Goal: Task Accomplishment & Management: Complete application form

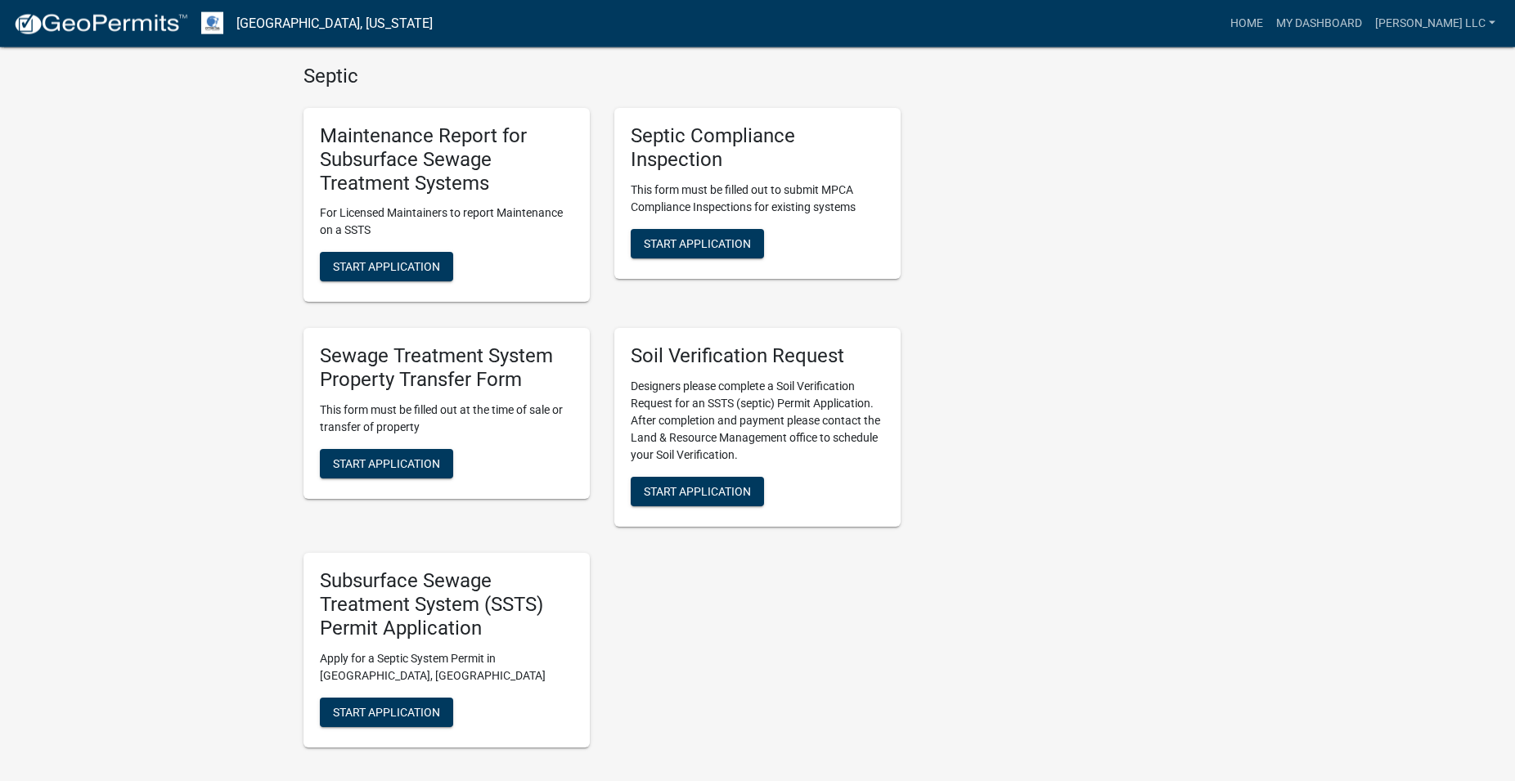
scroll to position [1168, 0]
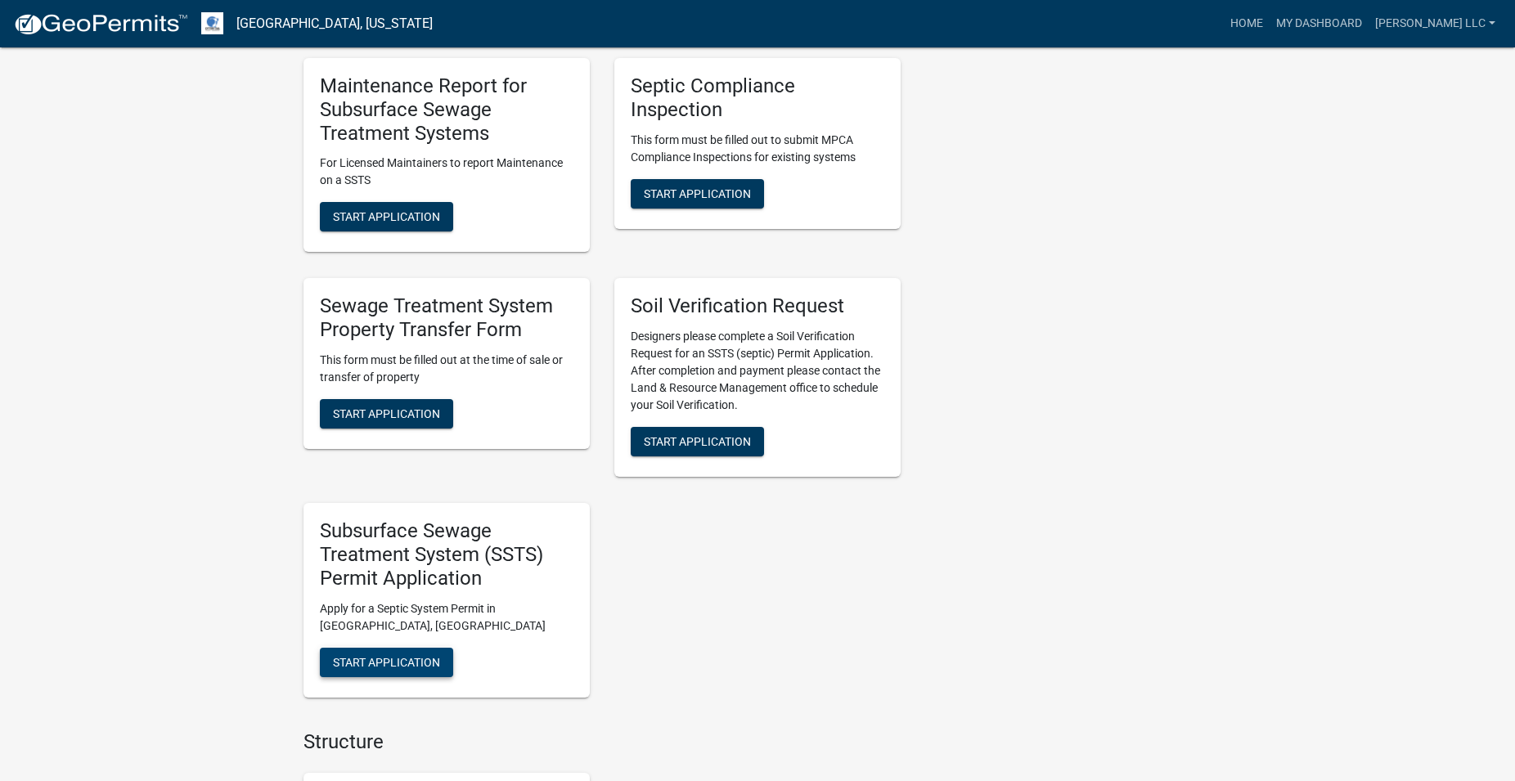
click at [415, 665] on span "Start Application" at bounding box center [386, 661] width 107 height 13
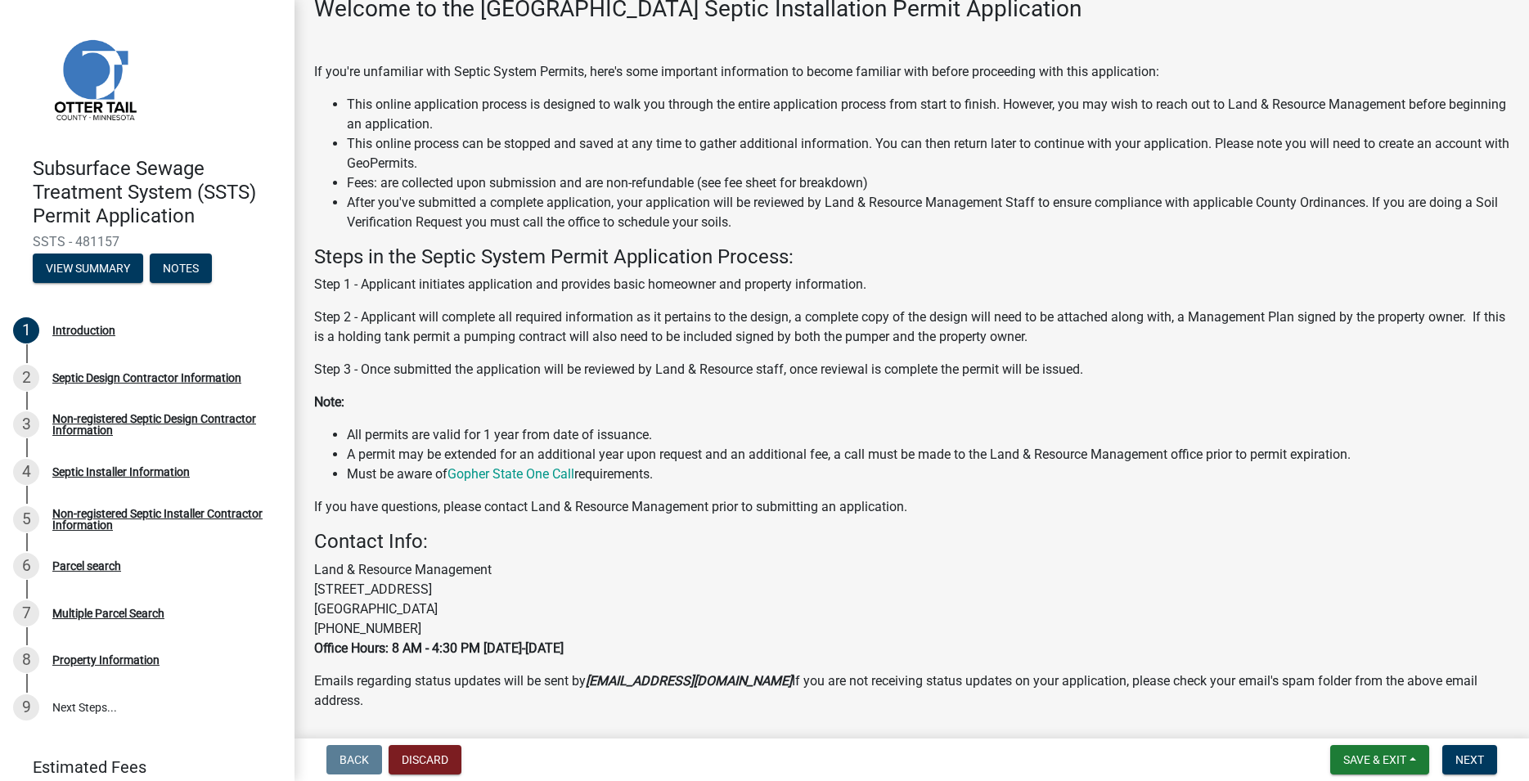
scroll to position [155, 0]
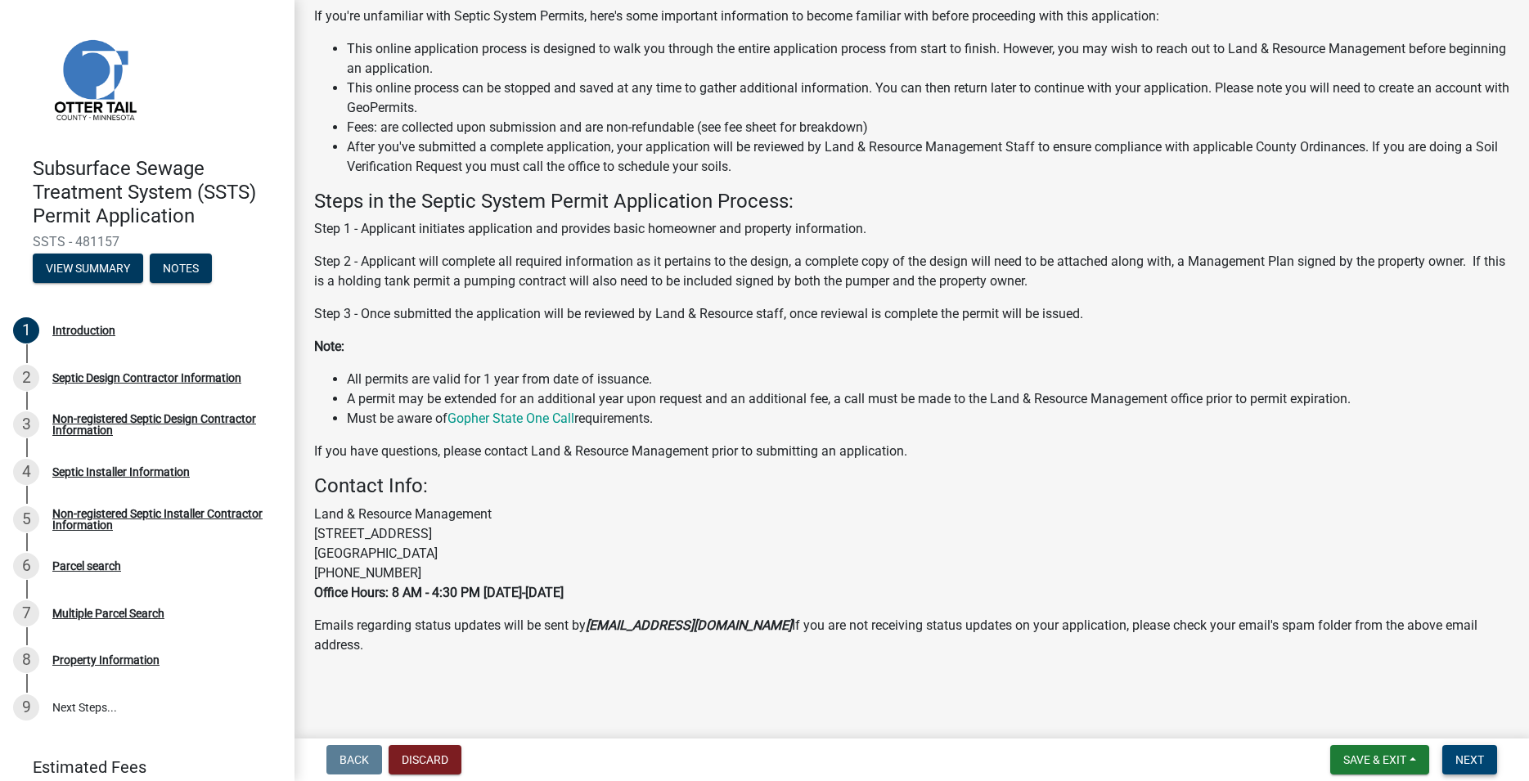
click at [1467, 759] on span "Next" at bounding box center [1470, 760] width 29 height 13
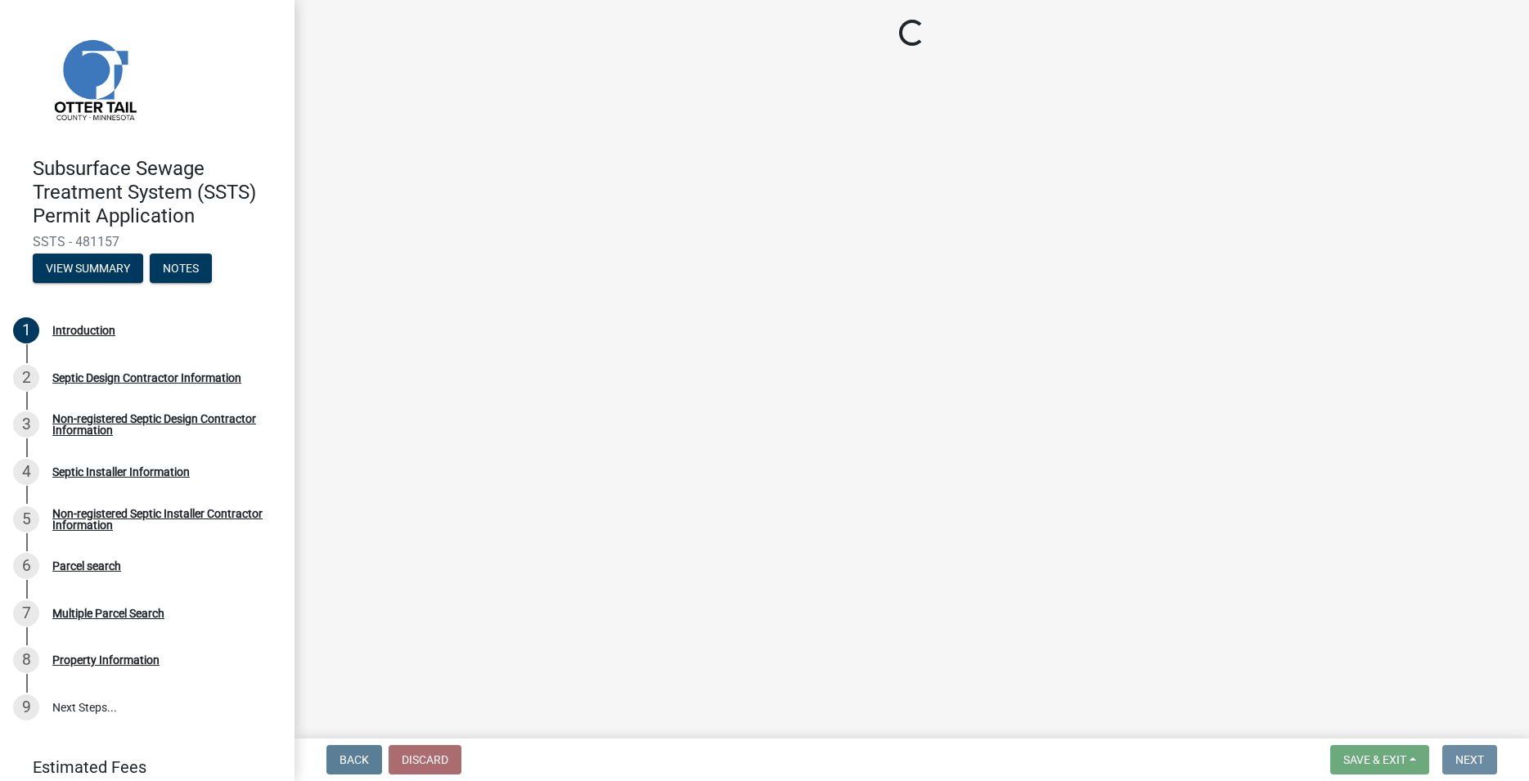
scroll to position [0, 0]
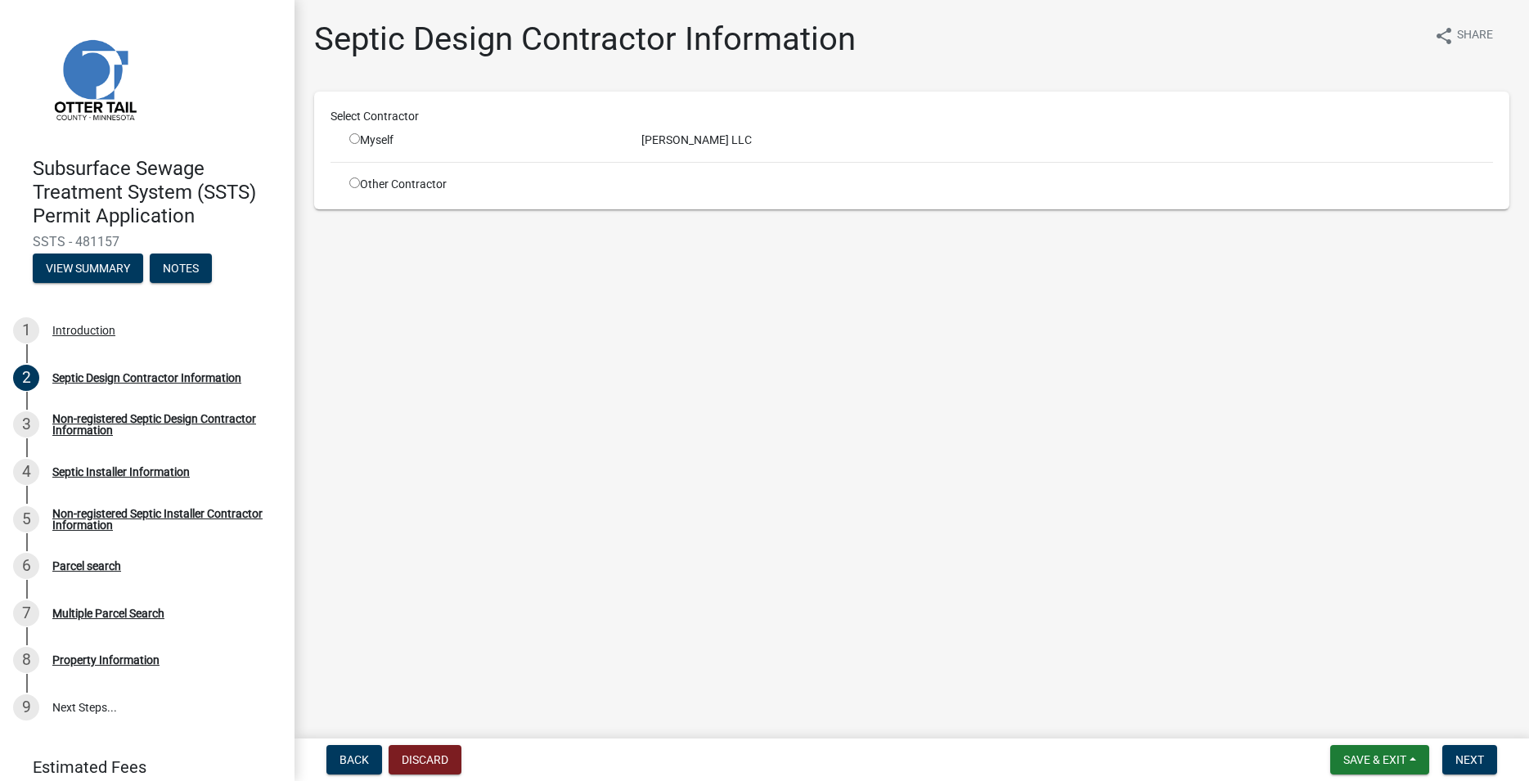
click at [351, 135] on input "radio" at bounding box center [354, 138] width 11 height 11
radio input "true"
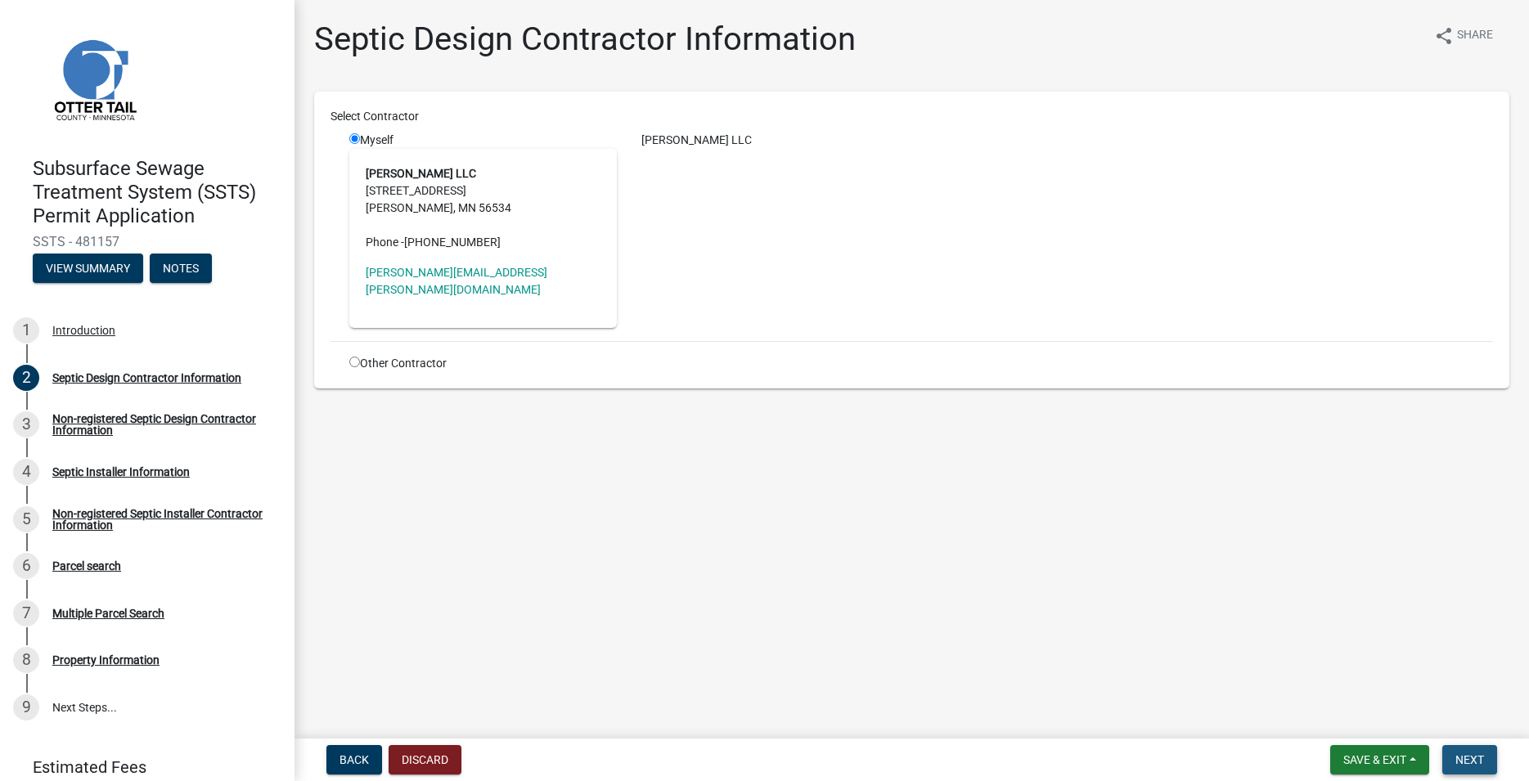
click at [1458, 747] on button "Next" at bounding box center [1469, 759] width 55 height 29
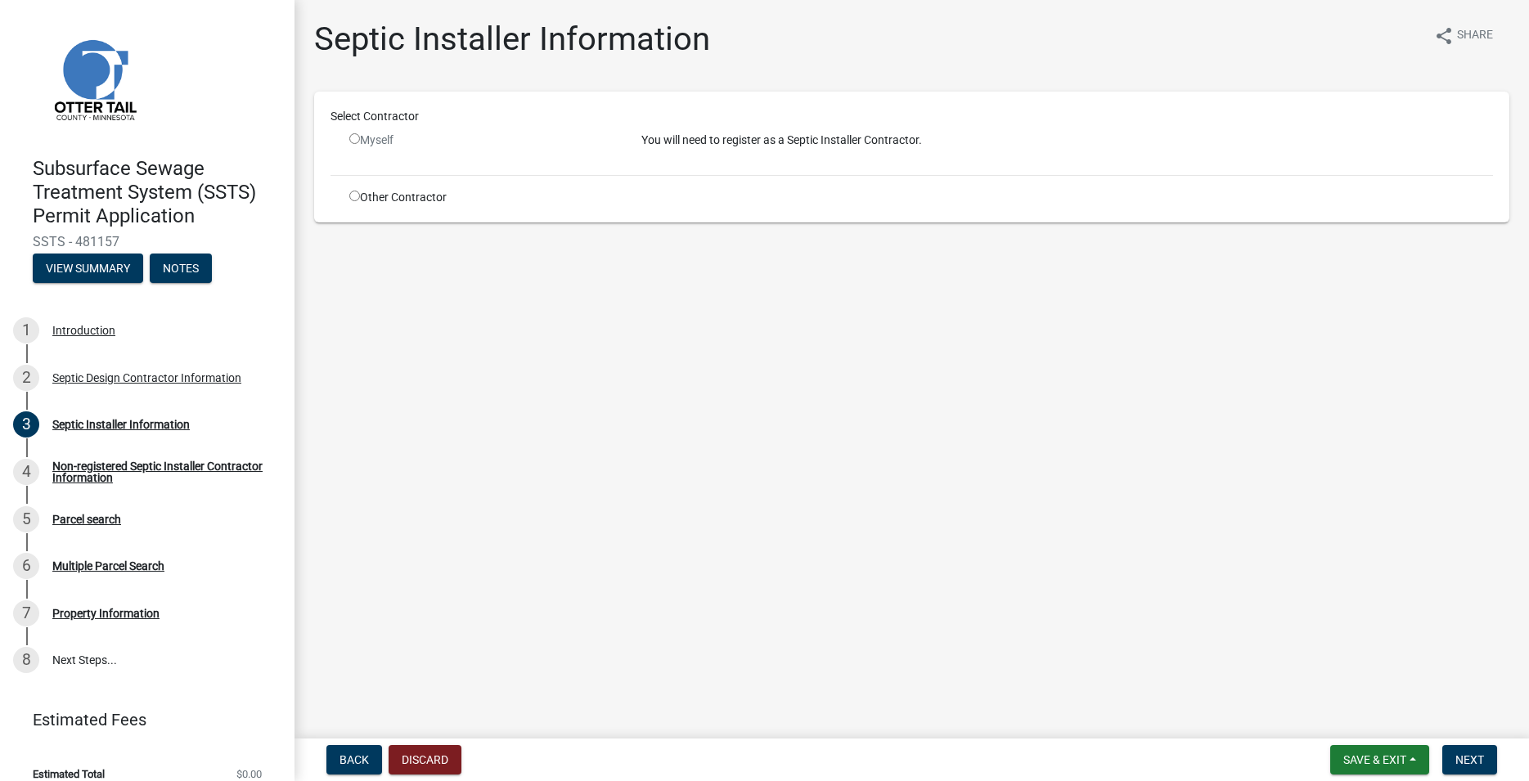
click at [353, 198] on input "radio" at bounding box center [354, 196] width 11 height 11
radio input "true"
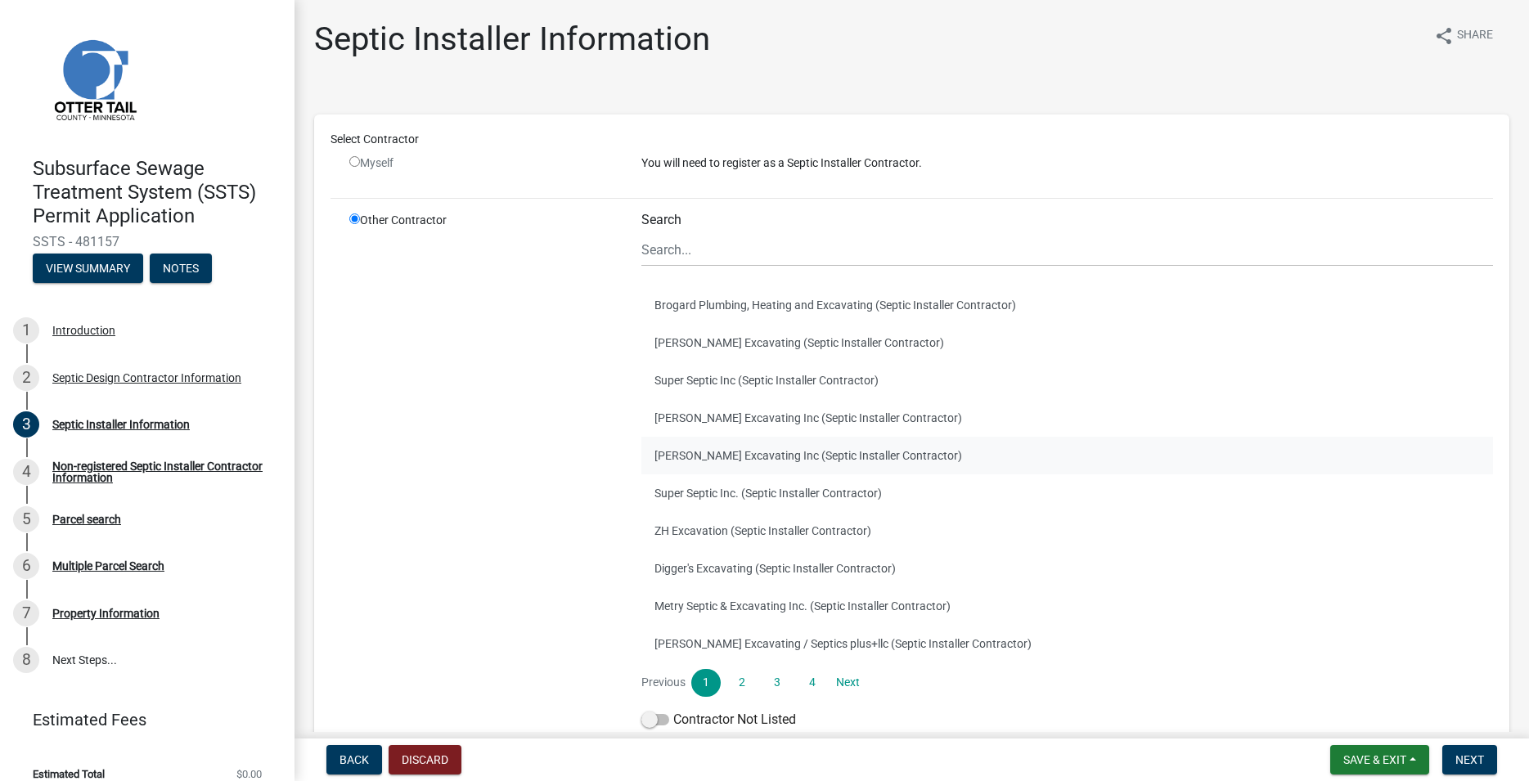
click at [697, 452] on button "[PERSON_NAME] Excavating Inc (Septic Installer Contractor)" at bounding box center [1067, 456] width 852 height 38
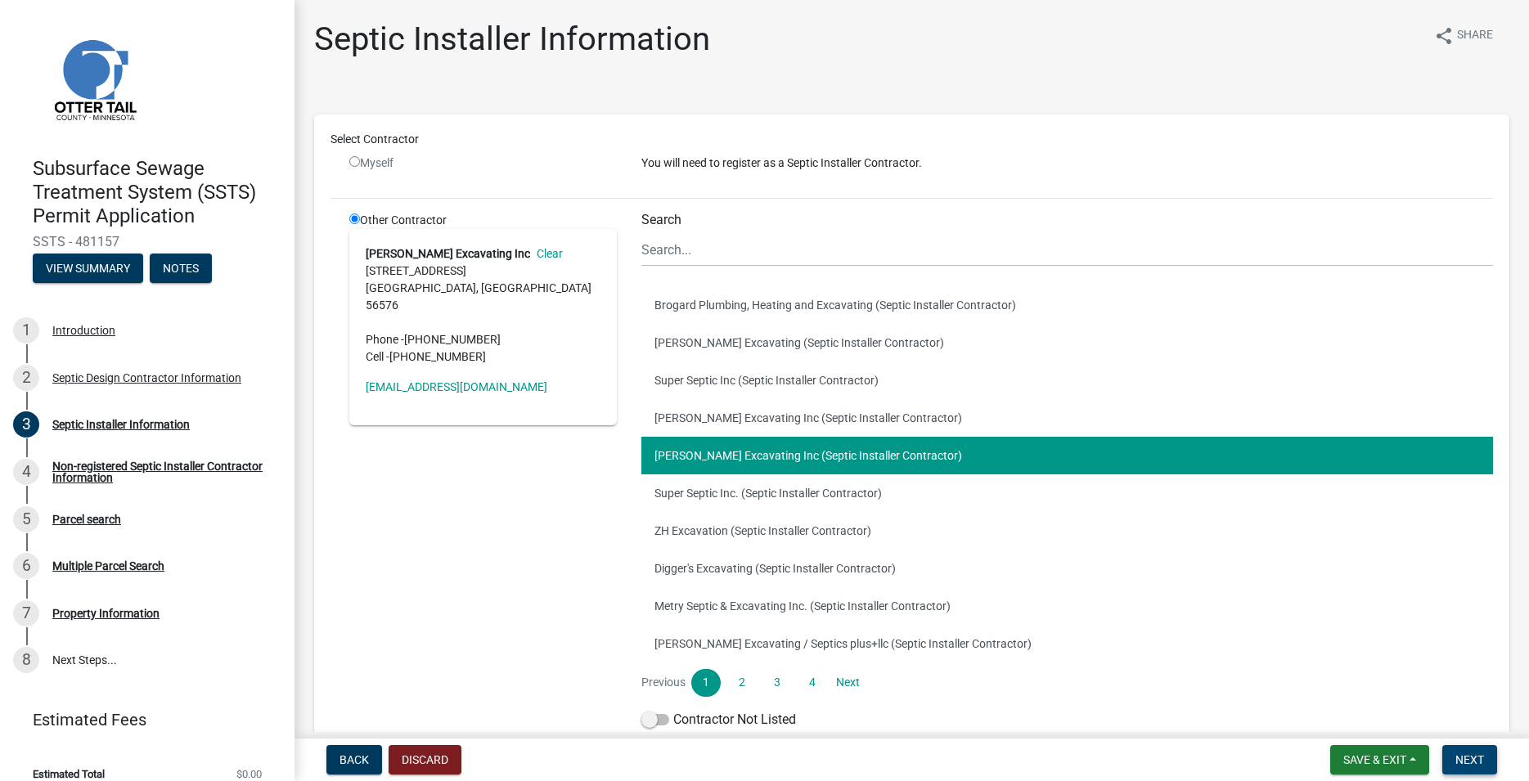
click at [1471, 754] on span "Next" at bounding box center [1470, 760] width 29 height 13
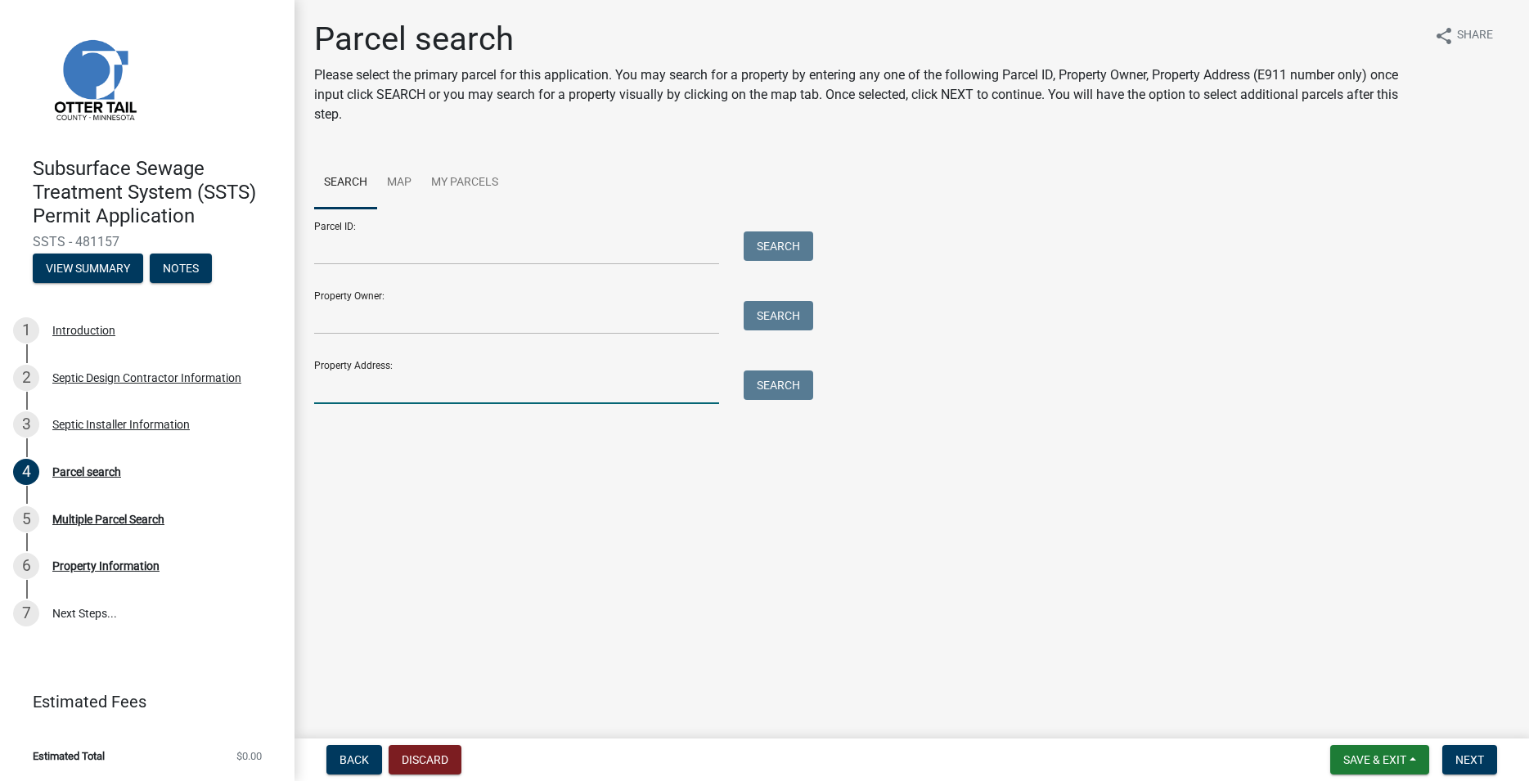
click at [410, 382] on input "Property Address:" at bounding box center [516, 388] width 405 height 34
type input "465 o"
click at [770, 389] on button "Search" at bounding box center [779, 385] width 70 height 29
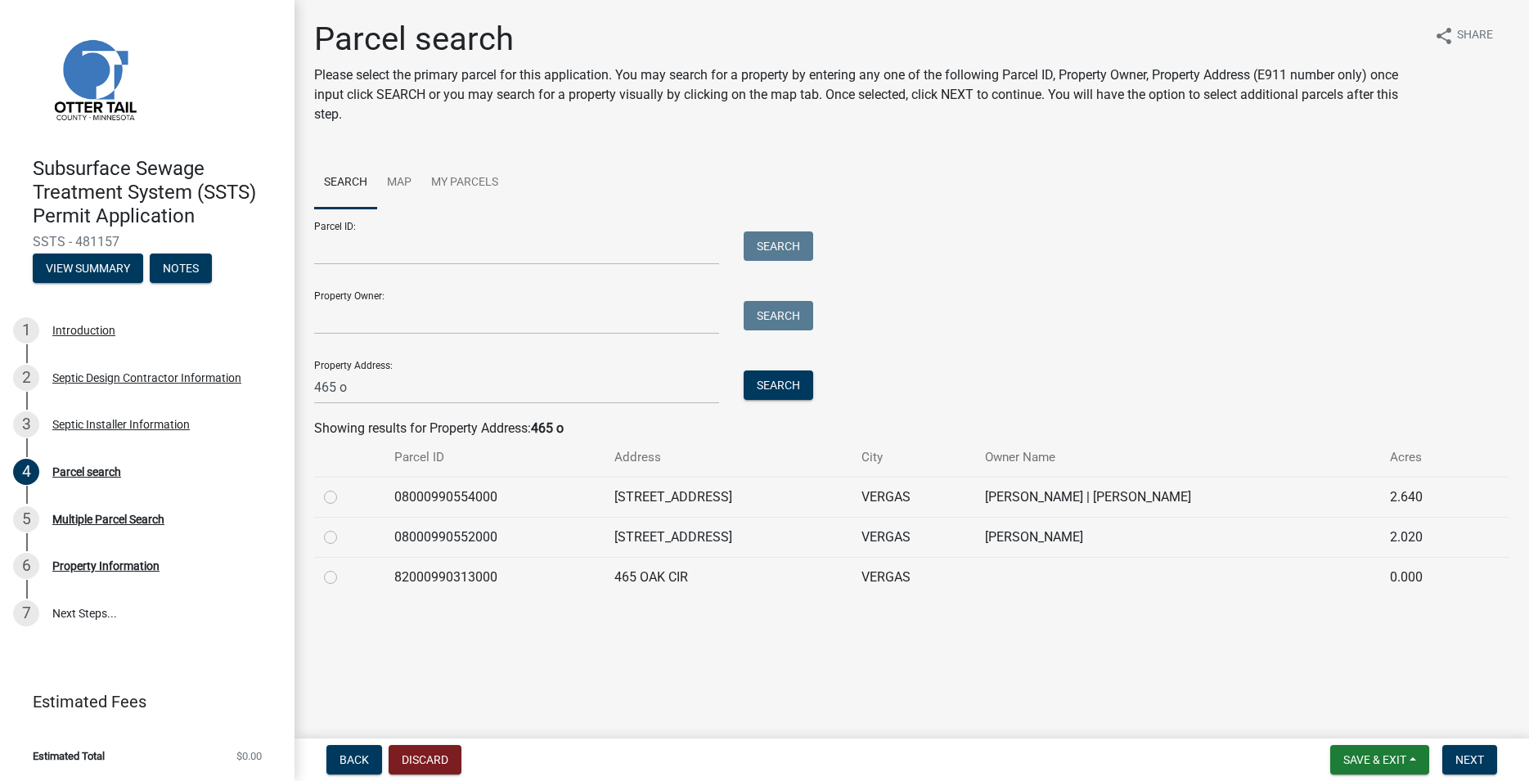
click at [344, 568] on label at bounding box center [344, 568] width 0 height 0
click at [344, 578] on input "radio" at bounding box center [349, 573] width 11 height 11
radio input "true"
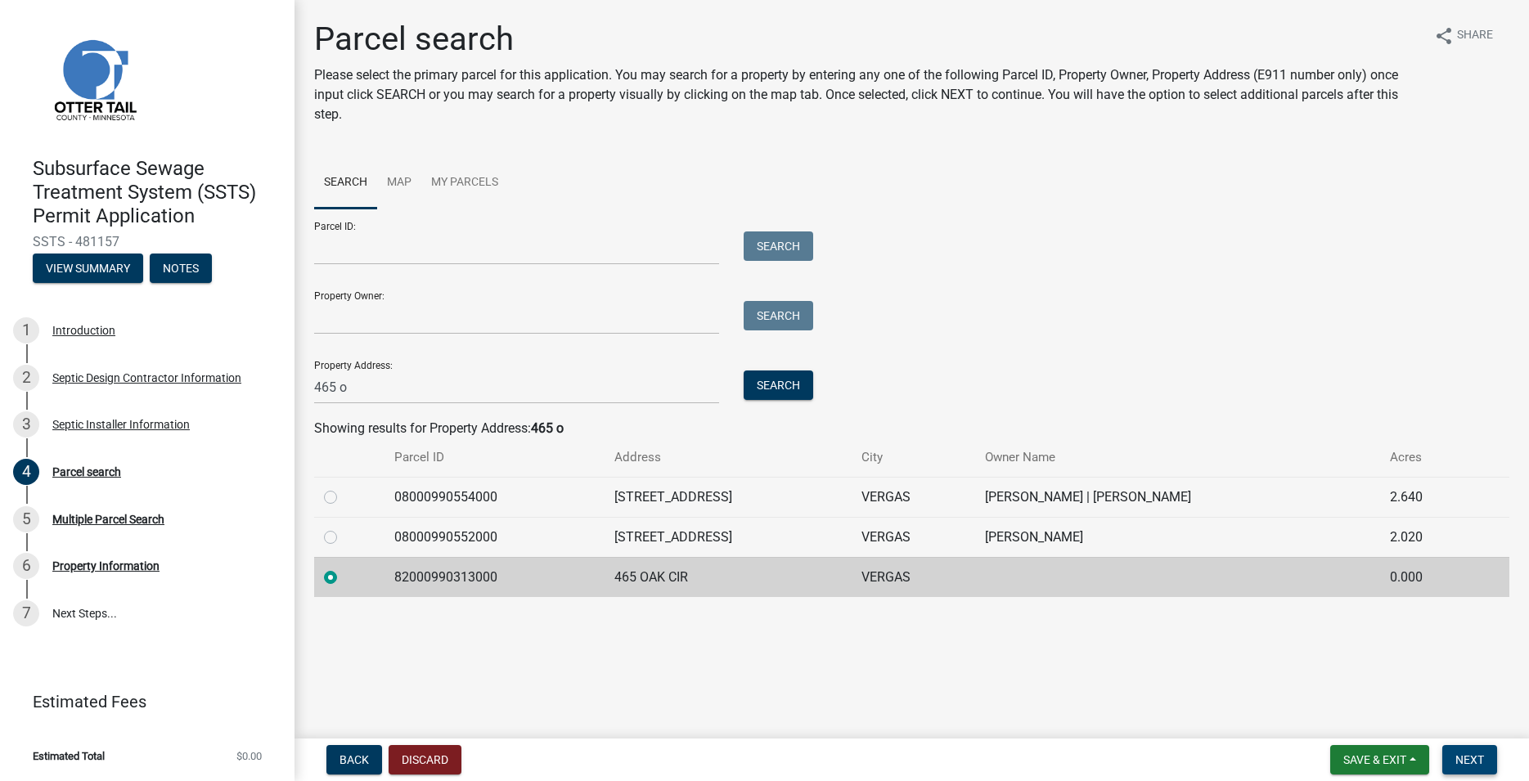
click at [1472, 761] on span "Next" at bounding box center [1470, 760] width 29 height 13
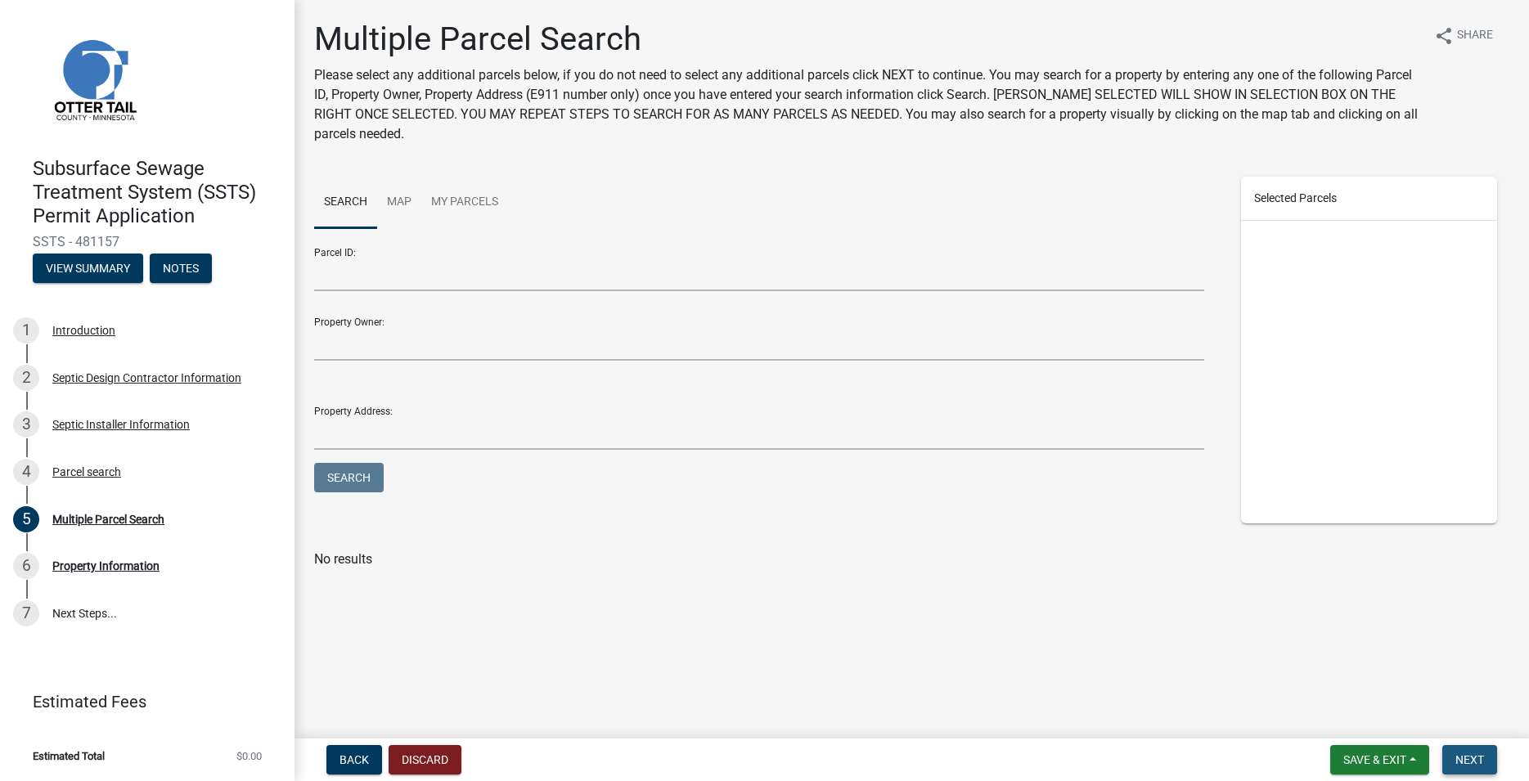
click at [1485, 756] on button "Next" at bounding box center [1469, 759] width 55 height 29
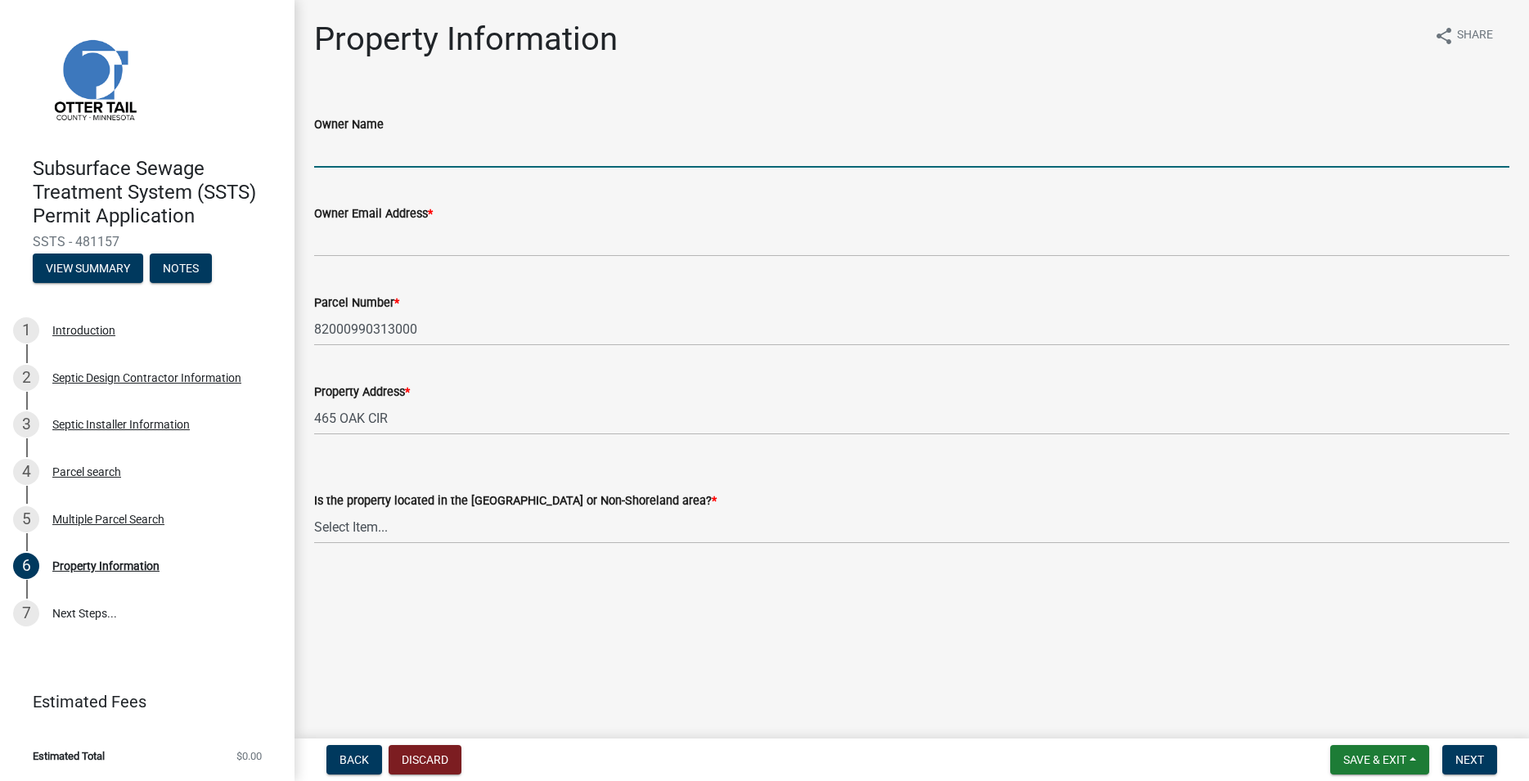
click at [356, 155] on input "Owner Name" at bounding box center [911, 151] width 1195 height 34
type input "JRMH Holdings LLC"
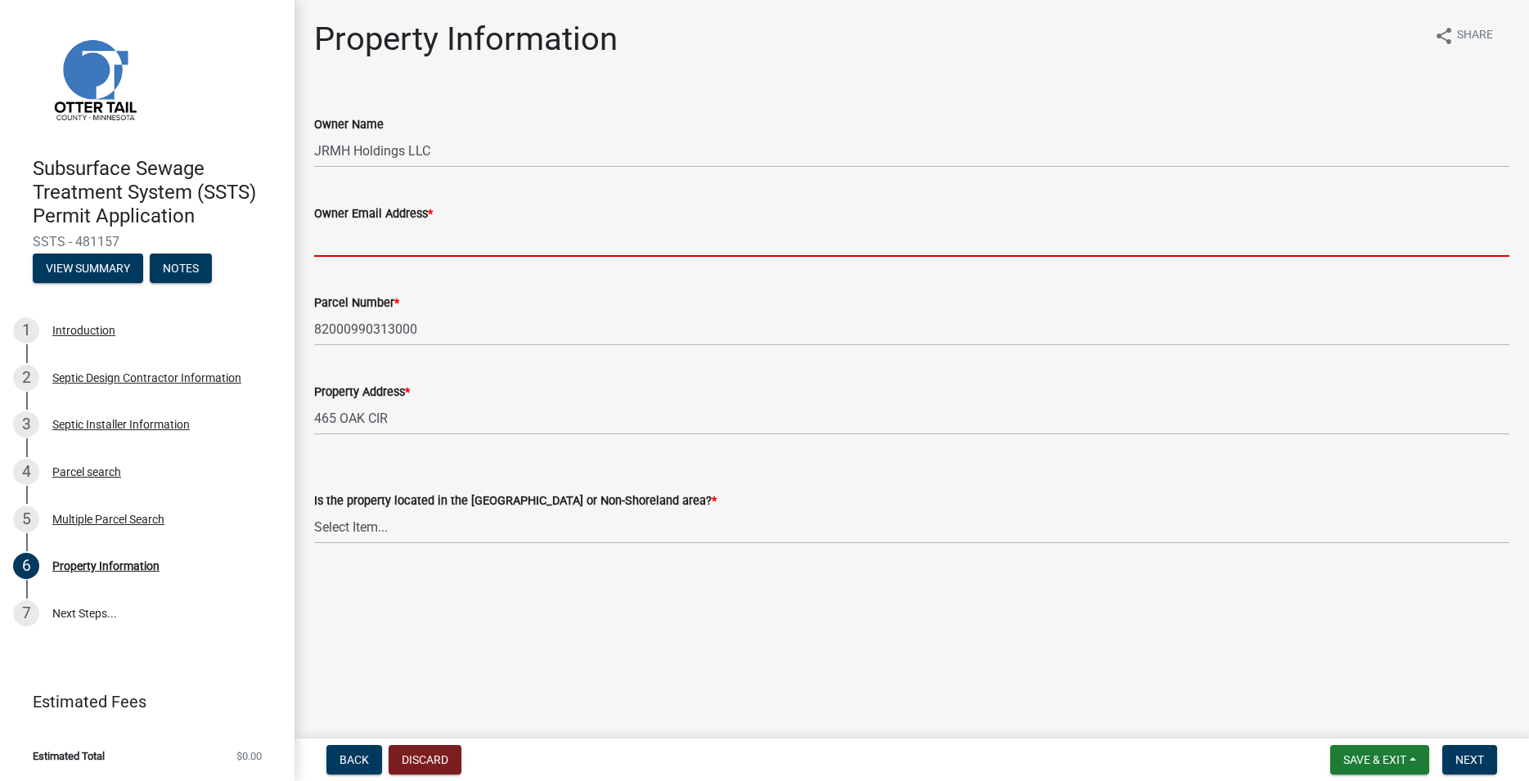
click at [394, 235] on input "Owner Email Address *" at bounding box center [911, 240] width 1195 height 34
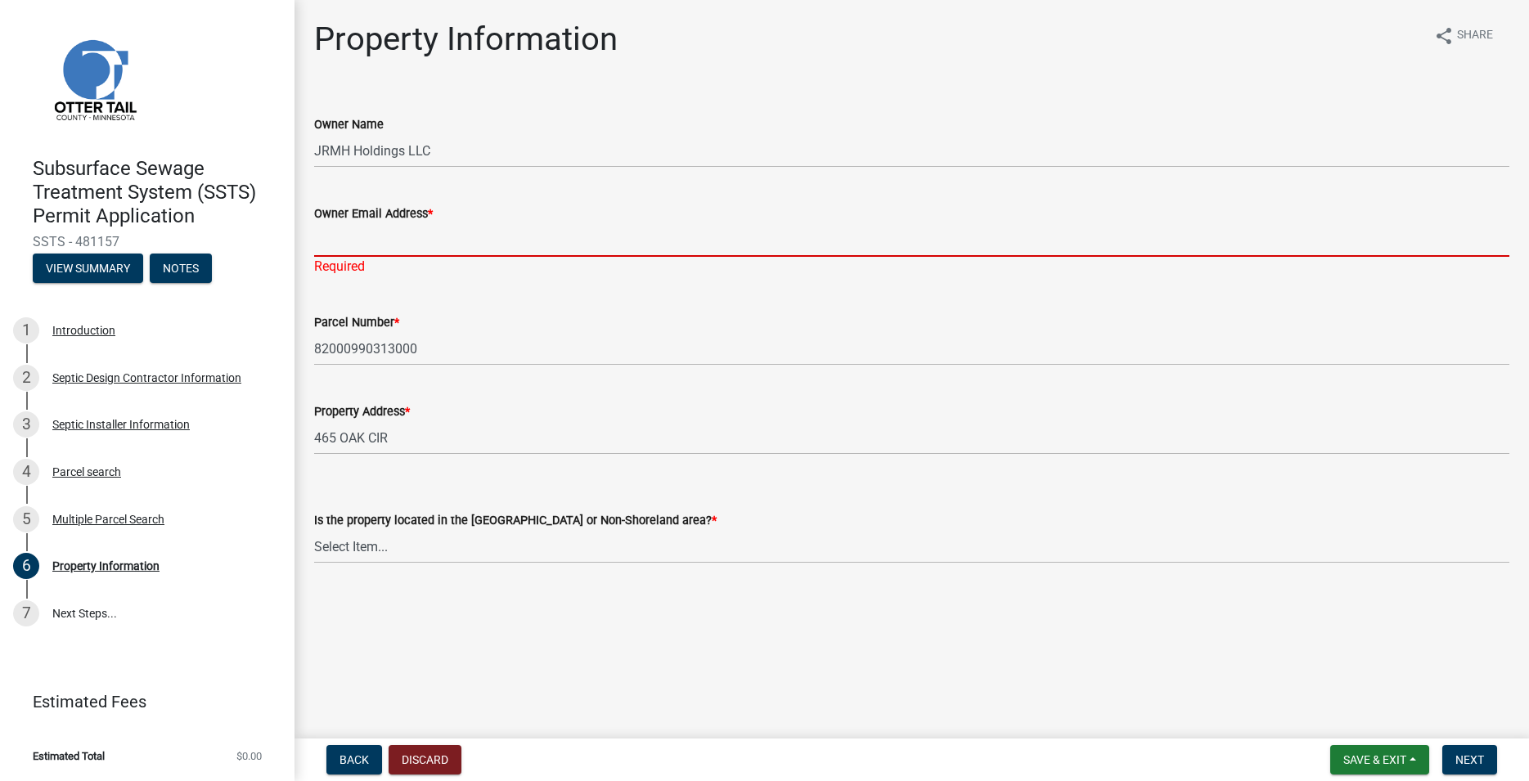
click at [357, 232] on input "Owner Email Address *" at bounding box center [911, 240] width 1195 height 34
click at [356, 232] on input "Owner Email Address *" at bounding box center [911, 240] width 1195 height 34
paste input "spankysstonehearth@yahoo.com"
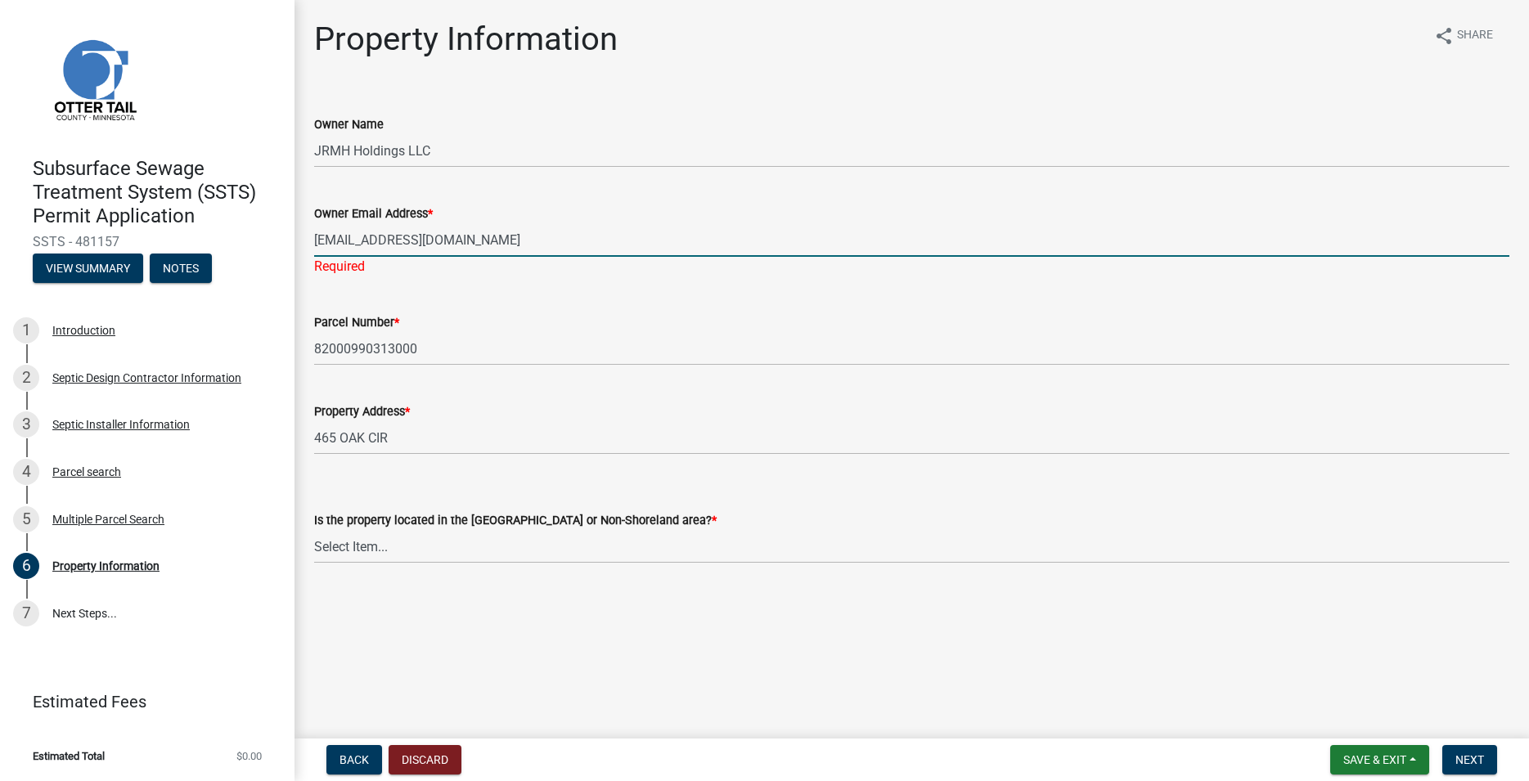
type input "spankysstonehearth@yahoo.com"
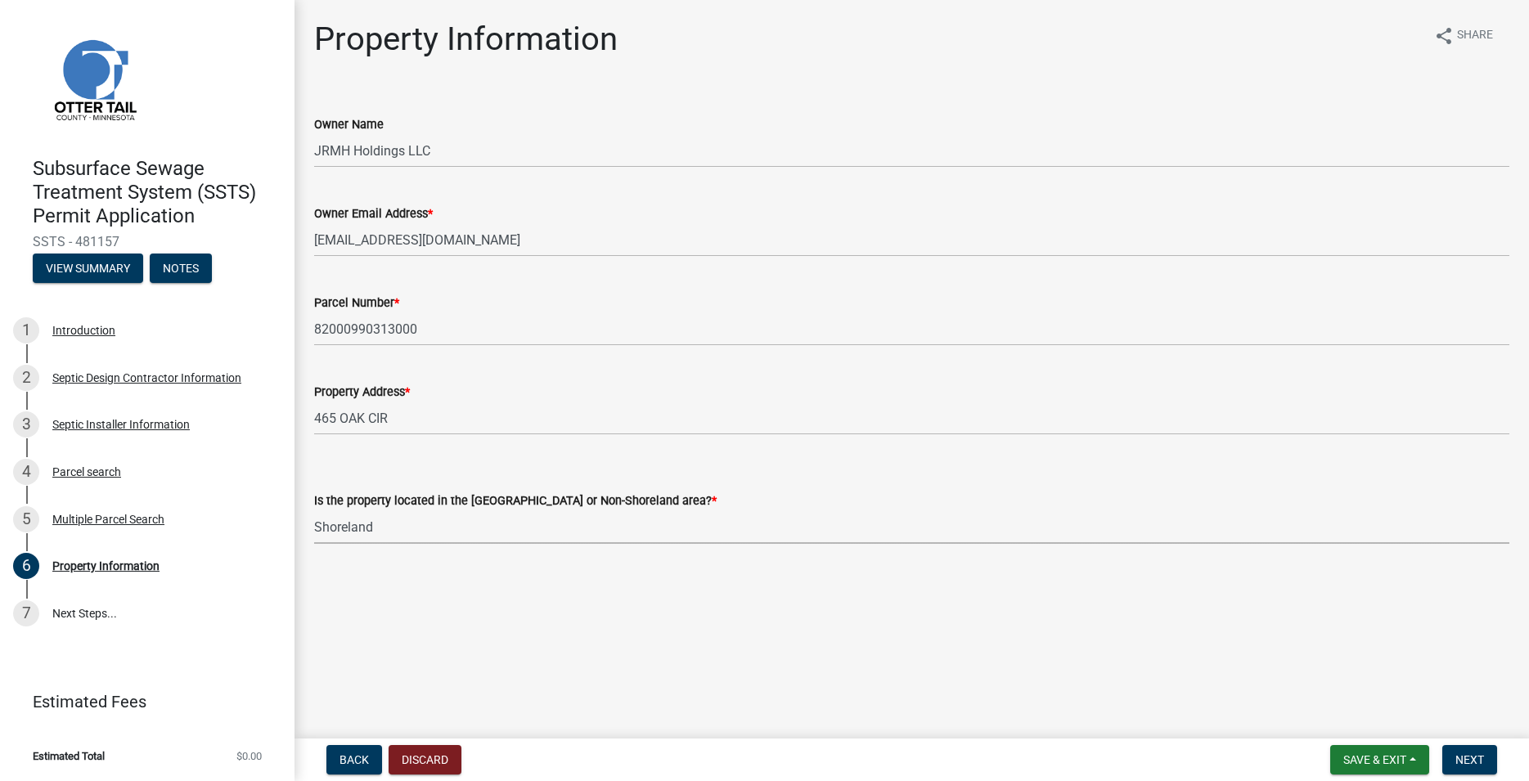
click option "Shoreland" at bounding box center [0, 0] width 0 height 0
select select "f91142e6-e911-469c-9754-896c7e7f9e05"
drag, startPoint x: 1478, startPoint y: 763, endPoint x: 1353, endPoint y: 707, distance: 137.0
click at [1477, 763] on span "Next" at bounding box center [1470, 760] width 29 height 13
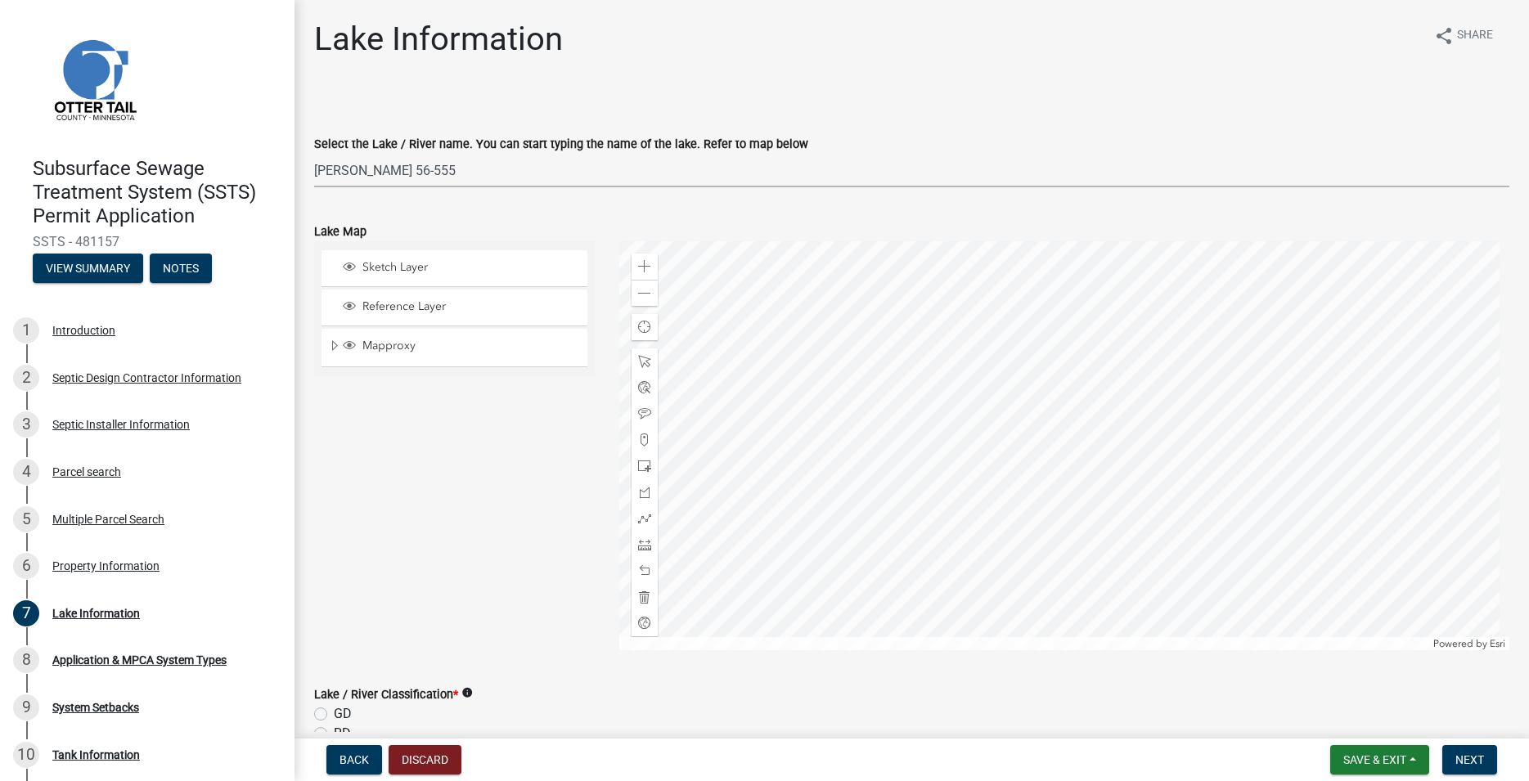
click option "Lawrence 56-555" at bounding box center [0, 0] width 0 height 0
select select "42ddab3f-e9a0-49f9-8807-b1547084d77a"
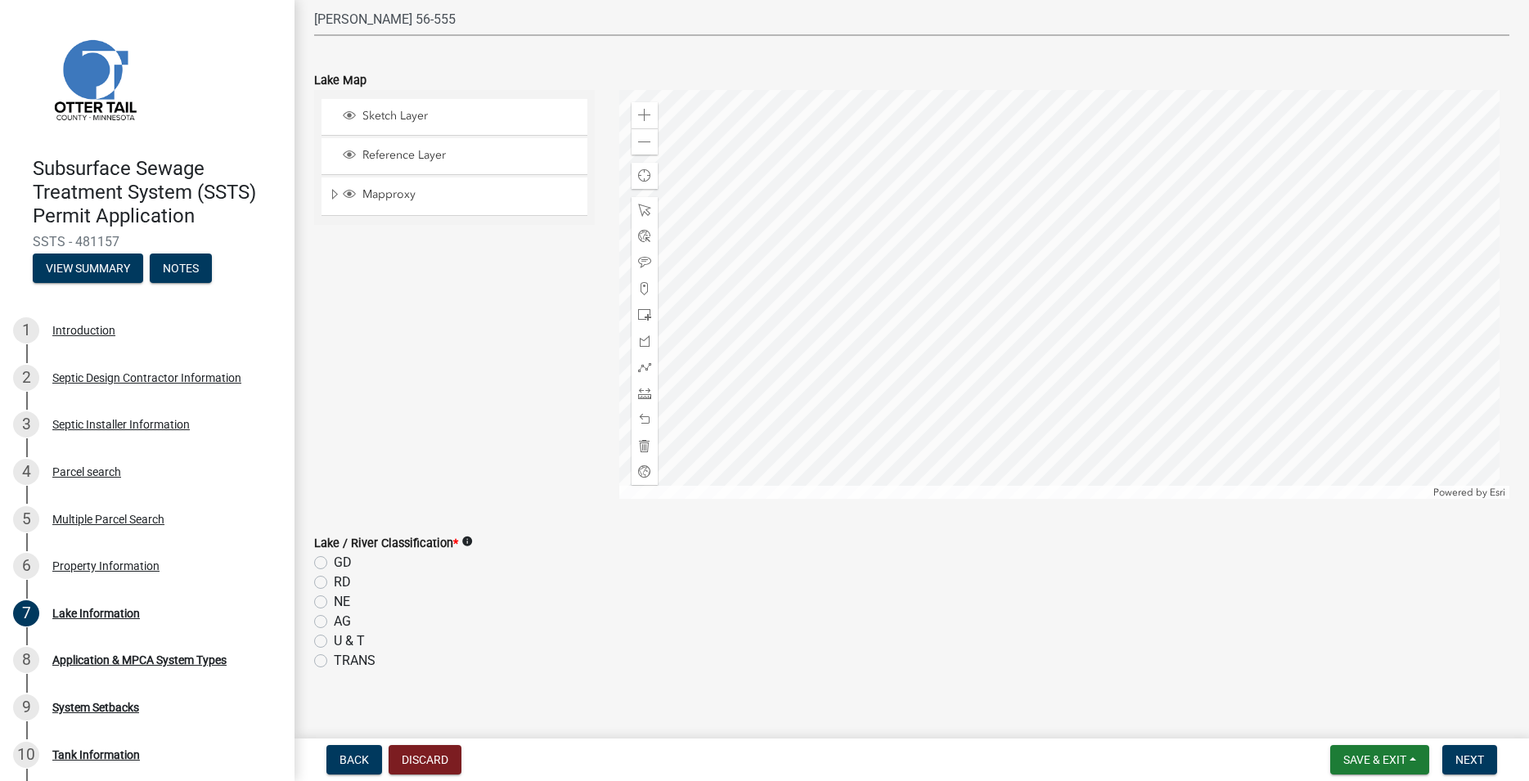
scroll to position [187, 0]
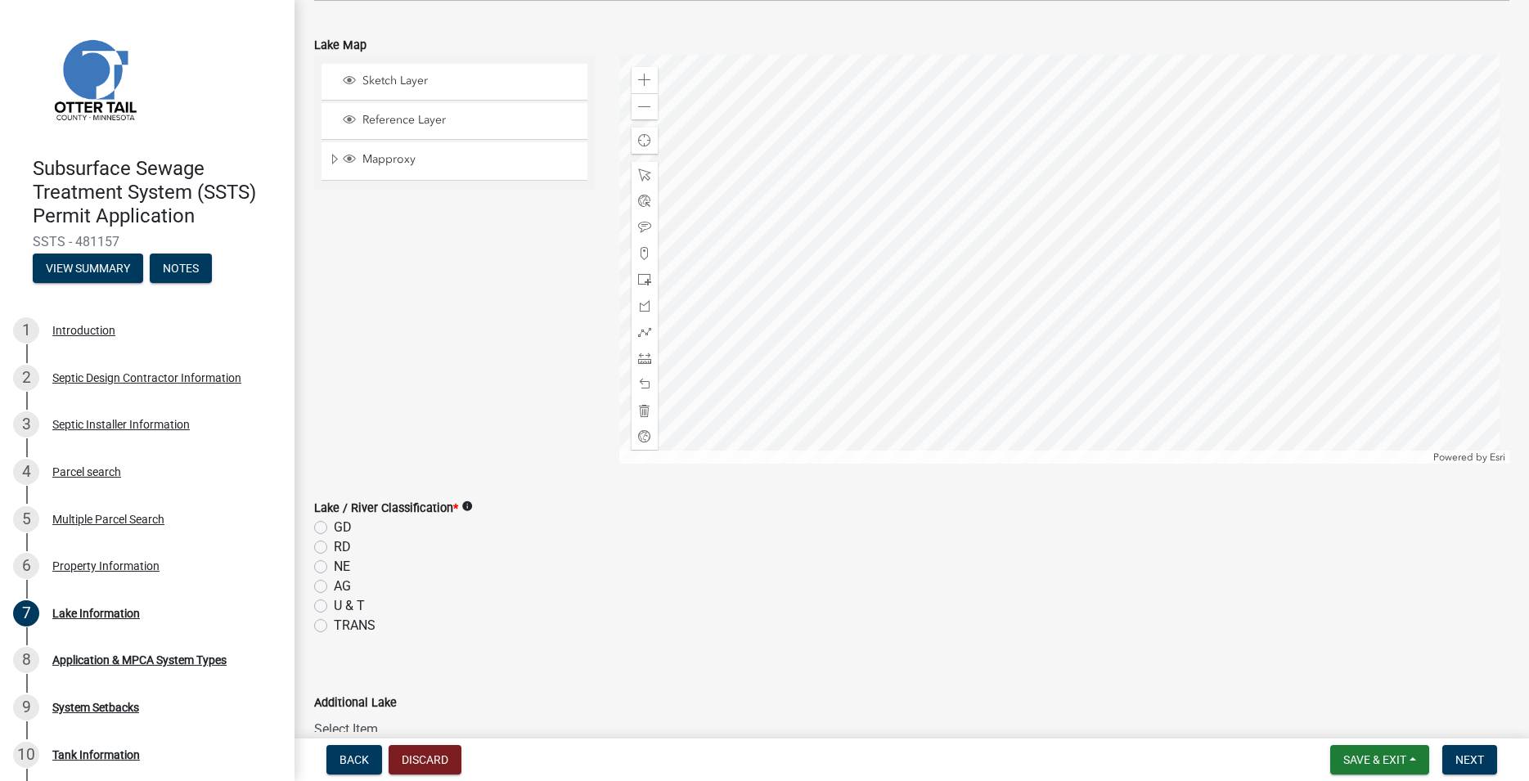
click at [334, 524] on label "GD" at bounding box center [343, 528] width 18 height 20
click at [334, 524] on input "GD" at bounding box center [339, 523] width 11 height 11
radio input "true"
click at [1469, 760] on span "Next" at bounding box center [1470, 760] width 29 height 13
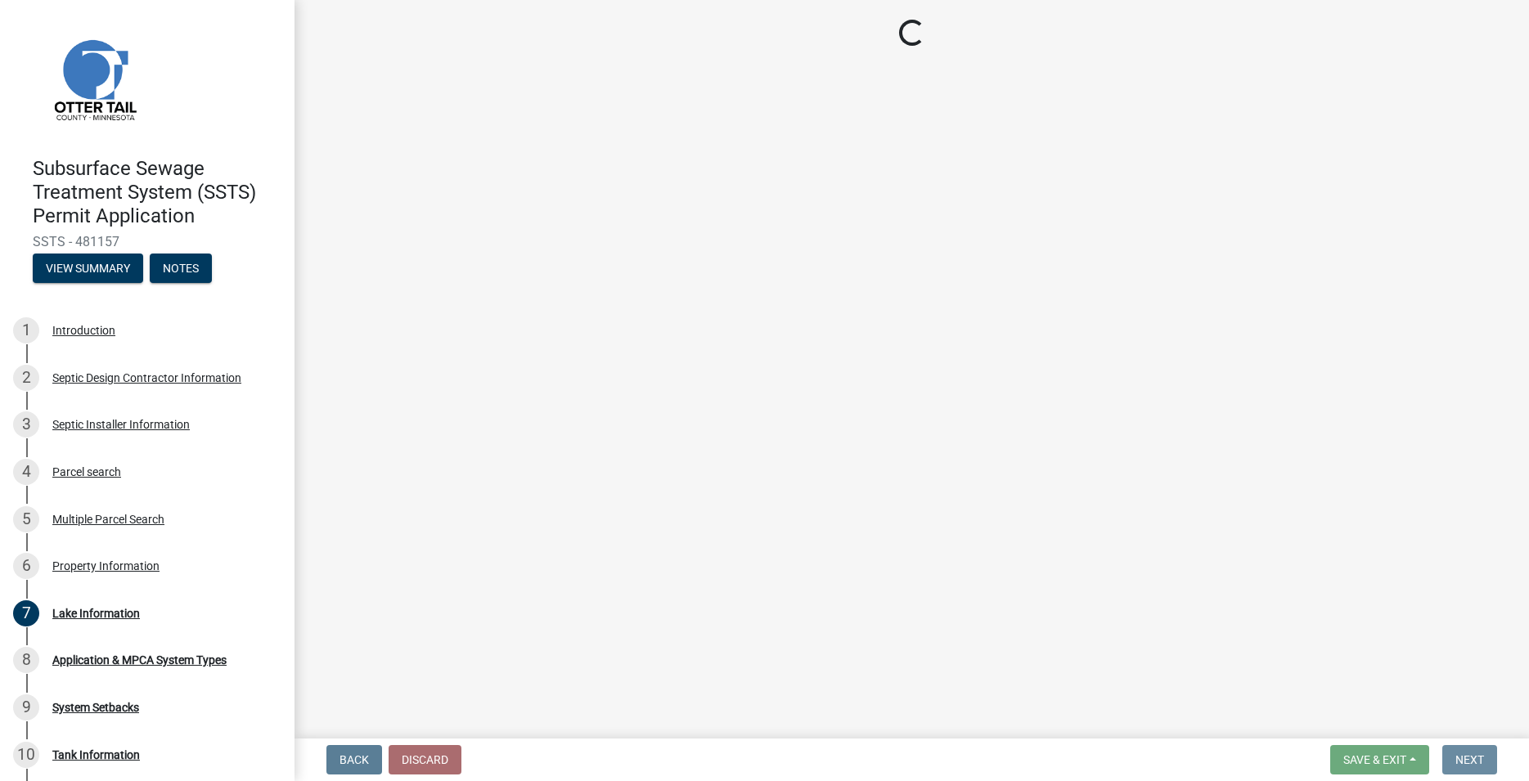
scroll to position [0, 0]
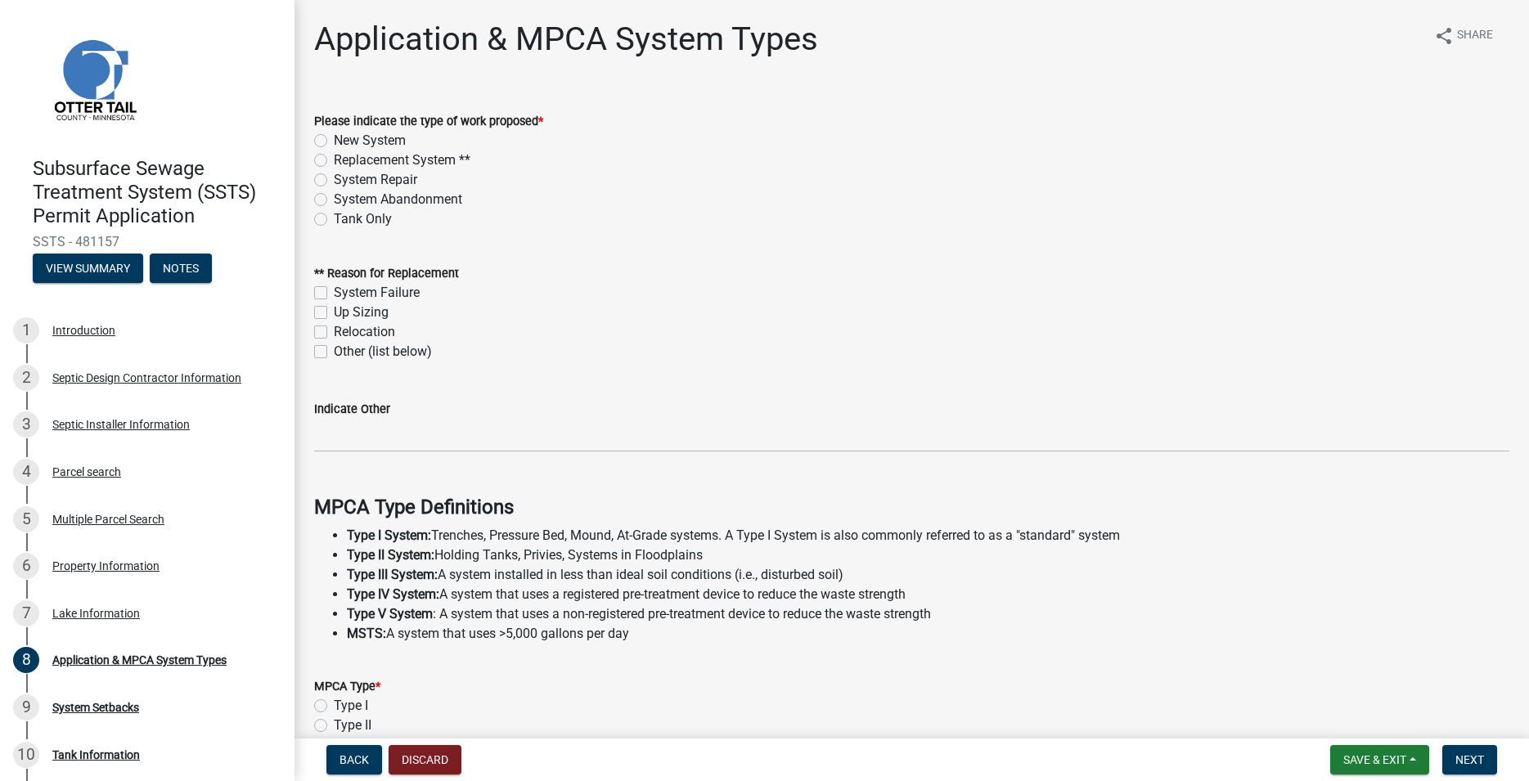
click at [329, 136] on div "New System" at bounding box center [911, 141] width 1195 height 20
click at [319, 132] on div "New System" at bounding box center [911, 141] width 1195 height 20
click at [334, 137] on label "New System" at bounding box center [370, 141] width 72 height 20
click at [334, 137] on input "New System" at bounding box center [339, 136] width 11 height 11
radio input "true"
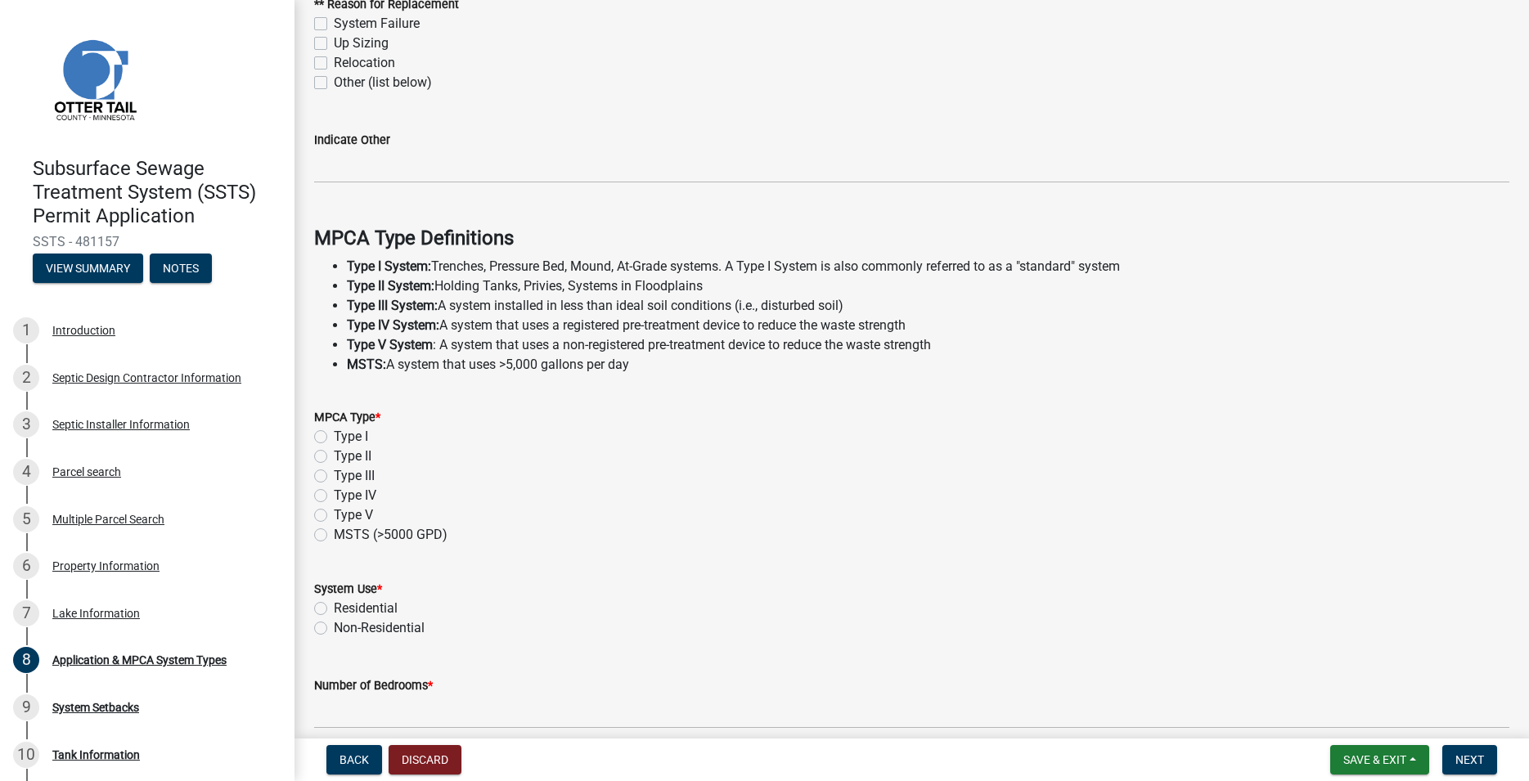
scroll to position [280, 0]
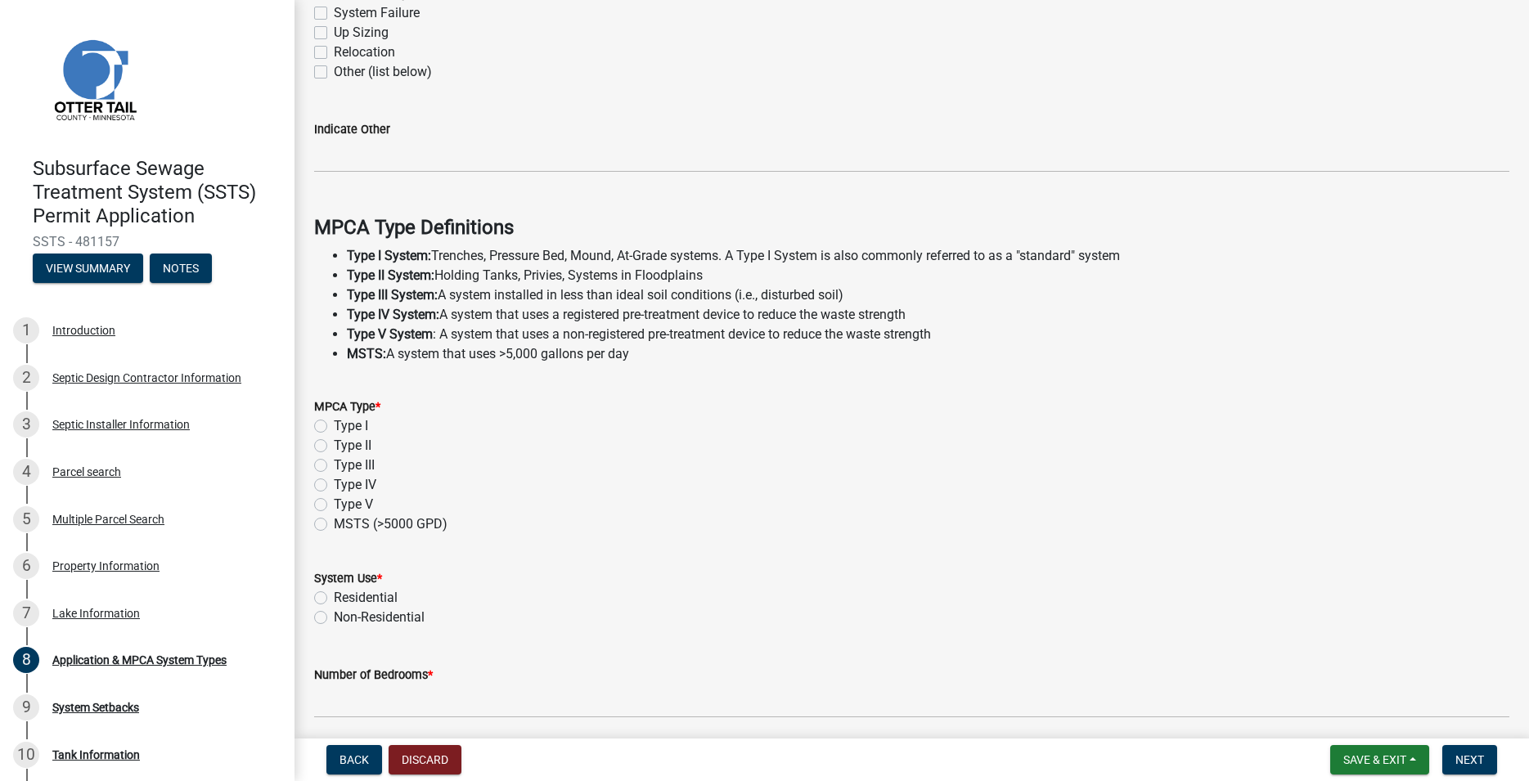
click at [334, 425] on label "Type I" at bounding box center [351, 426] width 34 height 20
click at [334, 425] on input "Type I" at bounding box center [339, 421] width 11 height 11
radio input "true"
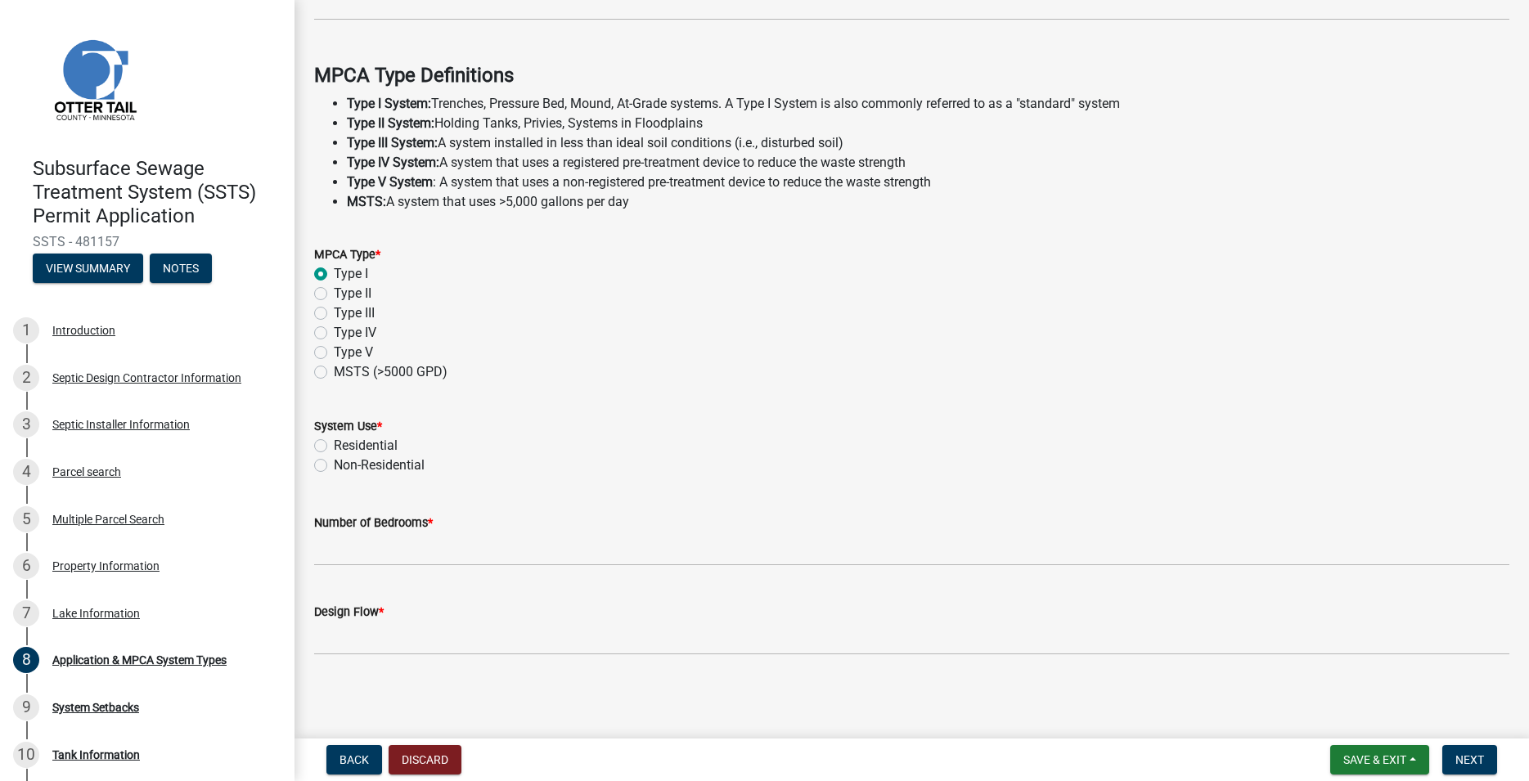
scroll to position [434, 0]
click at [334, 447] on label "Residential" at bounding box center [366, 446] width 64 height 20
click at [334, 447] on input "Residential" at bounding box center [339, 441] width 11 height 11
radio input "true"
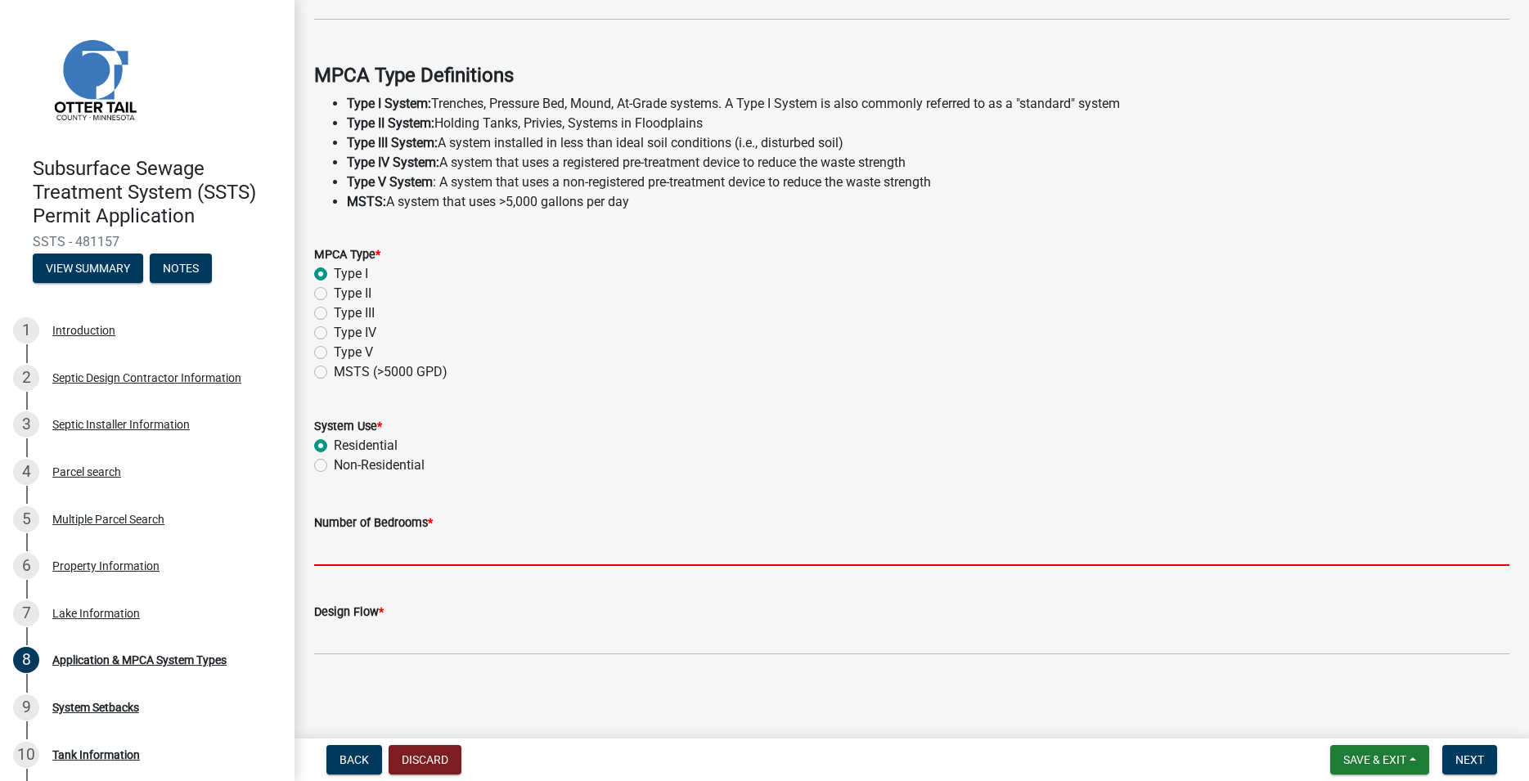
click at [344, 539] on input "Number of Bedrooms *" at bounding box center [911, 550] width 1195 height 34
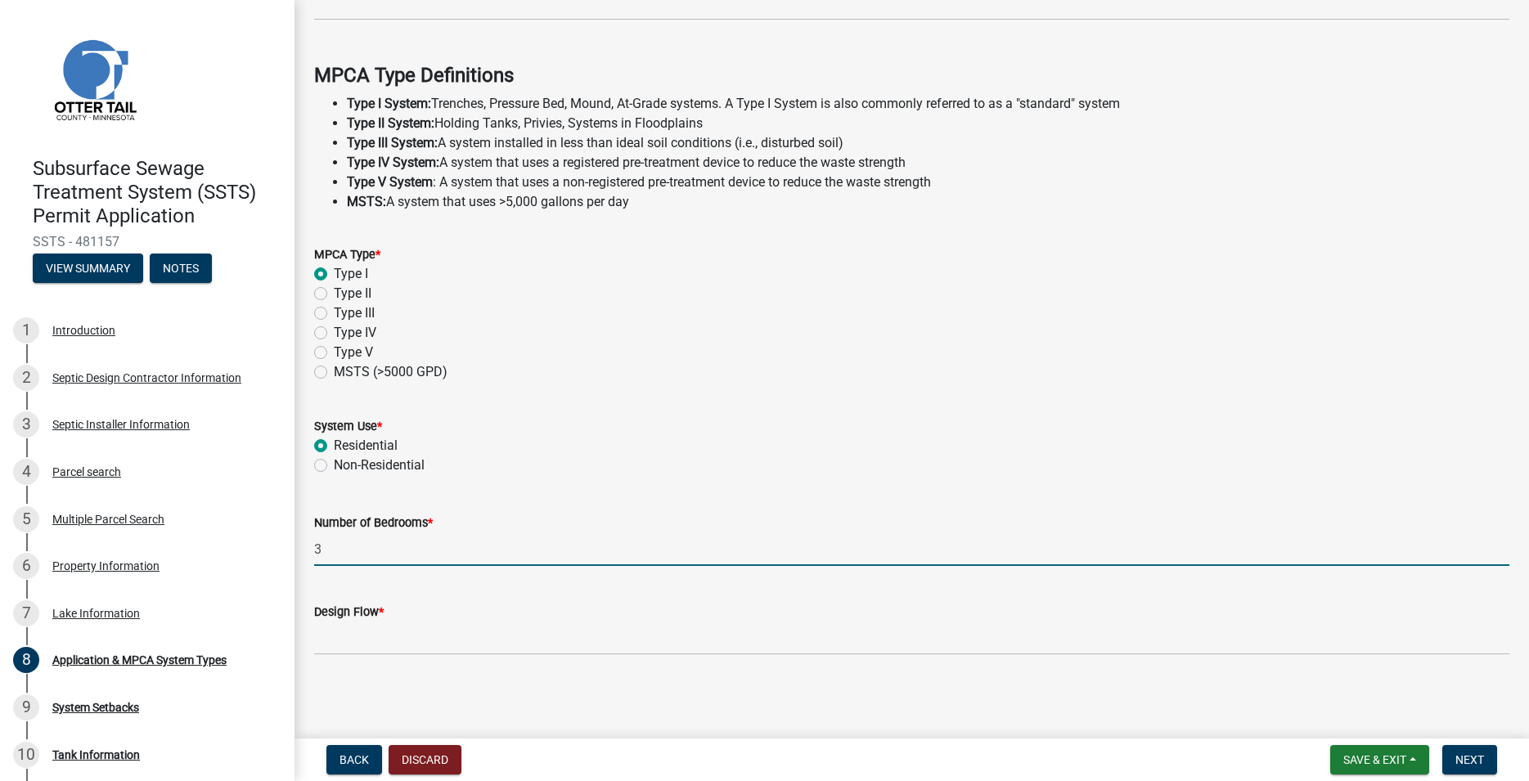
type input "3"
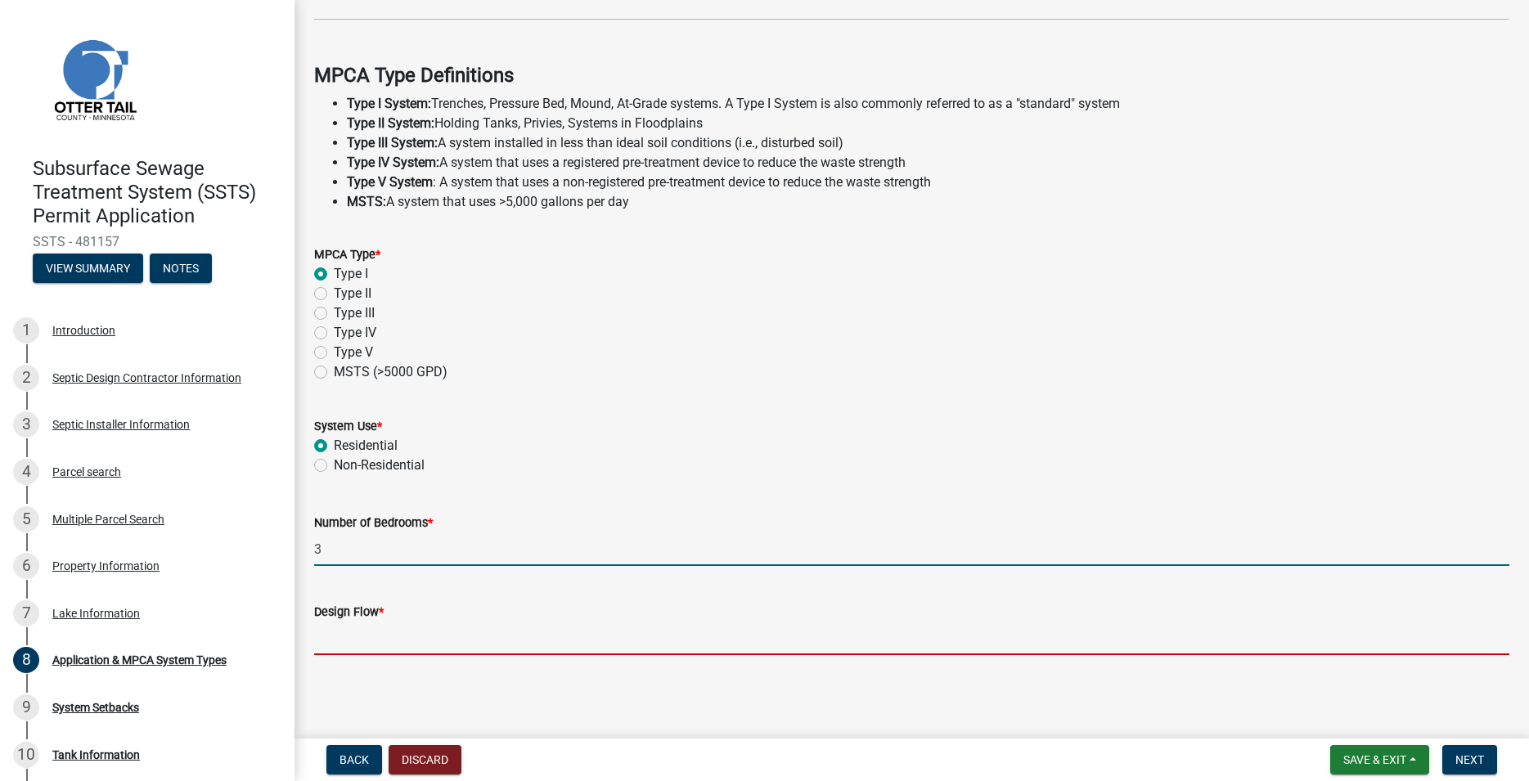
click at [340, 645] on input "Design Flow *" at bounding box center [911, 639] width 1195 height 34
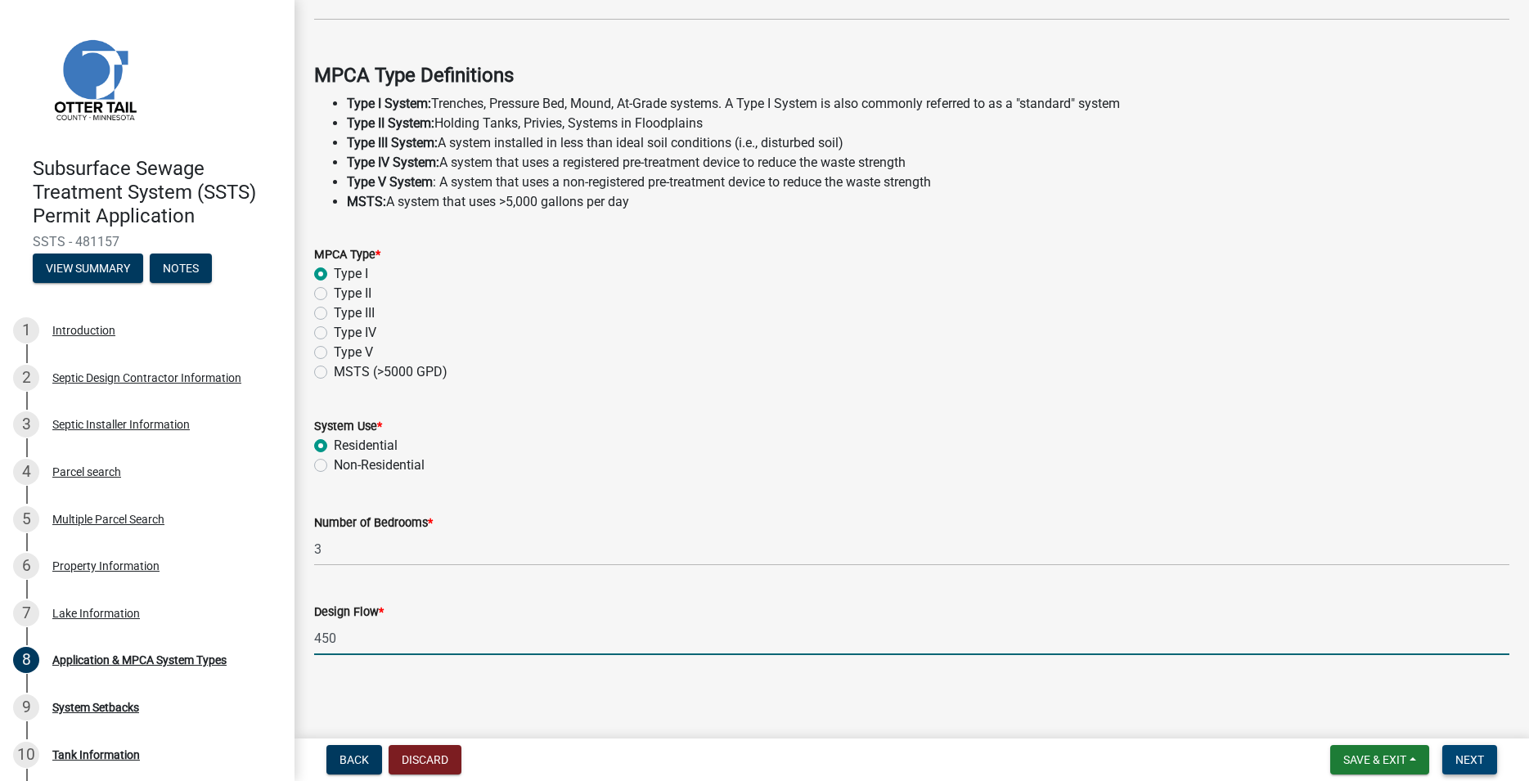
type input "450"
click at [1467, 761] on span "Next" at bounding box center [1470, 760] width 29 height 13
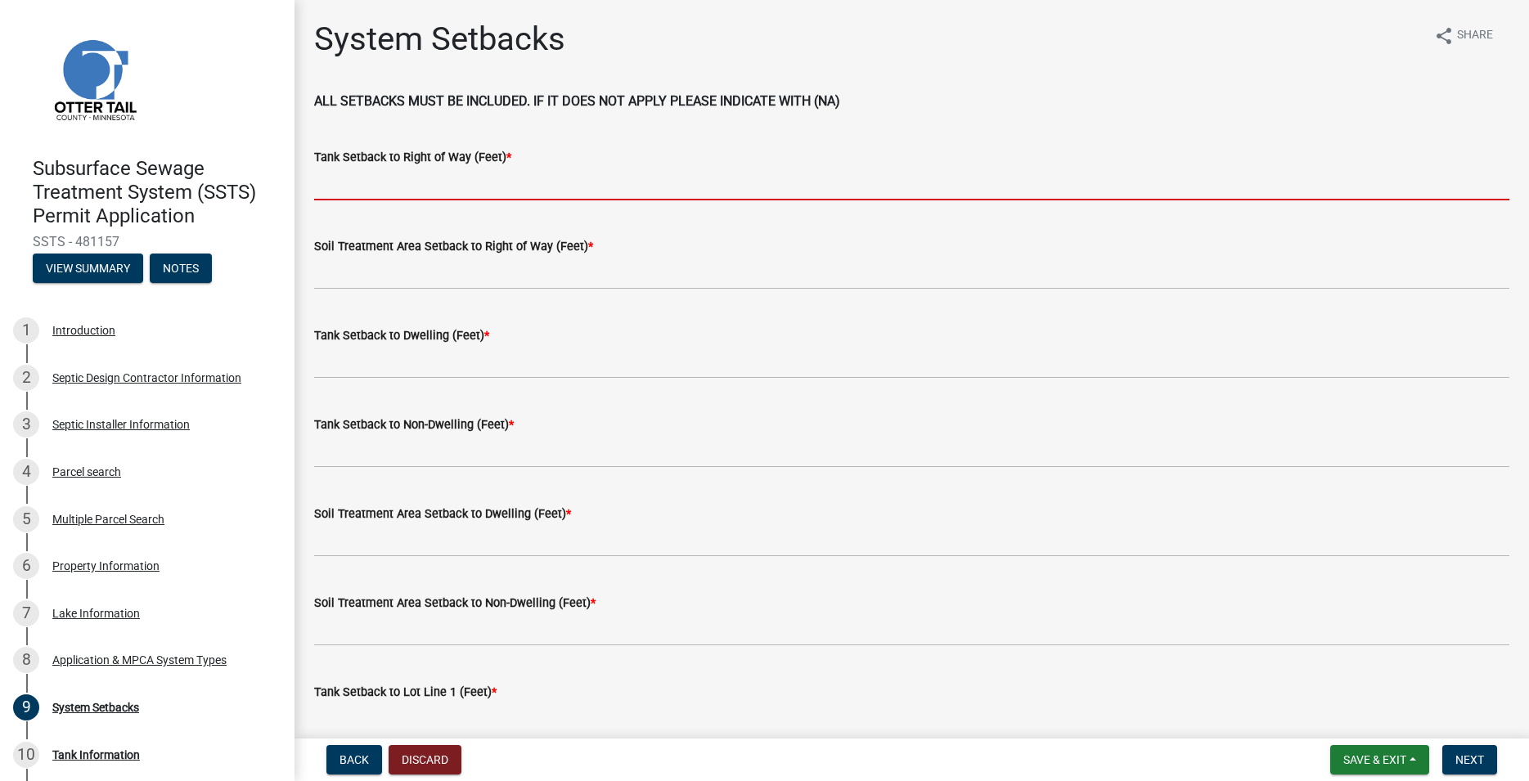
click at [335, 193] on input "Tank Setback to Right of Way (Feet) *" at bounding box center [911, 184] width 1195 height 34
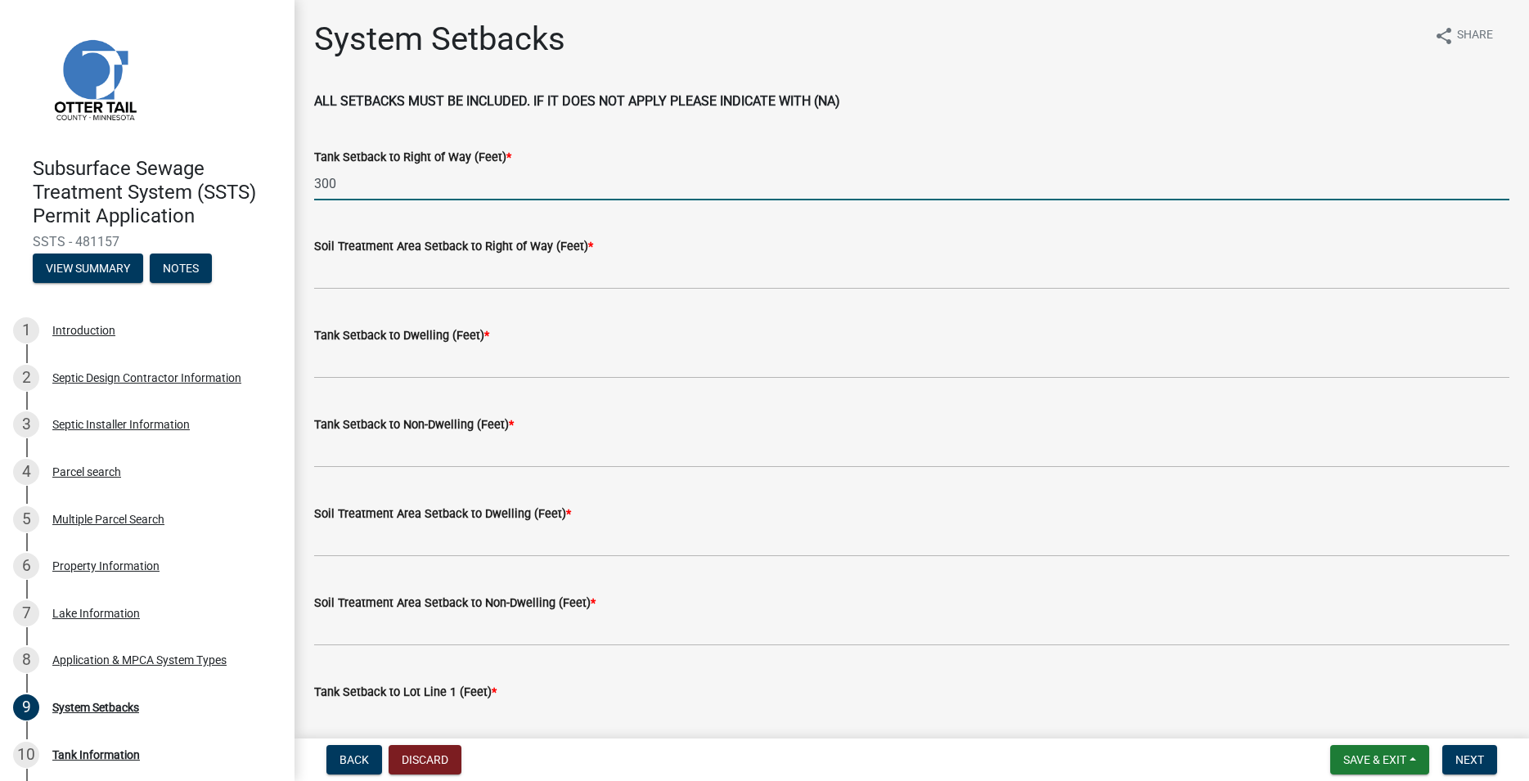
type input "300"
click at [336, 253] on label "Soil Treatment Area Setback to Right of Way (Feet) *" at bounding box center [453, 246] width 279 height 11
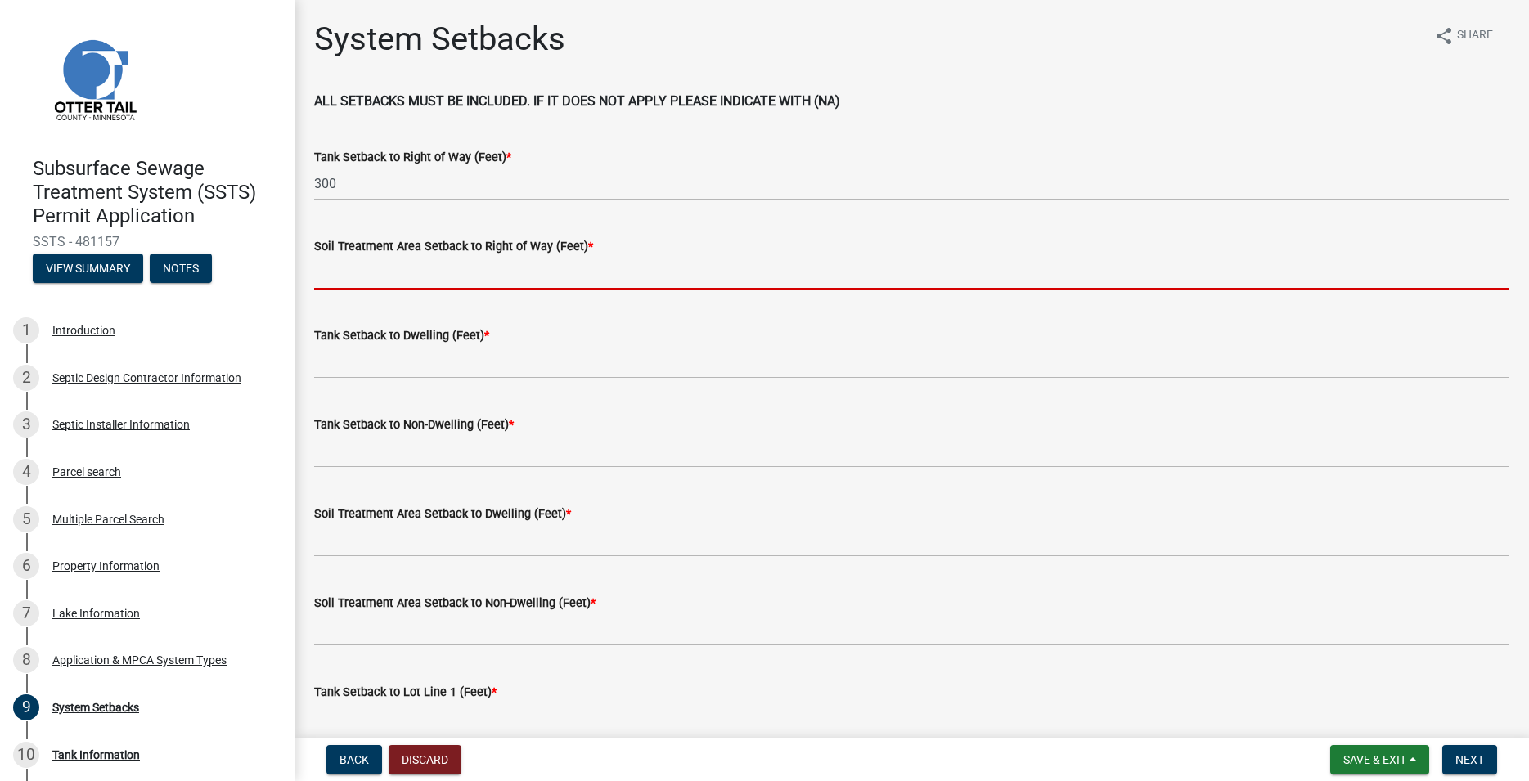
click at [336, 259] on input "Soil Treatment Area Setback to Right of Way (Feet) *" at bounding box center [911, 273] width 1195 height 34
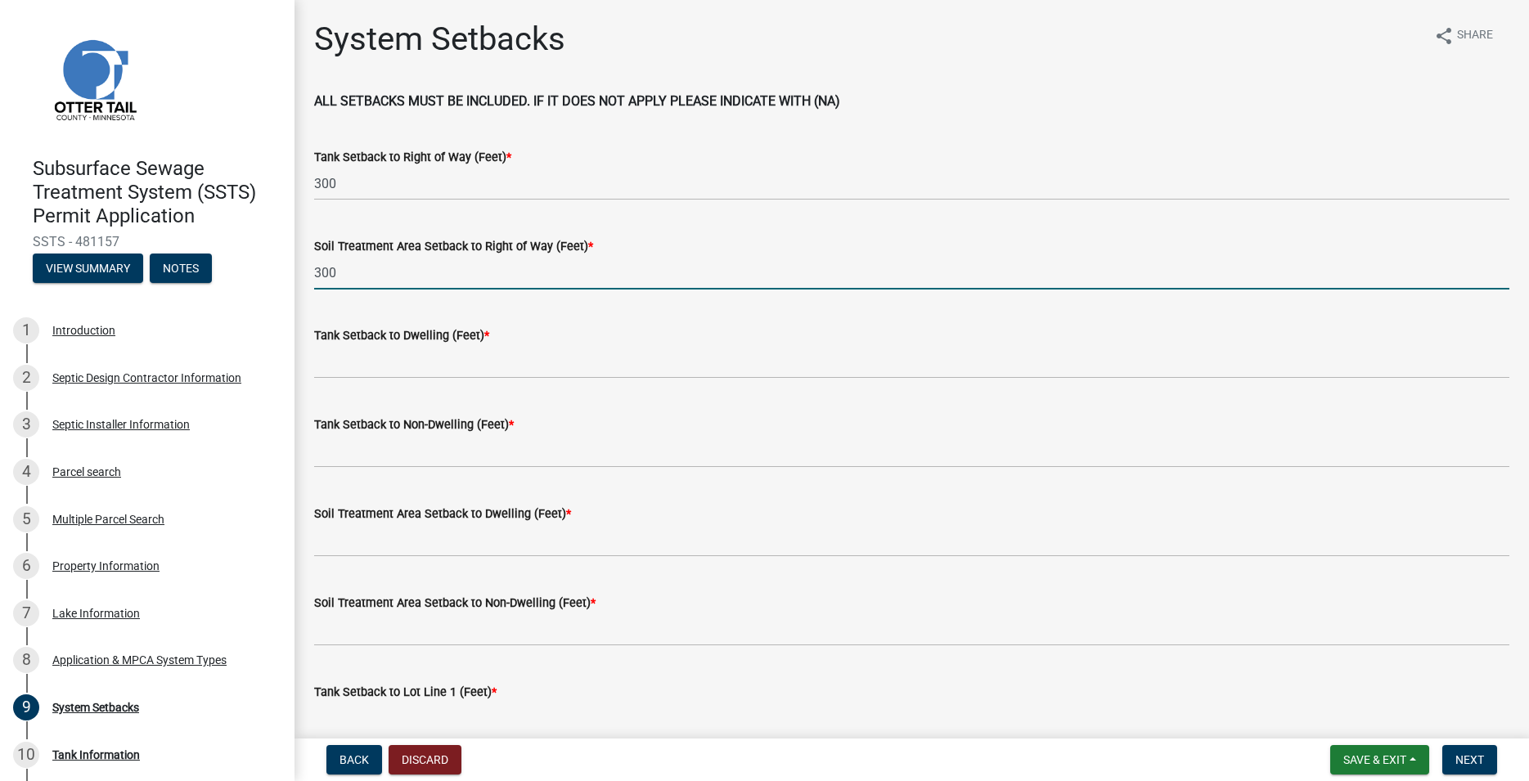
type input "300"
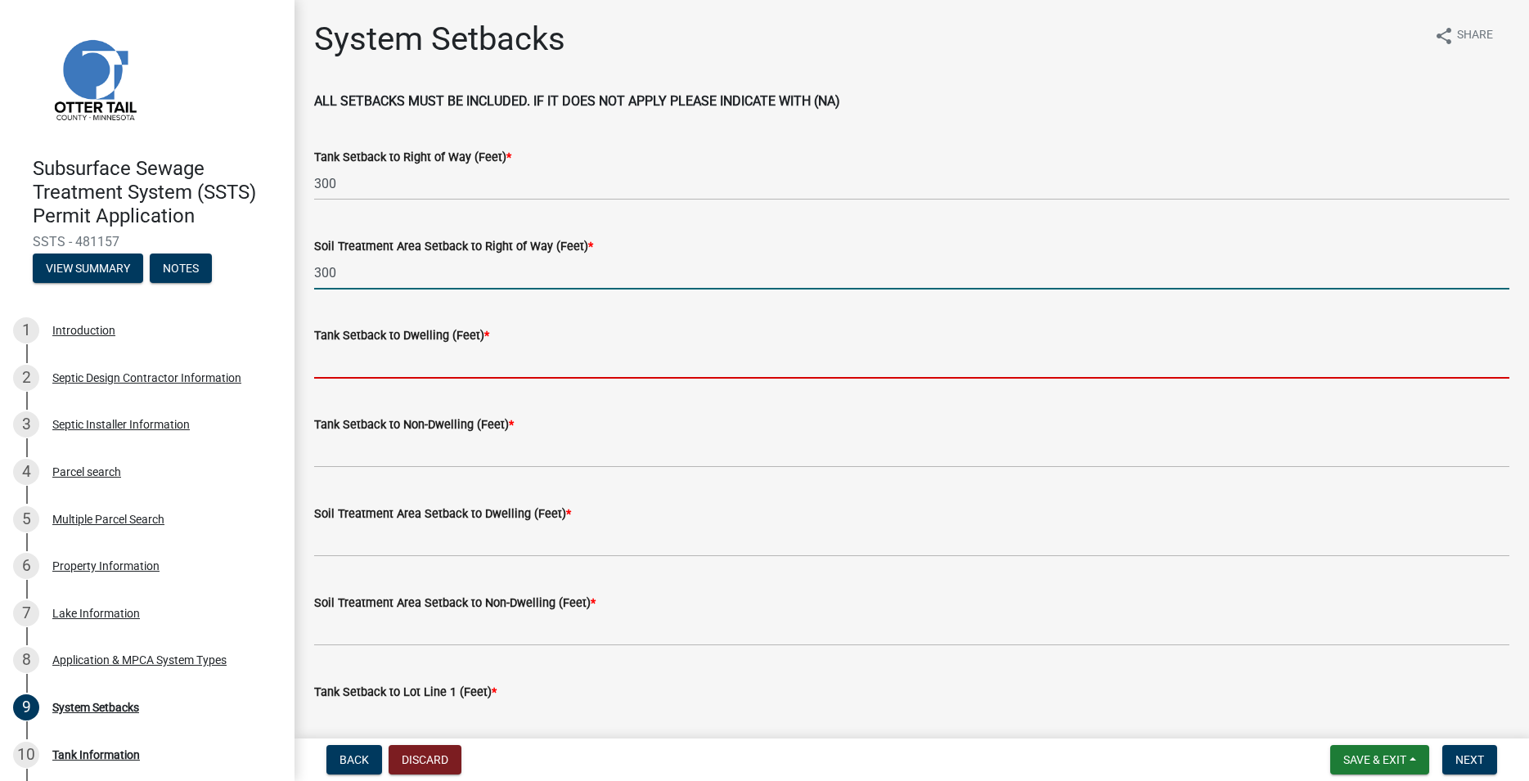
click at [353, 360] on input "Tank Setback to Dwelling (Feet) *" at bounding box center [911, 362] width 1195 height 34
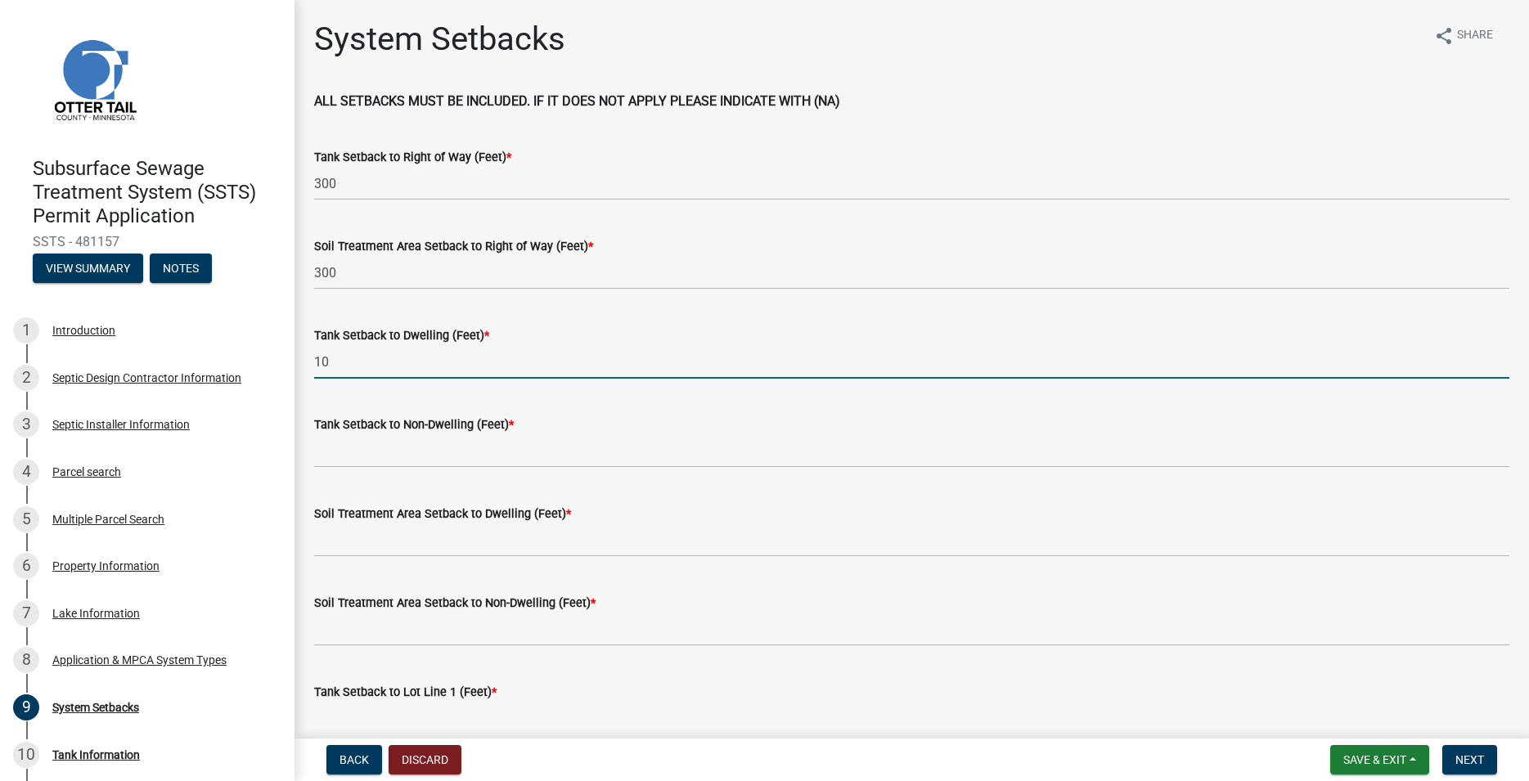
type input "10"
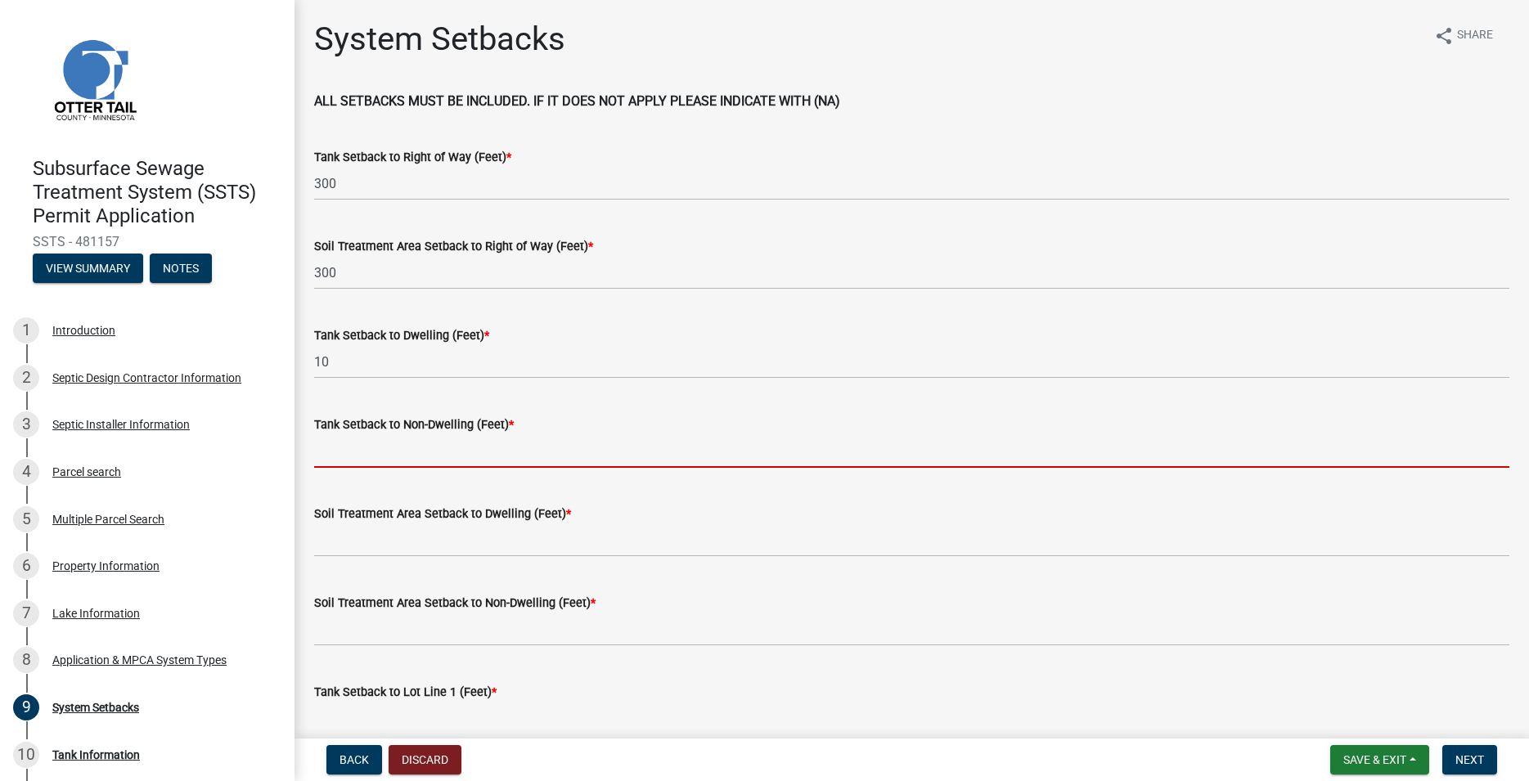
click at [358, 443] on input "Tank Setback to Non-Dwelling (Feet) *" at bounding box center [911, 451] width 1195 height 34
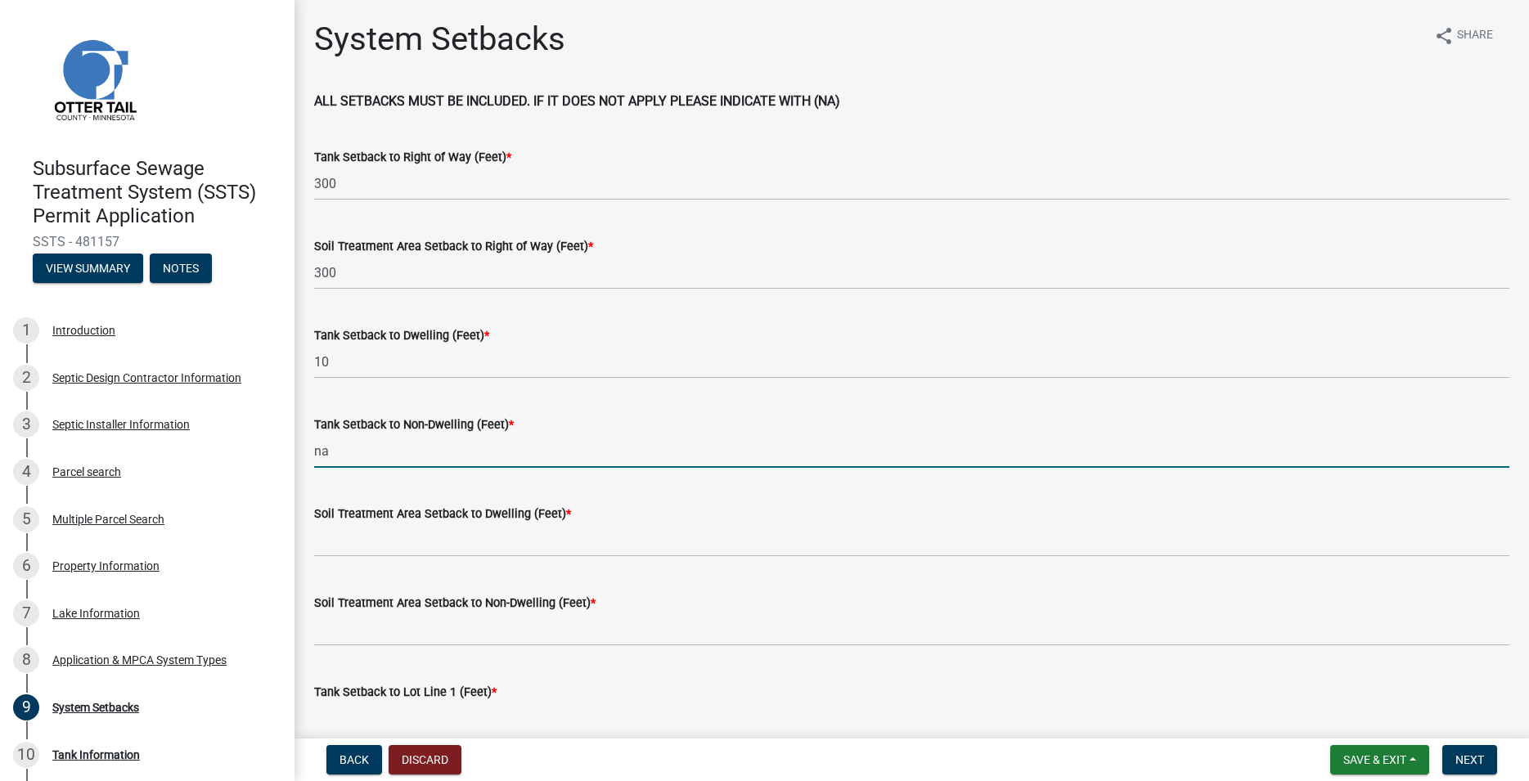
type input "na"
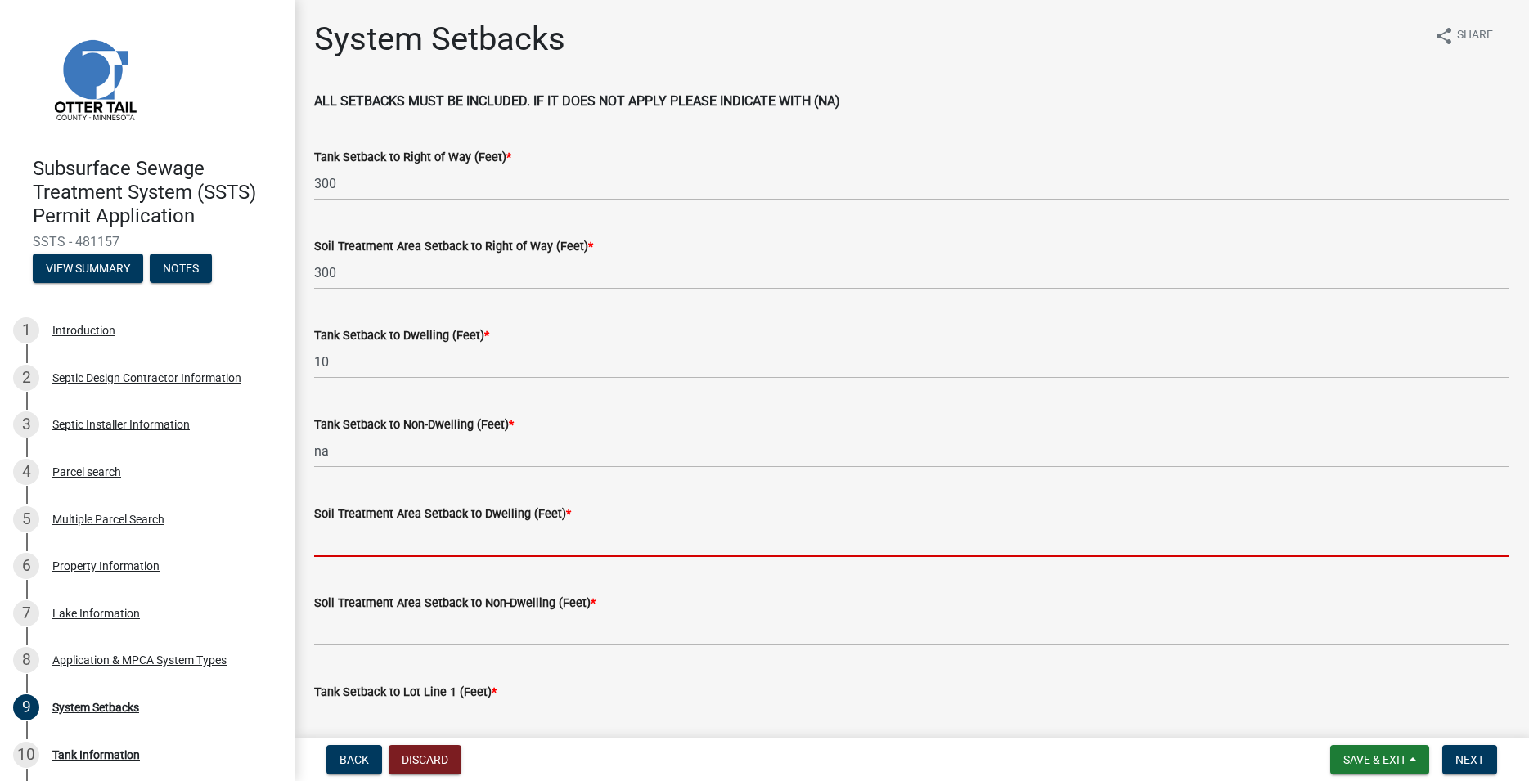
click at [363, 541] on input "Soil Treatment Area Setback to Dwelling (Feet) *" at bounding box center [911, 541] width 1195 height 34
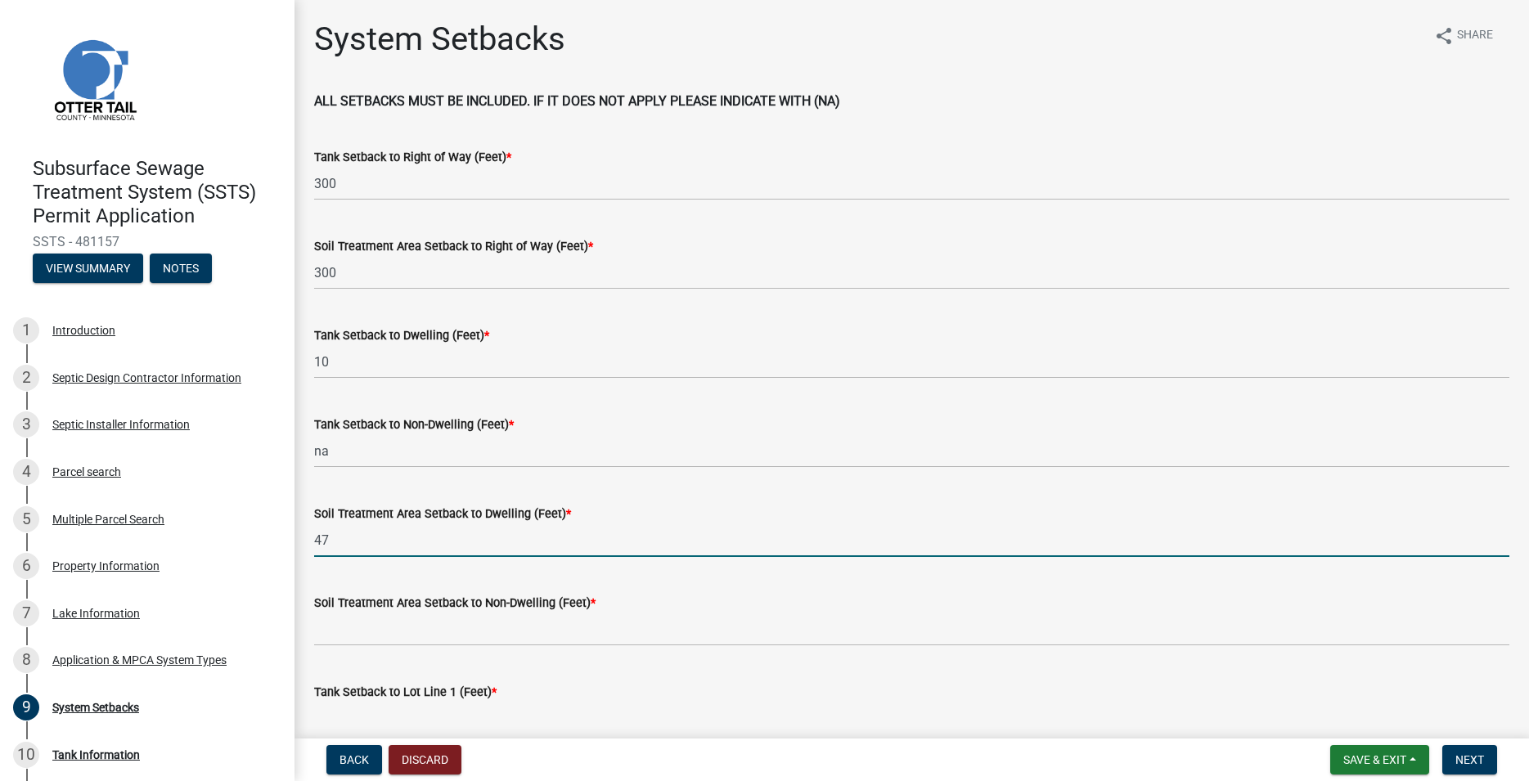
type input "47"
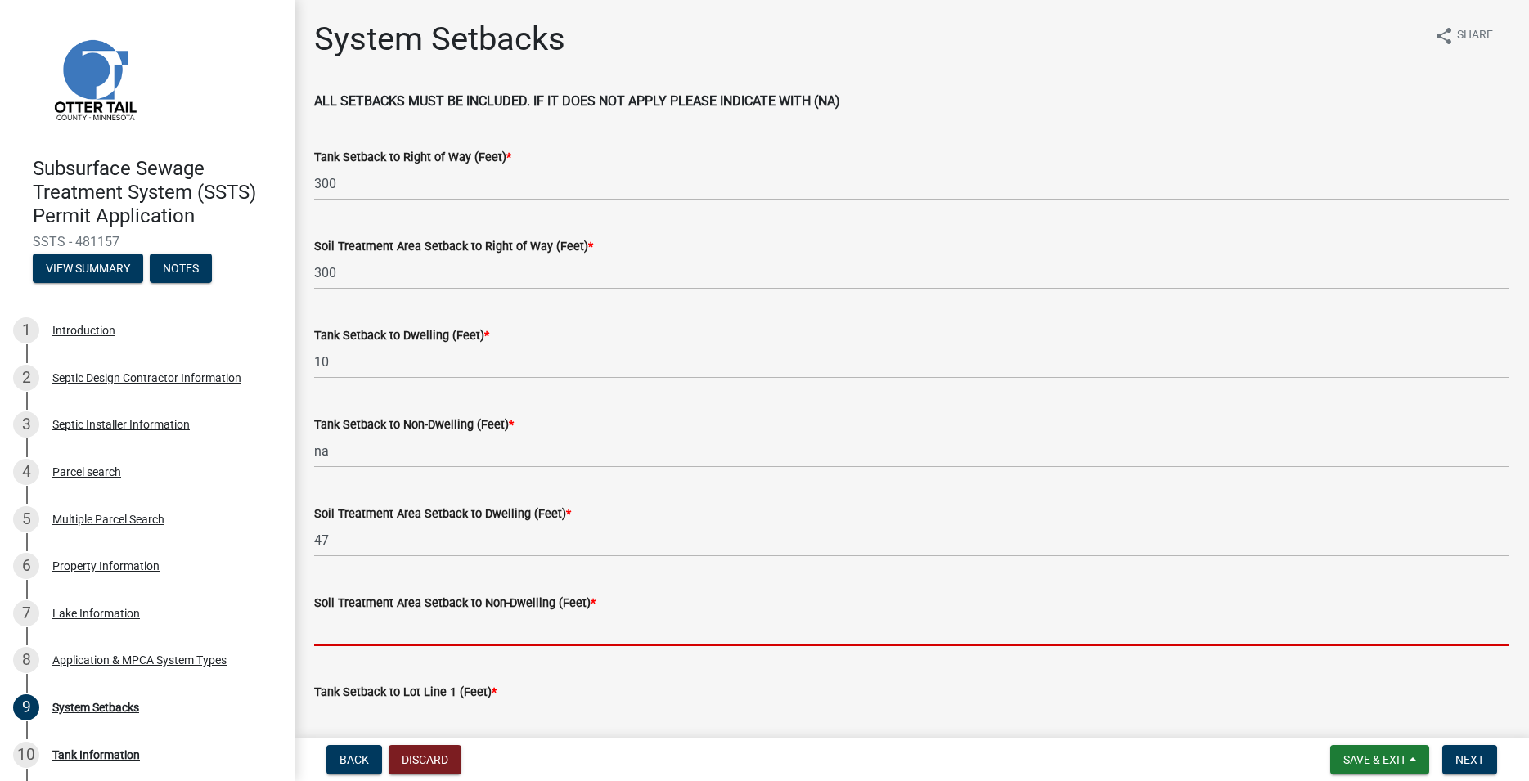
click at [362, 620] on input "Soil Treatment Area Setback to Non-Dwelling (Feet) *" at bounding box center [911, 630] width 1195 height 34
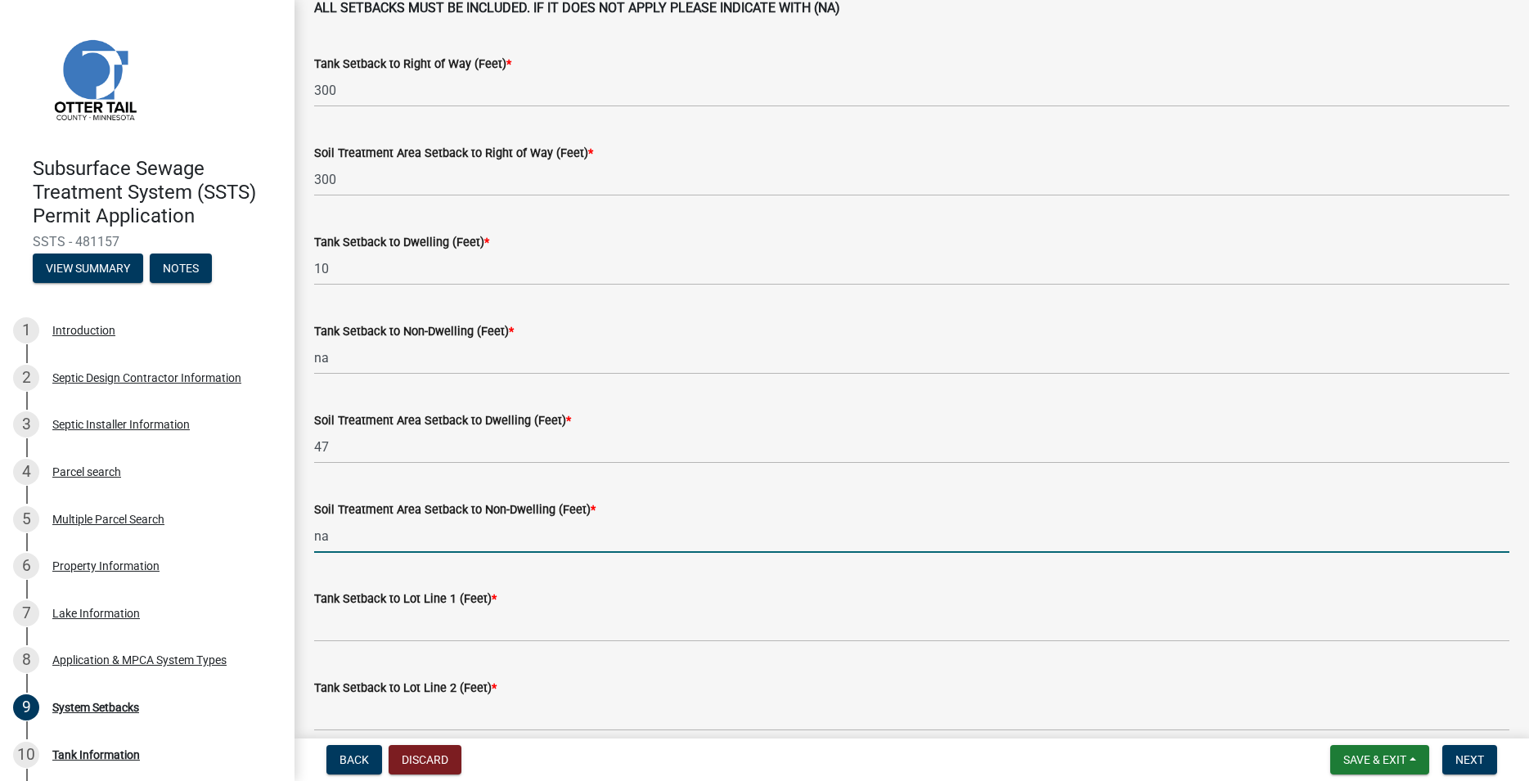
type input "na"
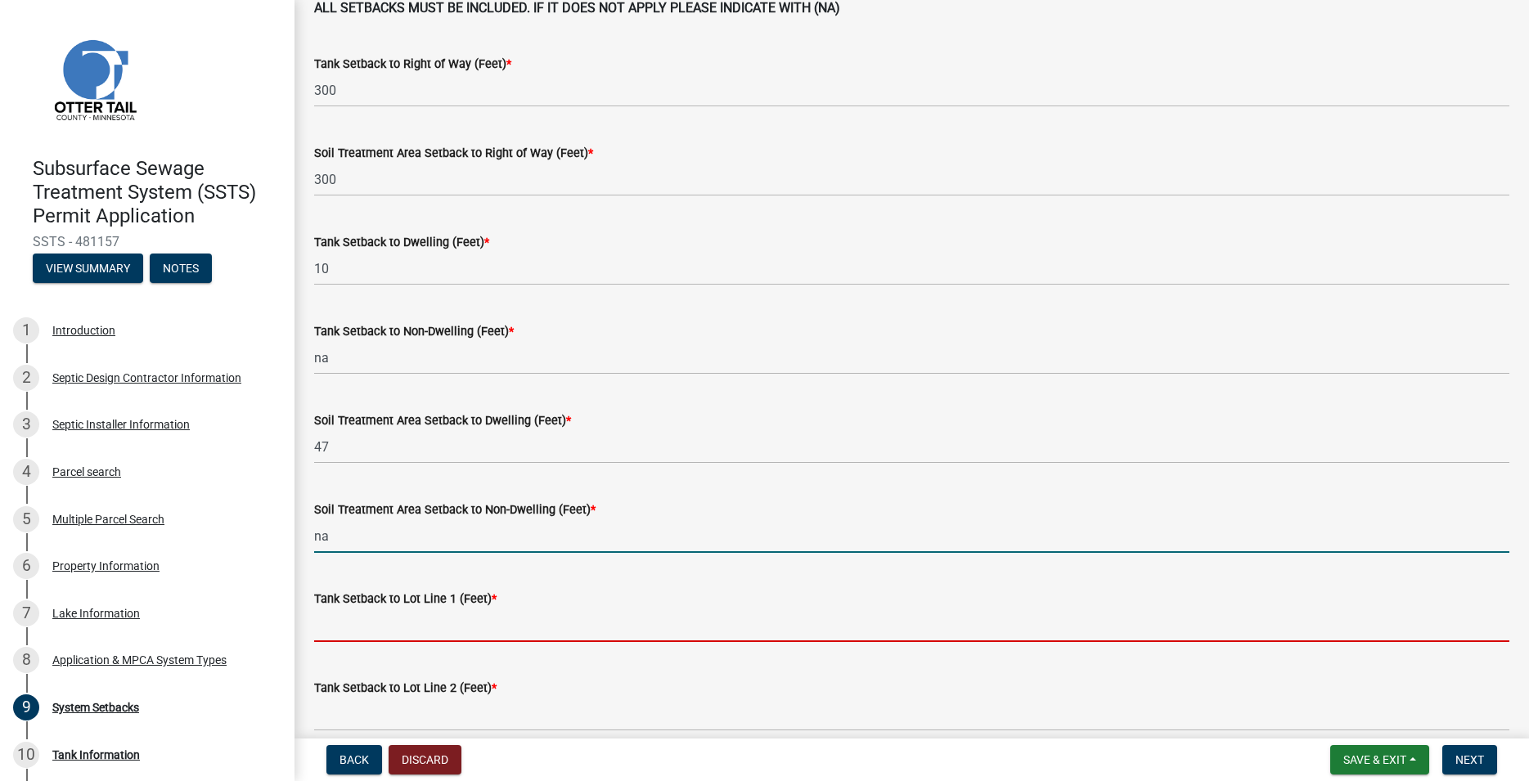
click at [375, 623] on input "Tank Setback to Lot Line 1 (Feet) *" at bounding box center [911, 626] width 1195 height 34
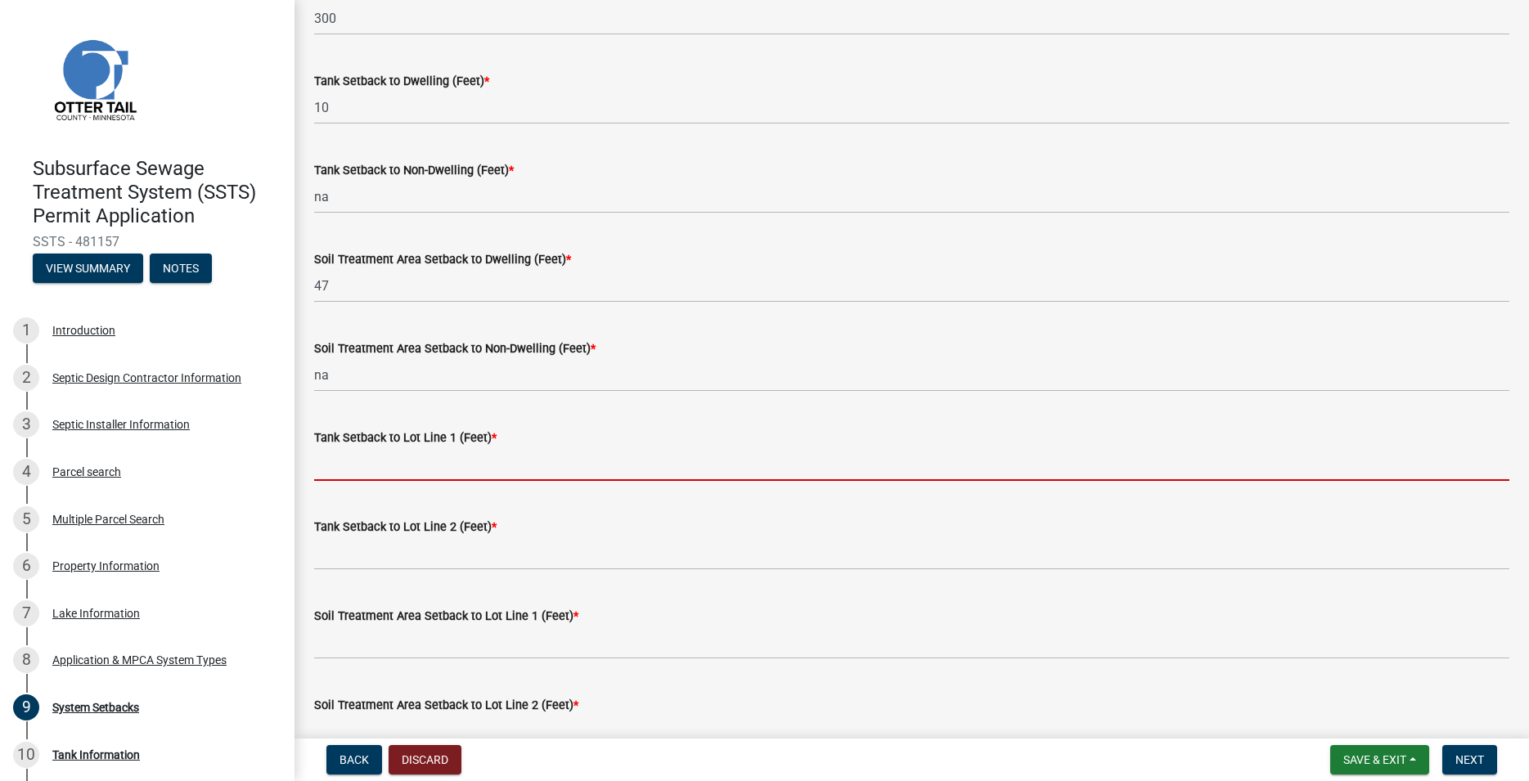
scroll to position [280, 0]
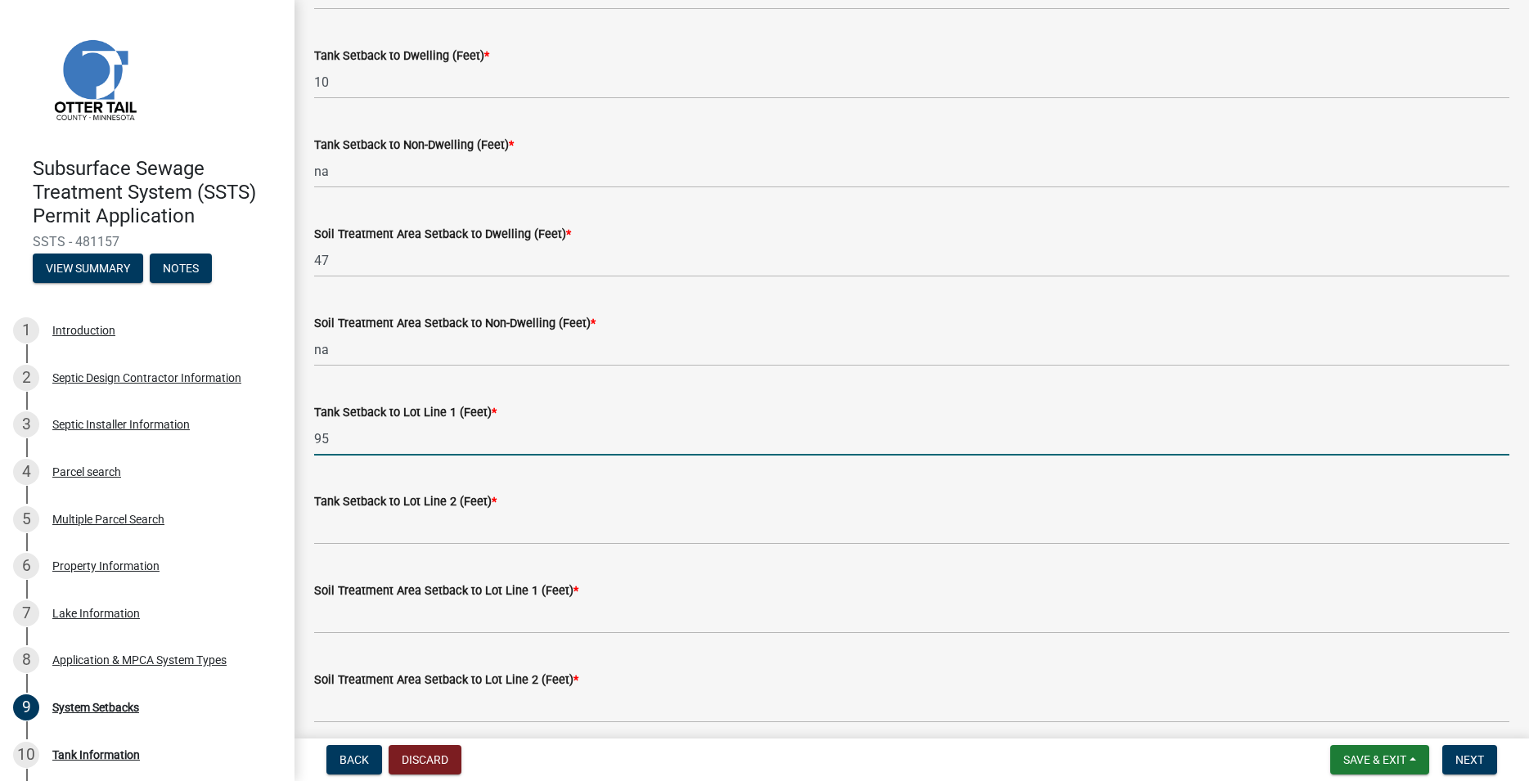
type input "95"
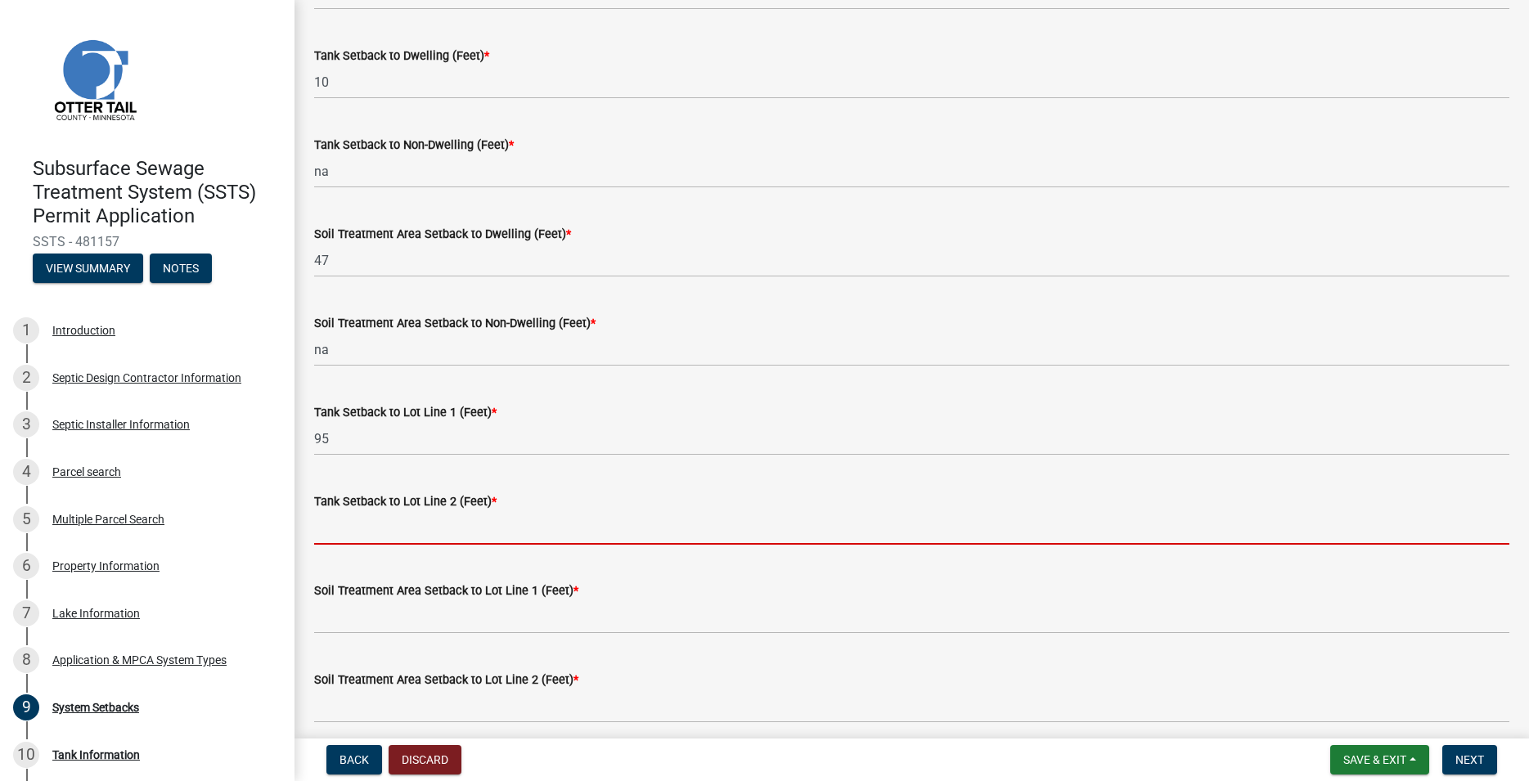
click at [387, 534] on input "Tank Setback to Lot Line 2 (Feet) *" at bounding box center [911, 528] width 1195 height 34
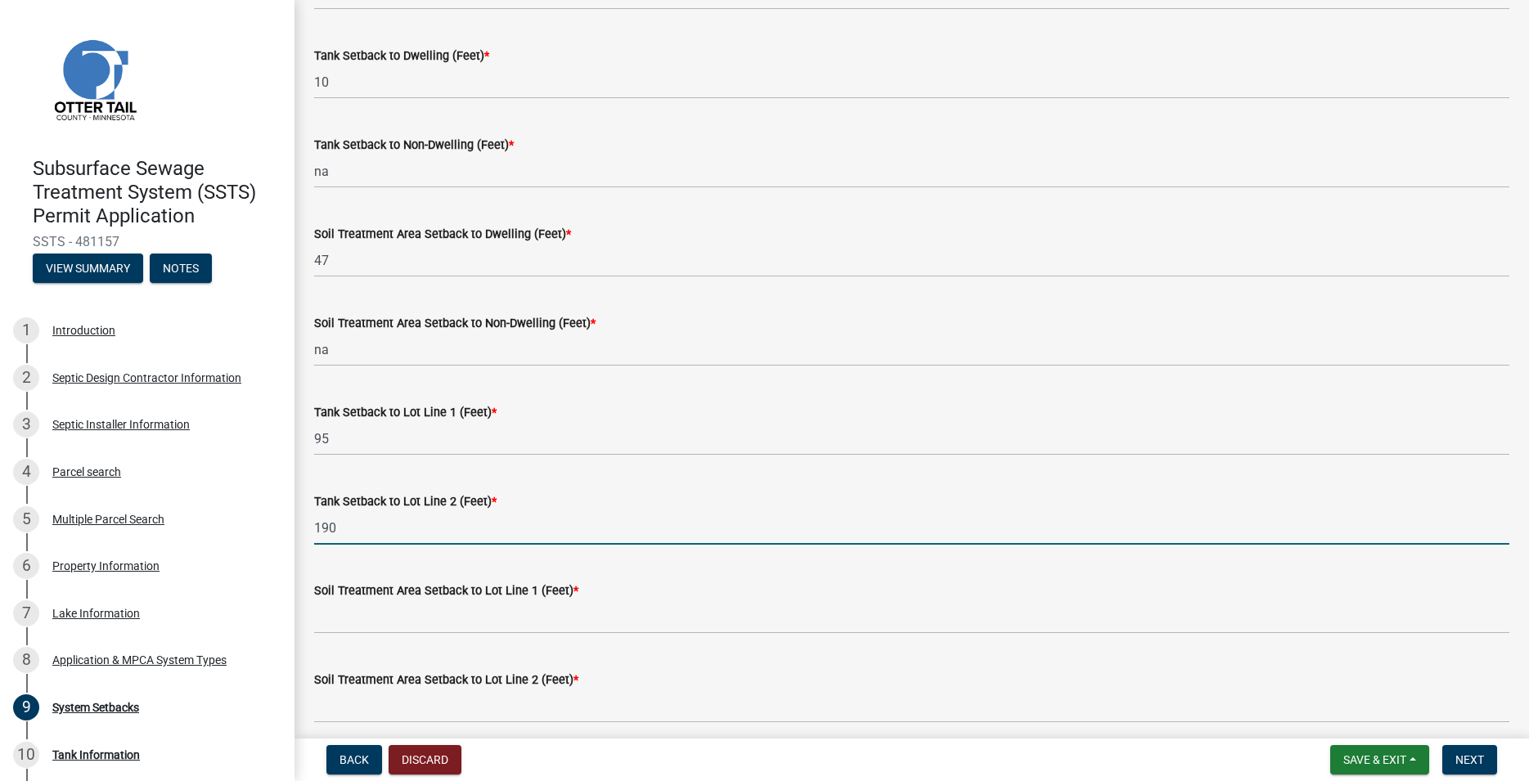
type input "190"
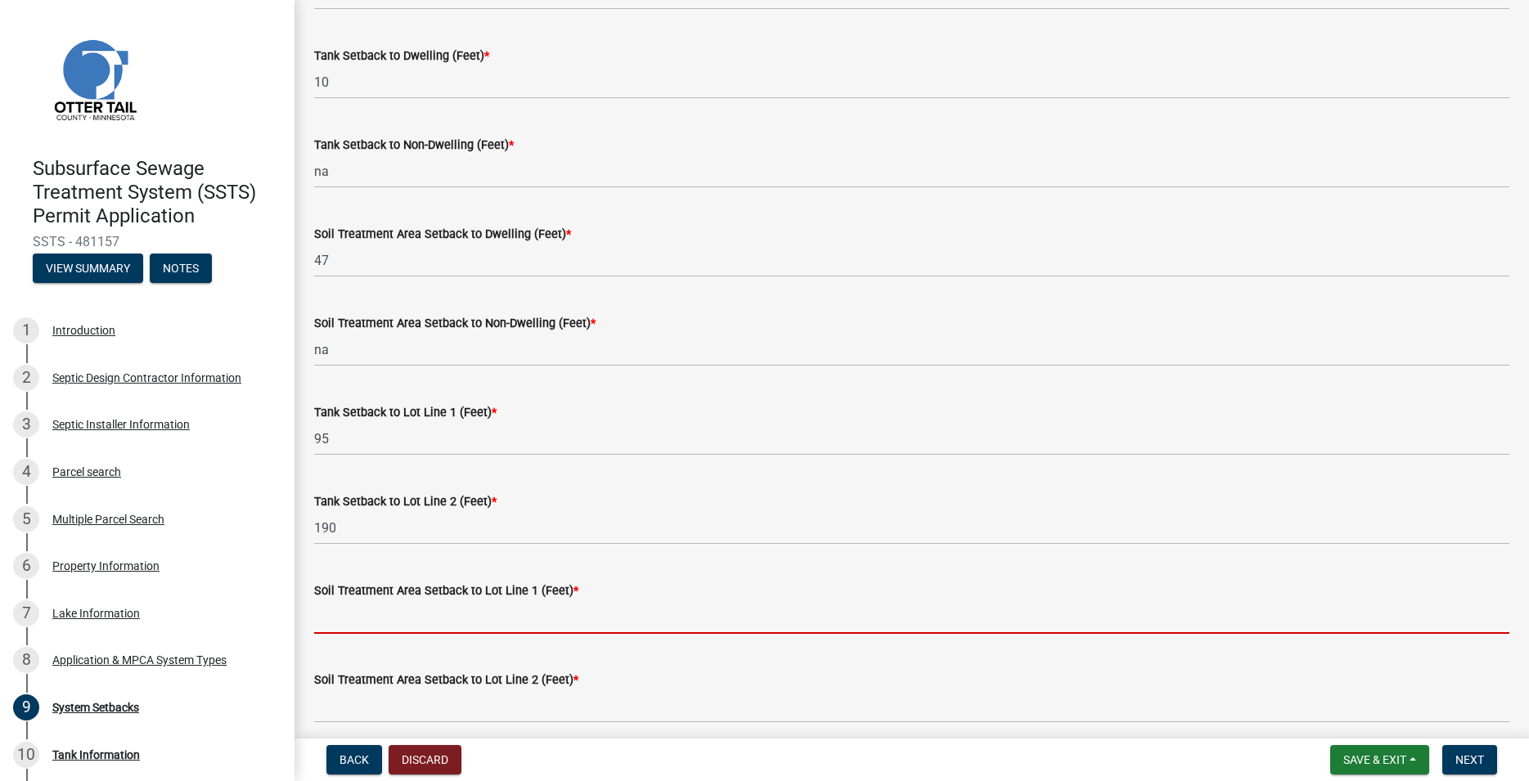
click at [375, 606] on input "Soil Treatment Area Setback to Lot Line 1 (Feet) *" at bounding box center [911, 618] width 1195 height 34
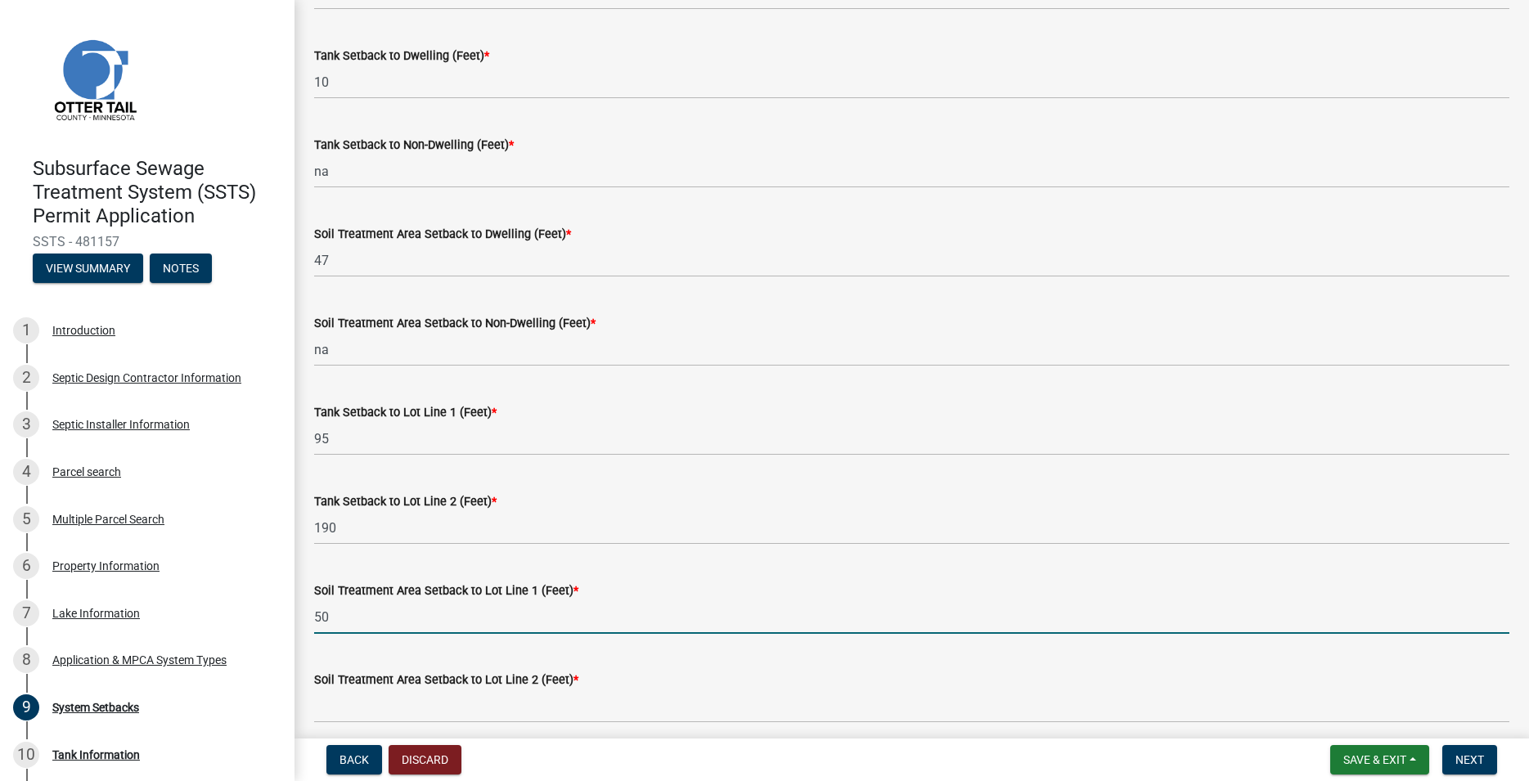
type input "50"
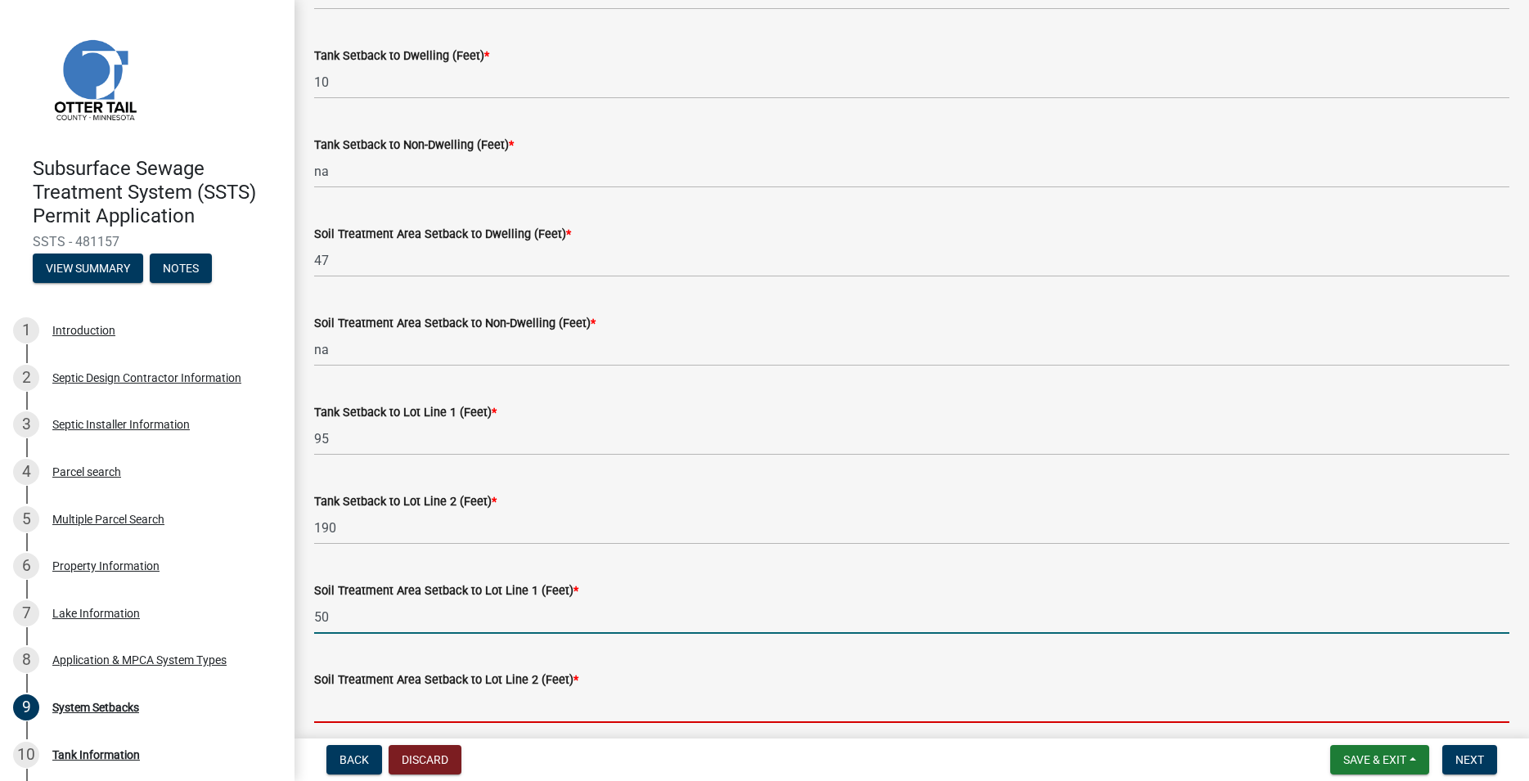
click at [358, 700] on input "Soil Treatment Area Setback to Lot Line 2 (Feet) *" at bounding box center [911, 707] width 1195 height 34
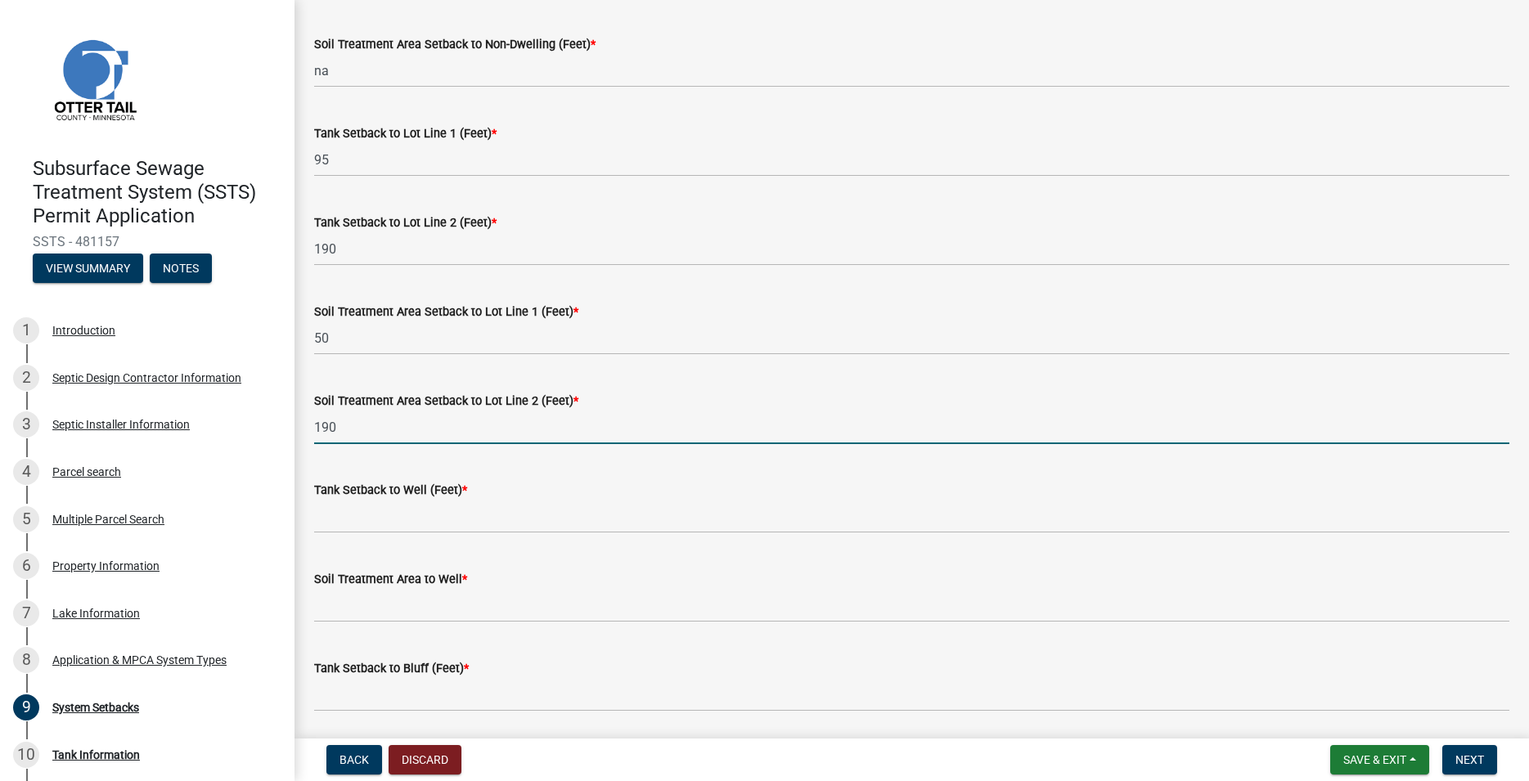
scroll to position [560, 0]
type input "190"
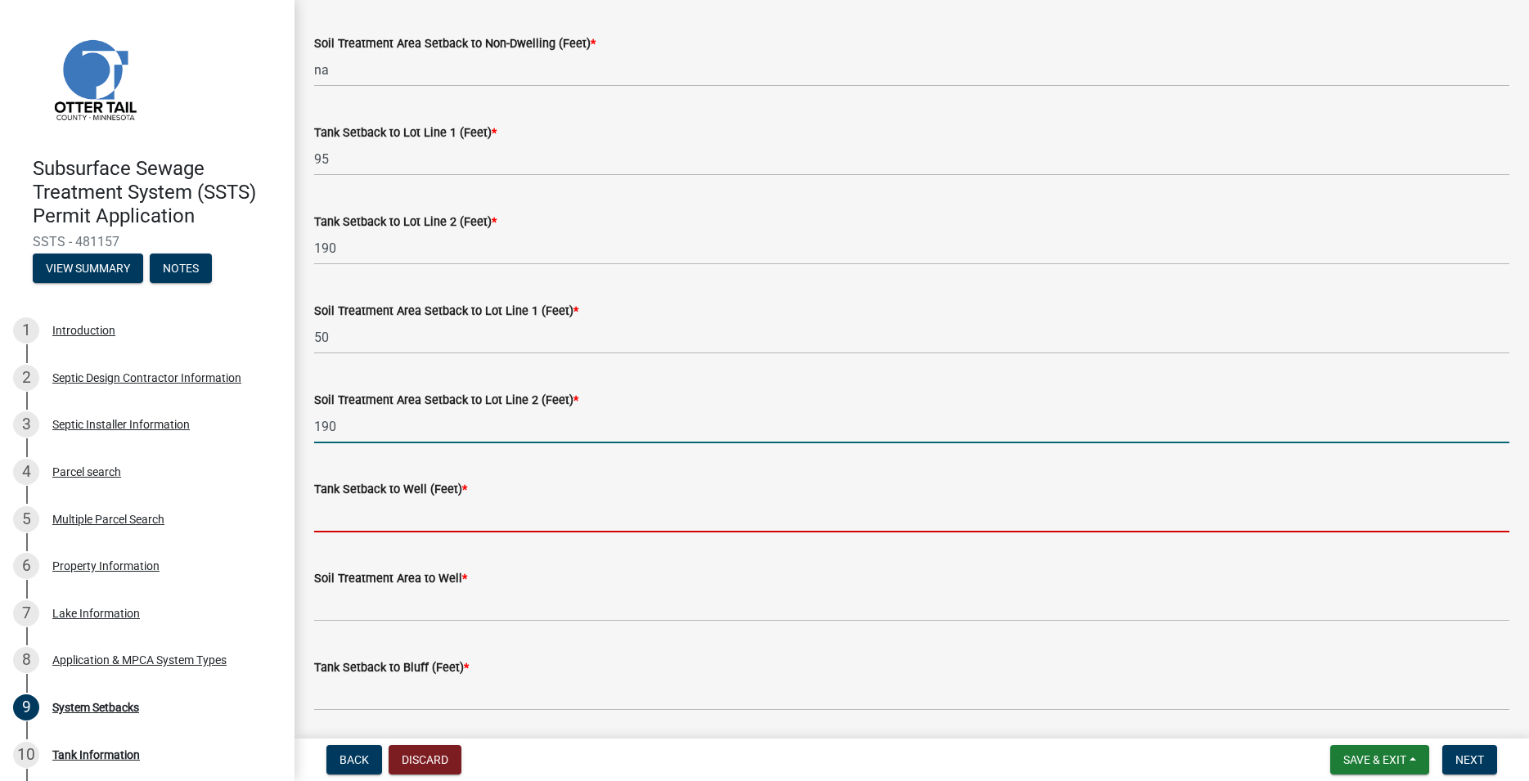
click at [376, 519] on input "Tank Setback to Well (Feet) *" at bounding box center [911, 516] width 1195 height 34
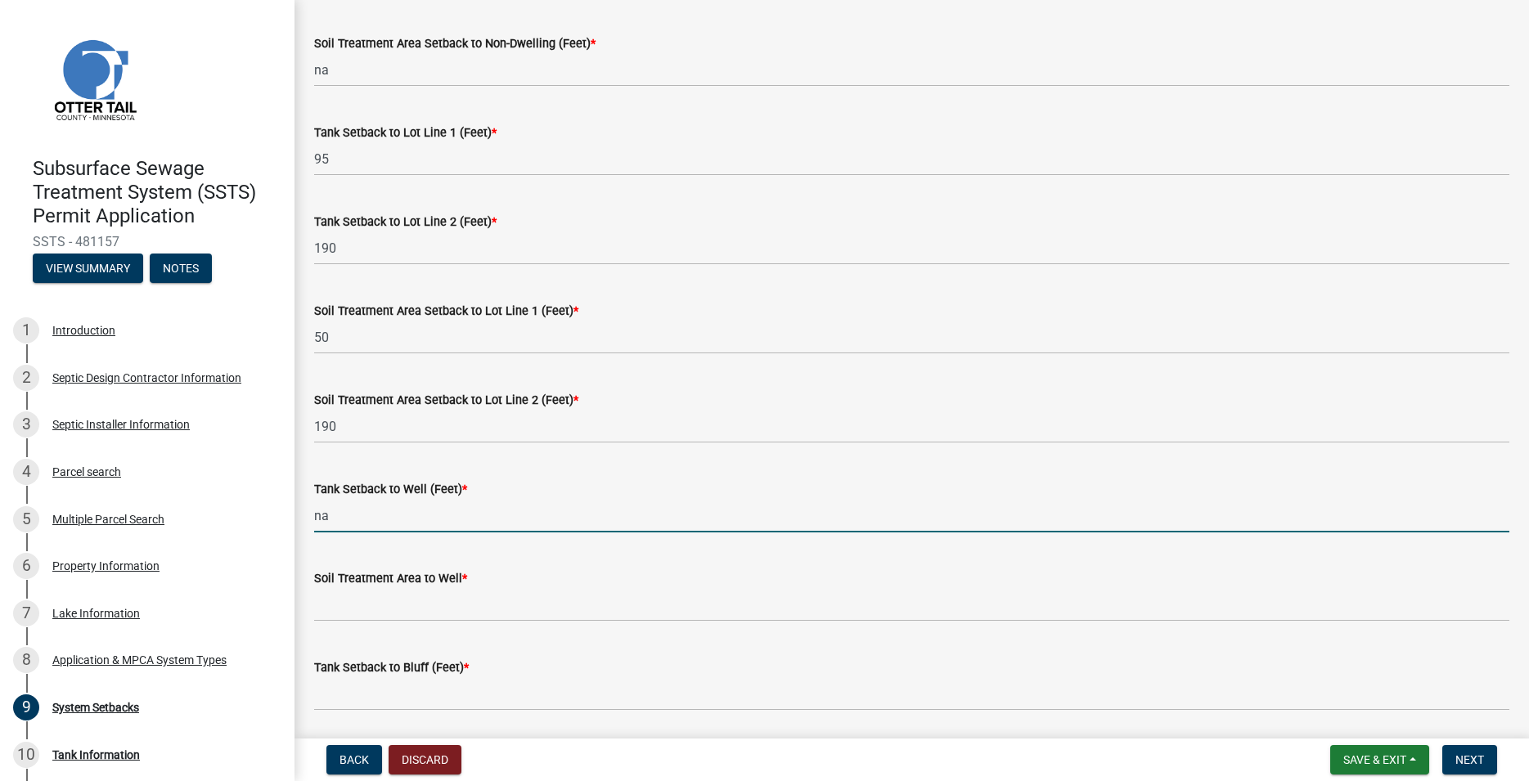
type input "na"
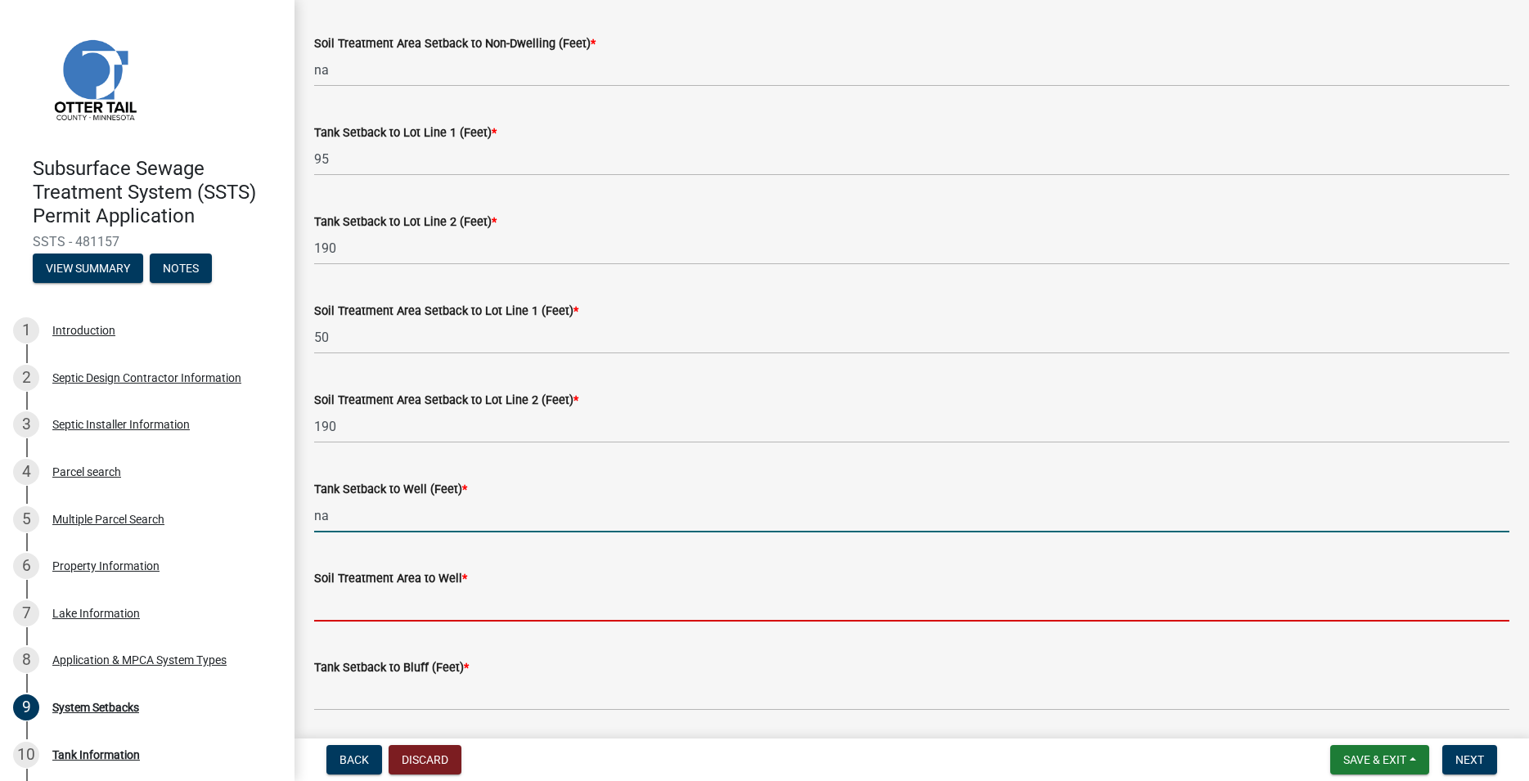
click at [360, 598] on input "Soil Treatment Area to Well *" at bounding box center [911, 605] width 1195 height 34
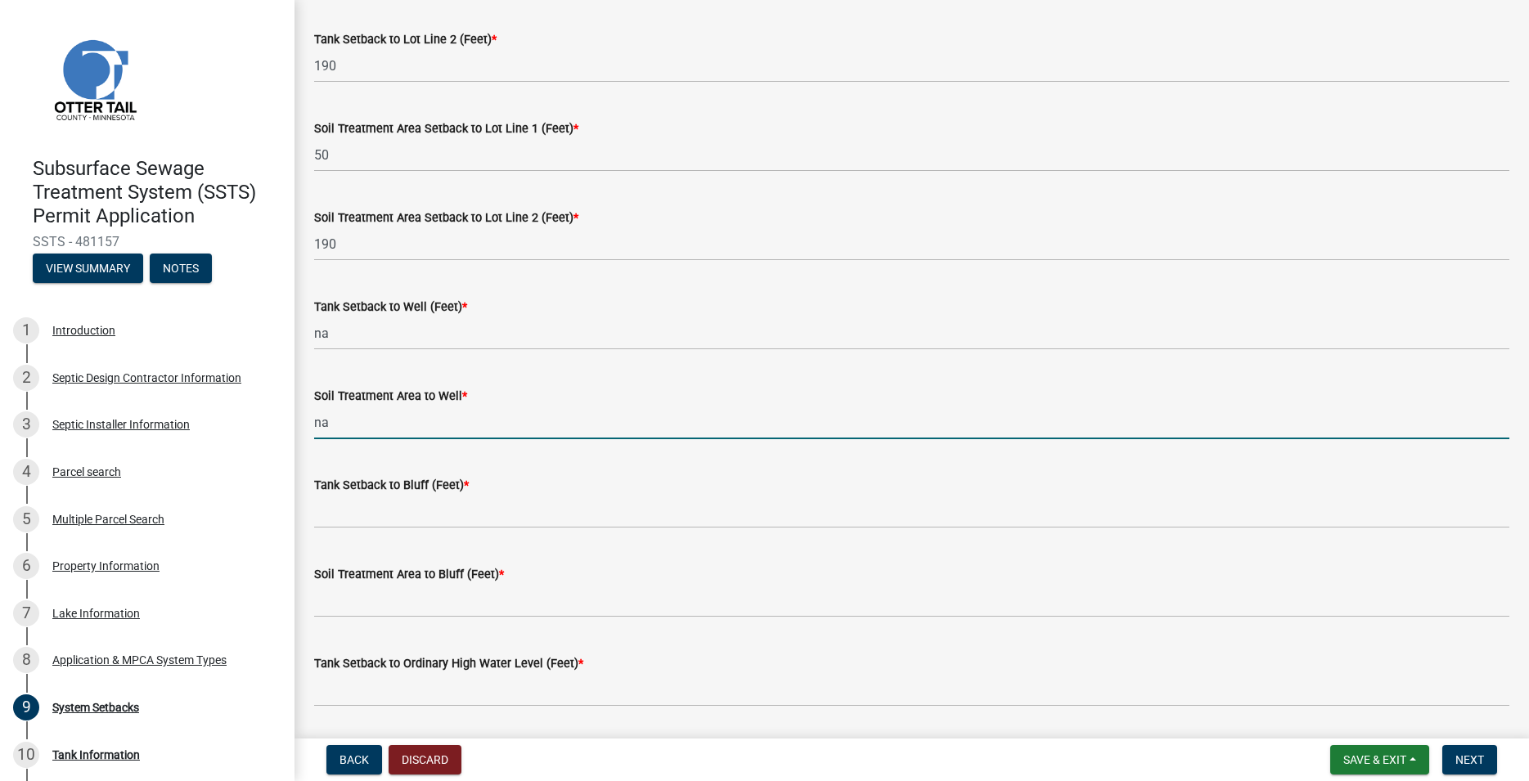
scroll to position [746, 0]
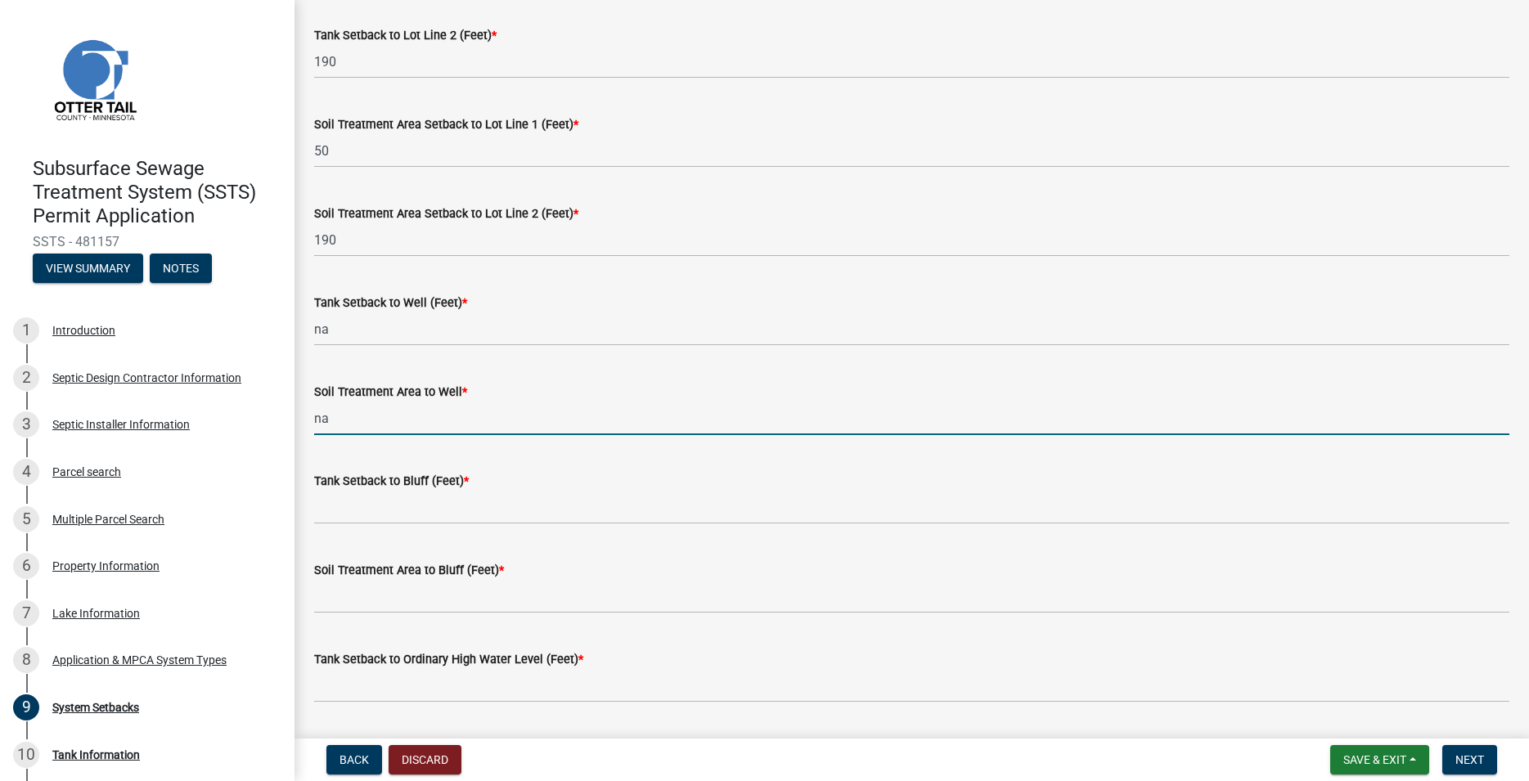
type input "na"
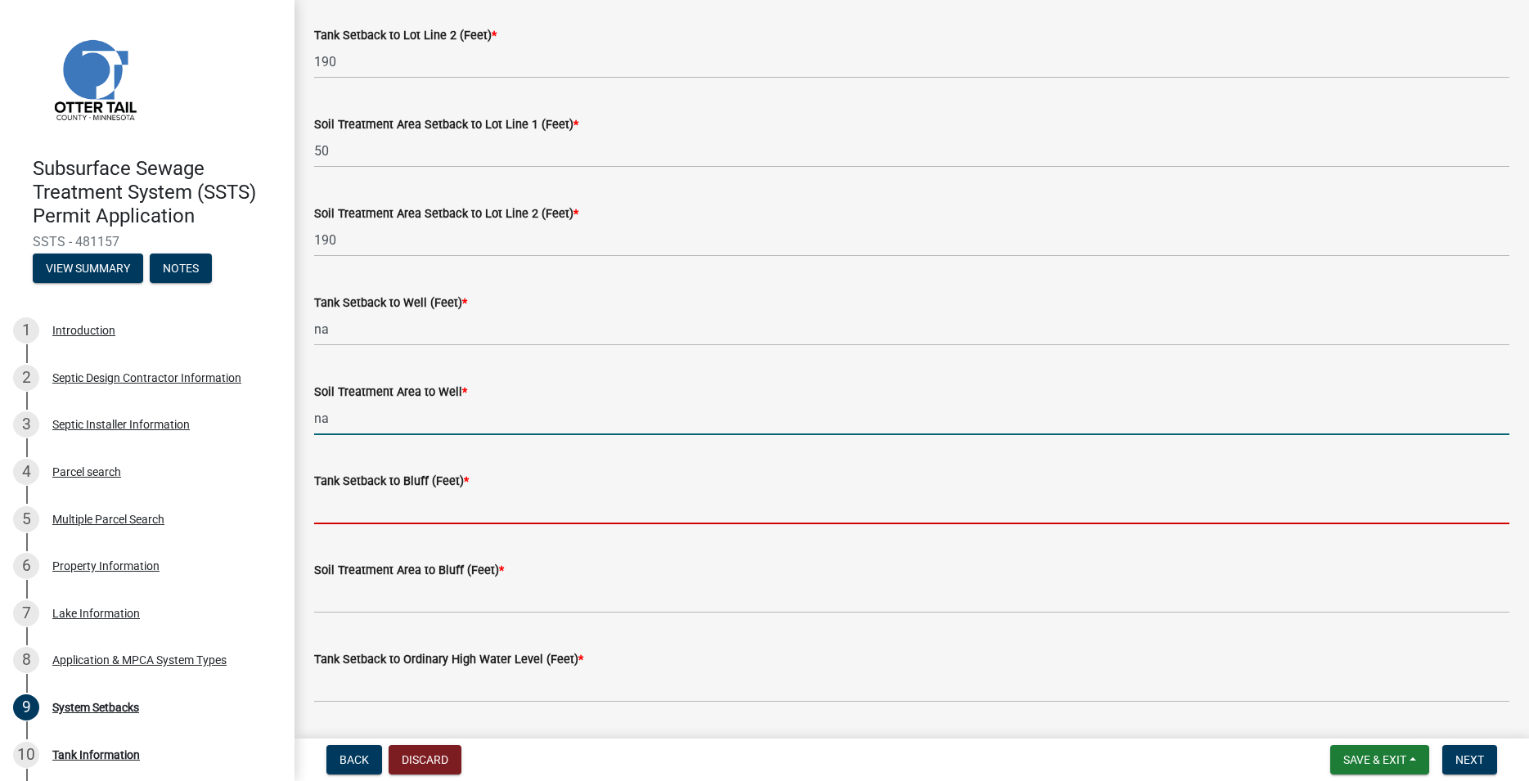
click at [369, 514] on input "Tank Setback to Bluff (Feet) *" at bounding box center [911, 508] width 1195 height 34
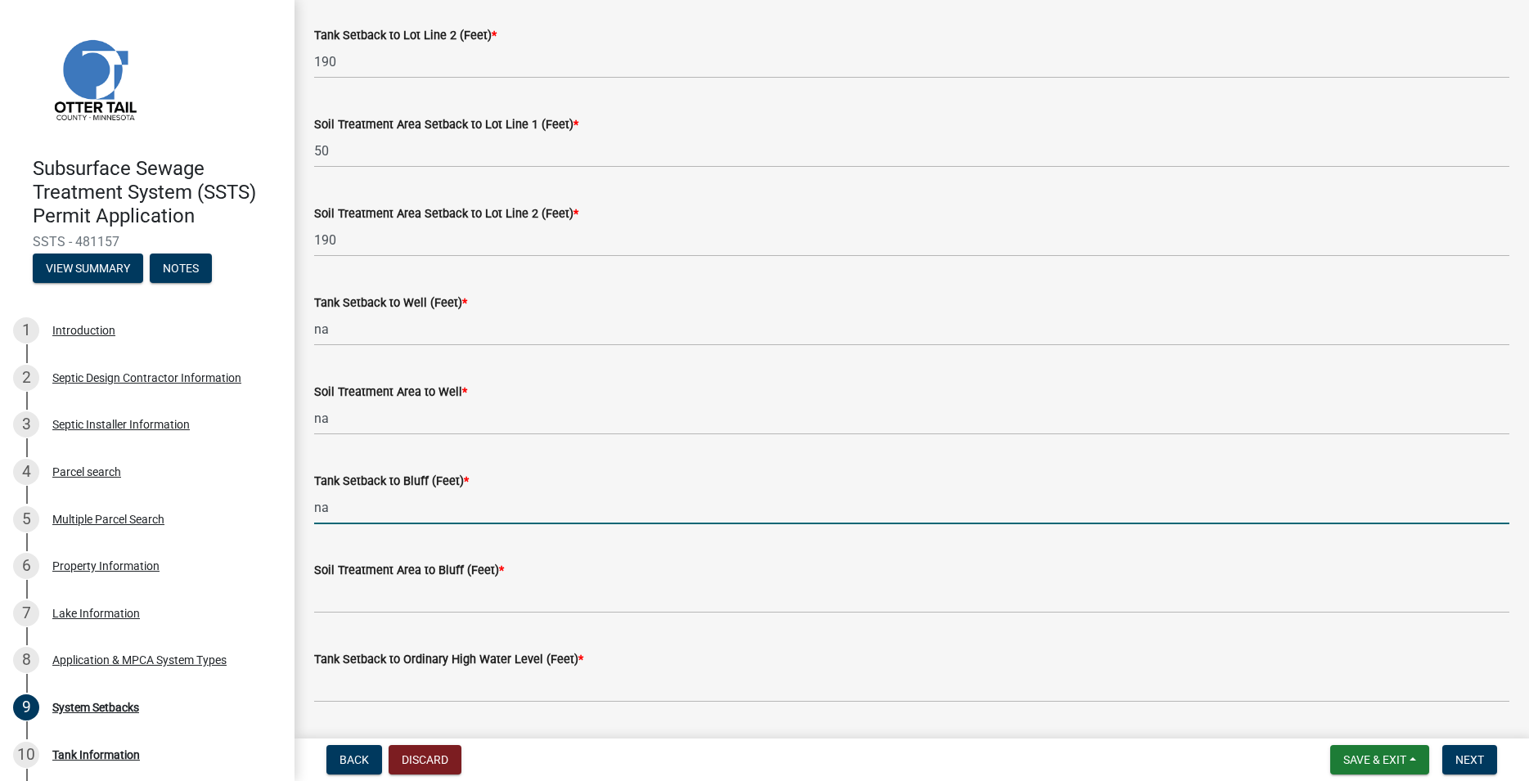
type input "na"
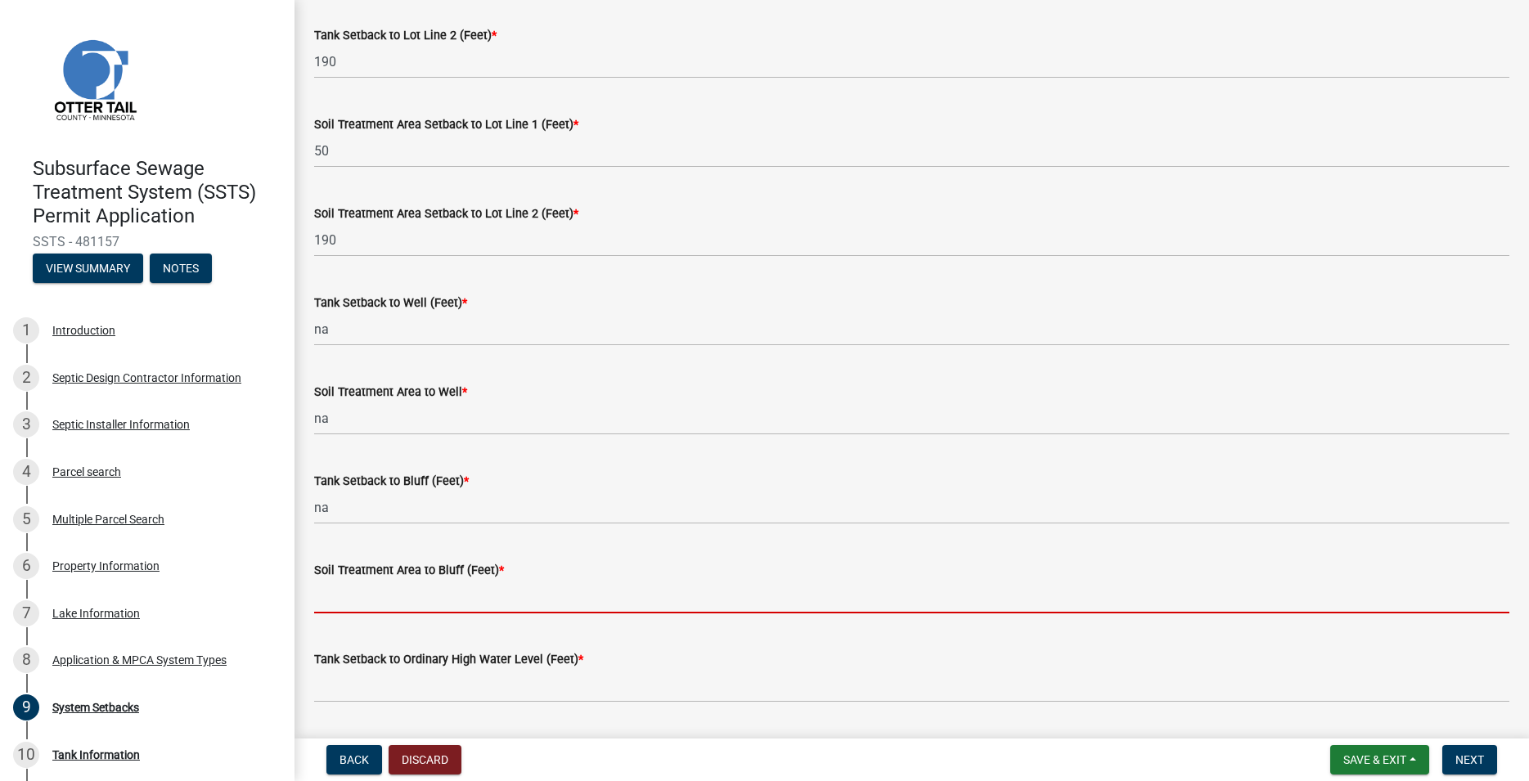
click at [356, 597] on input "Soil Treatment Area to Bluff (Feet) *" at bounding box center [911, 597] width 1195 height 34
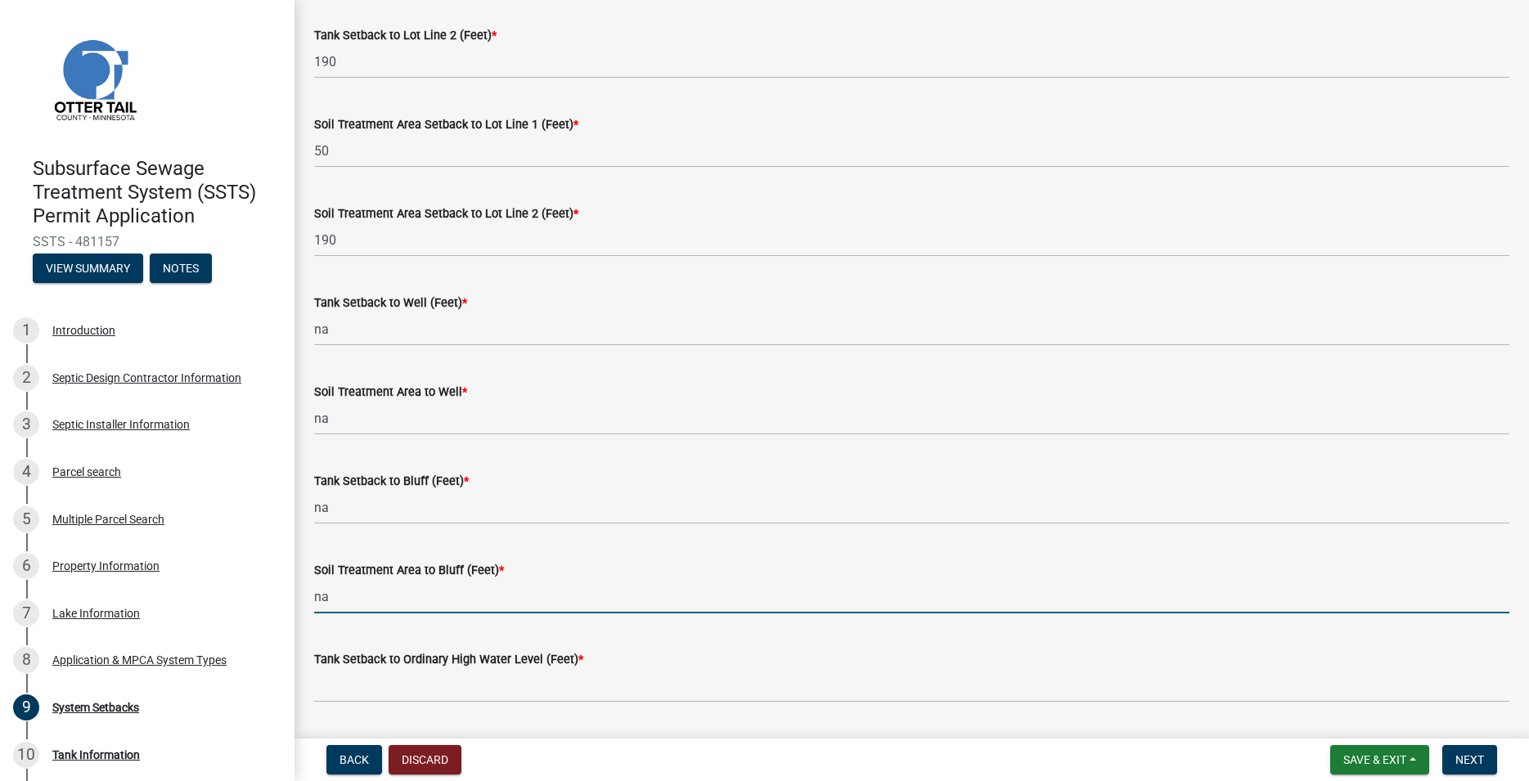
scroll to position [933, 0]
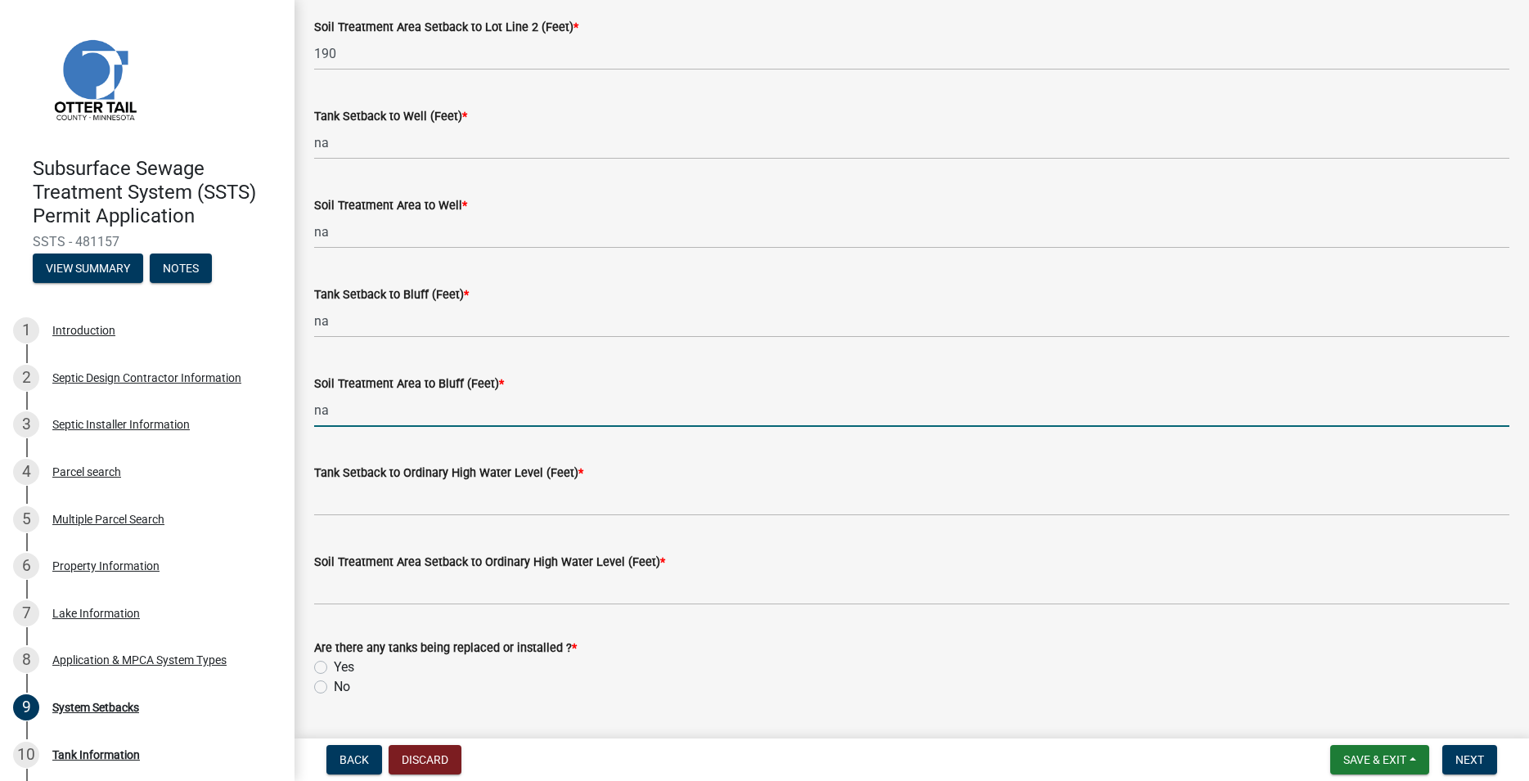
type input "na"
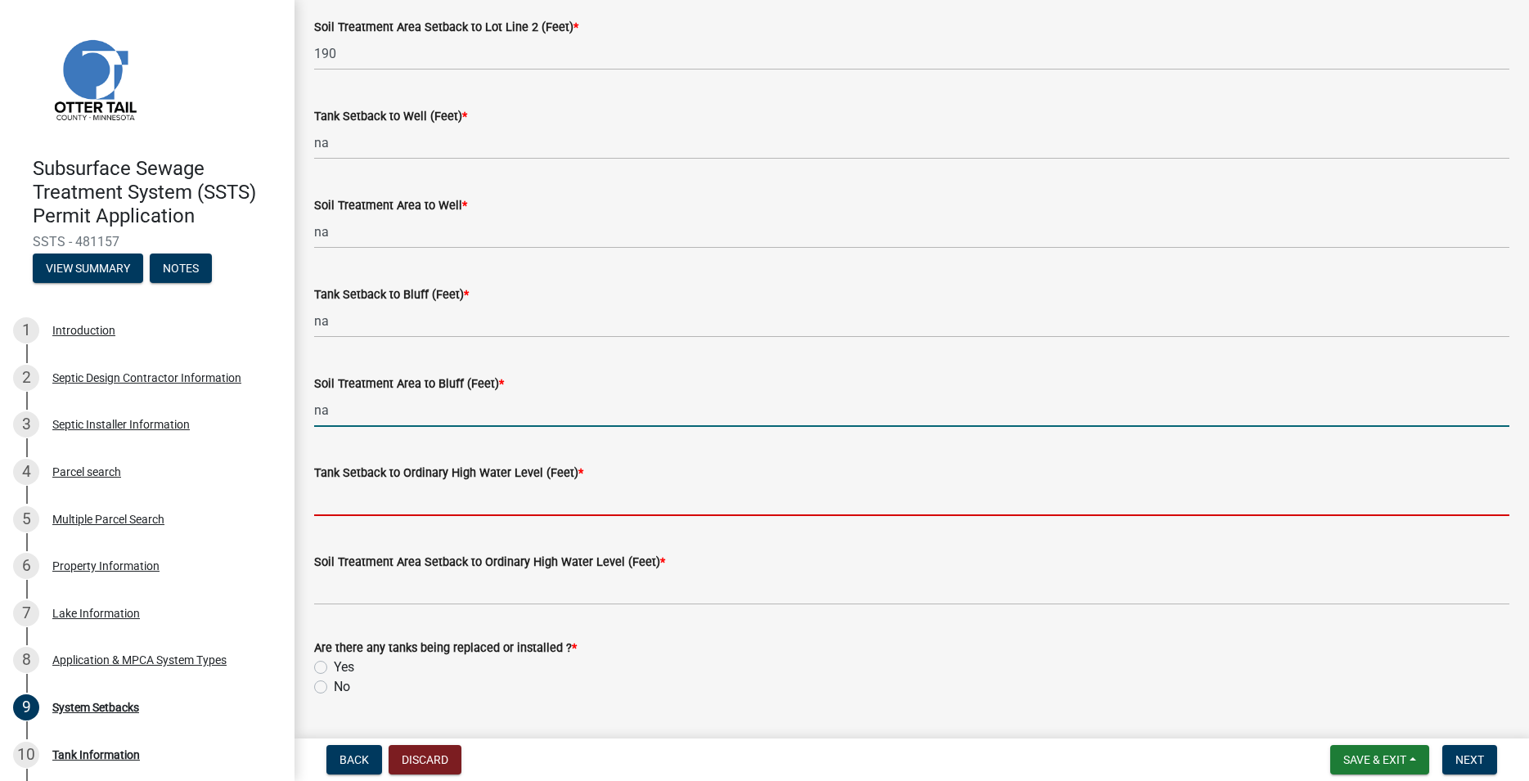
click at [368, 497] on input "Tank Setback to Ordinary High Water Level (Feet) *" at bounding box center [911, 500] width 1195 height 34
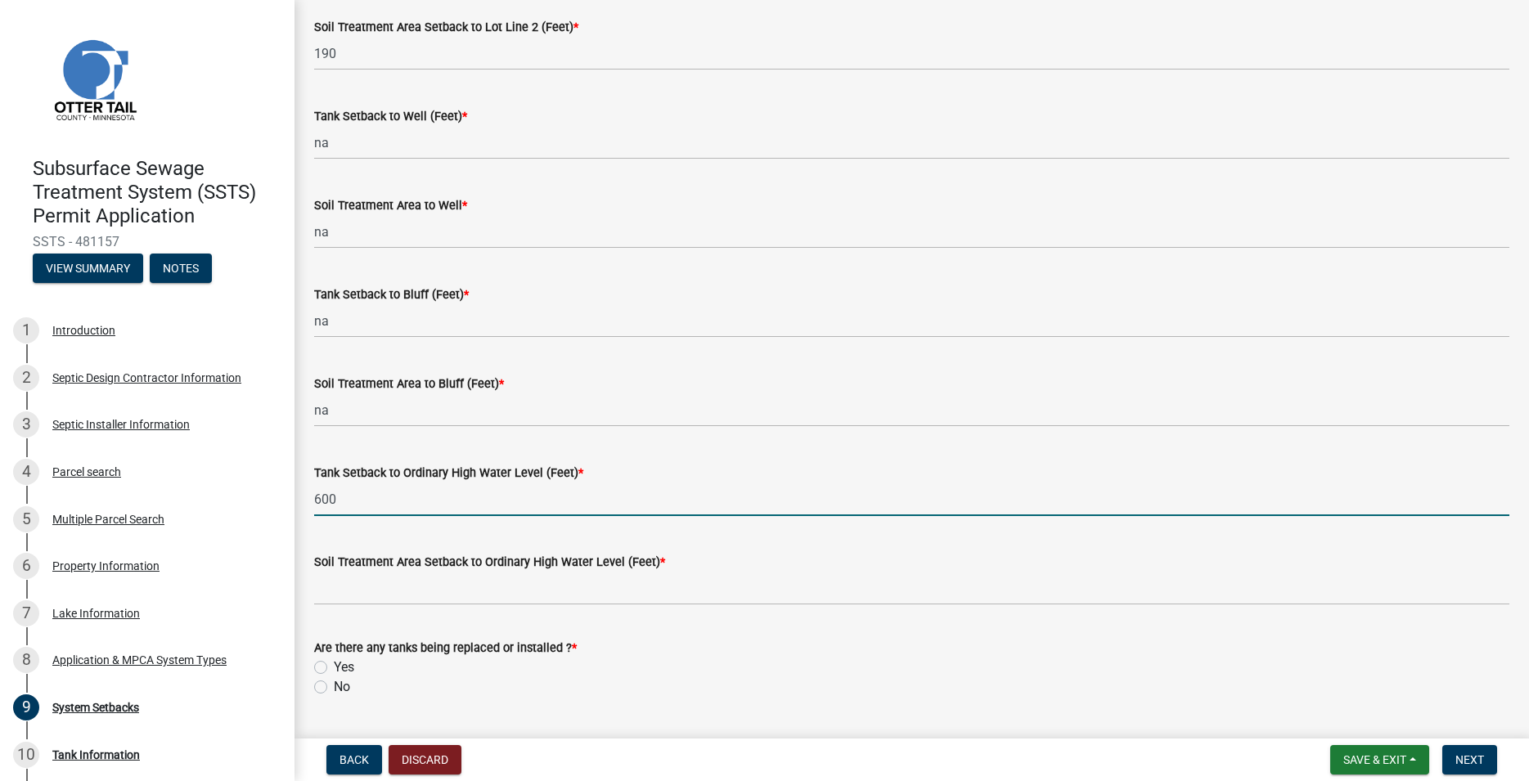
type input "600"
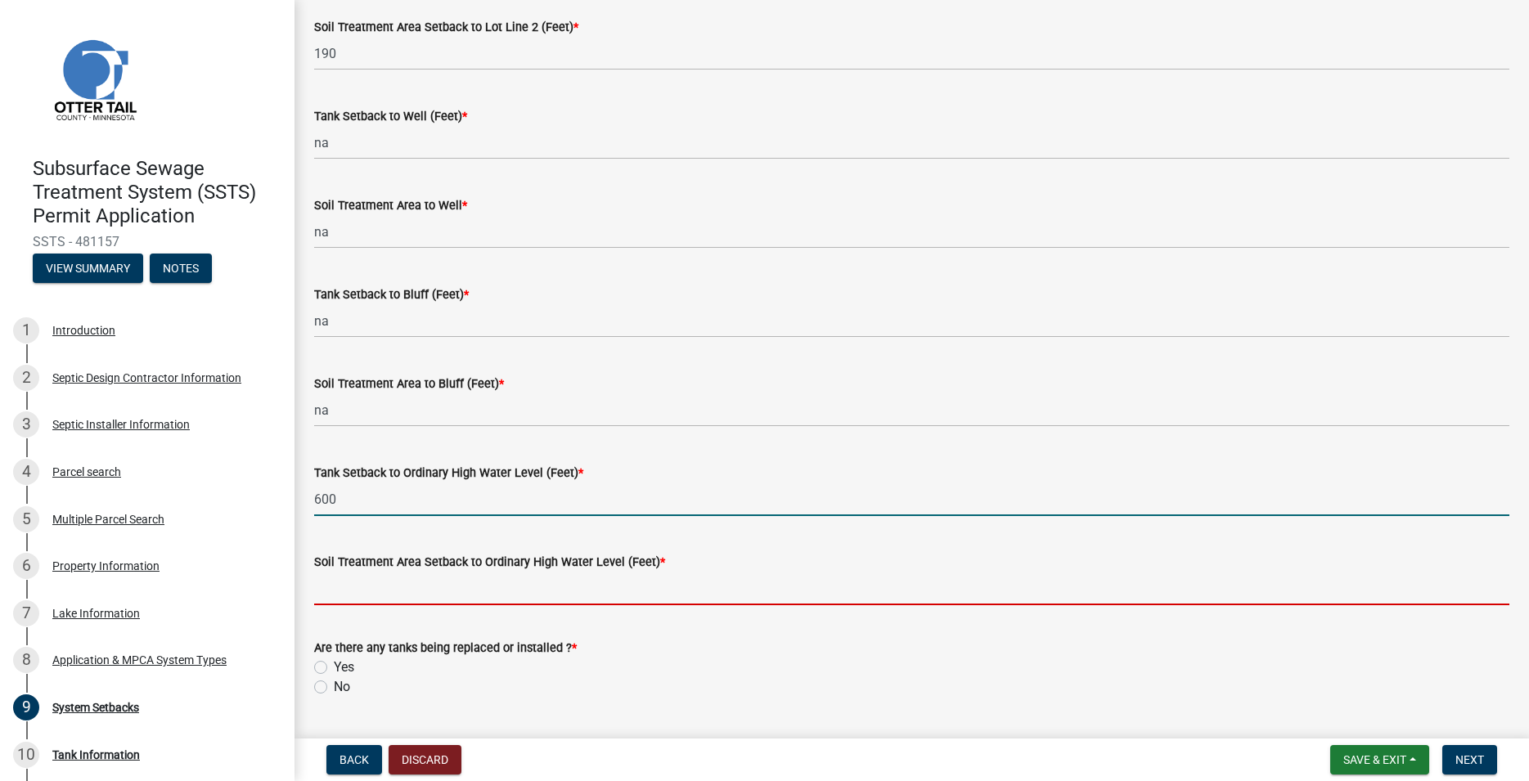
click at [336, 596] on input "Soil Treatment Area Setback to Ordinary High Water Level (Feet) *" at bounding box center [911, 589] width 1195 height 34
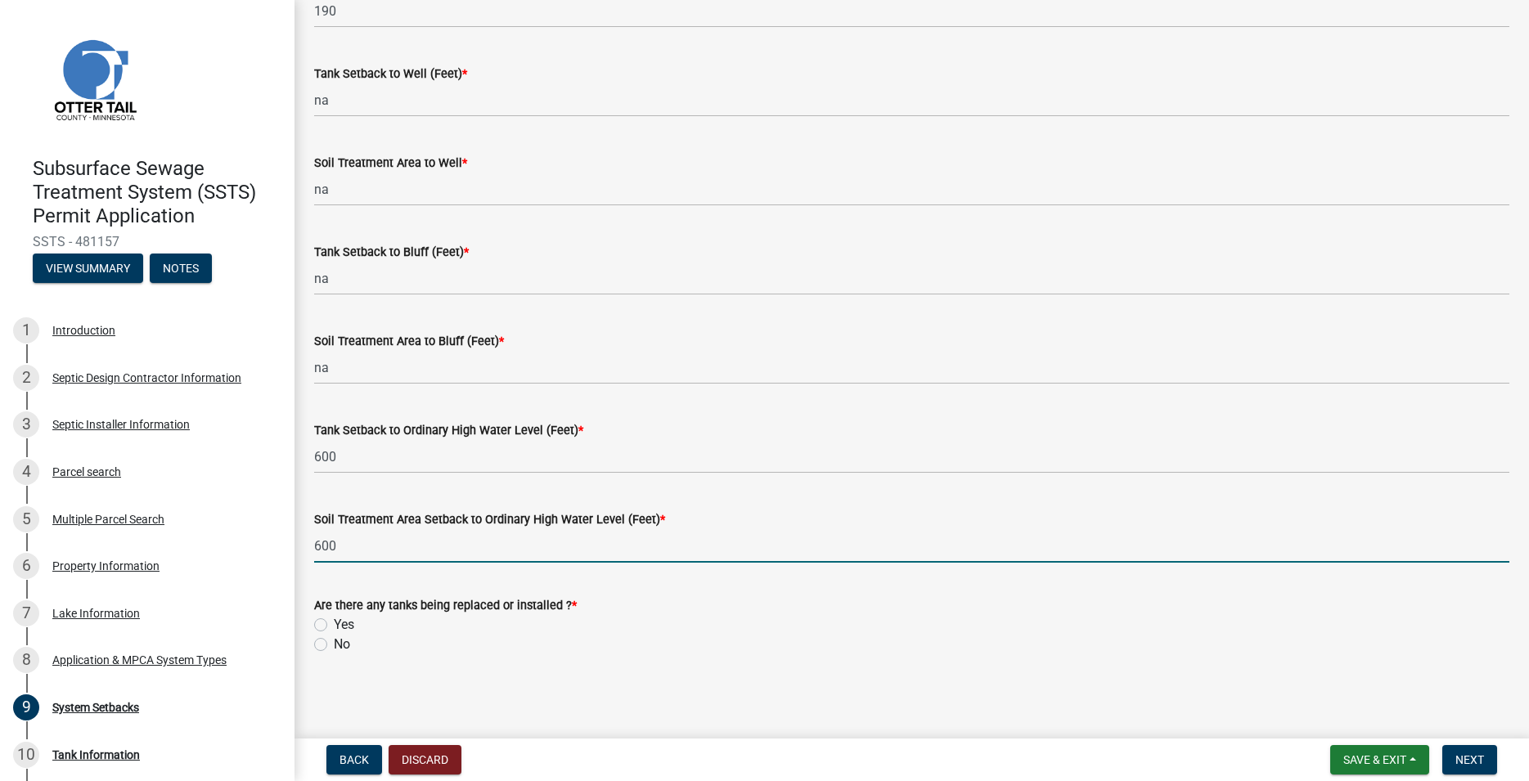
scroll to position [976, 0]
type input "600"
click at [334, 619] on label "Yes" at bounding box center [344, 624] width 20 height 20
click at [334, 619] on input "Yes" at bounding box center [339, 619] width 11 height 11
radio input "true"
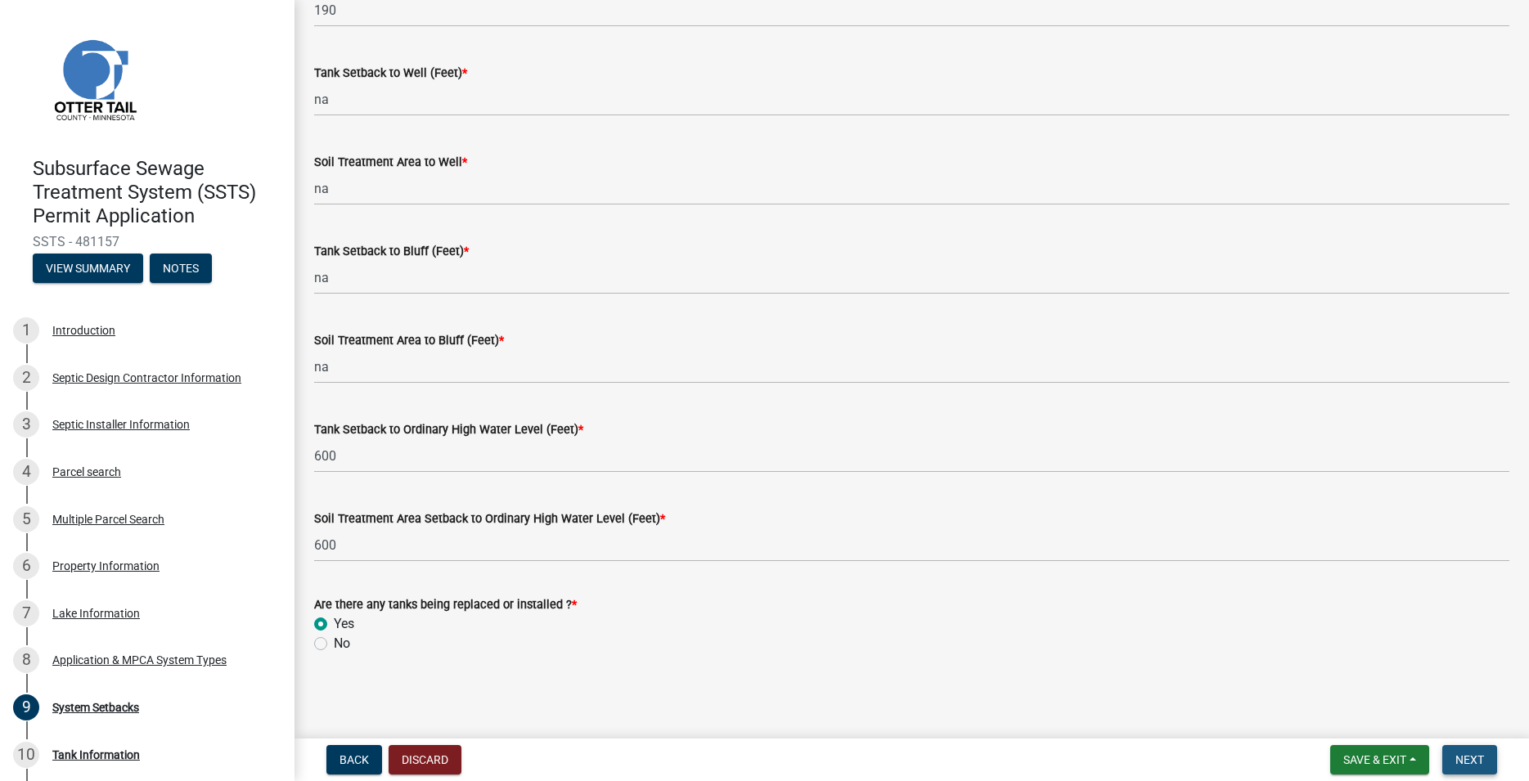
click at [1491, 767] on button "Next" at bounding box center [1469, 759] width 55 height 29
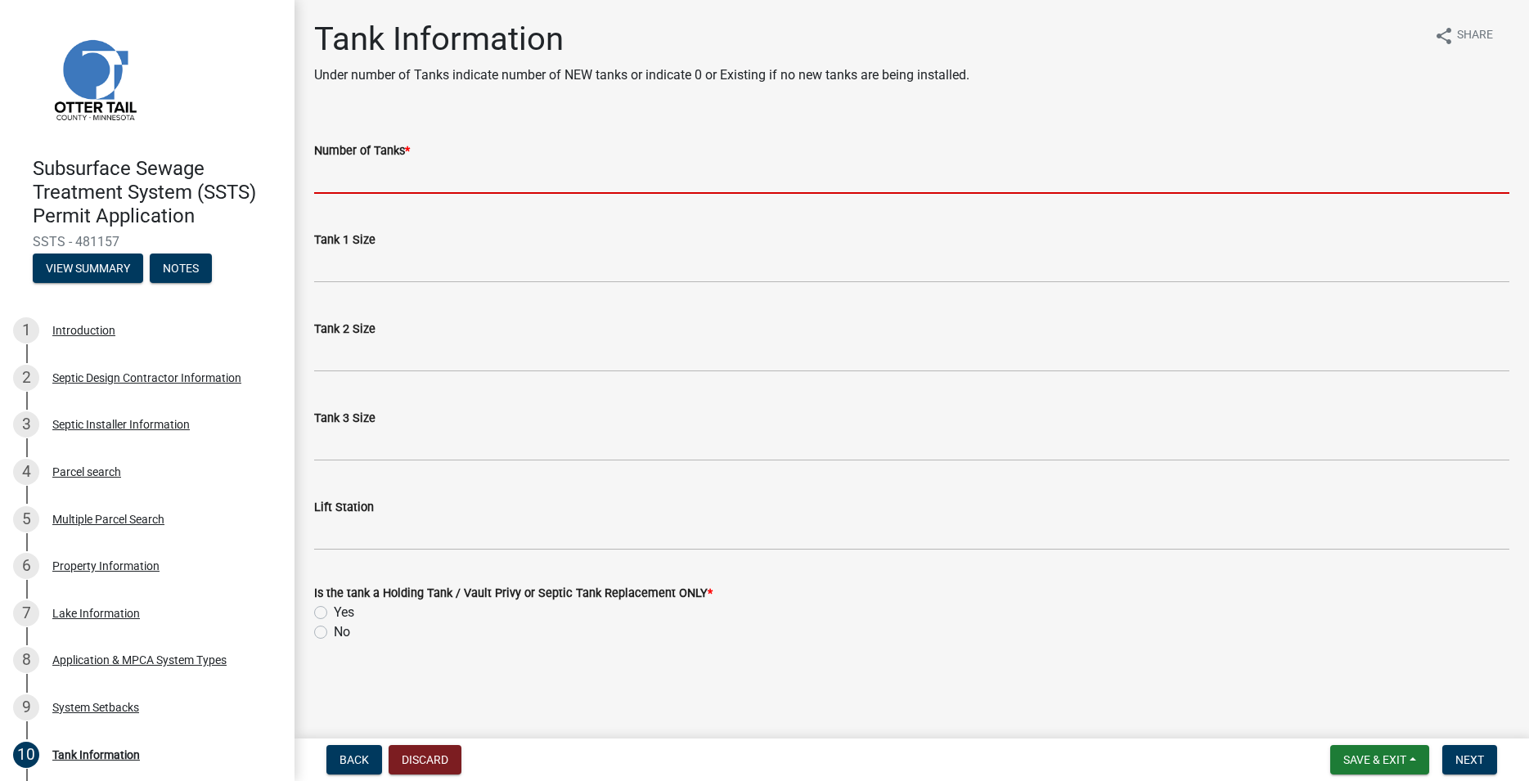
click at [397, 173] on input "Number of Tanks *" at bounding box center [911, 177] width 1195 height 34
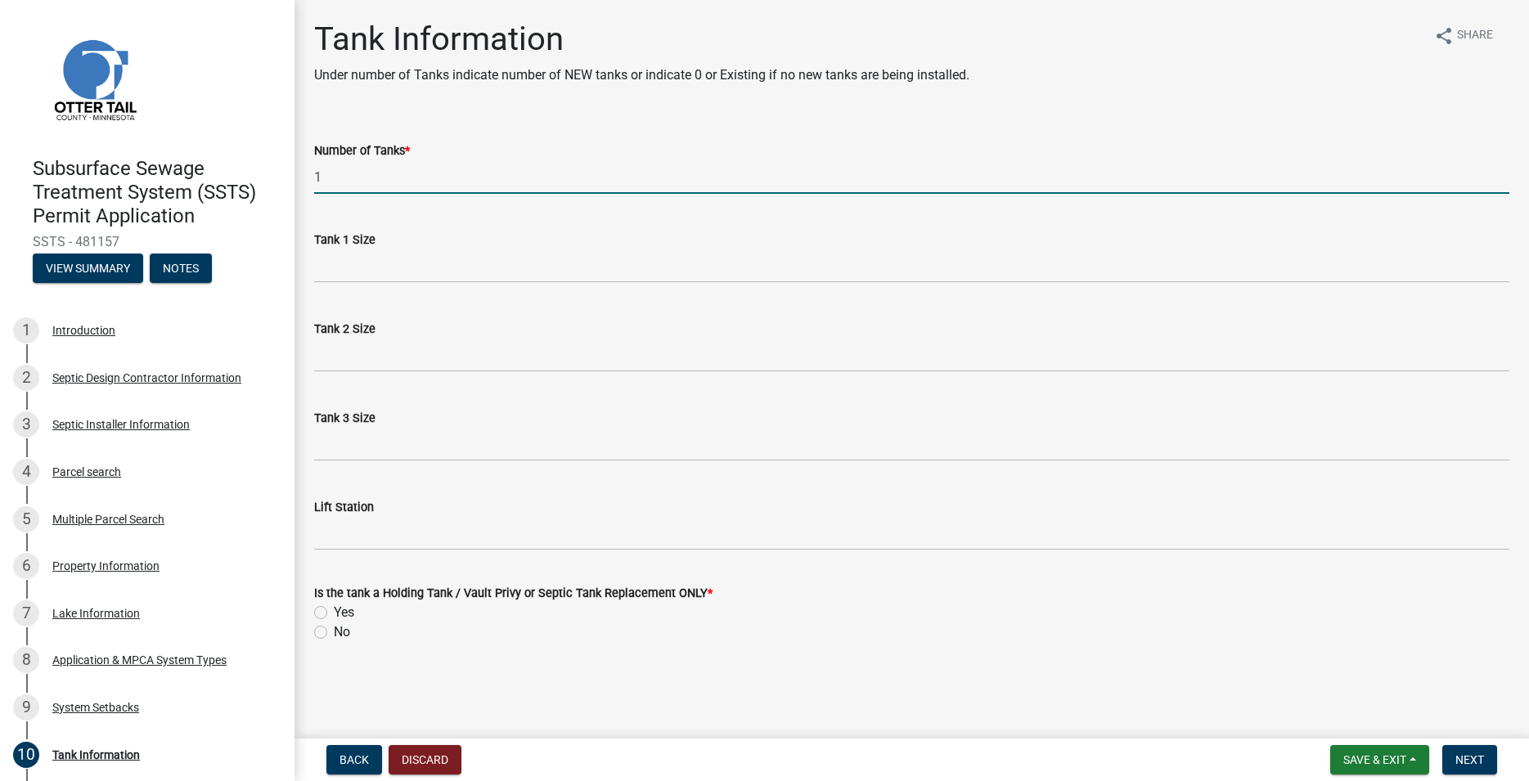
type input "1"
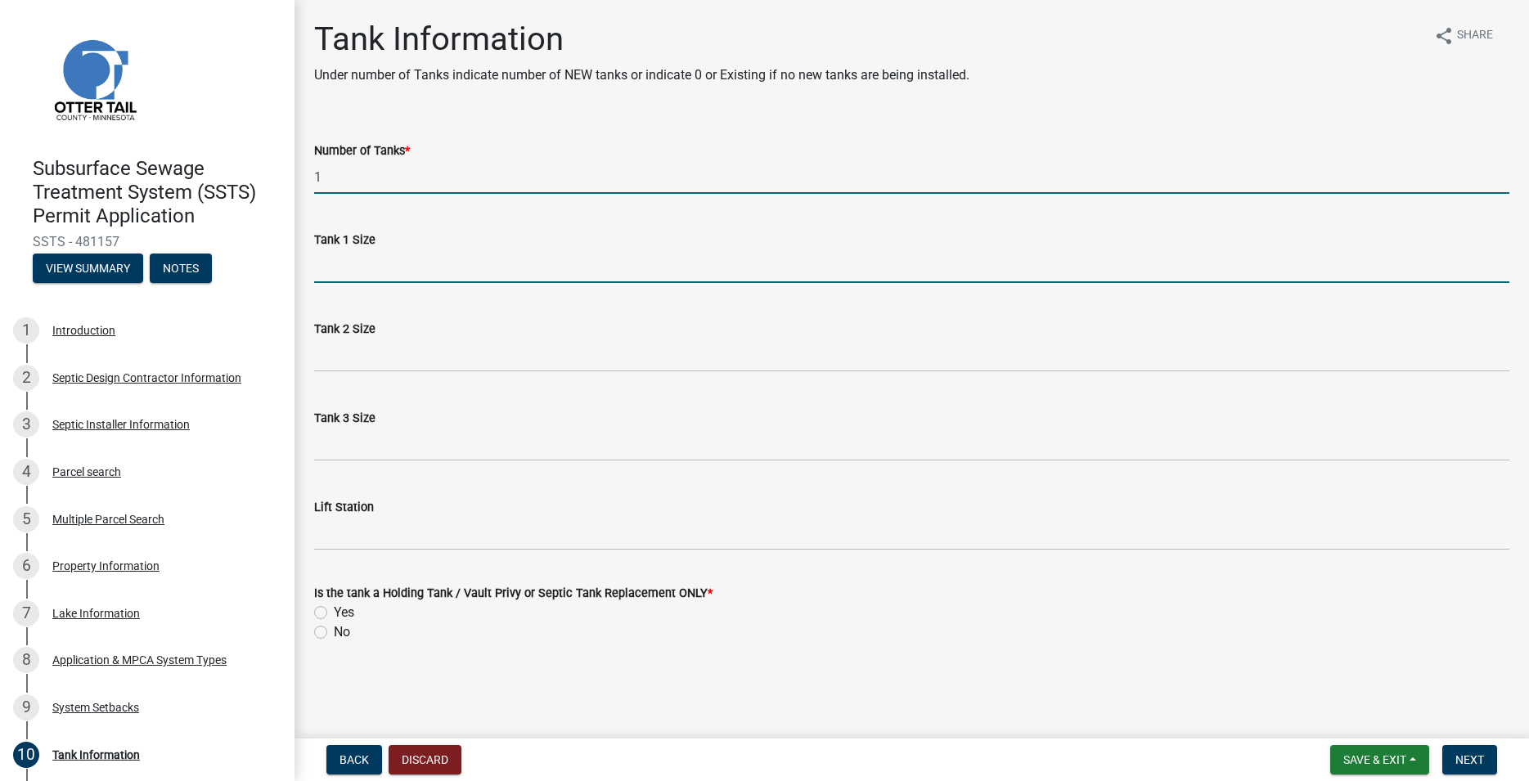
click at [389, 268] on input "Tank 1 Size" at bounding box center [911, 267] width 1195 height 34
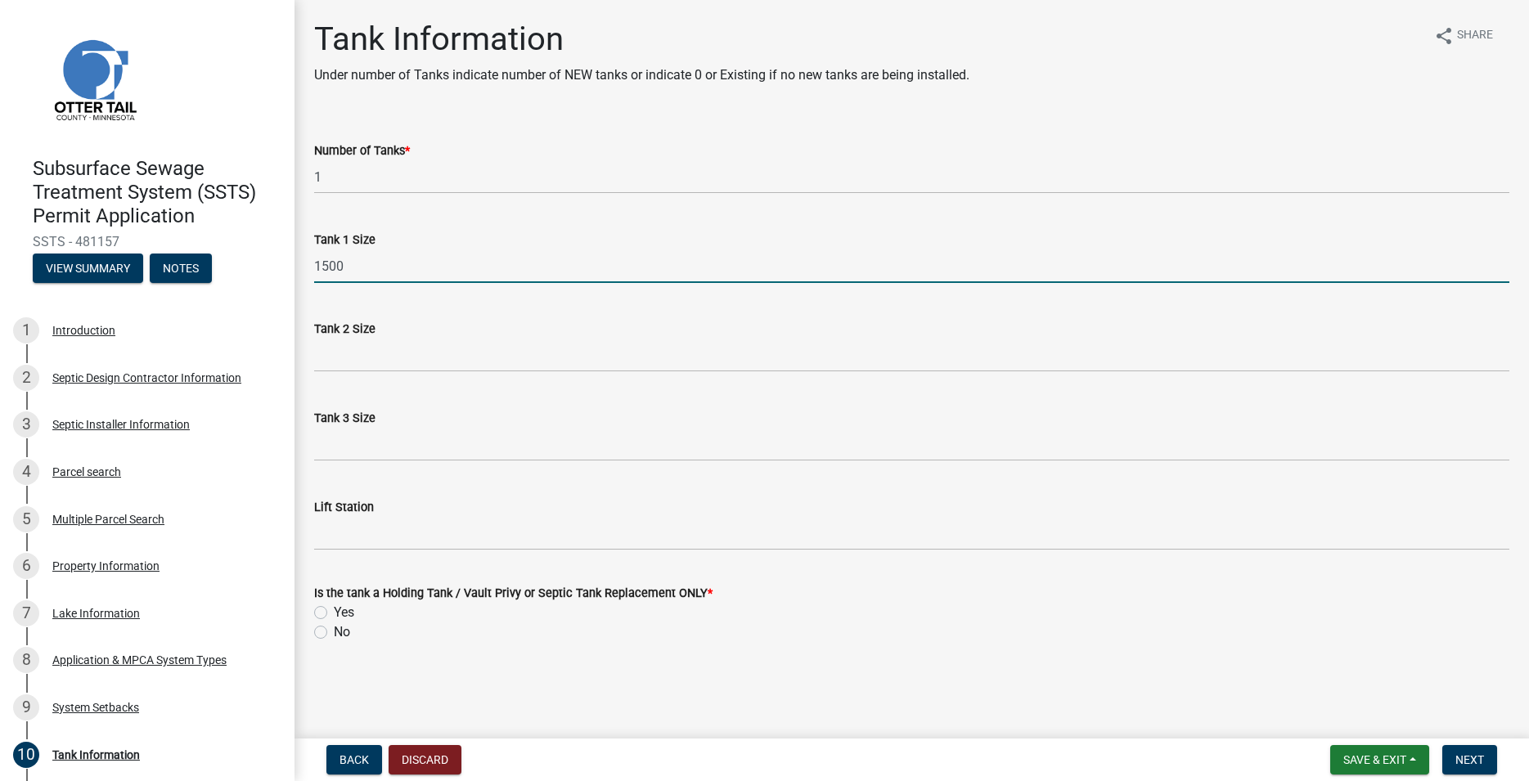
type input "1500"
click at [334, 632] on label "No" at bounding box center [342, 633] width 16 height 20
click at [334, 632] on input "No" at bounding box center [339, 628] width 11 height 11
radio input "true"
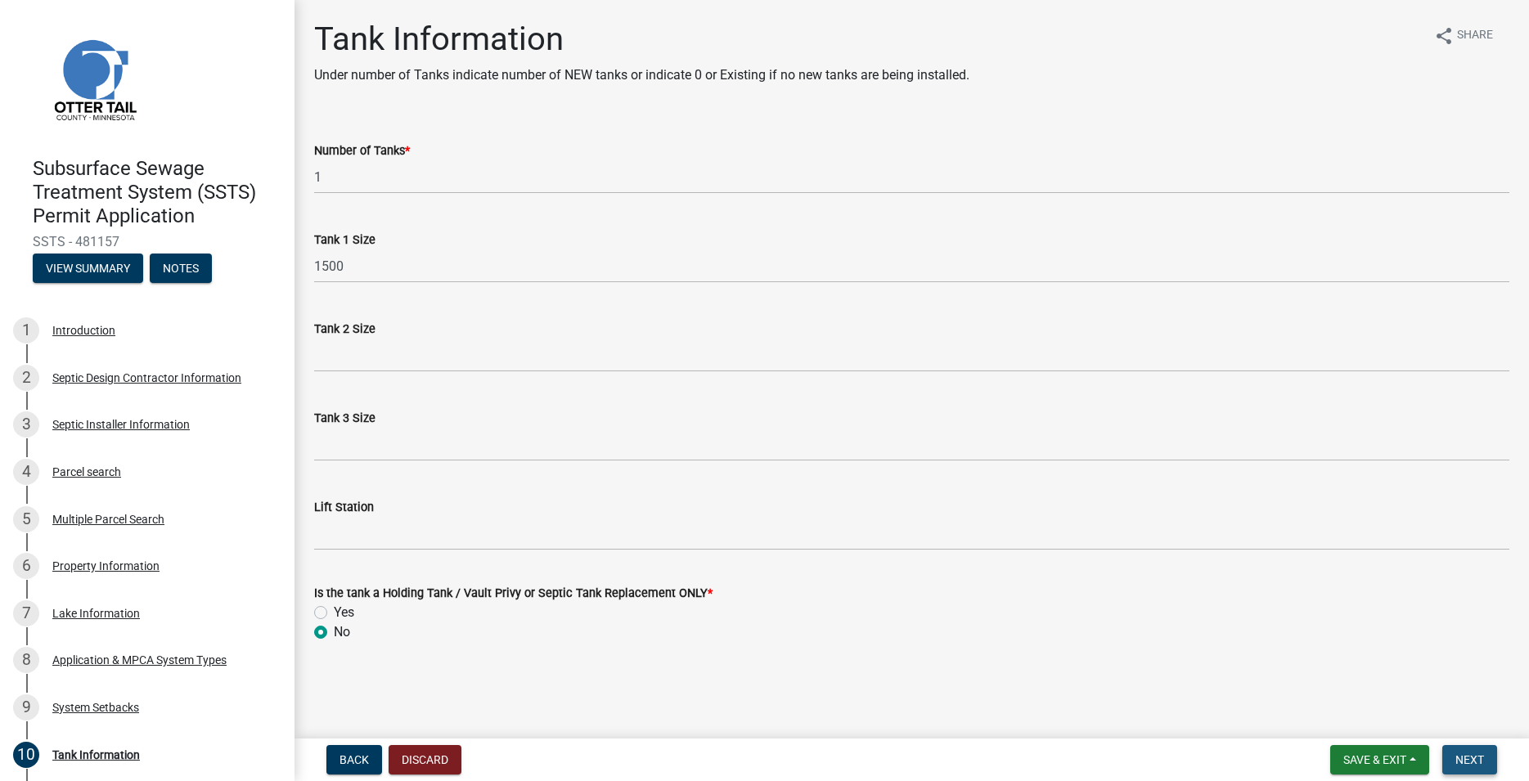
click at [1477, 757] on span "Next" at bounding box center [1470, 760] width 29 height 13
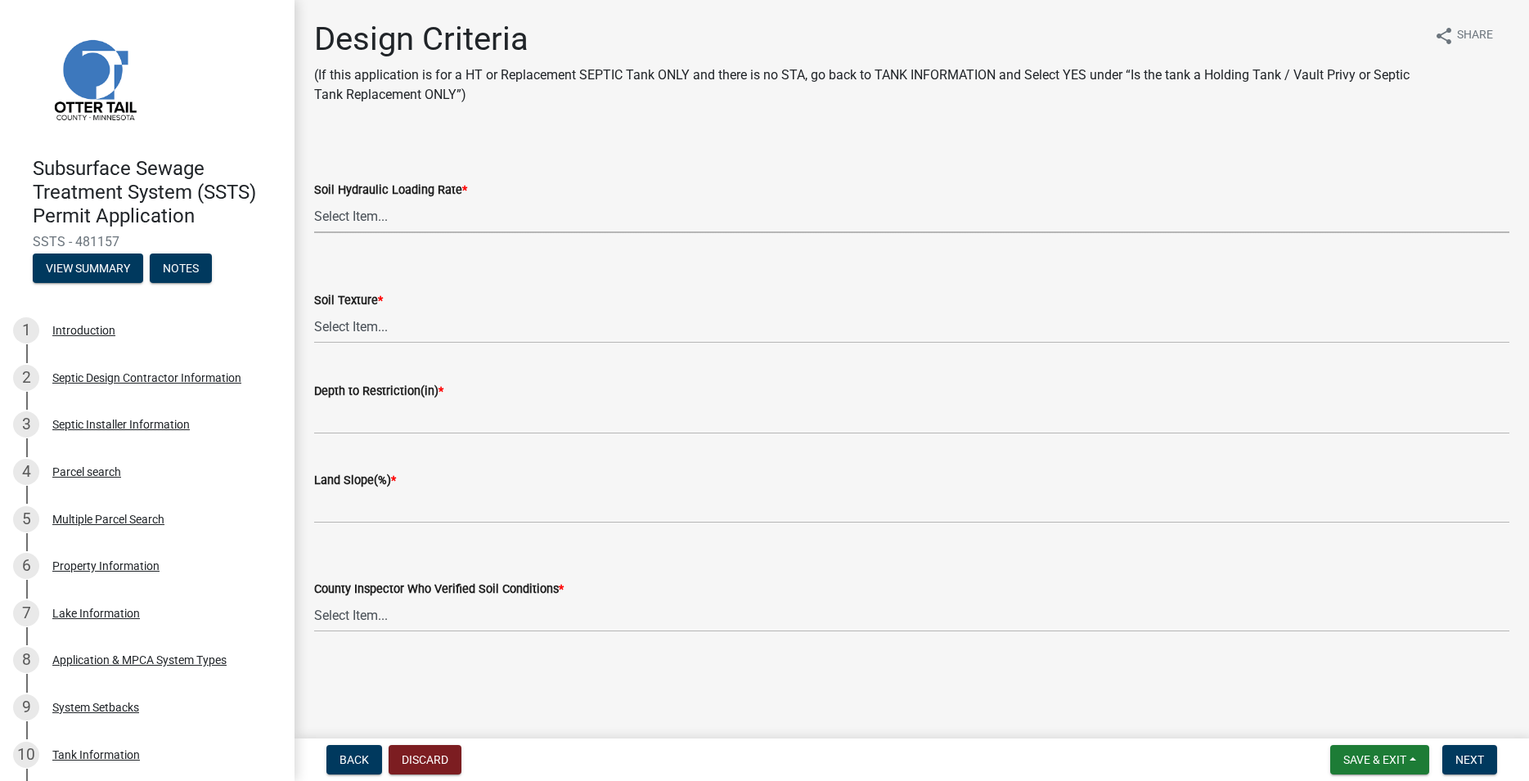
click at [314, 200] on select "Select Item... 1.6 gpd/ft2 1.2 gpd/ft2 1.0 gpd/ft2 0.87 gpd/ft2 0.78 gpd/ft2 0.…" at bounding box center [911, 217] width 1195 height 34
click option "1.2 gpd/ft2" at bounding box center [0, 0] width 0 height 0
select select "eaa6e4cf-be76-4366-bfe5-e87acfaaf3f4"
click at [314, 310] on select "Select Item... Coarse Sand (COS) Sand (S) Fine Sand (FS) Very Fine Sand (VFS) L…" at bounding box center [911, 327] width 1195 height 34
click option "Coarse Sand (COS)" at bounding box center [0, 0] width 0 height 0
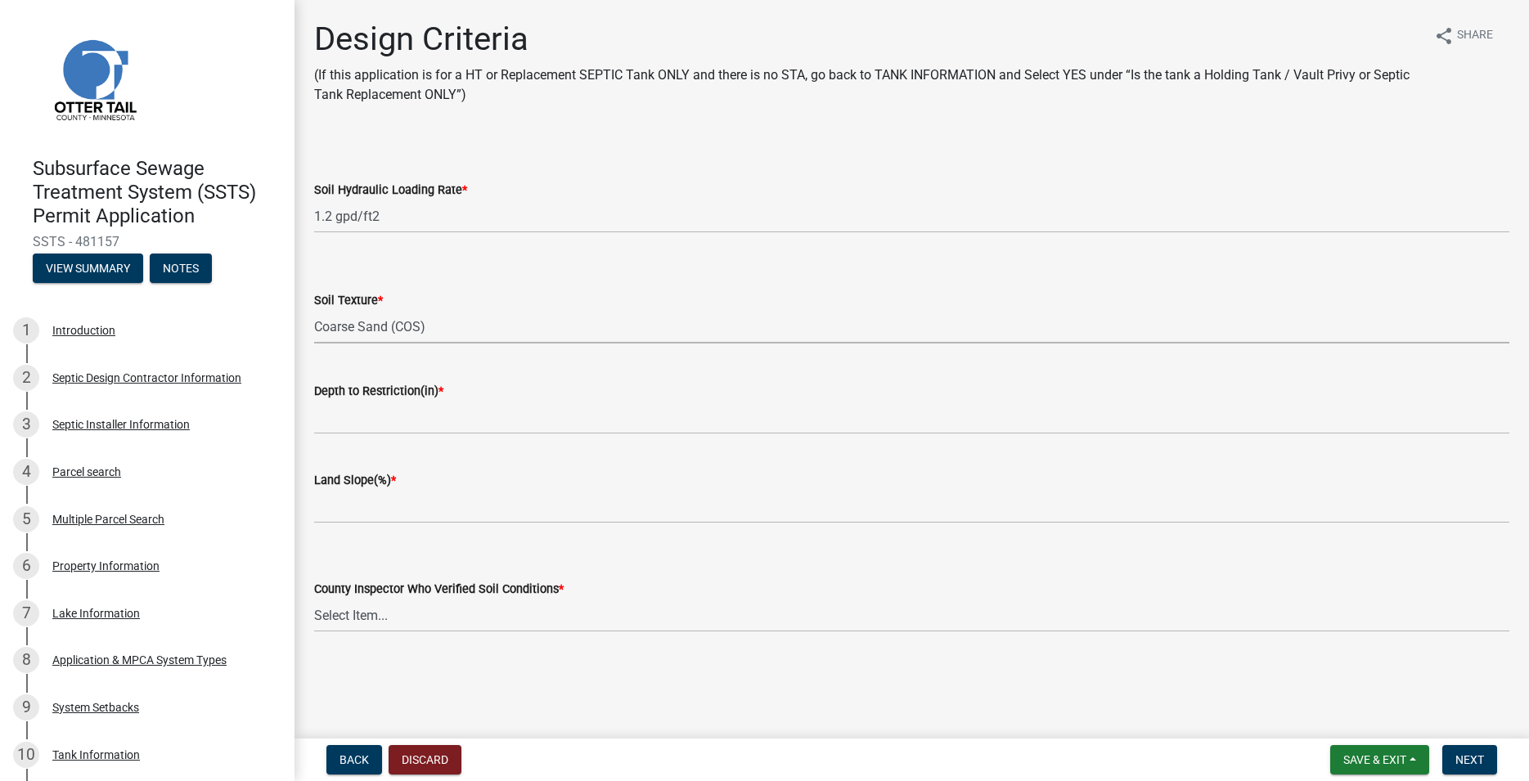
select select "f37be776-9ffe-4072-8cbd-7112b1ba2642"
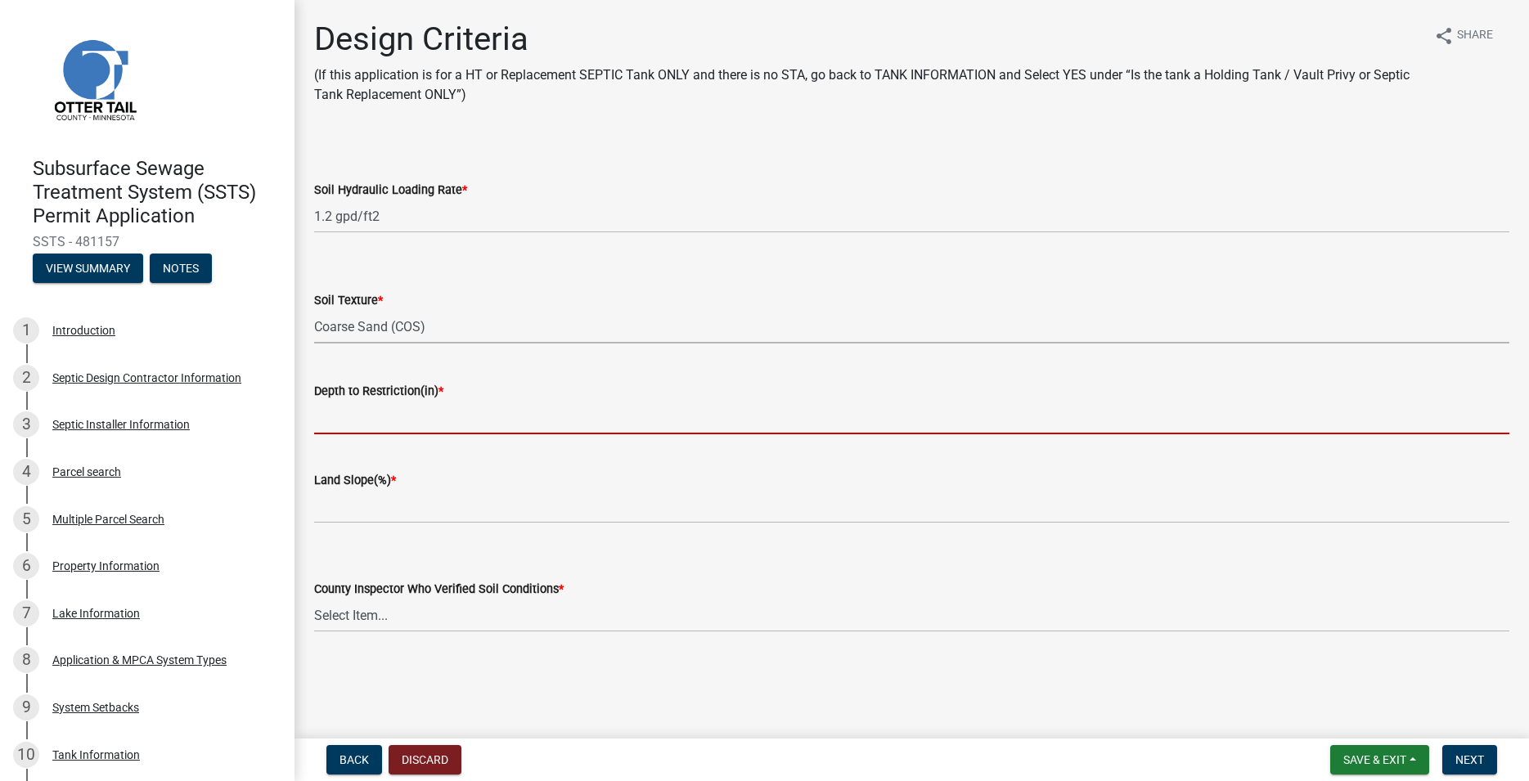
click at [371, 423] on input "Depth to Restriction(in) *" at bounding box center [911, 418] width 1195 height 34
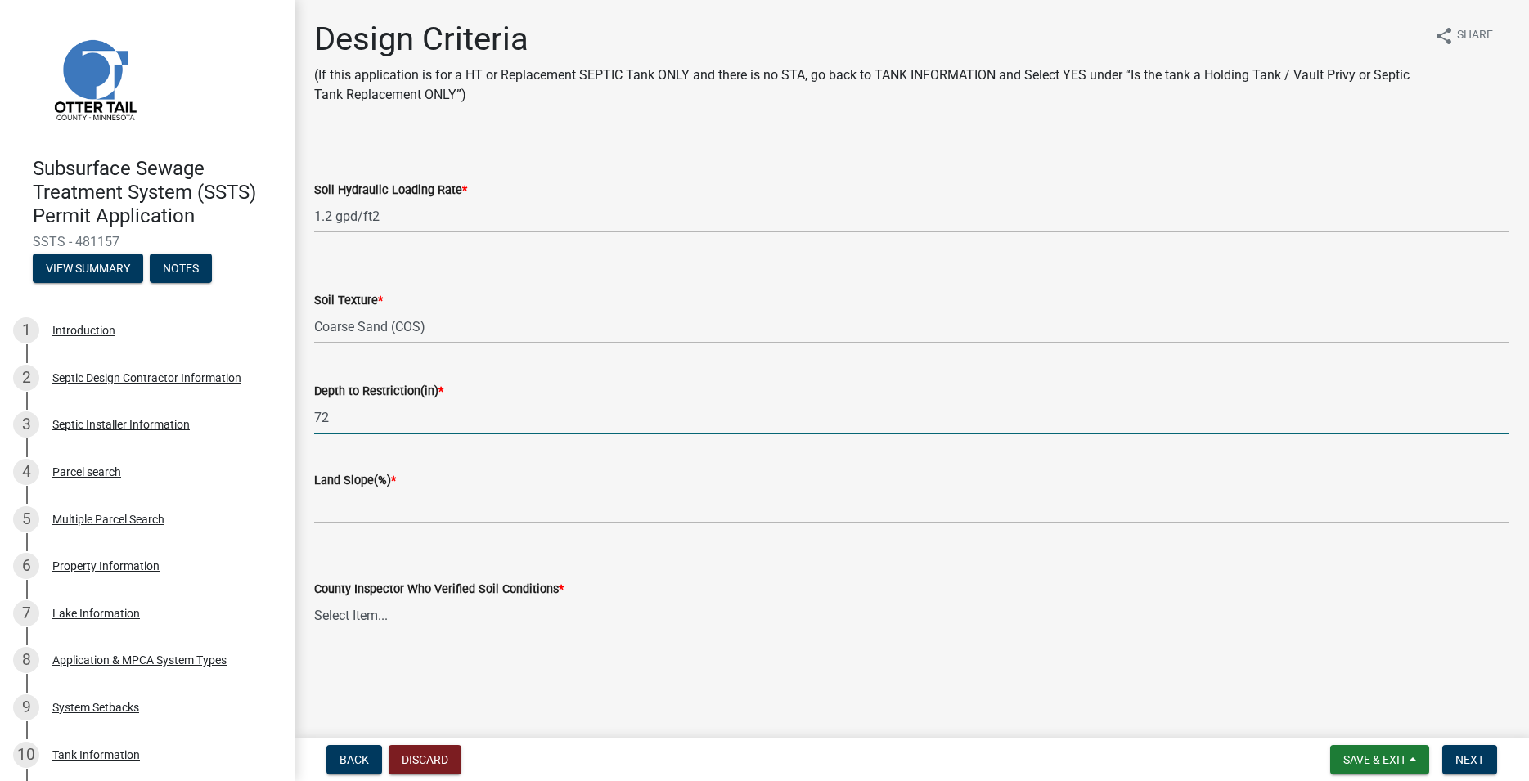
type input "72"
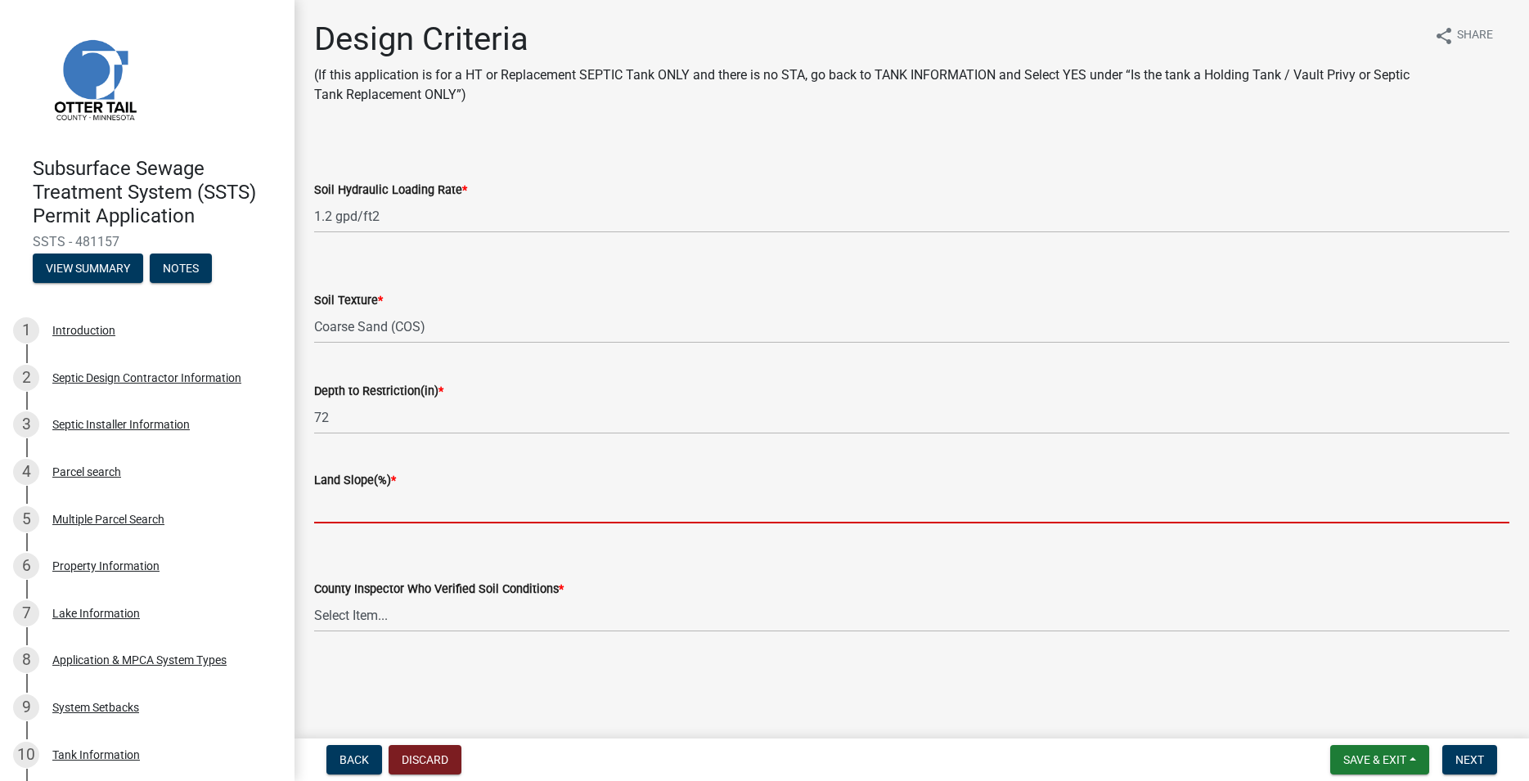
click at [365, 496] on input "Land Slope(%) *" at bounding box center [911, 507] width 1195 height 34
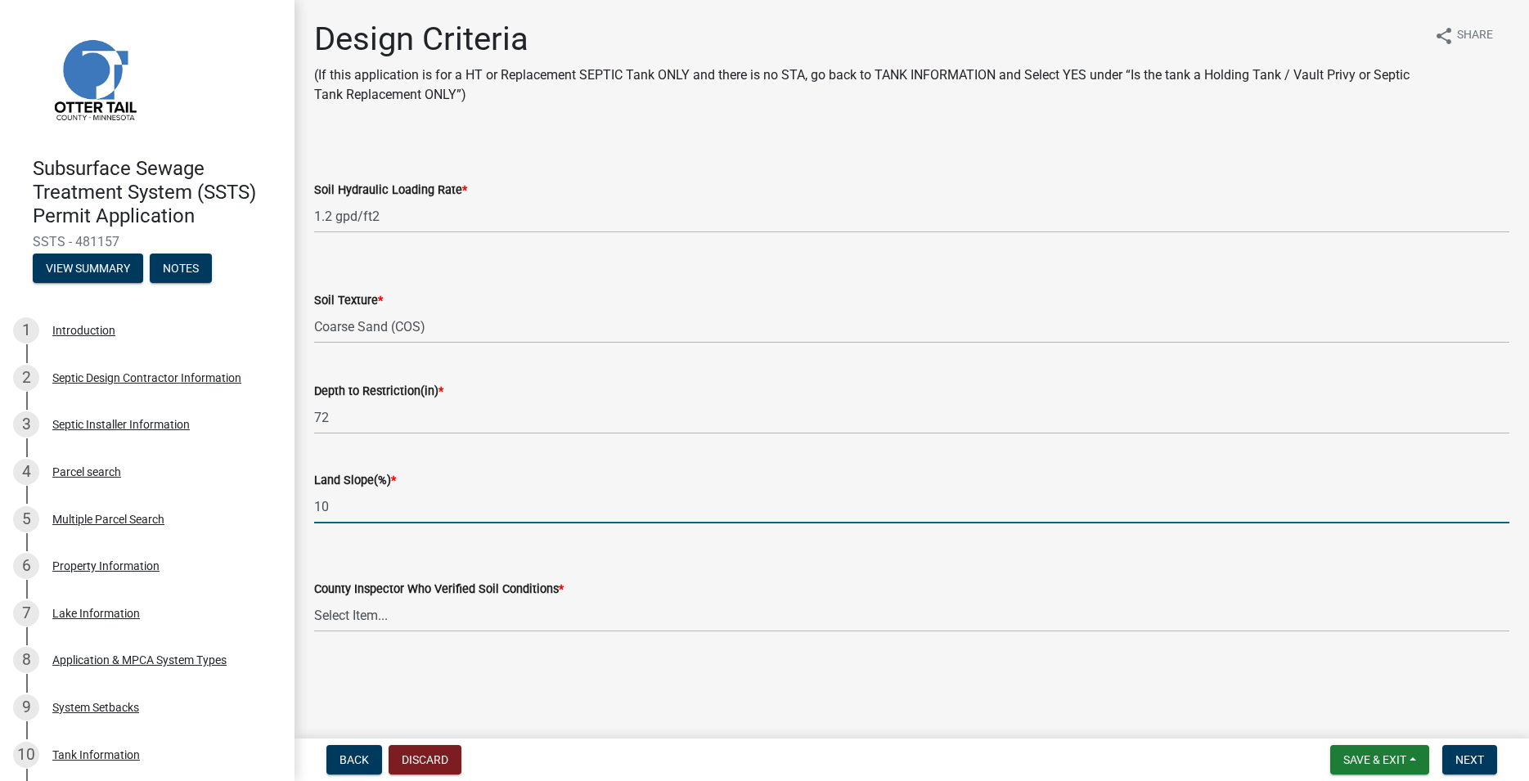
type input "10"
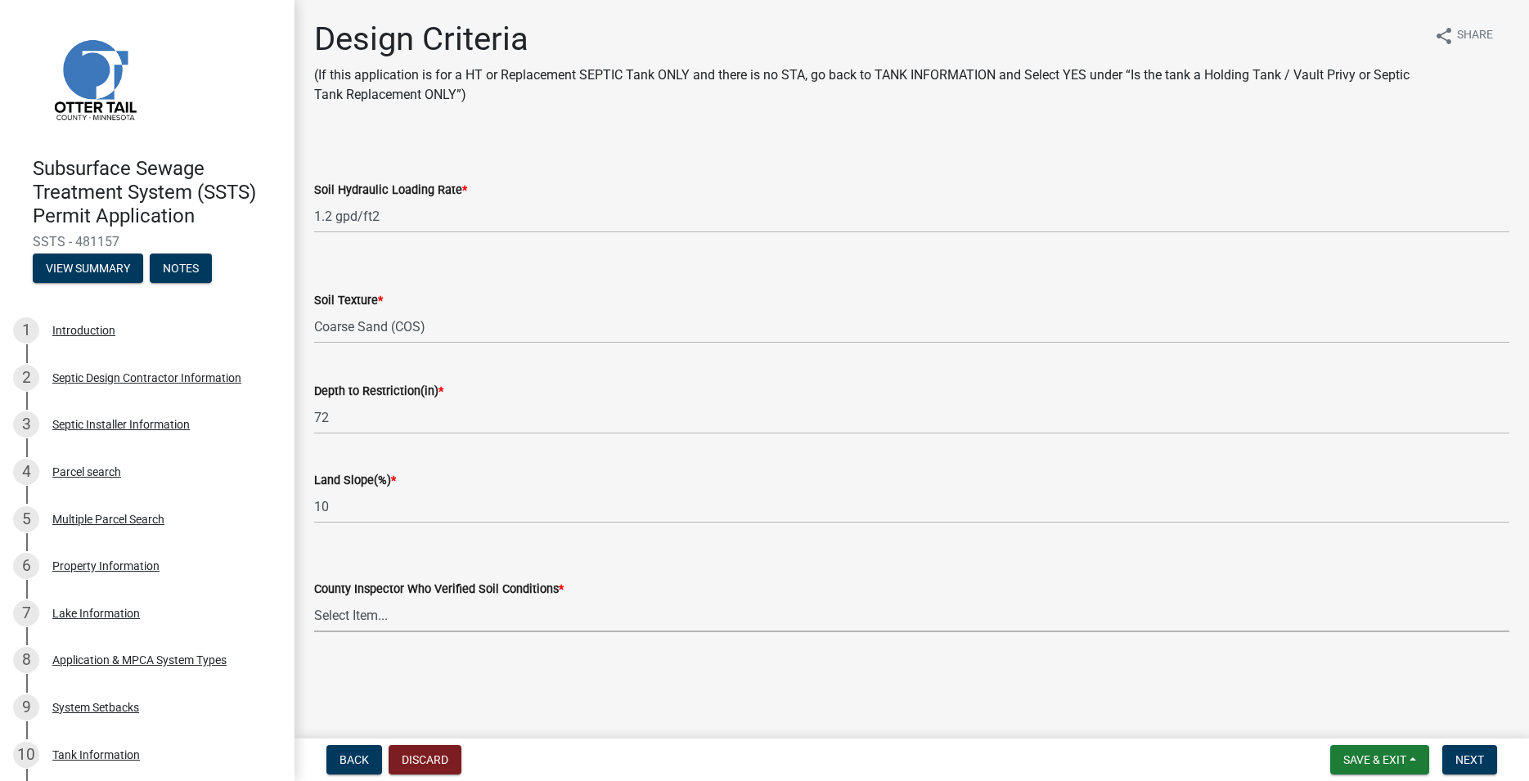
click at [314, 599] on select "Select Item... Alexis Newark Andrea Perales Brittany Tollefson Chris LeClair Co…" at bounding box center [911, 616] width 1195 height 34
click option "Alexis Newark" at bounding box center [0, 0] width 0 height 0
select select "14354fbd-e666-4c9c-b77c-8c181d233a28"
click at [1451, 754] on button "Next" at bounding box center [1469, 759] width 55 height 29
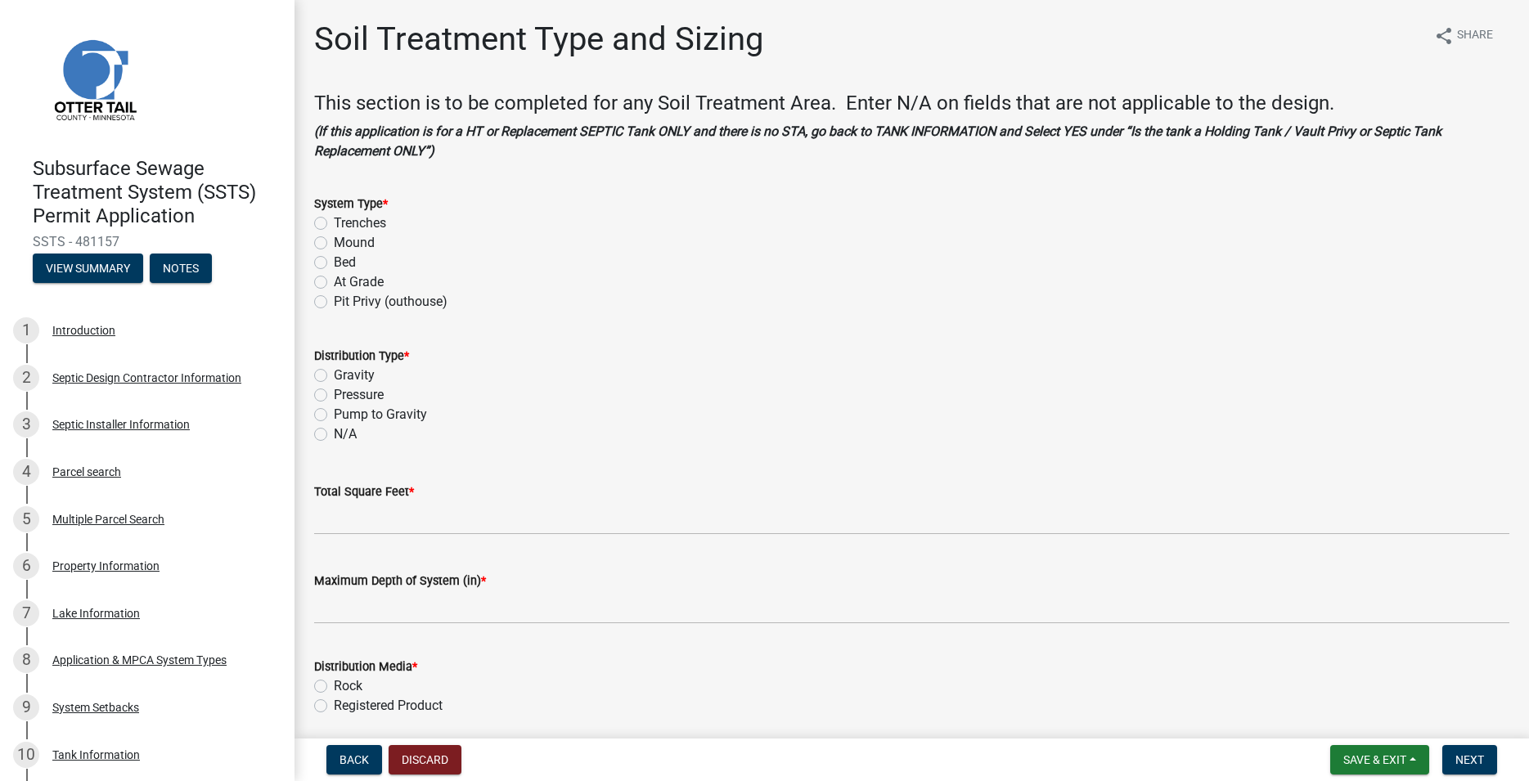
click at [334, 222] on label "Trenches" at bounding box center [360, 224] width 52 height 20
click at [334, 222] on input "Trenches" at bounding box center [339, 219] width 11 height 11
radio input "true"
click at [334, 370] on label "Gravity" at bounding box center [354, 376] width 41 height 20
click at [334, 370] on input "Gravity" at bounding box center [339, 371] width 11 height 11
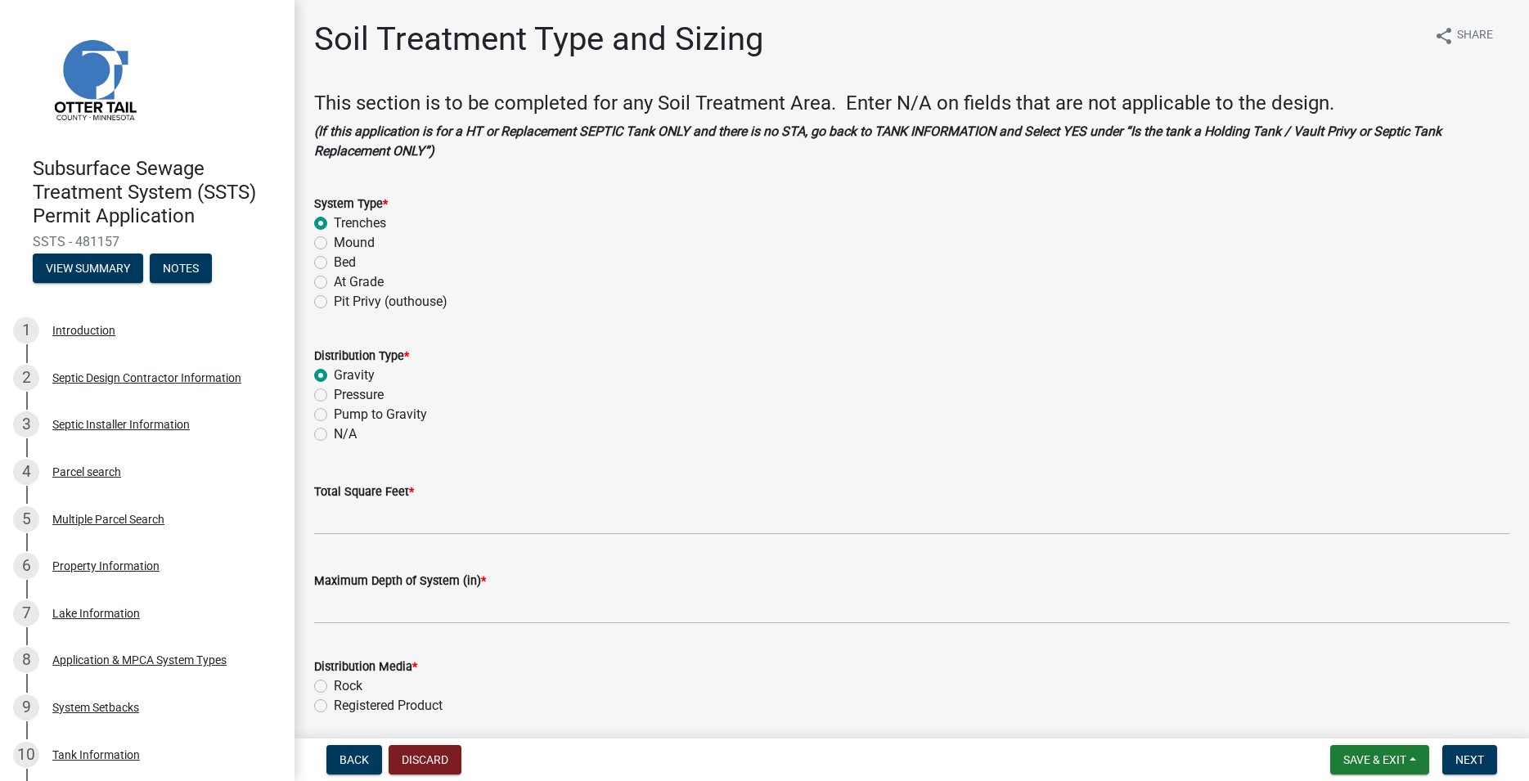
radio input "true"
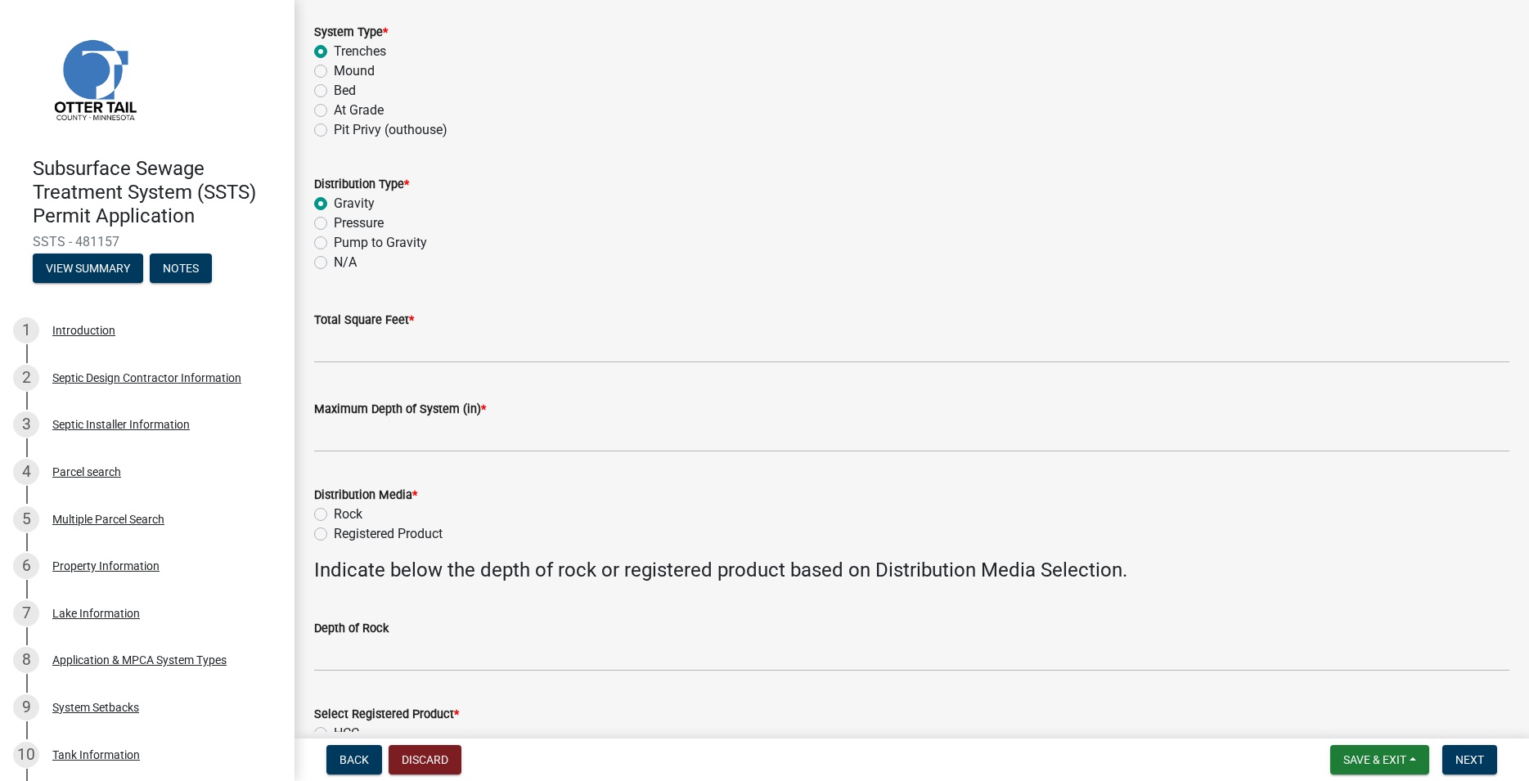
scroll to position [187, 0]
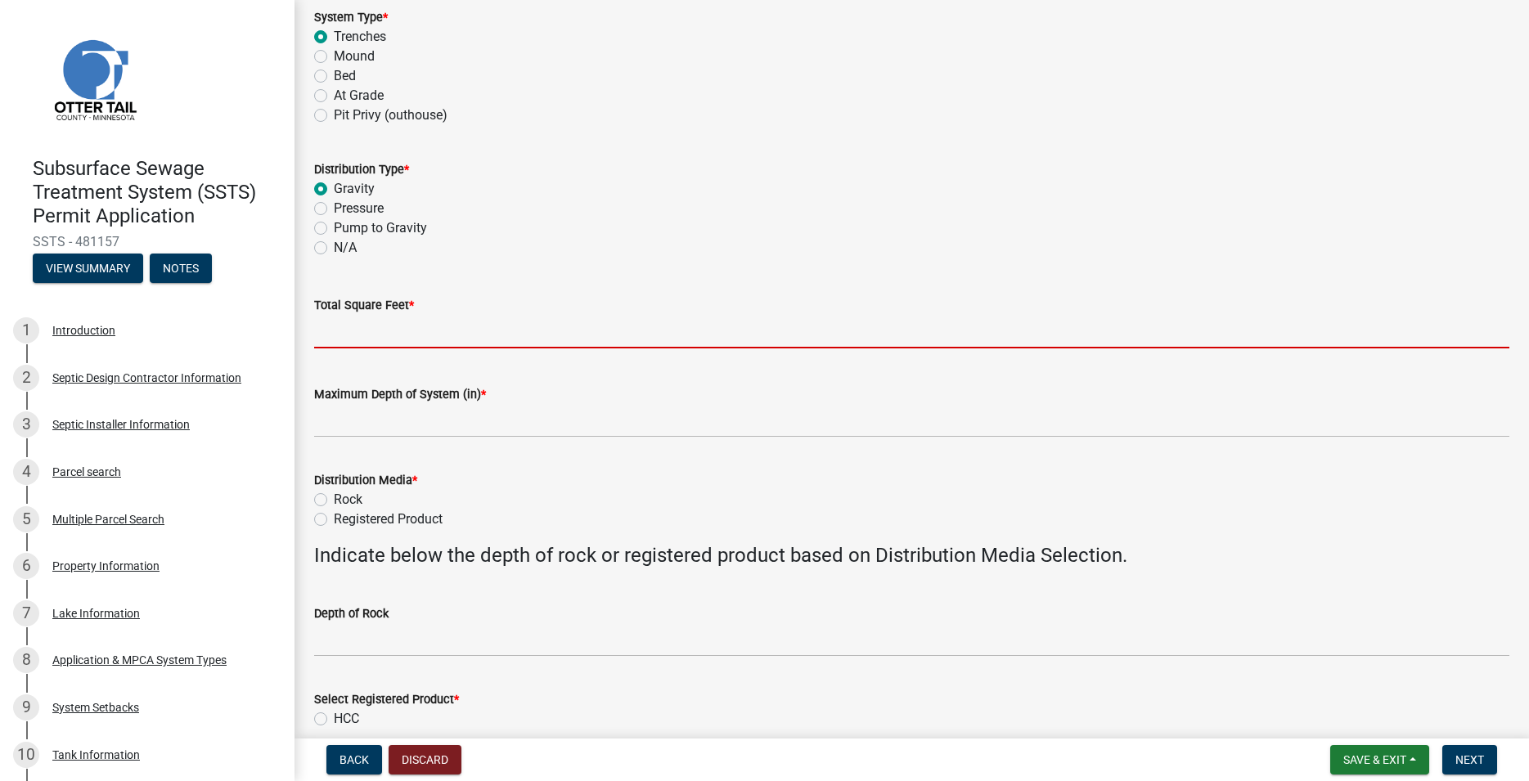
click at [387, 341] on input "Total Square Feet *" at bounding box center [911, 332] width 1195 height 34
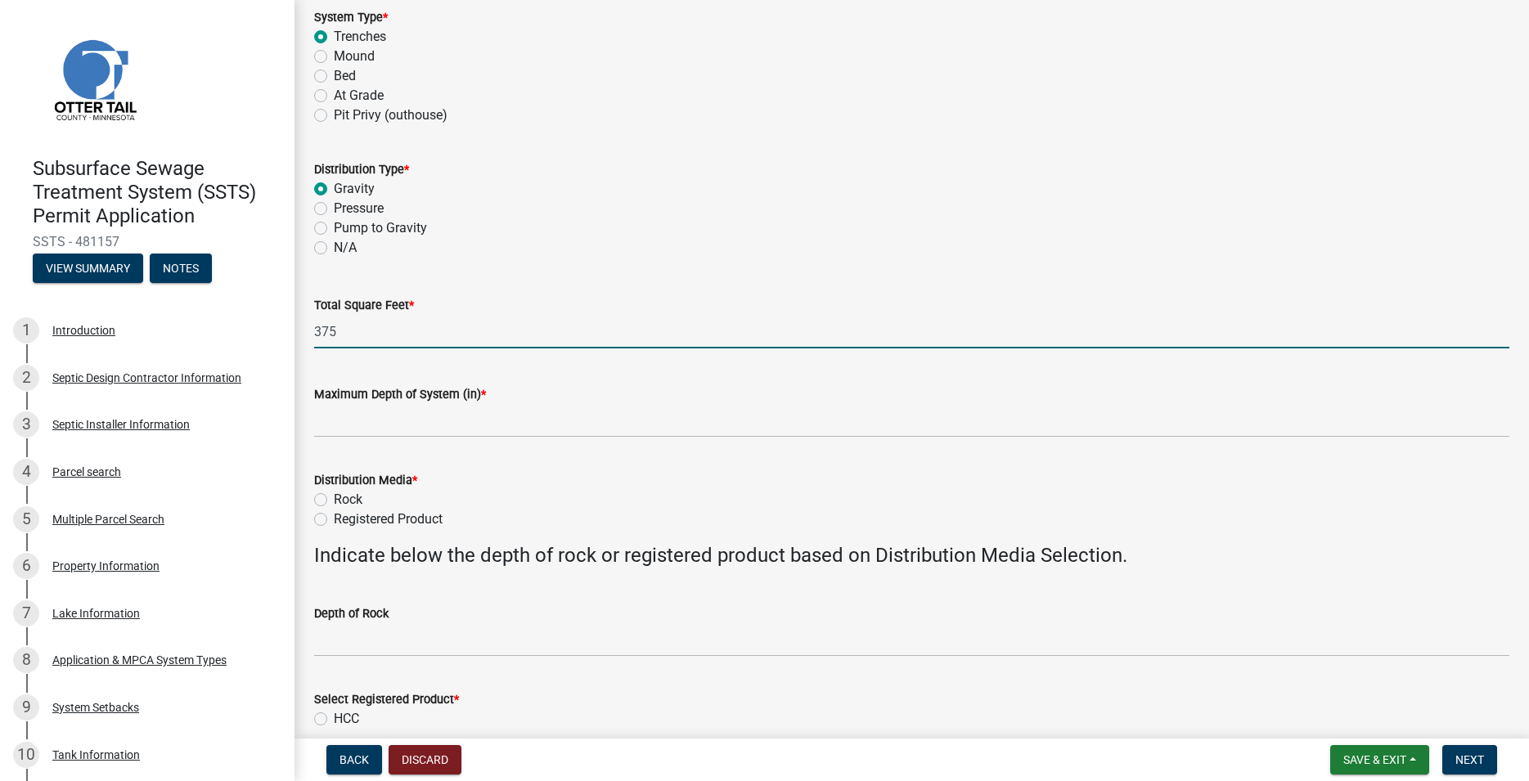
type input "375"
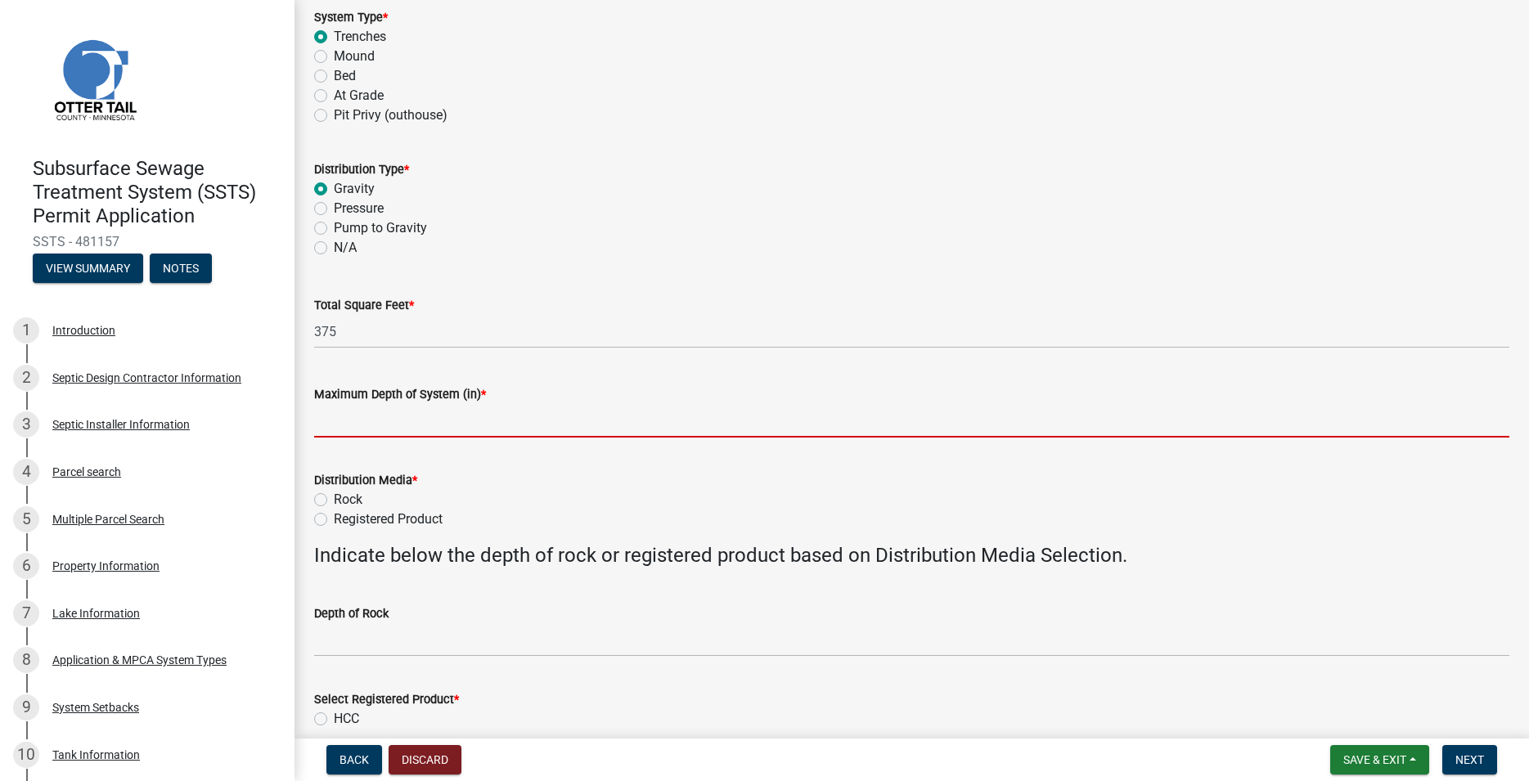
click at [394, 421] on input "Maximum Depth of System (in) *" at bounding box center [911, 421] width 1195 height 34
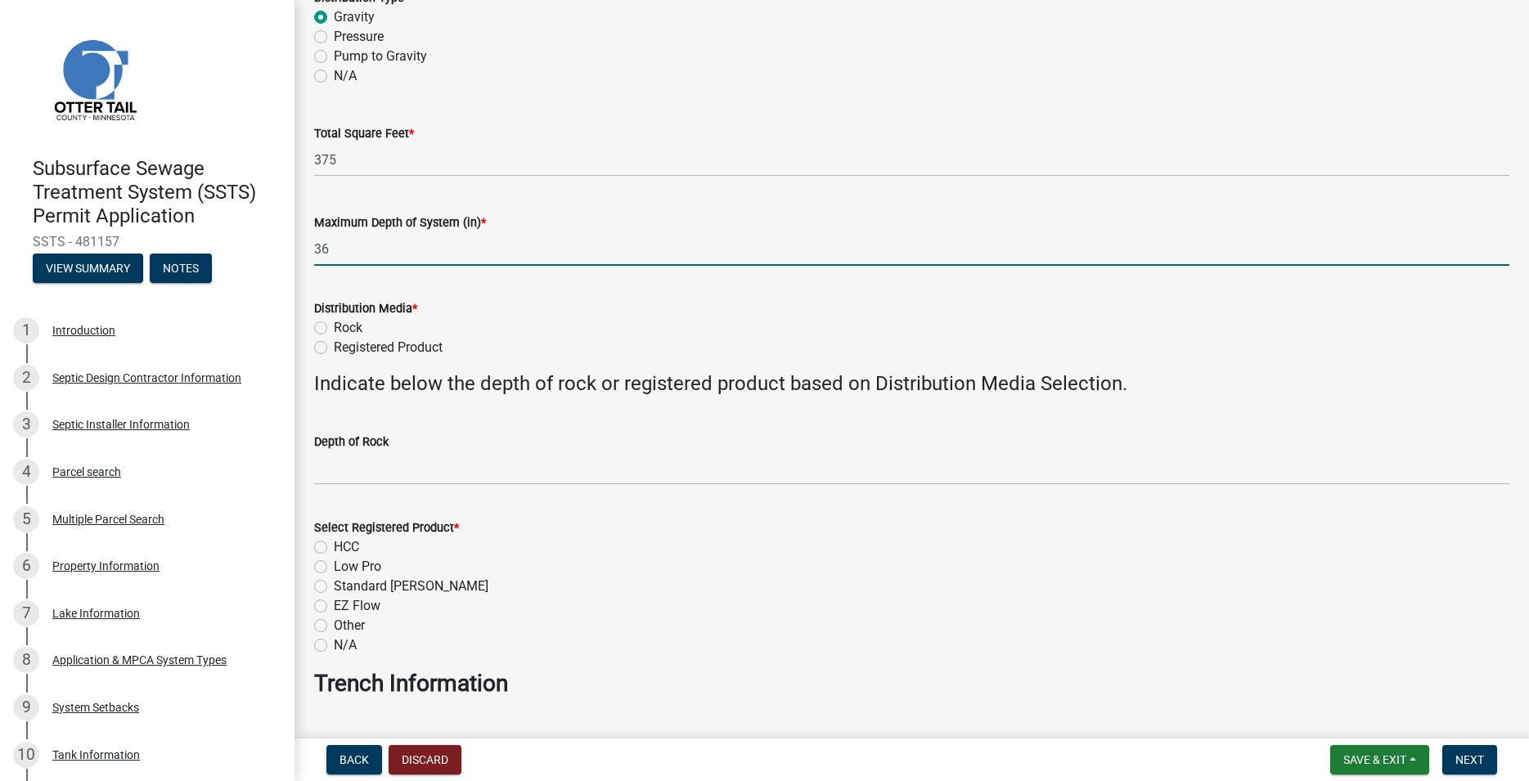
scroll to position [373, 0]
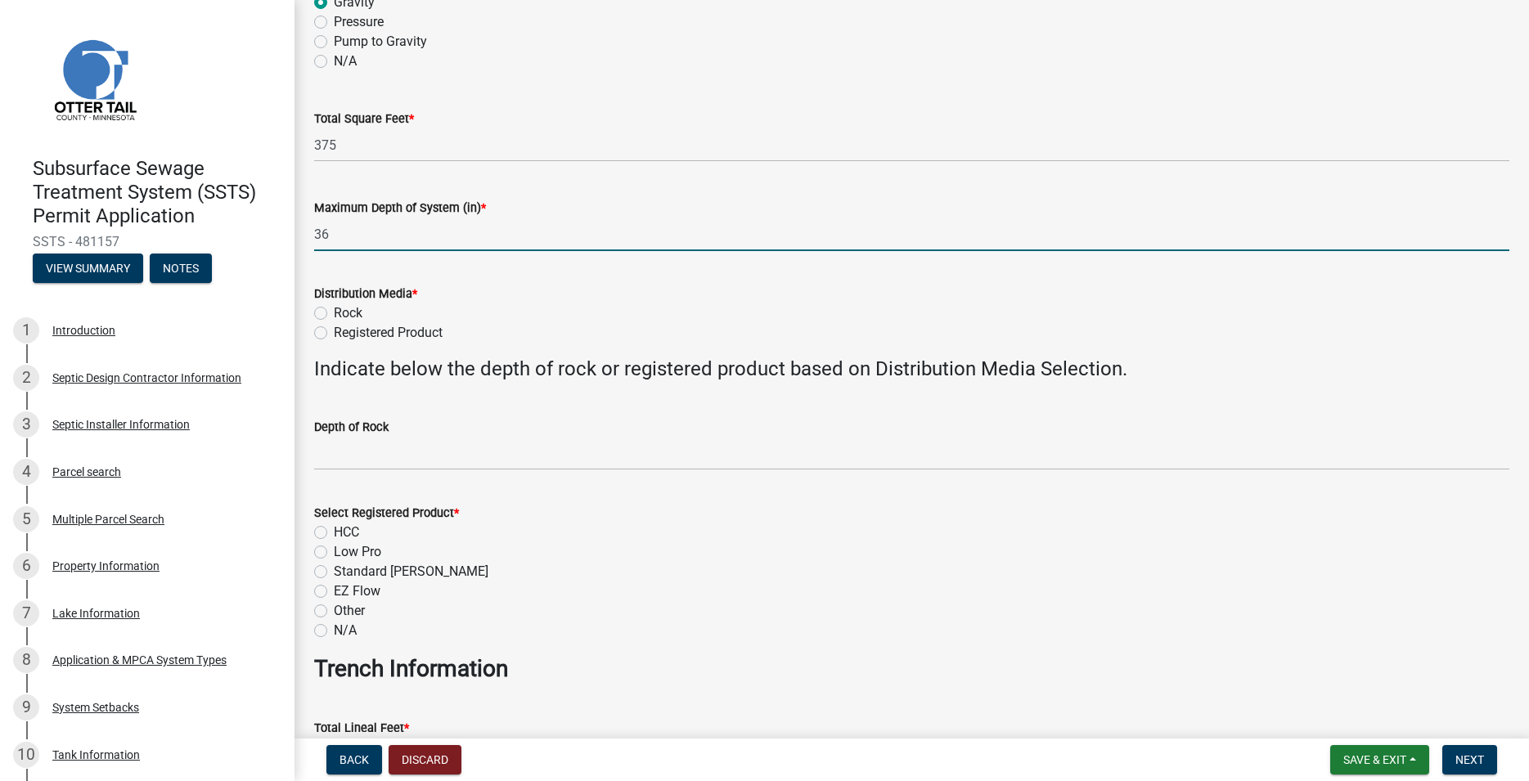
type input "36"
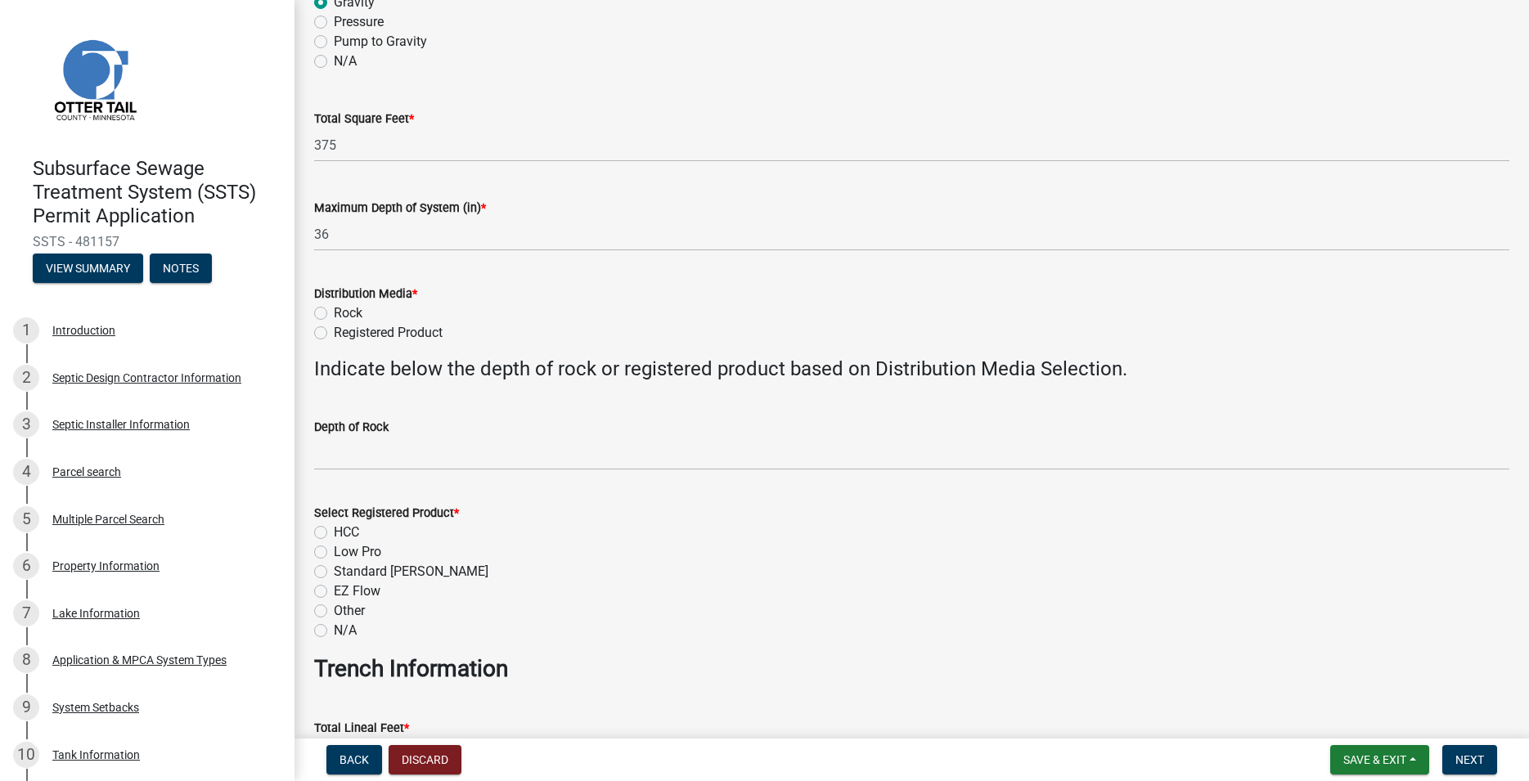
click at [334, 334] on label "Registered Product" at bounding box center [388, 333] width 109 height 20
click at [334, 334] on input "Registered Product" at bounding box center [339, 328] width 11 height 11
radio input "true"
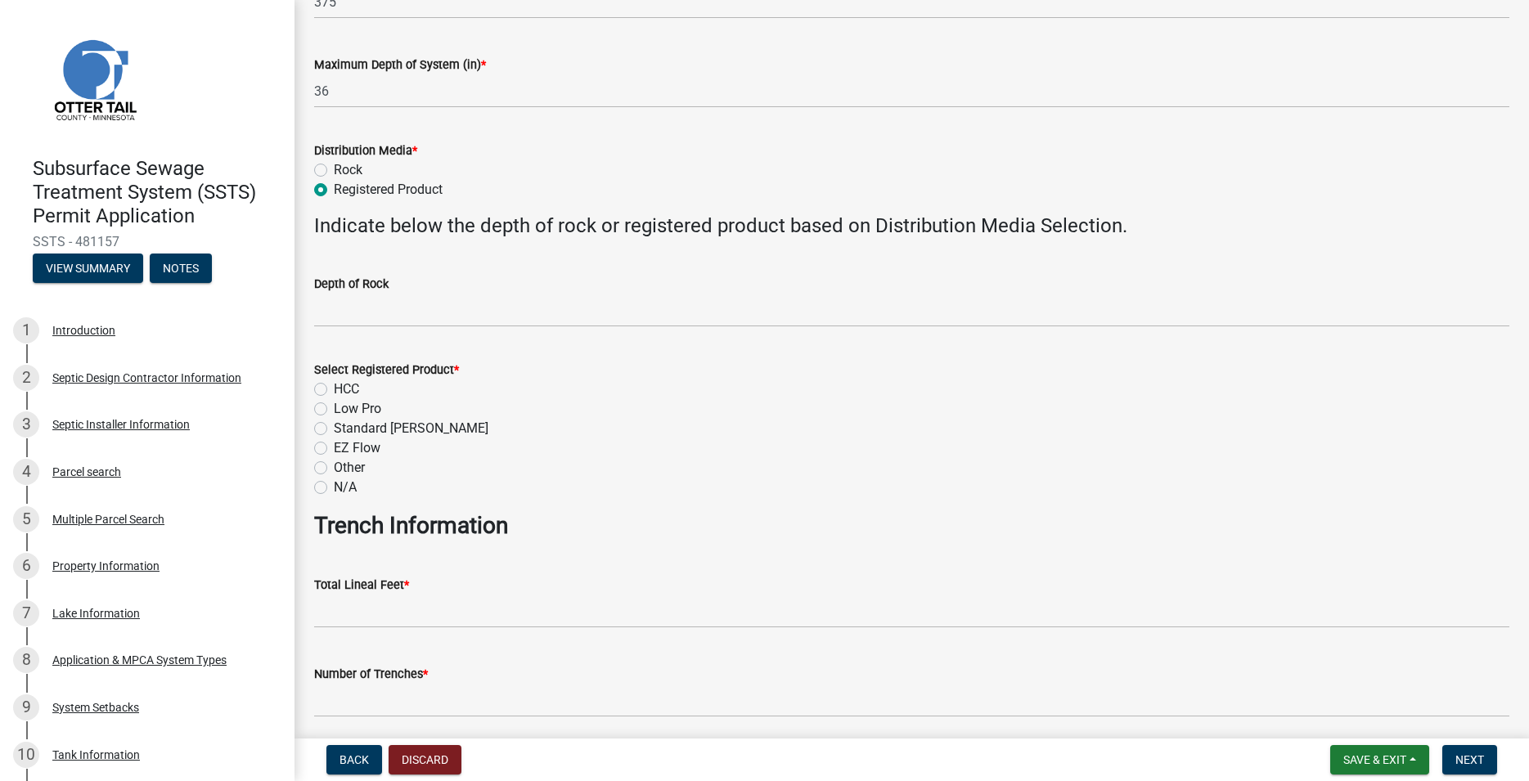
scroll to position [560, 0]
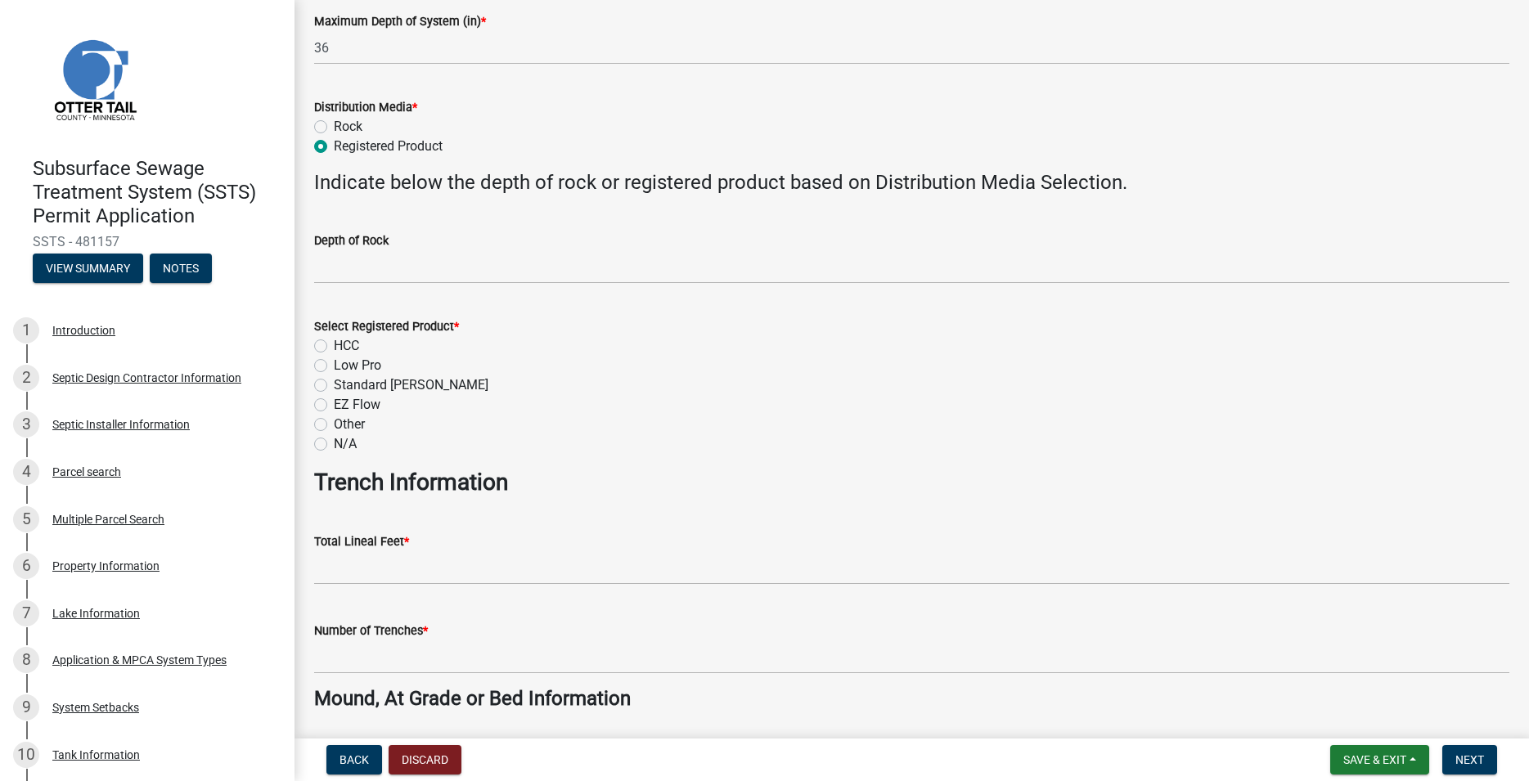
click at [334, 347] on label "HCC" at bounding box center [346, 346] width 25 height 20
click at [334, 347] on input "HCC" at bounding box center [339, 341] width 11 height 11
radio input "true"
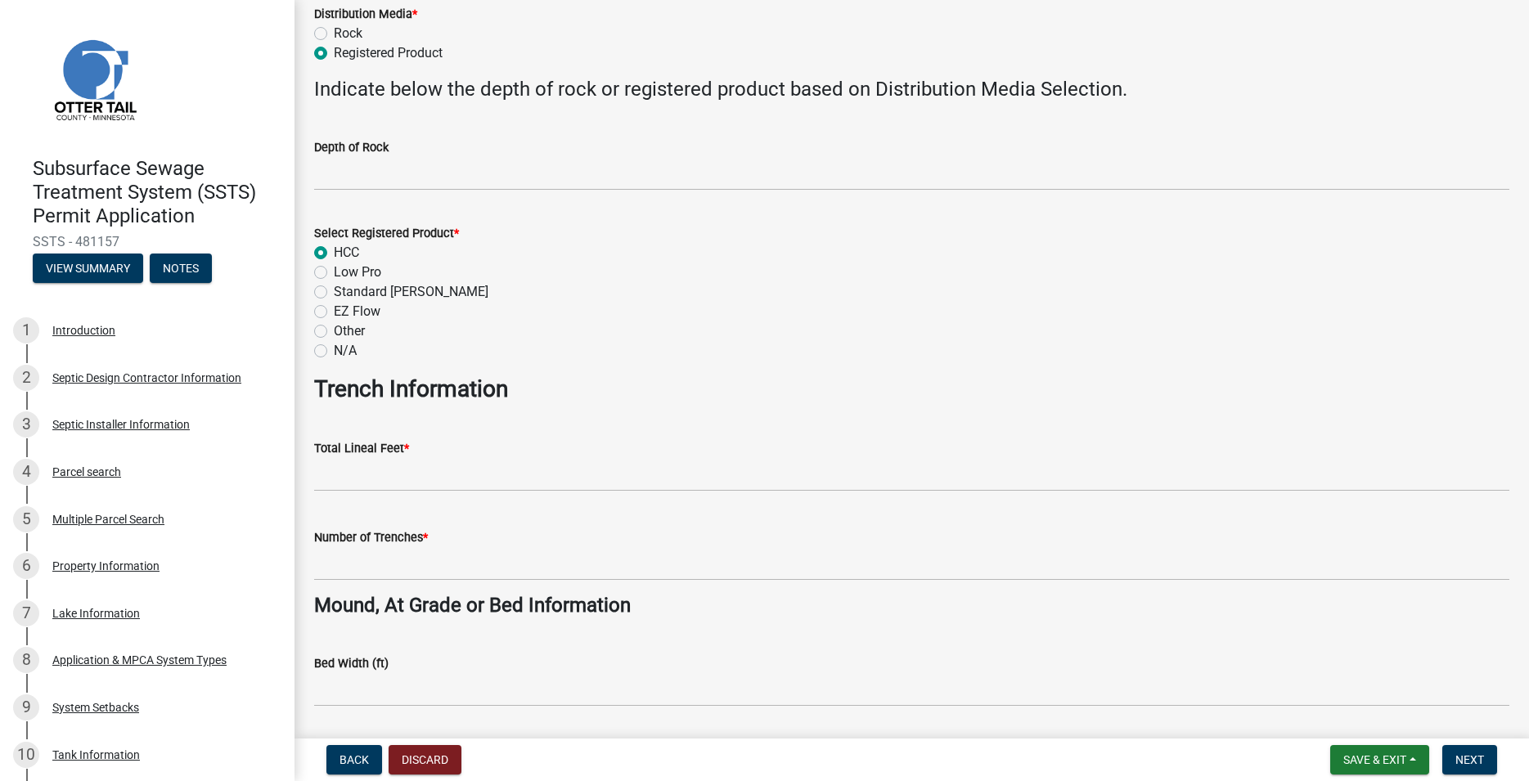
scroll to position [746, 0]
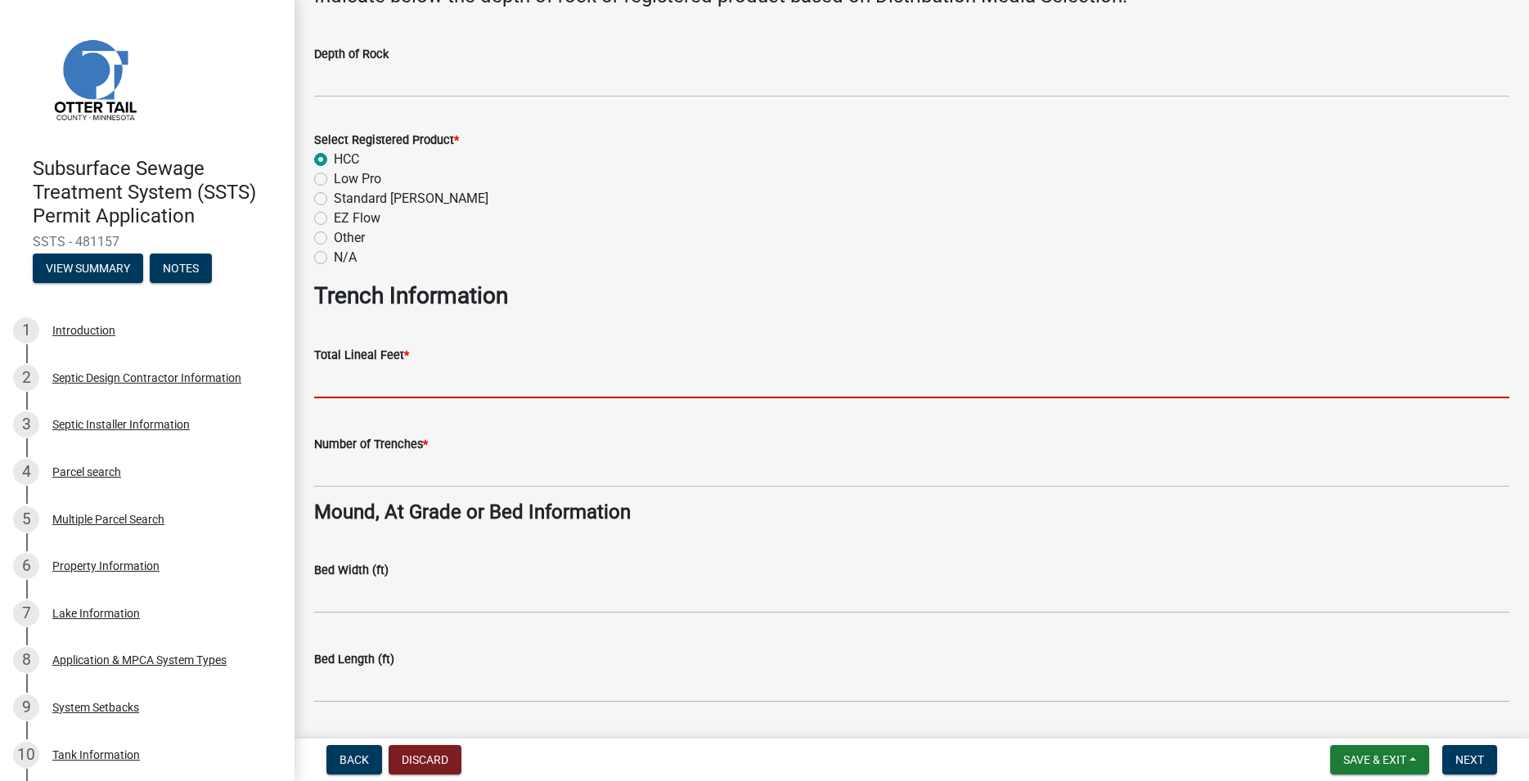
click at [366, 374] on input "Total Lineal Feet *" at bounding box center [911, 382] width 1195 height 34
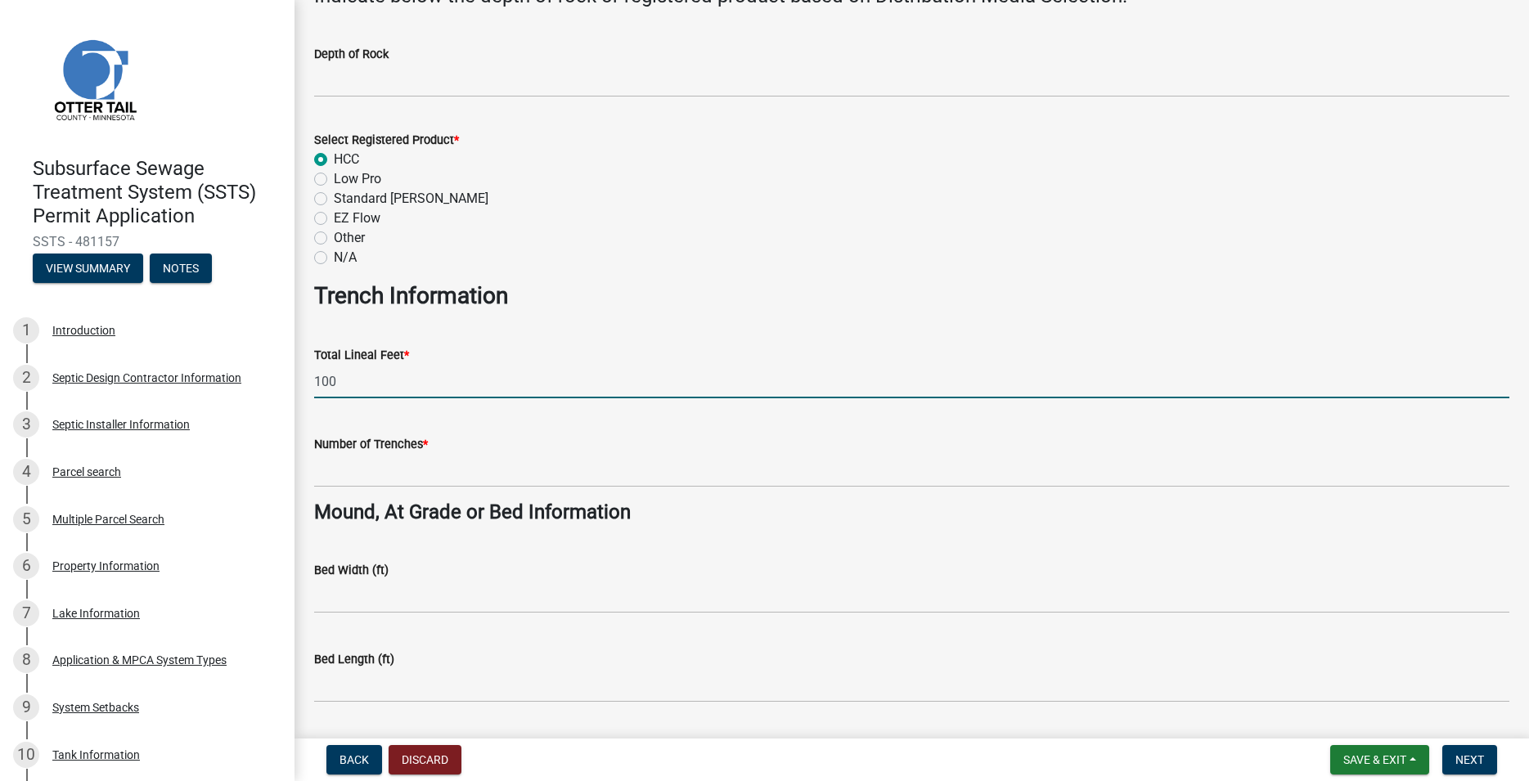
type input "100"
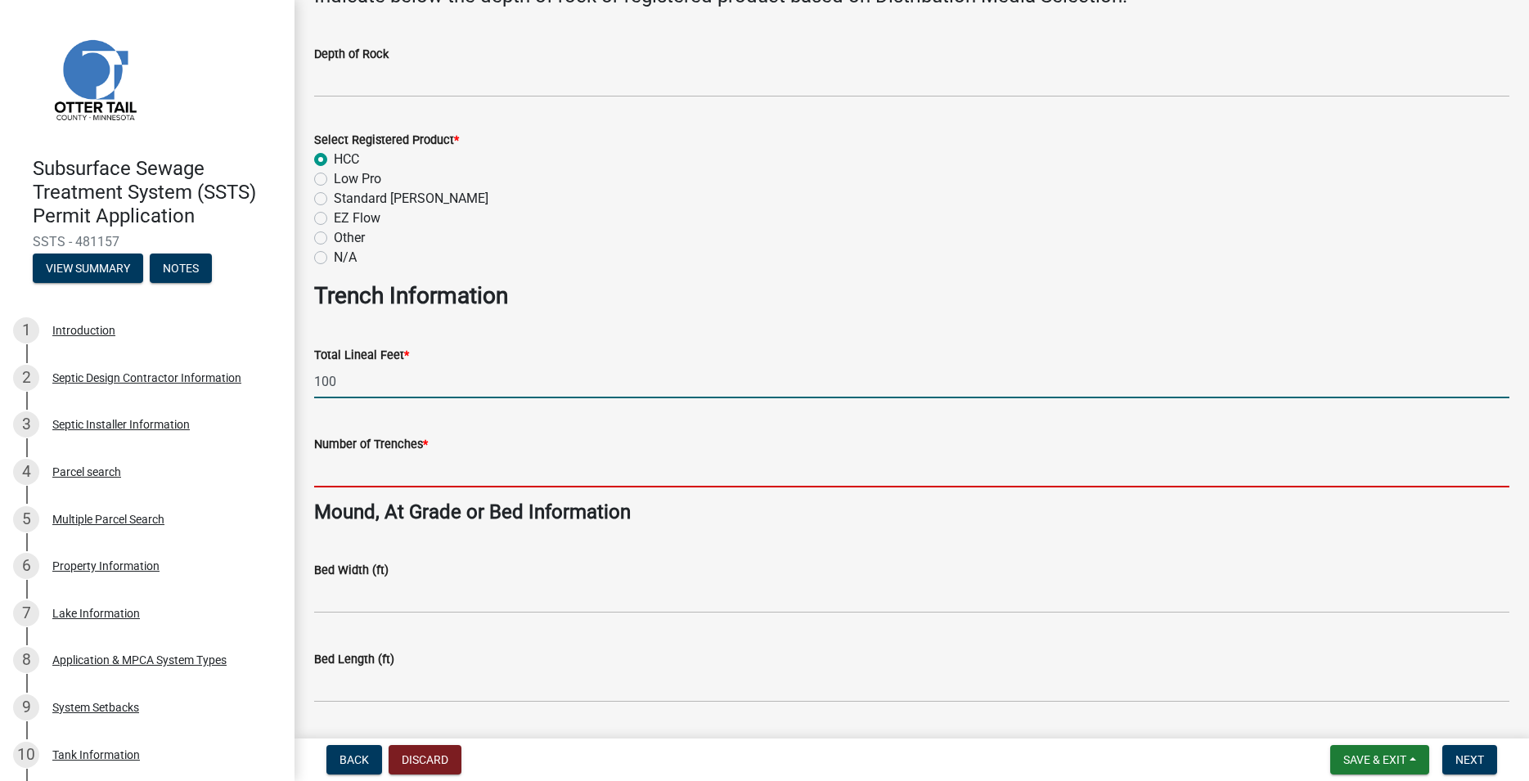
click at [380, 463] on input "Number of Trenches *" at bounding box center [911, 471] width 1195 height 34
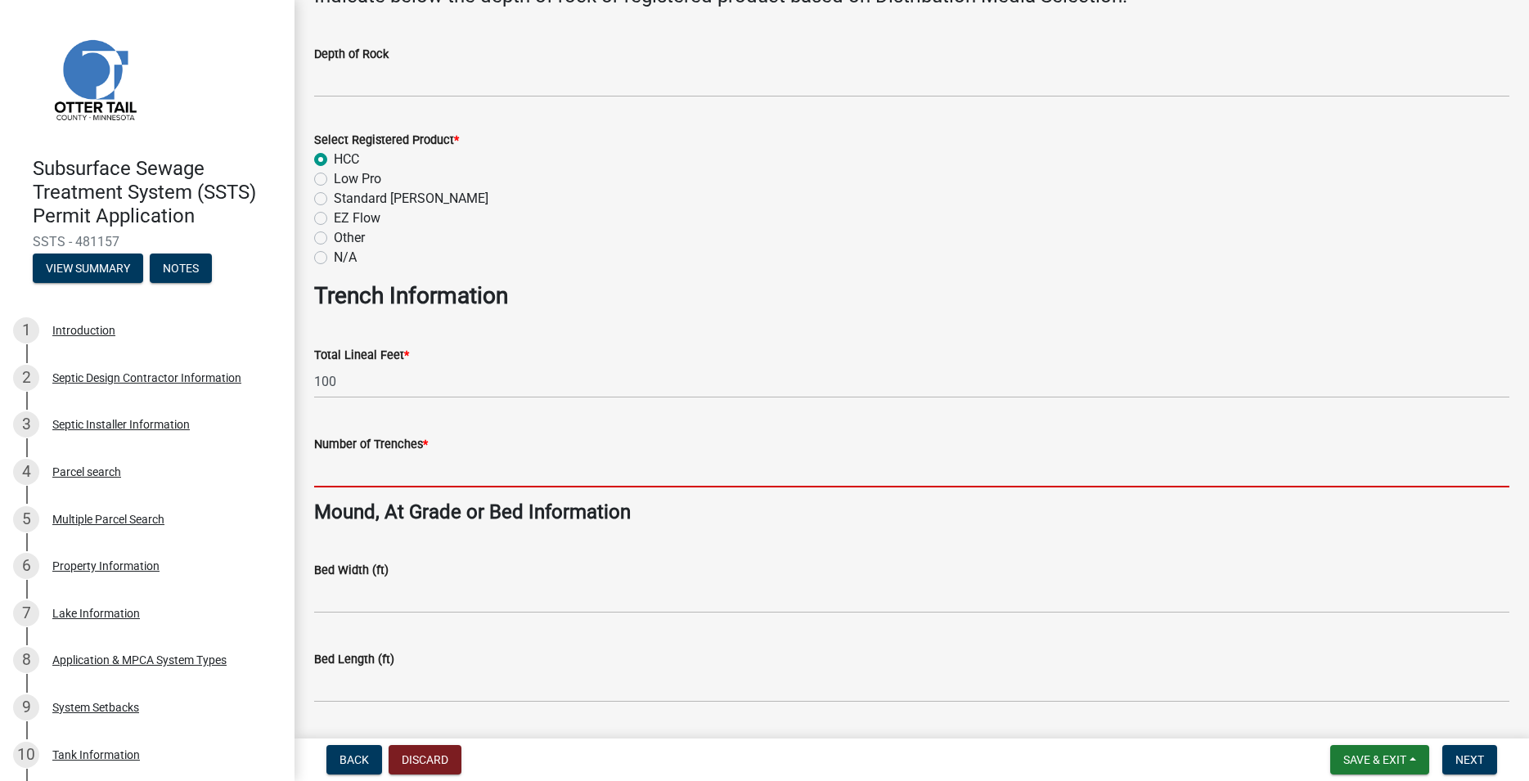
type input "5"
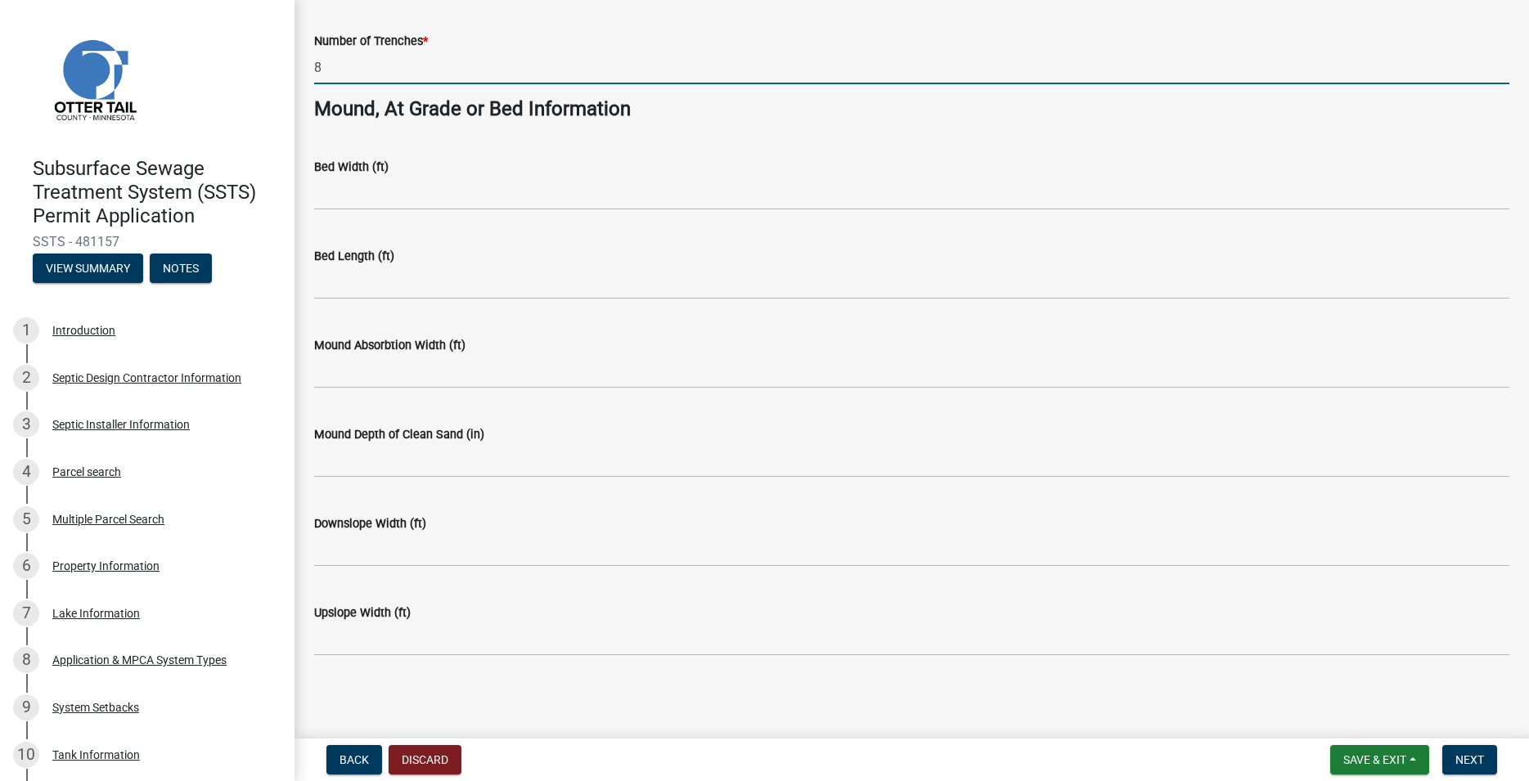
scroll to position [1150, 0]
type input "8"
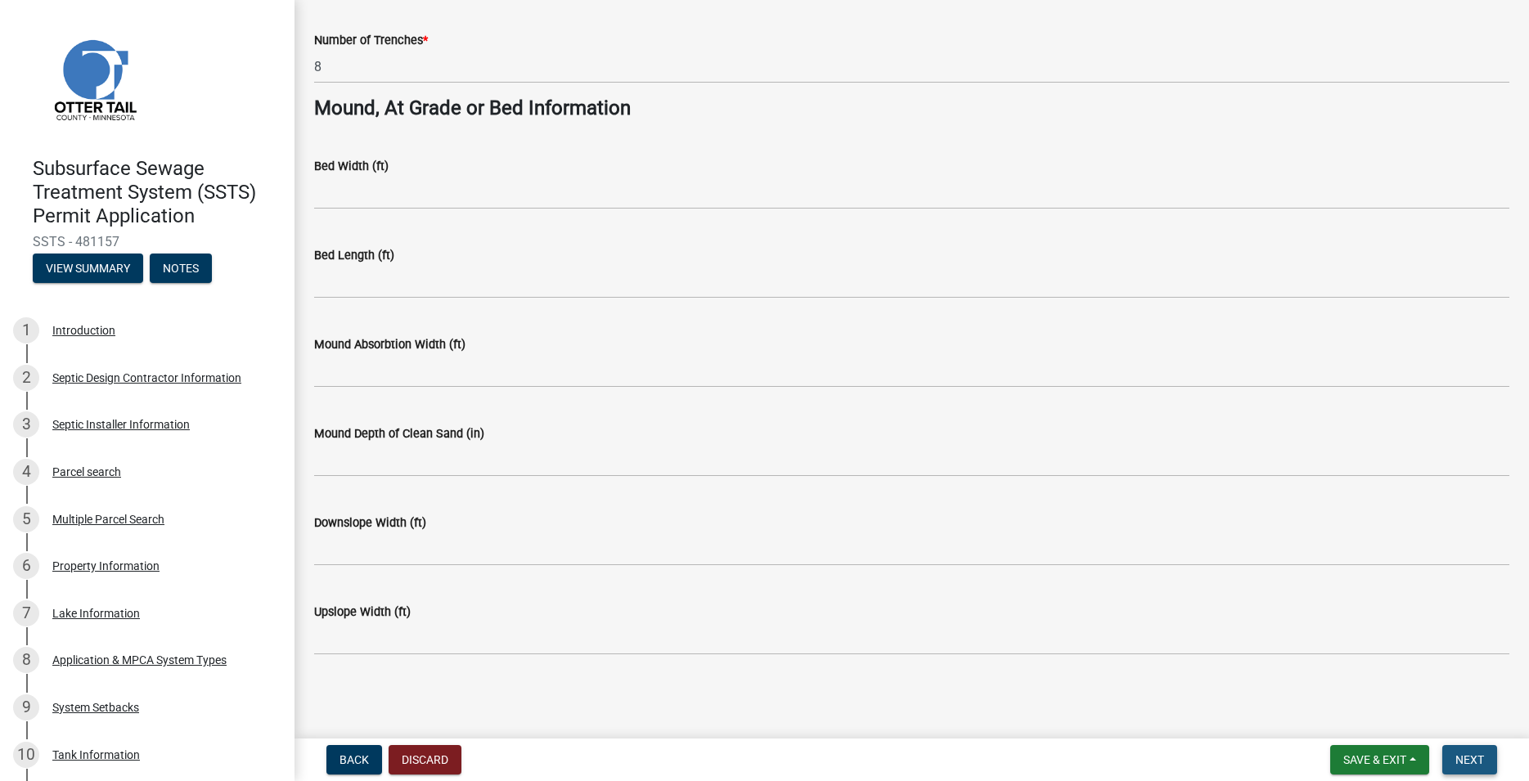
click at [1458, 758] on span "Next" at bounding box center [1470, 760] width 29 height 13
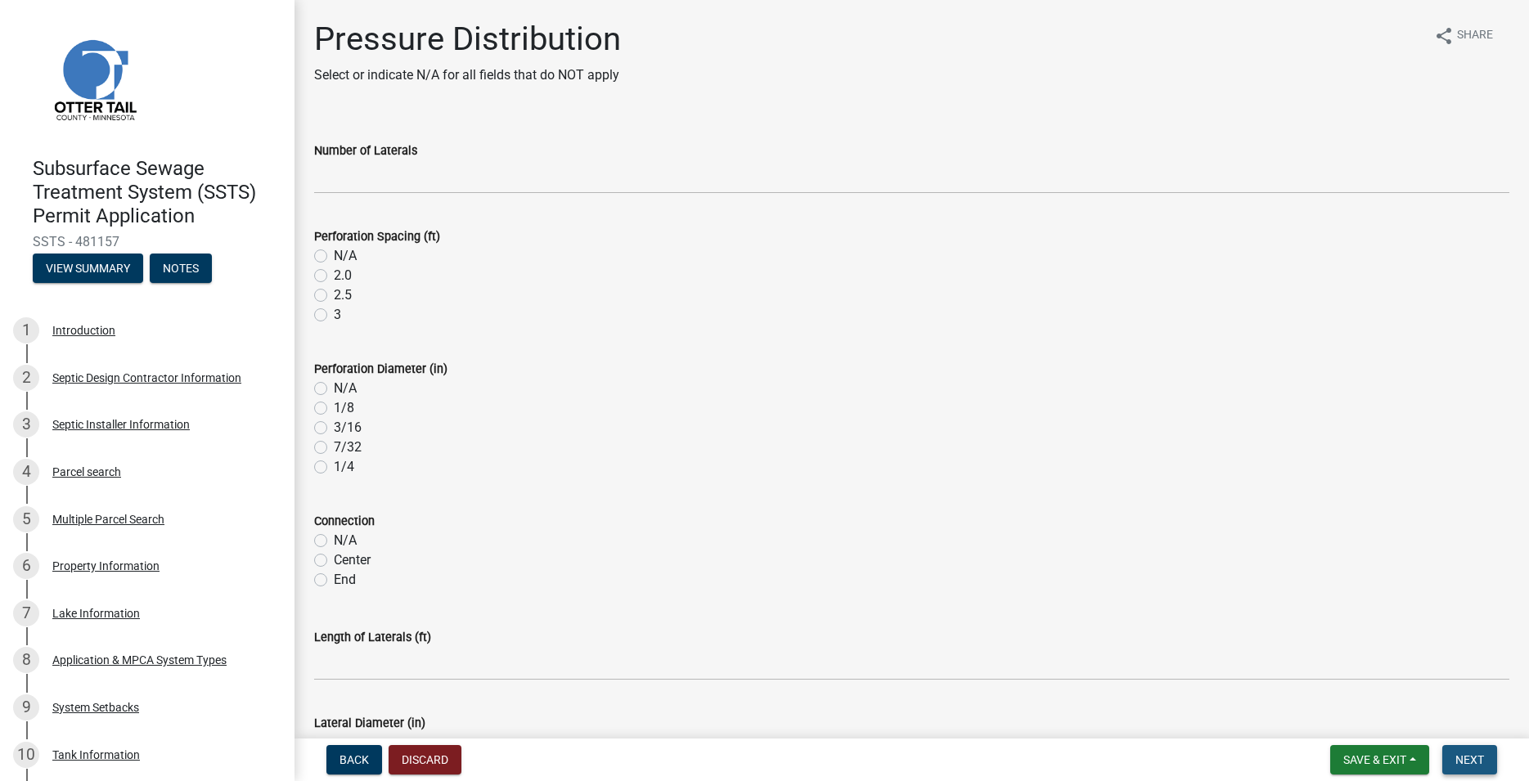
click at [1466, 758] on span "Next" at bounding box center [1470, 760] width 29 height 13
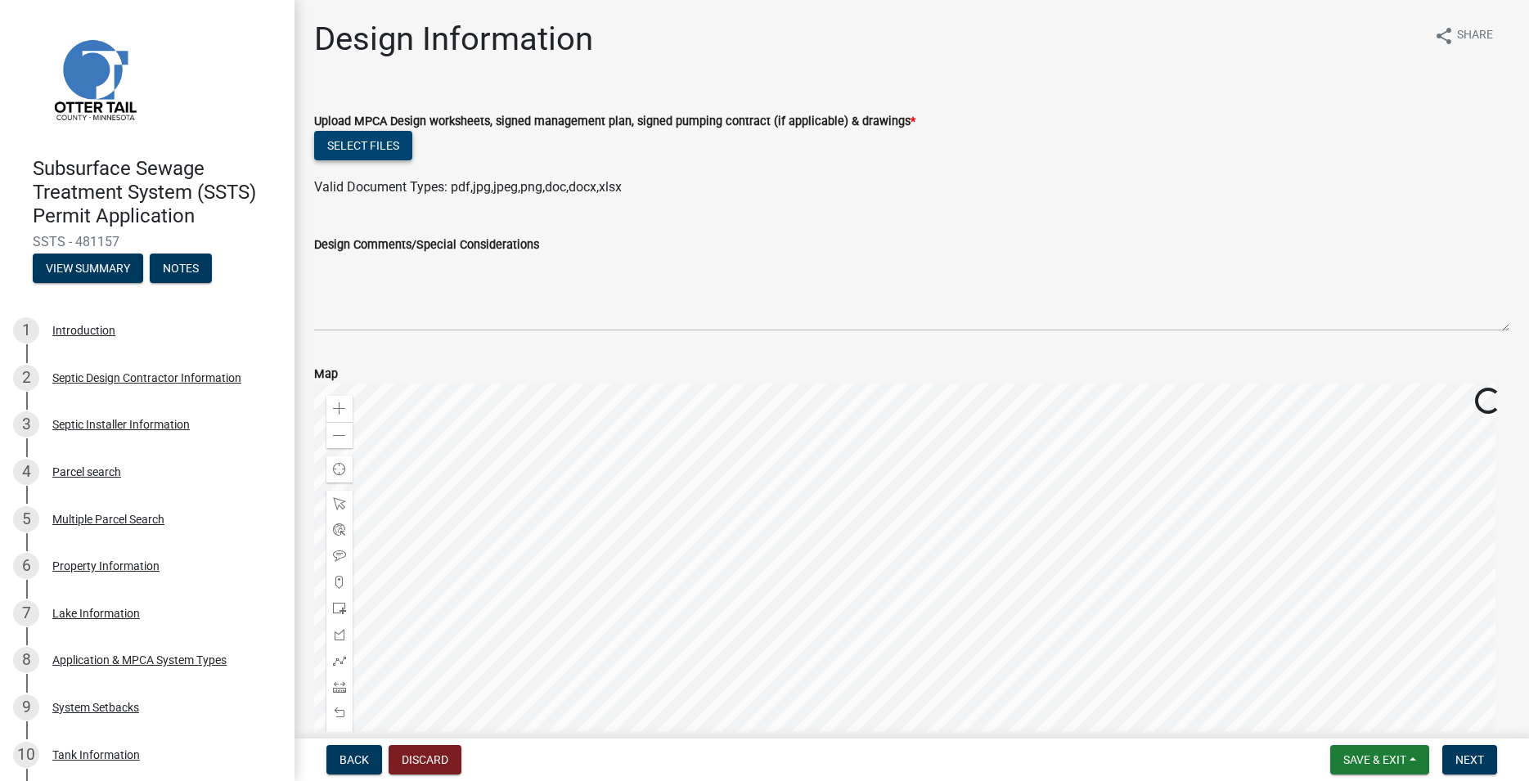
click at [385, 152] on button "Select files" at bounding box center [363, 145] width 98 height 29
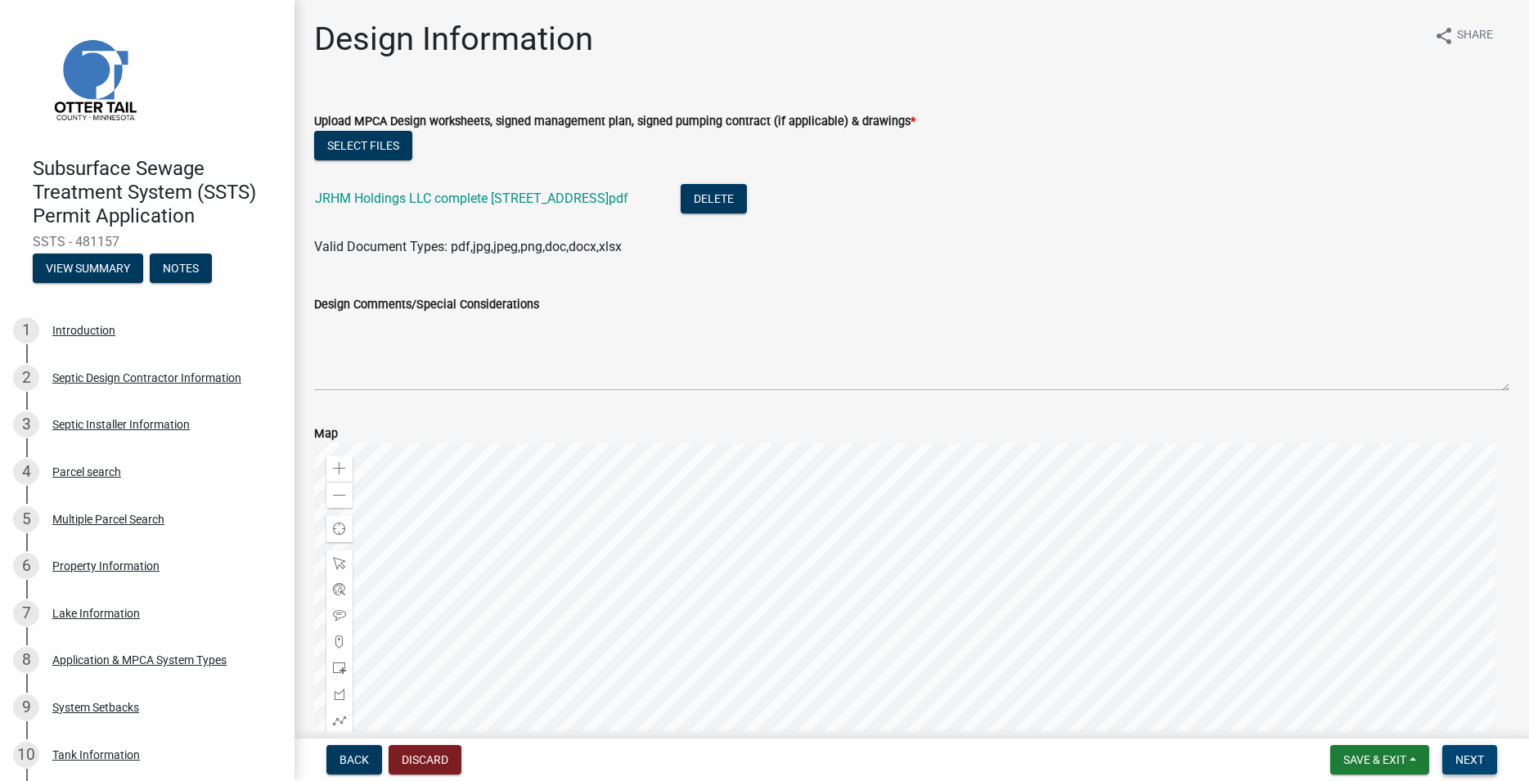
click at [1472, 753] on button "Next" at bounding box center [1469, 759] width 55 height 29
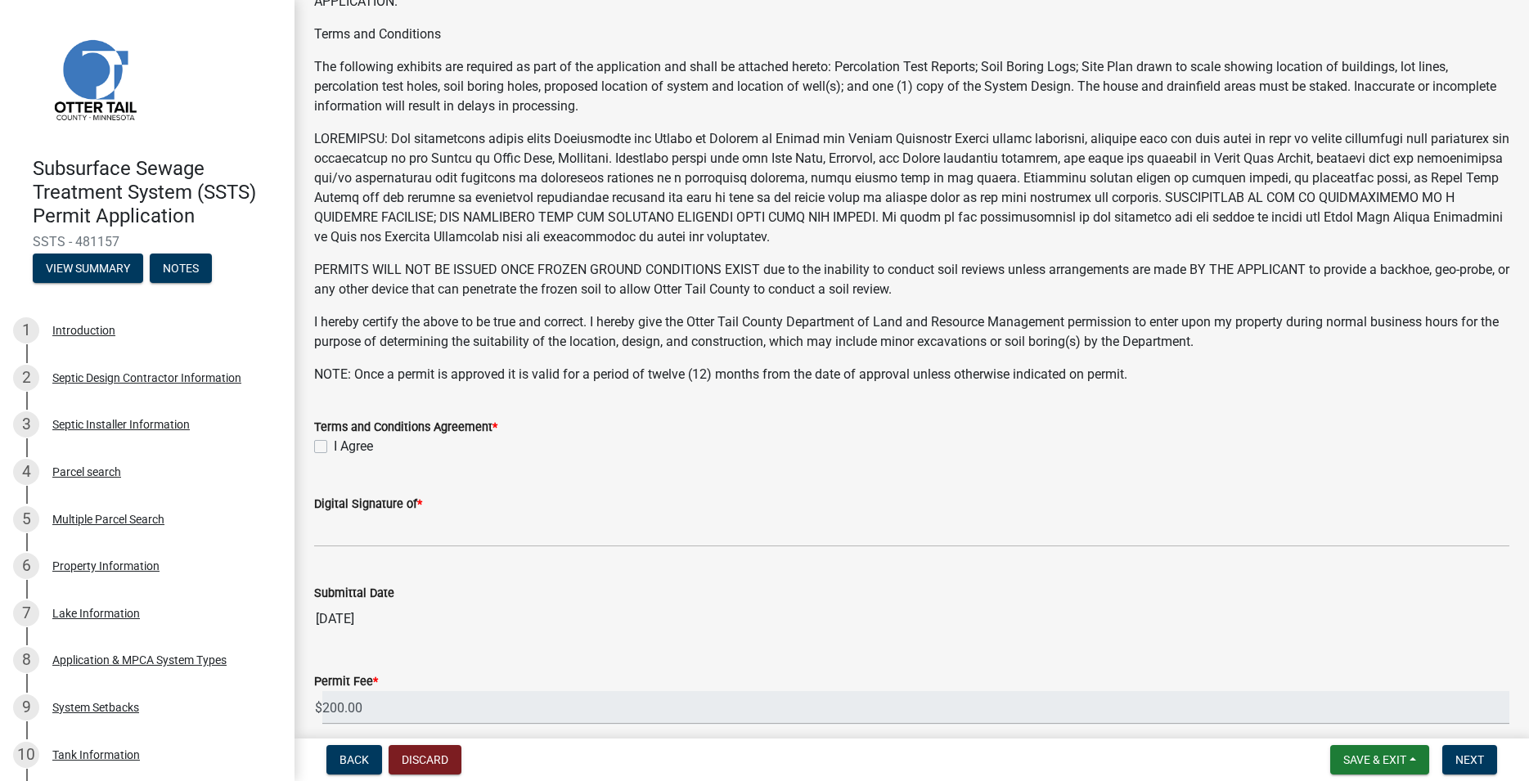
scroll to position [280, 0]
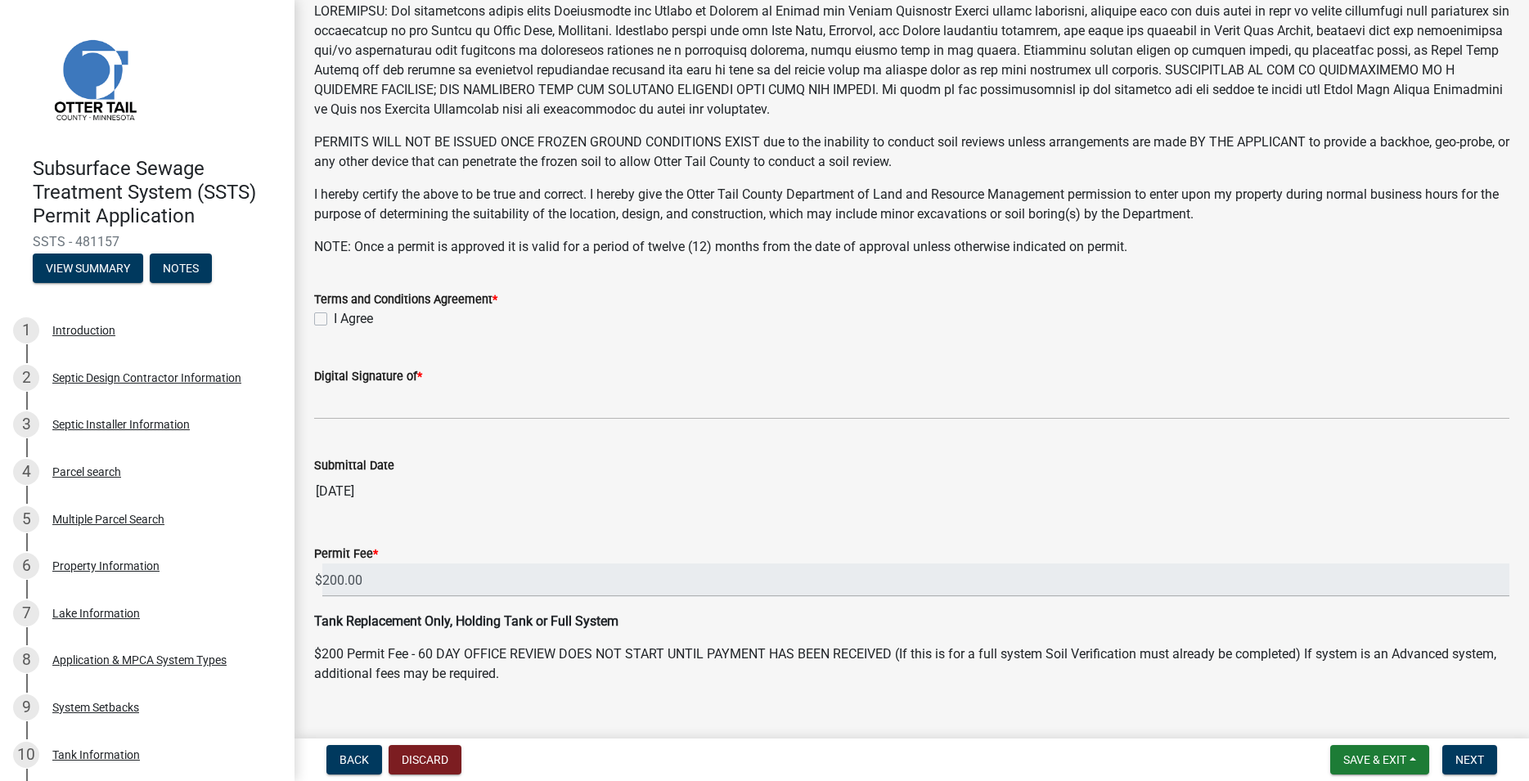
click at [334, 314] on label "I Agree" at bounding box center [353, 319] width 39 height 20
click at [334, 314] on input "I Agree" at bounding box center [339, 314] width 11 height 11
checkbox input "true"
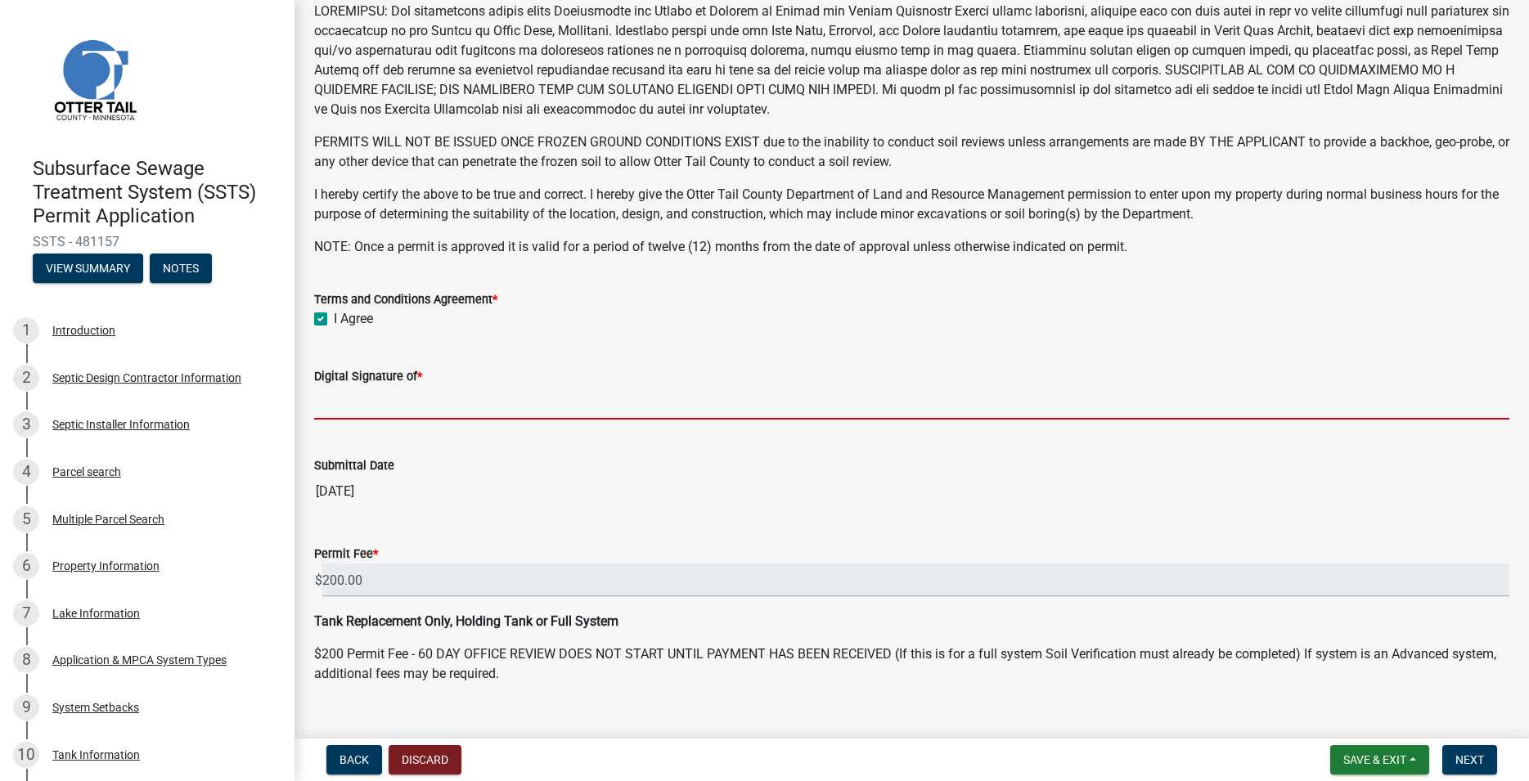
click at [405, 393] on input "Digital Signature of *" at bounding box center [911, 403] width 1195 height 34
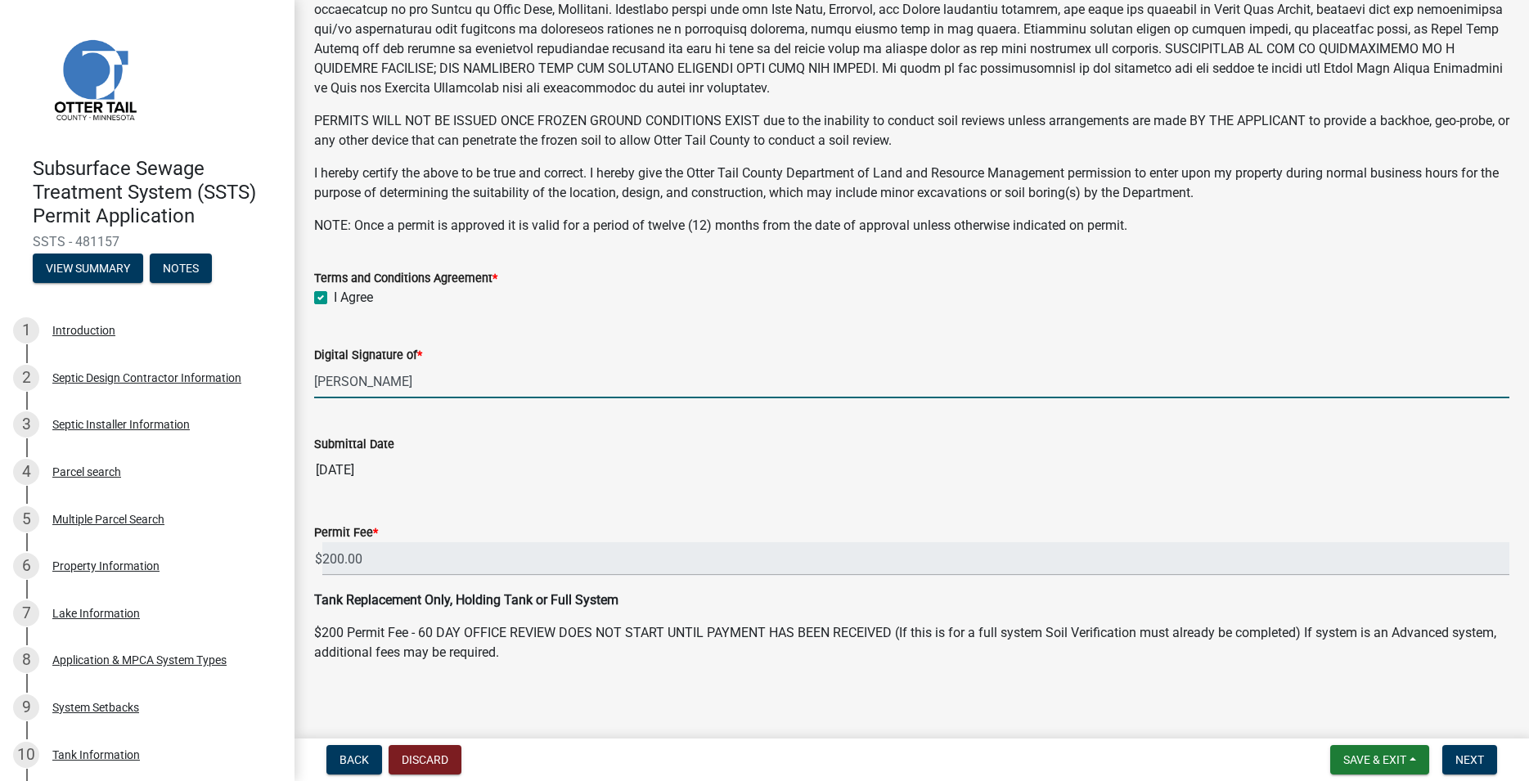
scroll to position [308, 0]
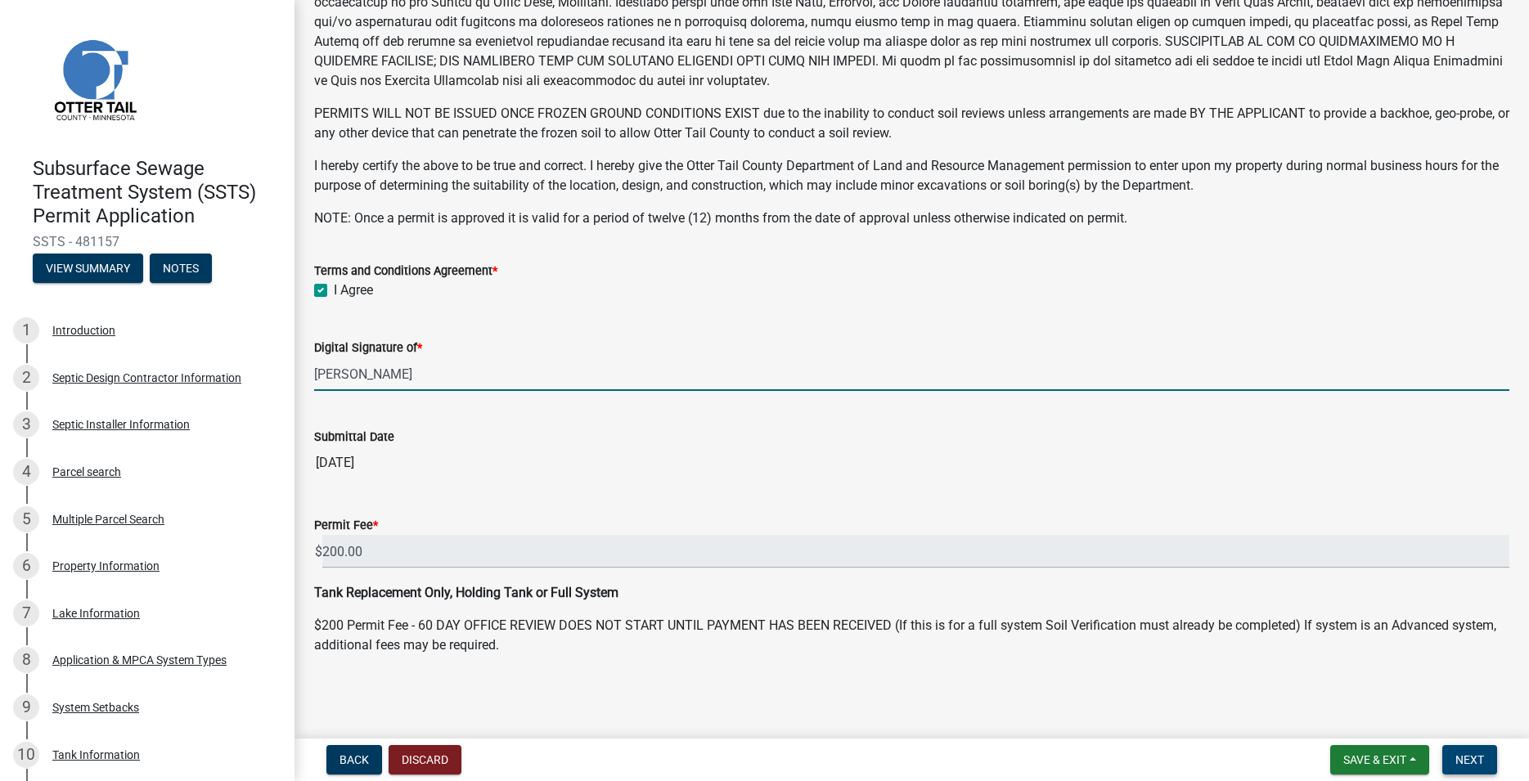
type input "Trevor Roisum"
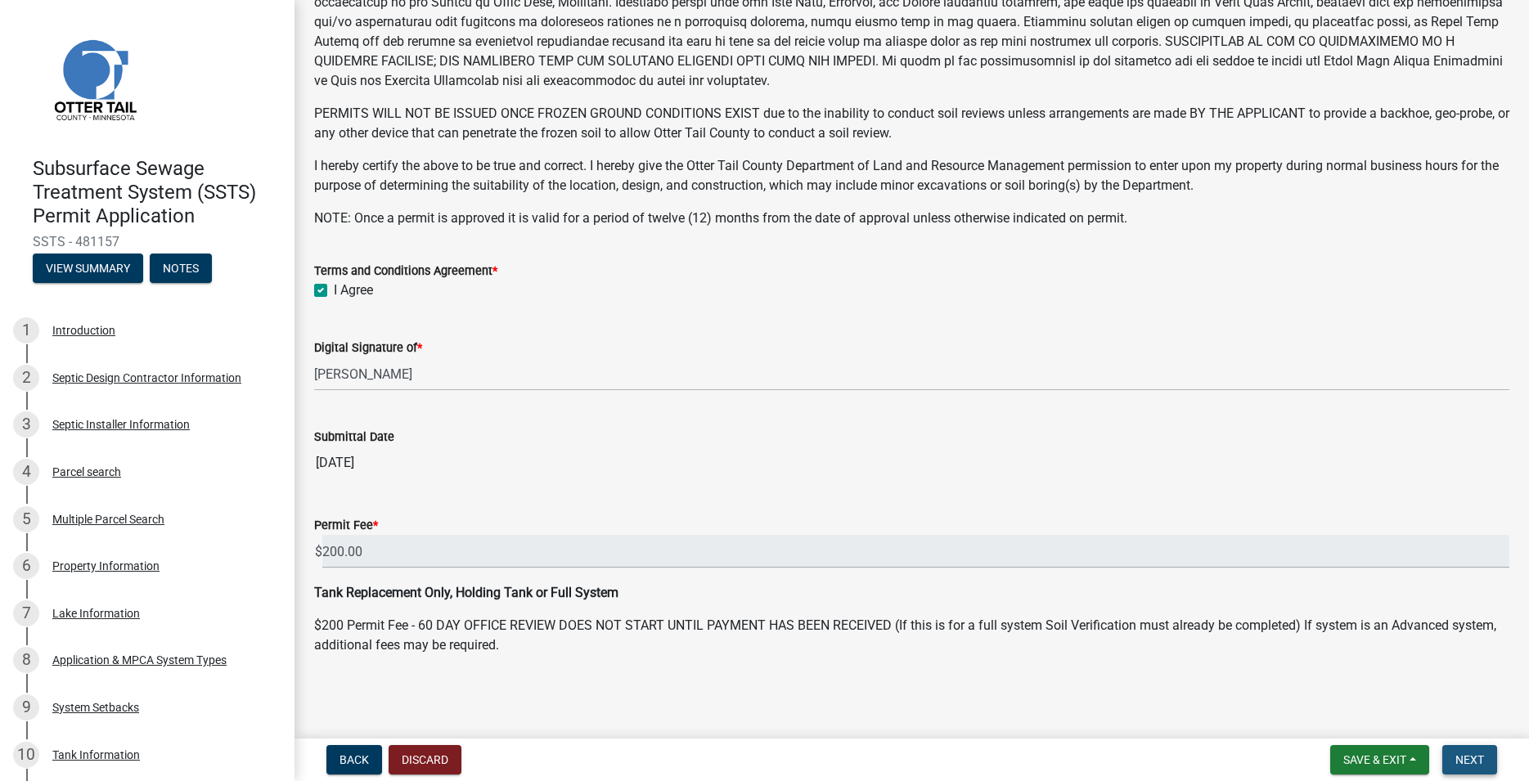
click at [1469, 764] on span "Next" at bounding box center [1470, 760] width 29 height 13
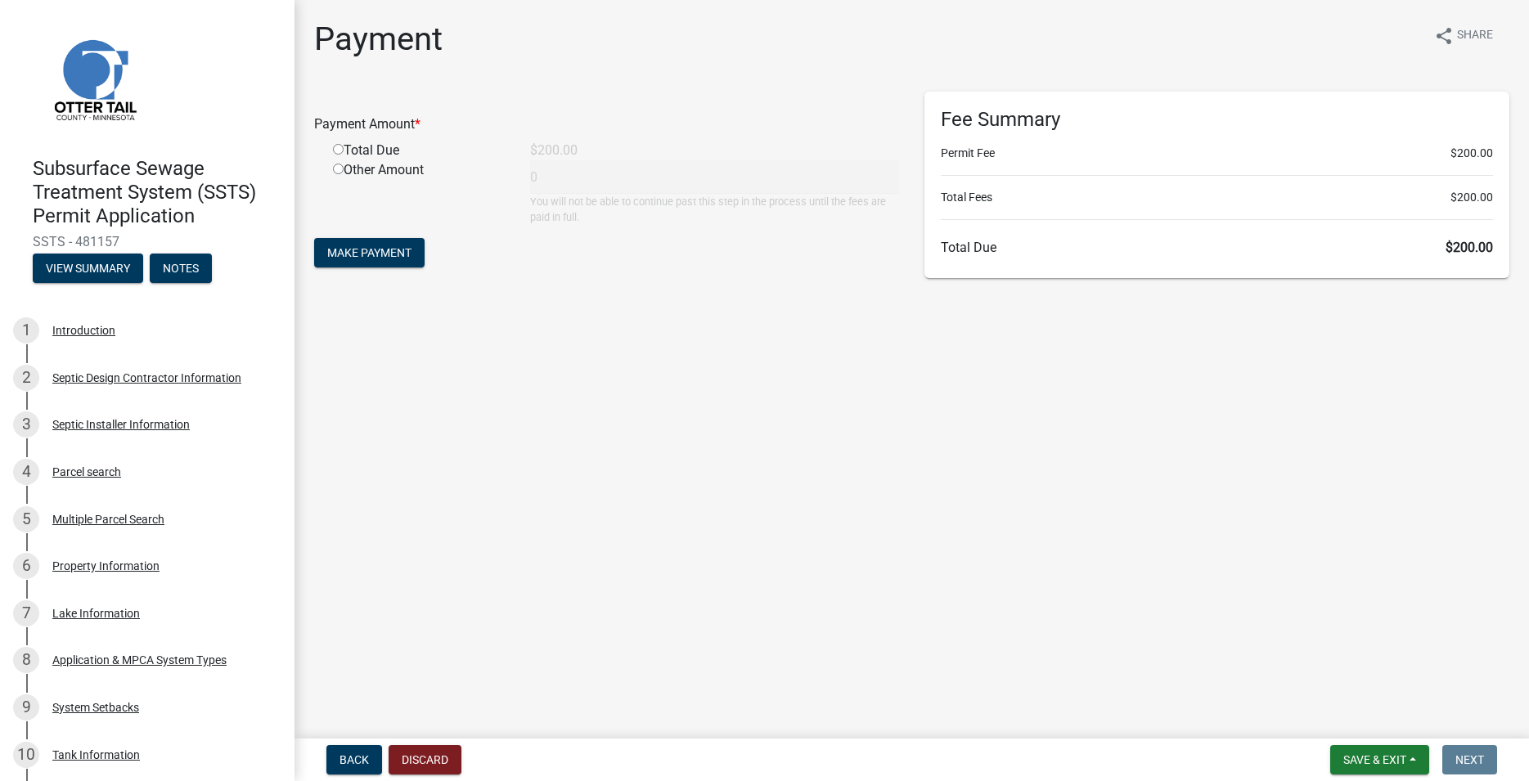
click at [337, 149] on input "radio" at bounding box center [338, 149] width 11 height 11
radio input "true"
type input "200"
click at [377, 251] on span "Make Payment" at bounding box center [369, 252] width 84 height 13
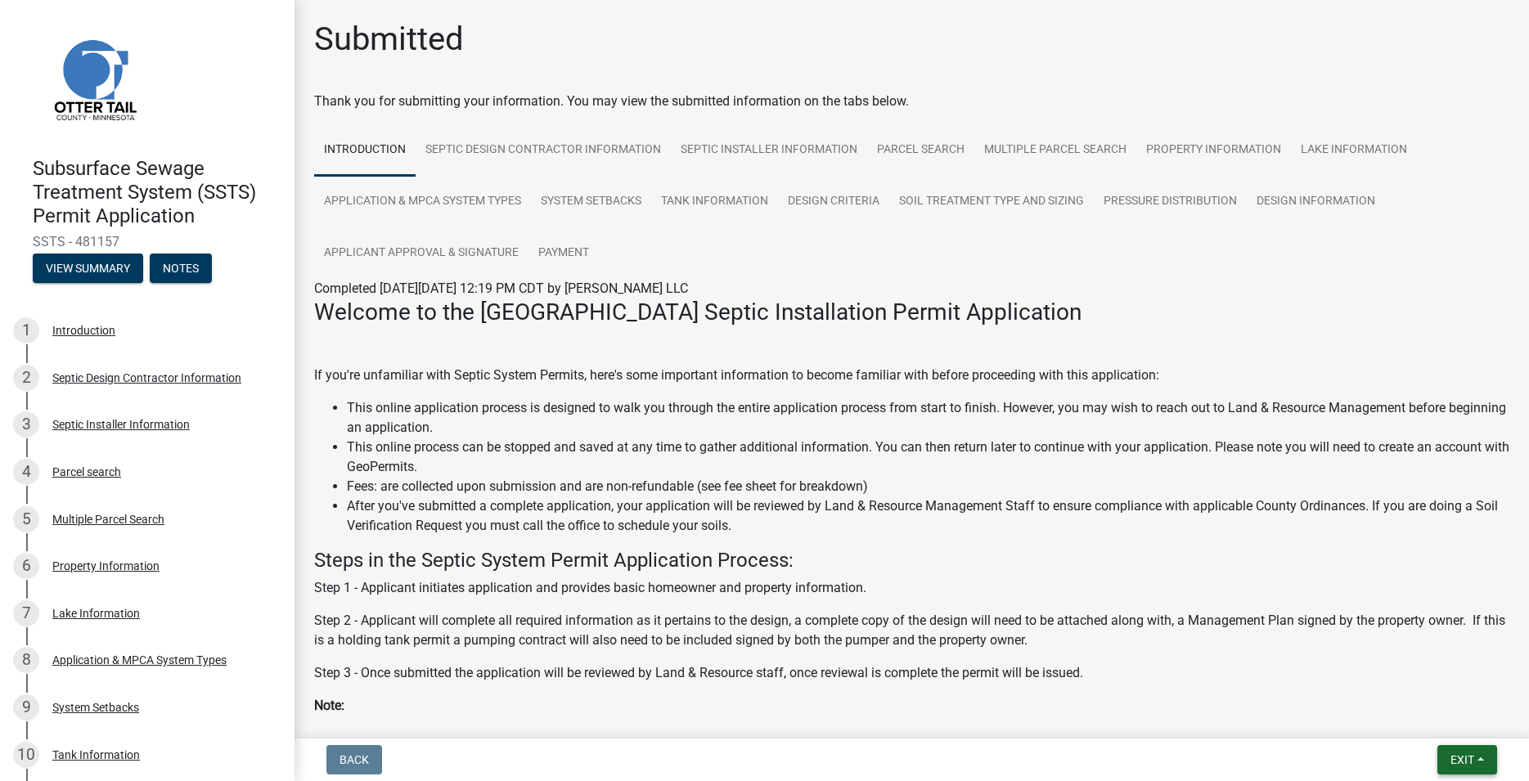
click at [1478, 753] on button "Exit" at bounding box center [1468, 759] width 60 height 29
click at [1437, 726] on button "Save & Exit" at bounding box center [1431, 717] width 131 height 39
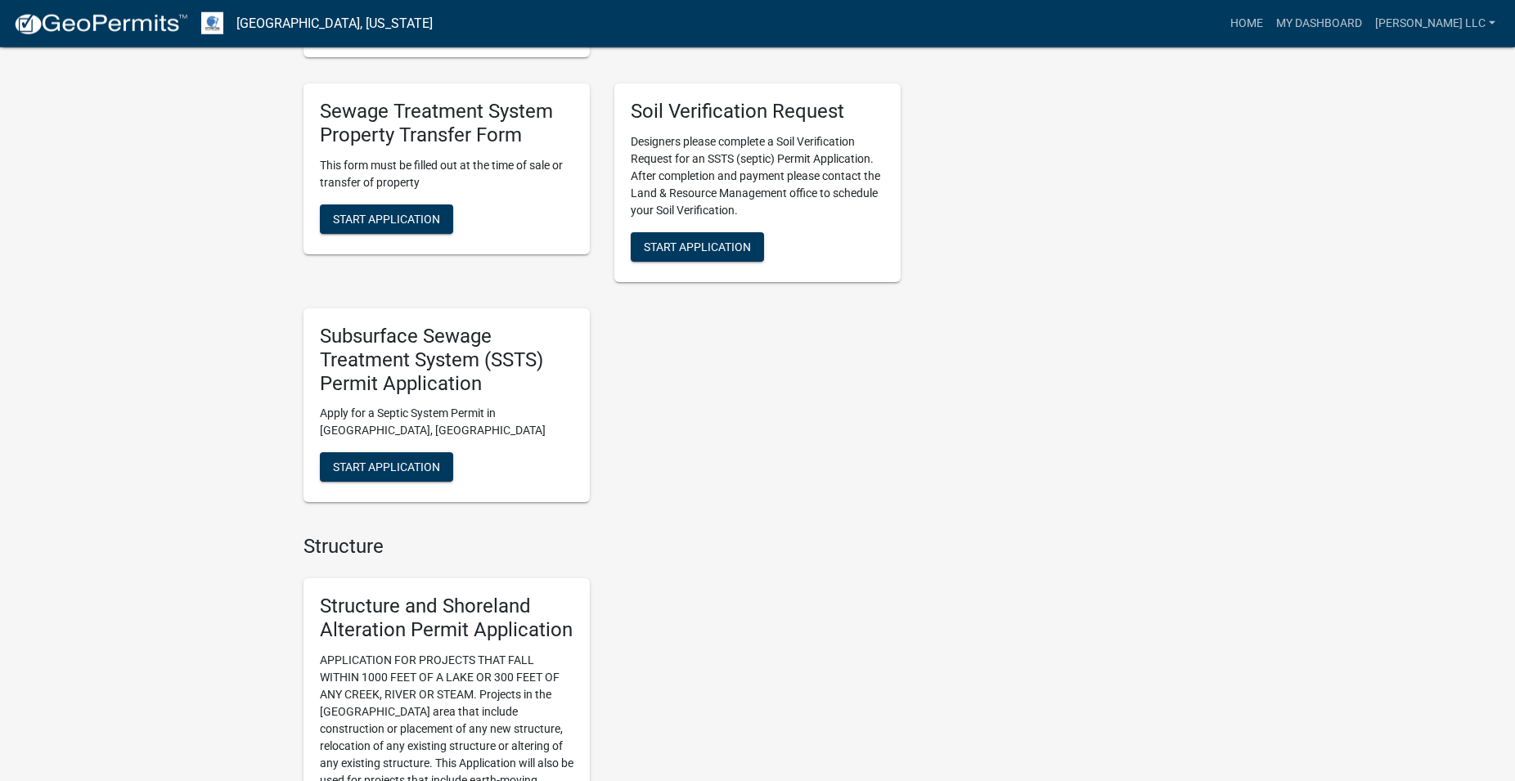
scroll to position [1335, 0]
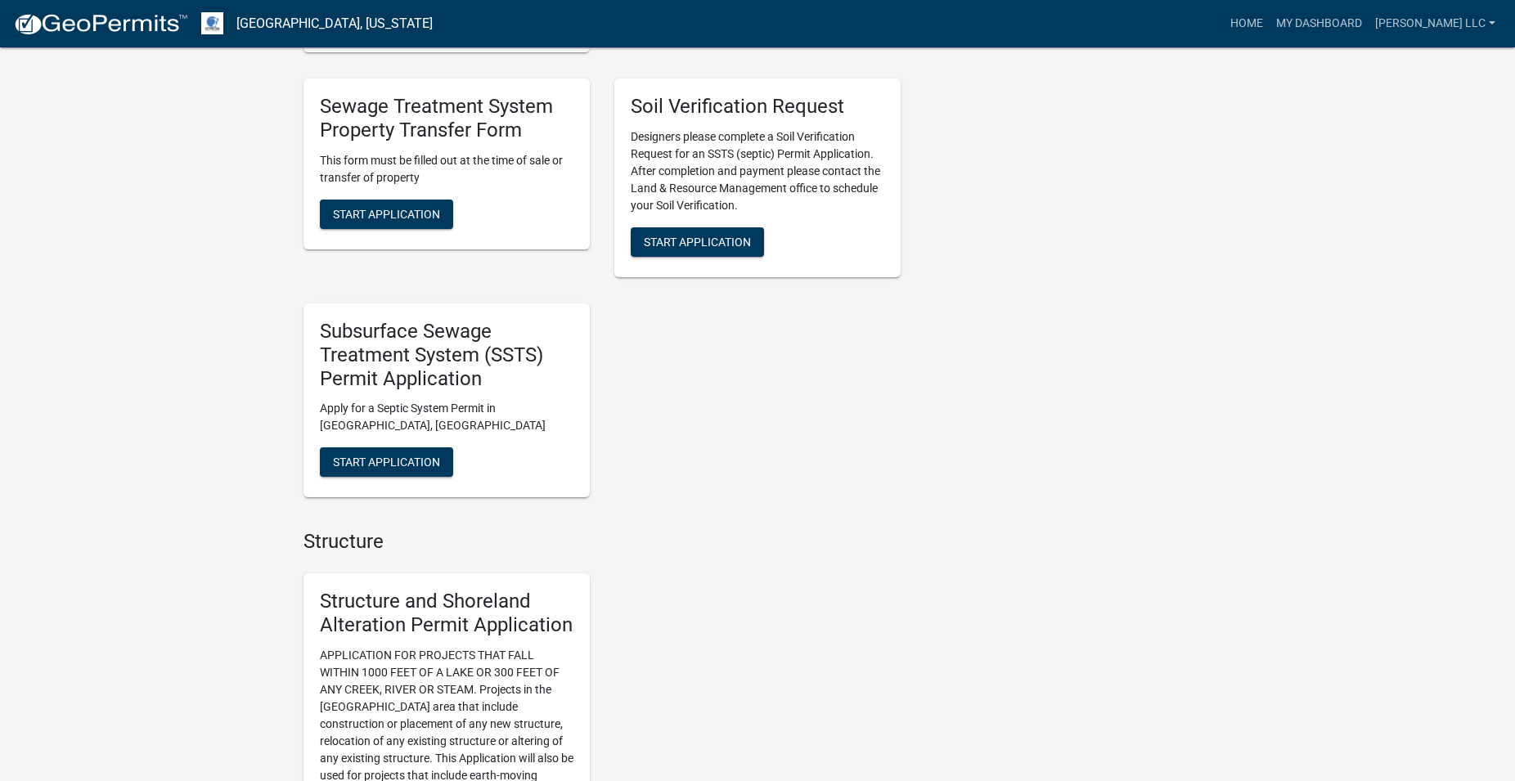
click at [427, 447] on div "Subsurface Sewage Treatment System (SSTS) Permit Application Apply for a Septic…" at bounding box center [447, 401] width 286 height 194
click at [416, 458] on span "Start Application" at bounding box center [386, 462] width 107 height 13
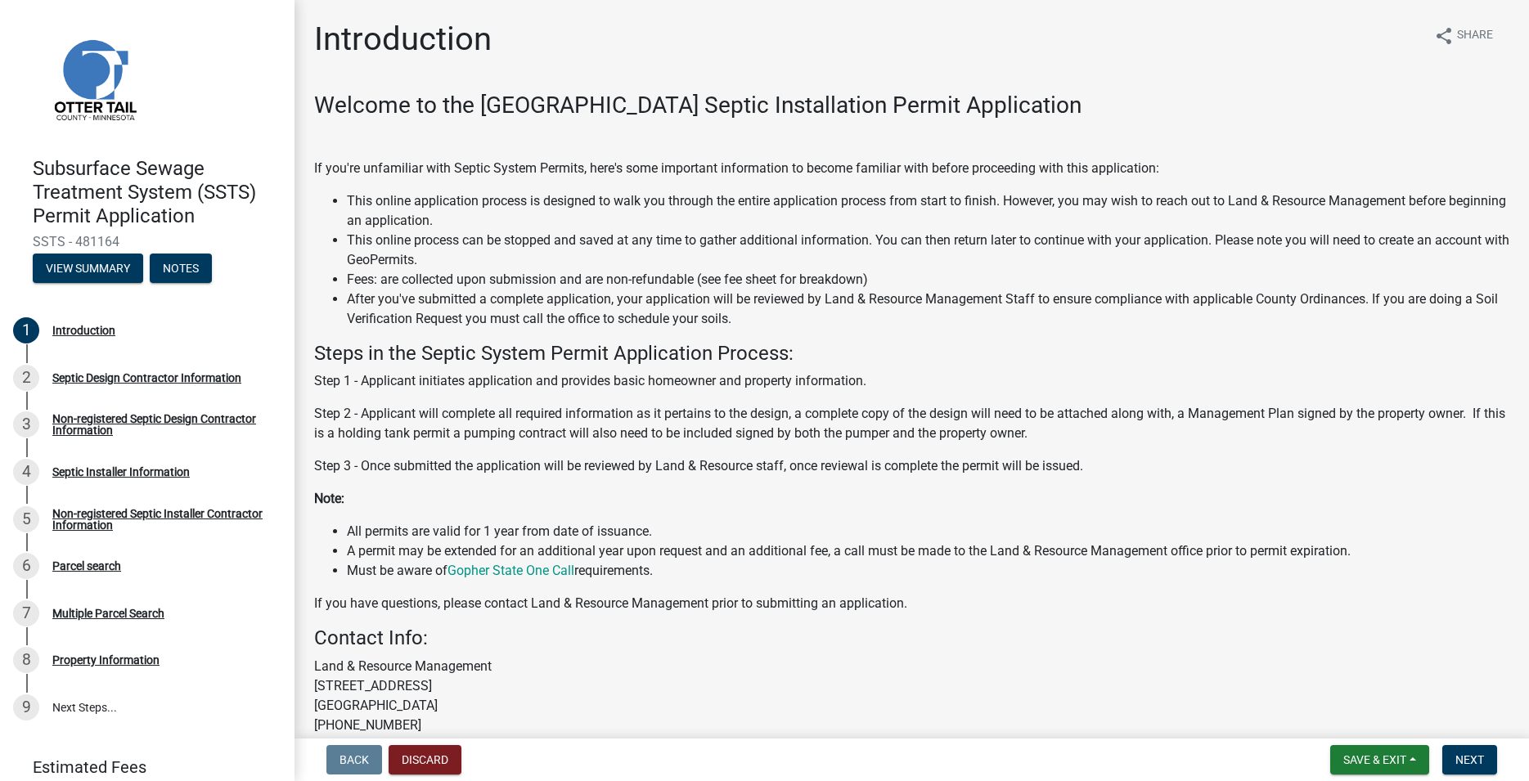
scroll to position [155, 0]
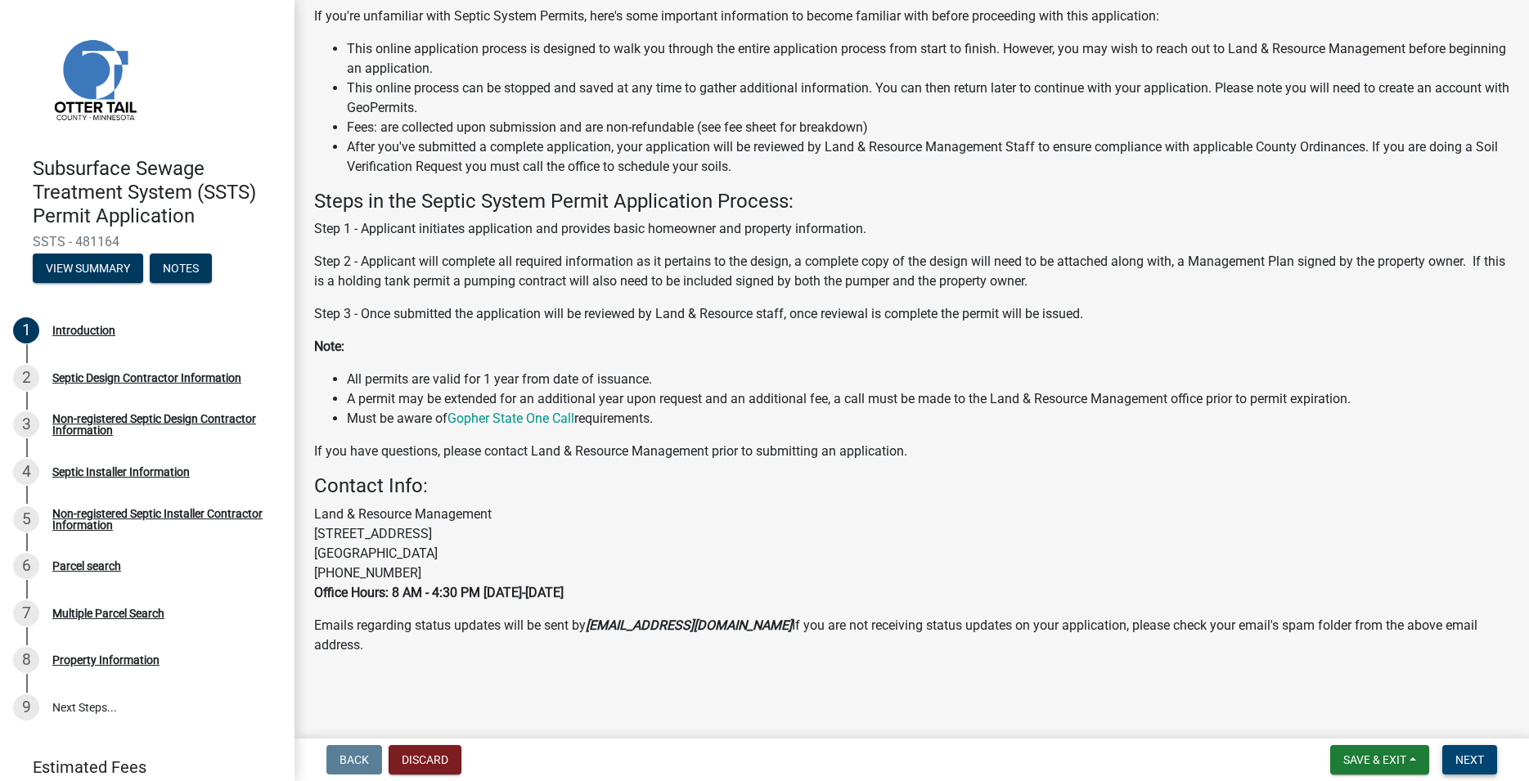
click at [1465, 755] on span "Next" at bounding box center [1470, 760] width 29 height 13
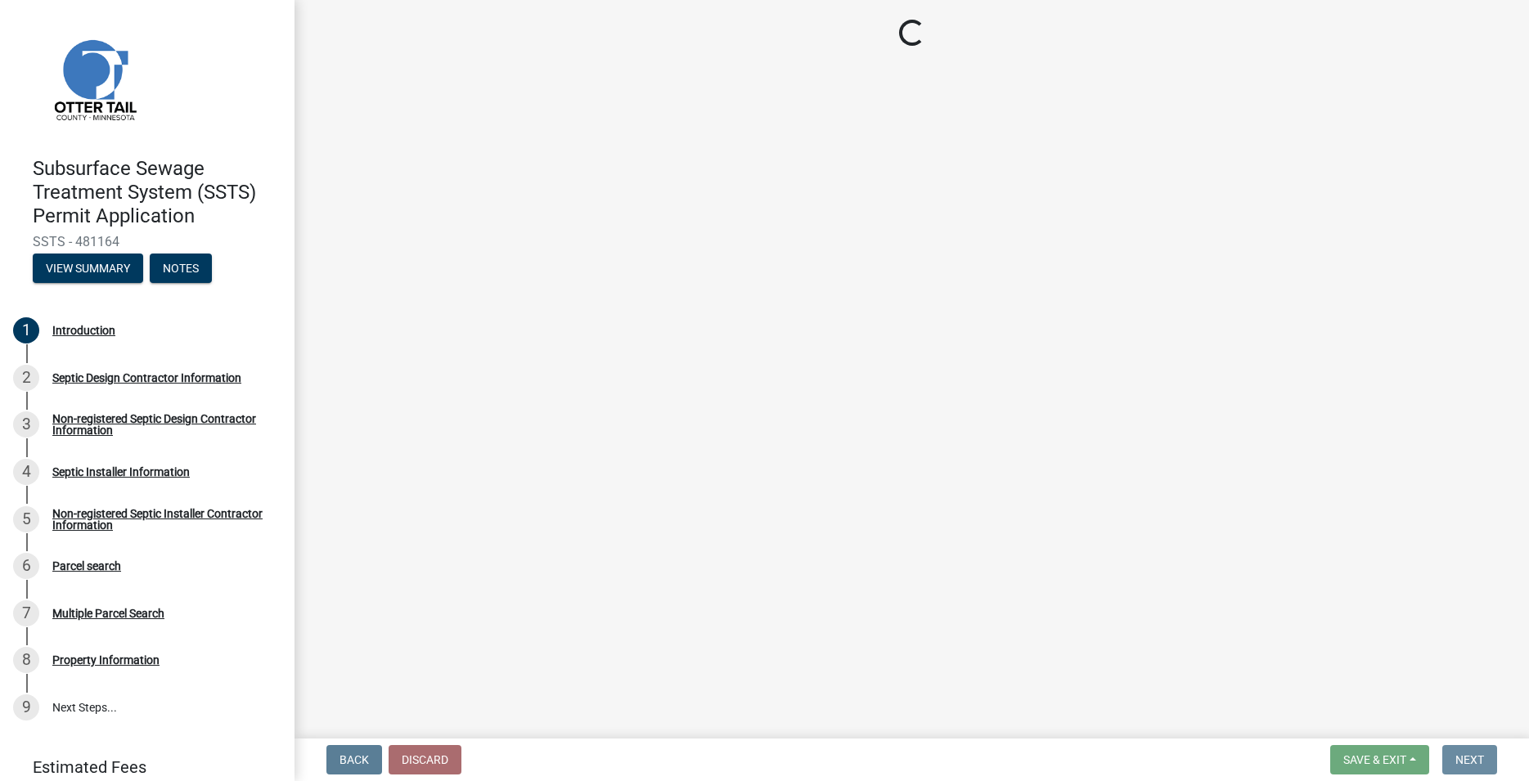
scroll to position [0, 0]
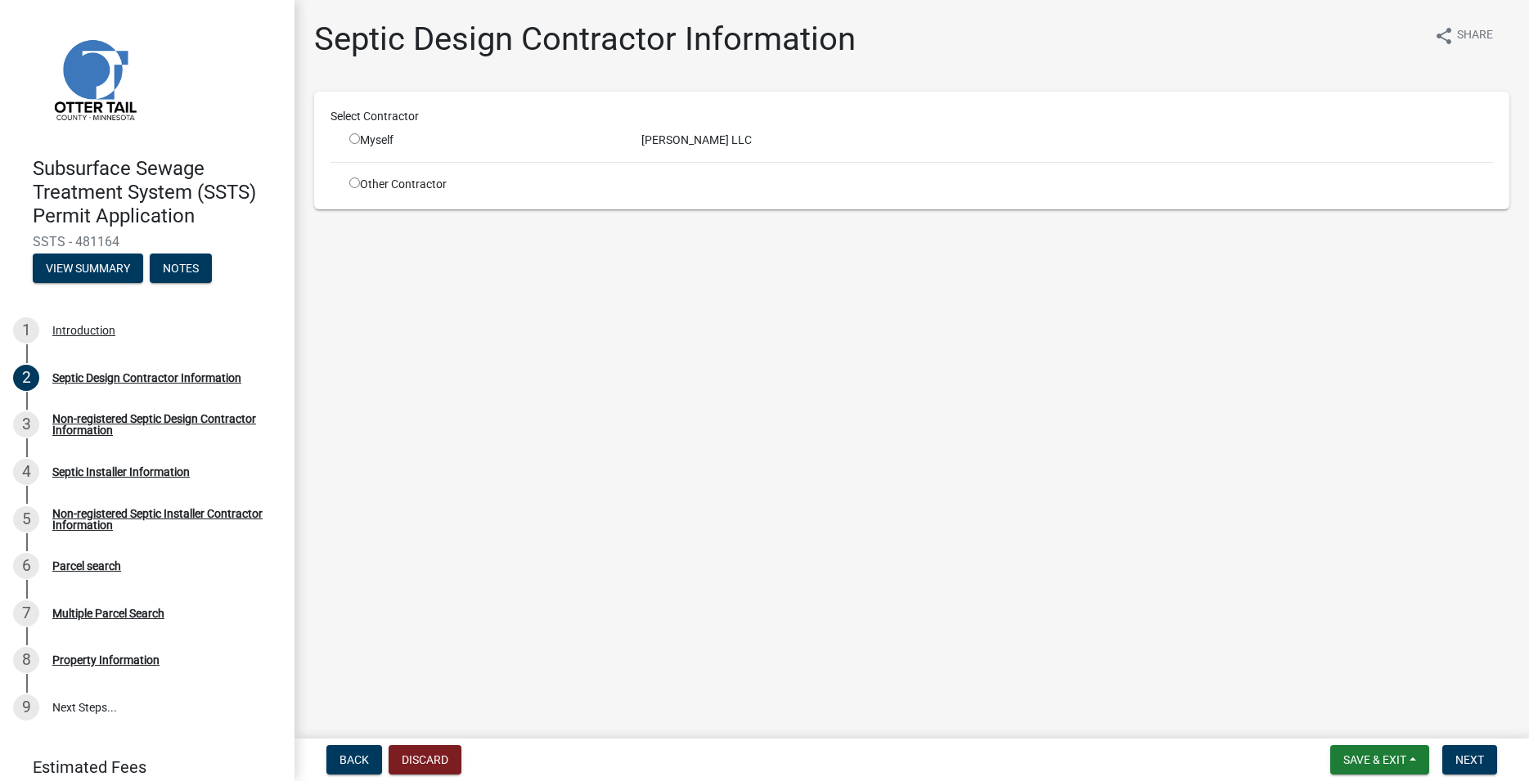
click at [353, 137] on input "radio" at bounding box center [354, 138] width 11 height 11
radio input "true"
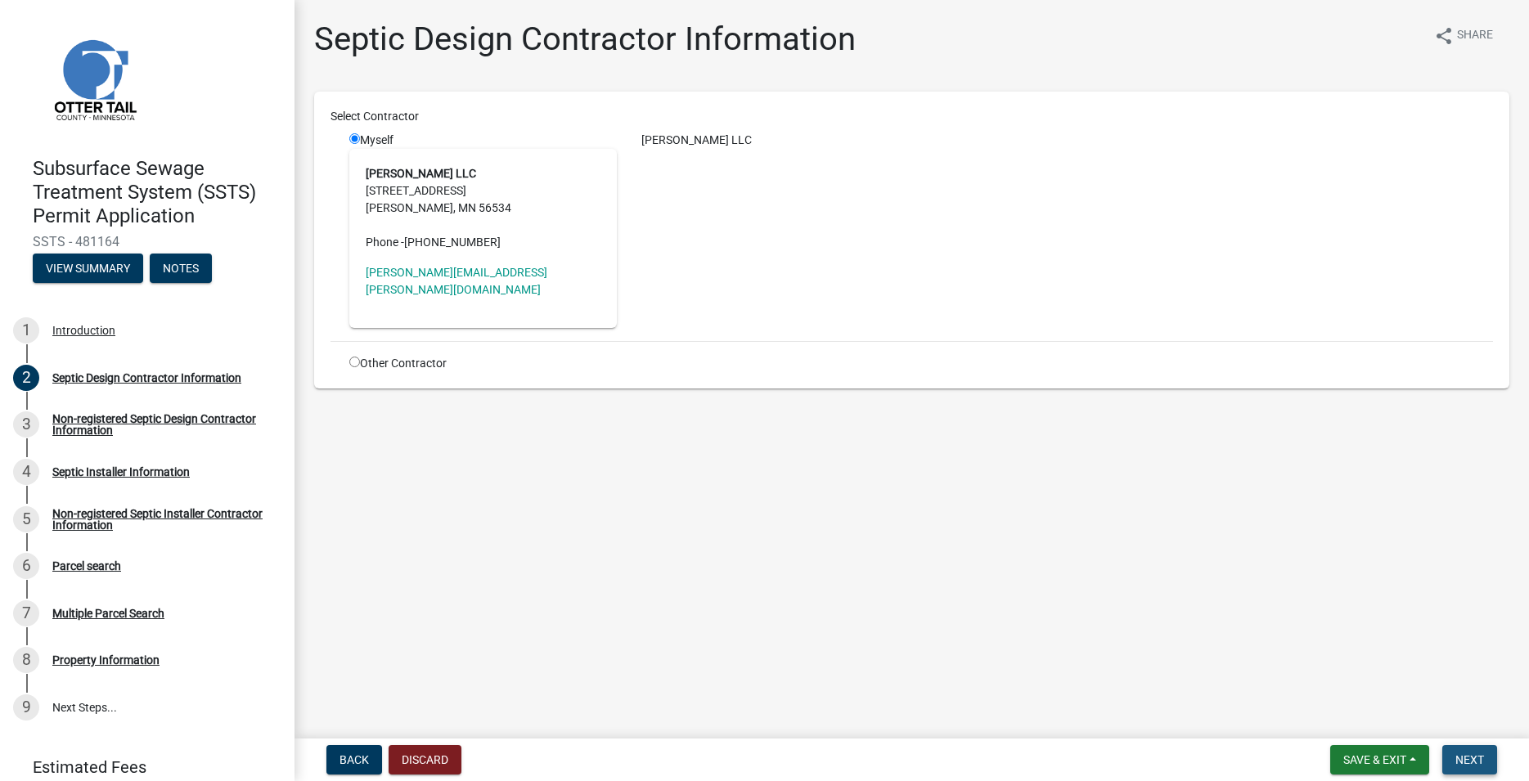
click at [1475, 767] on button "Next" at bounding box center [1469, 759] width 55 height 29
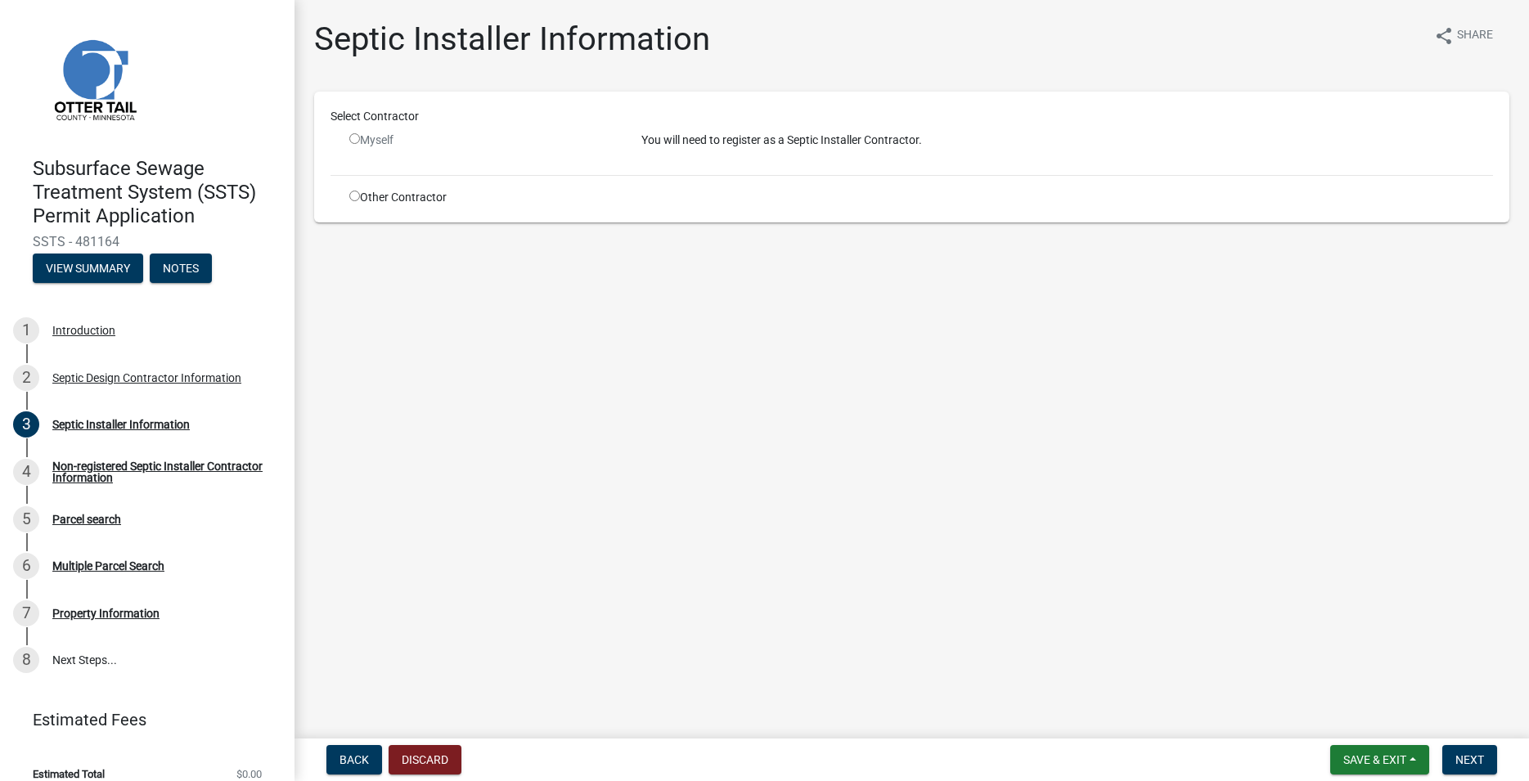
click at [355, 200] on input "radio" at bounding box center [354, 196] width 11 height 11
radio input "true"
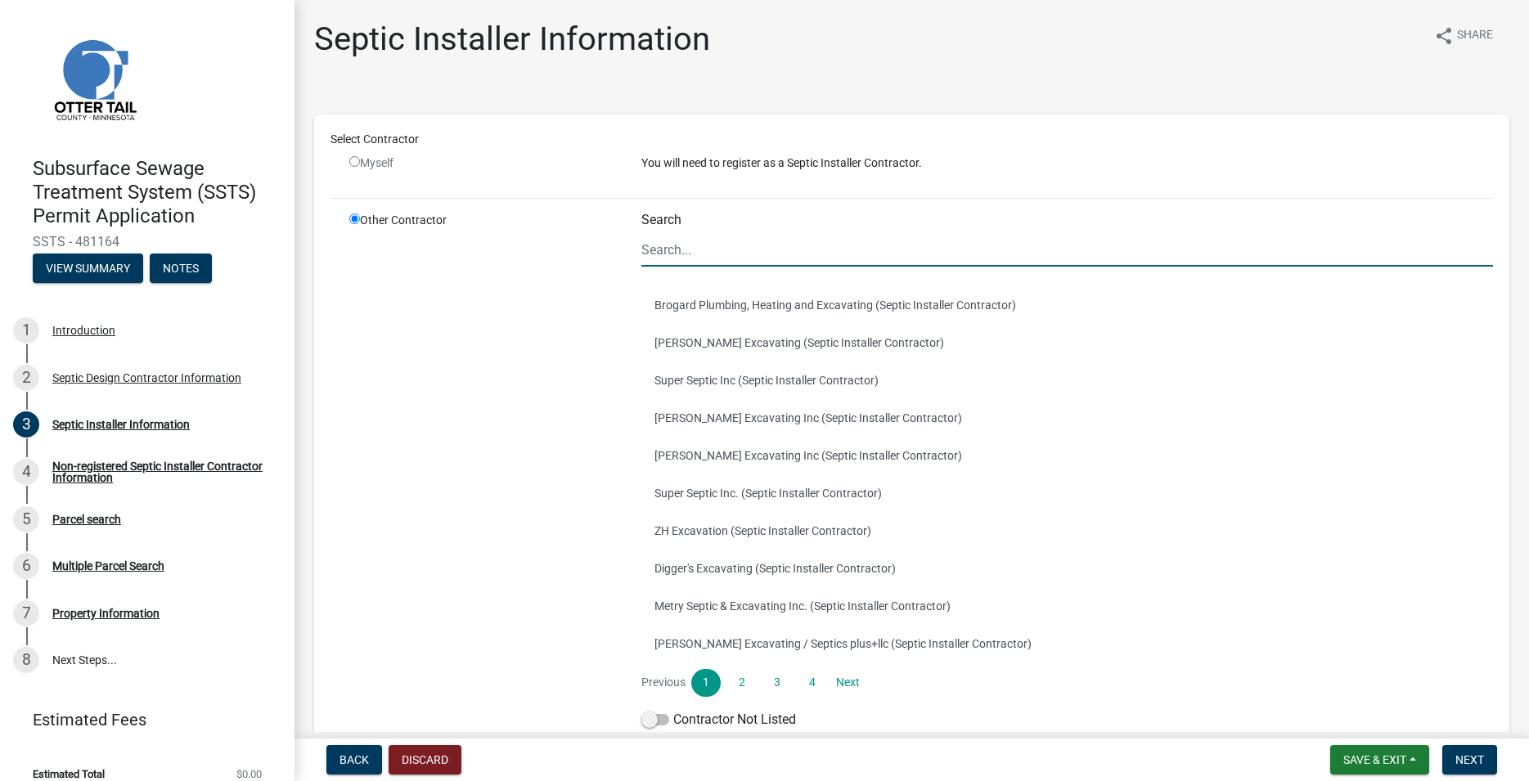
click at [667, 248] on input "Search" at bounding box center [1067, 250] width 852 height 34
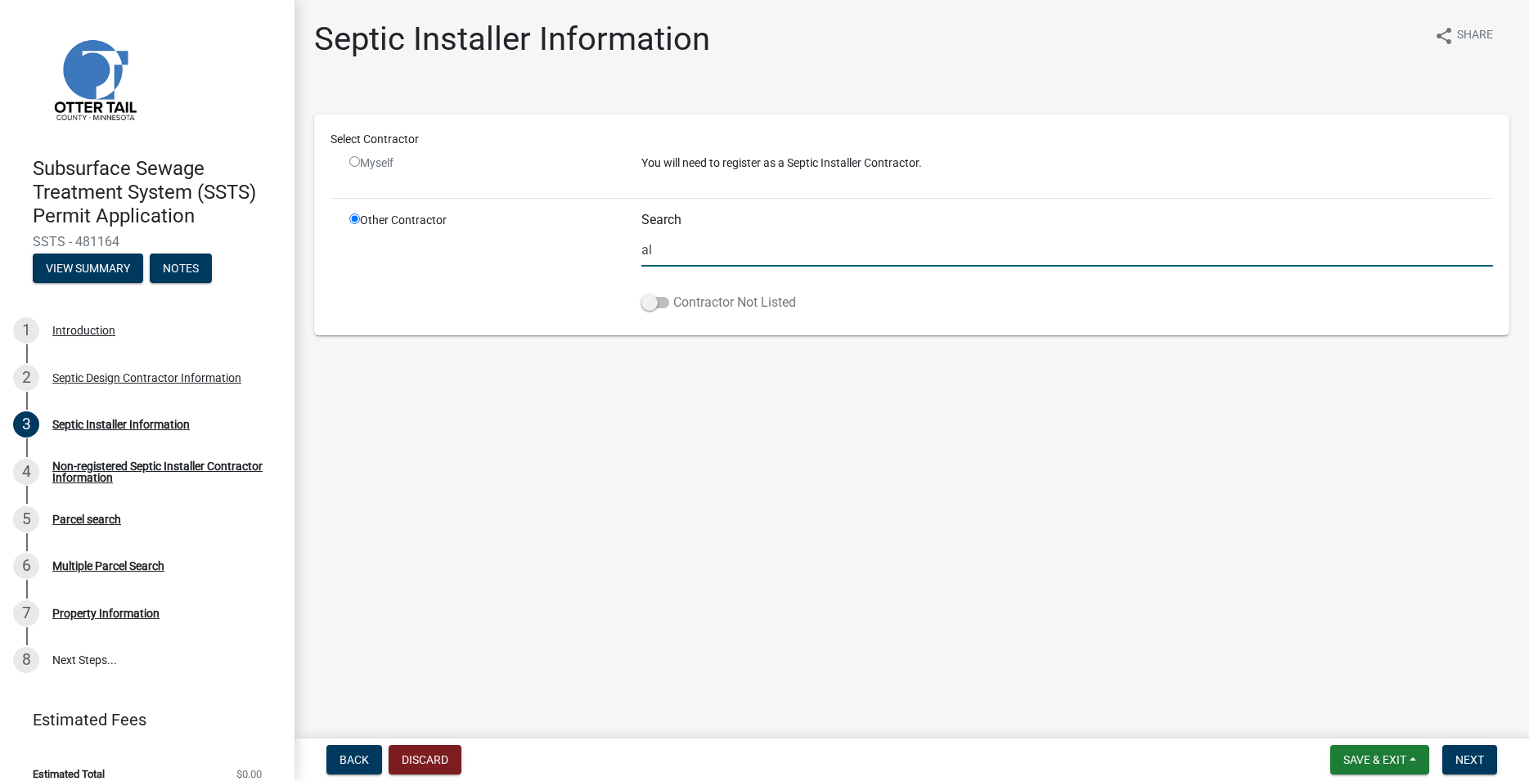
type input "al"
click at [653, 293] on label "Contractor Not Listed" at bounding box center [718, 303] width 155 height 20
click at [673, 293] on input "Contractor Not Listed" at bounding box center [673, 293] width 0 height 0
click at [1455, 757] on button "Next" at bounding box center [1469, 759] width 55 height 29
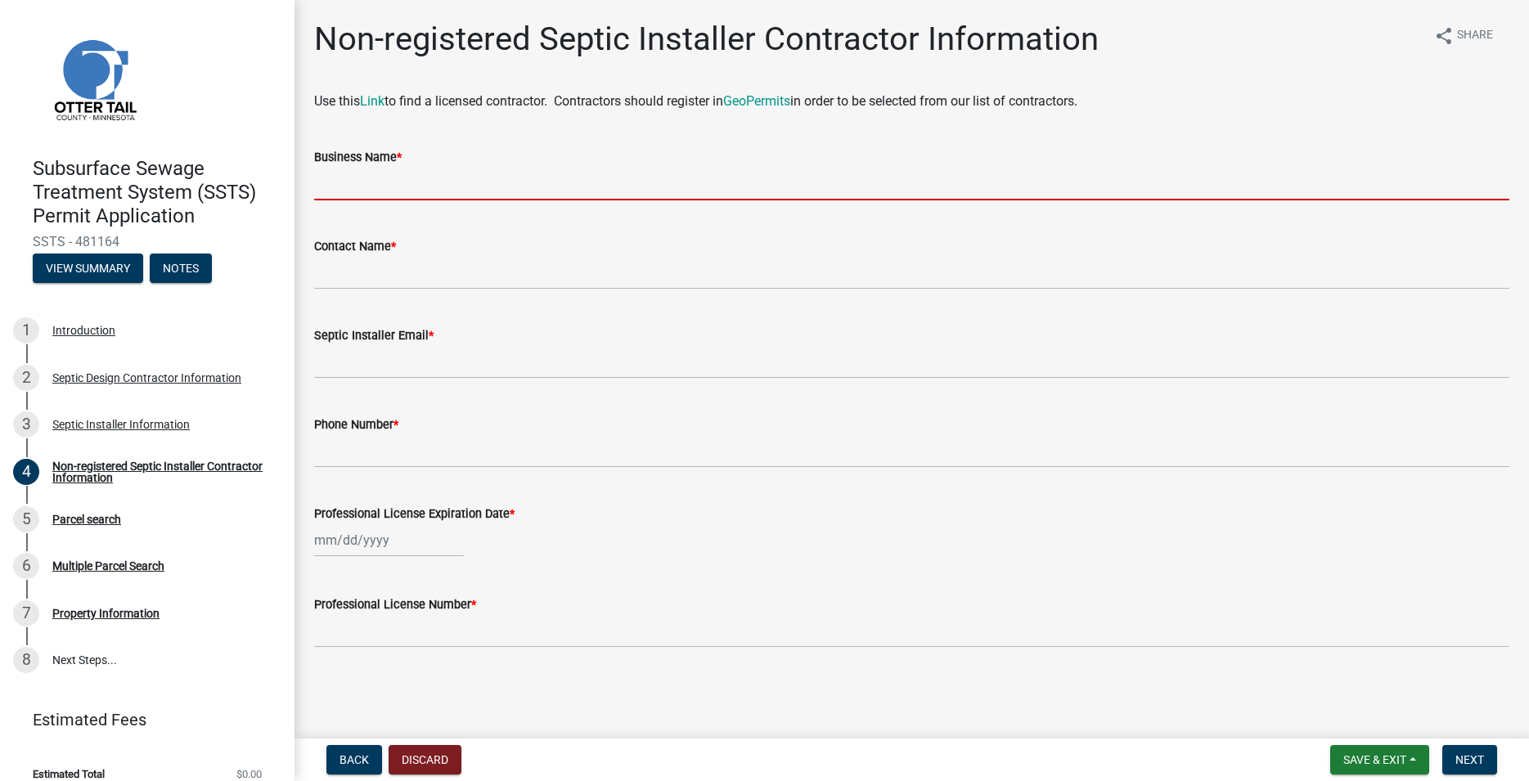
click at [344, 190] on input "Business Name *" at bounding box center [911, 184] width 1195 height 34
paste input "Al Hanson Excavating"
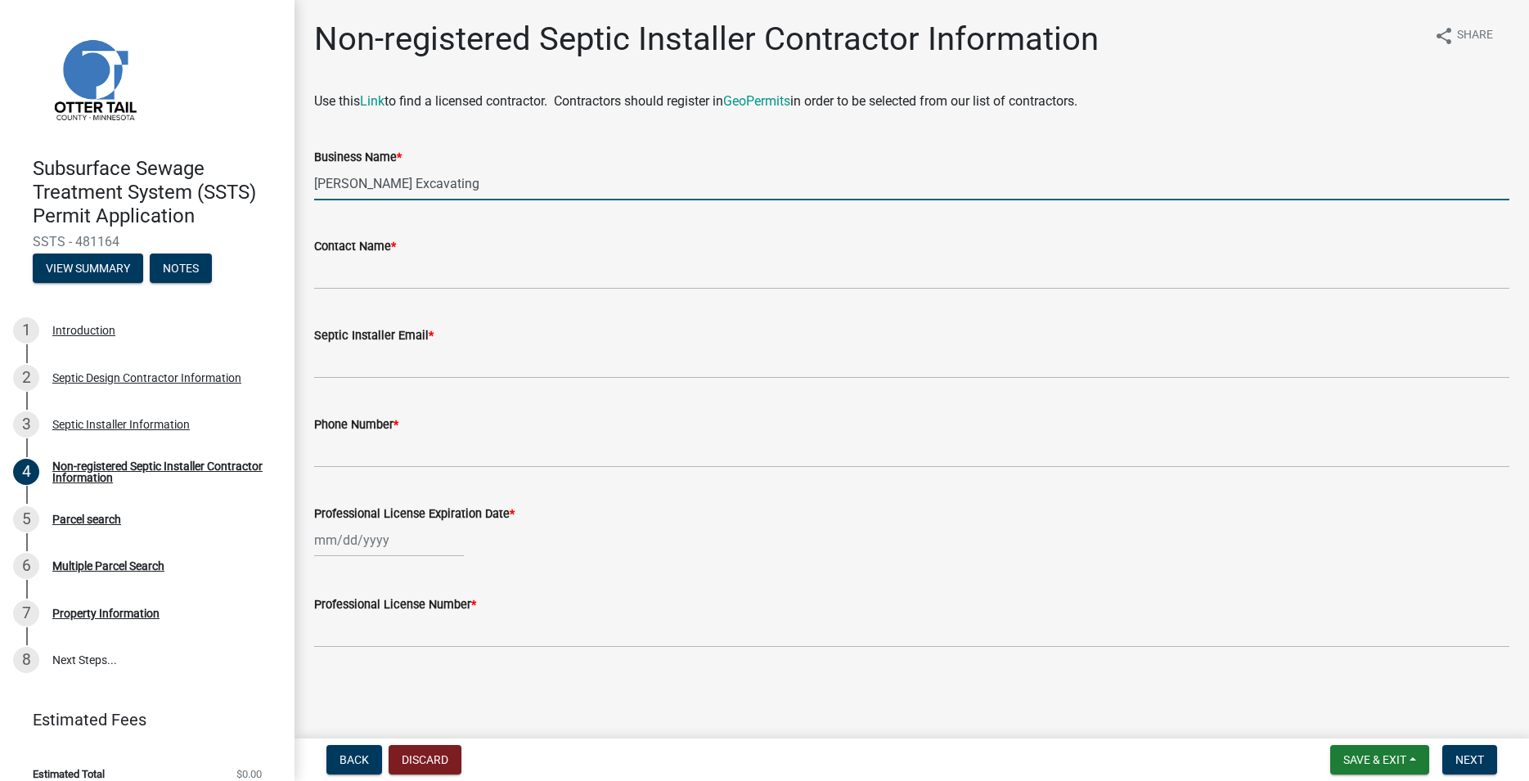
type input "Al Hanson Excavating"
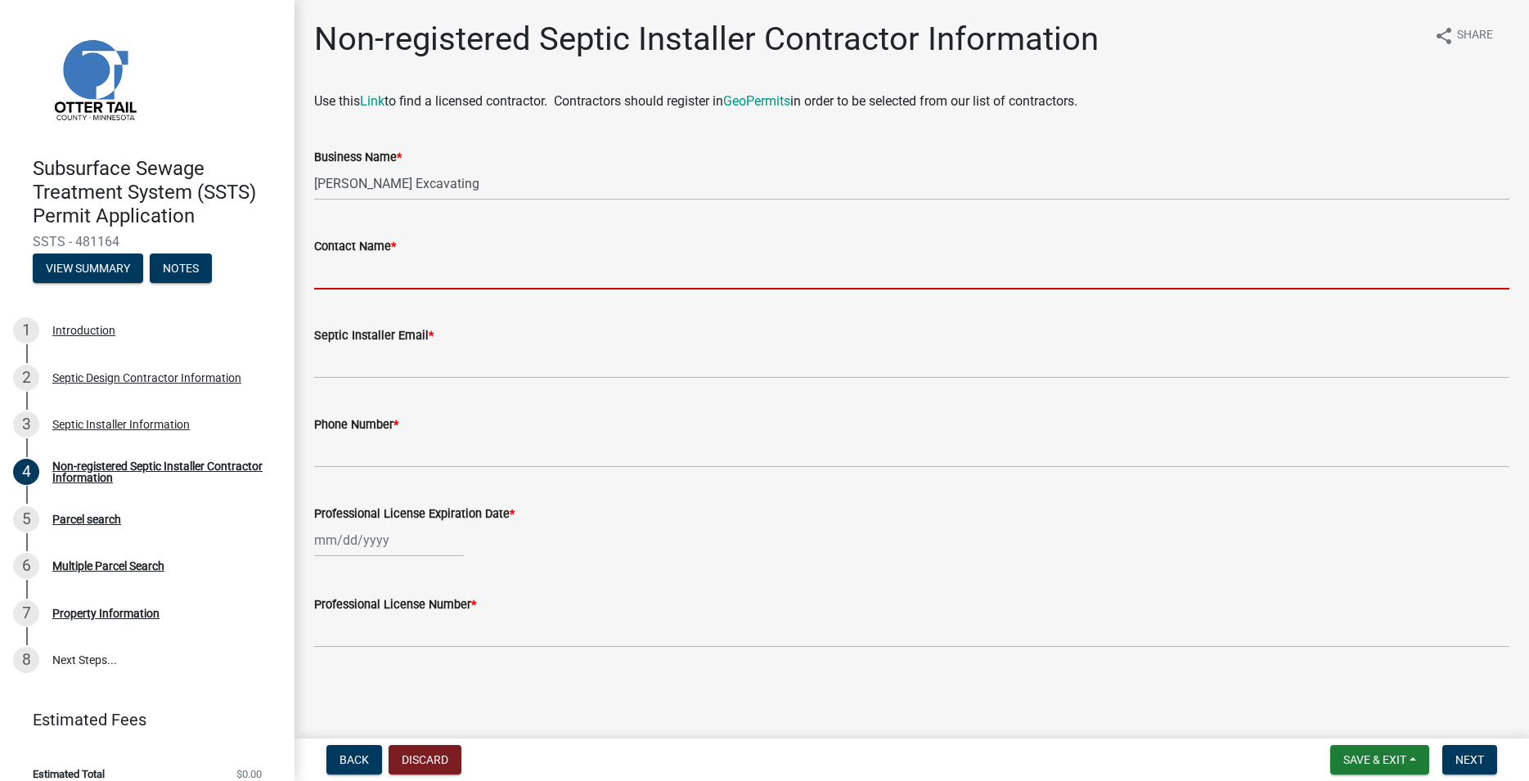
click at [359, 279] on input "Contact Name *" at bounding box center [911, 273] width 1195 height 34
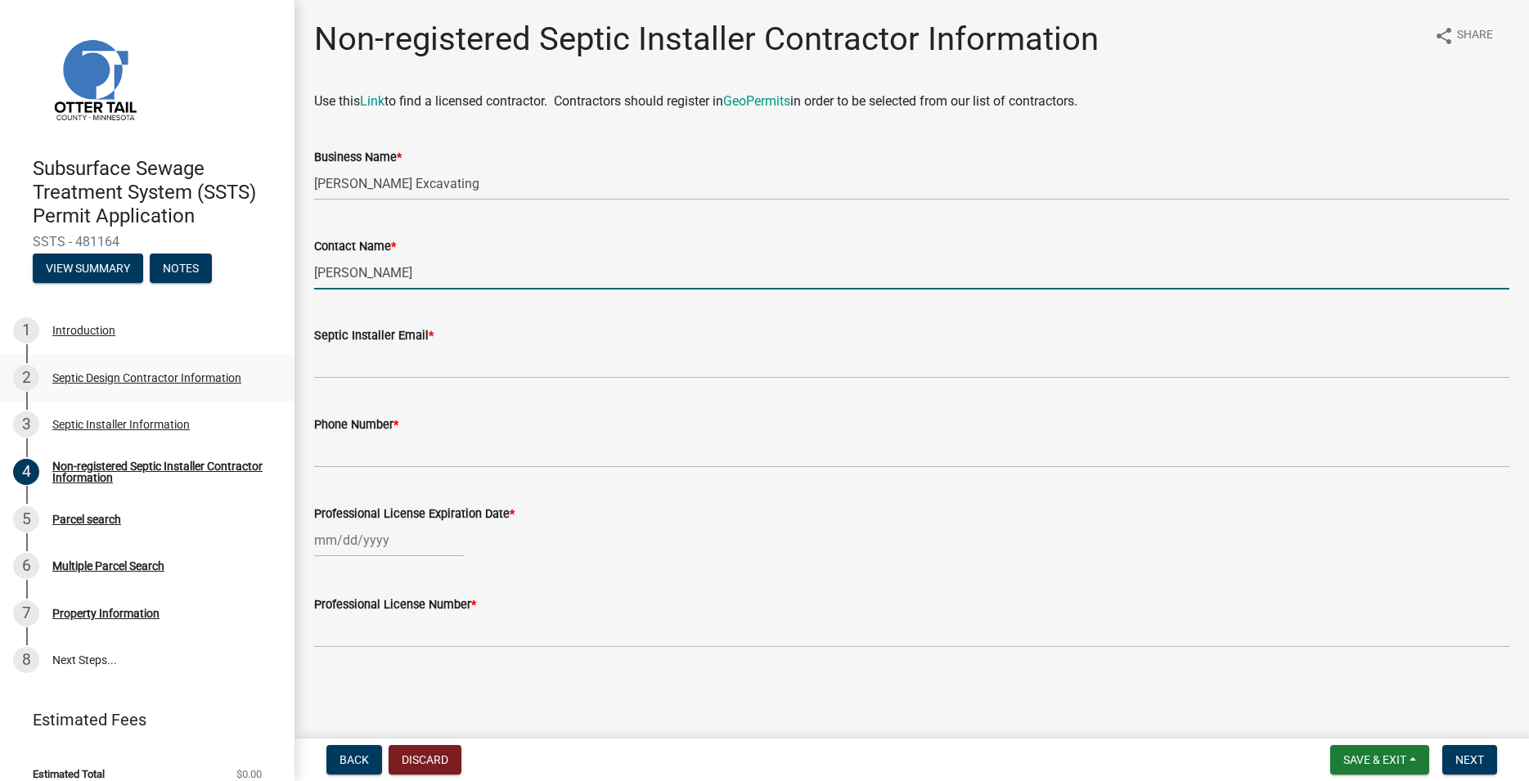
type input "Mitch Thompson"
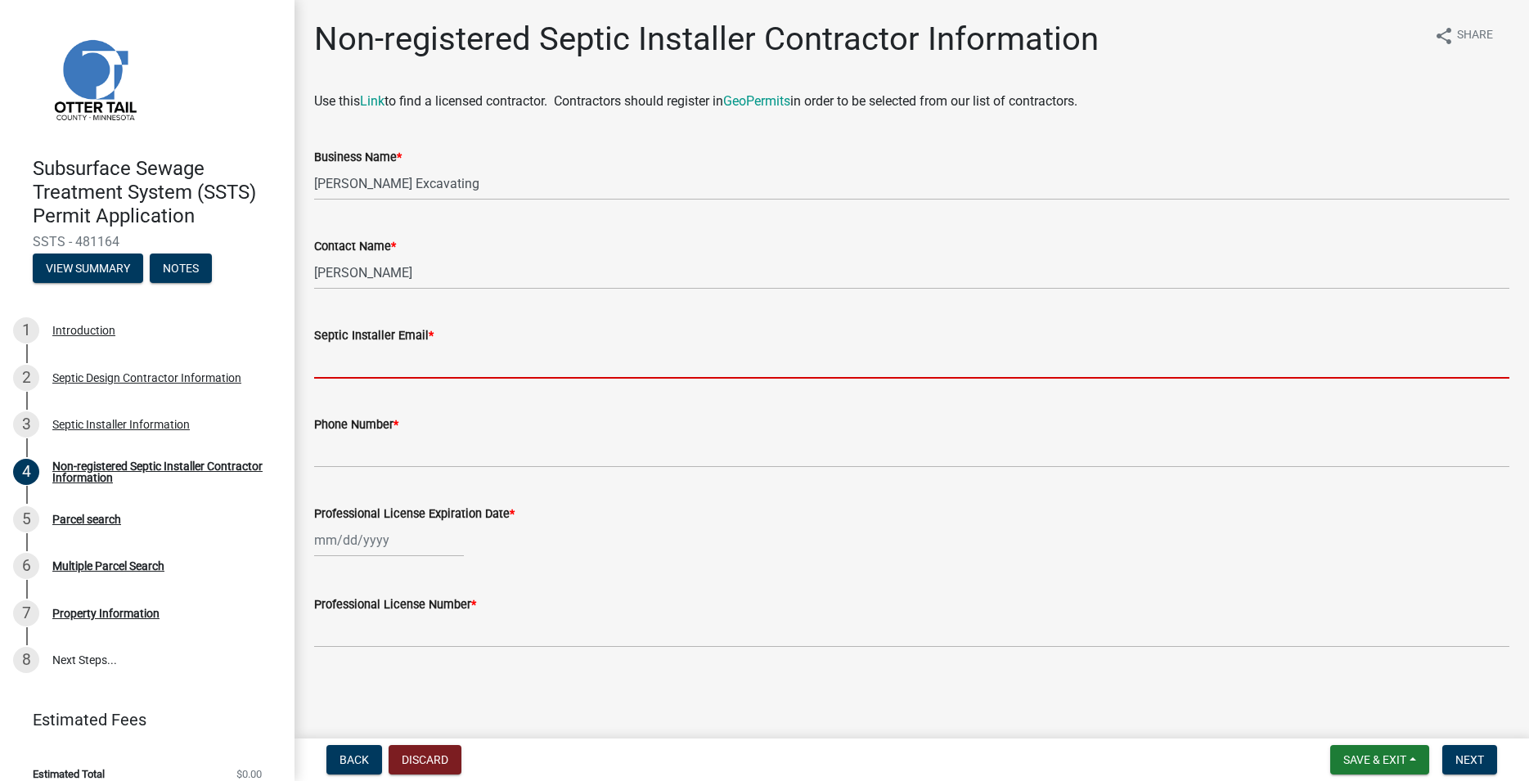
click at [336, 356] on input "Septic Installer Email *" at bounding box center [911, 362] width 1195 height 34
paste input "mitchell23thompson@gmail.com"
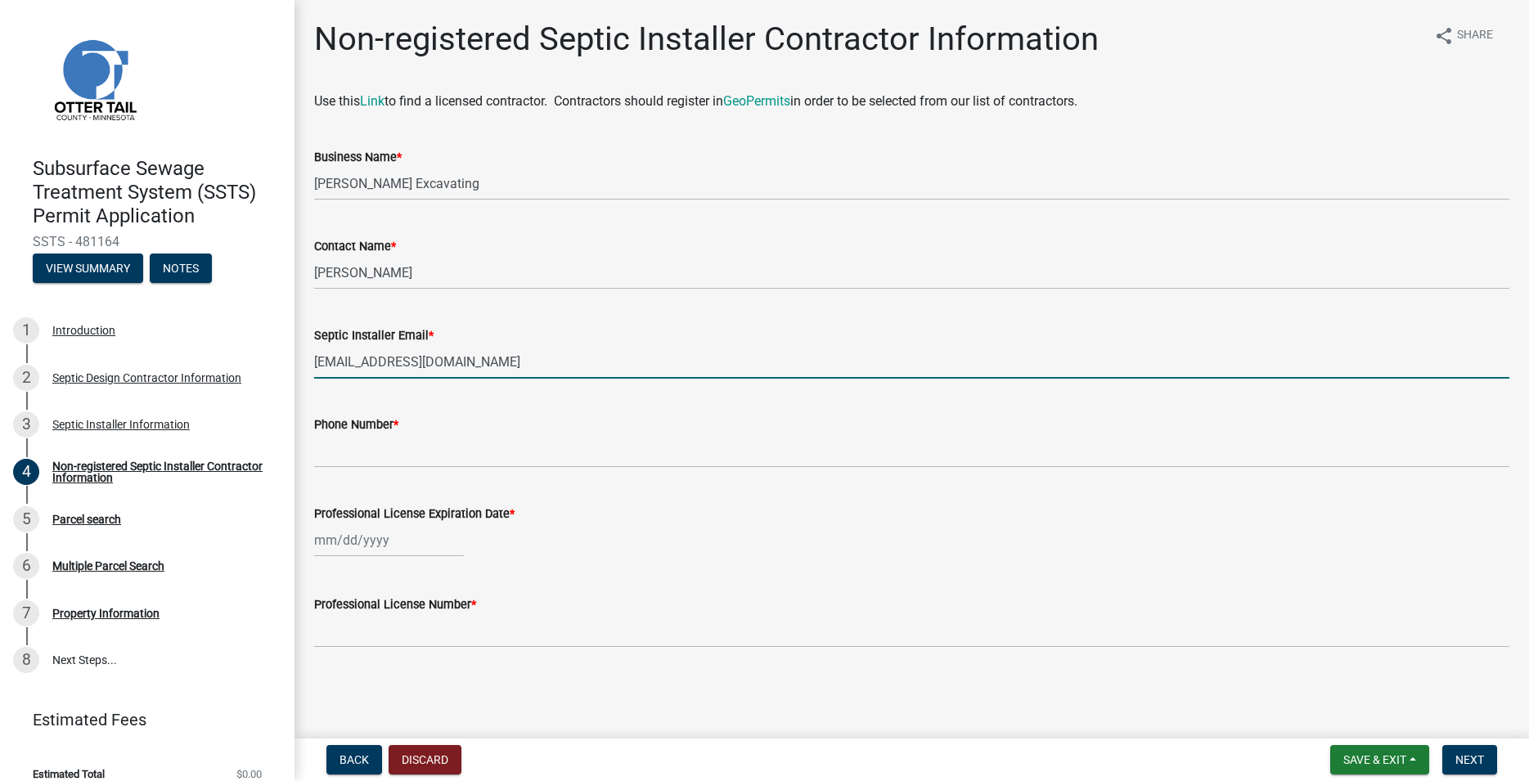
type input "mitchell23thompson@gmail.com"
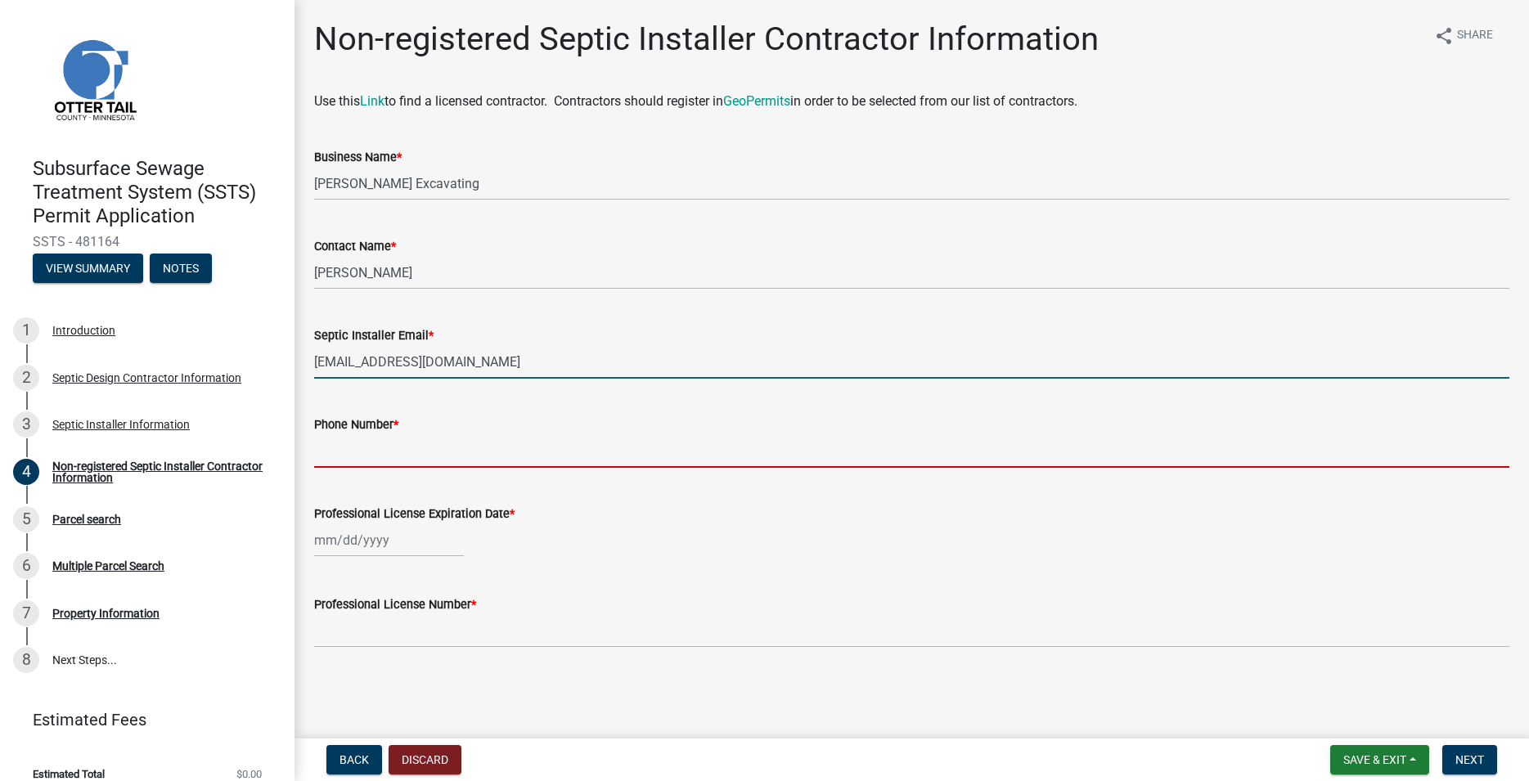
click at [363, 457] on input "Phone Number *" at bounding box center [911, 451] width 1195 height 34
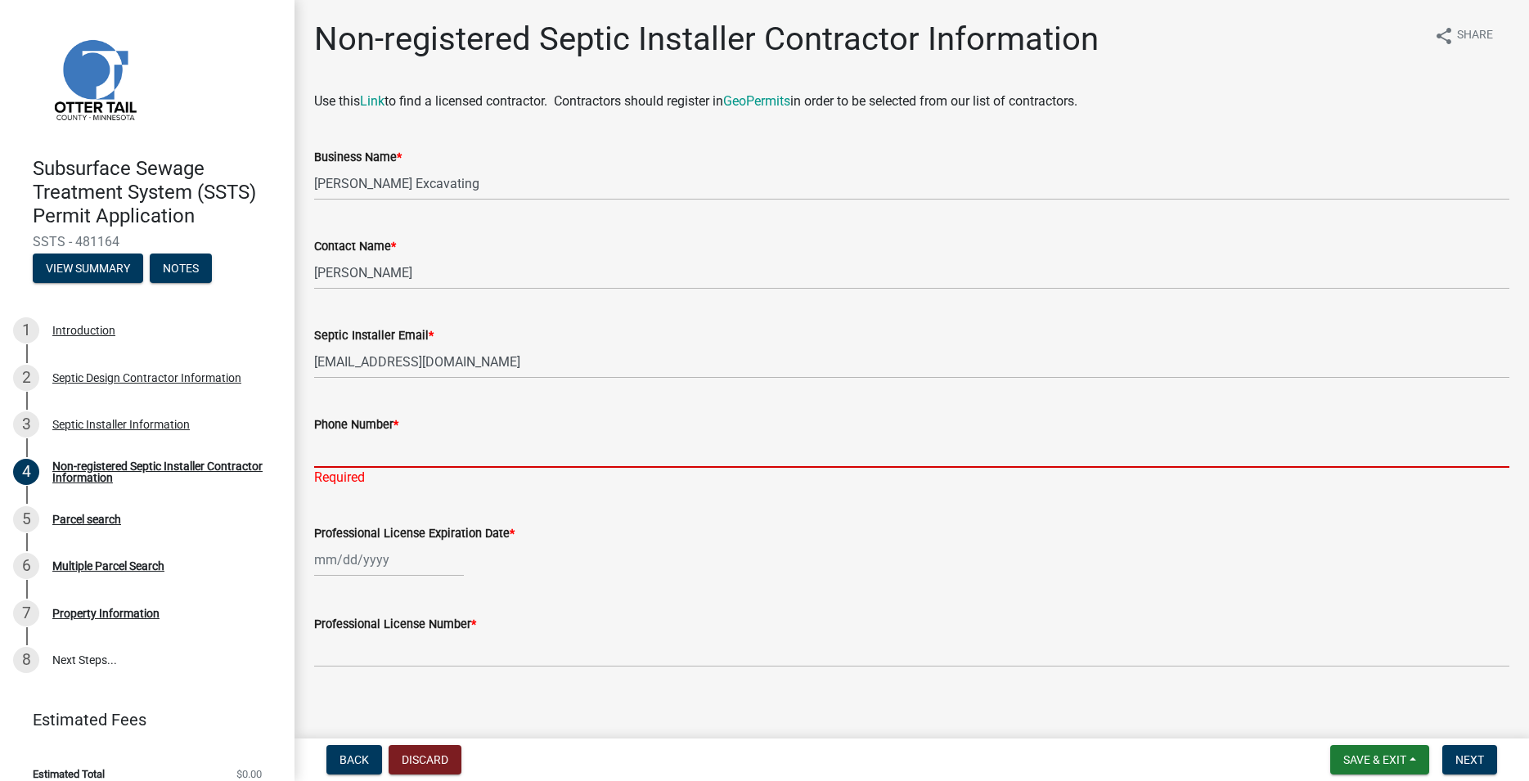
click at [337, 452] on input "Phone Number *" at bounding box center [911, 451] width 1195 height 34
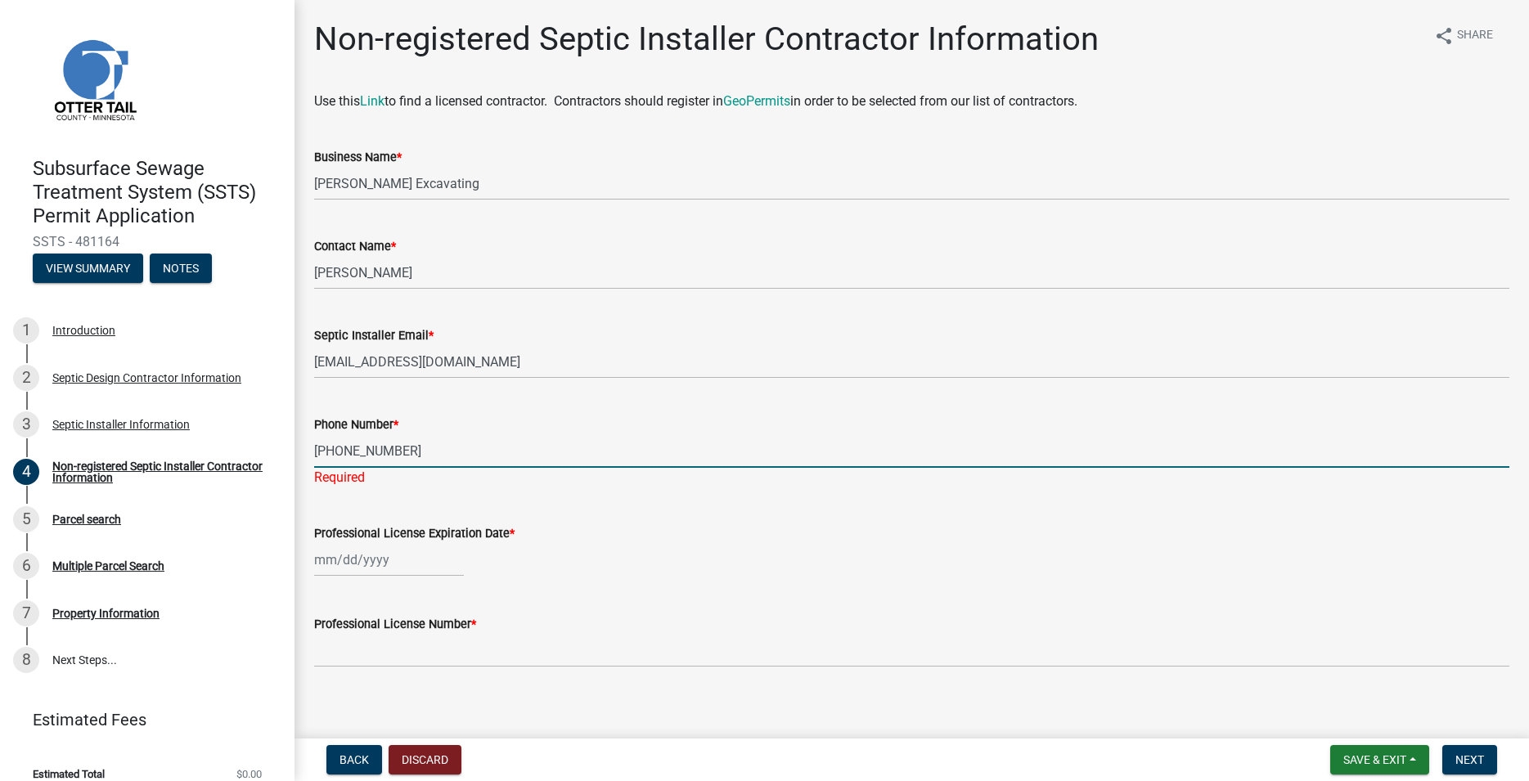
type input "320-815-3690"
click at [353, 560] on input "Professional License Expiration Date *" at bounding box center [389, 560] width 150 height 34
select select "9"
select select "2025"
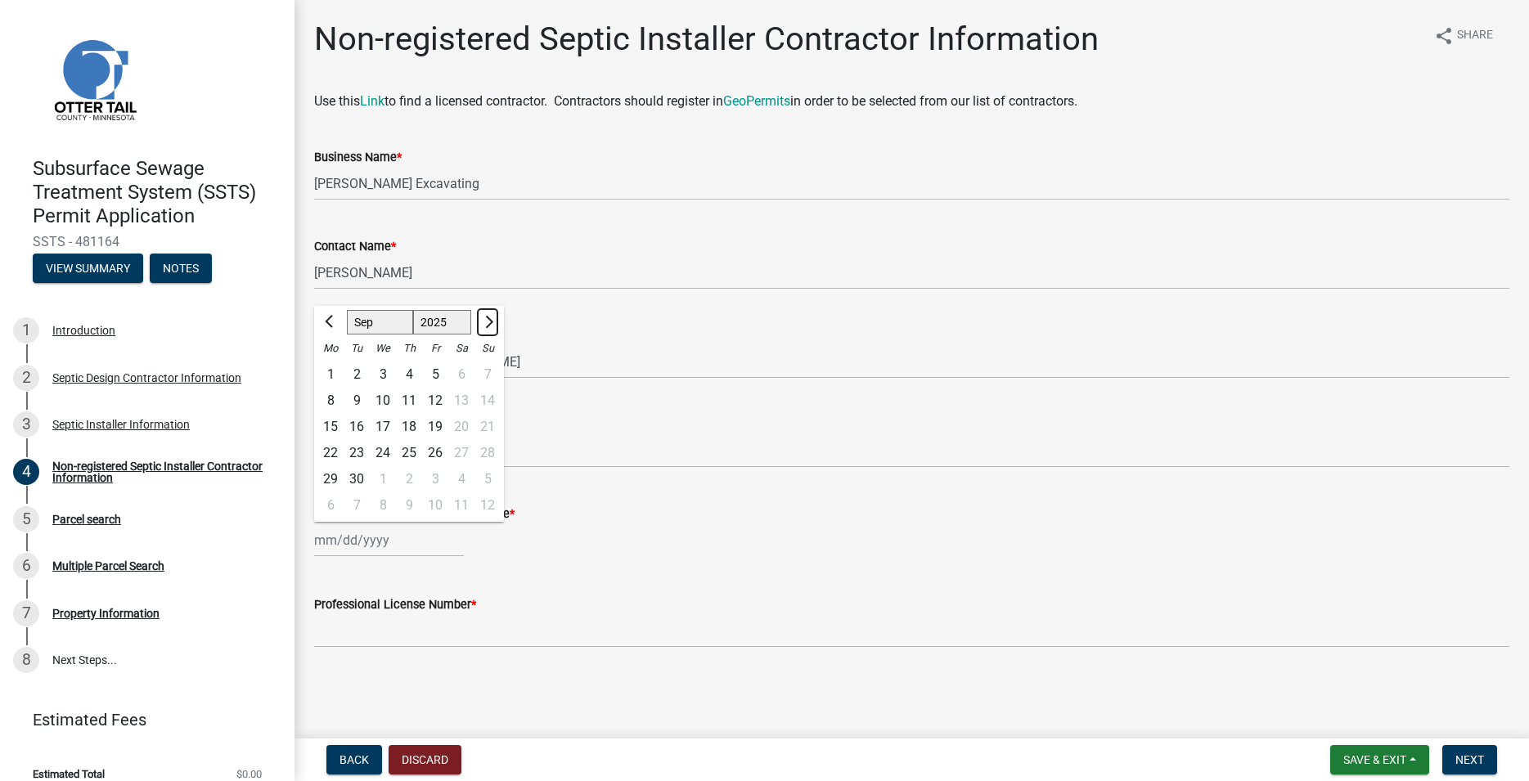
click at [486, 321] on span "Next month" at bounding box center [487, 322] width 12 height 12
select select "10"
click at [438, 479] on div "31" at bounding box center [435, 479] width 26 height 26
type input "10/31/2025"
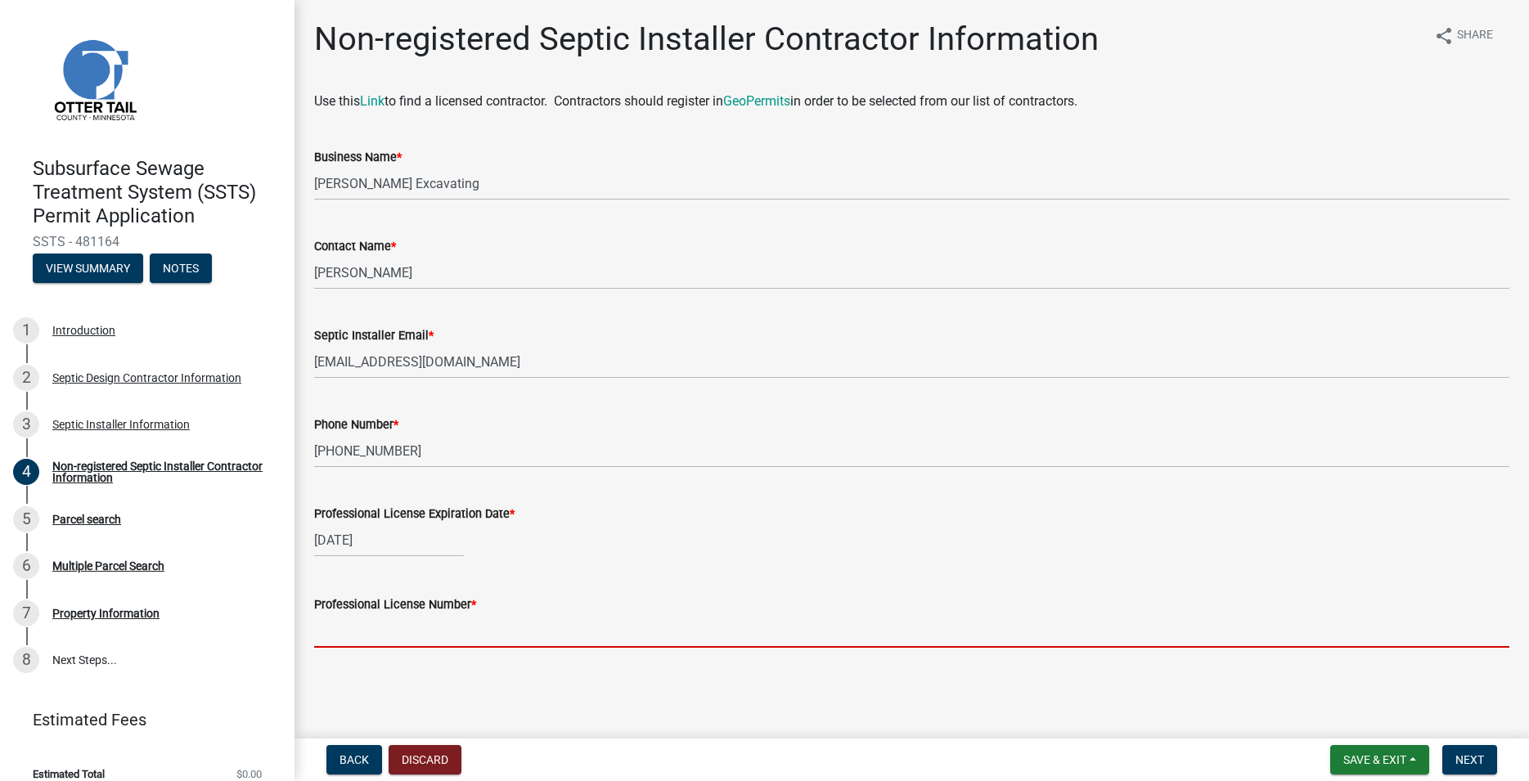
click at [338, 631] on input "Professional License Number *" at bounding box center [911, 631] width 1195 height 34
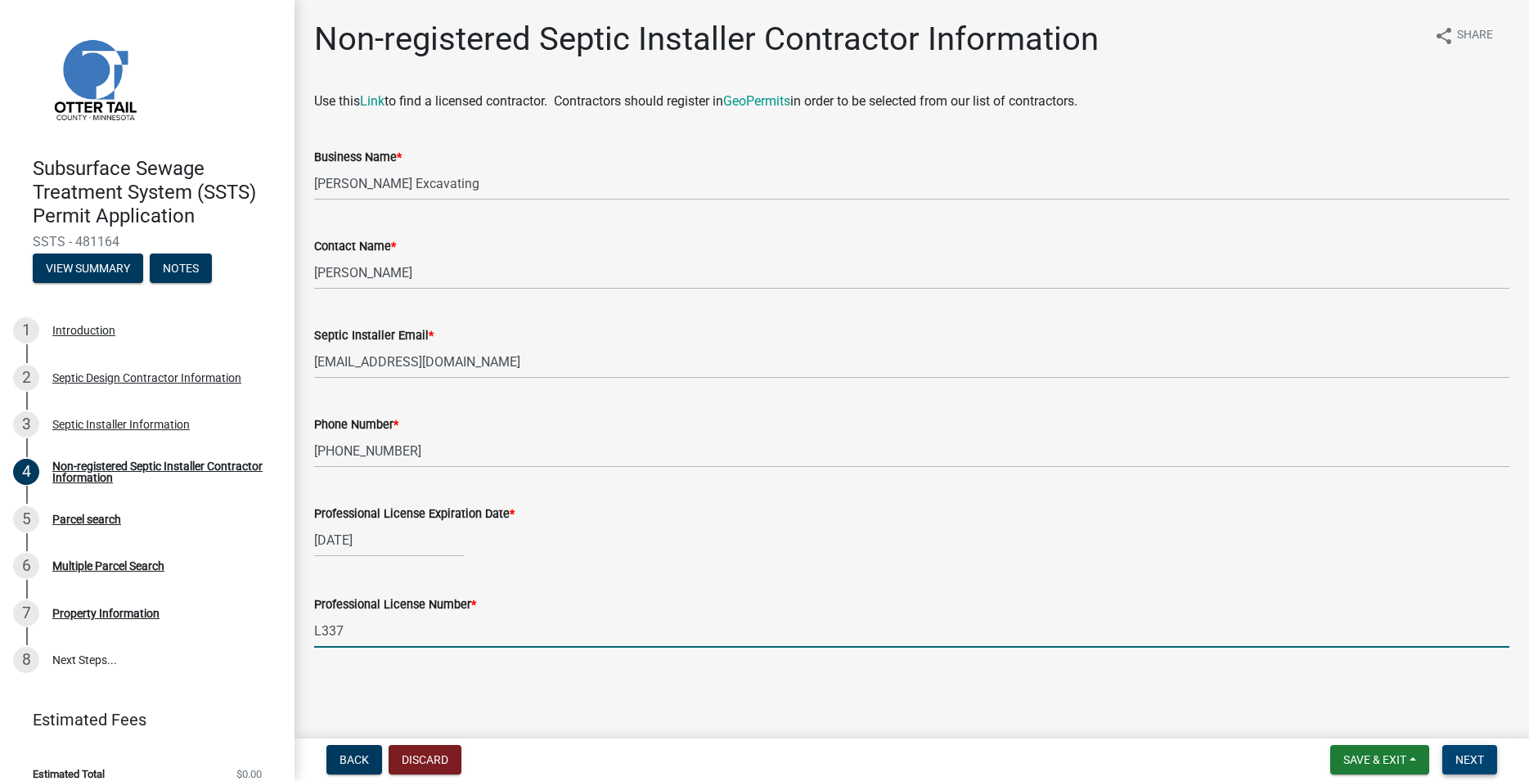
type input "L337"
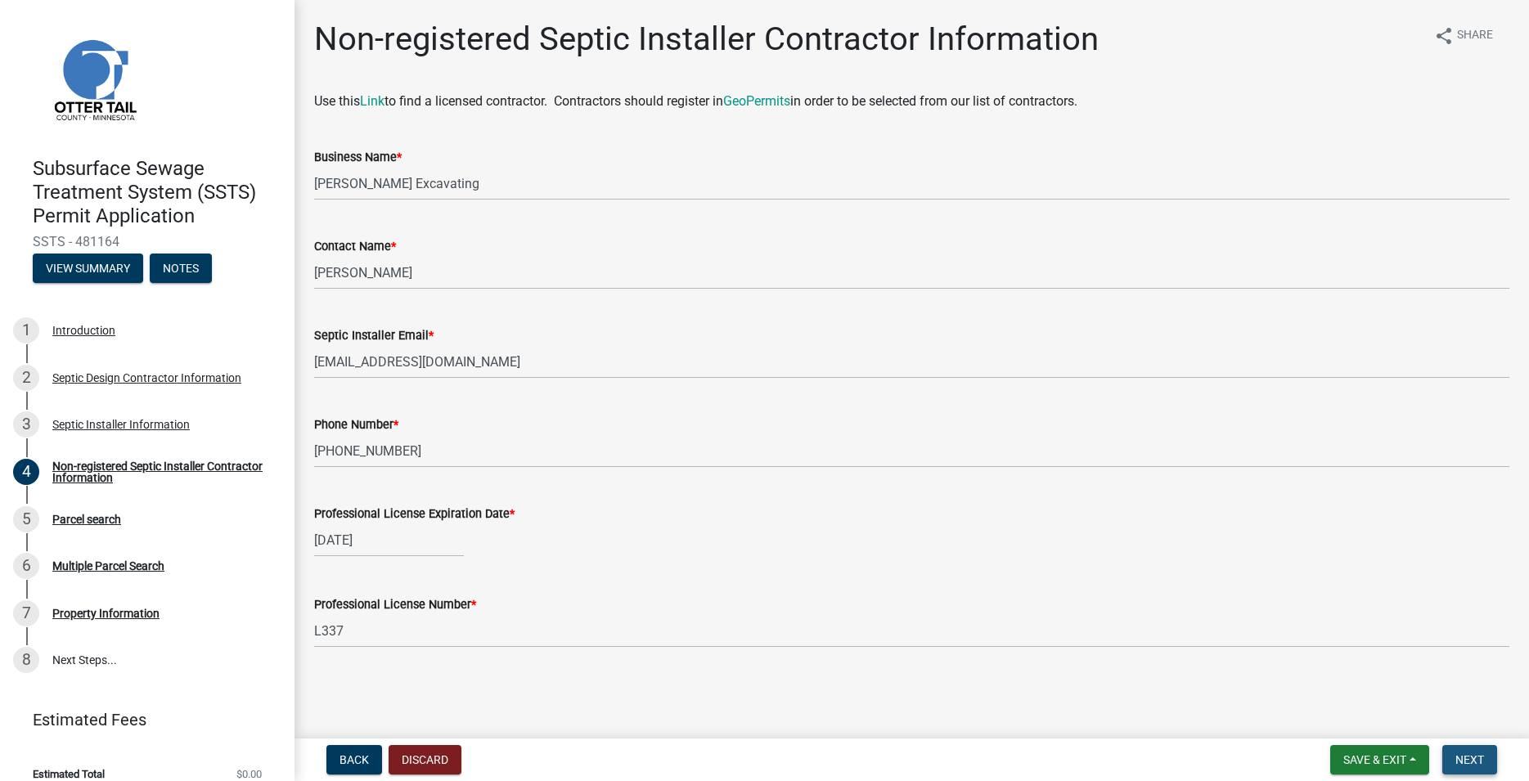
click at [1481, 750] on button "Next" at bounding box center [1469, 759] width 55 height 29
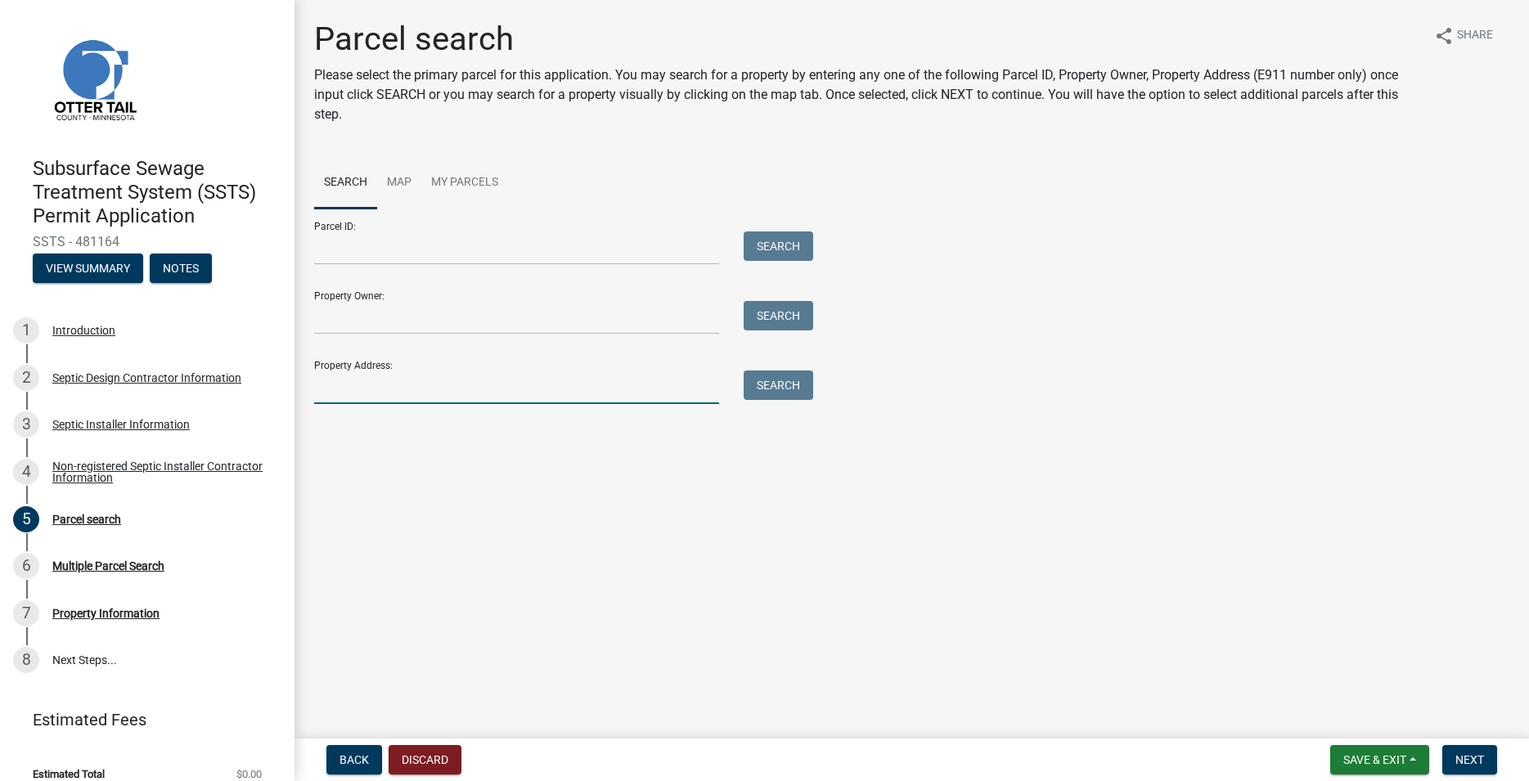
click at [385, 384] on input "Property Address:" at bounding box center [516, 388] width 405 height 34
type input "43778"
click at [790, 396] on button "Search" at bounding box center [779, 385] width 70 height 29
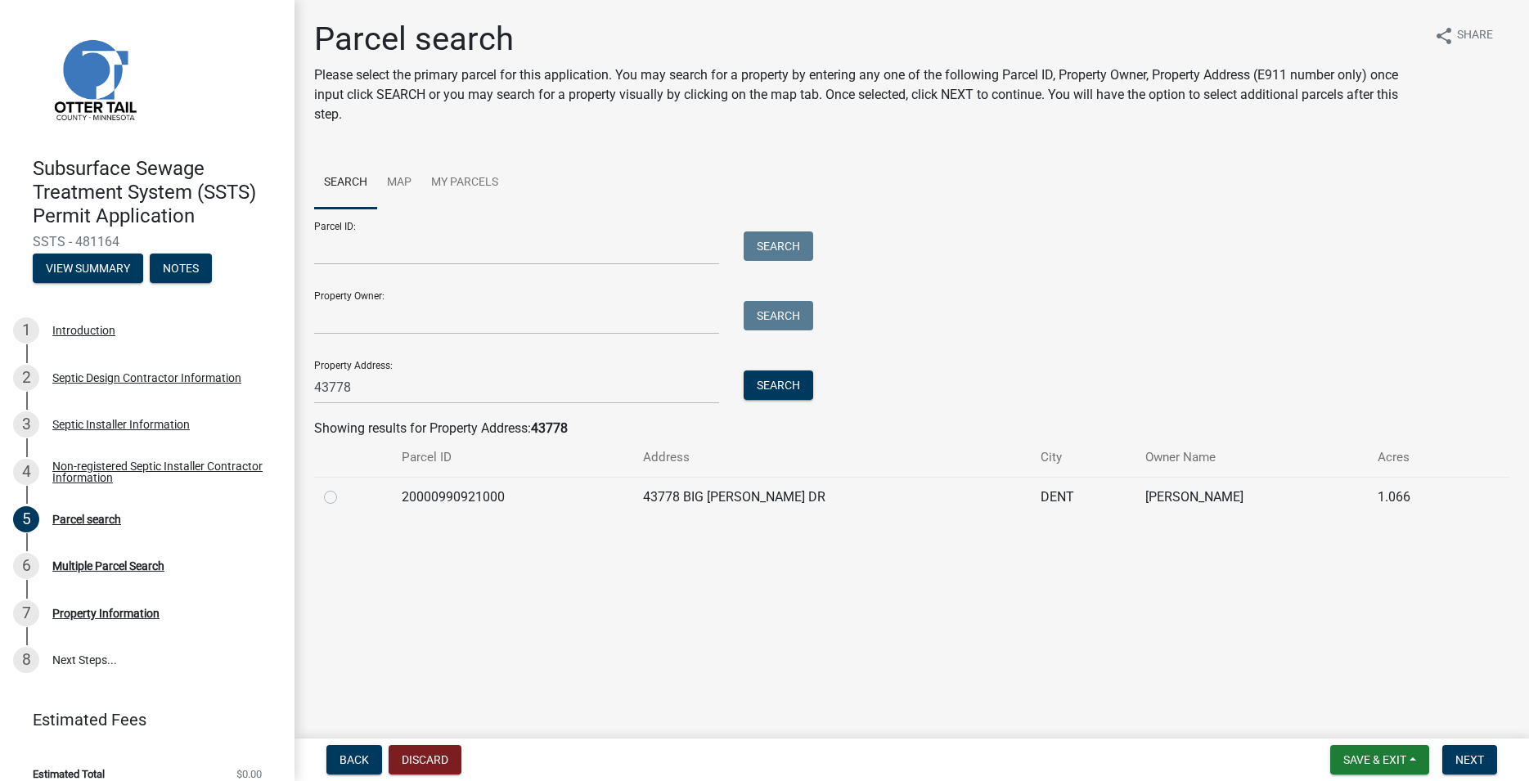
click at [344, 488] on label at bounding box center [344, 488] width 0 height 0
click at [344, 497] on input "radio" at bounding box center [349, 493] width 11 height 11
radio input "true"
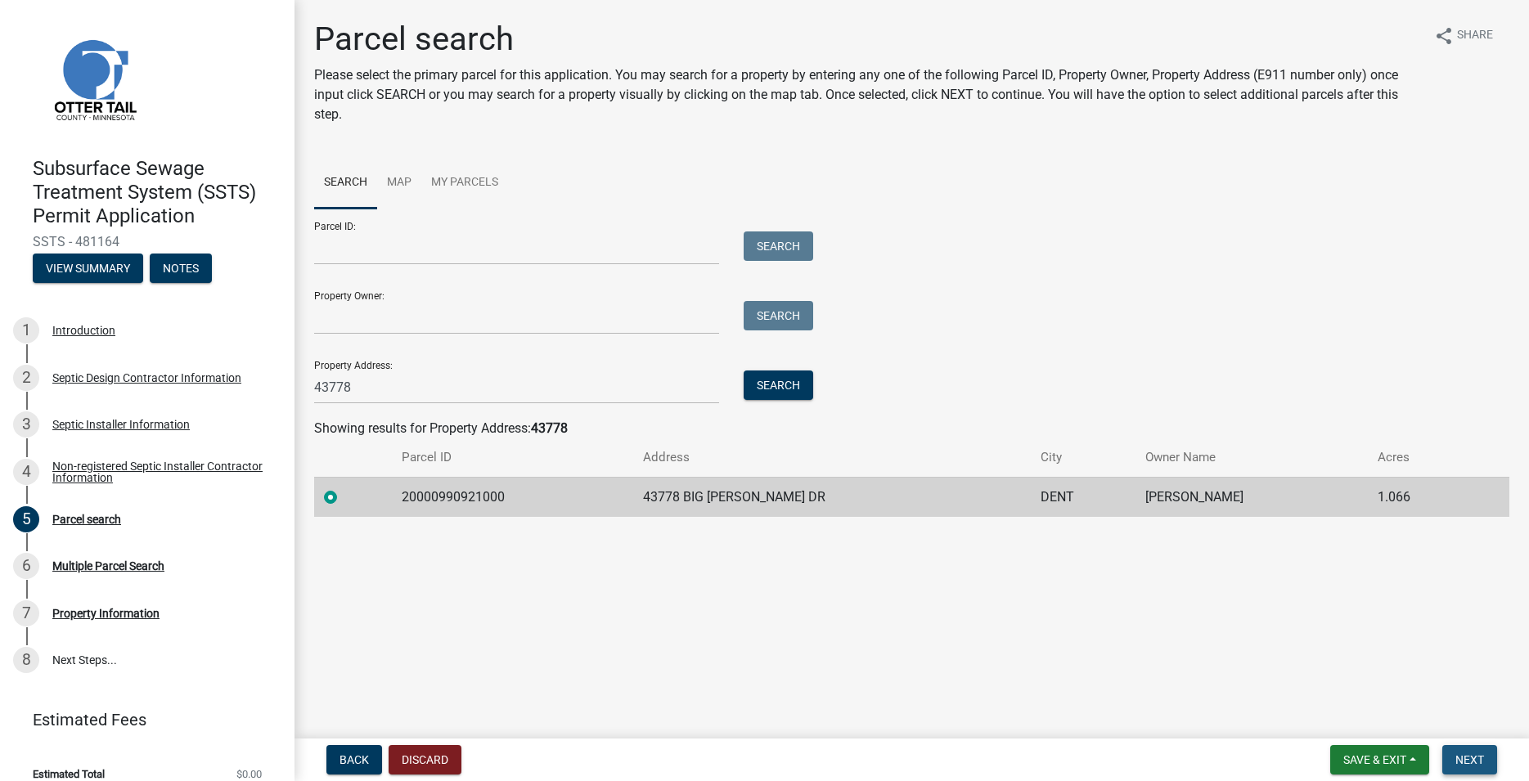
click at [1465, 754] on span "Next" at bounding box center [1470, 760] width 29 height 13
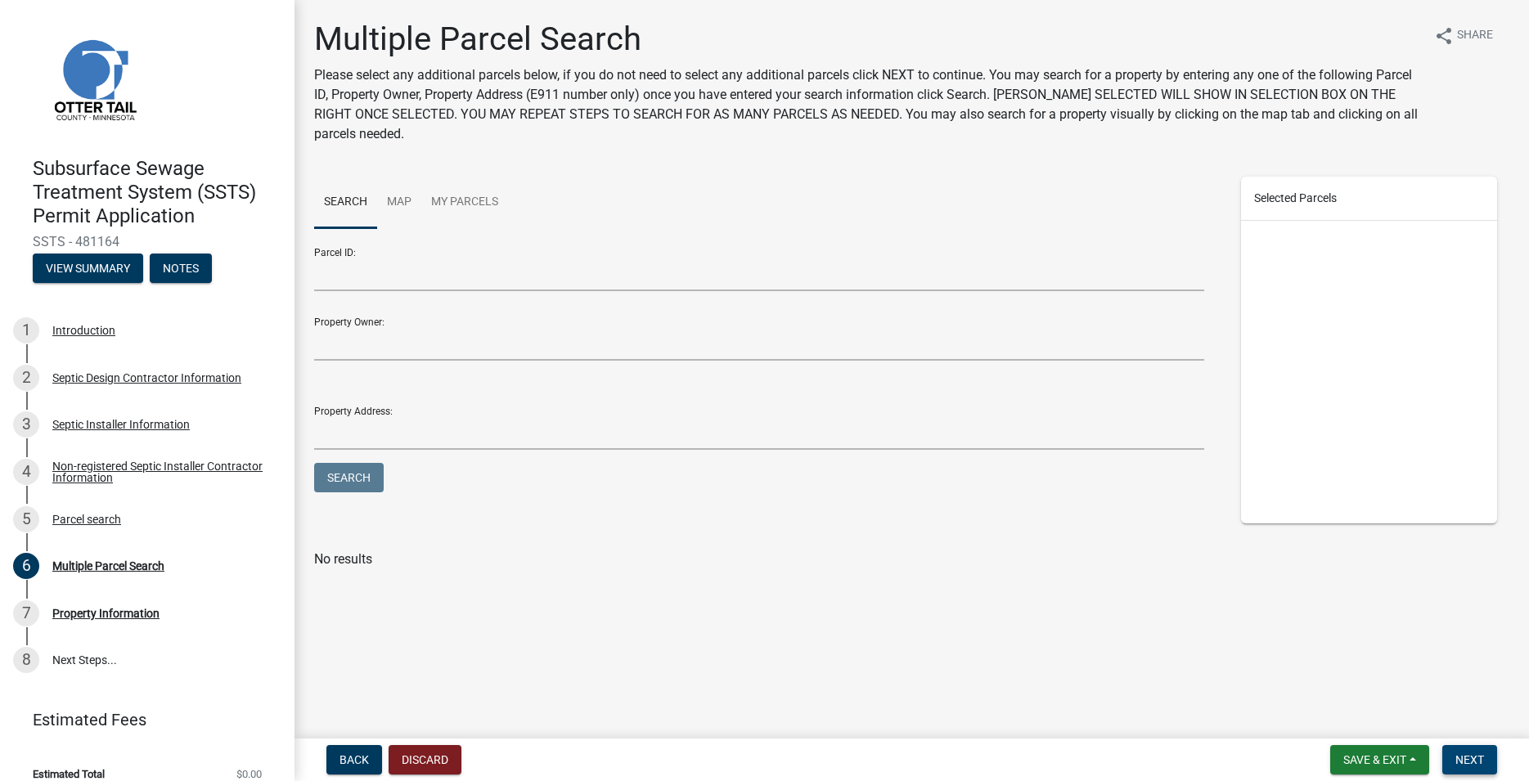
click at [1478, 763] on span "Next" at bounding box center [1470, 760] width 29 height 13
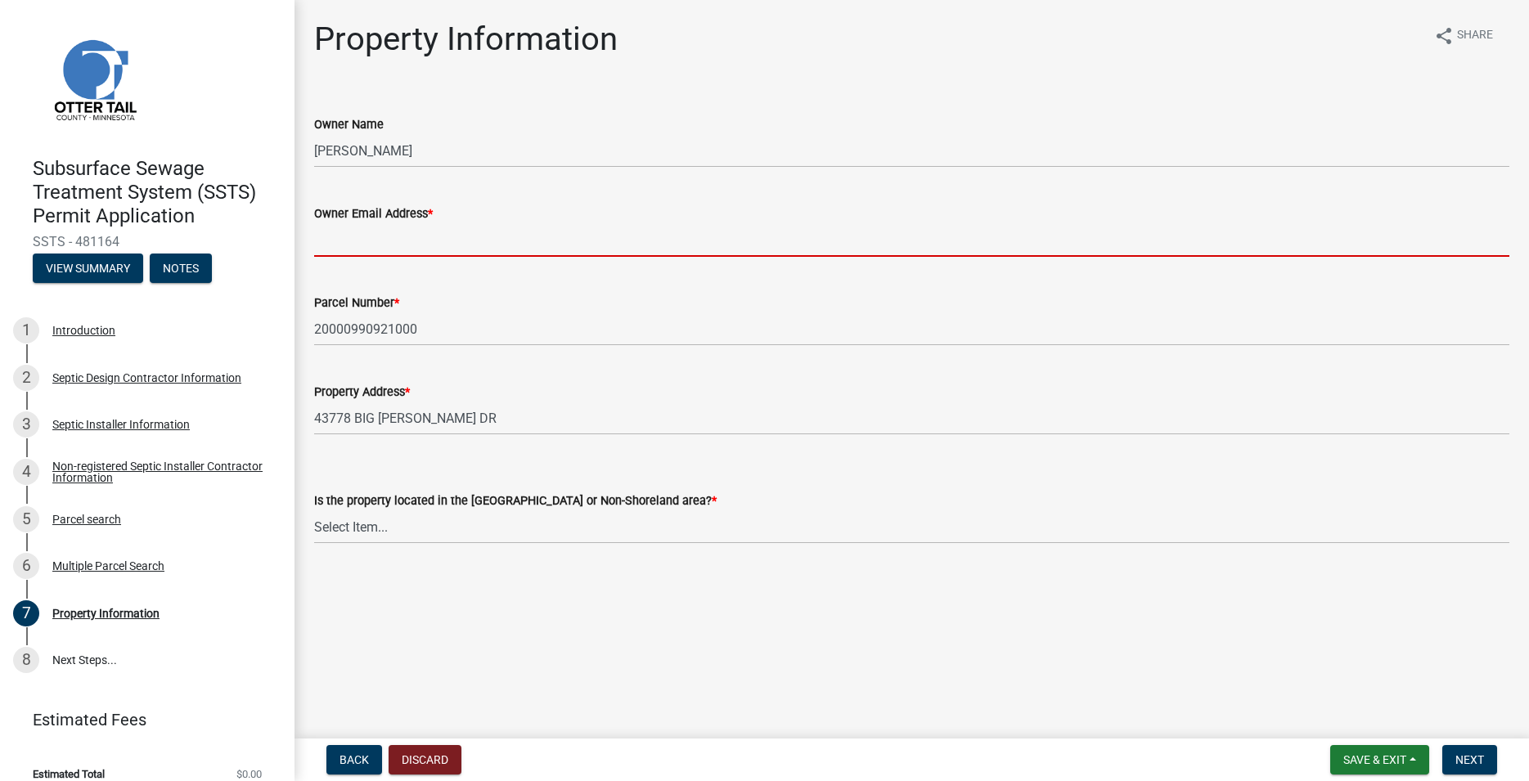
click at [352, 237] on input "Owner Email Address *" at bounding box center [911, 240] width 1195 height 34
paste input "drlangager@yahoo.com"
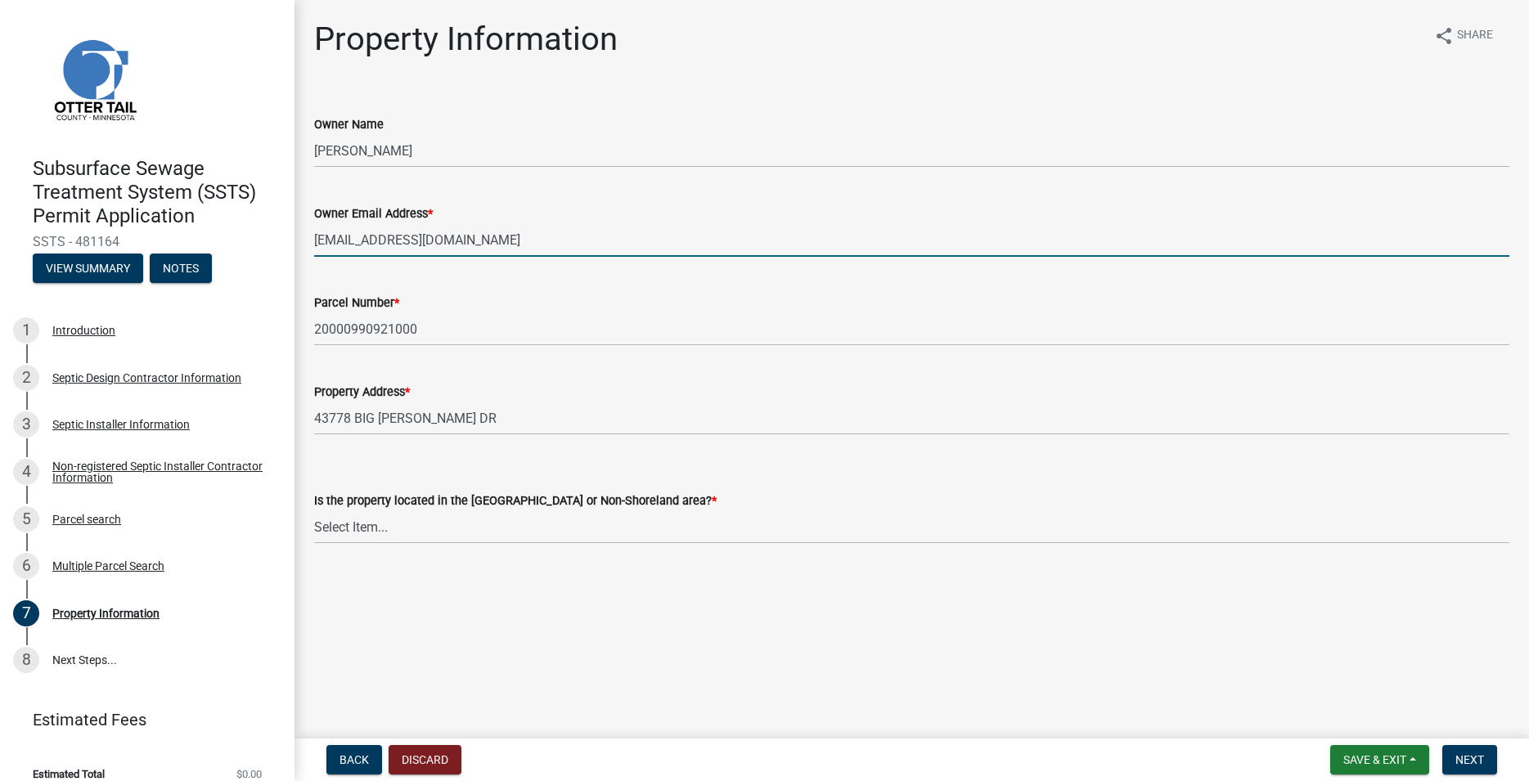
type input "drlangager@yahoo.com"
click at [314, 511] on select "Select Item... Shoreland Non-Shoreland" at bounding box center [911, 528] width 1195 height 34
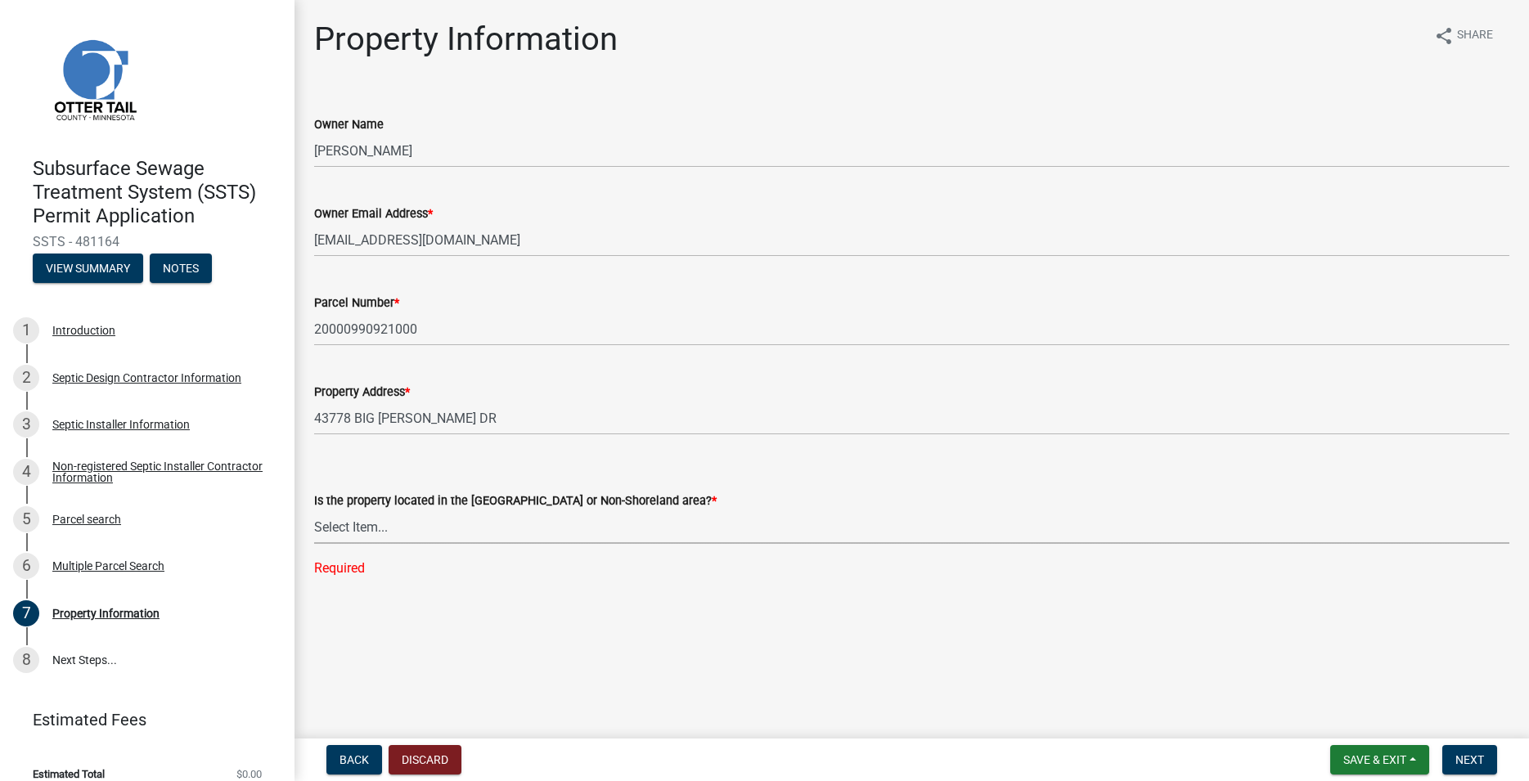
click at [314, 511] on select "Select Item... Shoreland Non-Shoreland" at bounding box center [911, 528] width 1195 height 34
click option "Shoreland" at bounding box center [0, 0] width 0 height 0
select select "f91142e6-e911-469c-9754-896c7e7f9e05"
click at [1459, 754] on span "Next" at bounding box center [1470, 760] width 29 height 13
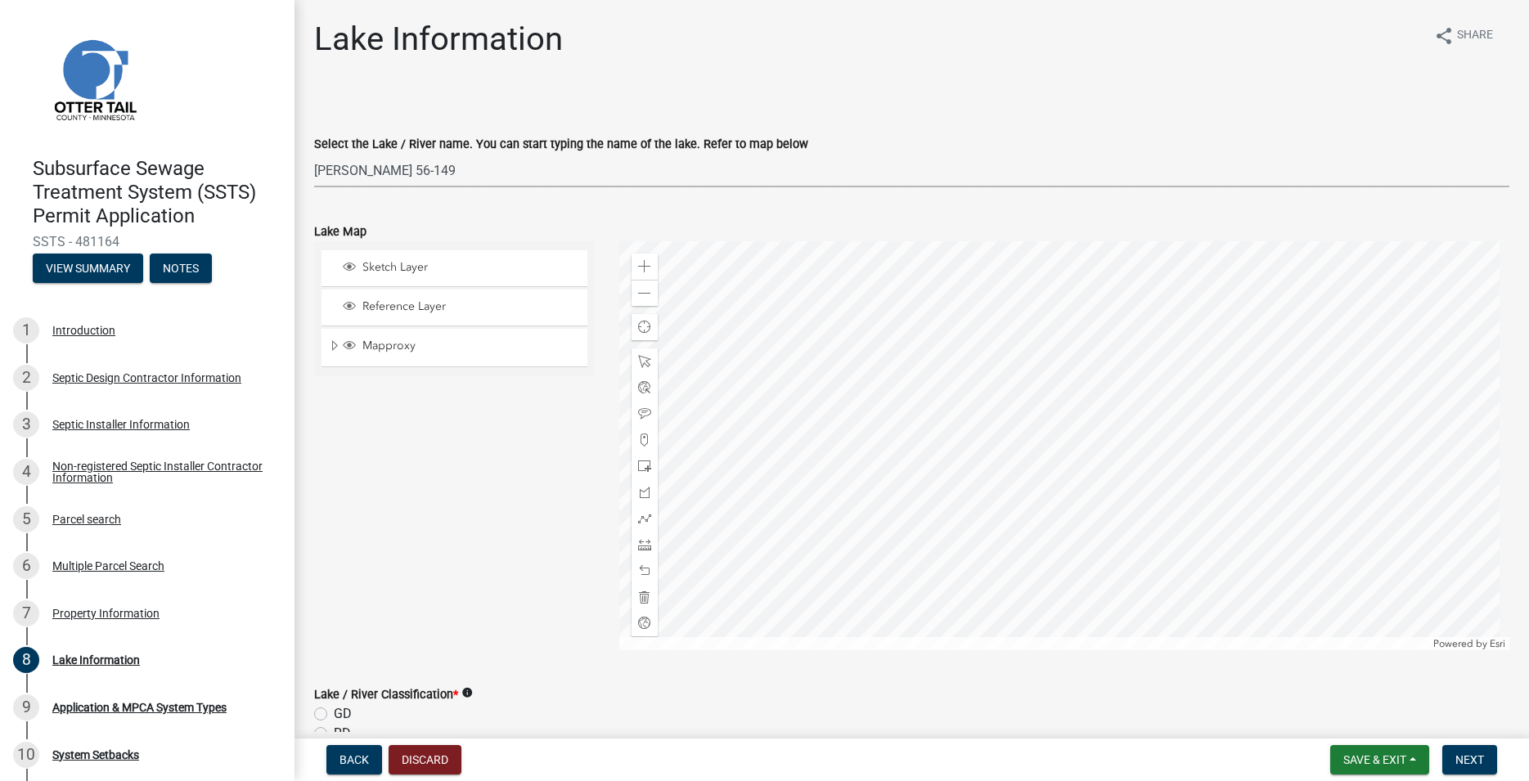
click option "Berger 56-149" at bounding box center [0, 0] width 0 height 0
select select "bc00674e-7b24-4716-8d88-4b3ca0c17895"
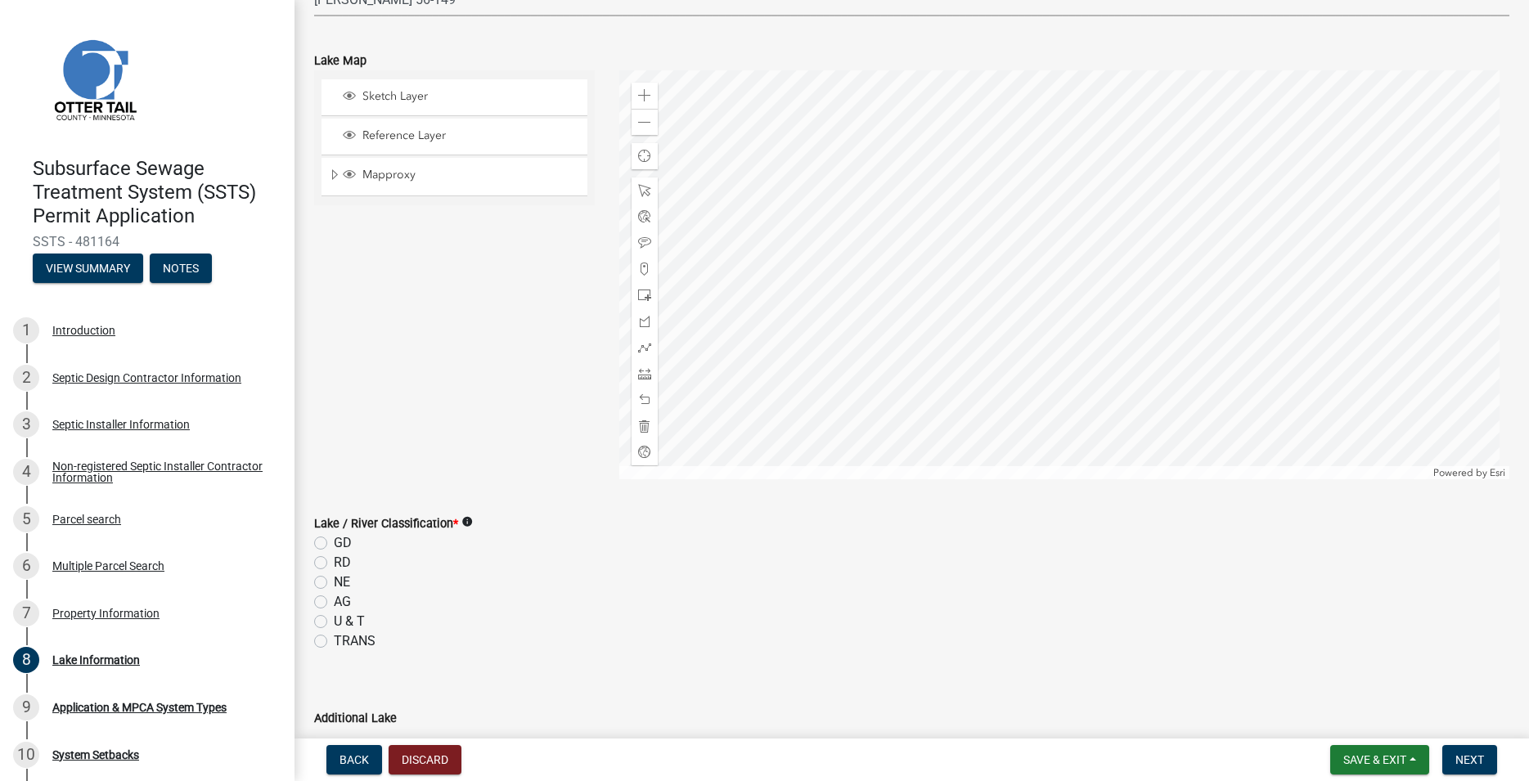
scroll to position [187, 0]
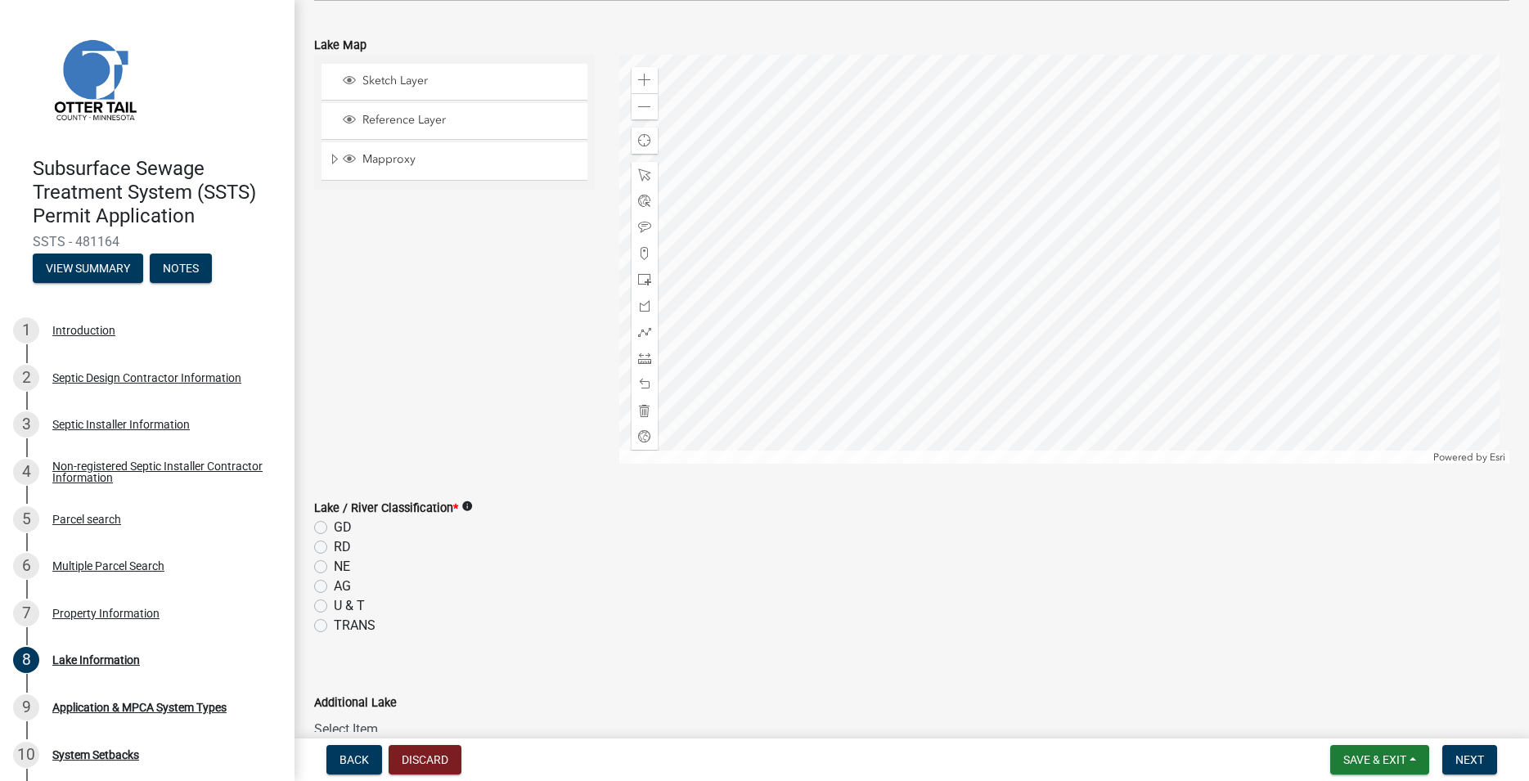
click at [334, 549] on label "RD" at bounding box center [342, 548] width 17 height 20
click at [334, 548] on input "RD" at bounding box center [339, 543] width 11 height 11
radio input "true"
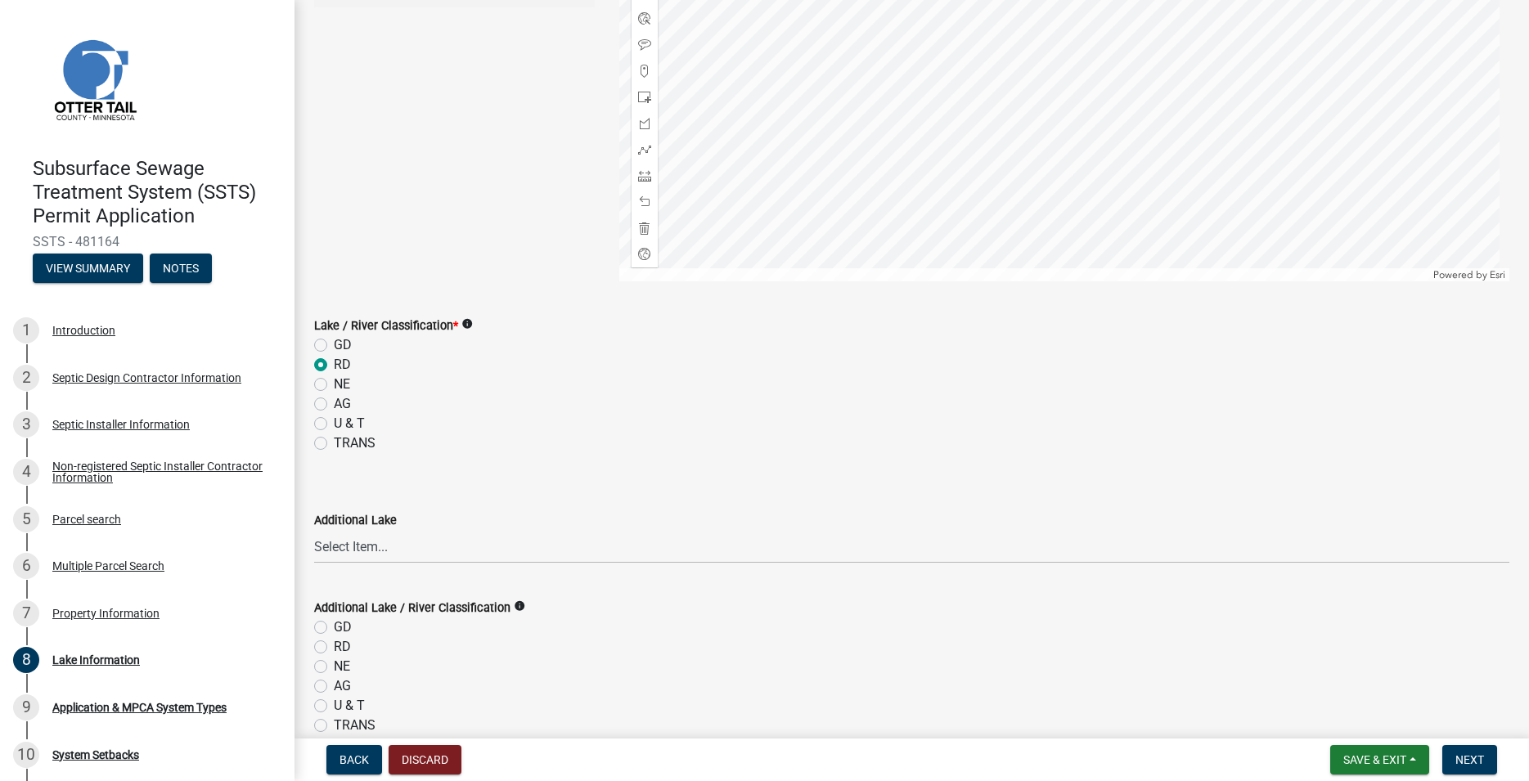
scroll to position [451, 0]
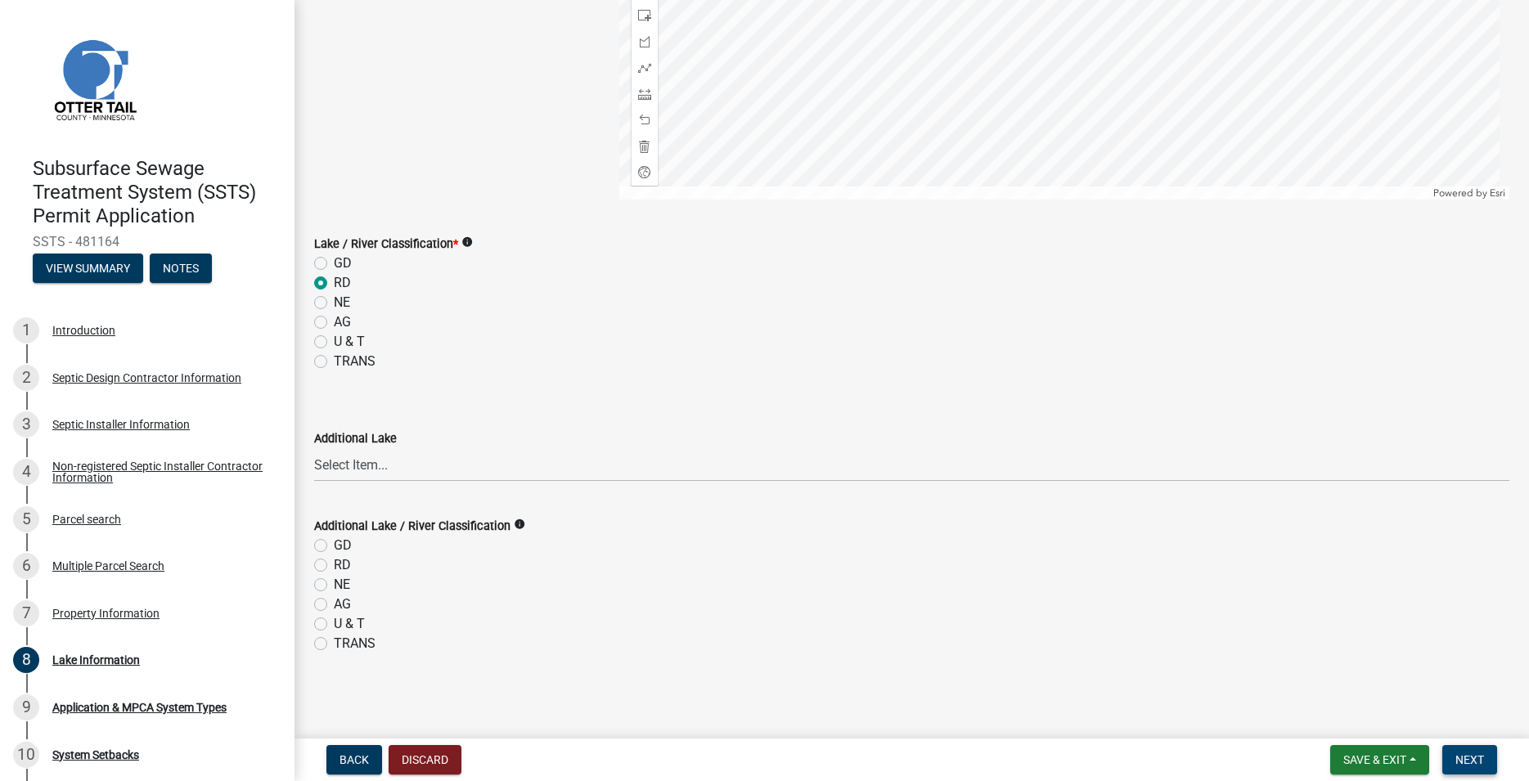
click at [1467, 749] on button "Next" at bounding box center [1469, 759] width 55 height 29
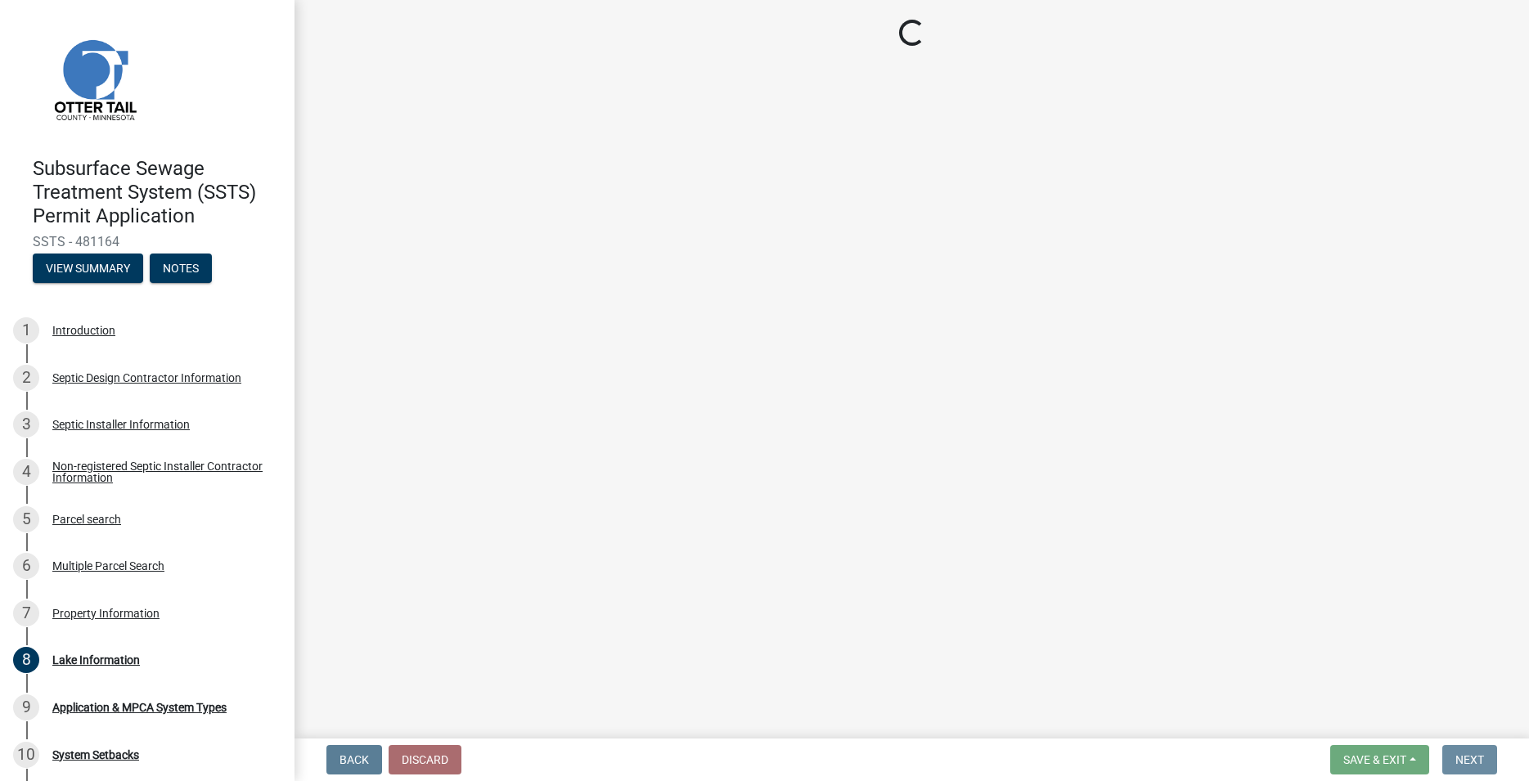
scroll to position [0, 0]
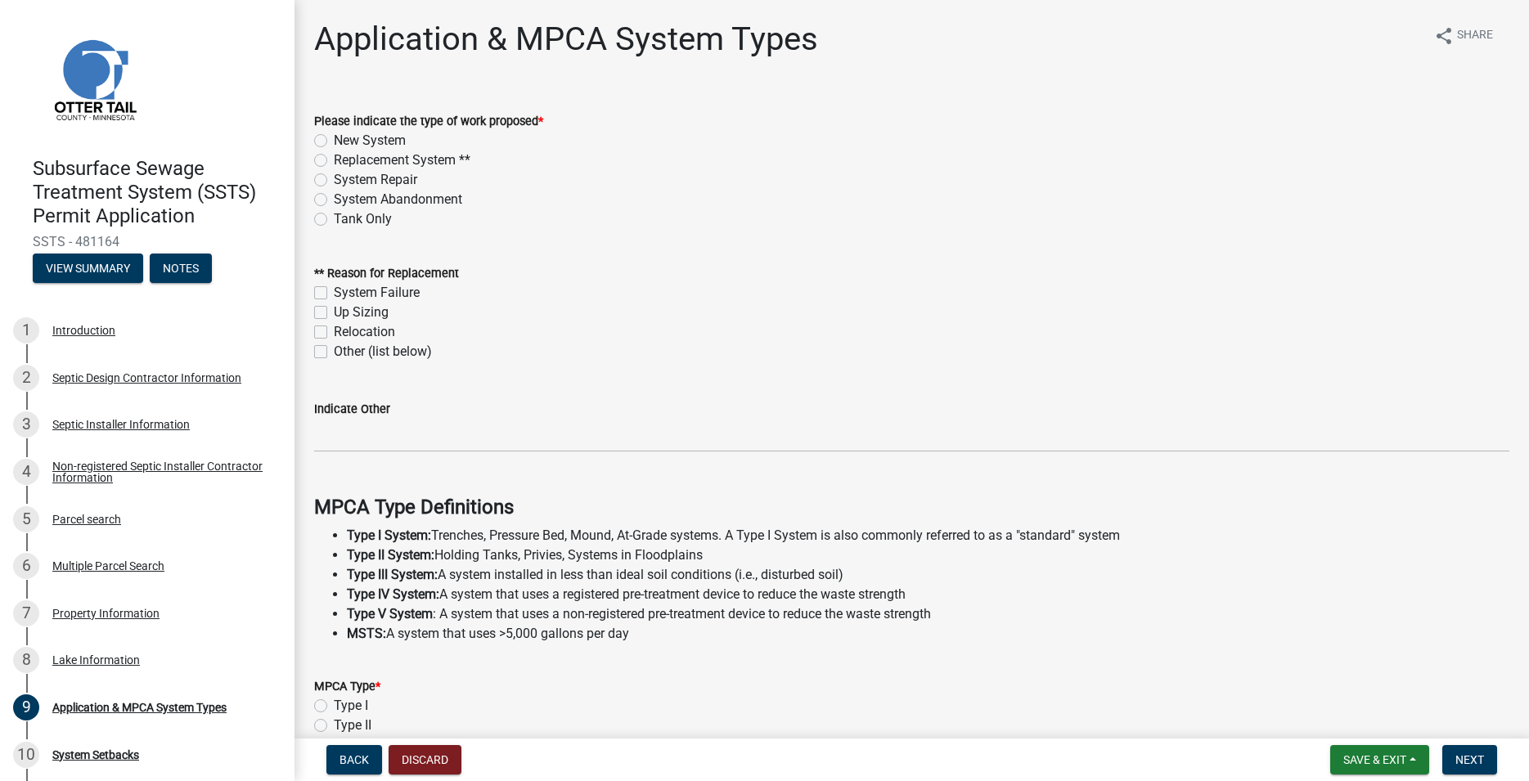
click at [334, 140] on label "New System" at bounding box center [370, 141] width 72 height 20
click at [334, 140] on input "New System" at bounding box center [339, 136] width 11 height 11
radio input "true"
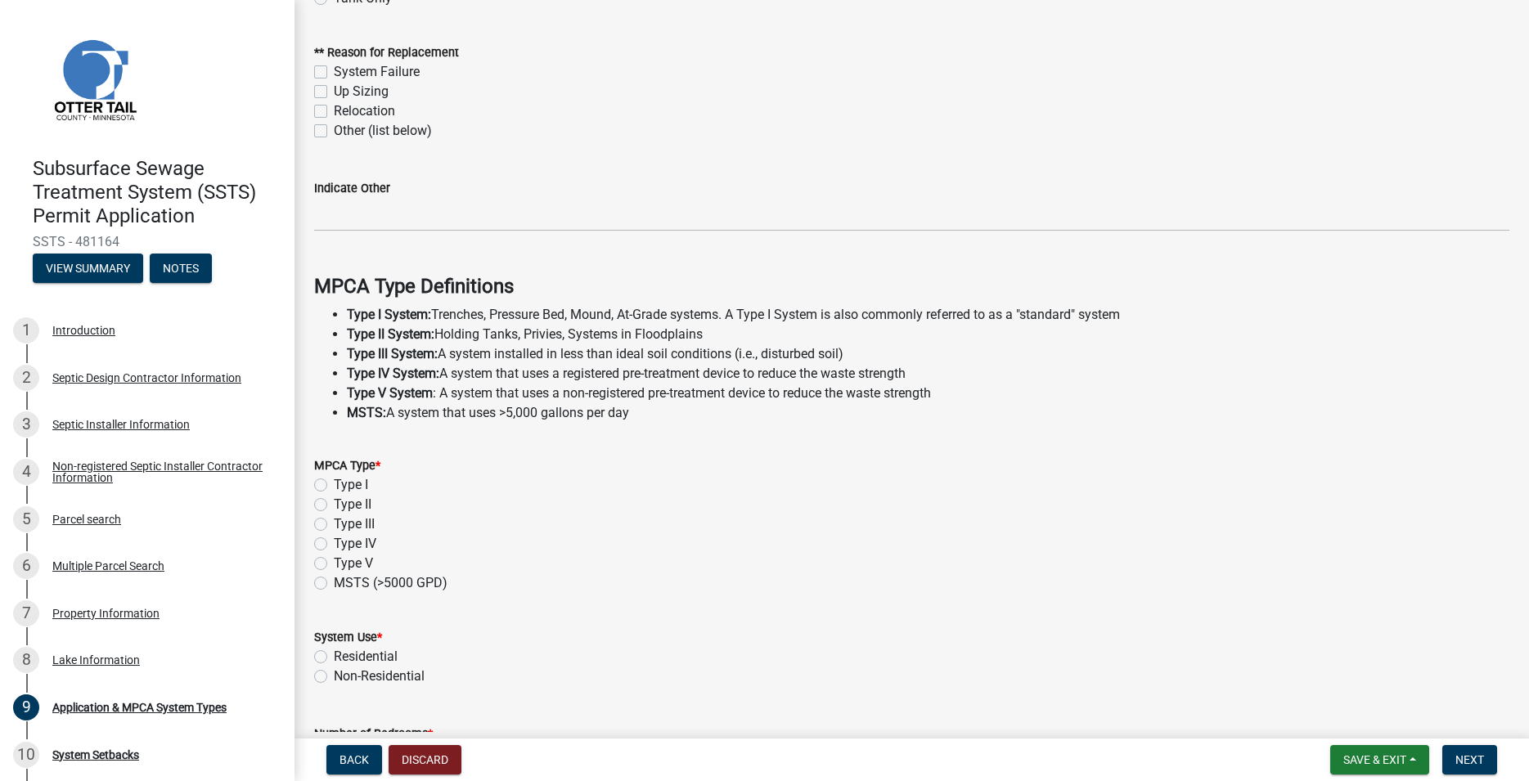
scroll to position [280, 0]
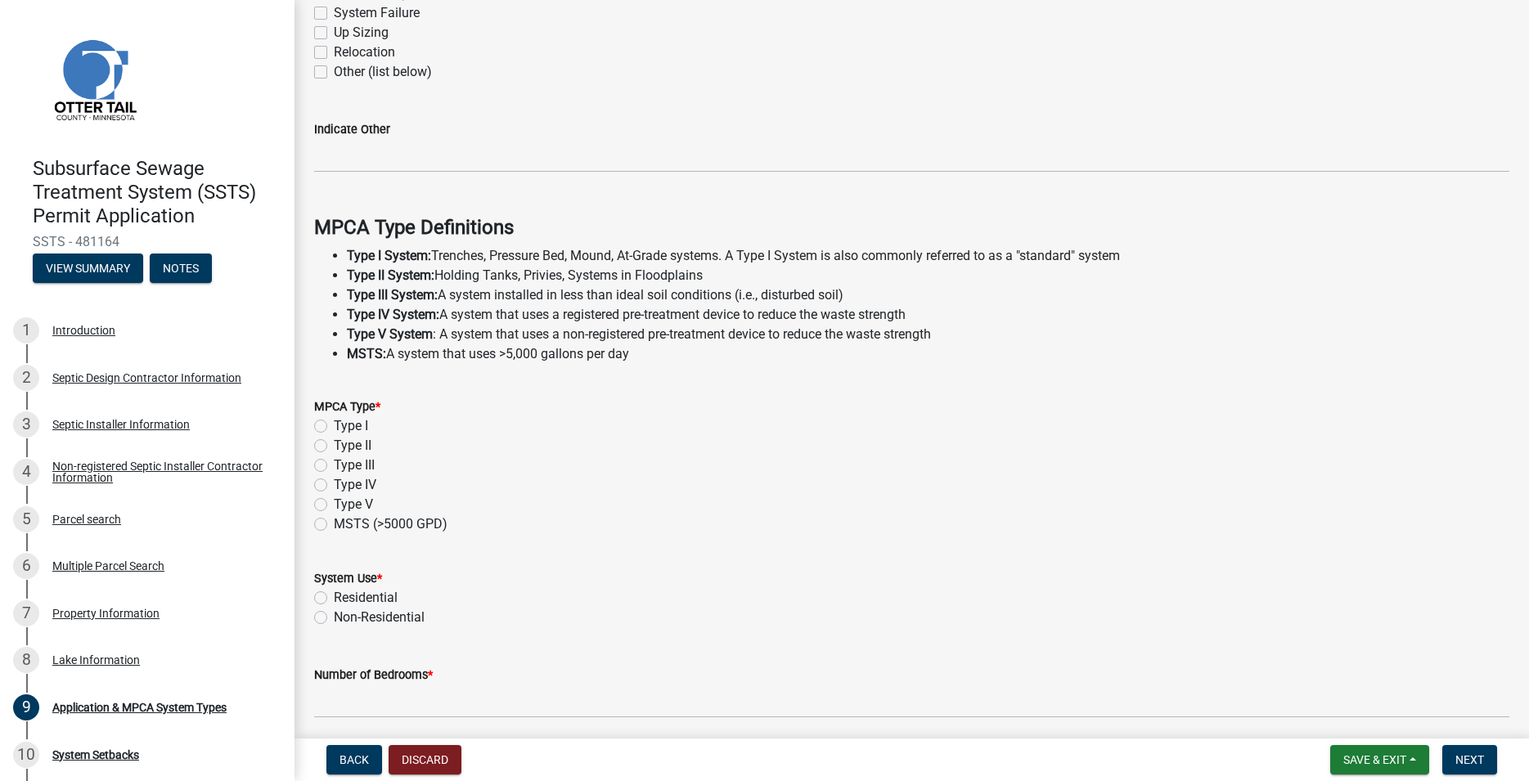
click at [334, 425] on label "Type I" at bounding box center [351, 426] width 34 height 20
click at [334, 425] on input "Type I" at bounding box center [339, 421] width 11 height 11
radio input "true"
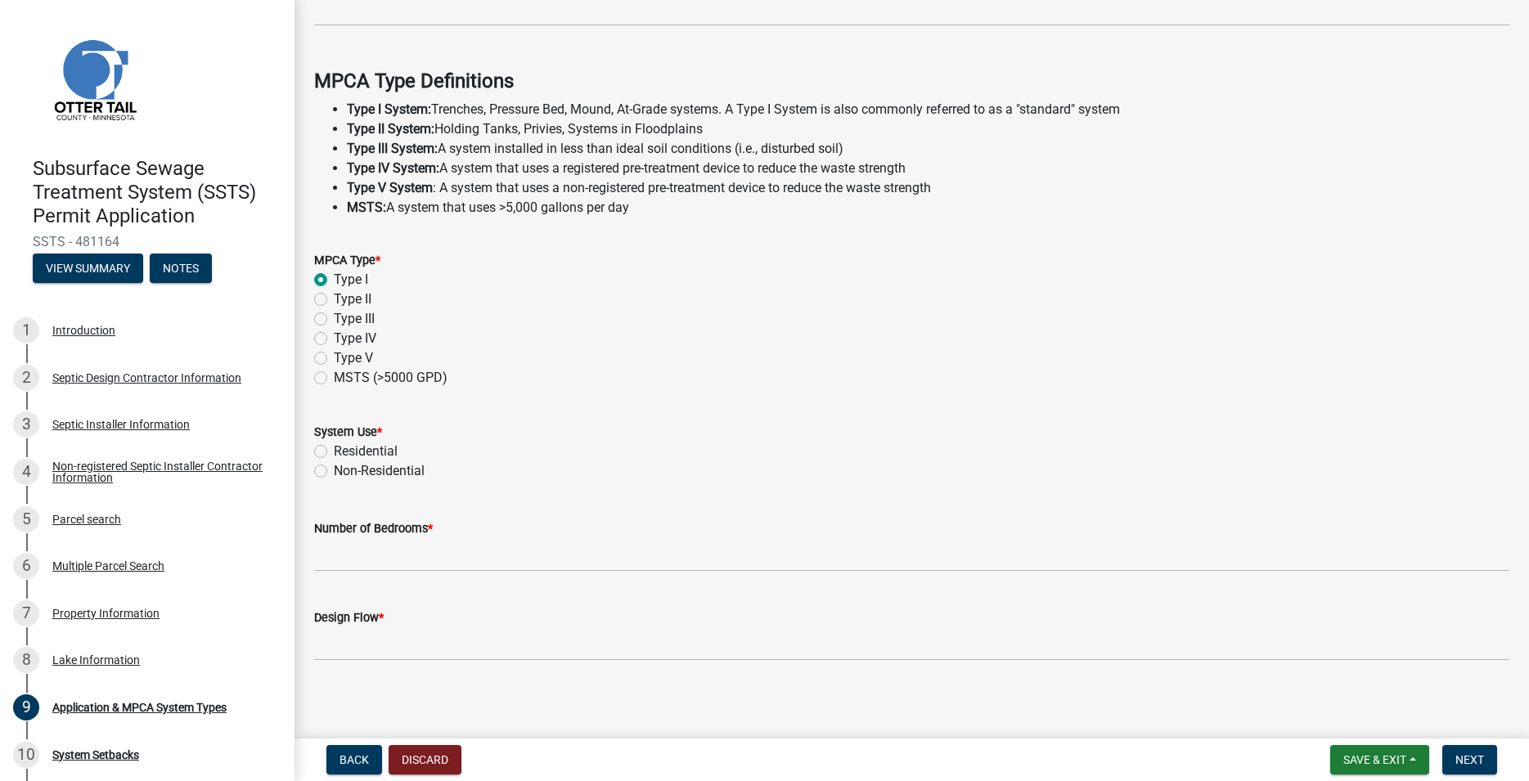
scroll to position [434, 0]
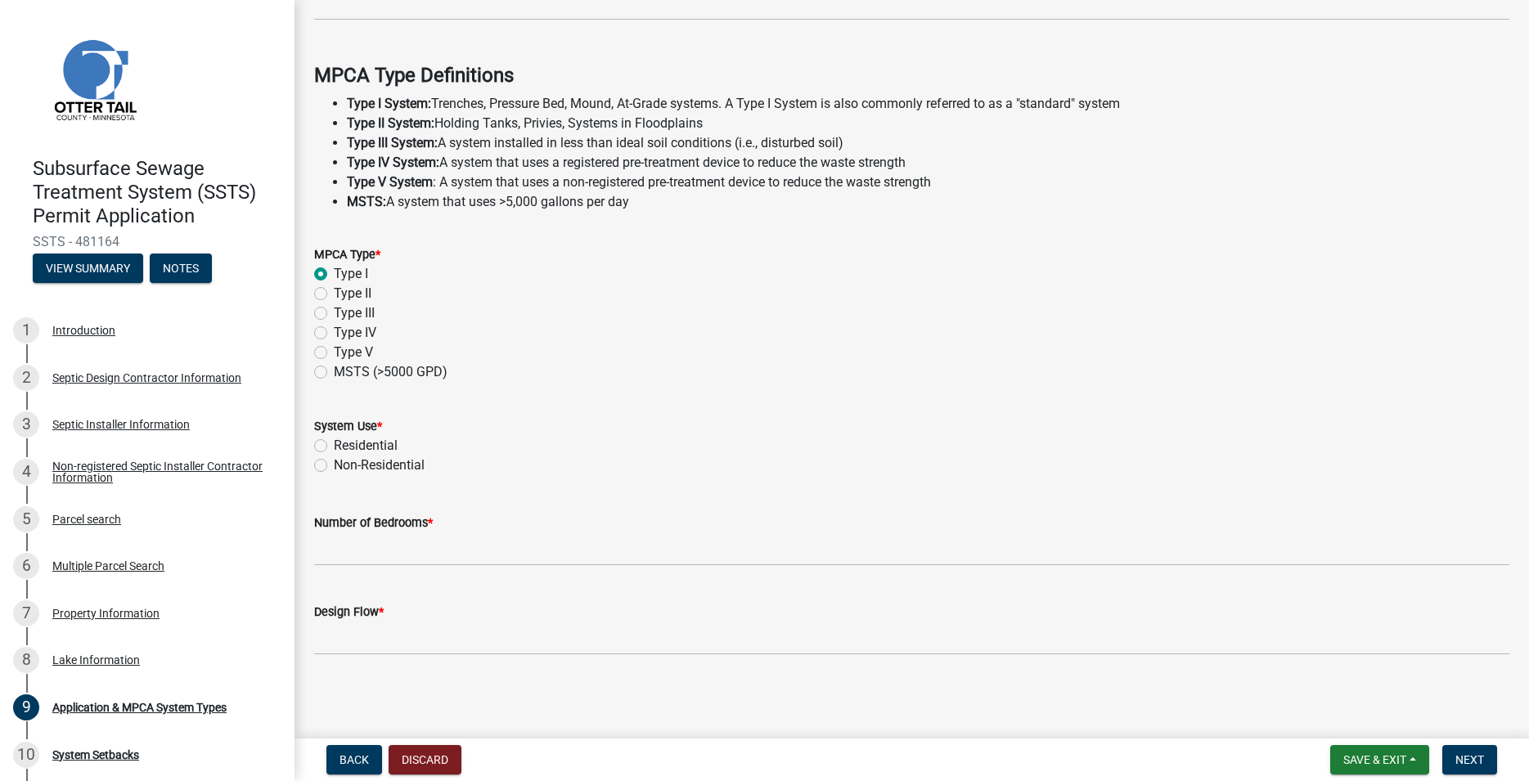
click at [320, 437] on div "Residential" at bounding box center [911, 446] width 1195 height 20
click at [334, 449] on label "Residential" at bounding box center [366, 446] width 64 height 20
click at [334, 447] on input "Residential" at bounding box center [339, 441] width 11 height 11
radio input "true"
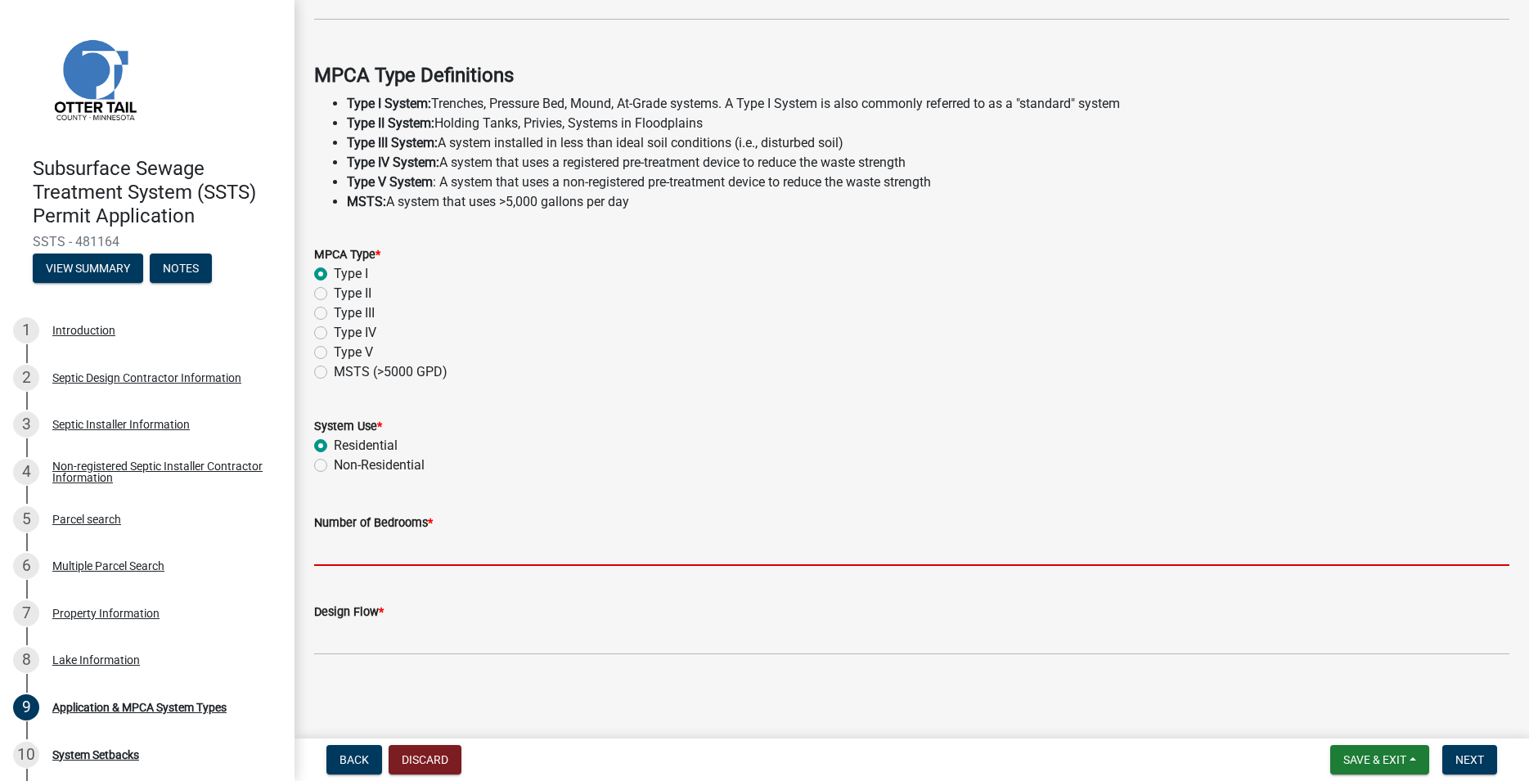
click at [358, 557] on input "Number of Bedrooms *" at bounding box center [911, 550] width 1195 height 34
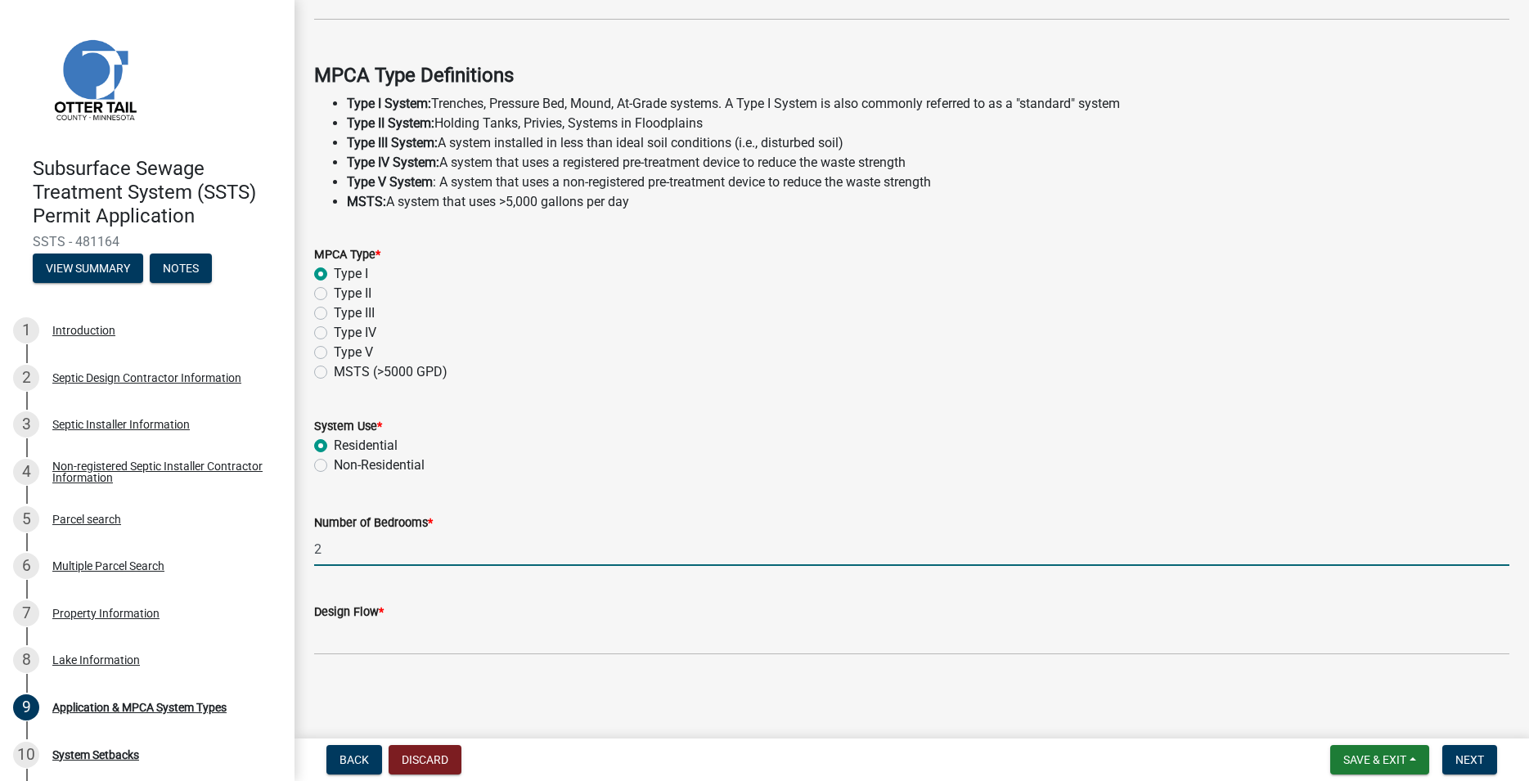
type input "2"
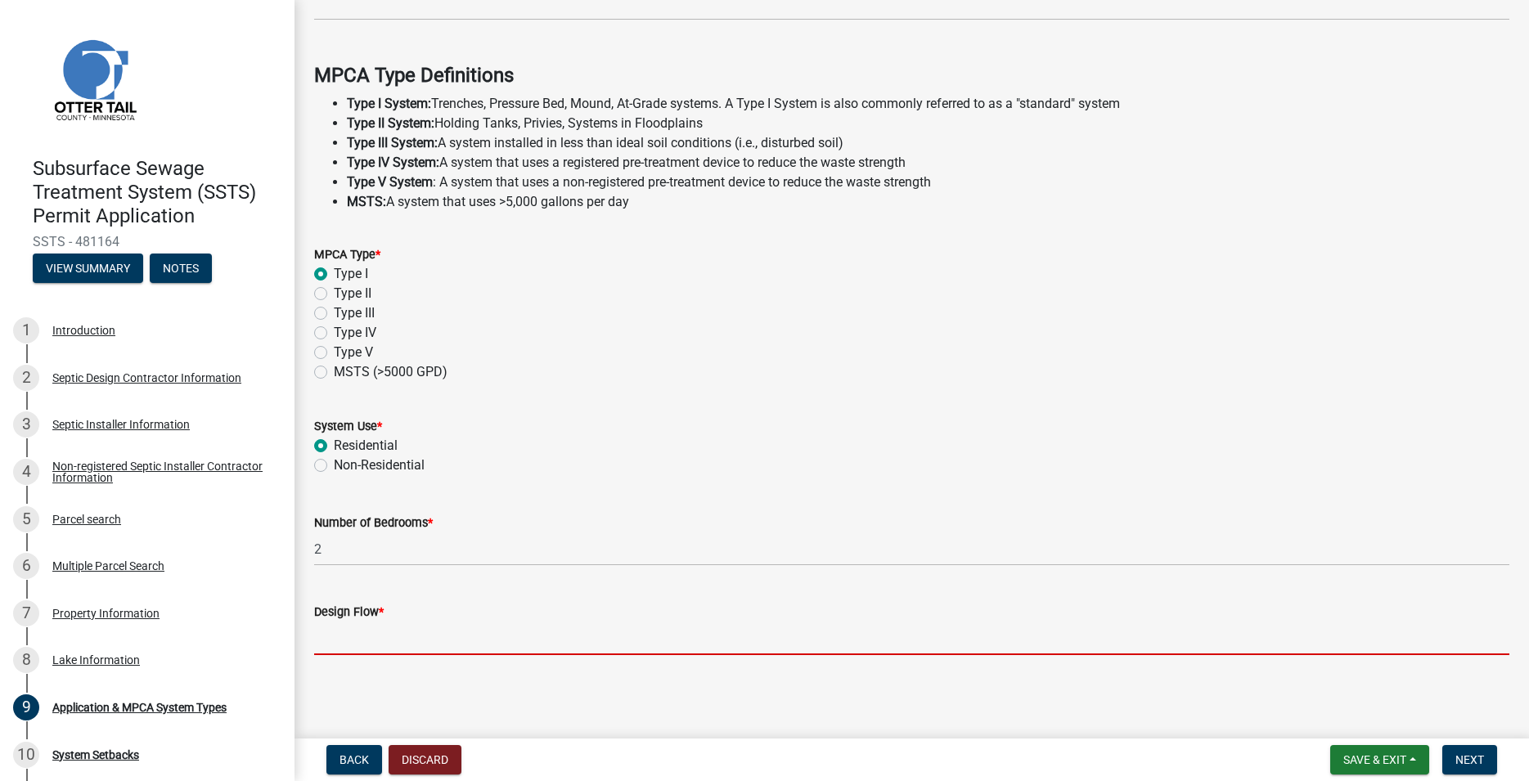
click at [389, 630] on input "Design Flow *" at bounding box center [911, 639] width 1195 height 34
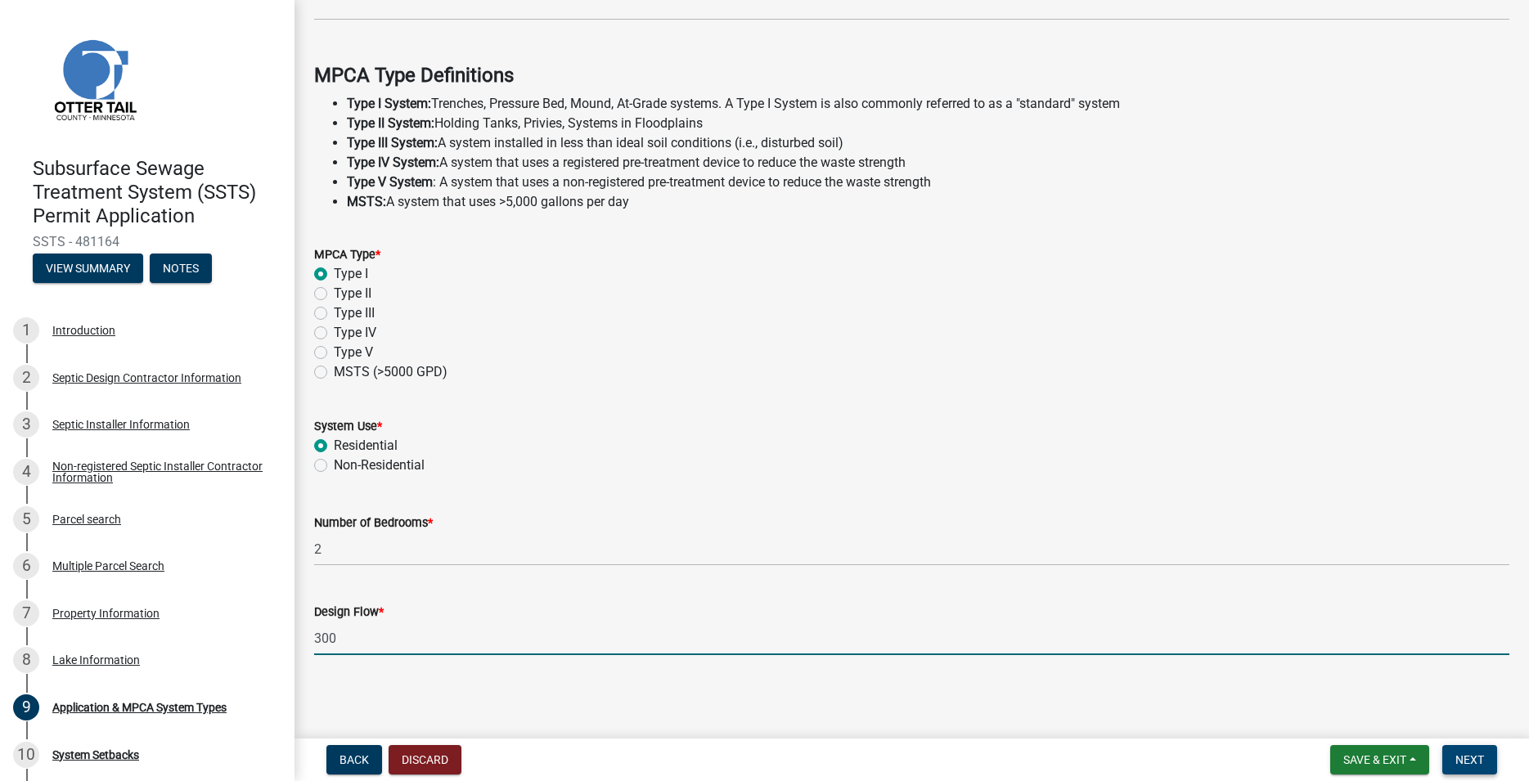
type input "300"
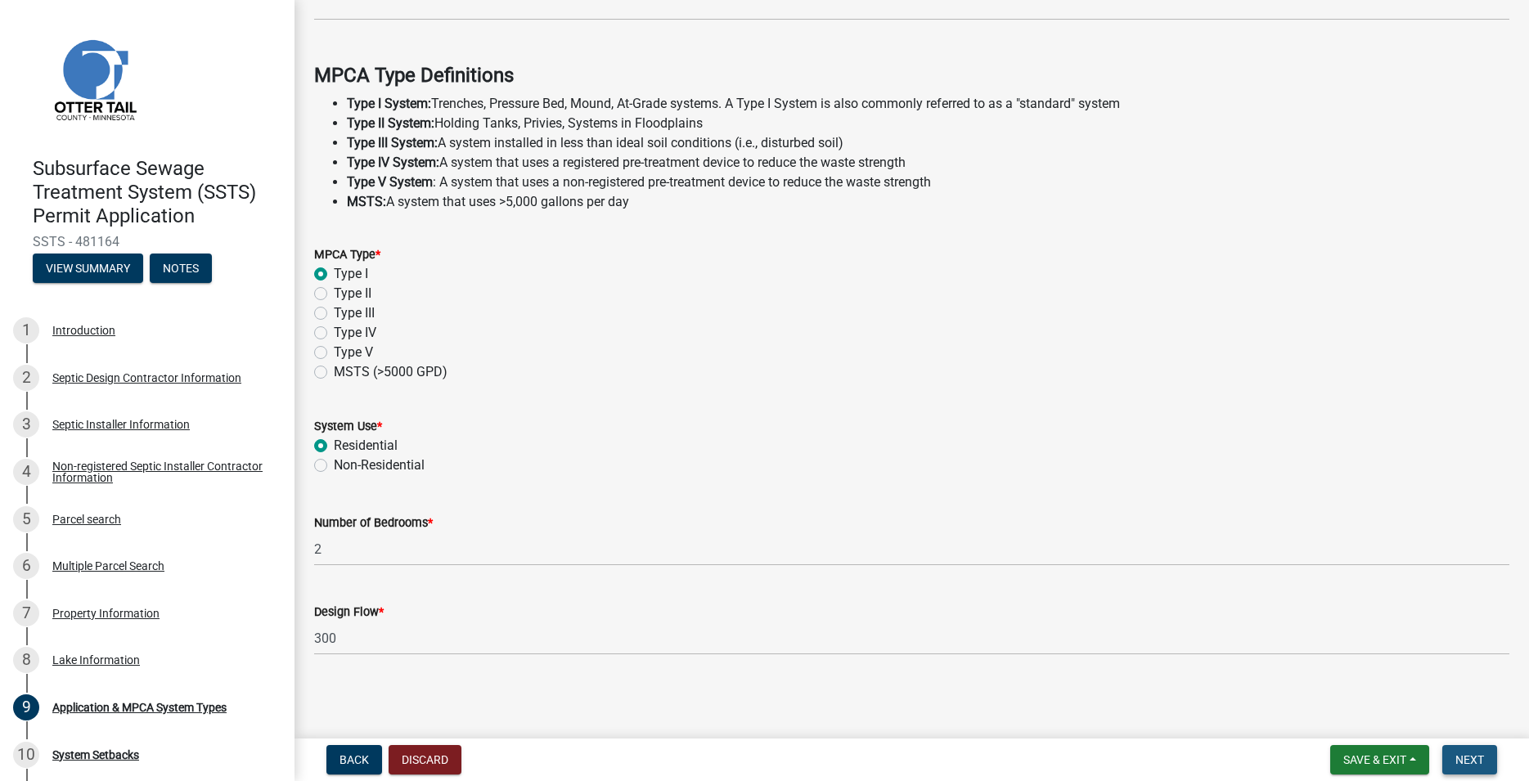
click at [1476, 763] on span "Next" at bounding box center [1470, 760] width 29 height 13
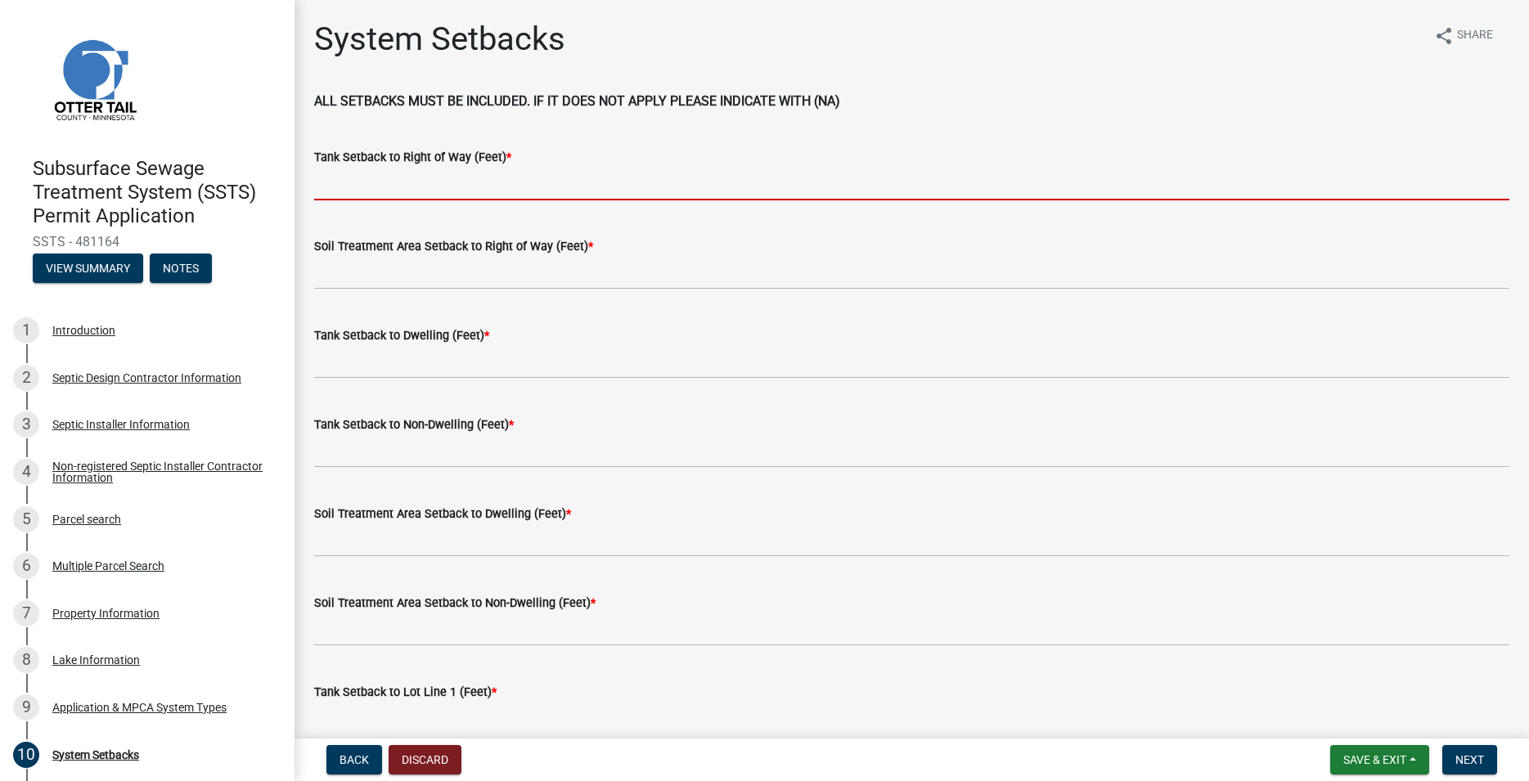
click at [407, 177] on input "Tank Setback to Right of Way (Feet) *" at bounding box center [911, 184] width 1195 height 34
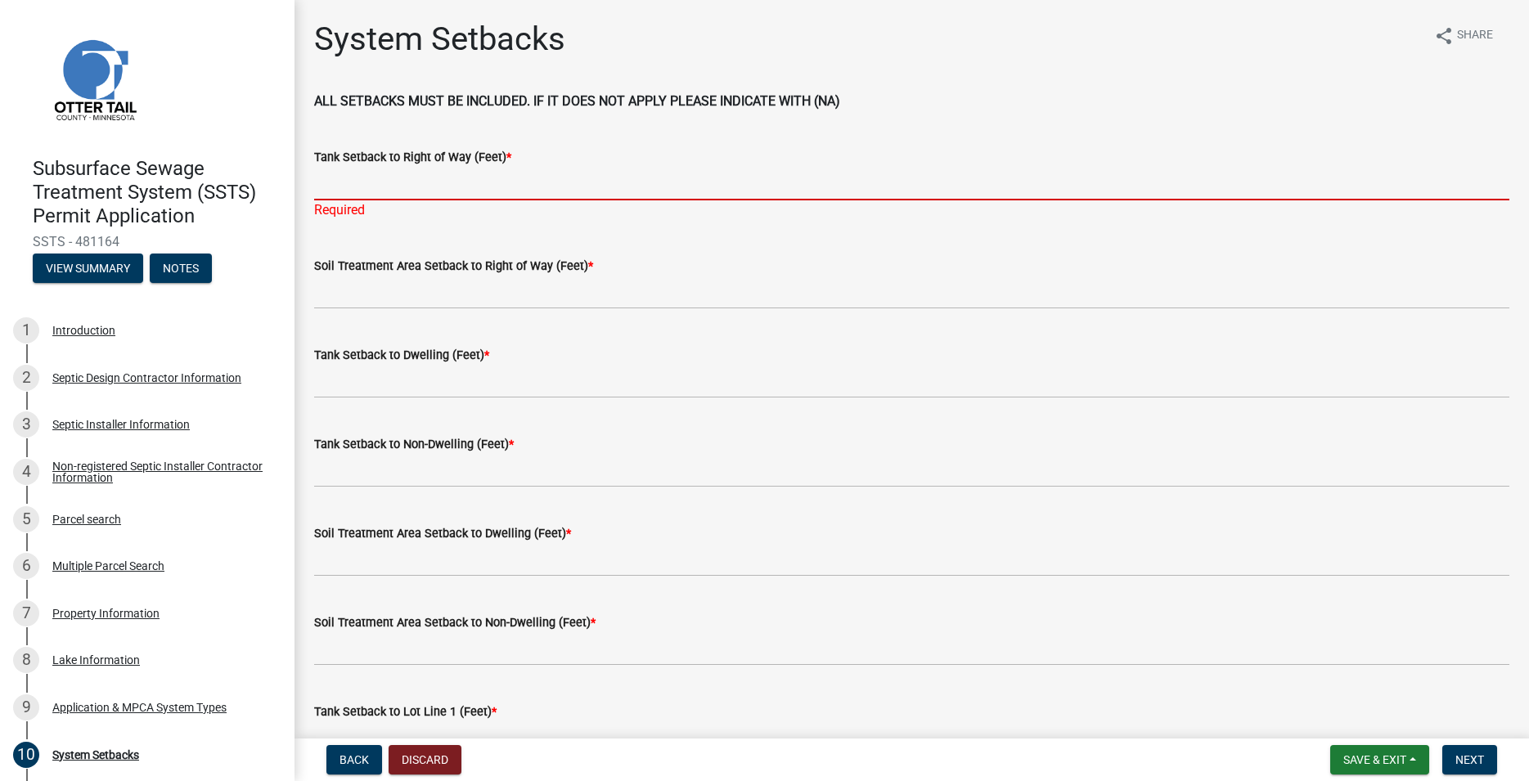
click at [338, 174] on input "Tank Setback to Right of Way (Feet) *" at bounding box center [911, 184] width 1195 height 34
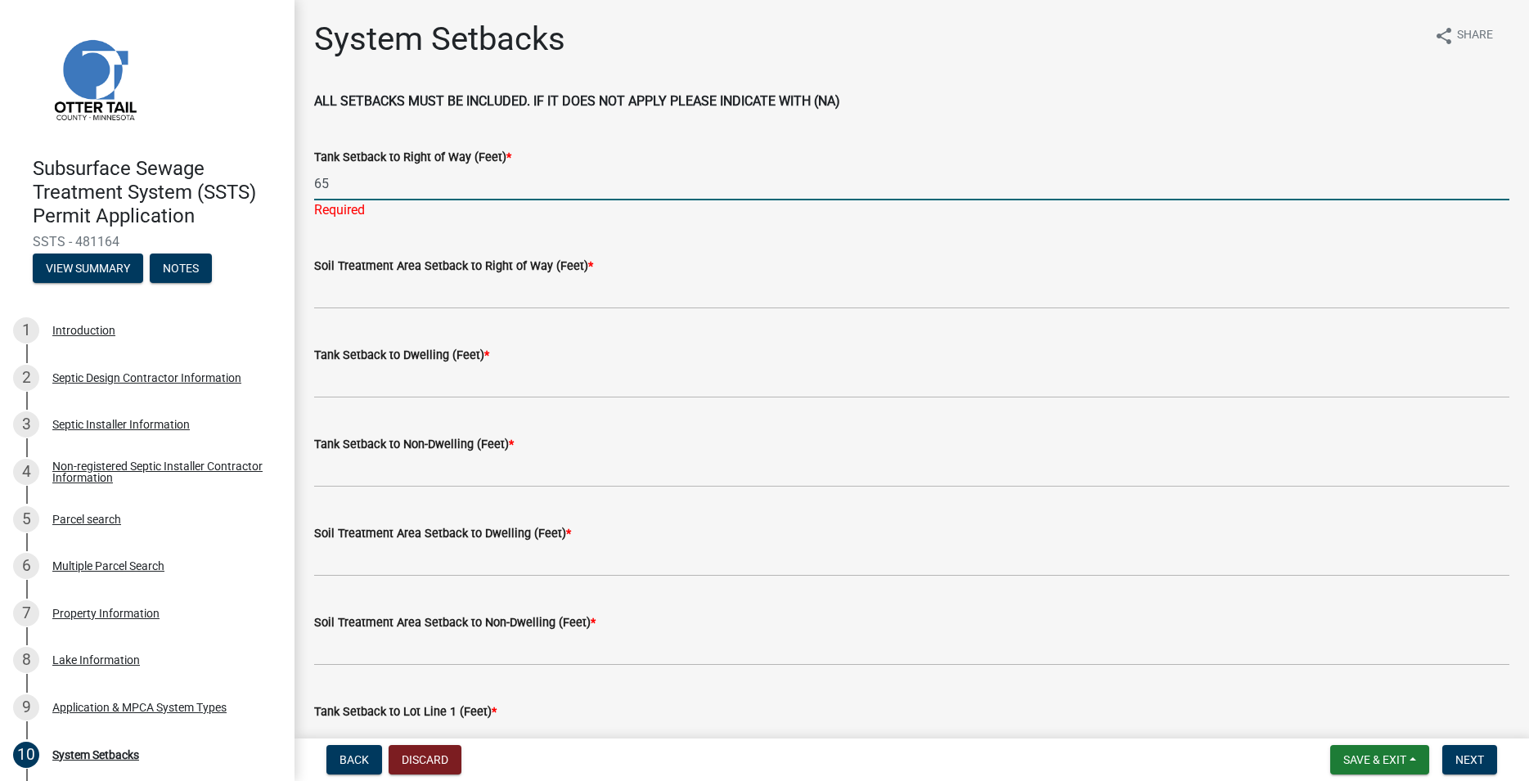
type input "65"
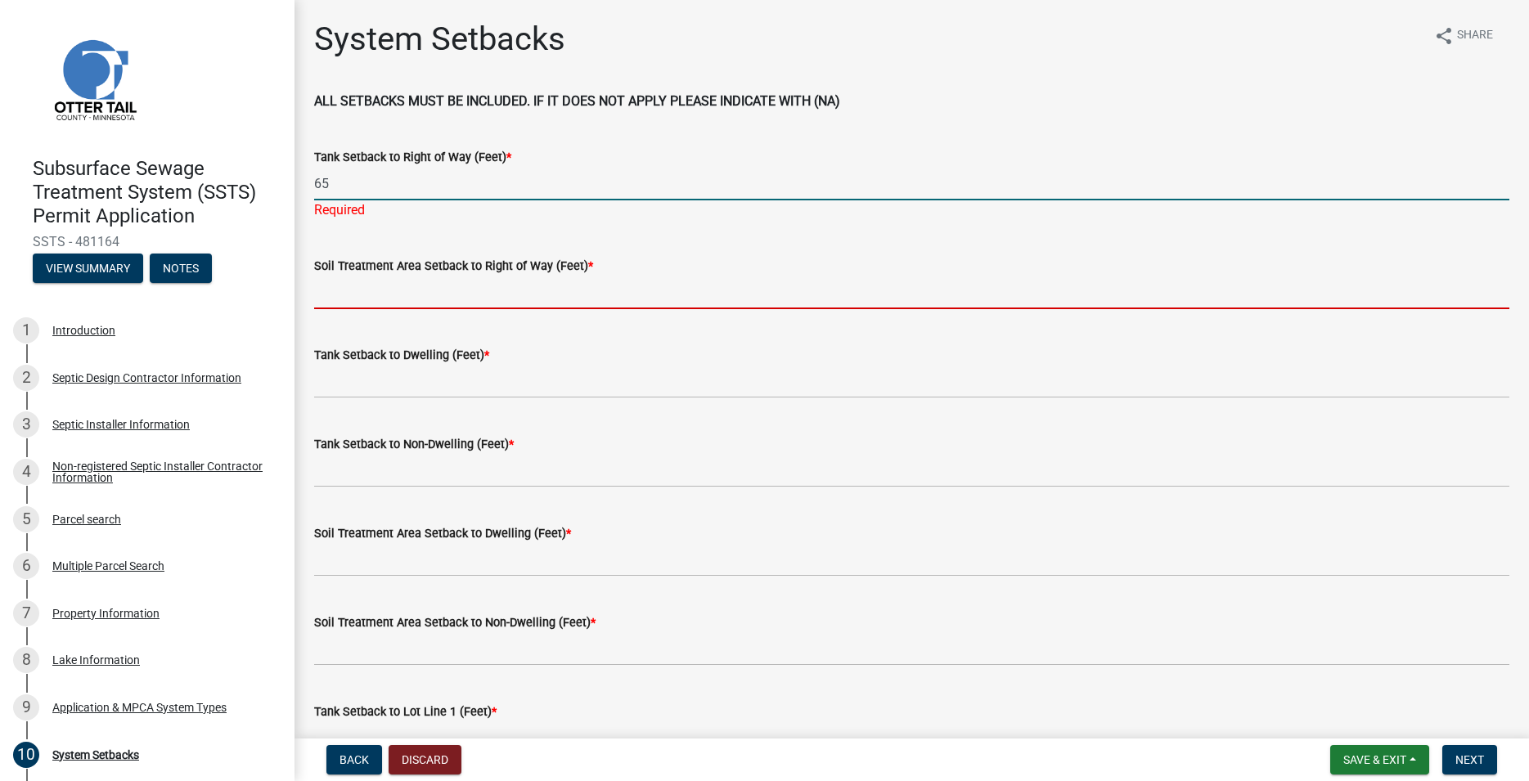
click at [337, 284] on input "Soil Treatment Area Setback to Right of Way (Feet) *" at bounding box center [911, 293] width 1195 height 34
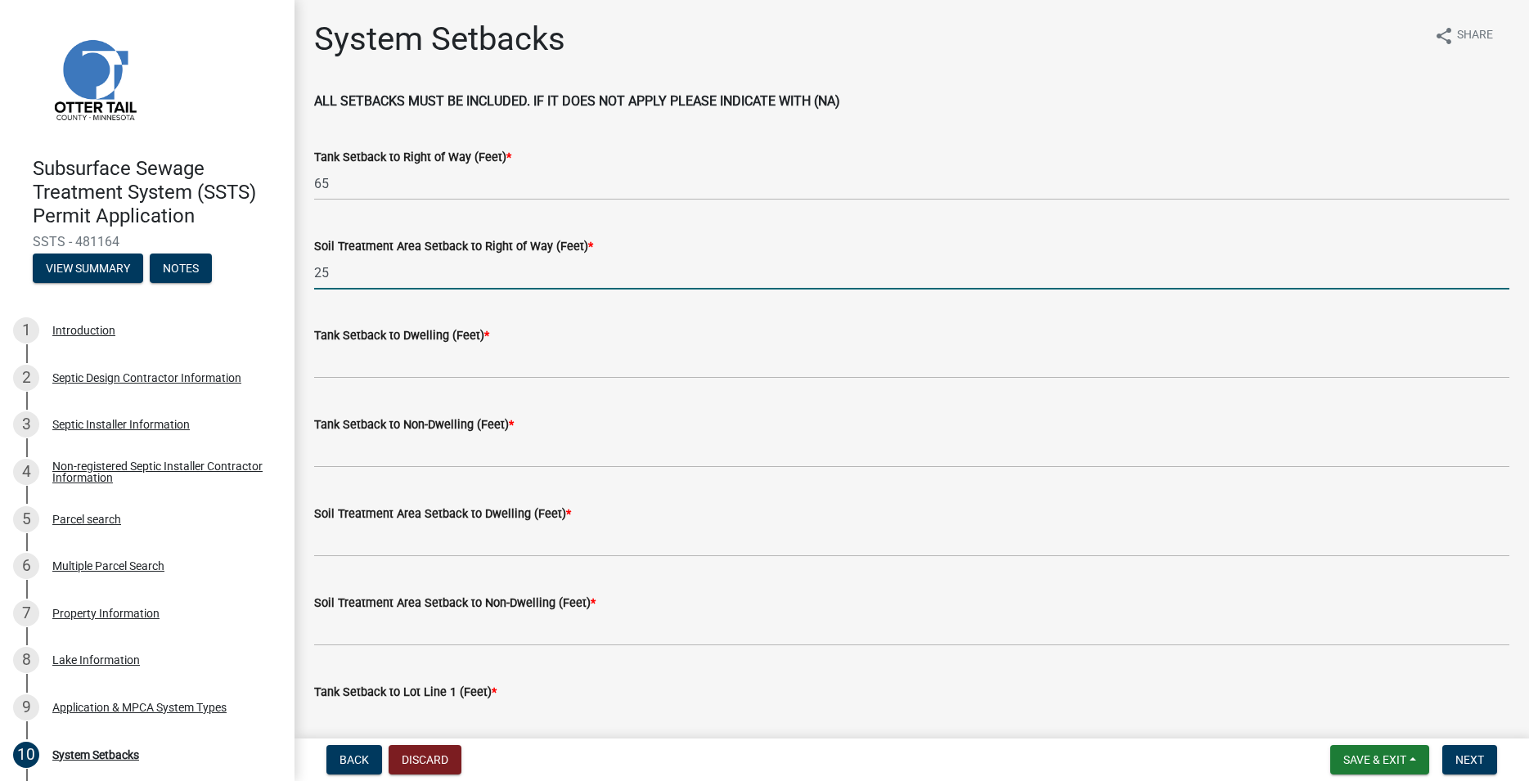
scroll to position [93, 0]
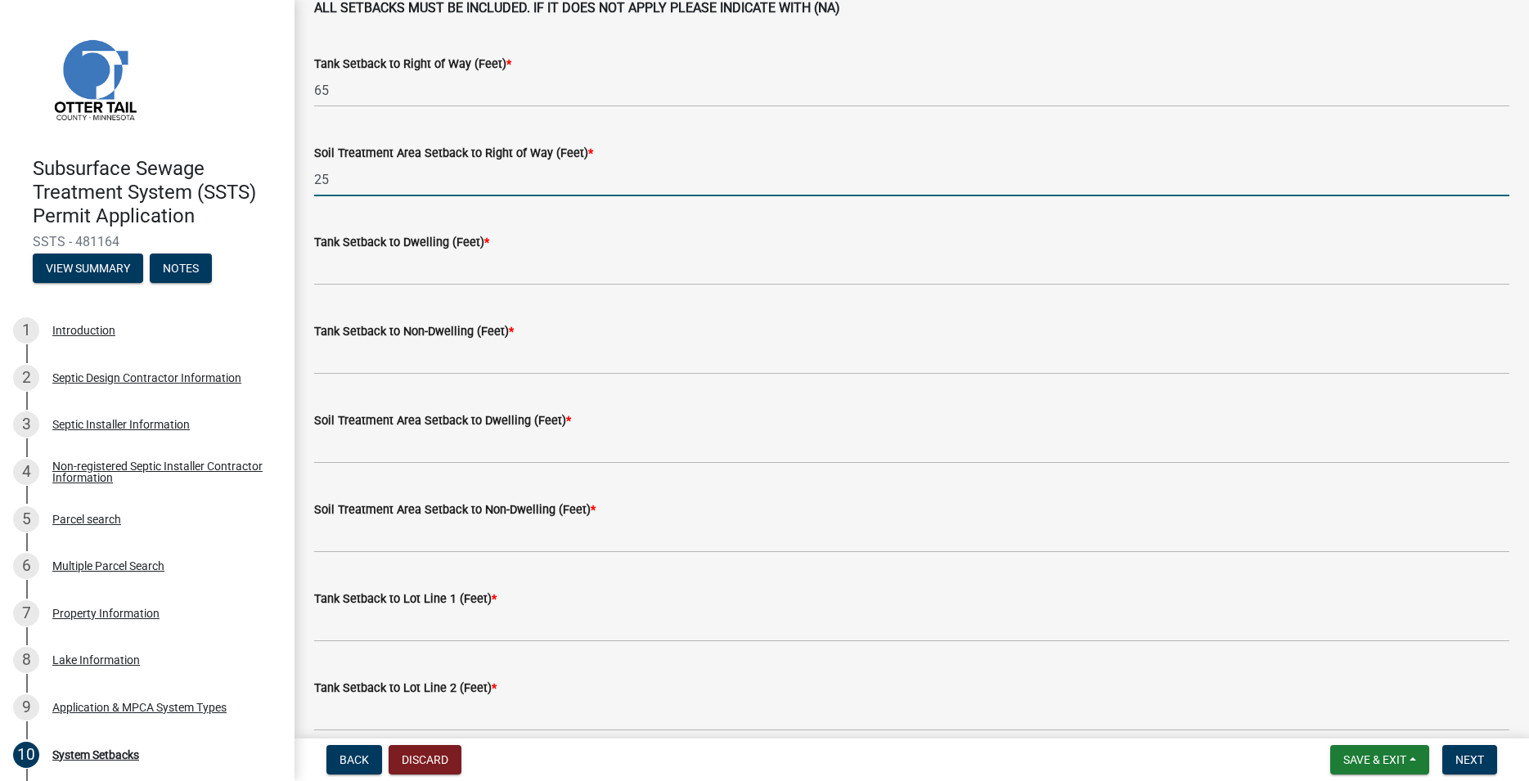
type input "25"
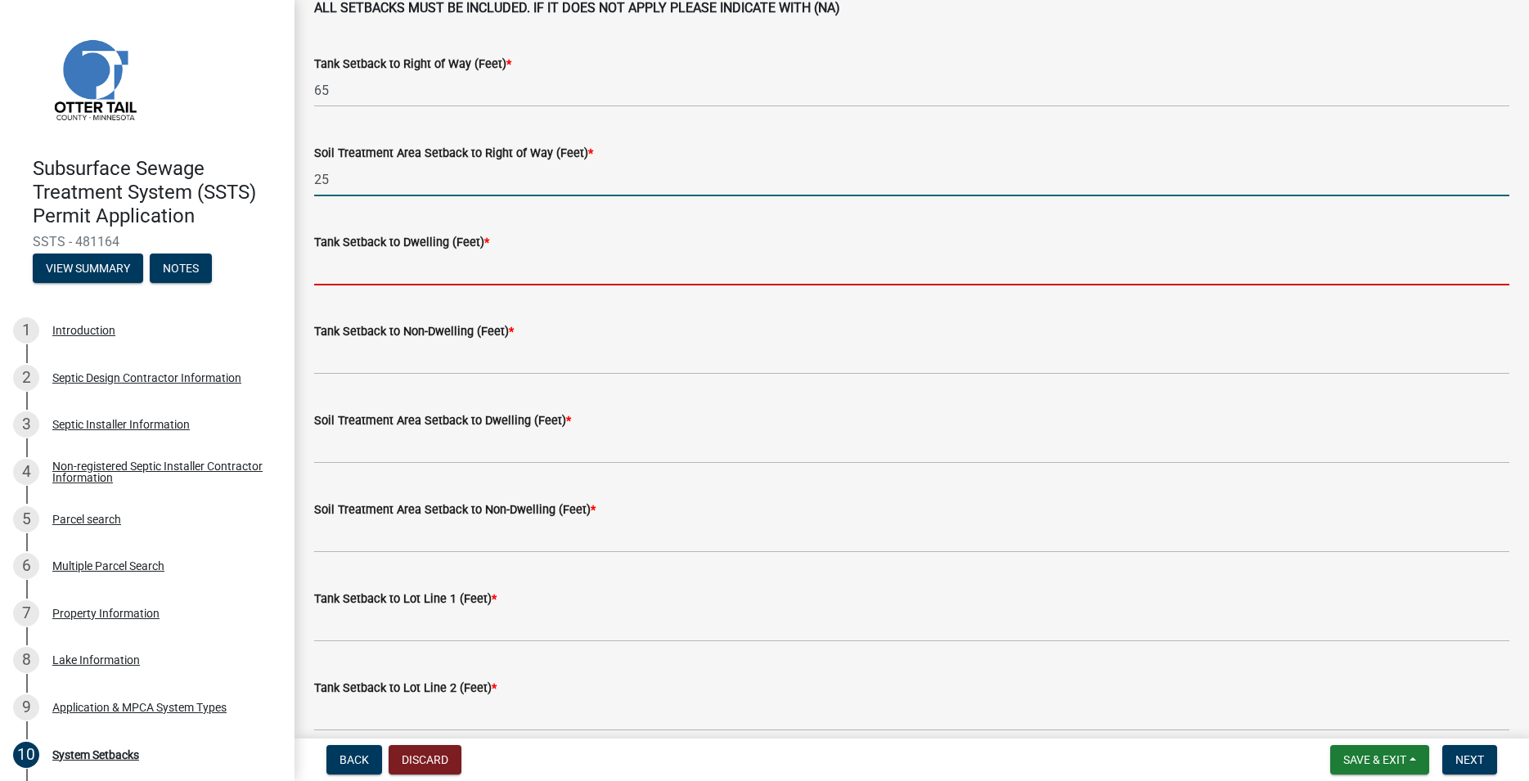
click at [322, 266] on input "Tank Setback to Dwelling (Feet) *" at bounding box center [911, 269] width 1195 height 34
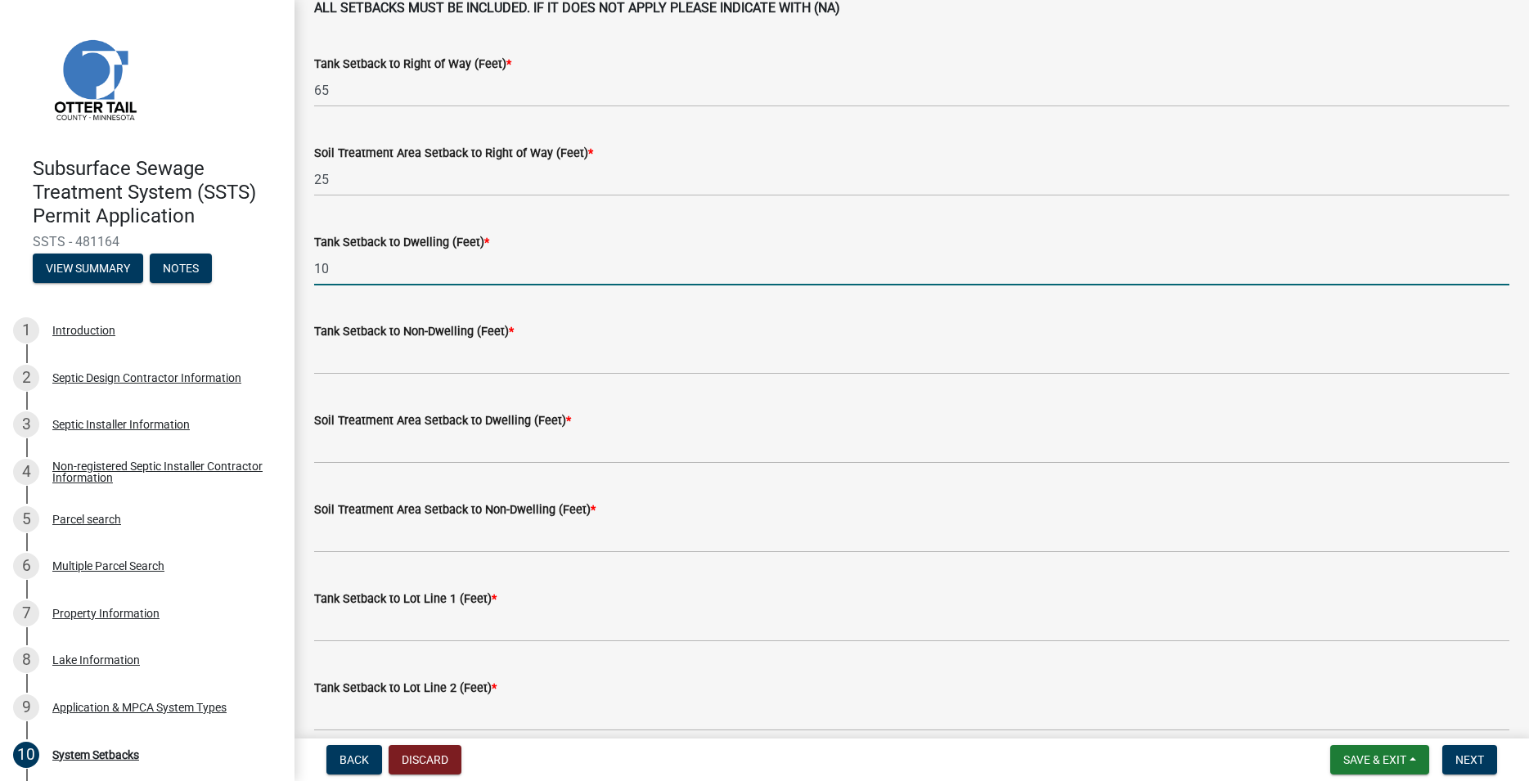
type input "10"
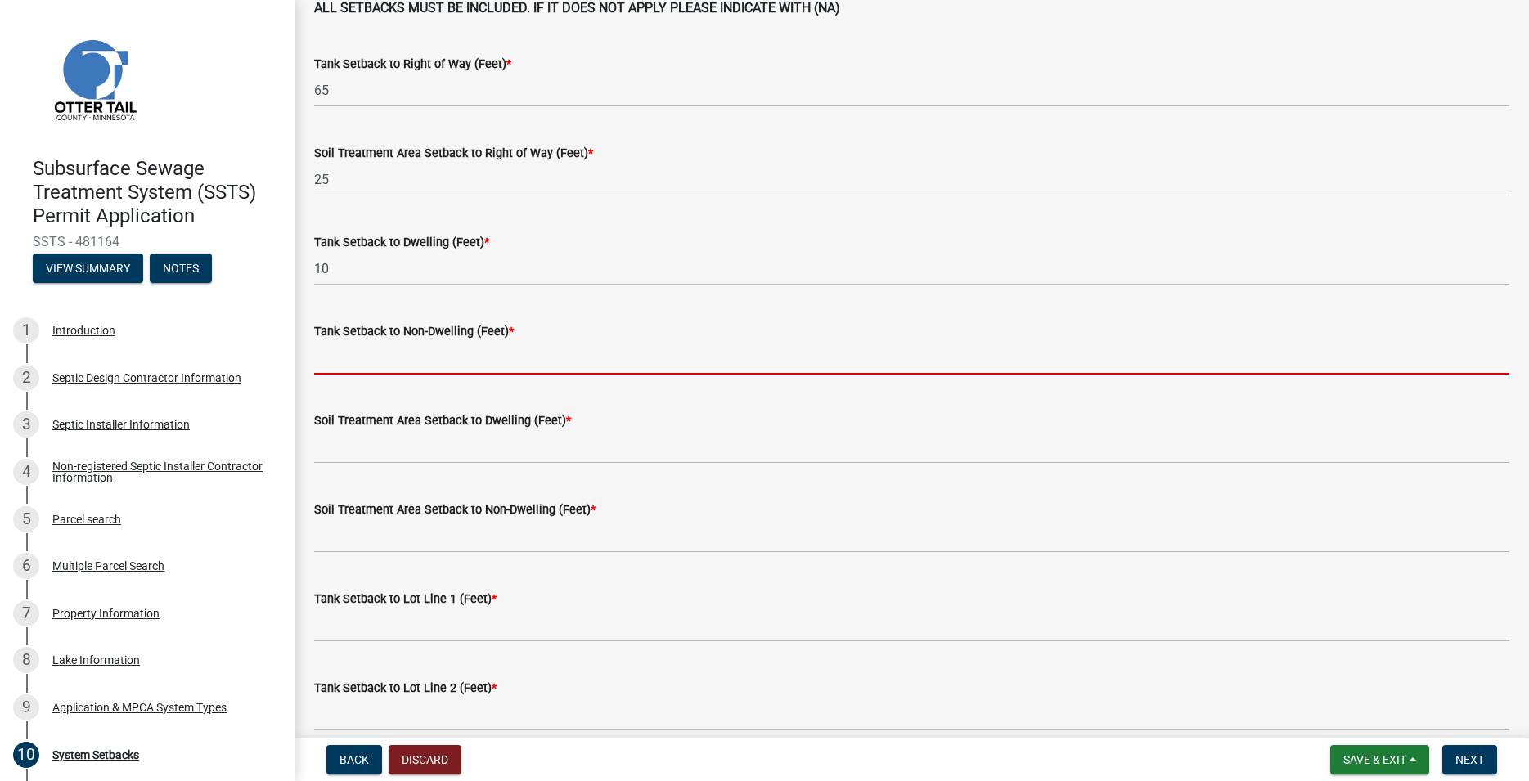
click at [335, 349] on input "Tank Setback to Non-Dwelling (Feet) *" at bounding box center [911, 358] width 1195 height 34
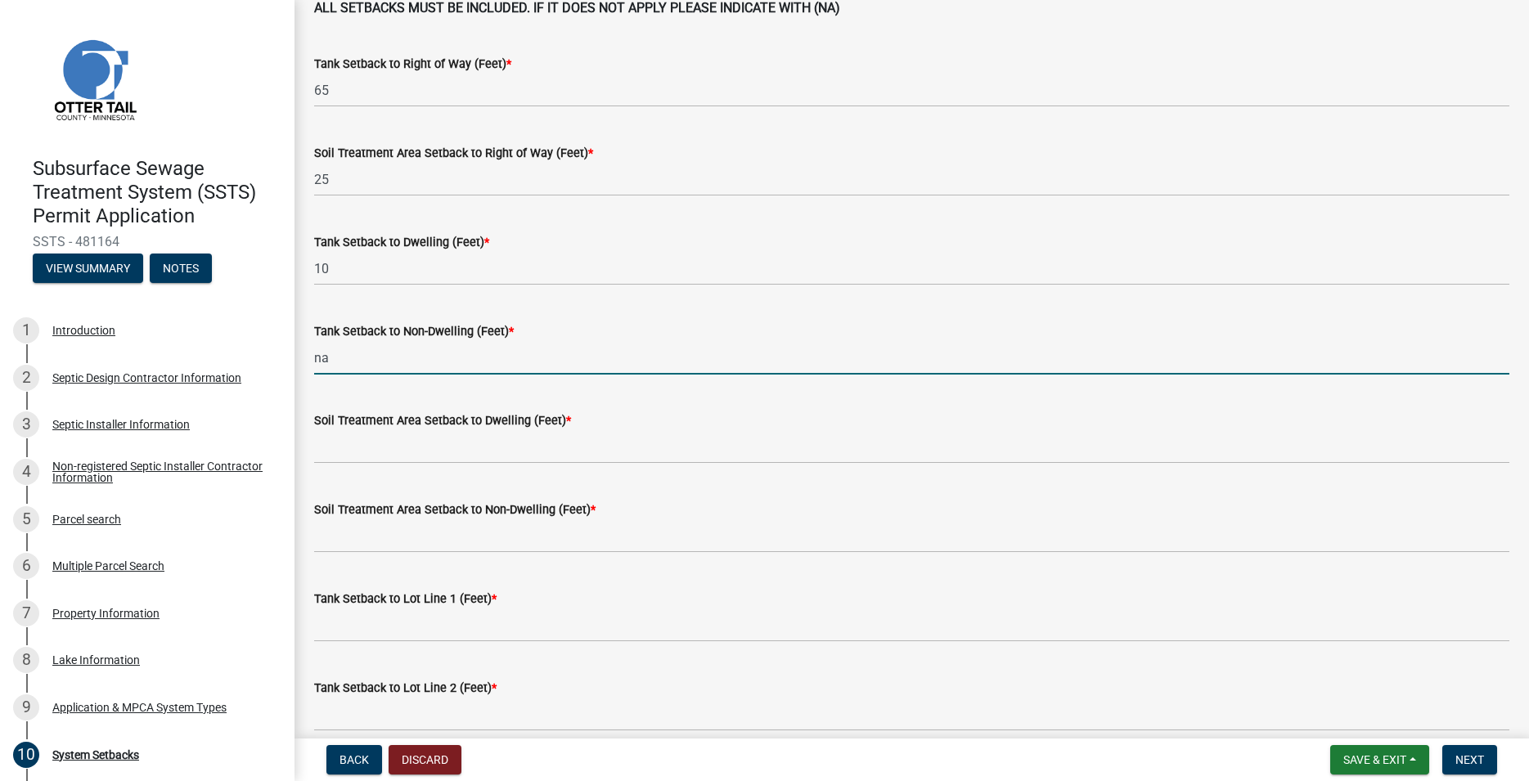
type input "na"
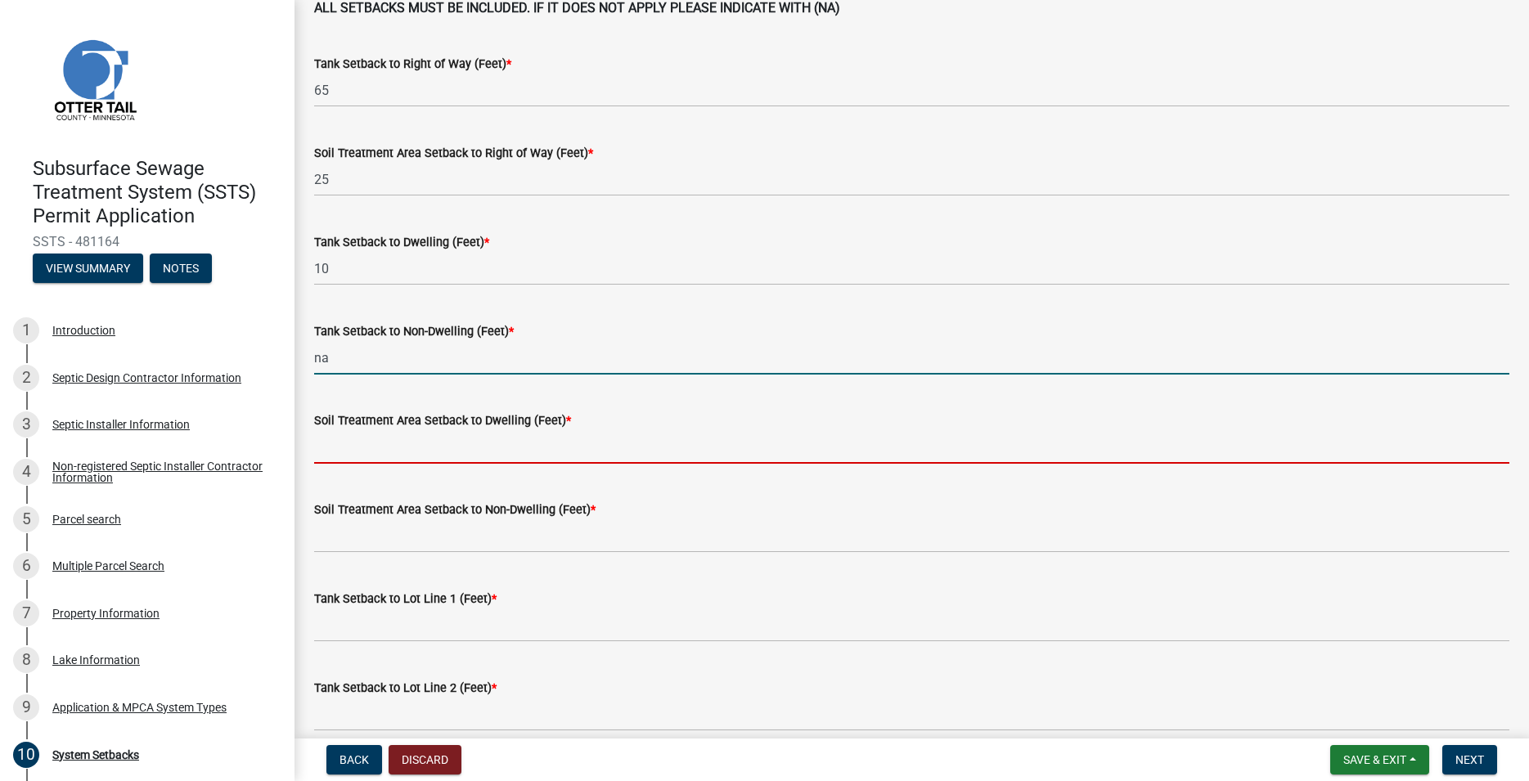
click at [331, 434] on input "Soil Treatment Area Setback to Dwelling (Feet) *" at bounding box center [911, 447] width 1195 height 34
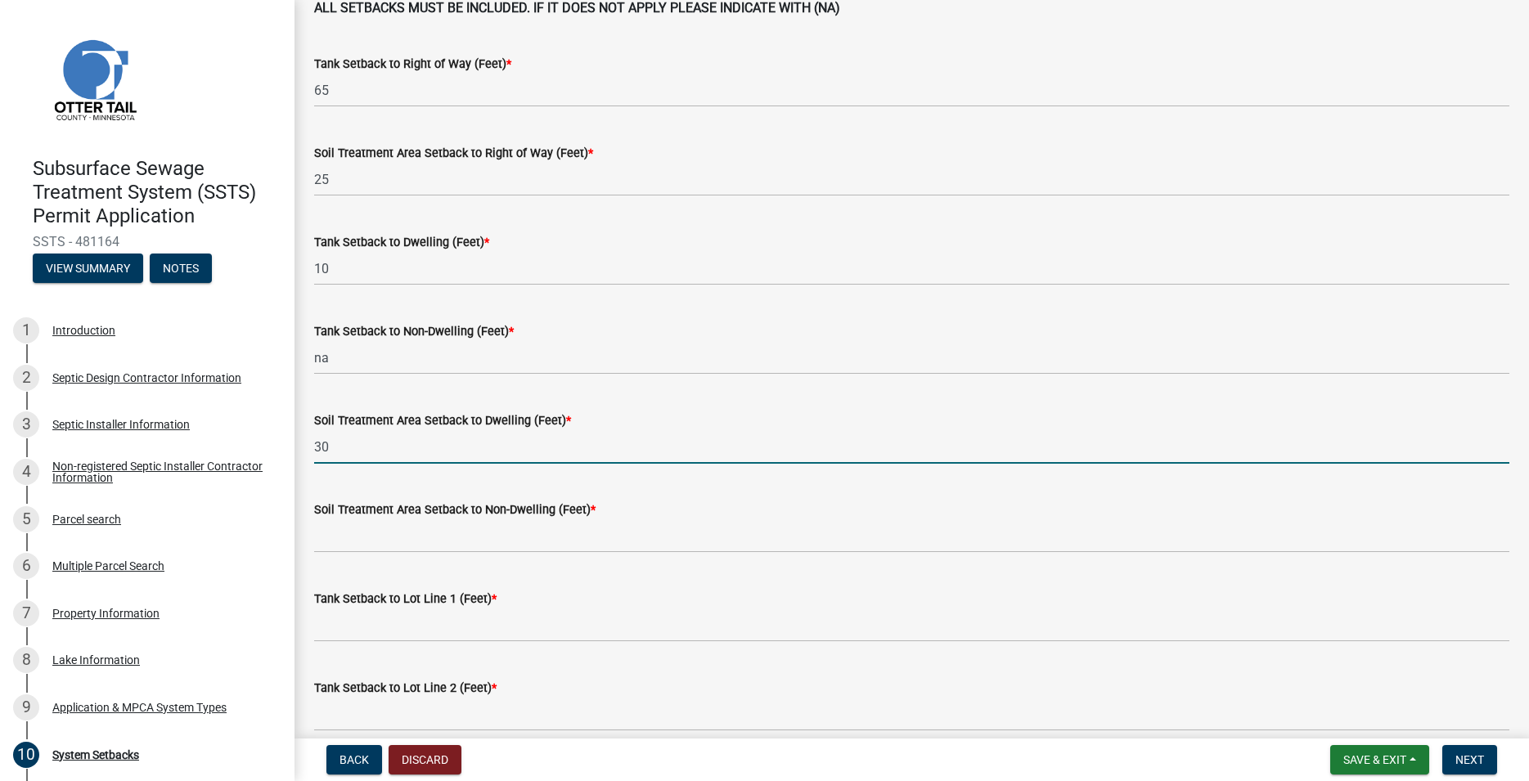
type input "30"
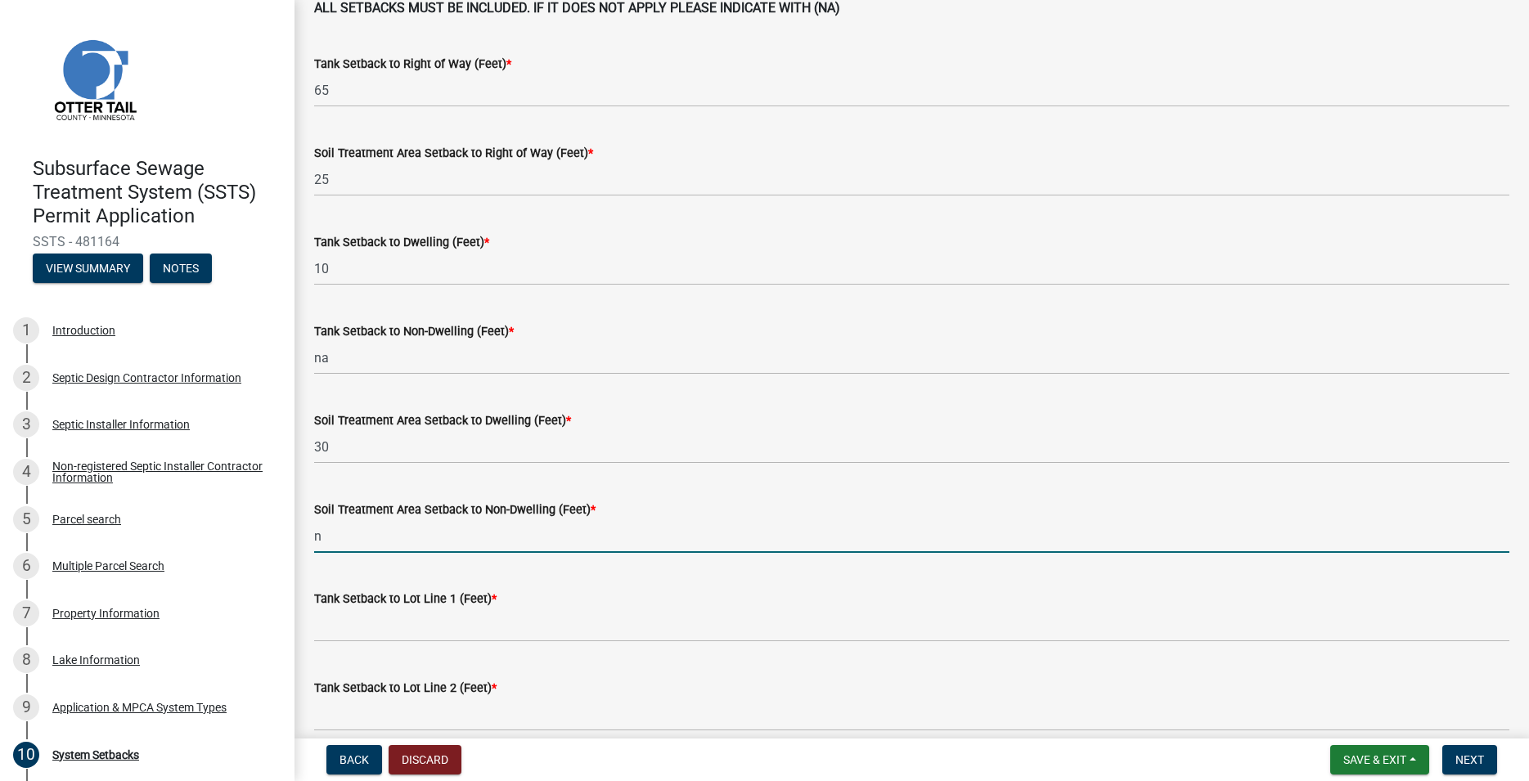
click at [374, 529] on input "n" at bounding box center [911, 537] width 1195 height 34
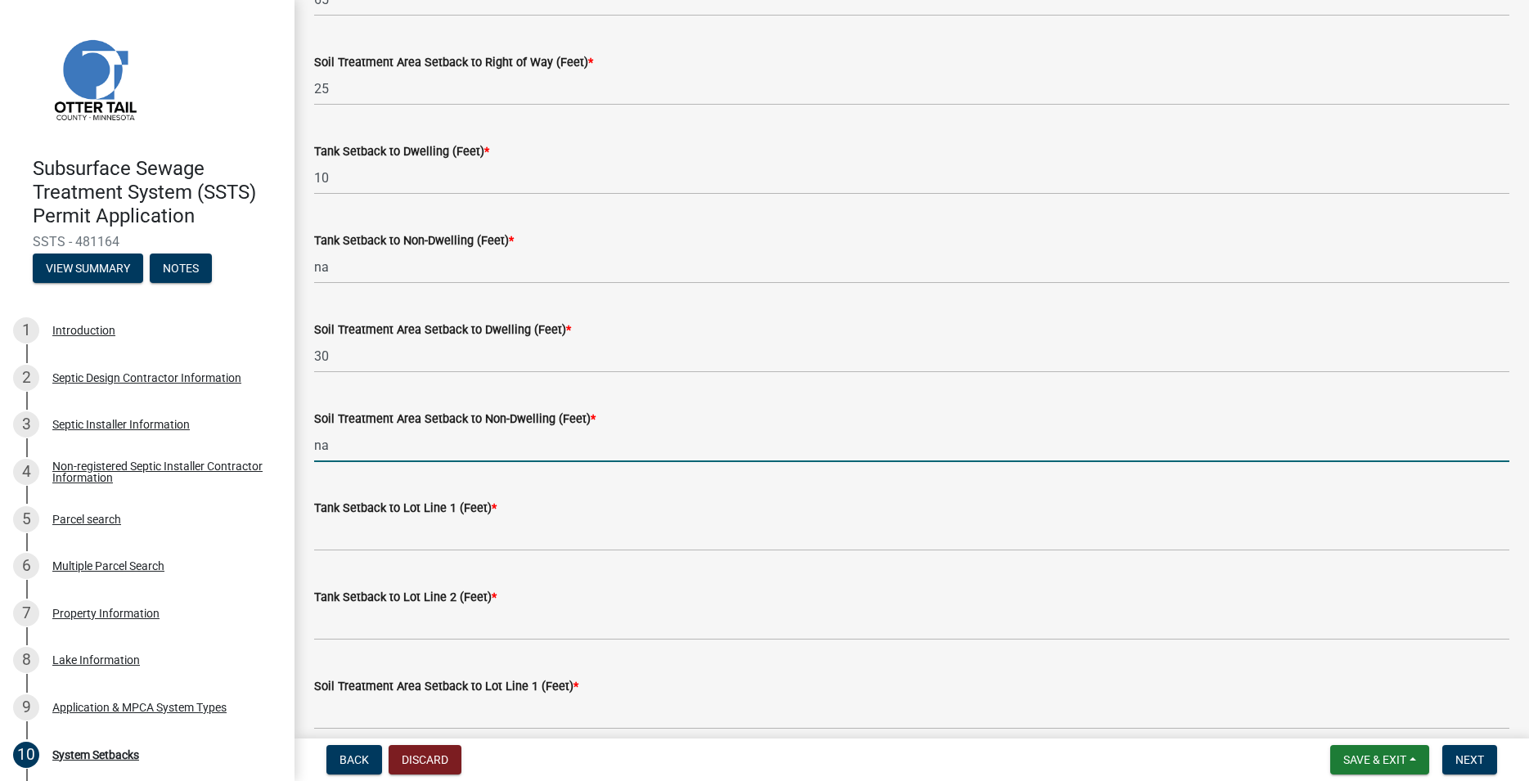
scroll to position [187, 0]
type input "na"
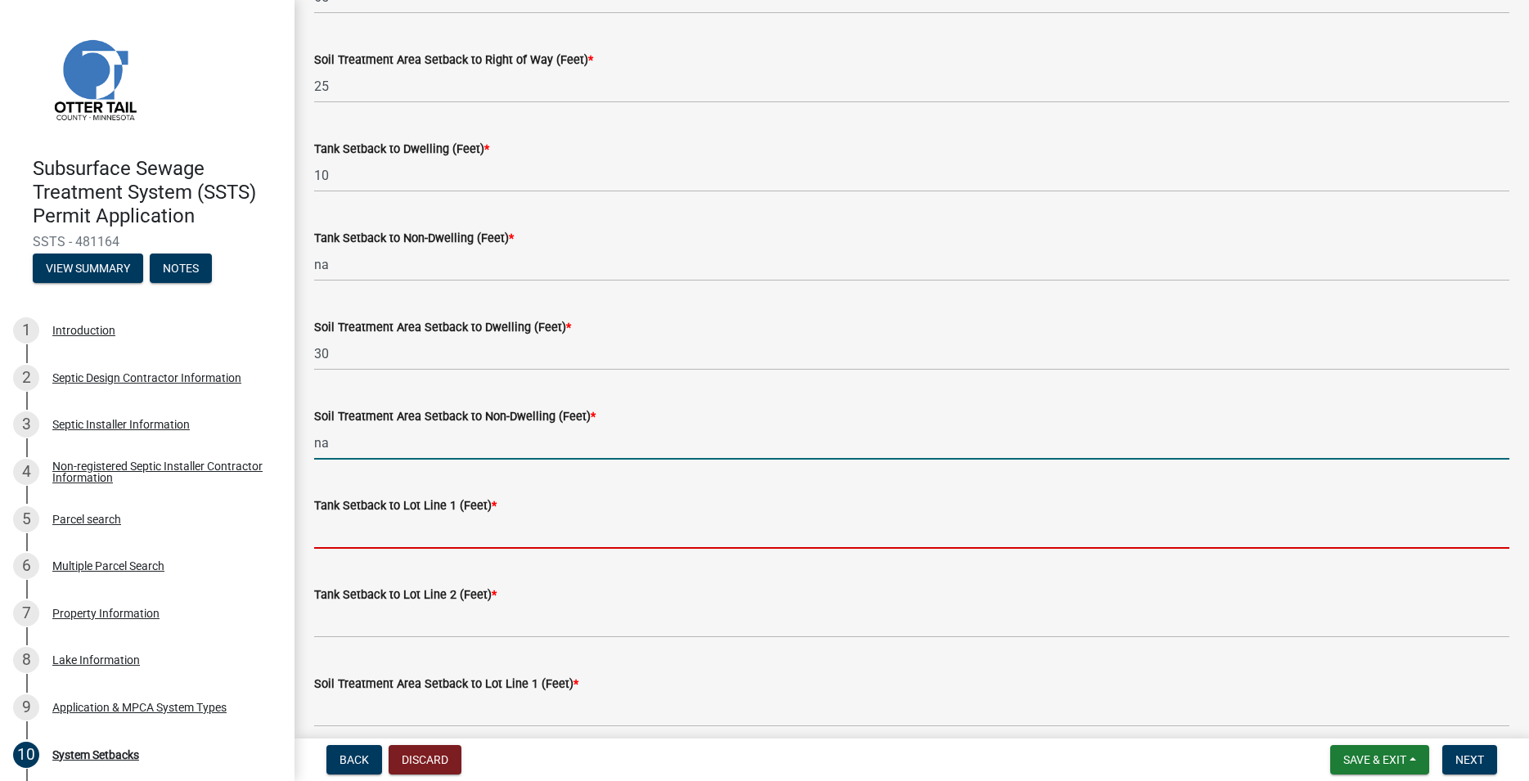
click at [374, 532] on input "Tank Setback to Lot Line 1 (Feet) *" at bounding box center [911, 532] width 1195 height 34
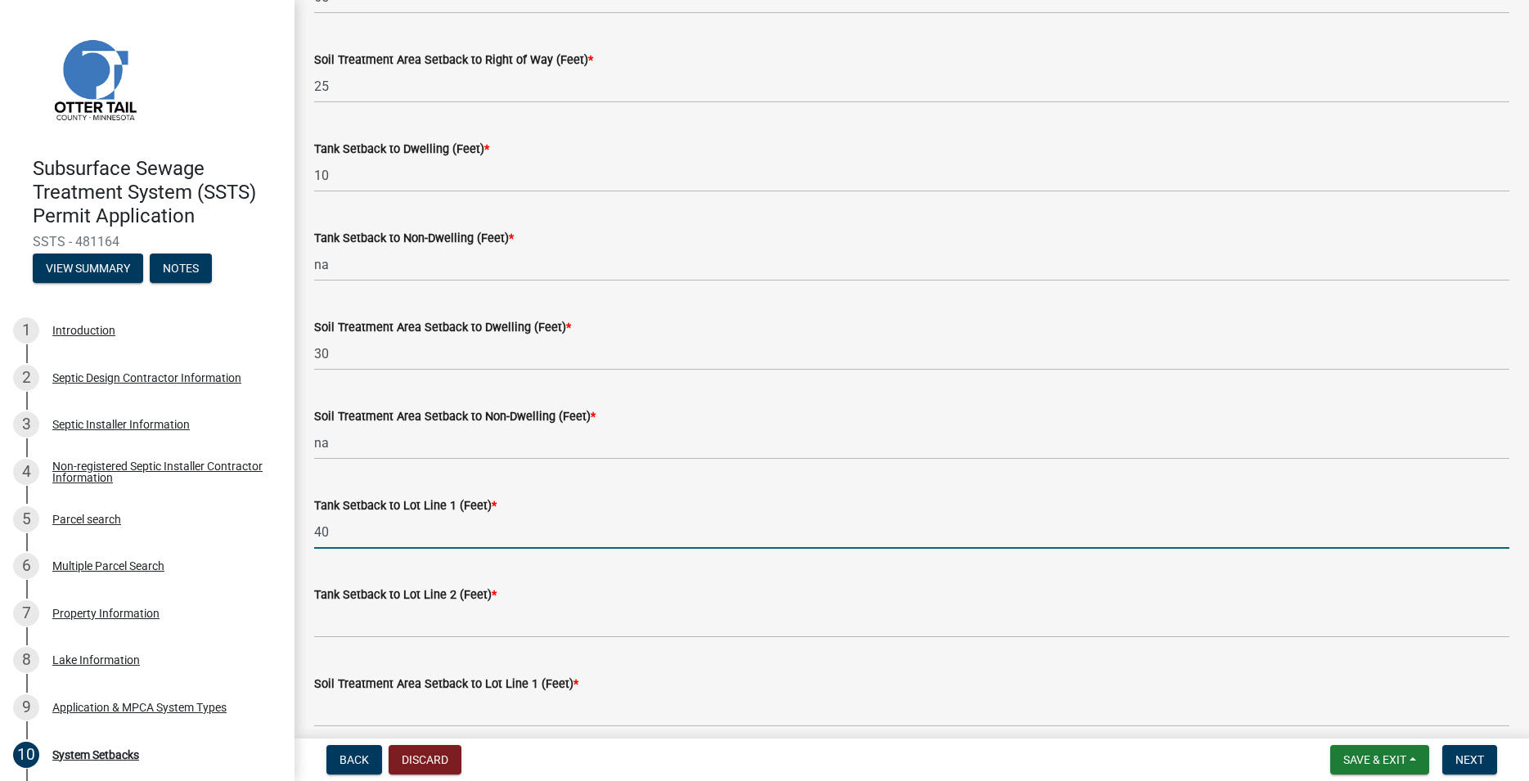
type input "40"
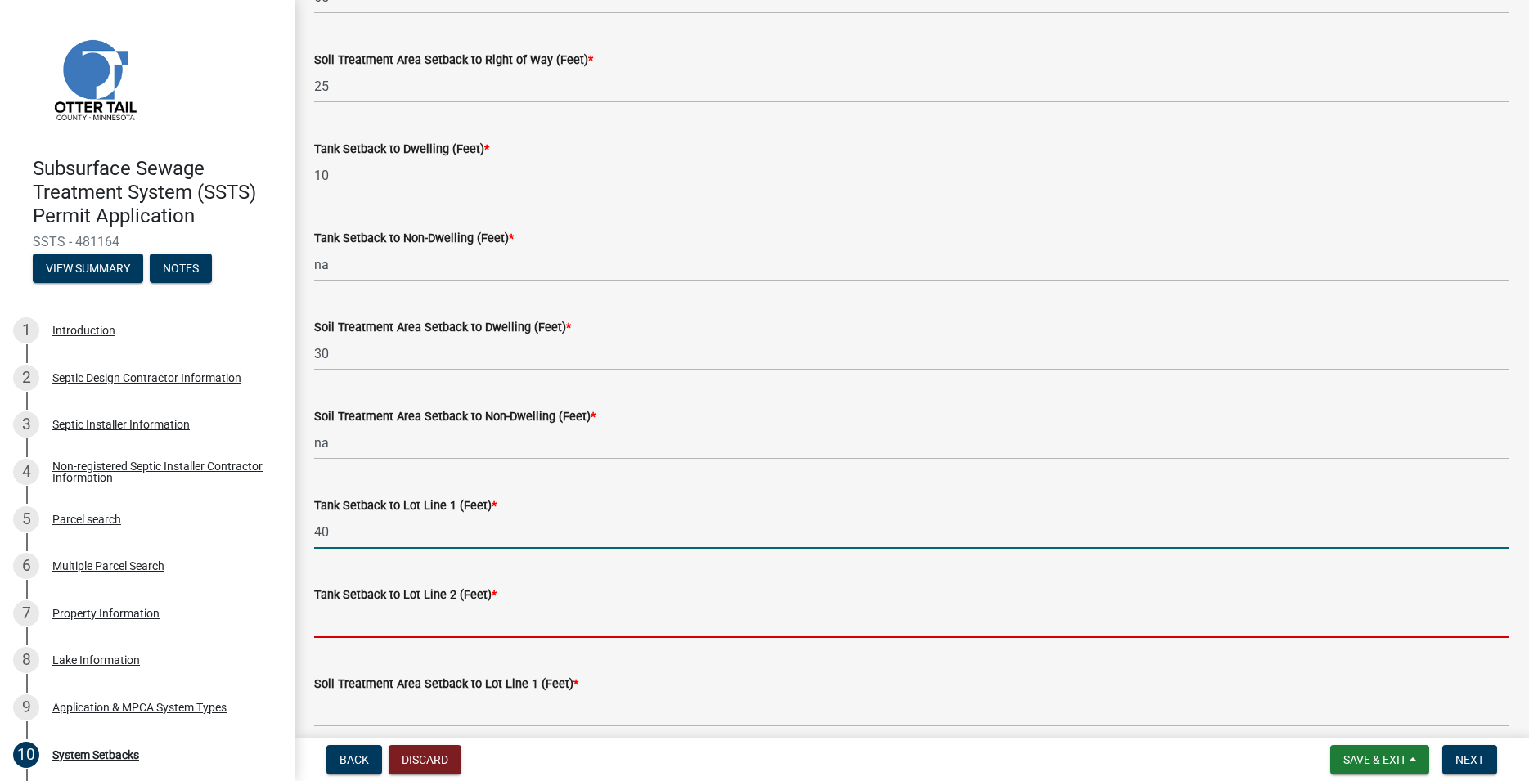
click at [392, 610] on input "Tank Setback to Lot Line 2 (Feet) *" at bounding box center [911, 622] width 1195 height 34
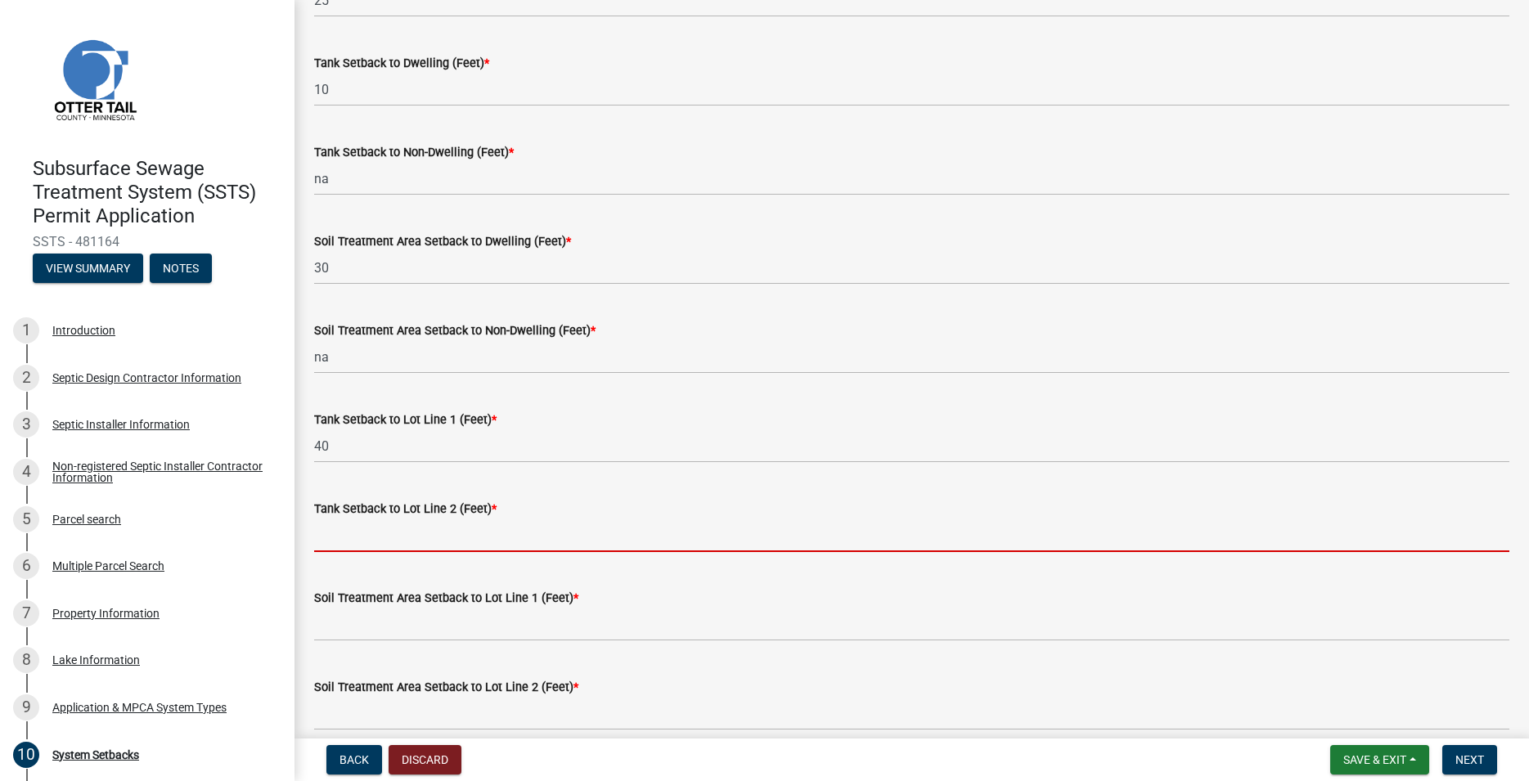
scroll to position [280, 0]
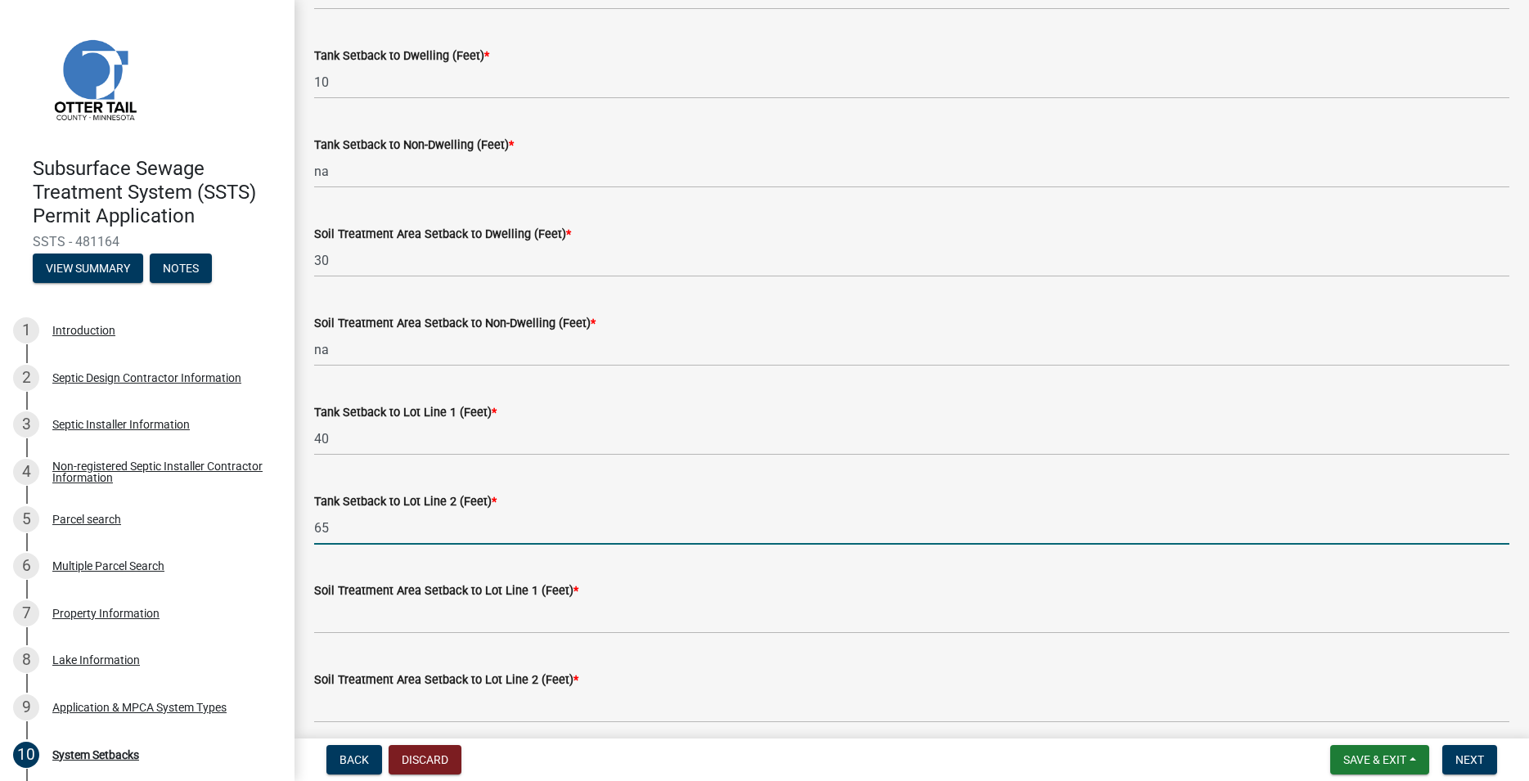
type input "65"
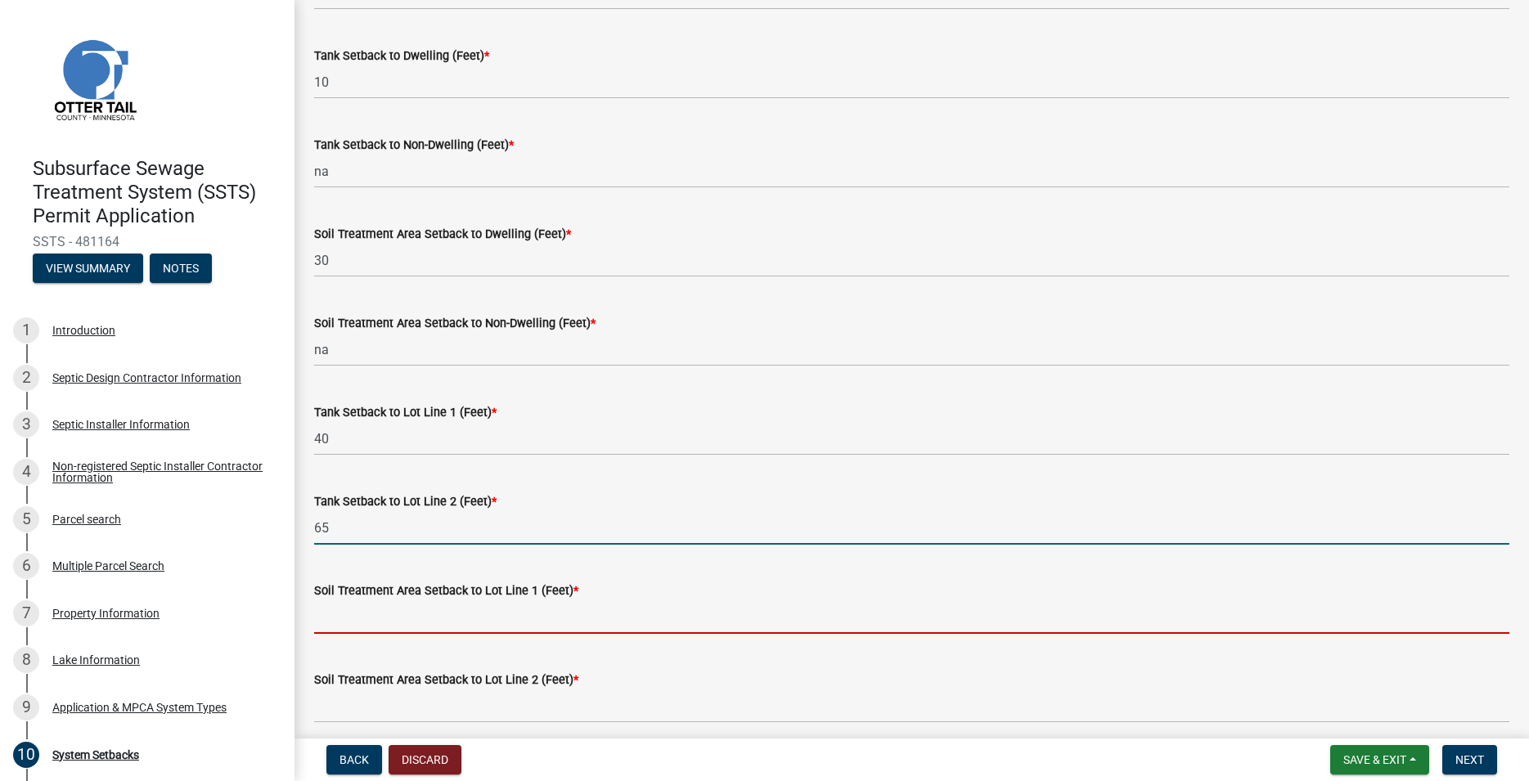
click at [371, 627] on input "Soil Treatment Area Setback to Lot Line 1 (Feet) *" at bounding box center [911, 618] width 1195 height 34
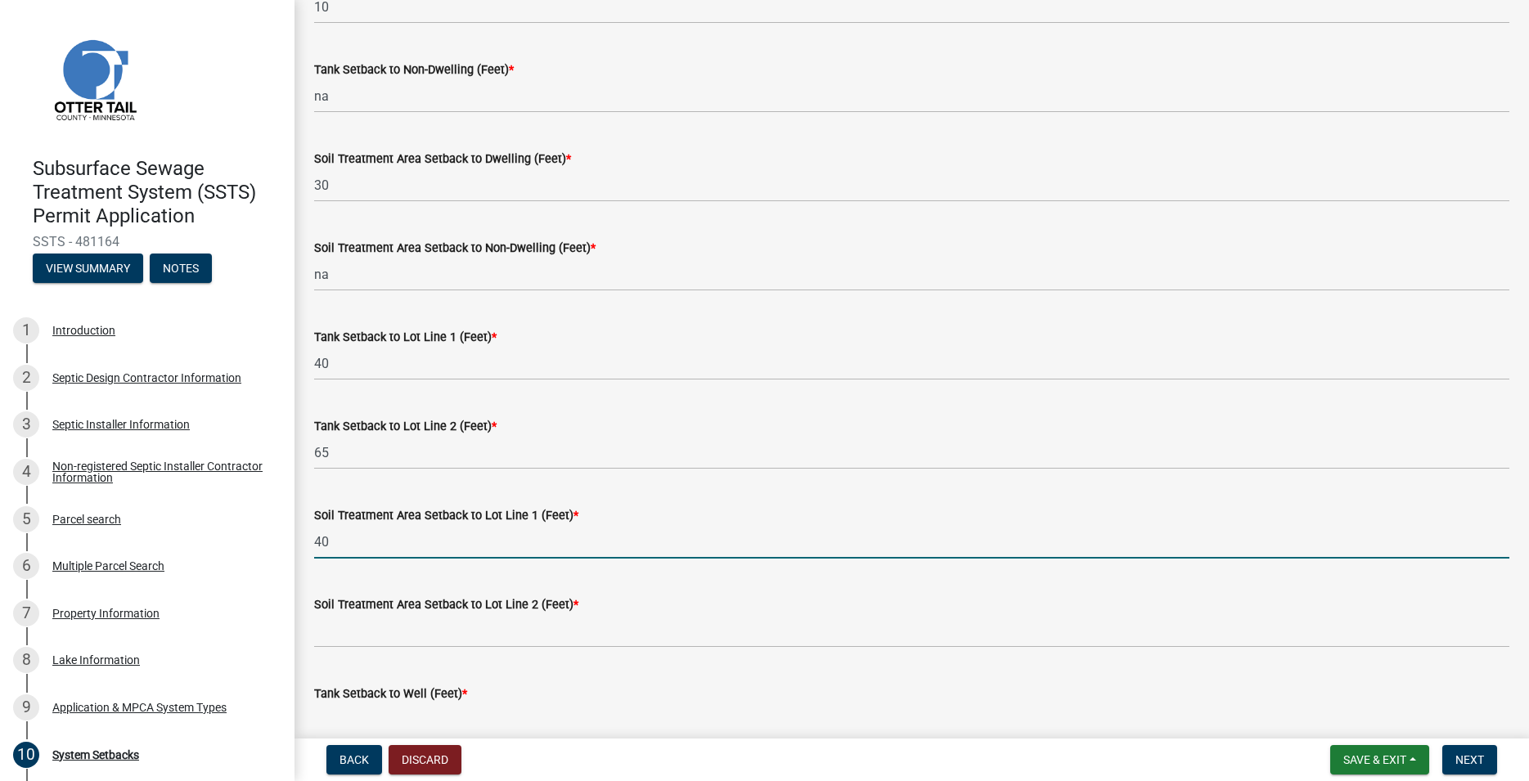
scroll to position [466, 0]
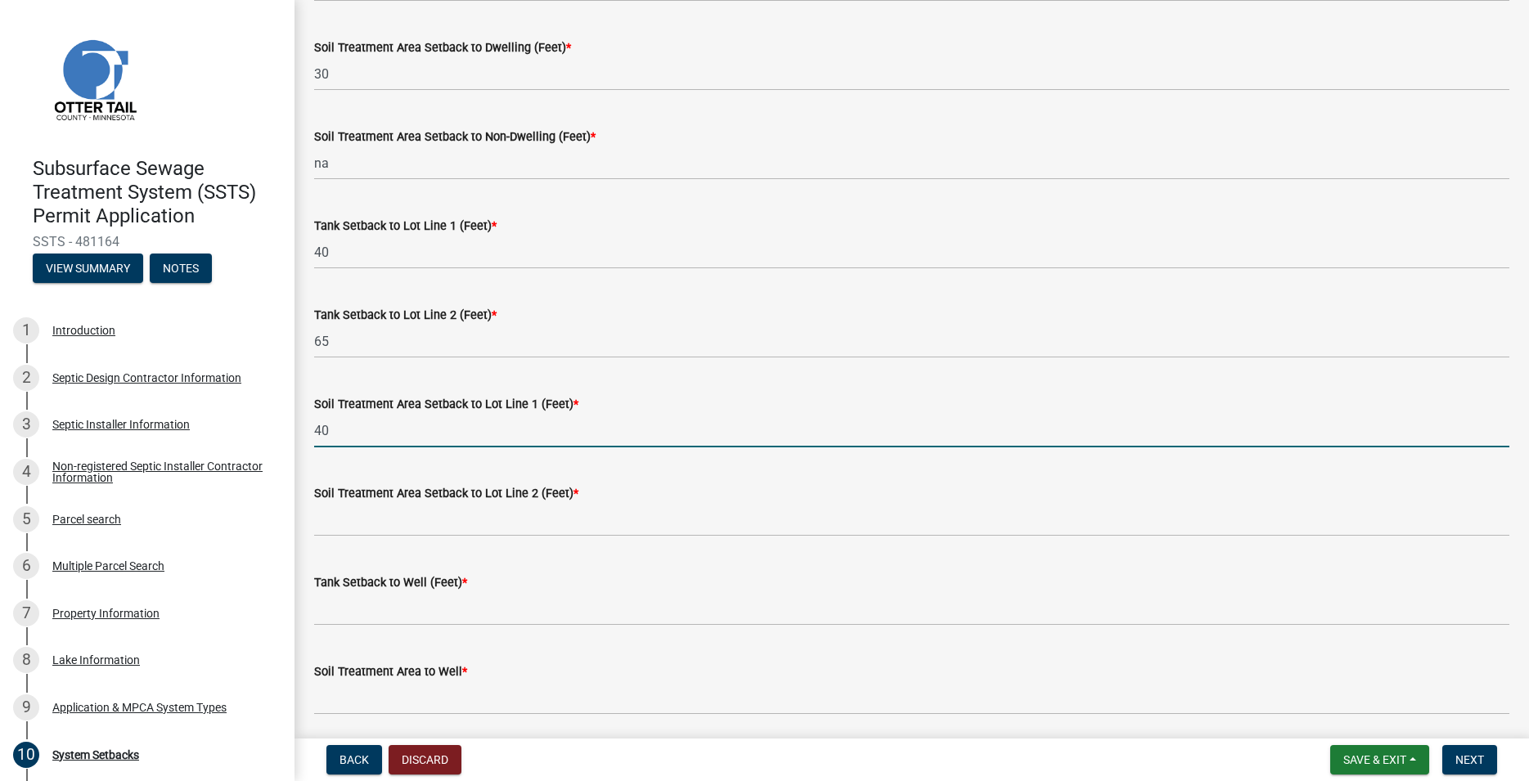
type input "40"
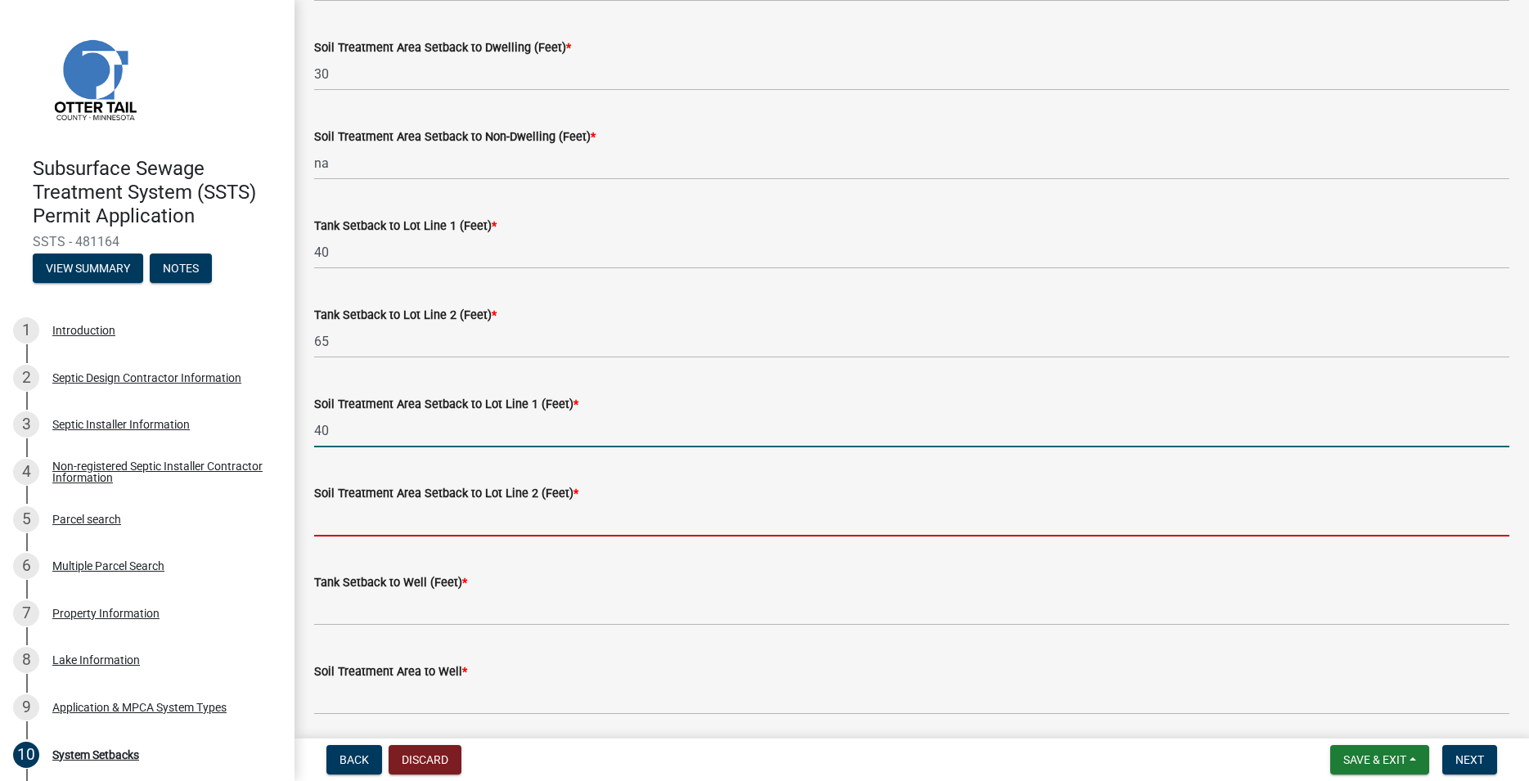
click at [359, 517] on input "Soil Treatment Area Setback to Lot Line 2 (Feet) *" at bounding box center [911, 520] width 1195 height 34
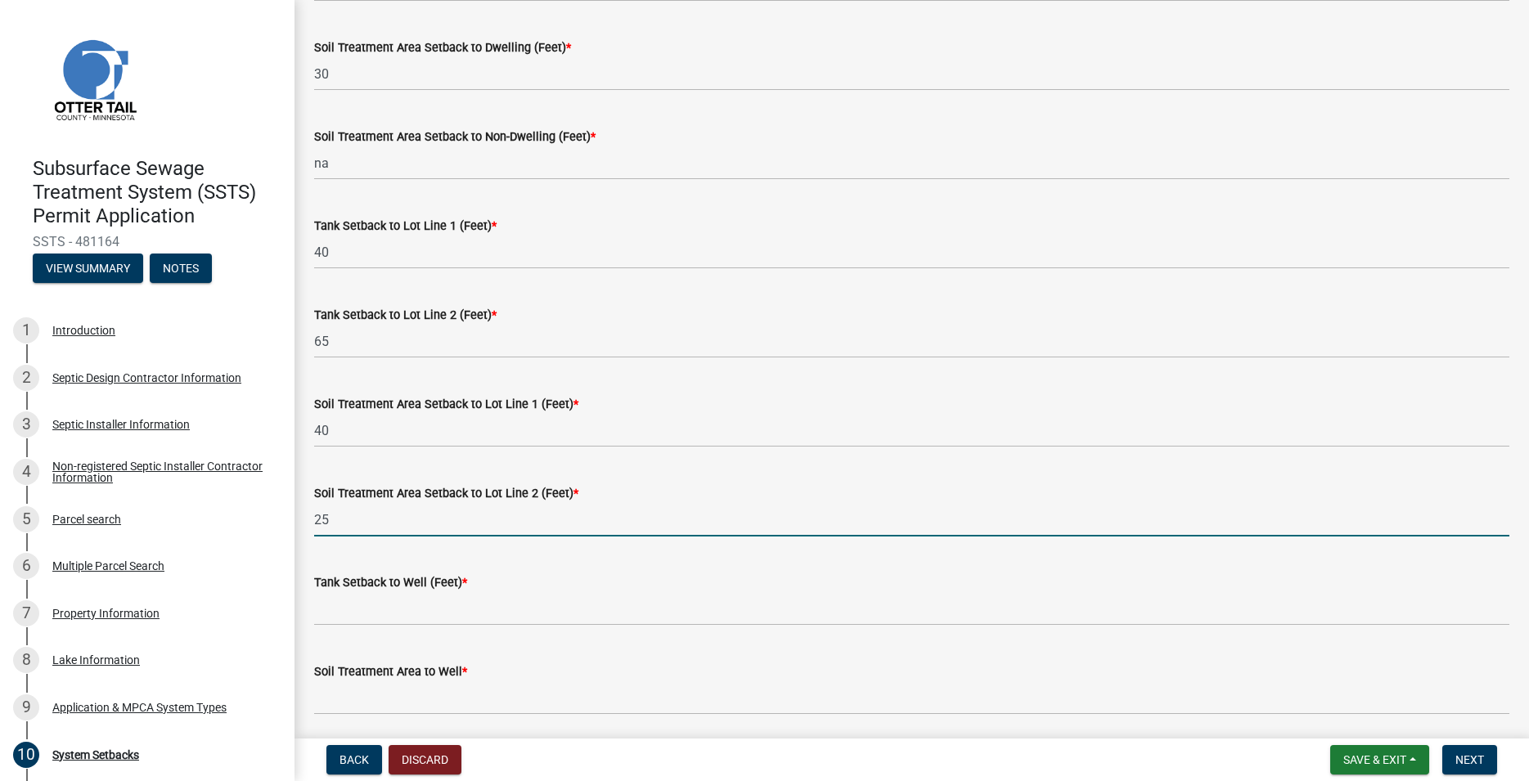
scroll to position [653, 0]
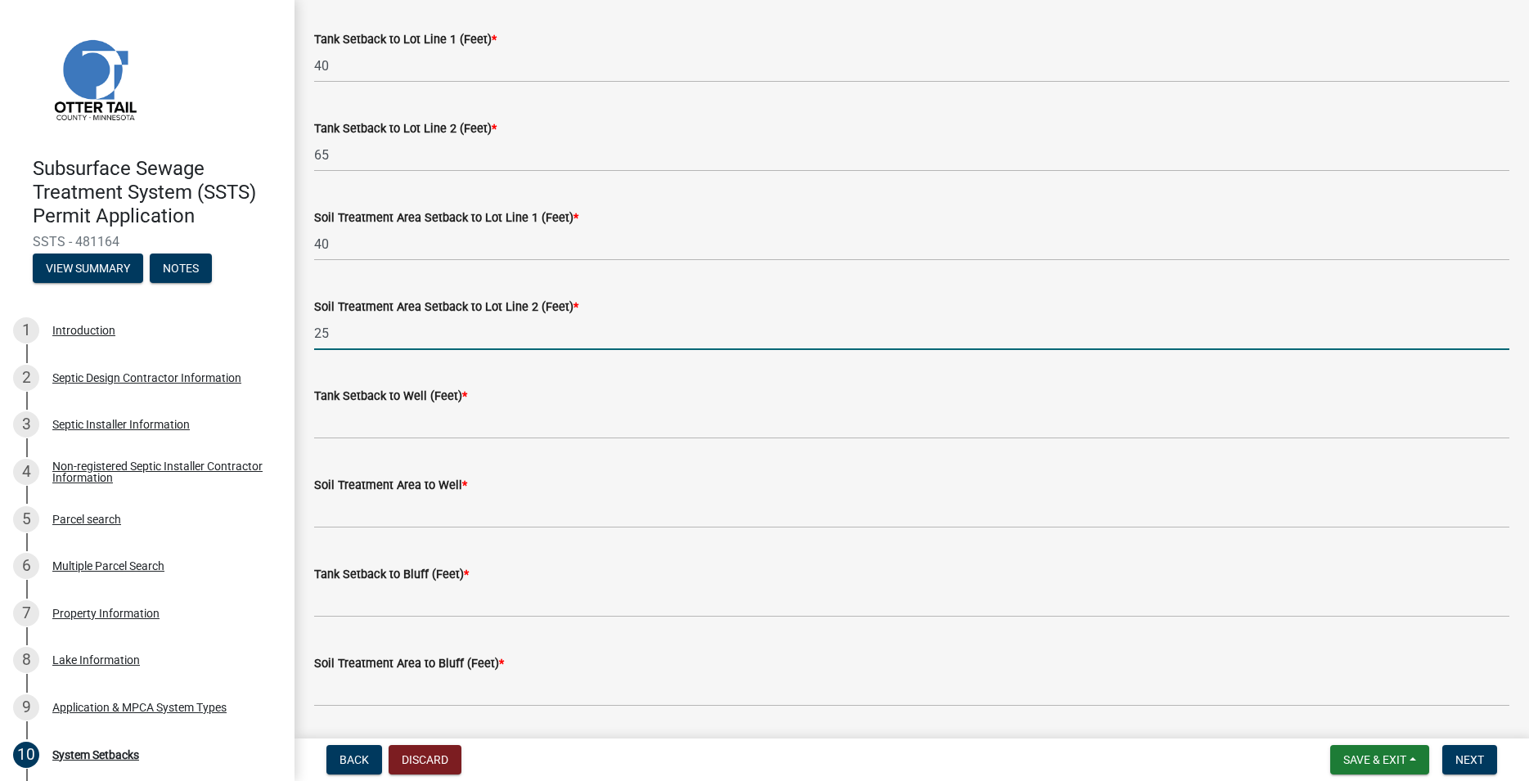
type input "25"
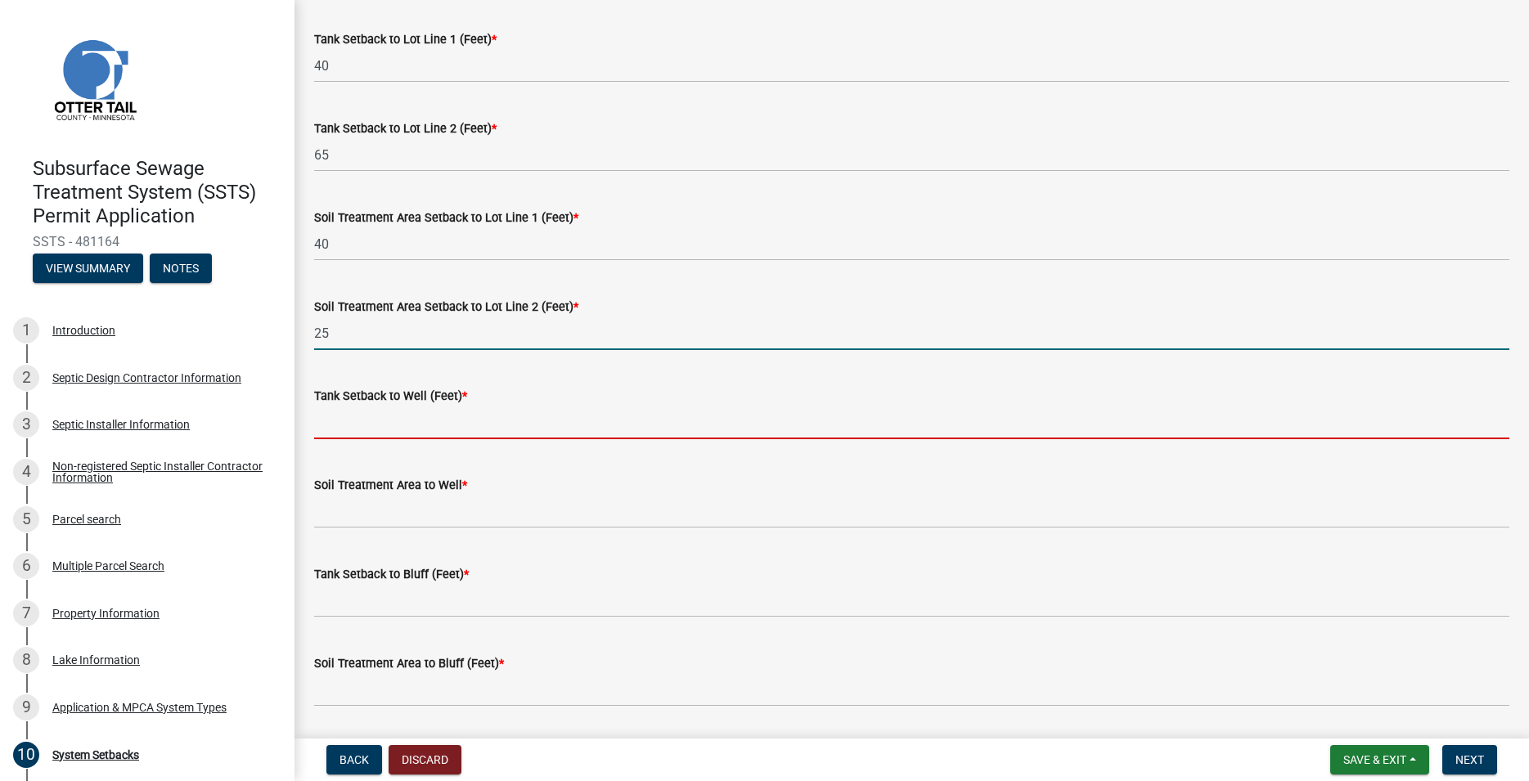
click at [358, 429] on input "Tank Setback to Well (Feet) *" at bounding box center [911, 423] width 1195 height 34
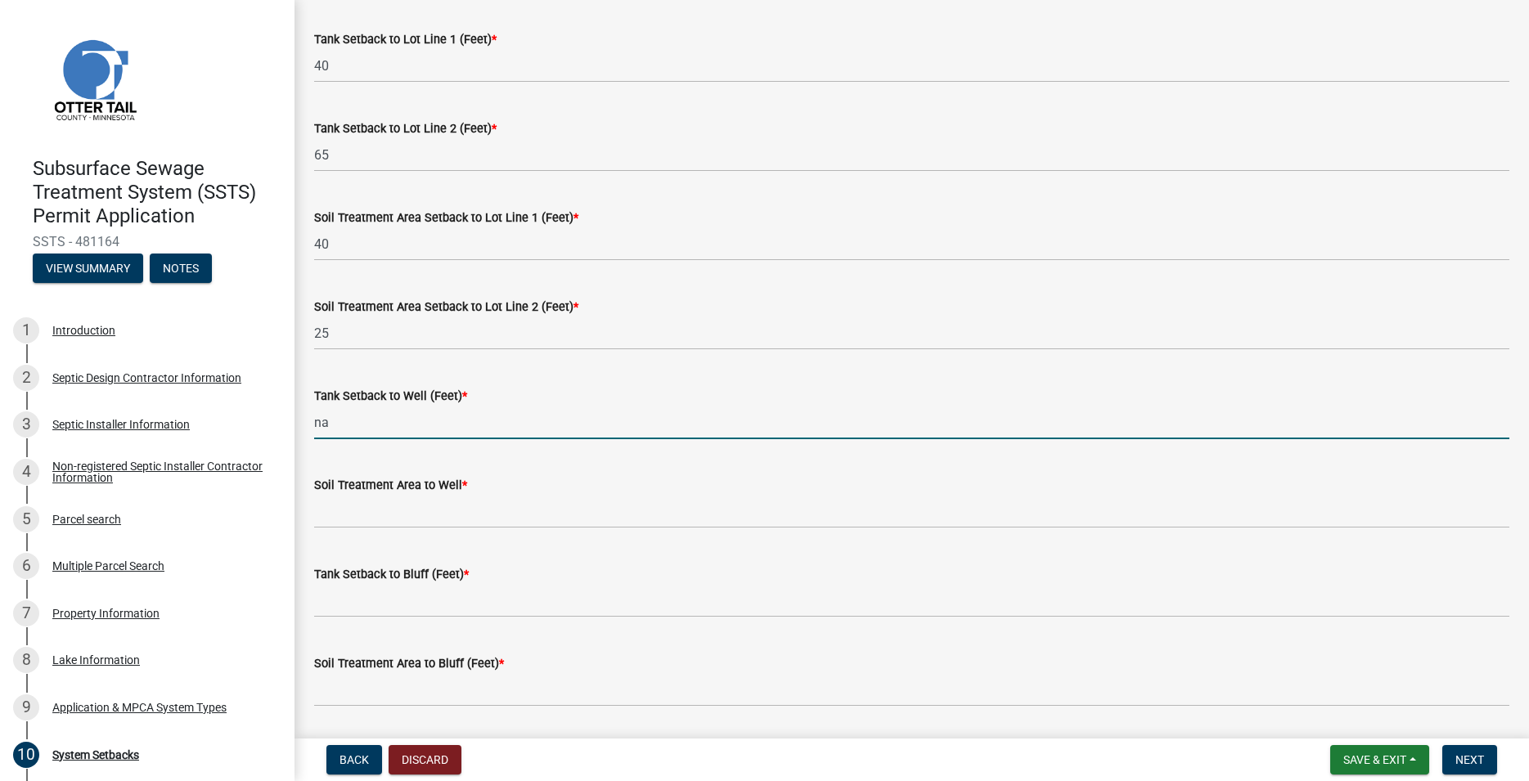
type input "na"
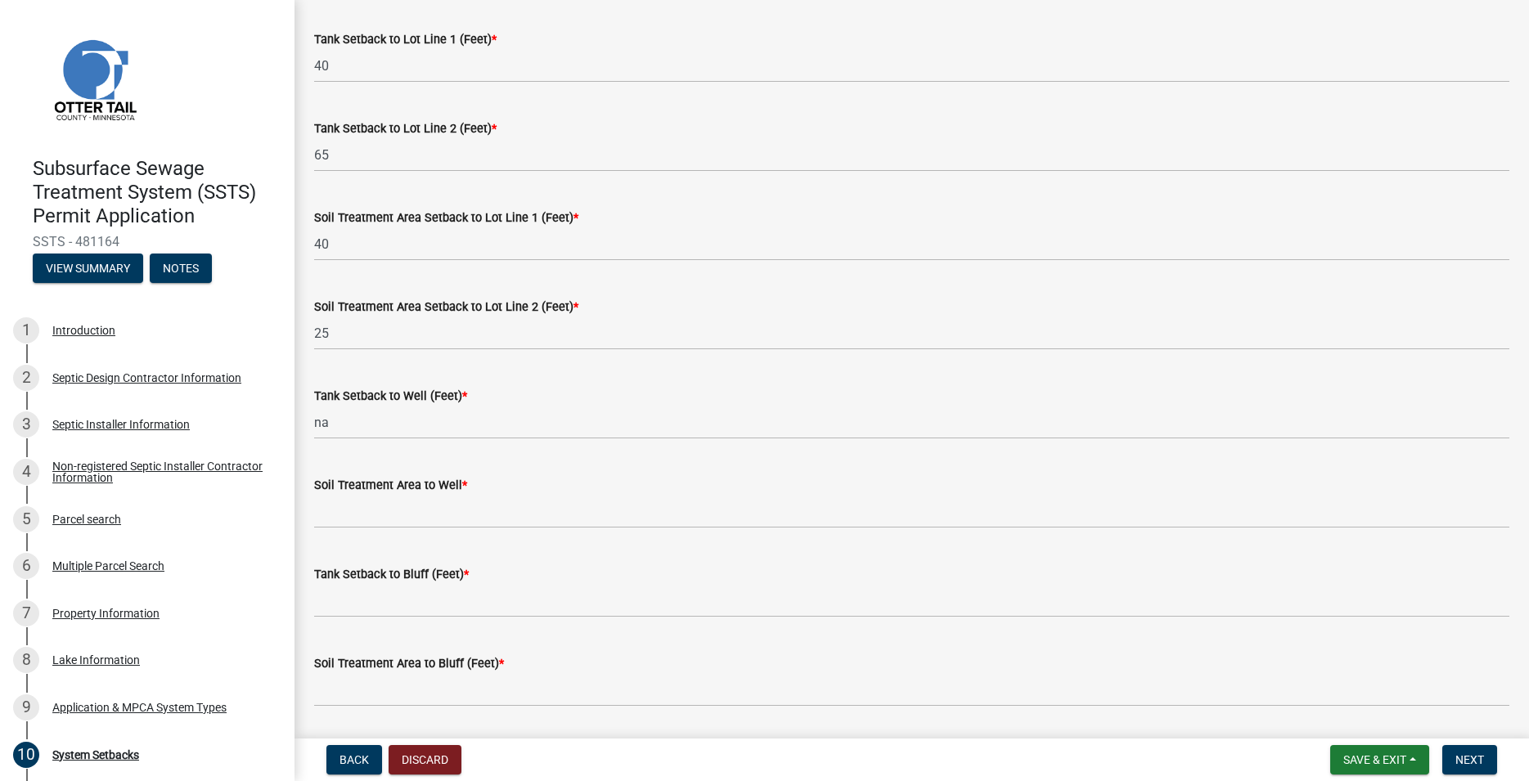
click at [354, 487] on label "Soil Treatment Area to Well *" at bounding box center [390, 485] width 153 height 11
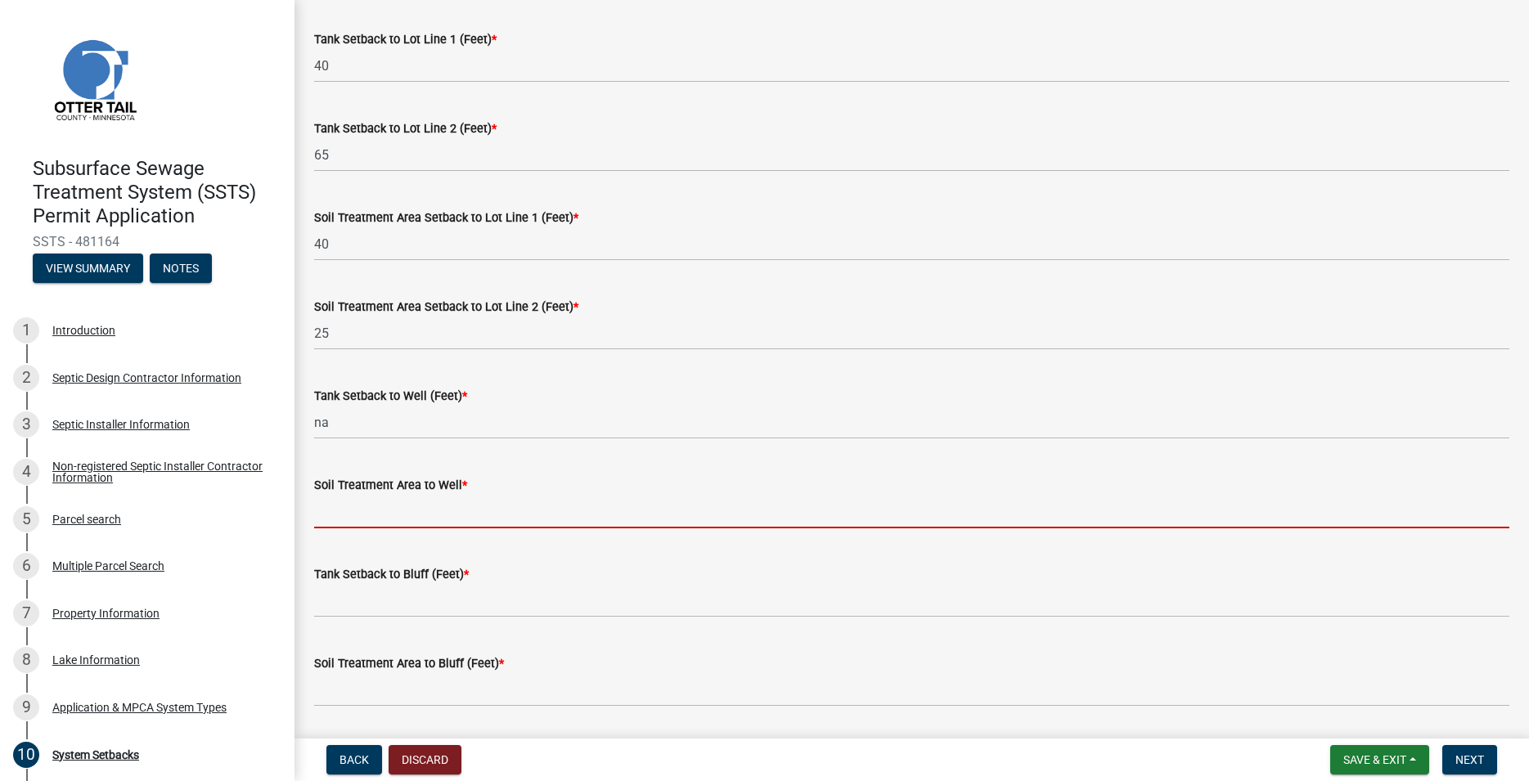
click at [354, 495] on input "Soil Treatment Area to Well *" at bounding box center [911, 512] width 1195 height 34
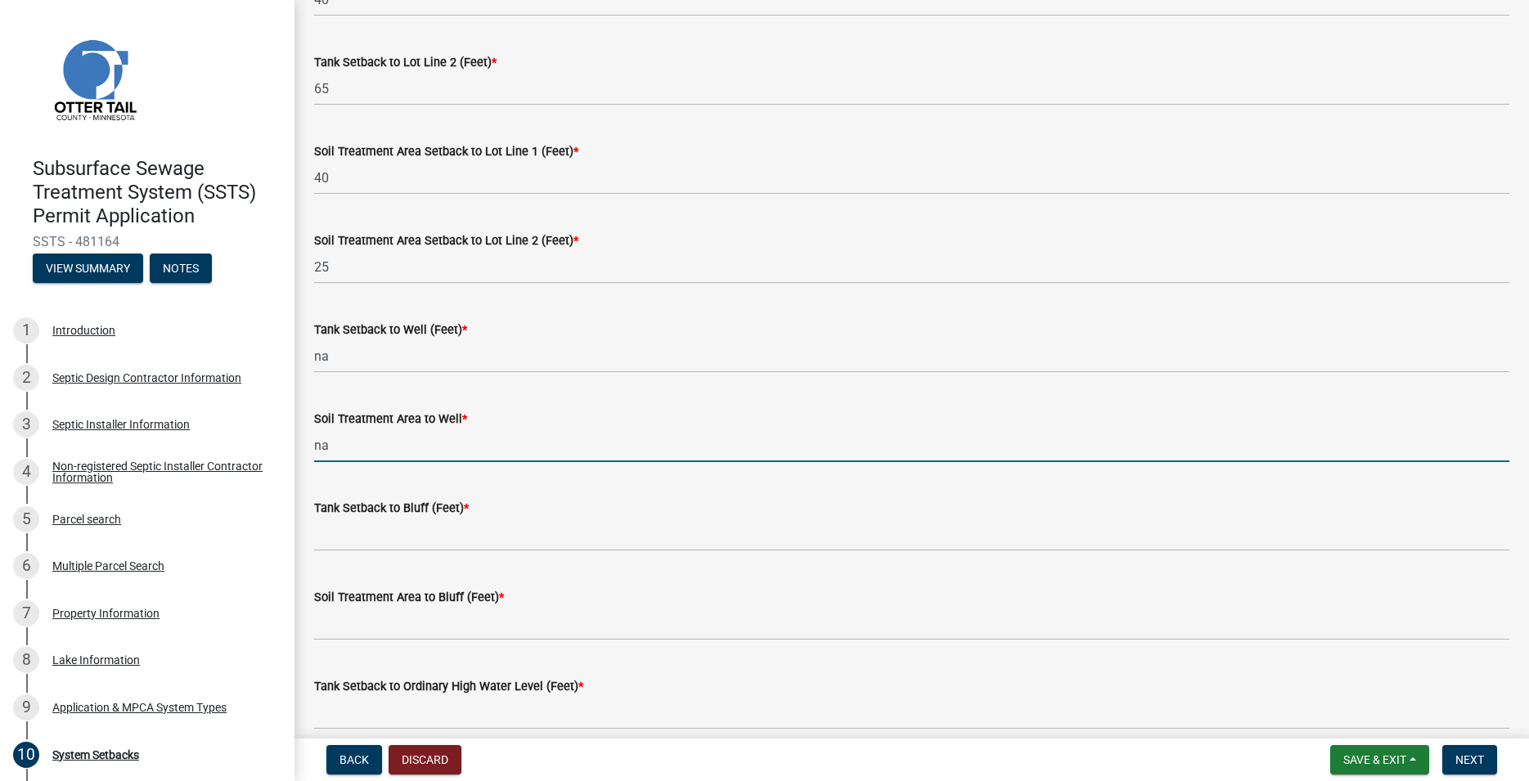
scroll to position [746, 0]
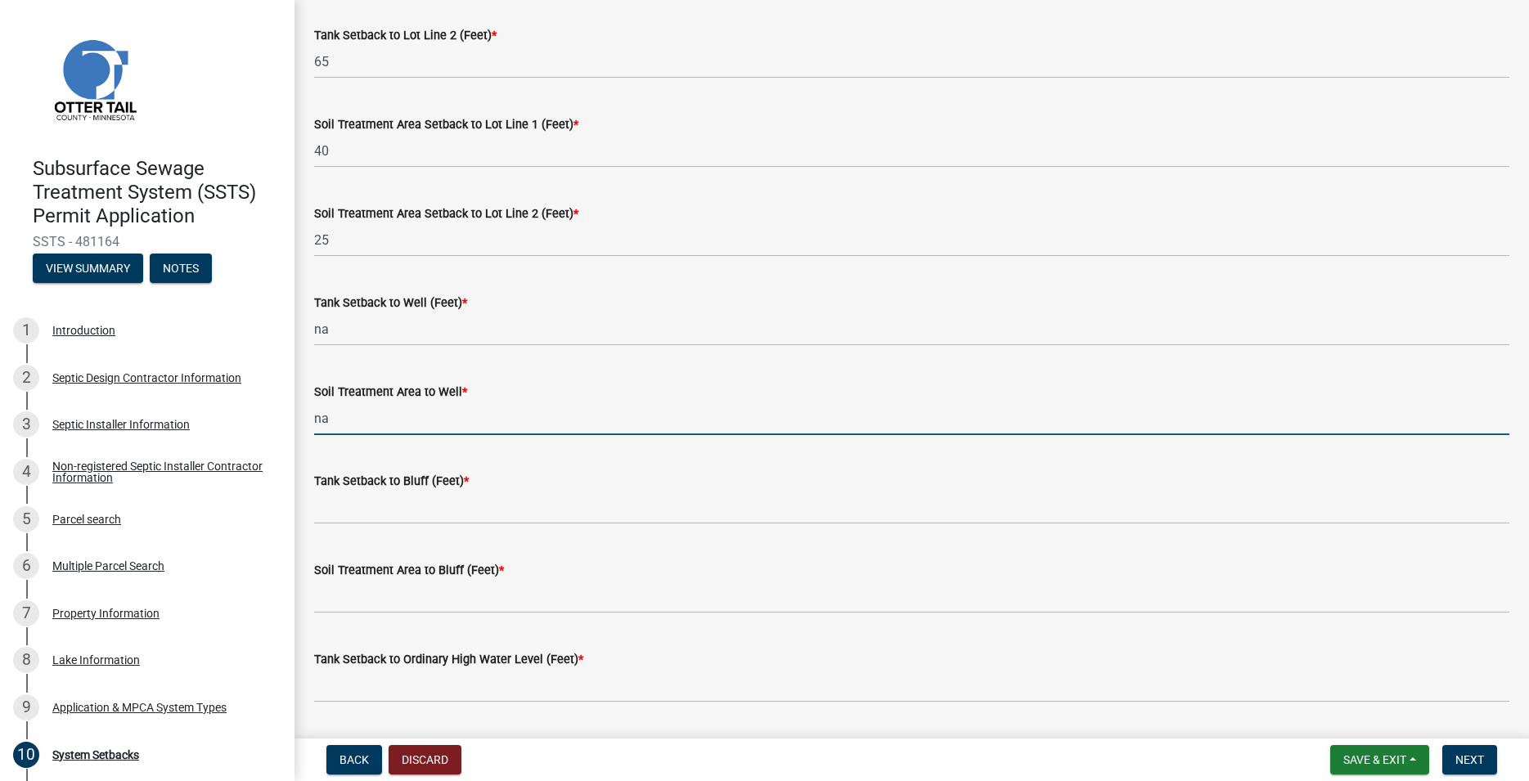
type input "na"
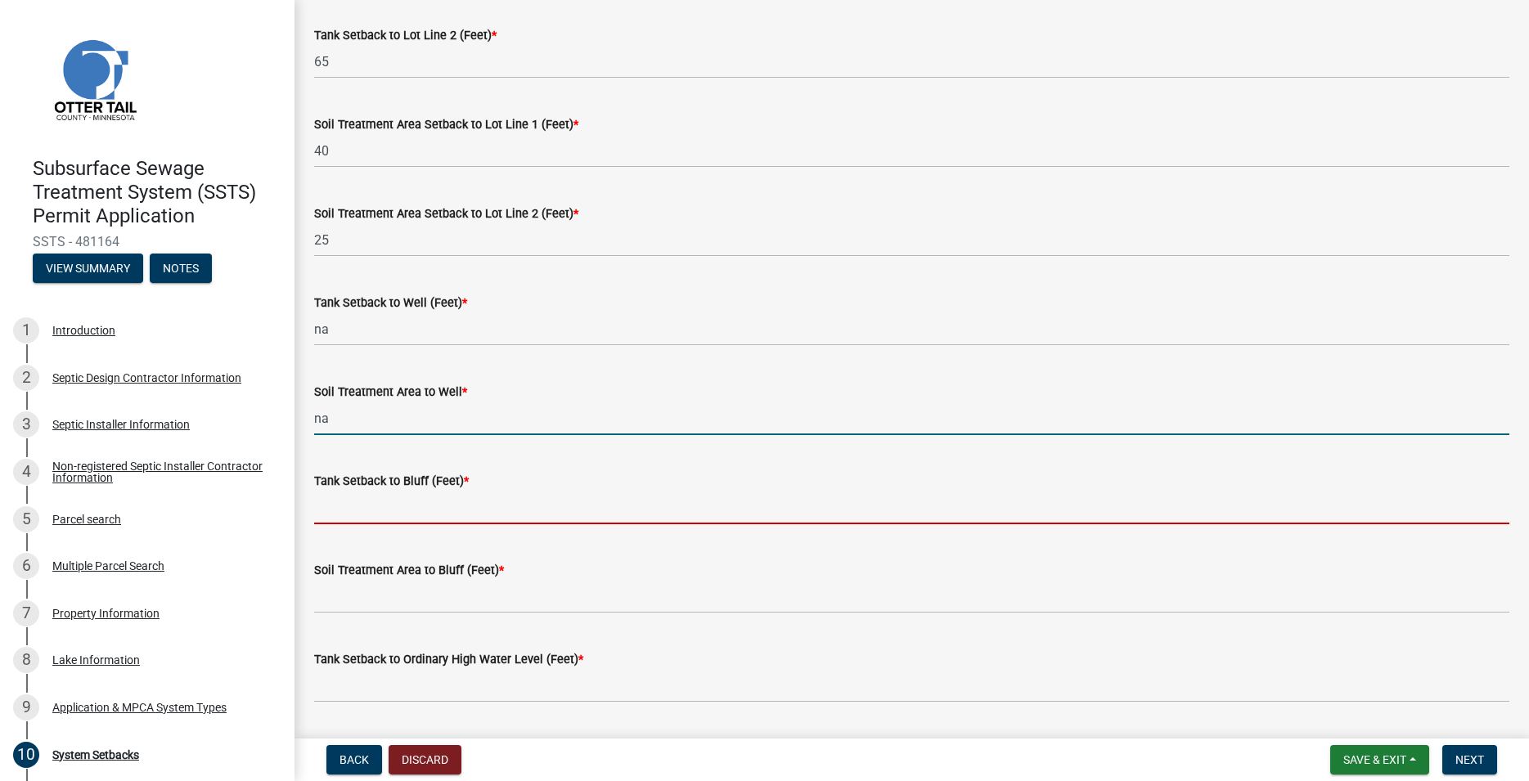
click at [356, 513] on input "Tank Setback to Bluff (Feet) *" at bounding box center [911, 508] width 1195 height 34
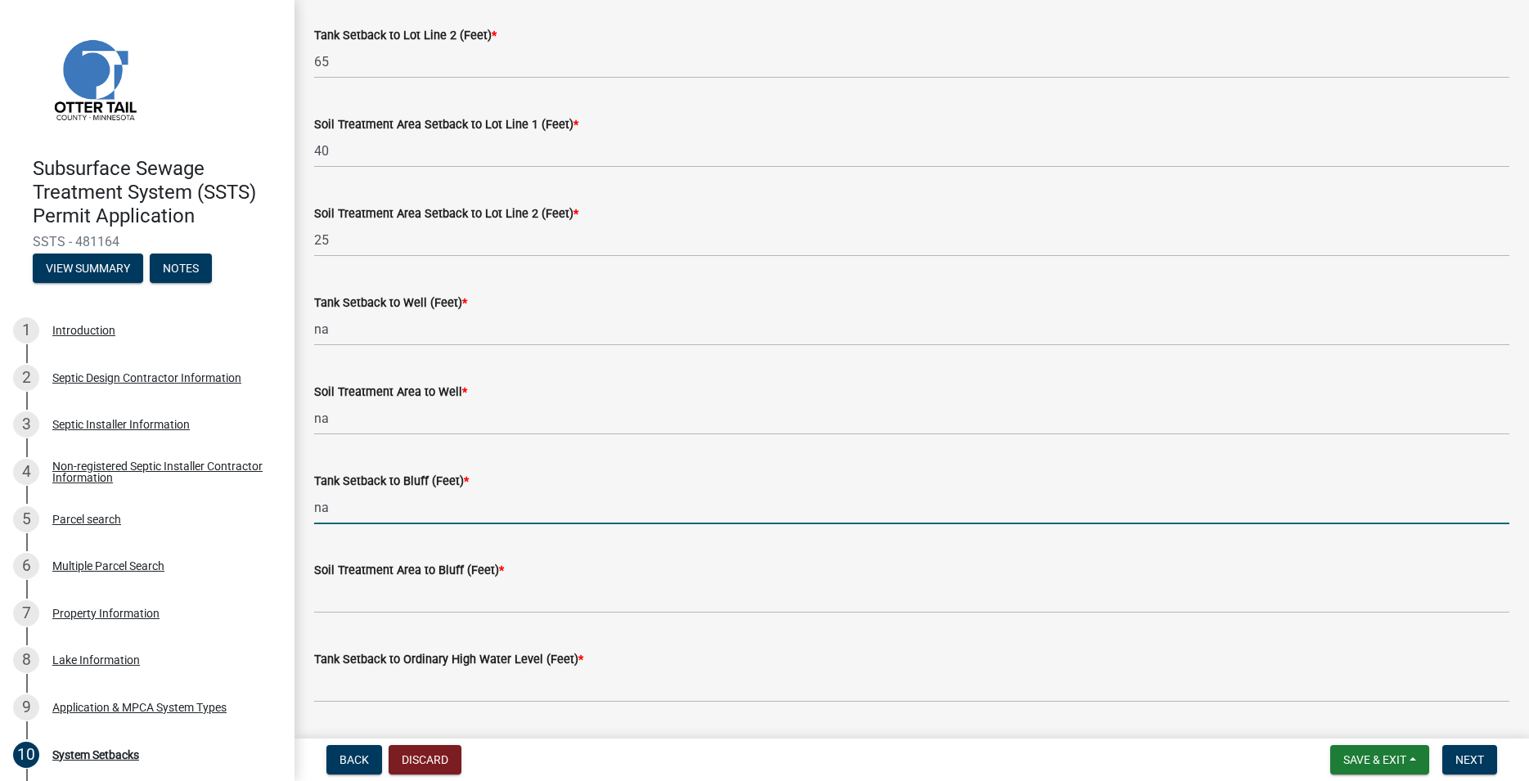
type input "na"
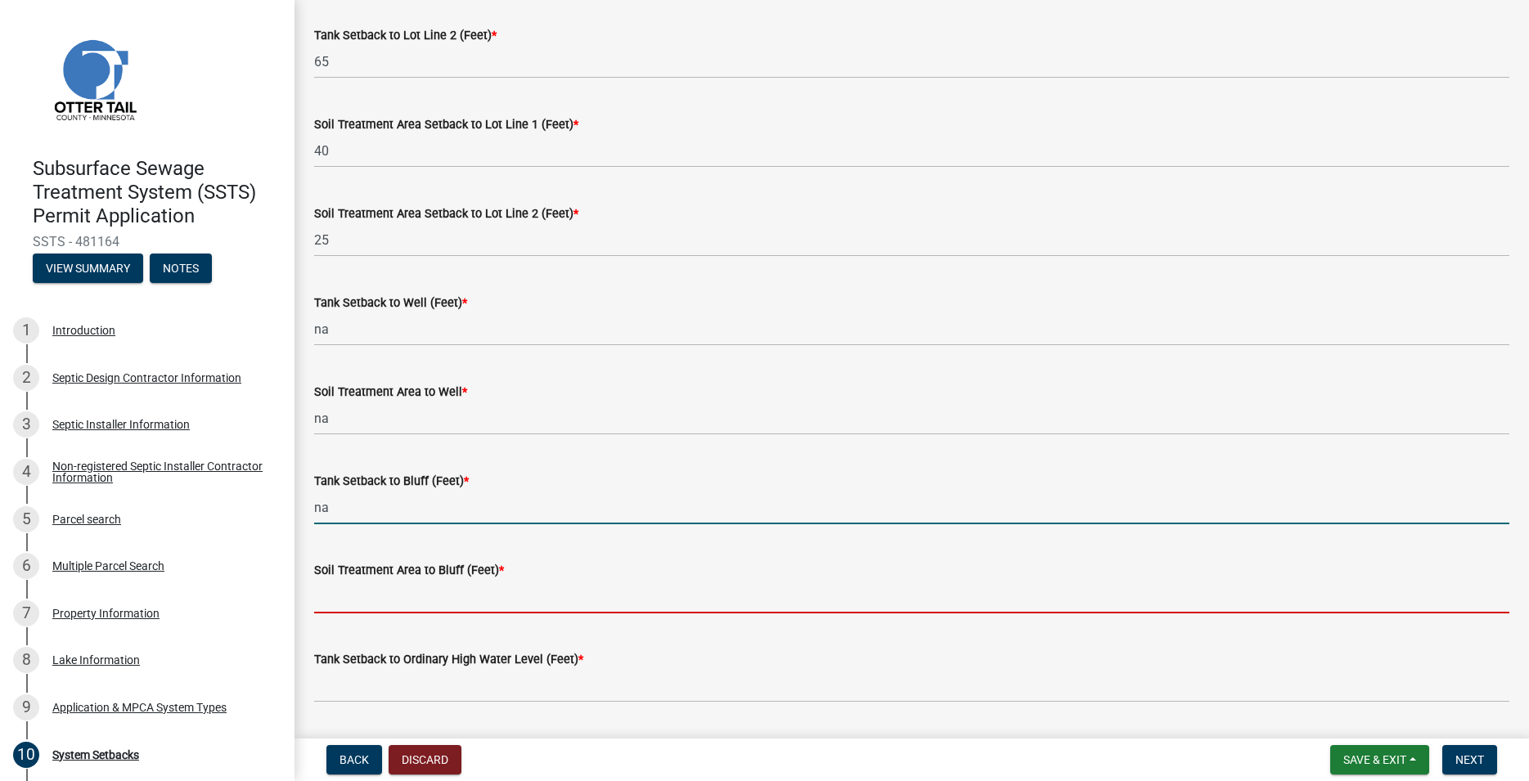
click at [350, 598] on input "Soil Treatment Area to Bluff (Feet) *" at bounding box center [911, 597] width 1195 height 34
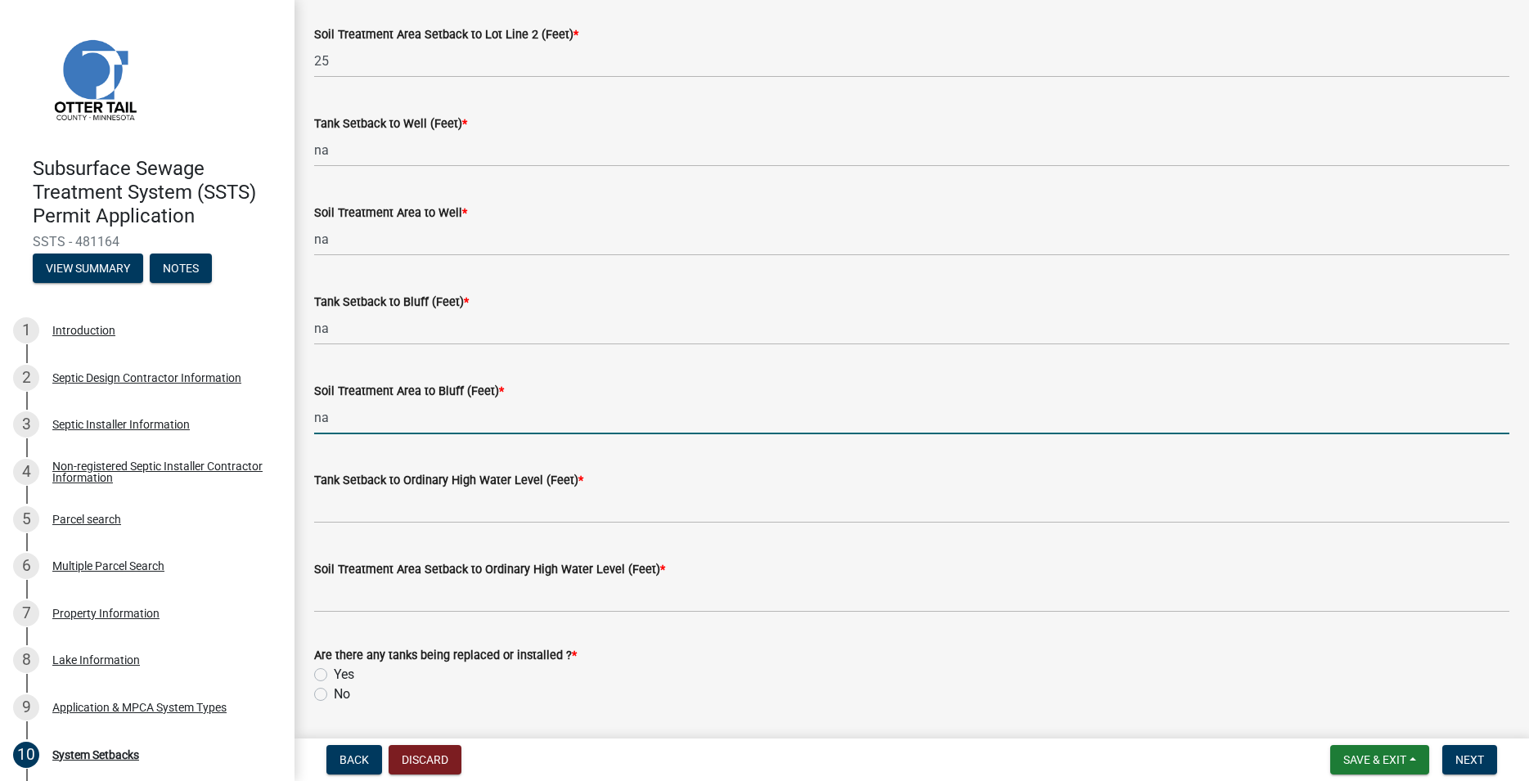
scroll to position [976, 0]
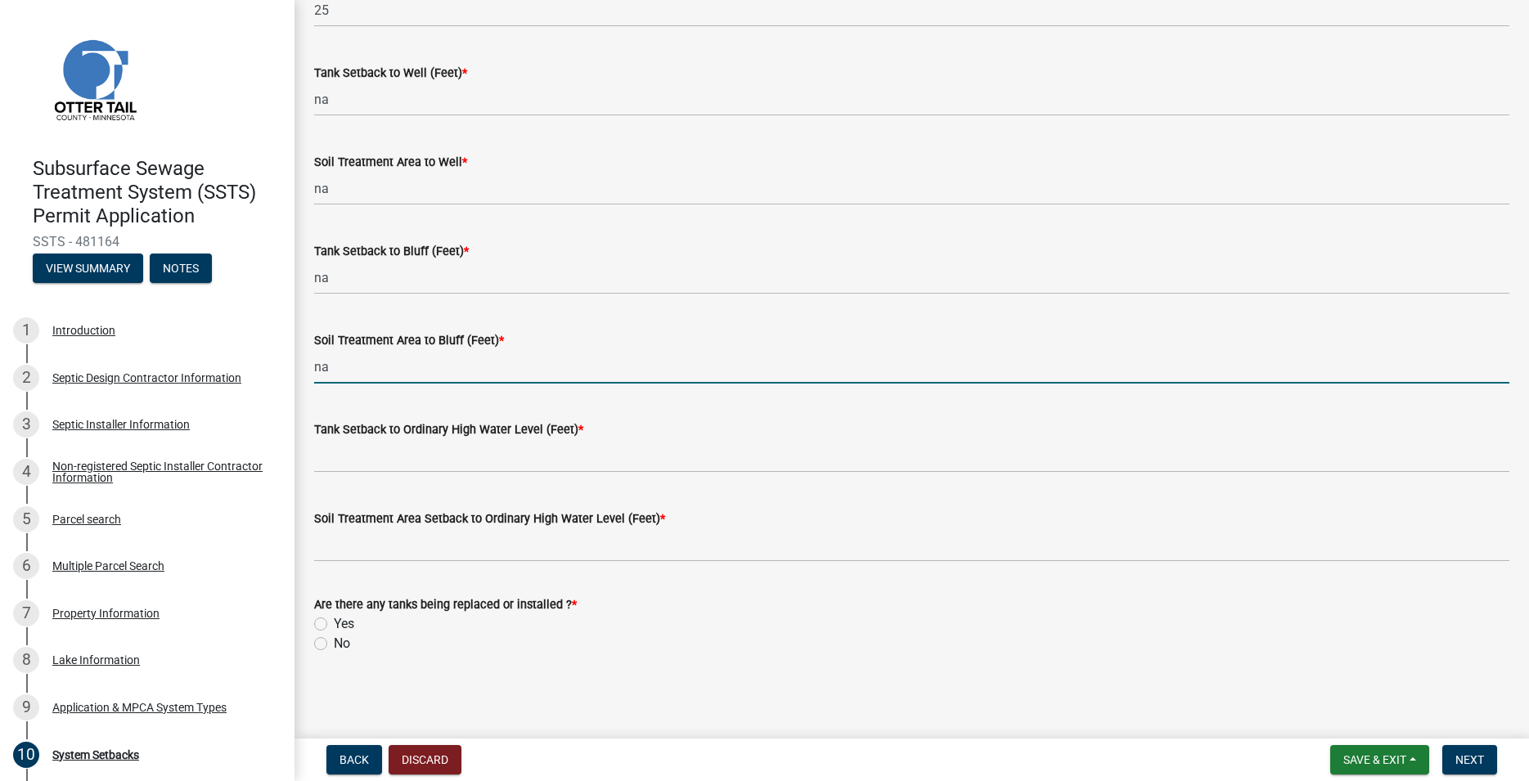
type input "na"
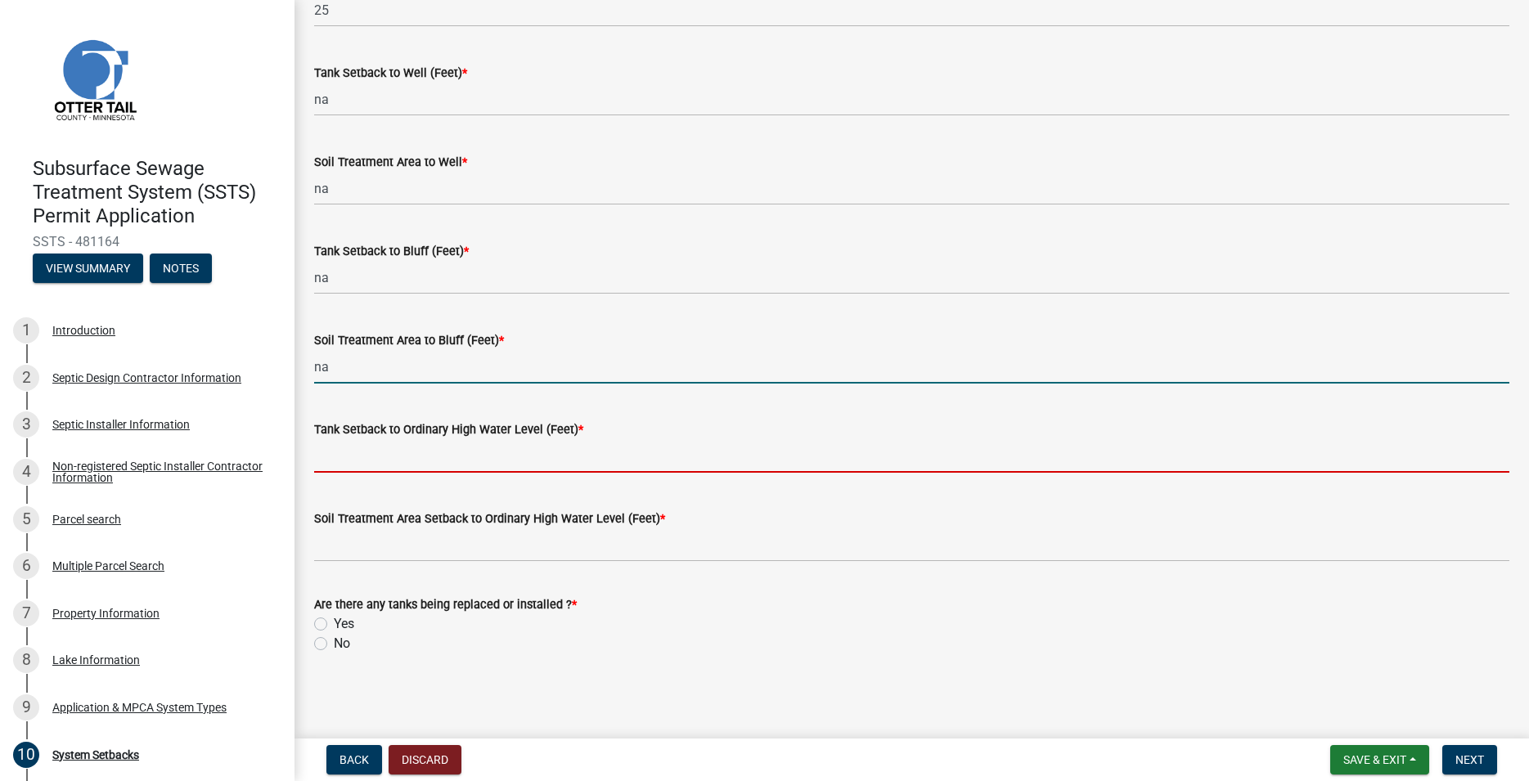
click at [336, 457] on input "Tank Setback to Ordinary High Water Level (Feet) *" at bounding box center [911, 456] width 1195 height 34
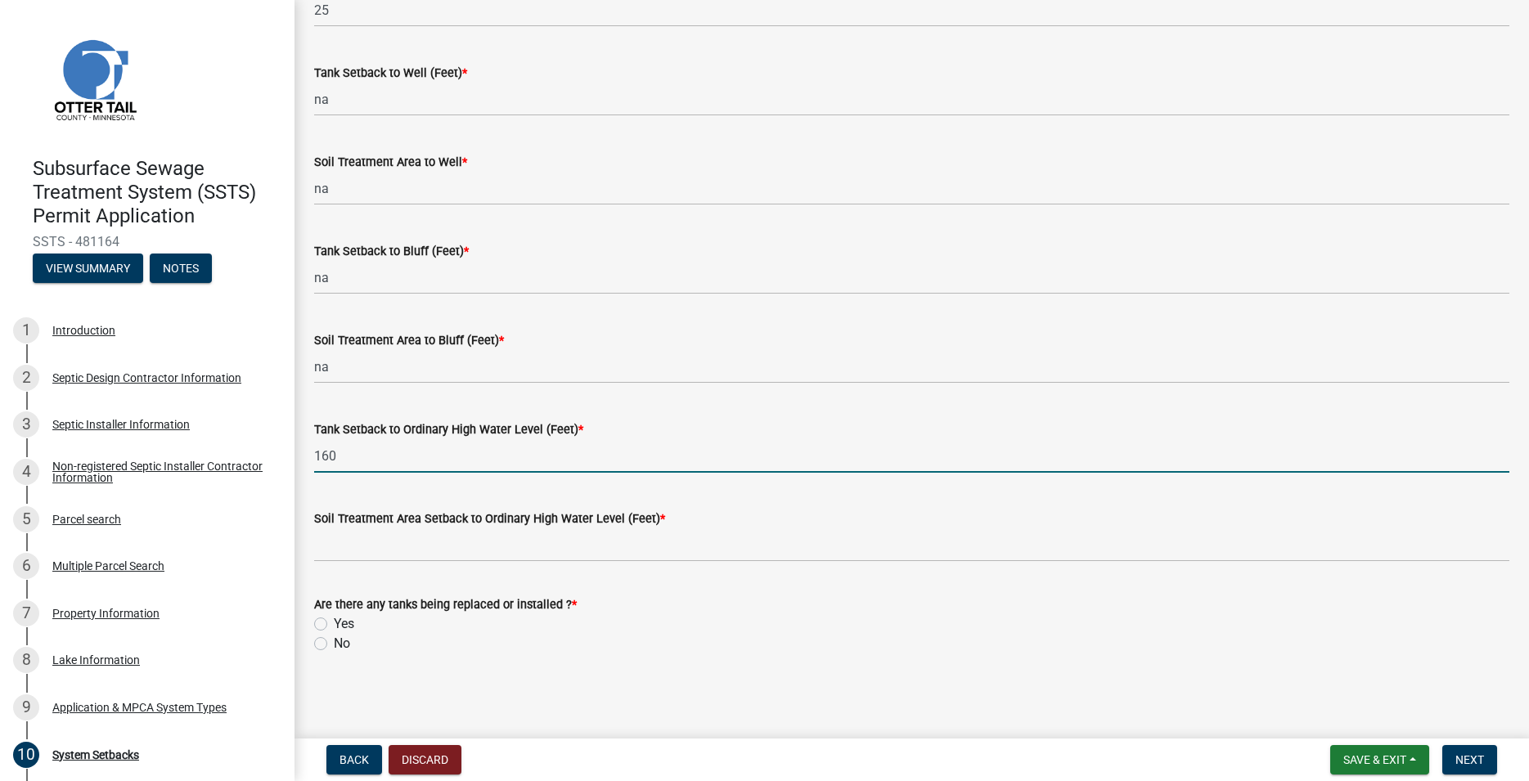
type input "160"
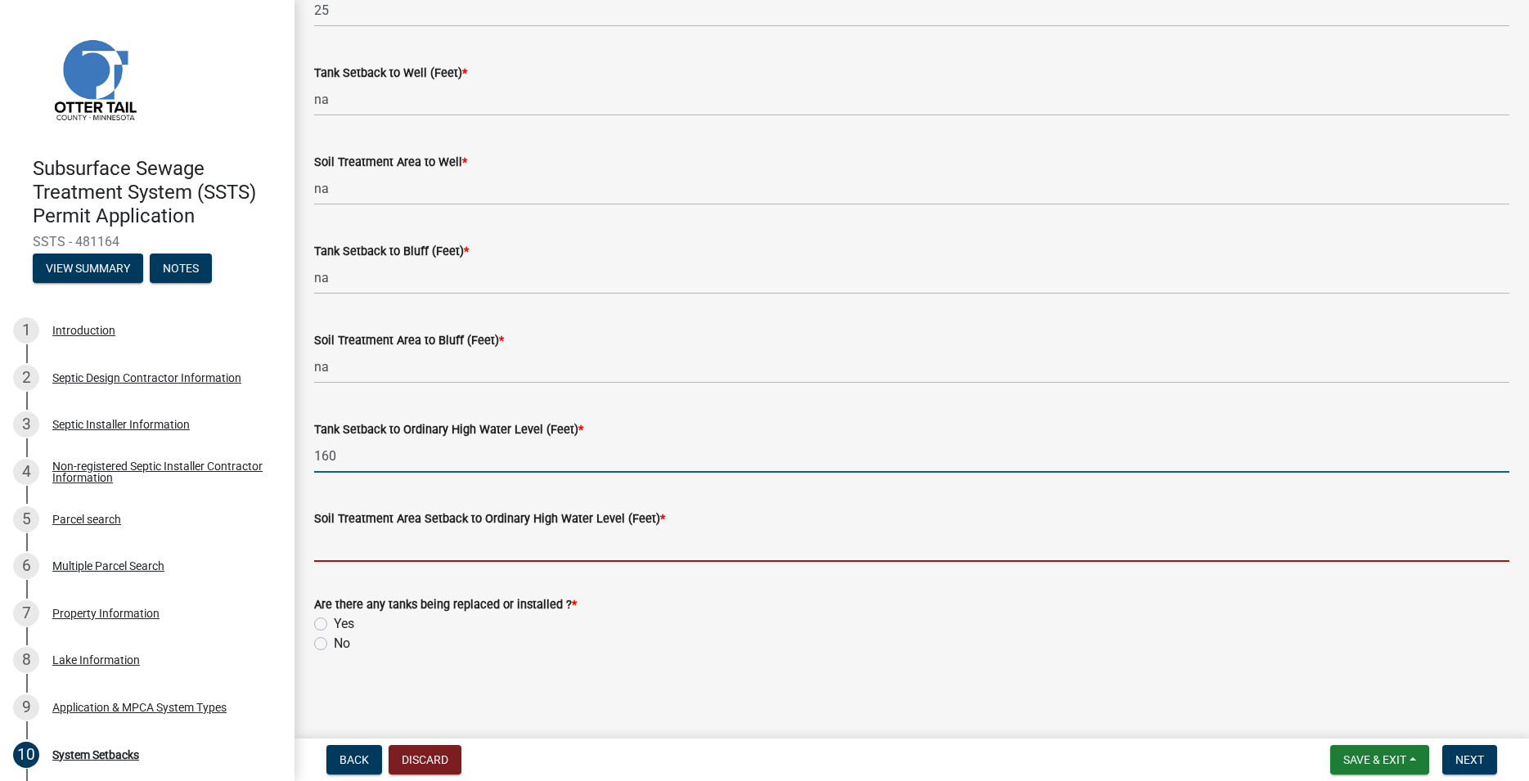
click at [341, 558] on input "Soil Treatment Area Setback to Ordinary High Water Level (Feet) *" at bounding box center [911, 546] width 1195 height 34
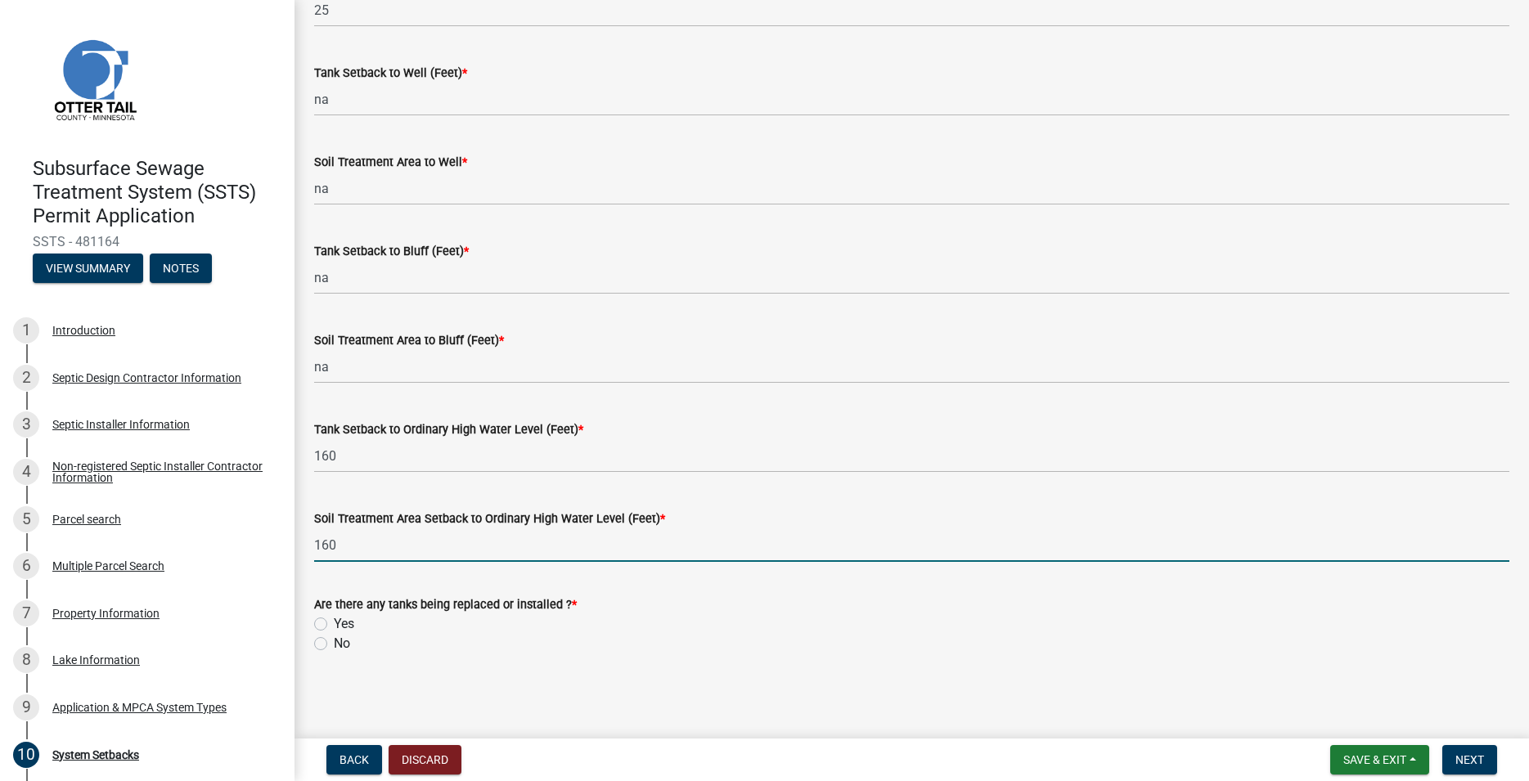
type input "160"
click at [334, 624] on label "Yes" at bounding box center [344, 624] width 20 height 20
click at [334, 624] on input "Yes" at bounding box center [339, 619] width 11 height 11
radio input "true"
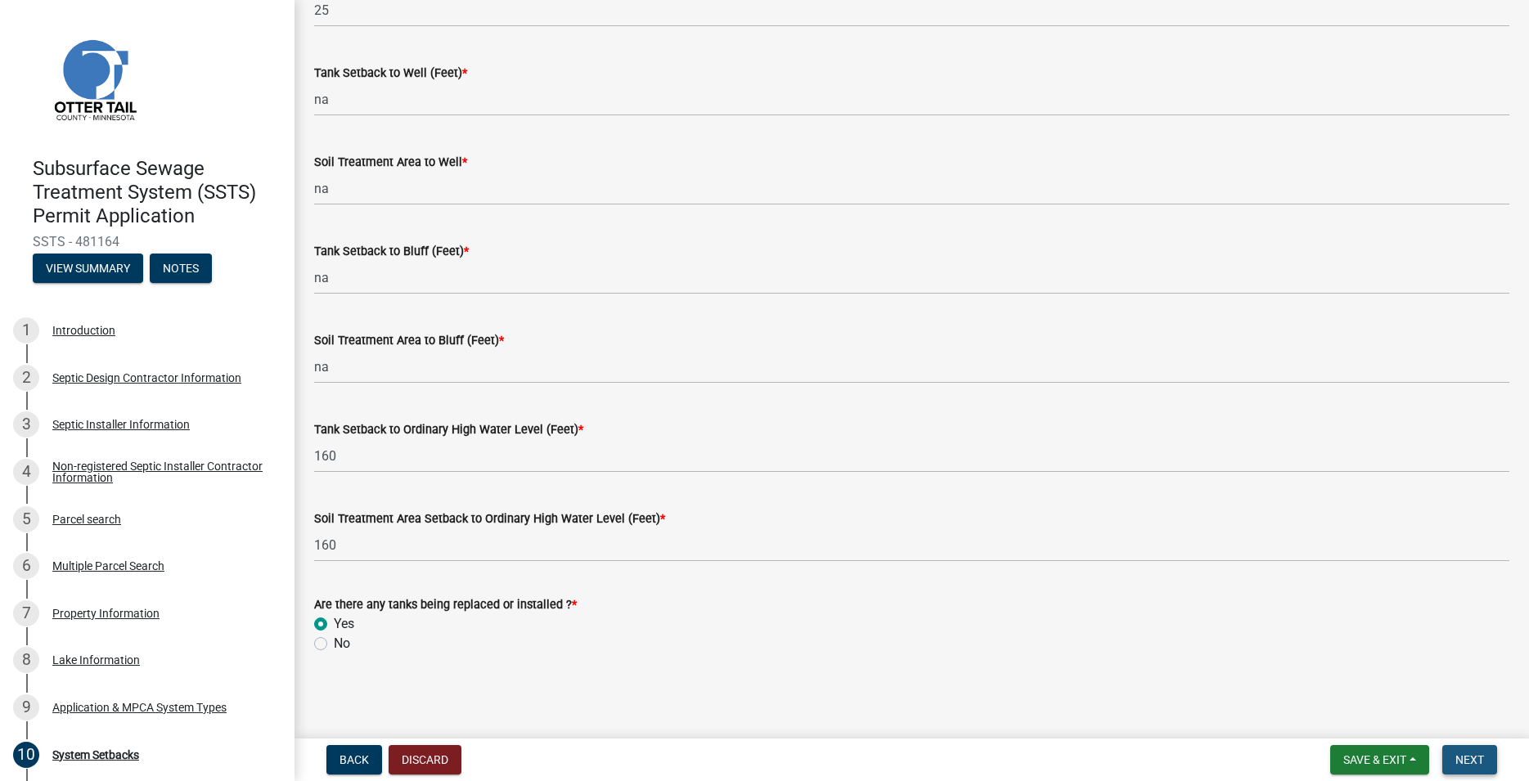
click at [1462, 763] on span "Next" at bounding box center [1470, 760] width 29 height 13
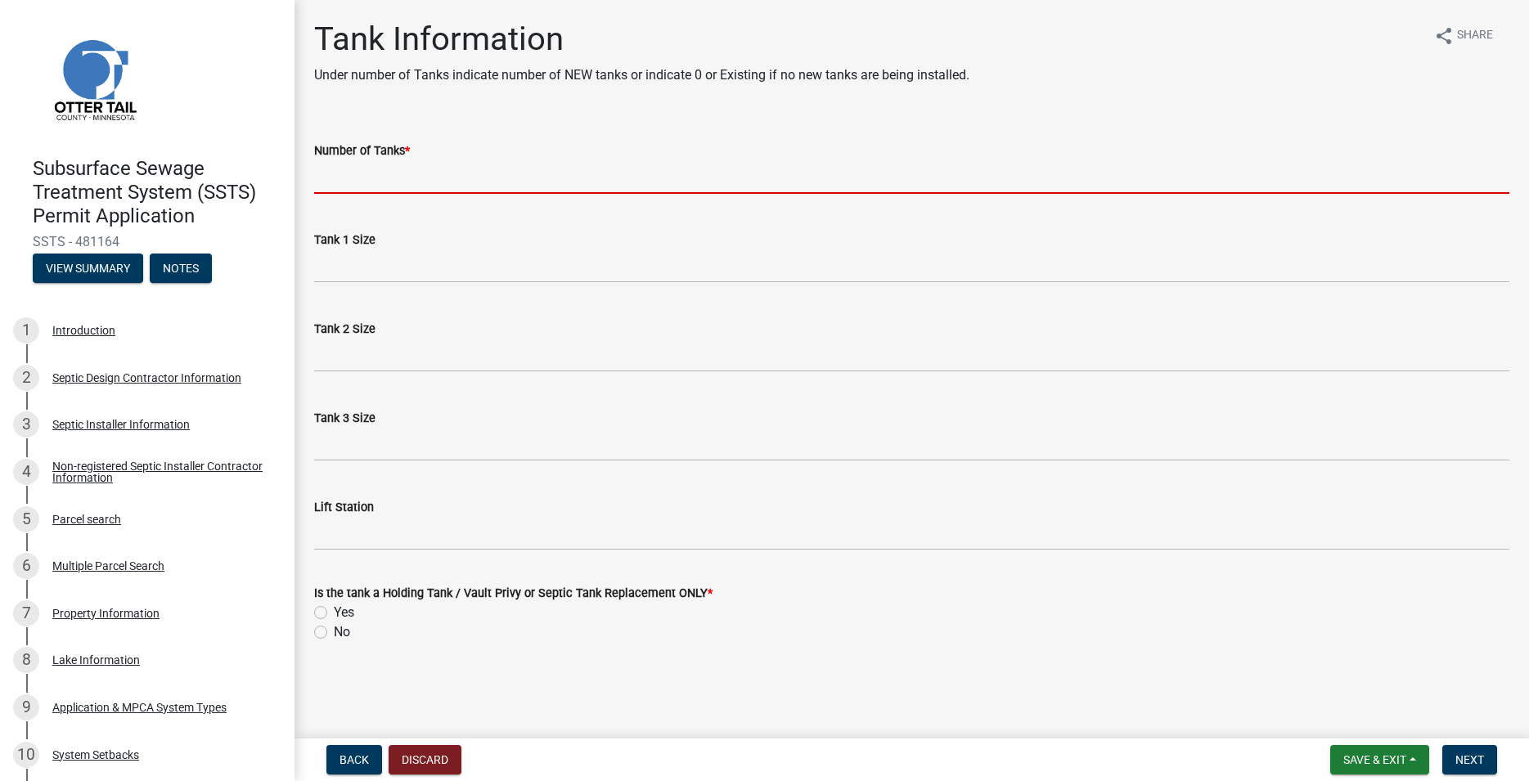
click at [390, 179] on input "Number of Tanks *" at bounding box center [911, 177] width 1195 height 34
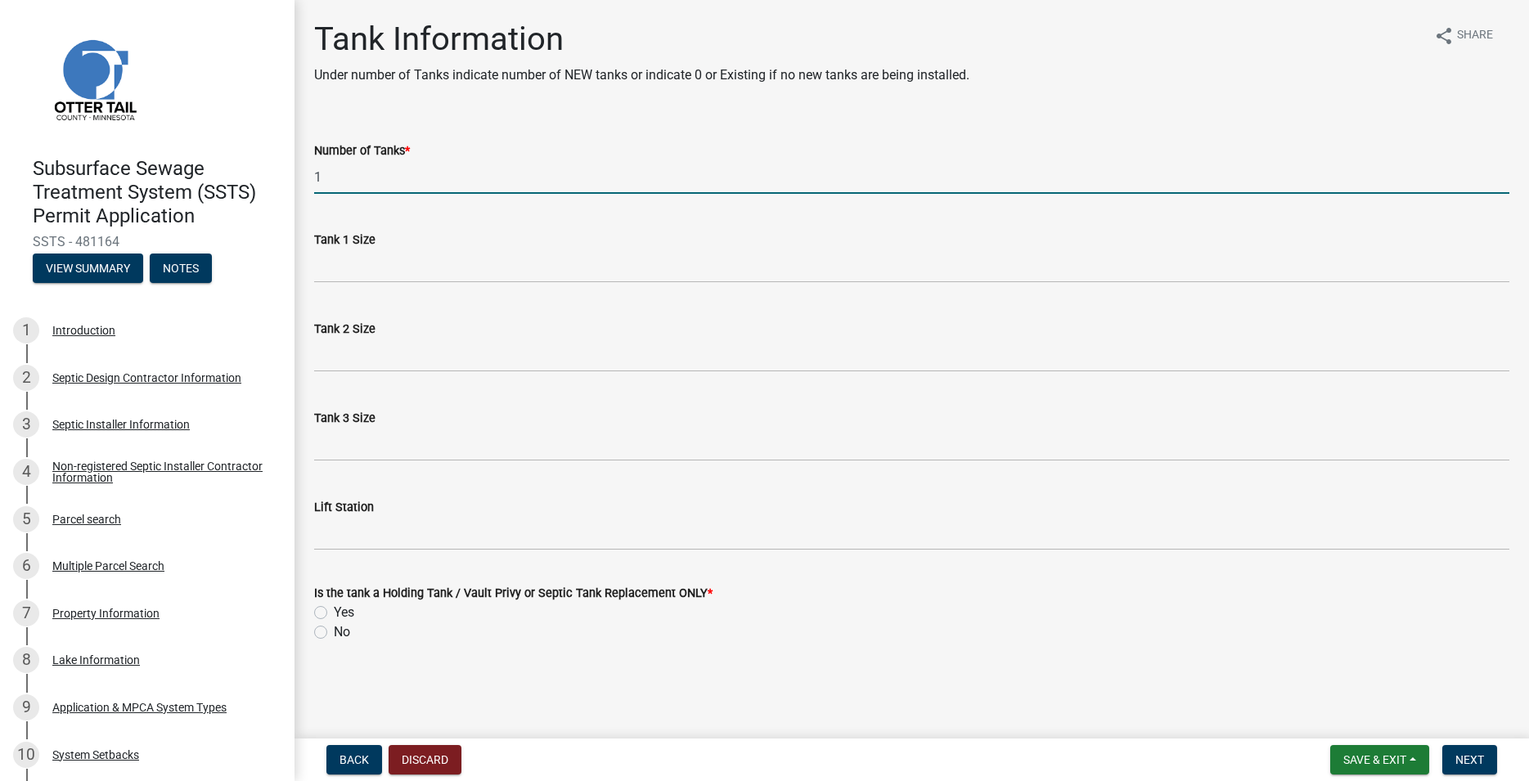
type input "1"
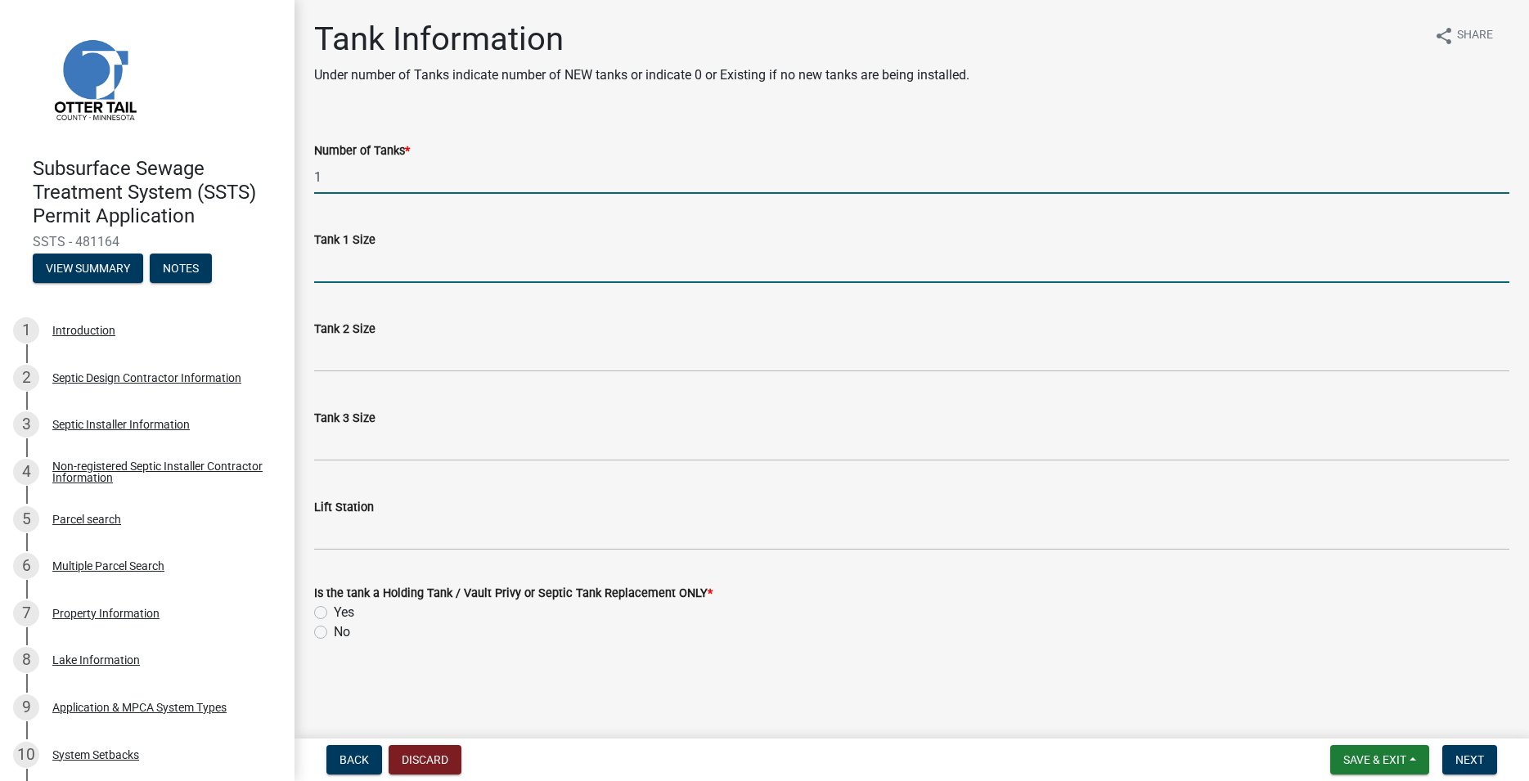
click at [389, 267] on input "Tank 1 Size" at bounding box center [911, 267] width 1195 height 34
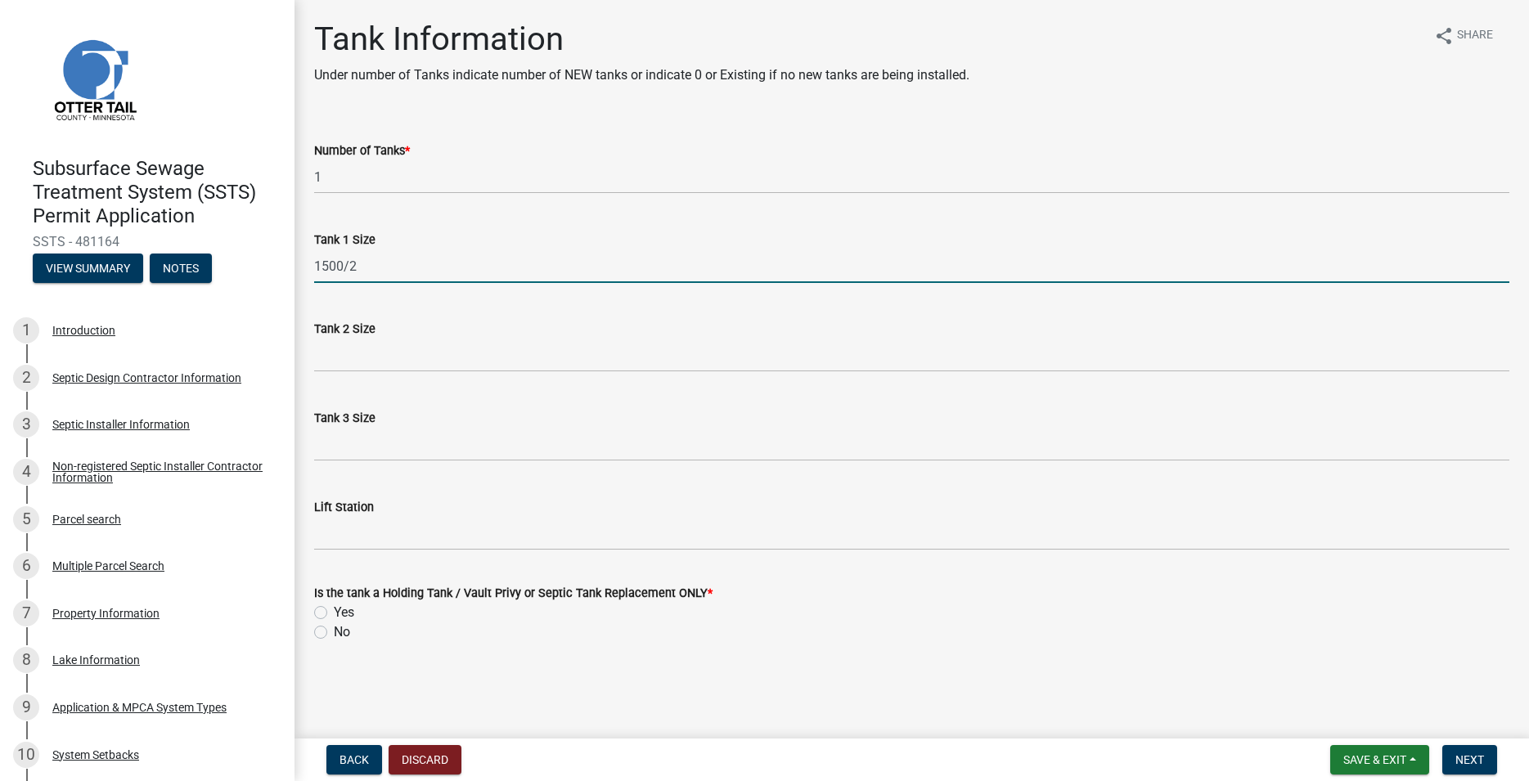
type input "1500/2"
click at [334, 629] on label "No" at bounding box center [342, 633] width 16 height 20
click at [334, 629] on input "No" at bounding box center [339, 628] width 11 height 11
radio input "true"
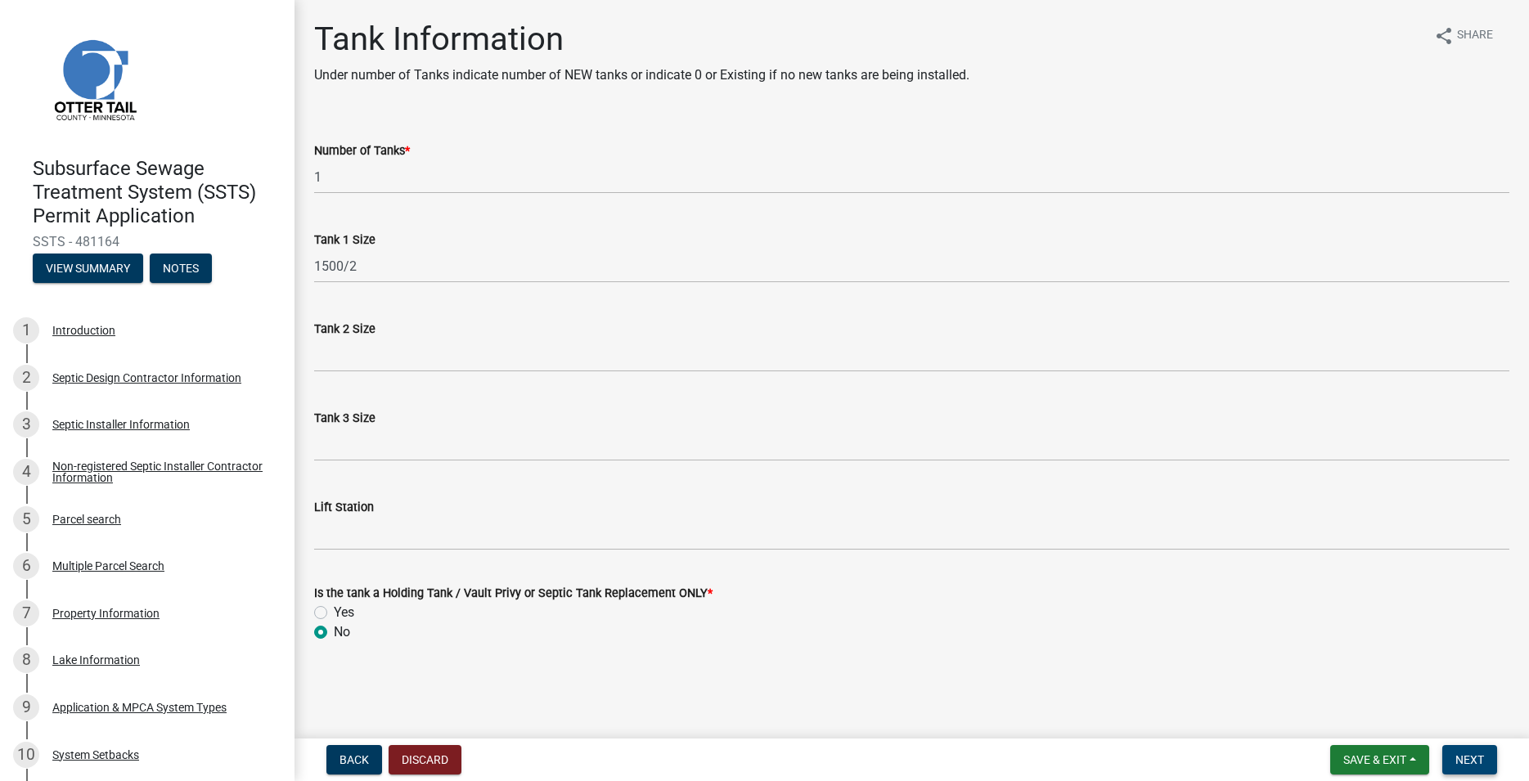
click at [1459, 763] on span "Next" at bounding box center [1470, 760] width 29 height 13
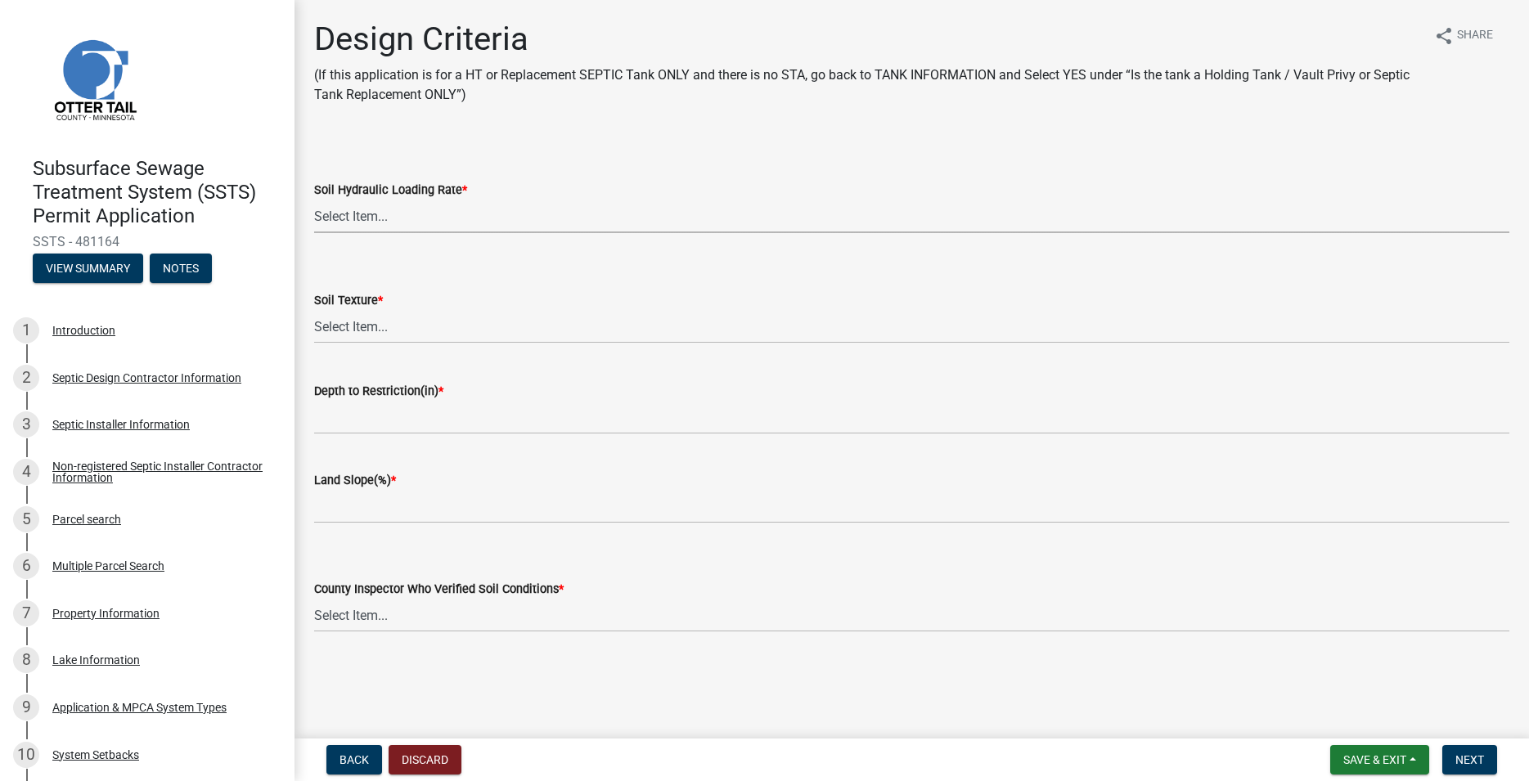
click at [314, 200] on select "Select Item... 1.6 gpd/ft2 1.2 gpd/ft2 1.0 gpd/ft2 0.87 gpd/ft2 0.78 gpd/ft2 0.…" at bounding box center [911, 217] width 1195 height 34
click option "0.45 gpd/ft2" at bounding box center [0, 0] width 0 height 0
select select "161dc003-2926-44f5-9717-bc9d566eecc1"
click at [314, 310] on select "Select Item... Coarse Sand (COS) Sand (S) Fine Sand (FS) Very Fine Sand (VFS) L…" at bounding box center [911, 327] width 1195 height 34
click option "Sandy Clay Loam (SCL)" at bounding box center [0, 0] width 0 height 0
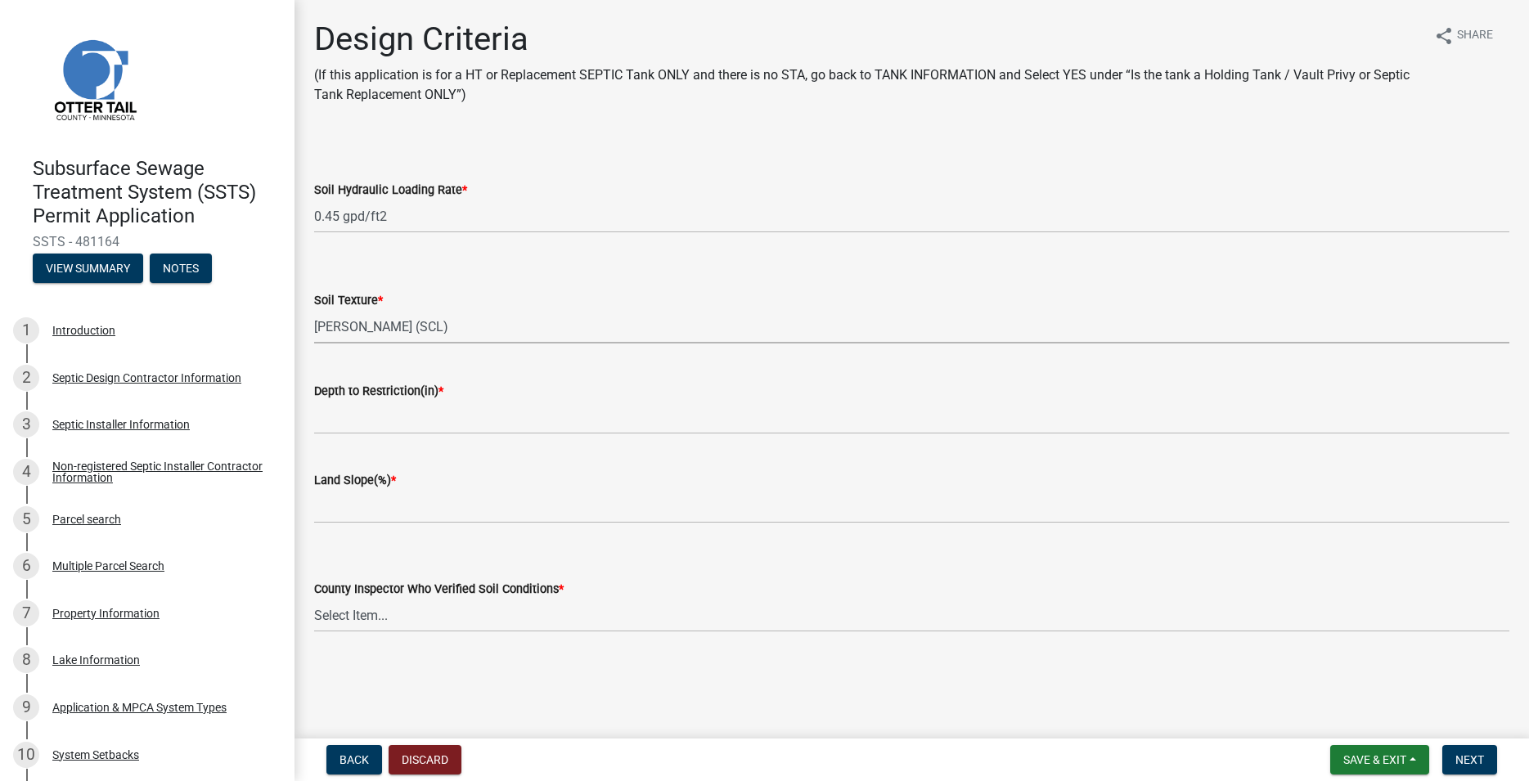
select select "3153871a-0646-45c0-8d36-98762e1aaded"
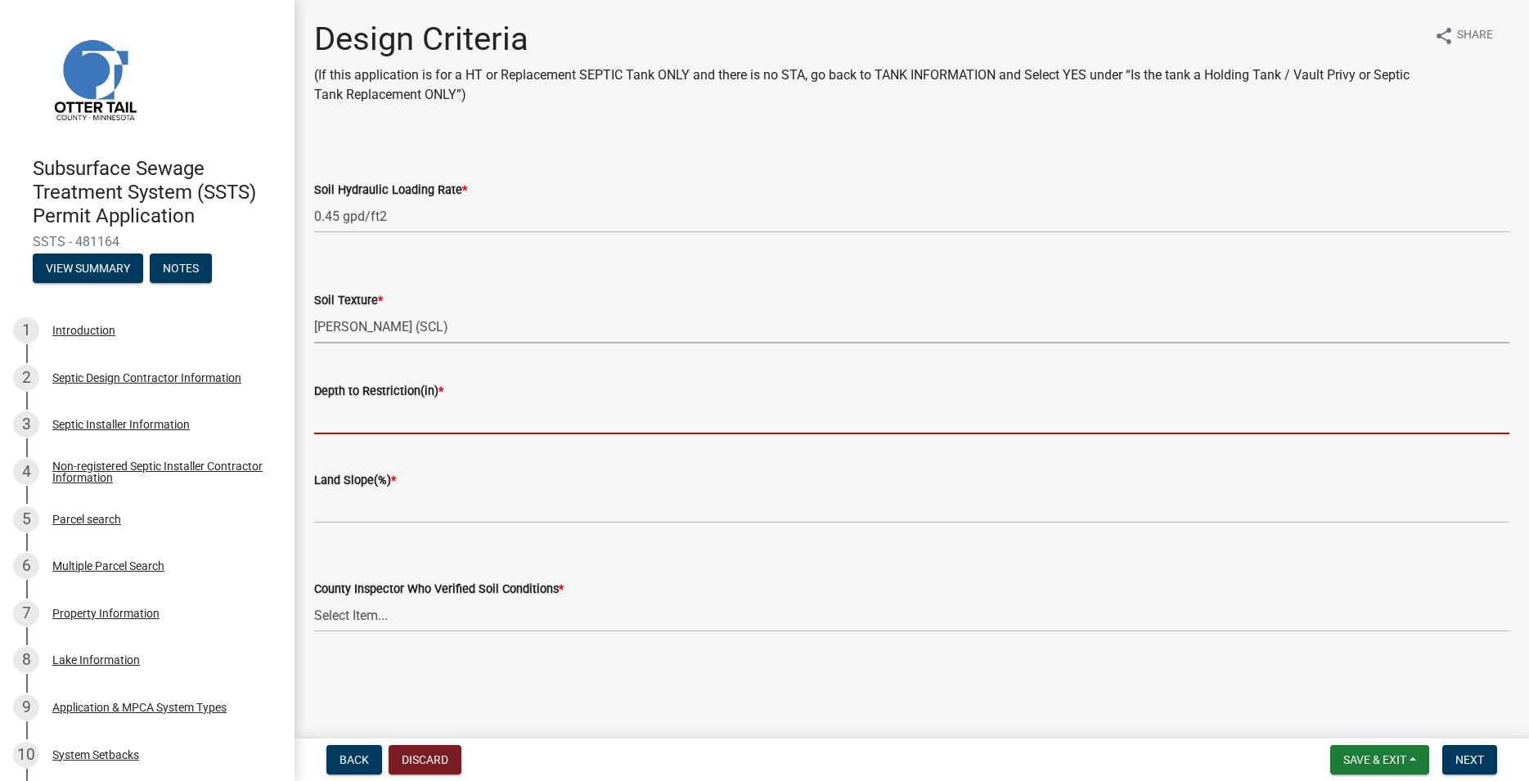
click at [384, 420] on input "Depth to Restriction(in) *" at bounding box center [911, 418] width 1195 height 34
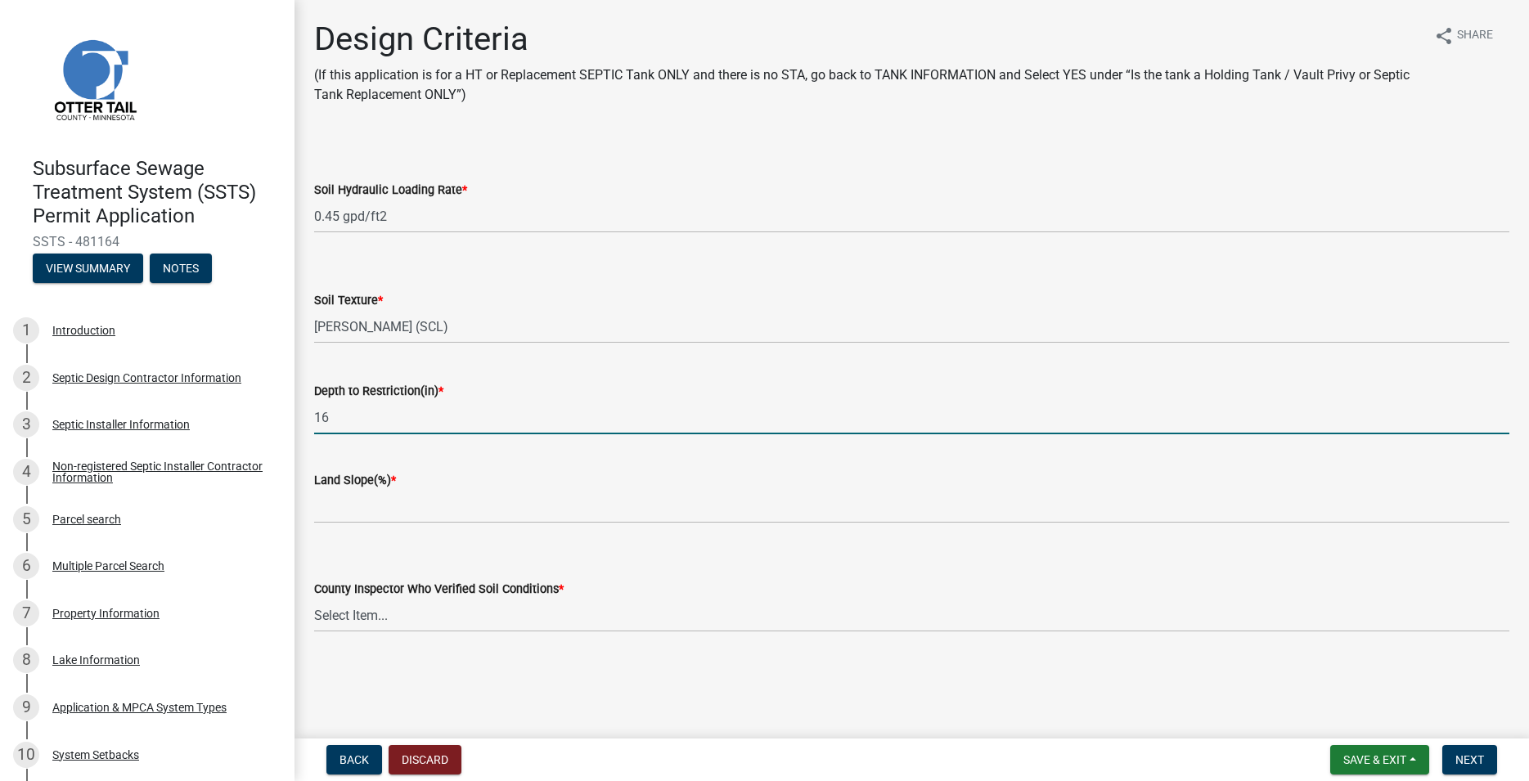
type input "16"
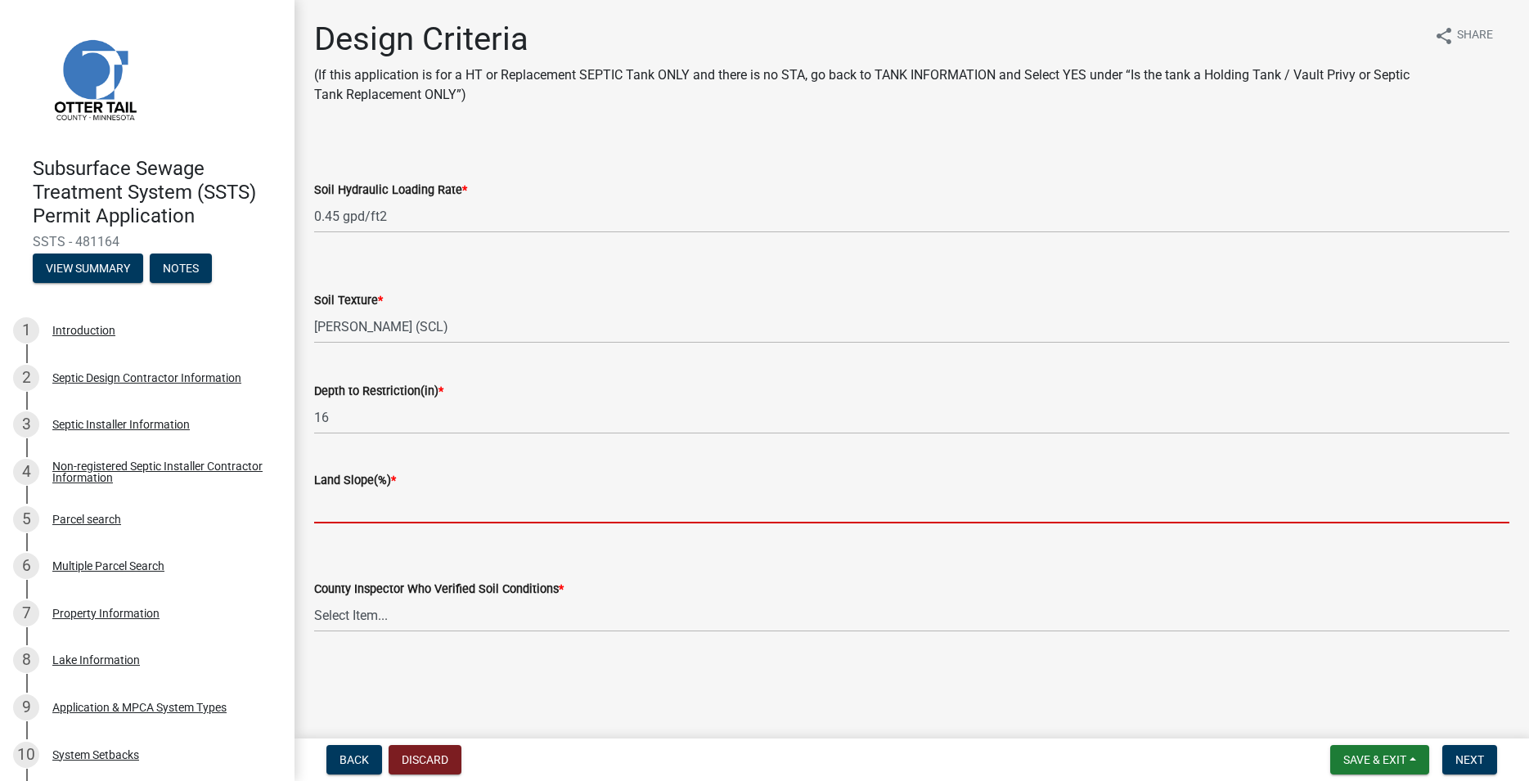
click at [350, 504] on input "Land Slope(%) *" at bounding box center [911, 507] width 1195 height 34
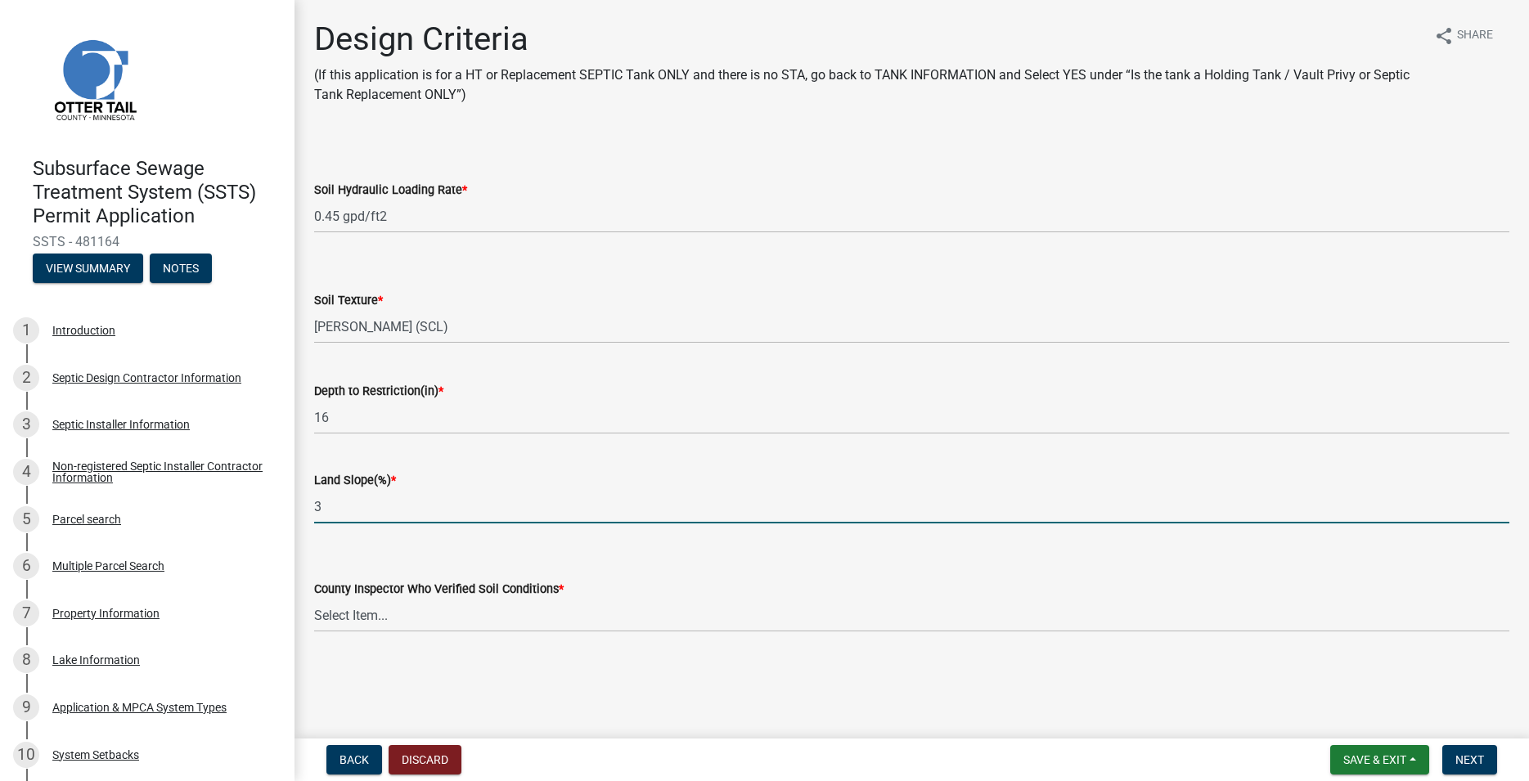
type input "3"
click at [314, 599] on select "Select Item... Alexis Newark Andrea Perales Brittany Tollefson Chris LeClair Co…" at bounding box center [911, 616] width 1195 height 34
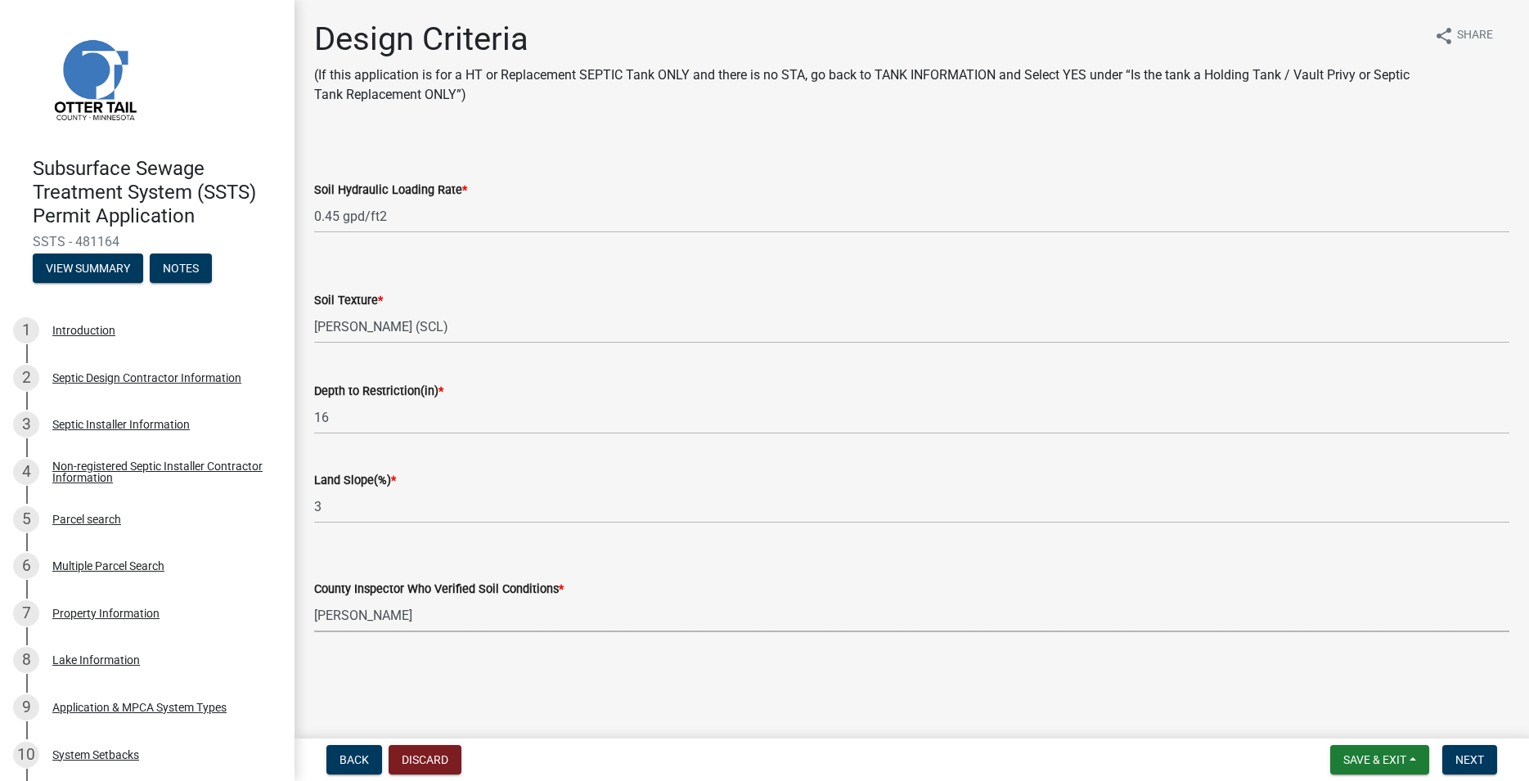
click option "Andrea Perales" at bounding box center [0, 0] width 0 height 0
select select "77ed3ba4-a6d5-4048-ab27-59c0bc717e6e"
click at [1475, 757] on span "Next" at bounding box center [1470, 760] width 29 height 13
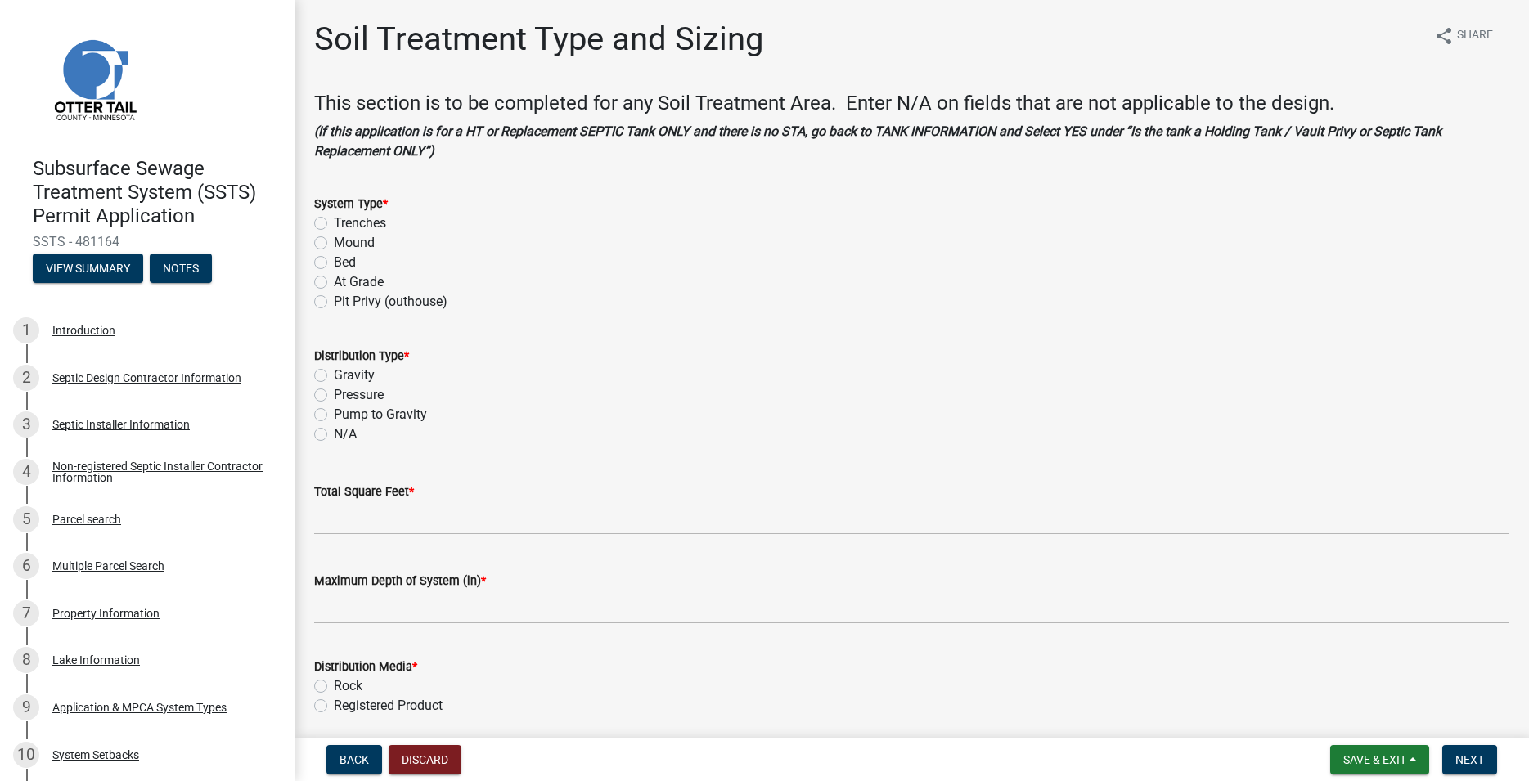
click at [334, 241] on label "Mound" at bounding box center [354, 243] width 41 height 20
click at [334, 241] on input "Mound" at bounding box center [339, 238] width 11 height 11
radio input "true"
click at [334, 389] on label "Pressure" at bounding box center [359, 395] width 50 height 20
click at [334, 389] on input "Pressure" at bounding box center [339, 390] width 11 height 11
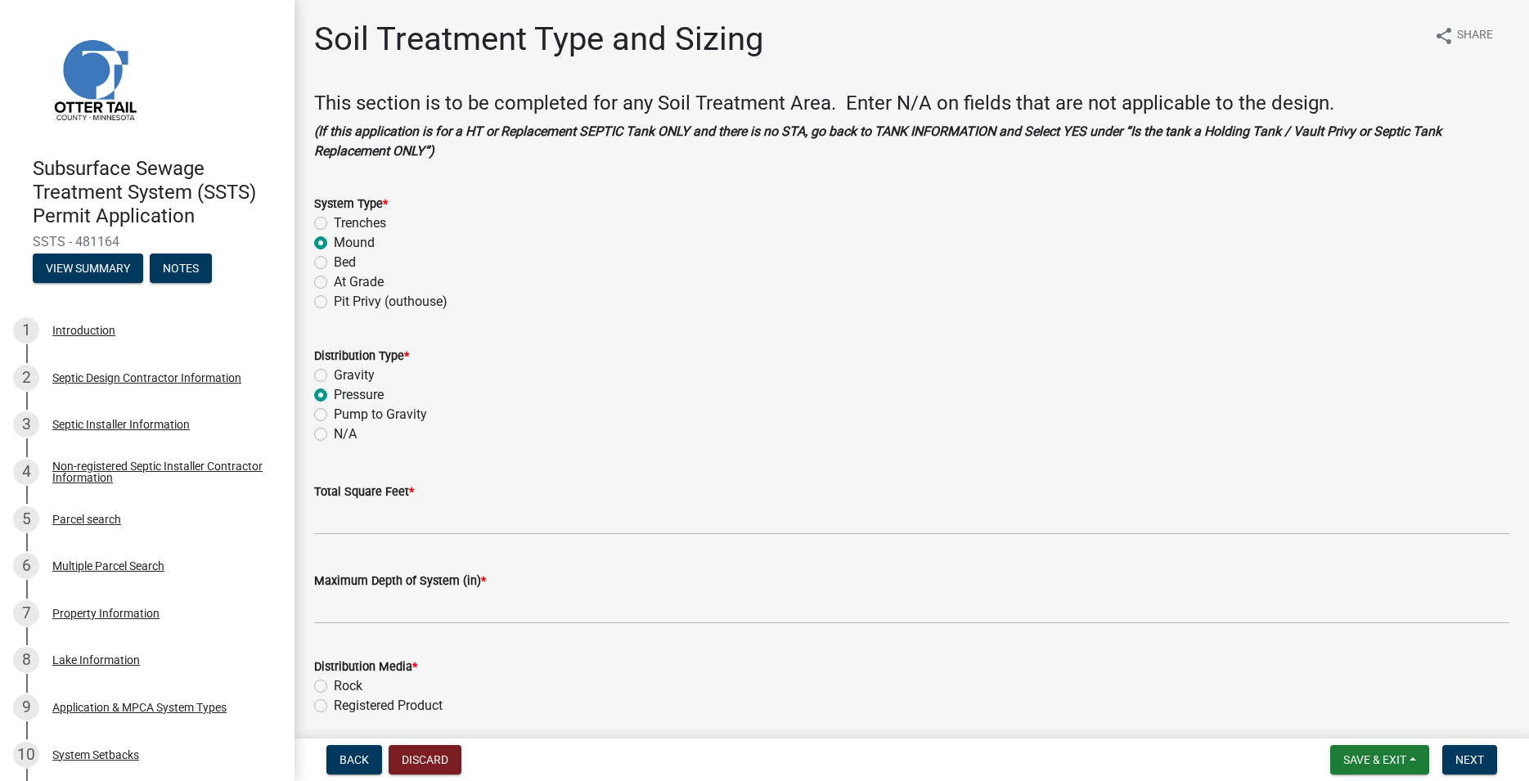
radio input "true"
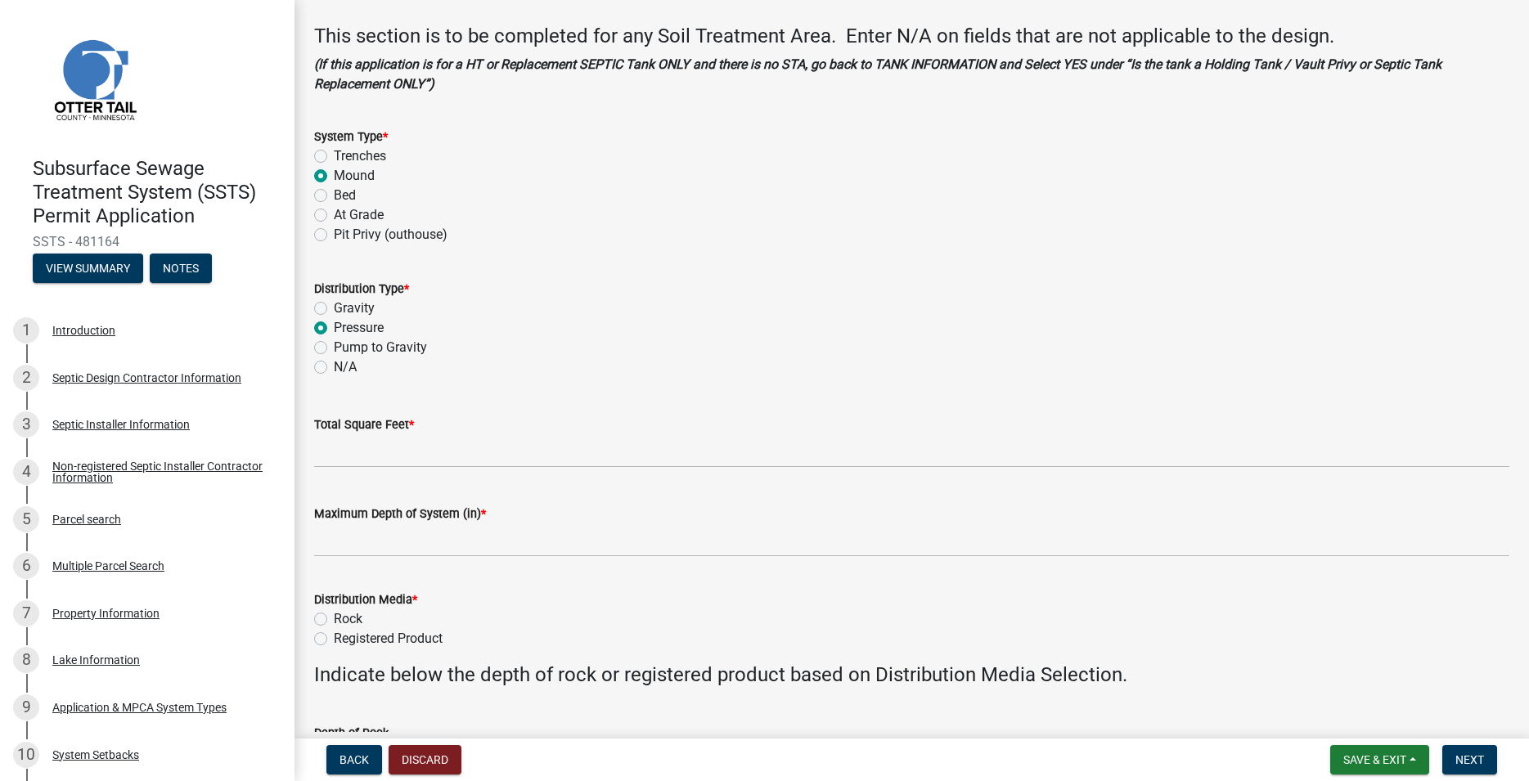
scroll to position [93, 0]
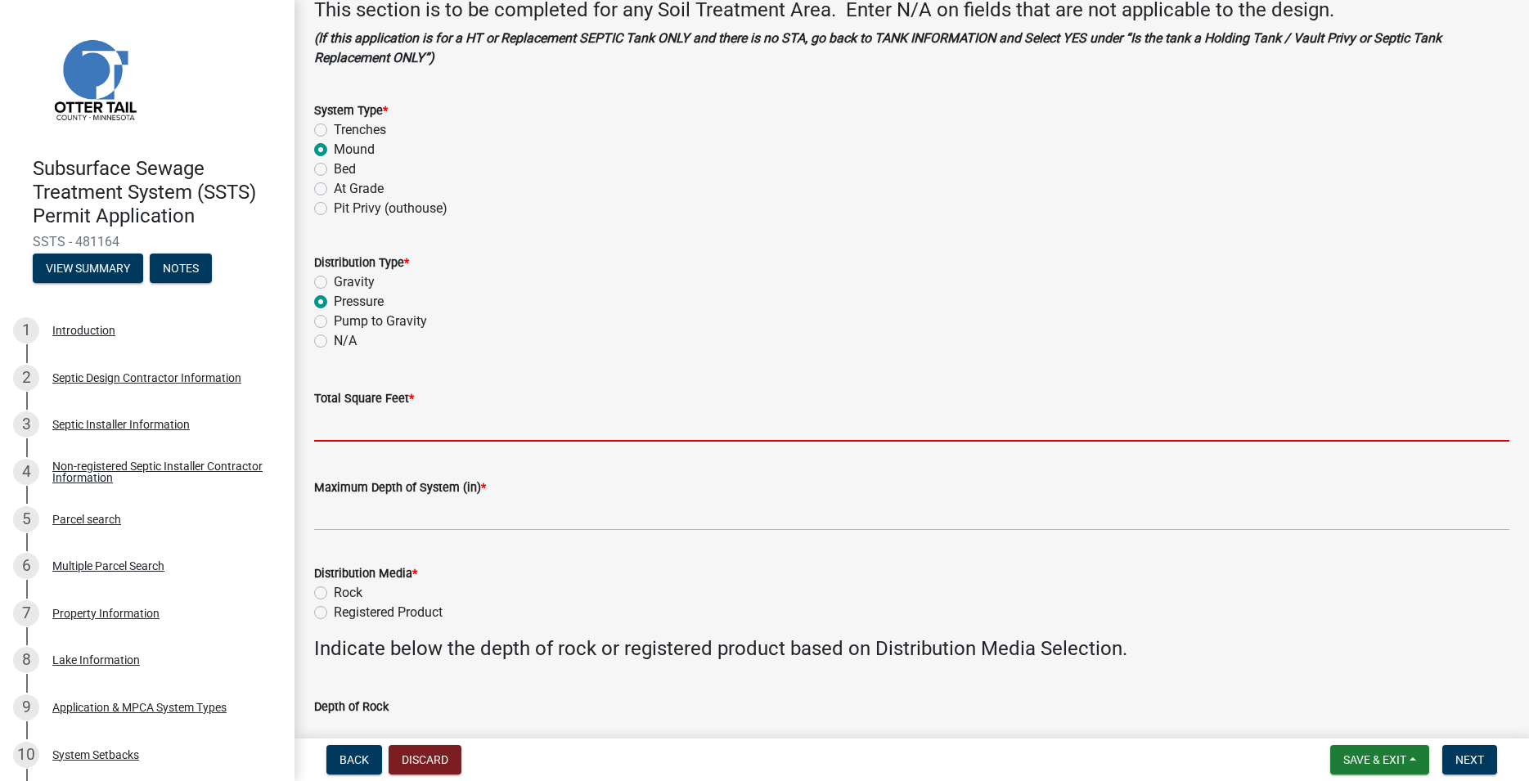
click at [368, 429] on input "Total Square Feet *" at bounding box center [911, 425] width 1195 height 34
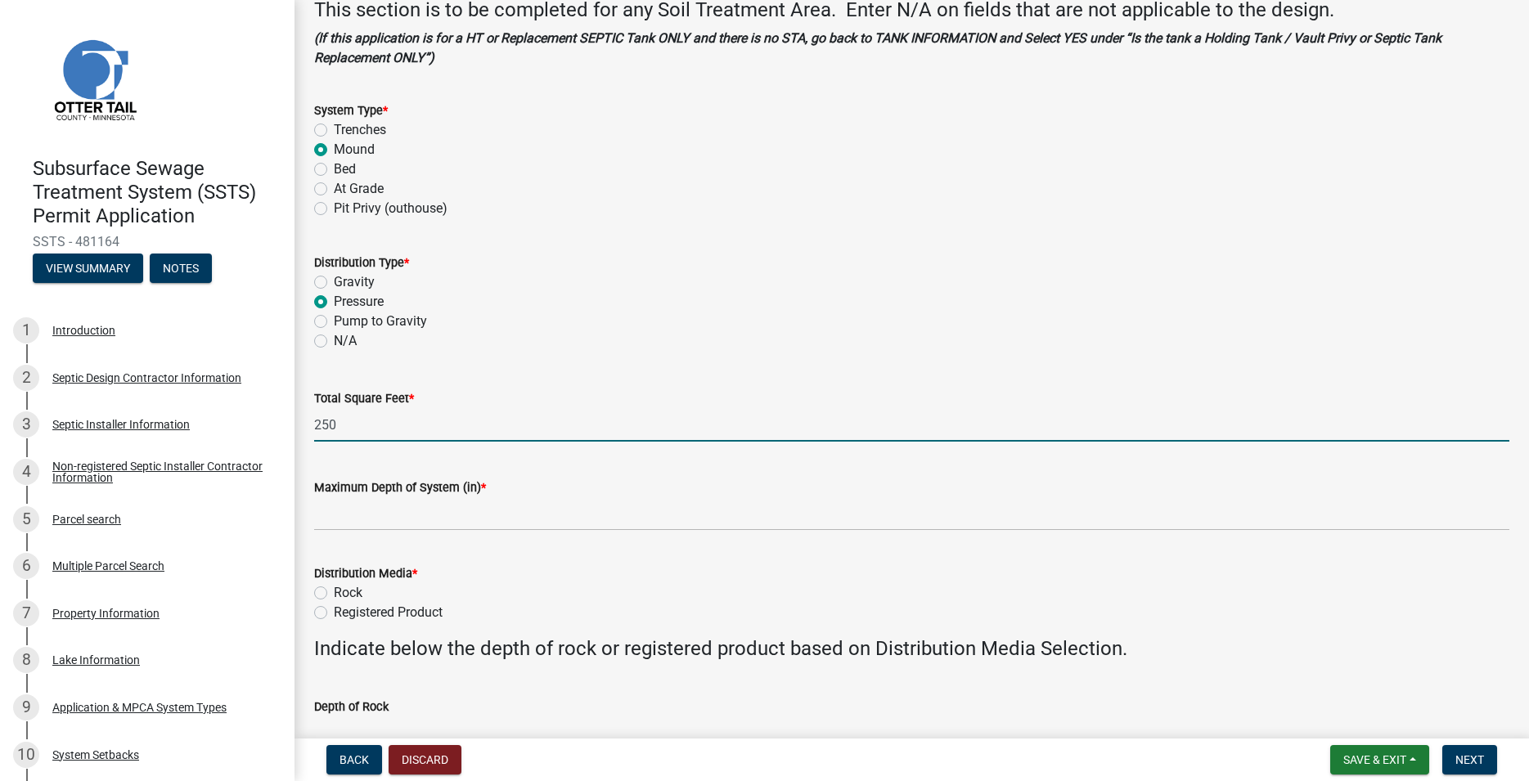
type input "250"
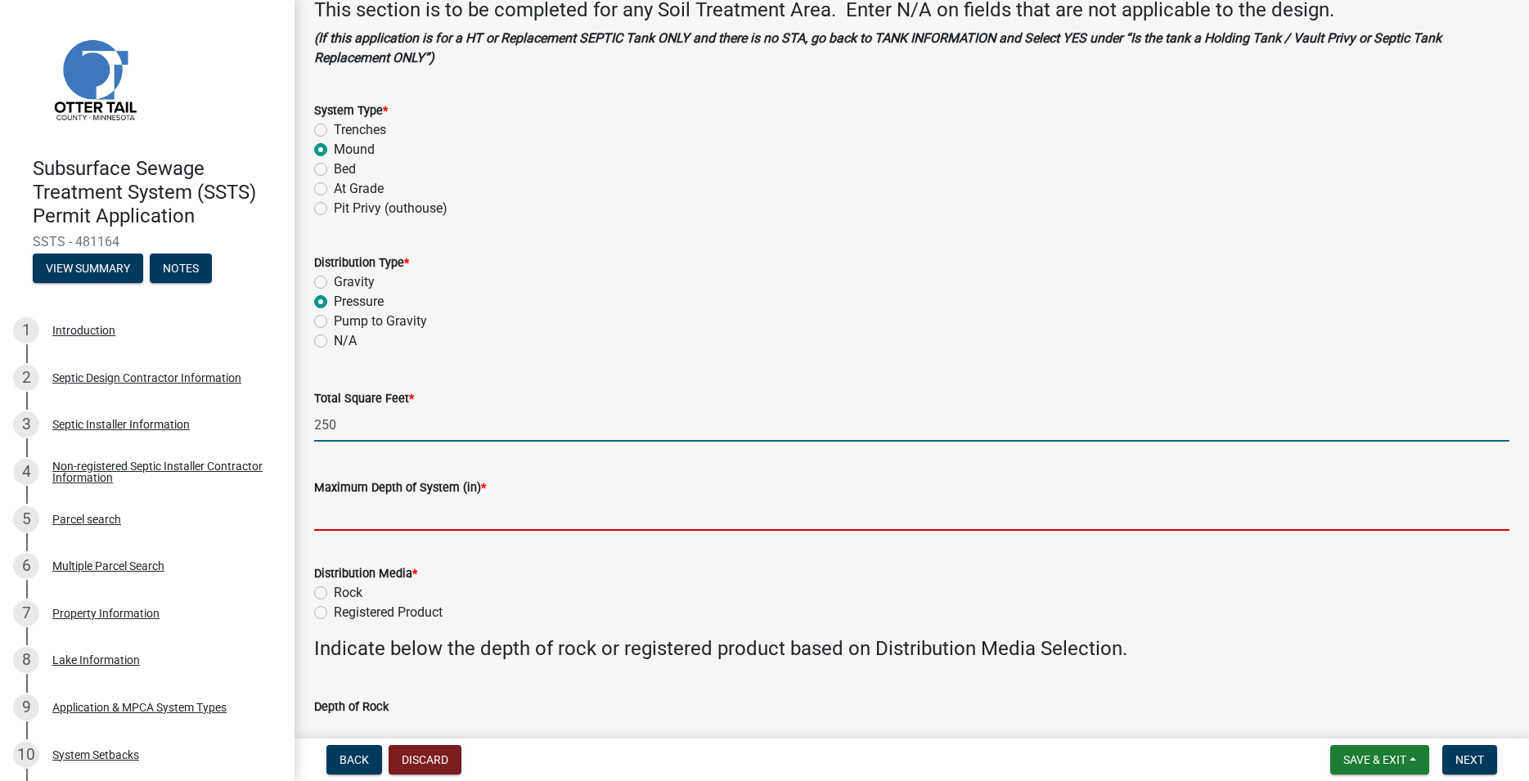
click at [362, 516] on input "Maximum Depth of System (in) *" at bounding box center [911, 514] width 1195 height 34
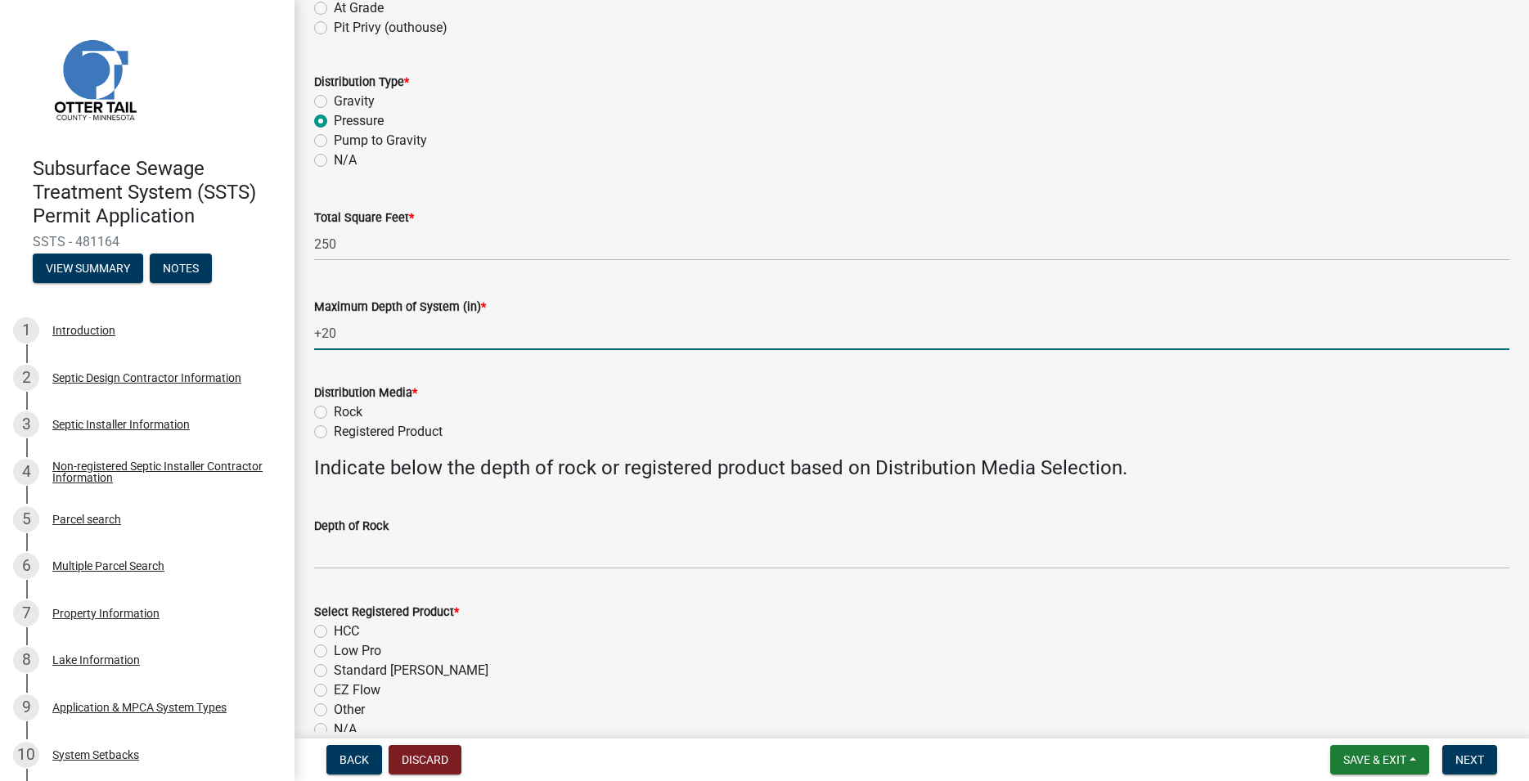
scroll to position [466, 0]
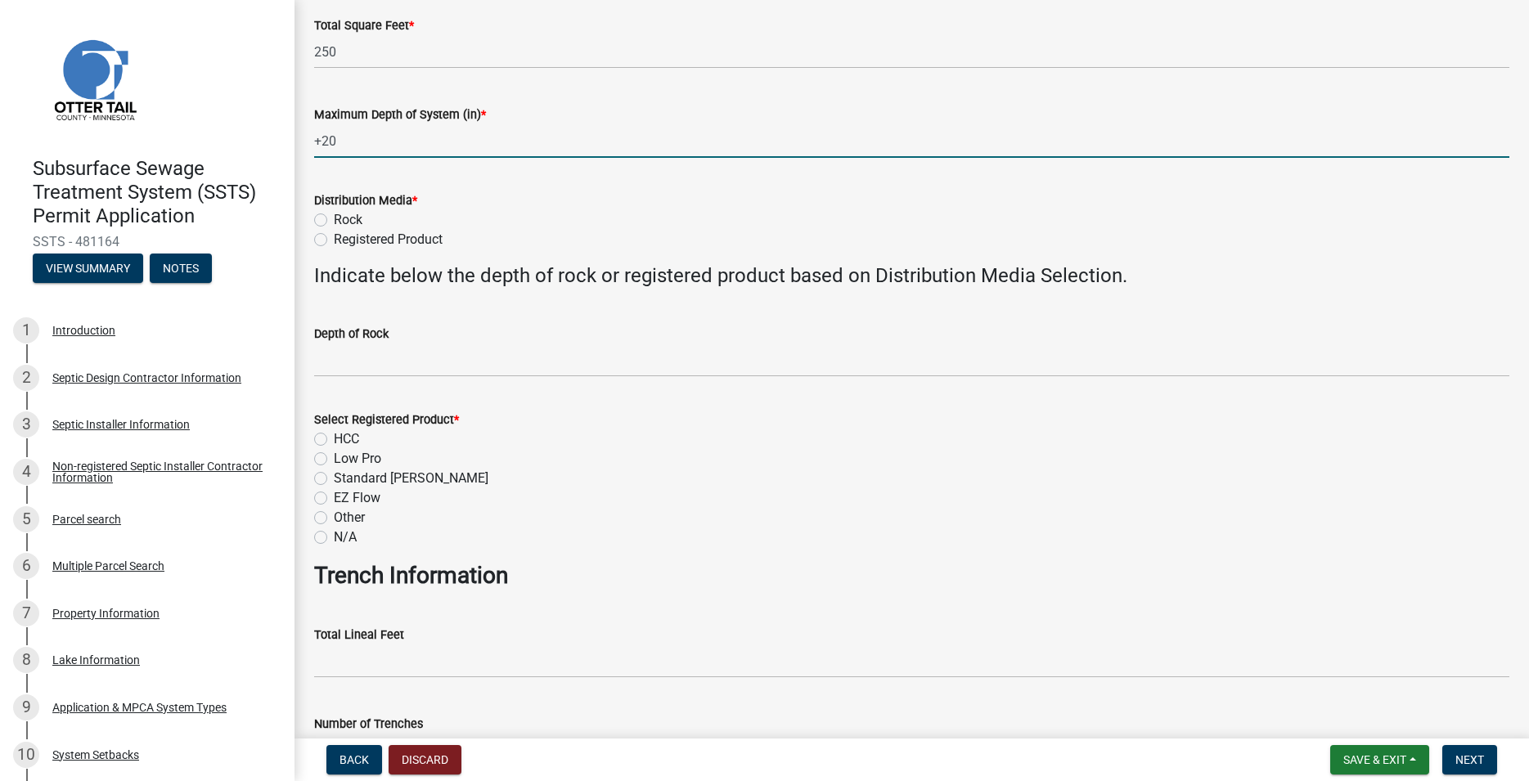
type input "+20"
click at [334, 215] on label "Rock" at bounding box center [348, 220] width 29 height 20
click at [334, 215] on input "Rock" at bounding box center [339, 215] width 11 height 11
radio input "true"
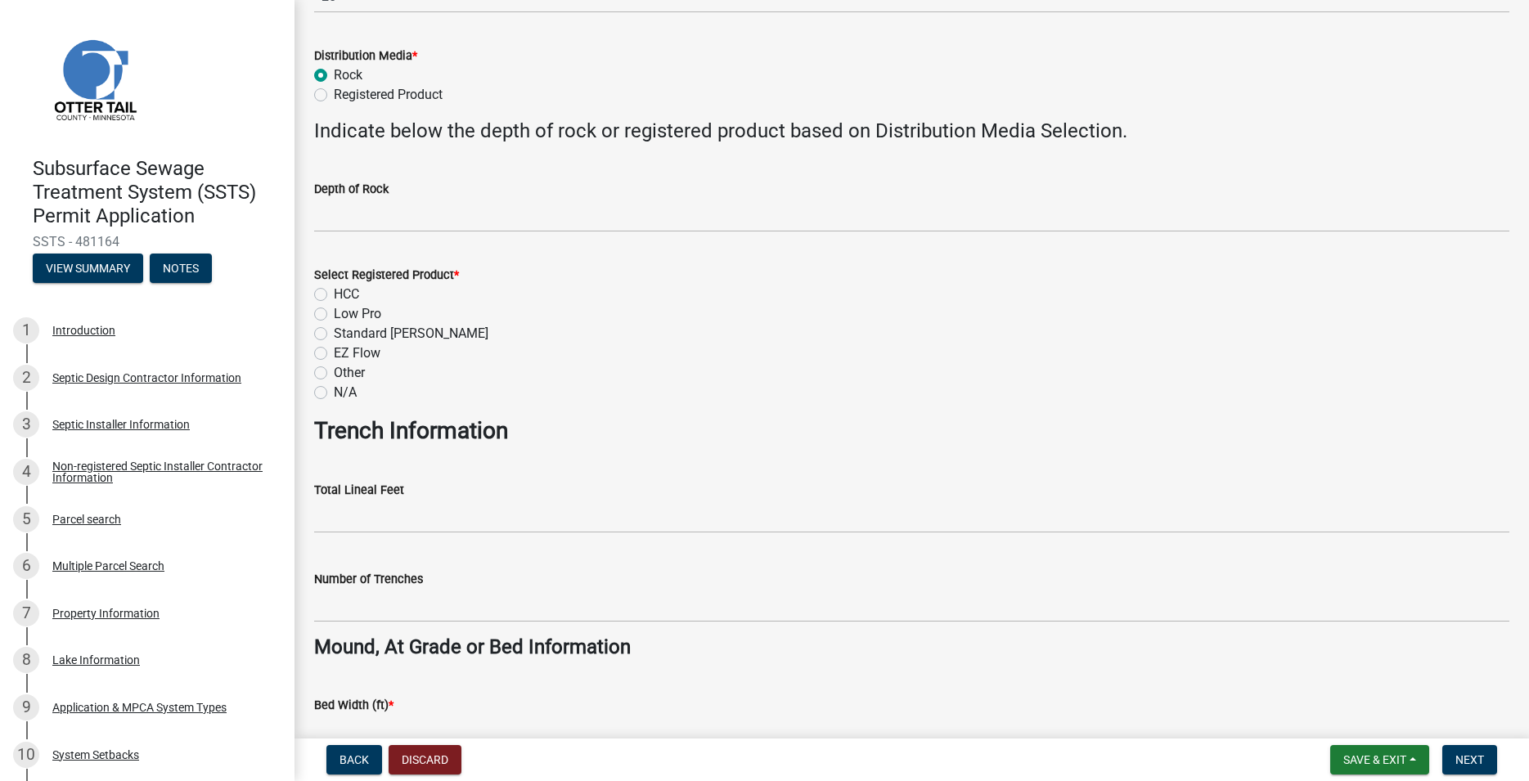
scroll to position [653, 0]
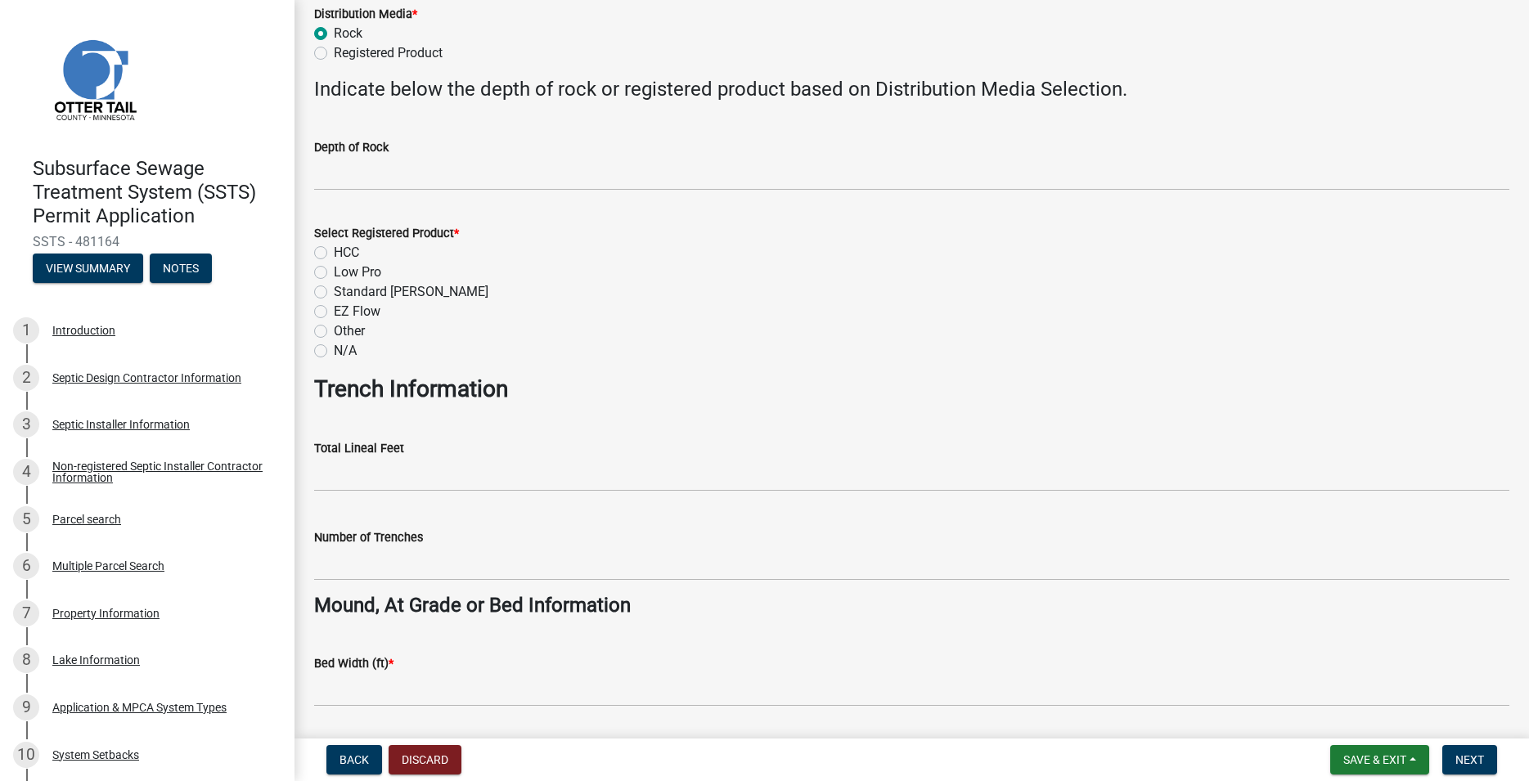
click at [334, 349] on label "N/A" at bounding box center [345, 351] width 23 height 20
click at [334, 349] on input "N/A" at bounding box center [339, 346] width 11 height 11
radio input "true"
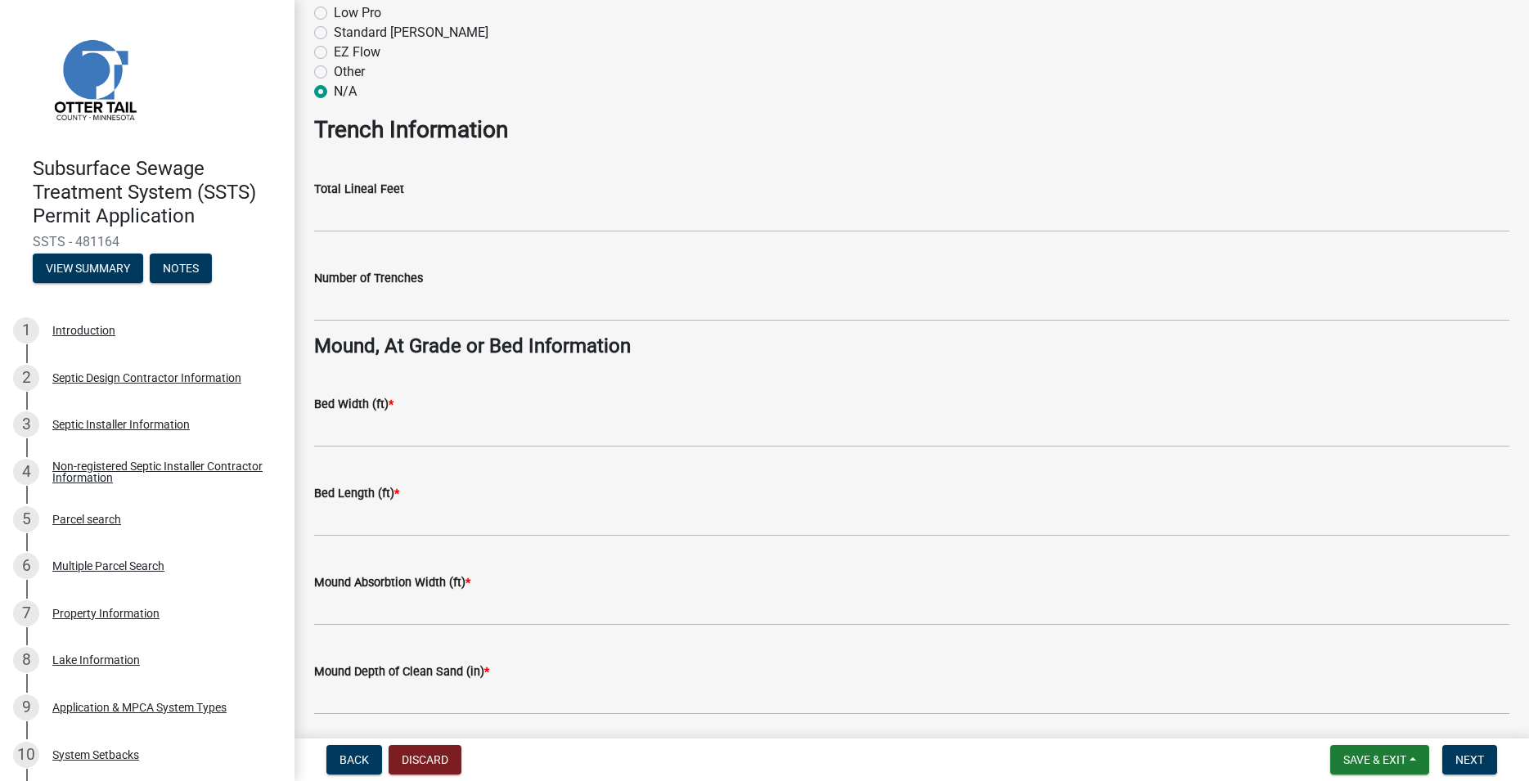
scroll to position [933, 0]
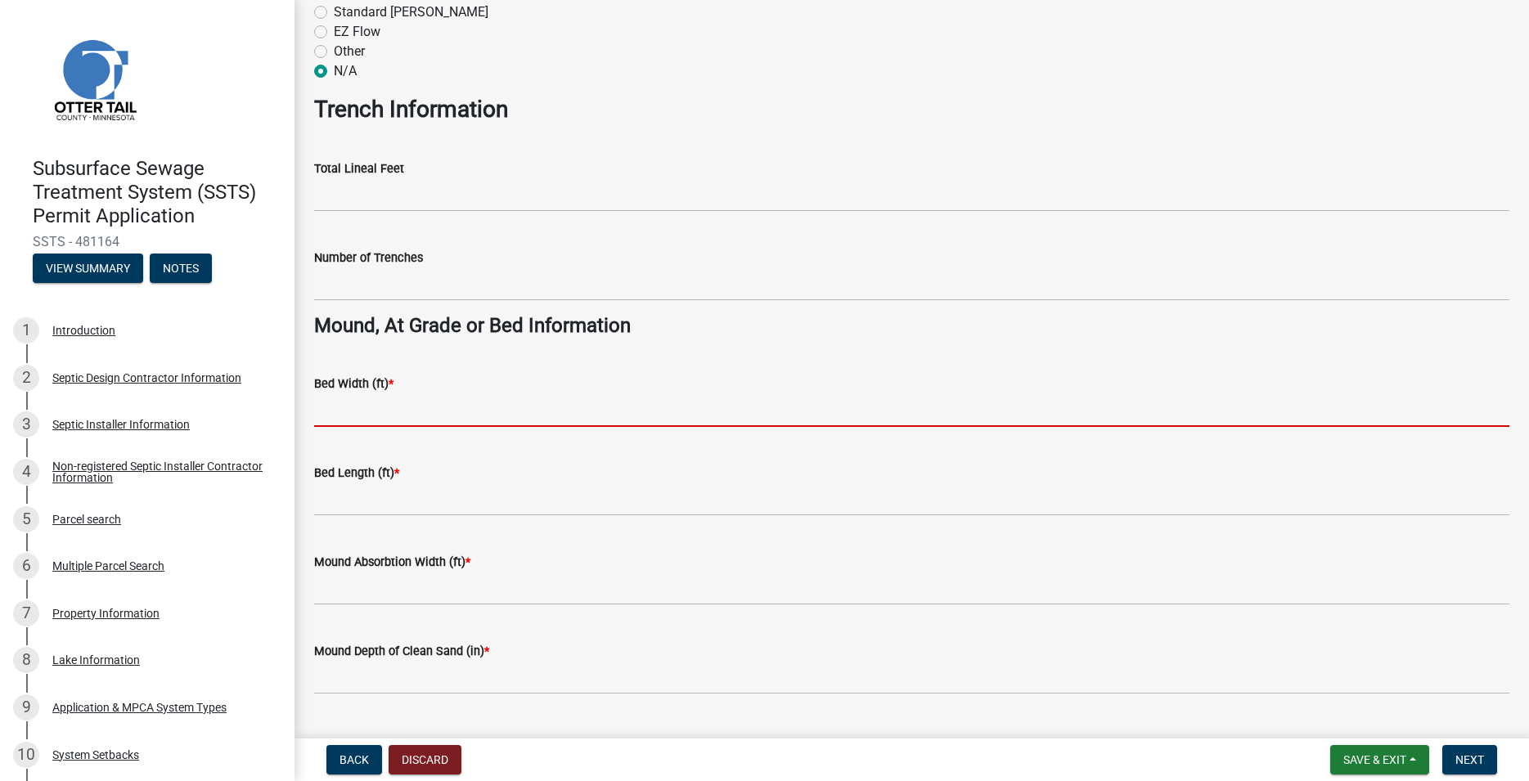
click at [344, 419] on input "Bed Width (ft) *" at bounding box center [911, 411] width 1195 height 34
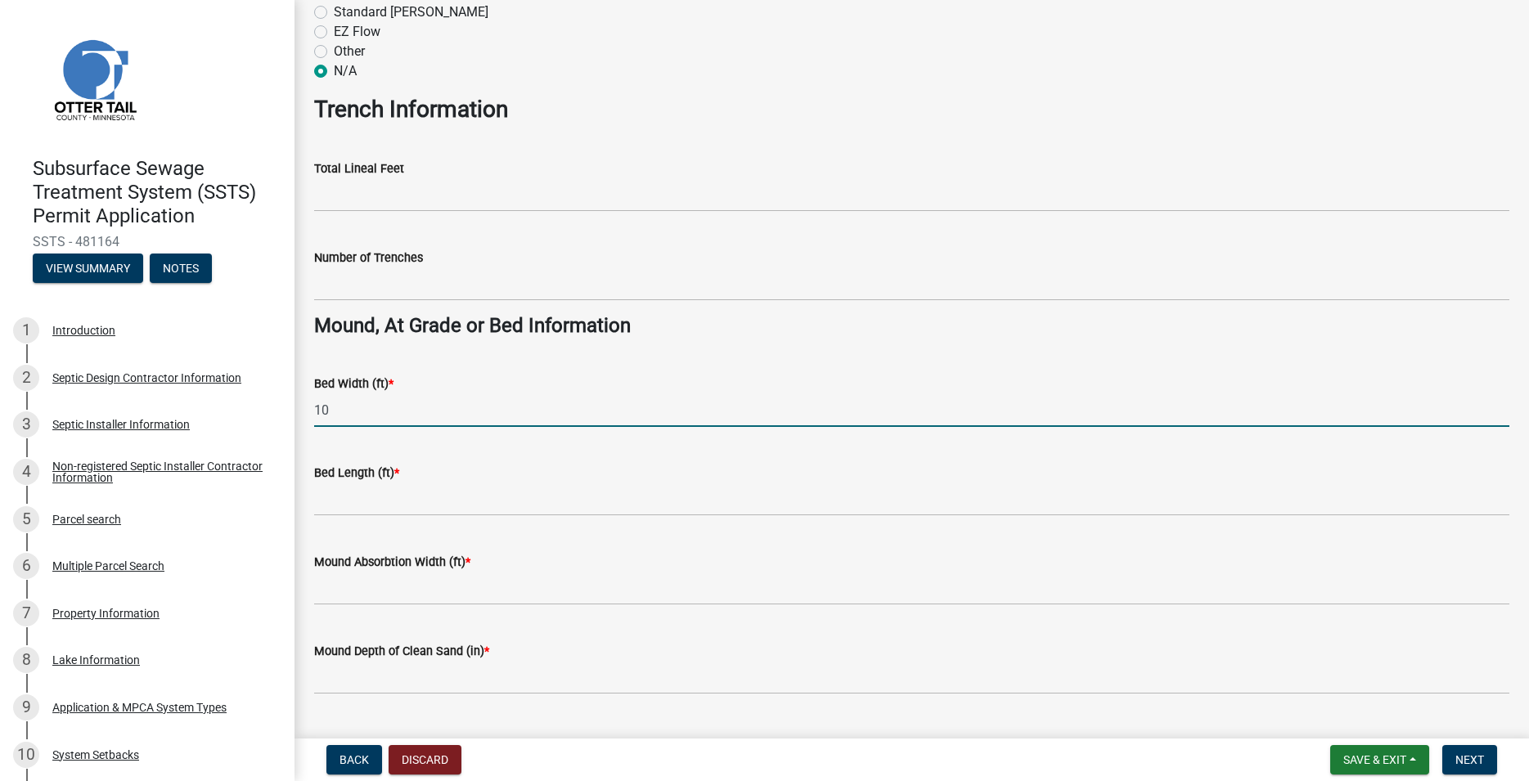
type input "10"
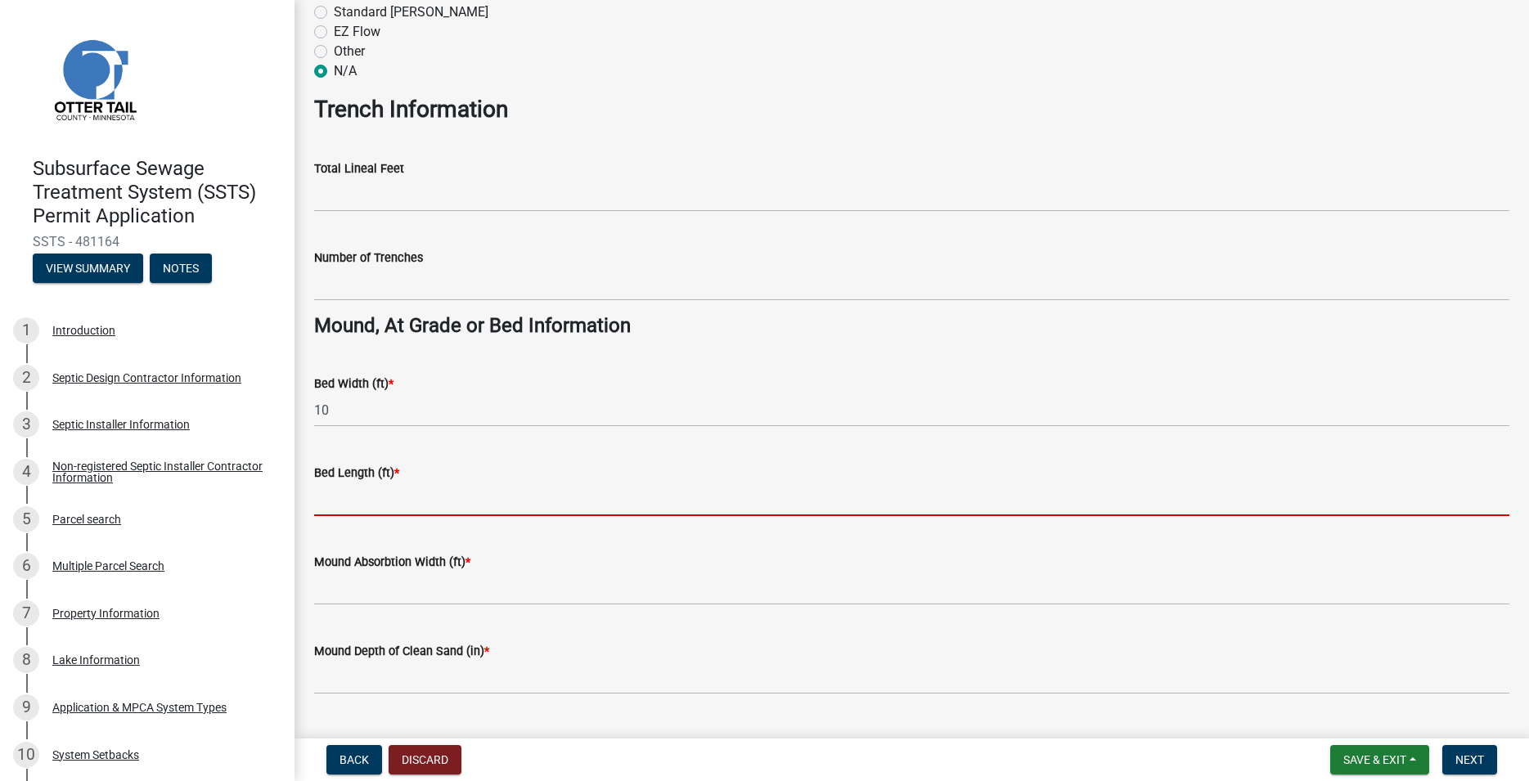
click at [344, 493] on input "Bed Length (ft) *" at bounding box center [911, 500] width 1195 height 34
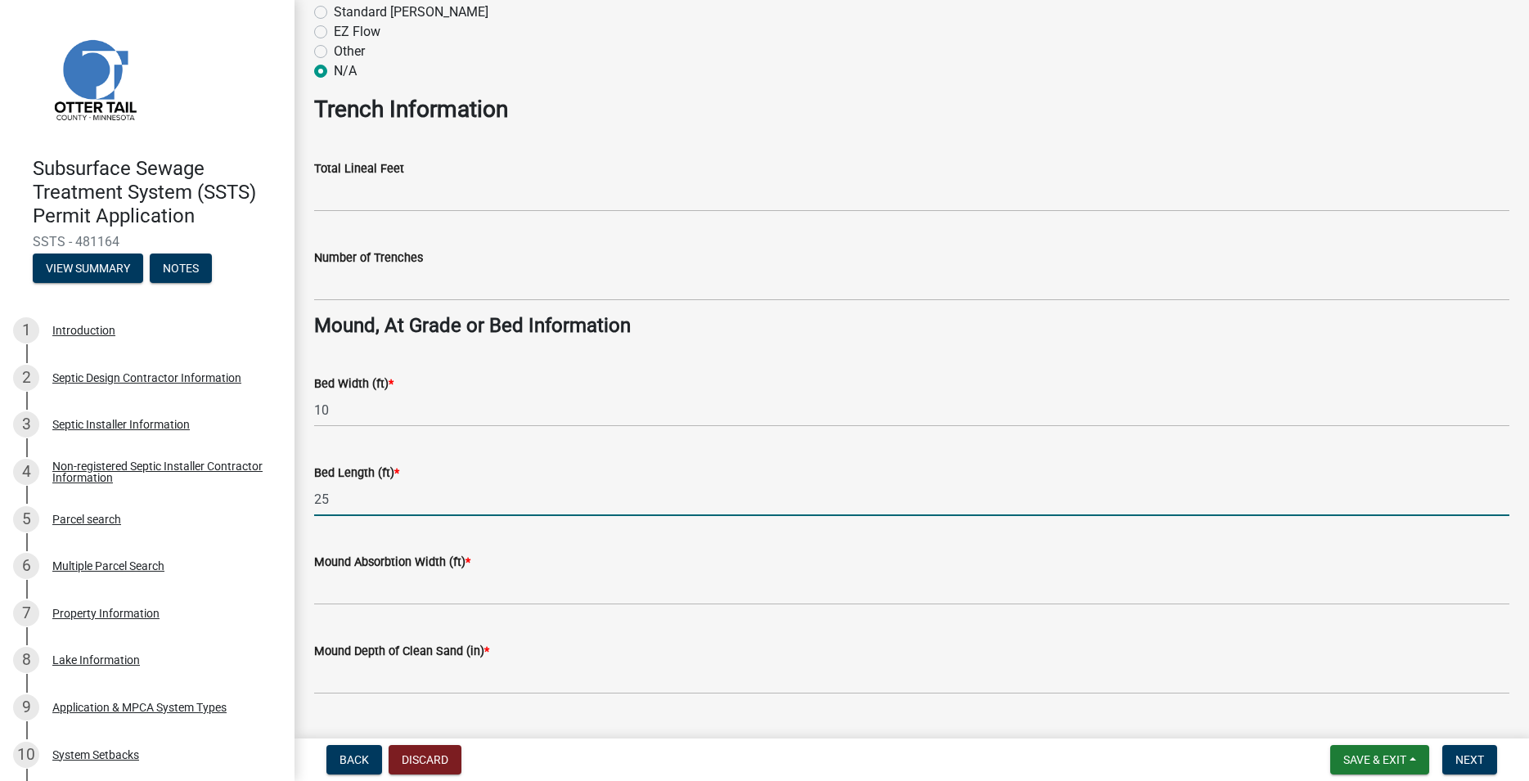
type input "25"
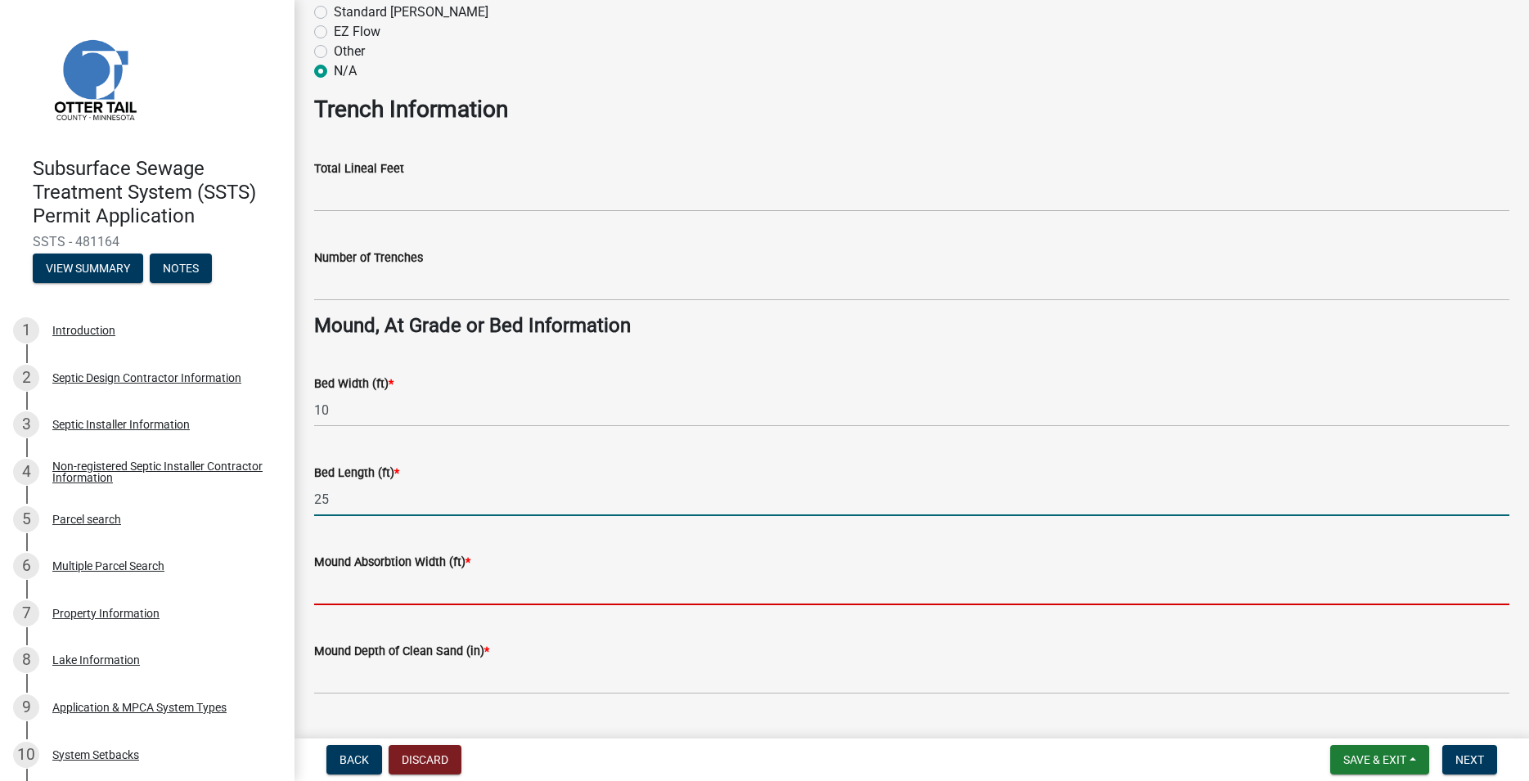
click at [347, 580] on input "Mound Absorbtion Width (ft) *" at bounding box center [911, 589] width 1195 height 34
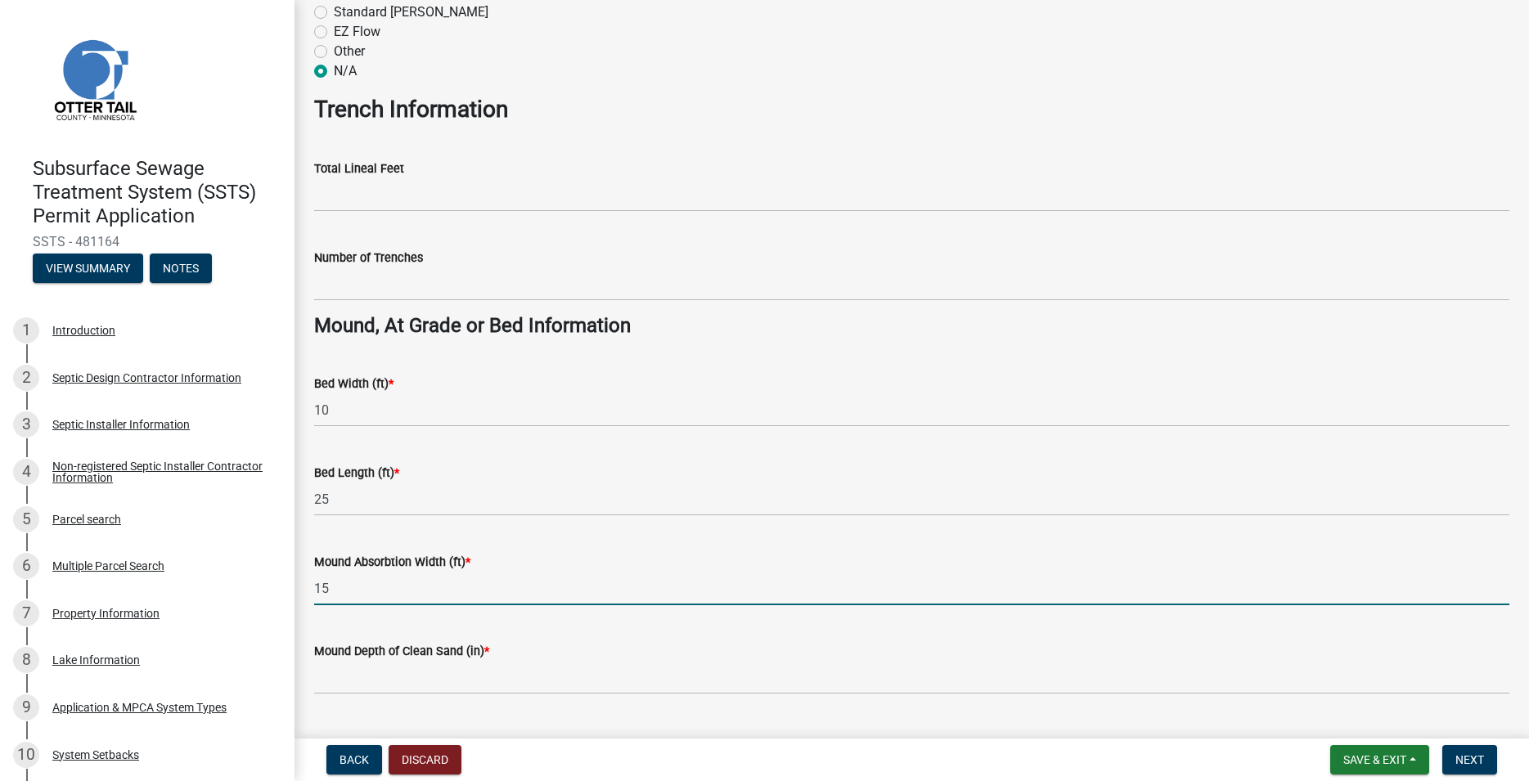
type input "1"
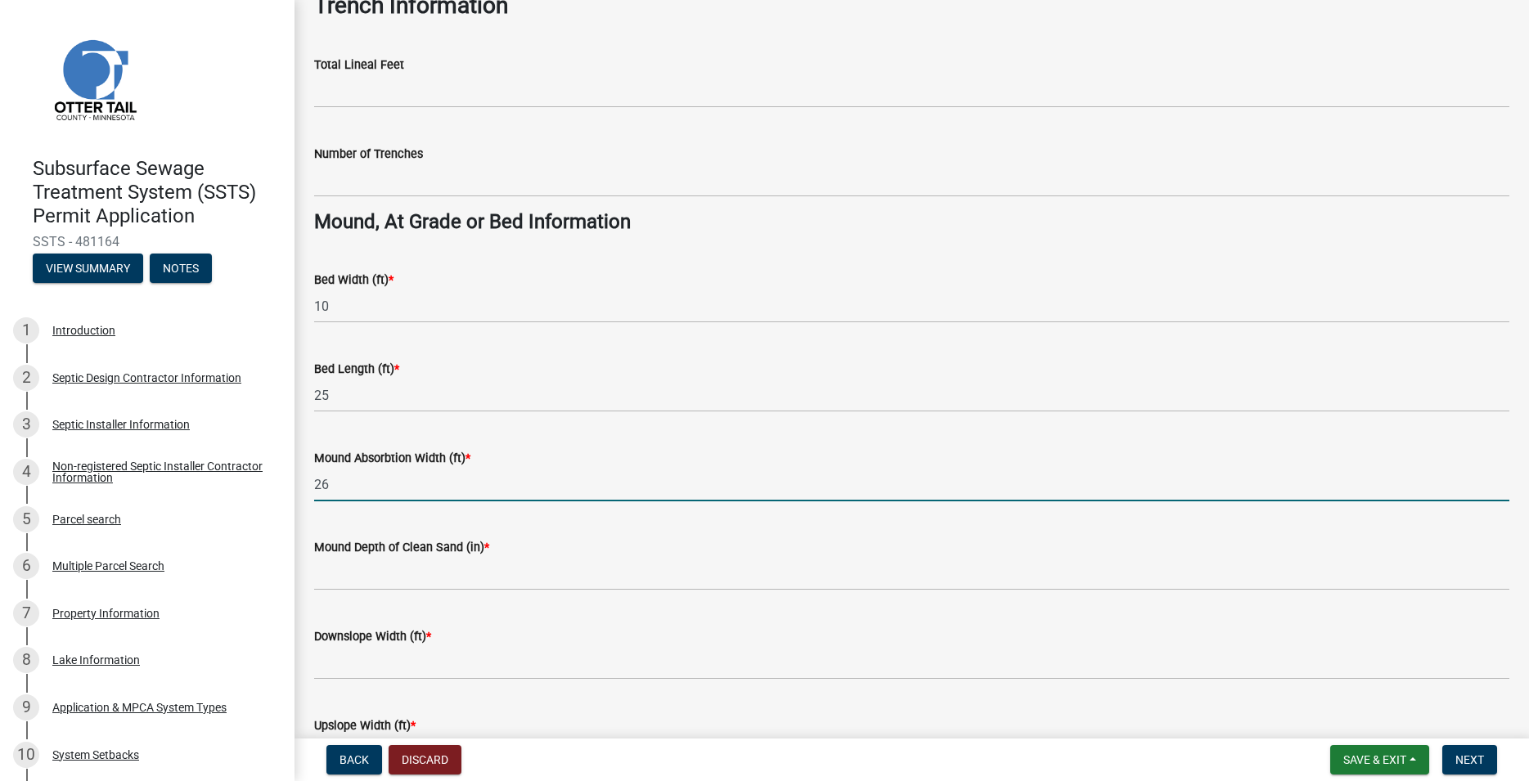
scroll to position [1119, 0]
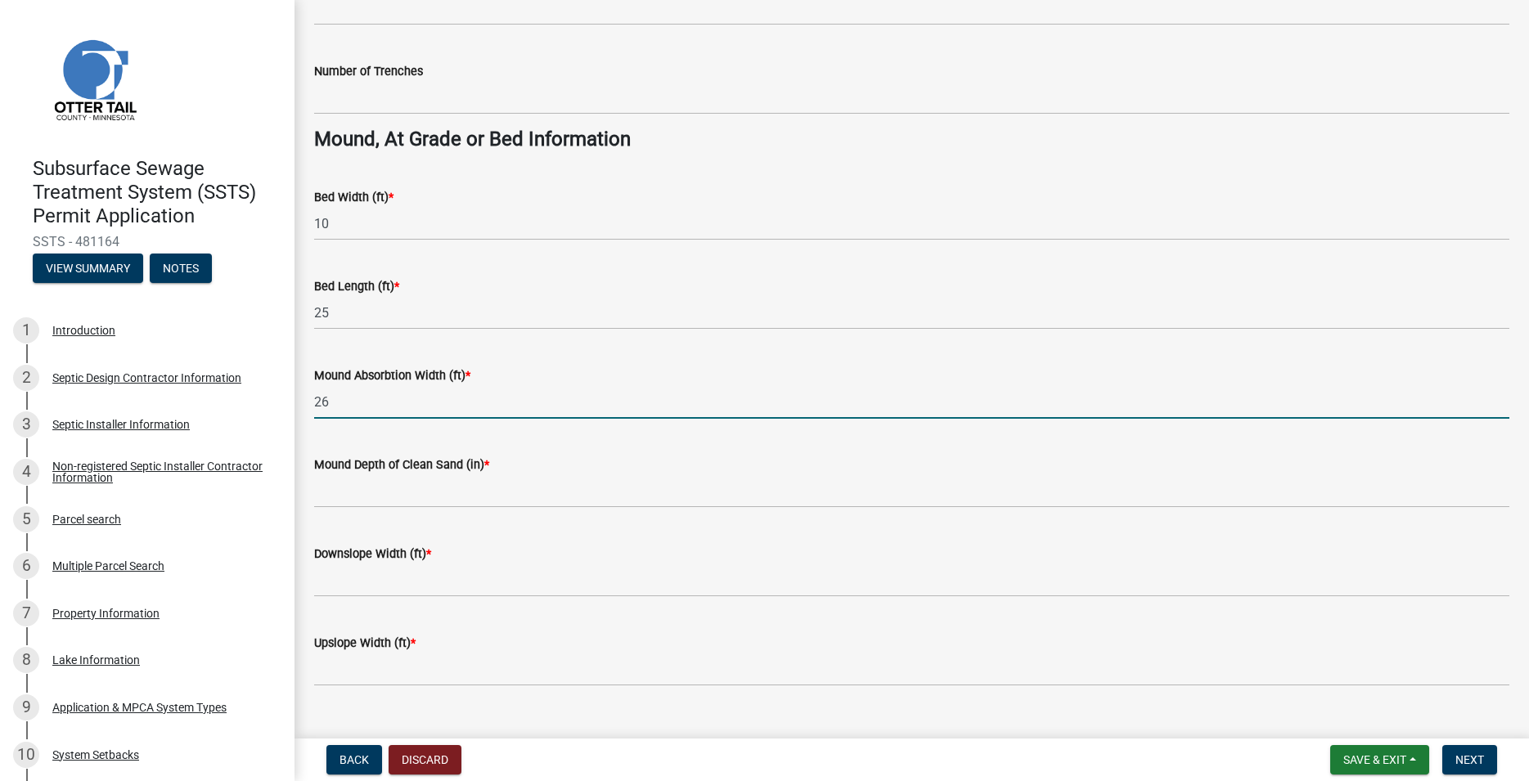
type input "26"
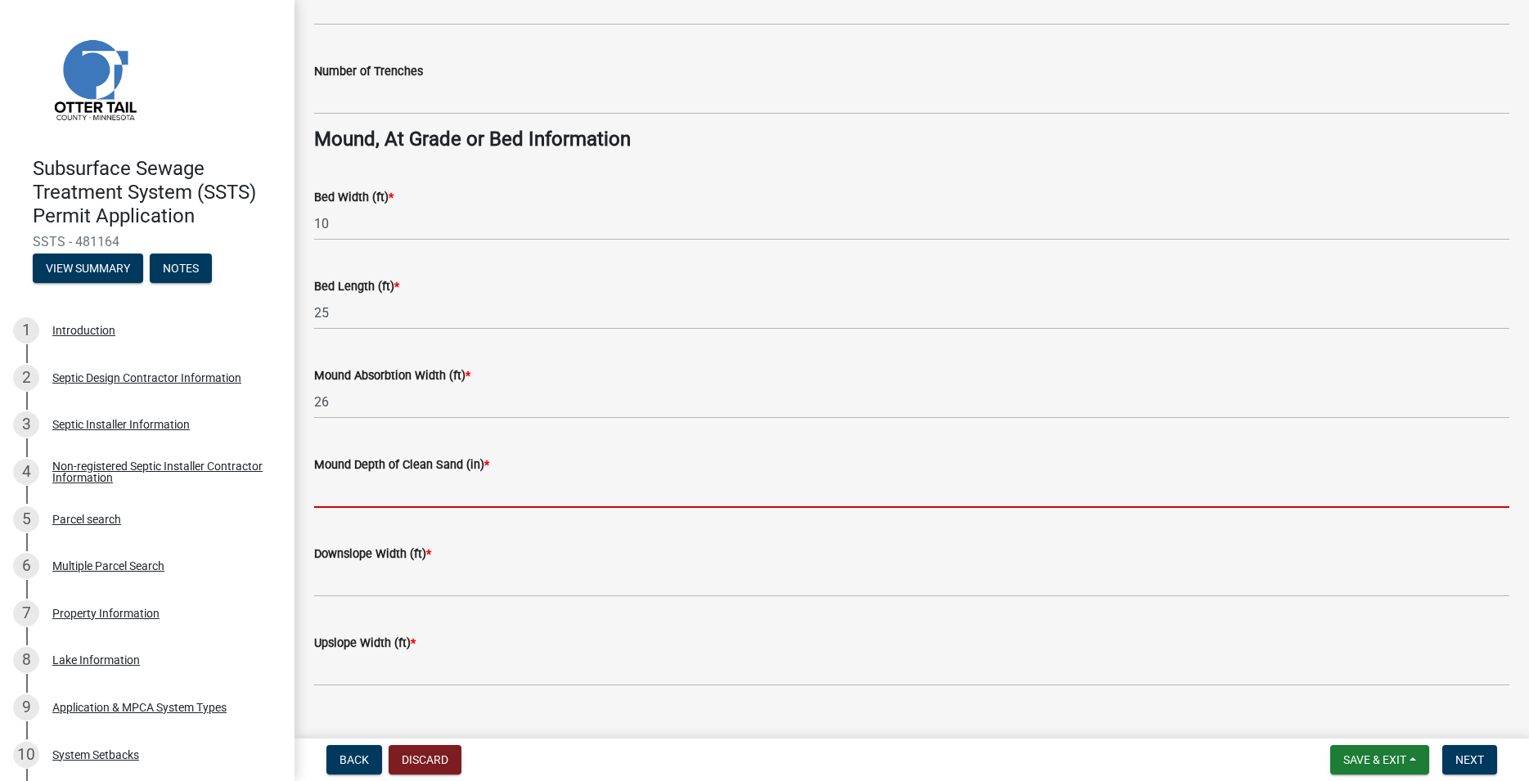
click at [357, 478] on input "Mound Depth of Clean Sand (in) *" at bounding box center [911, 492] width 1195 height 34
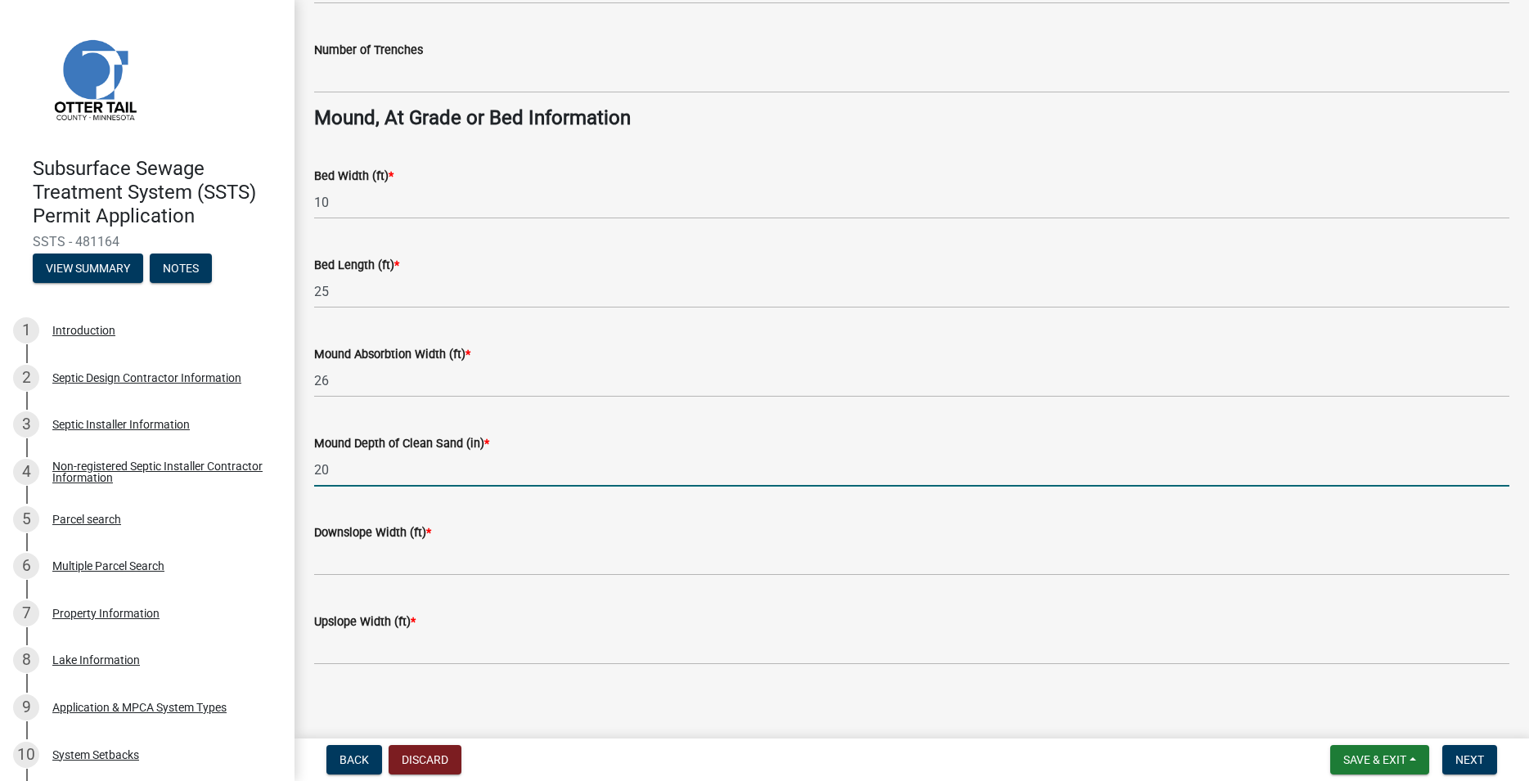
scroll to position [1150, 0]
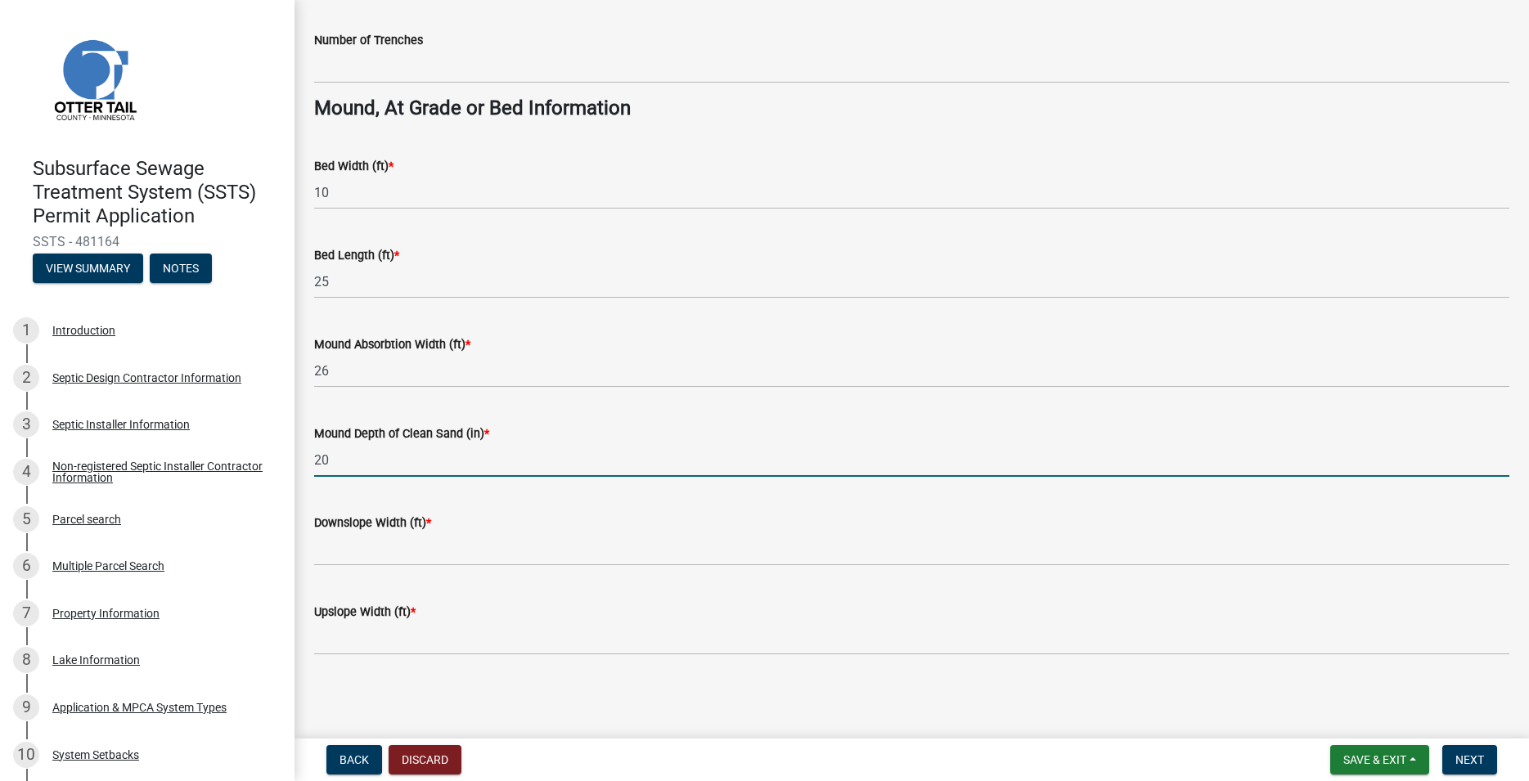
type input "20"
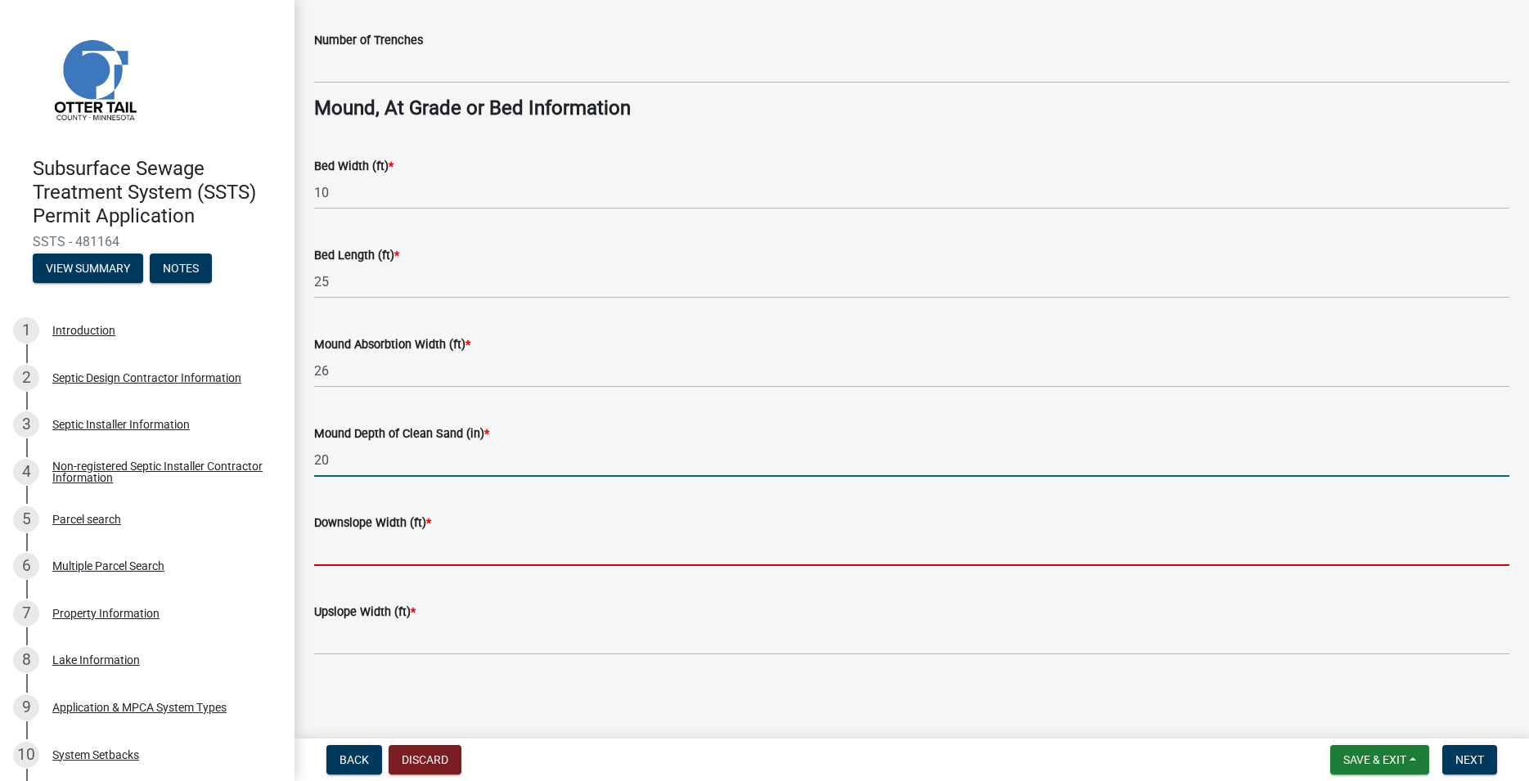
click at [362, 553] on input "Downslope Width (ft) *" at bounding box center [911, 550] width 1195 height 34
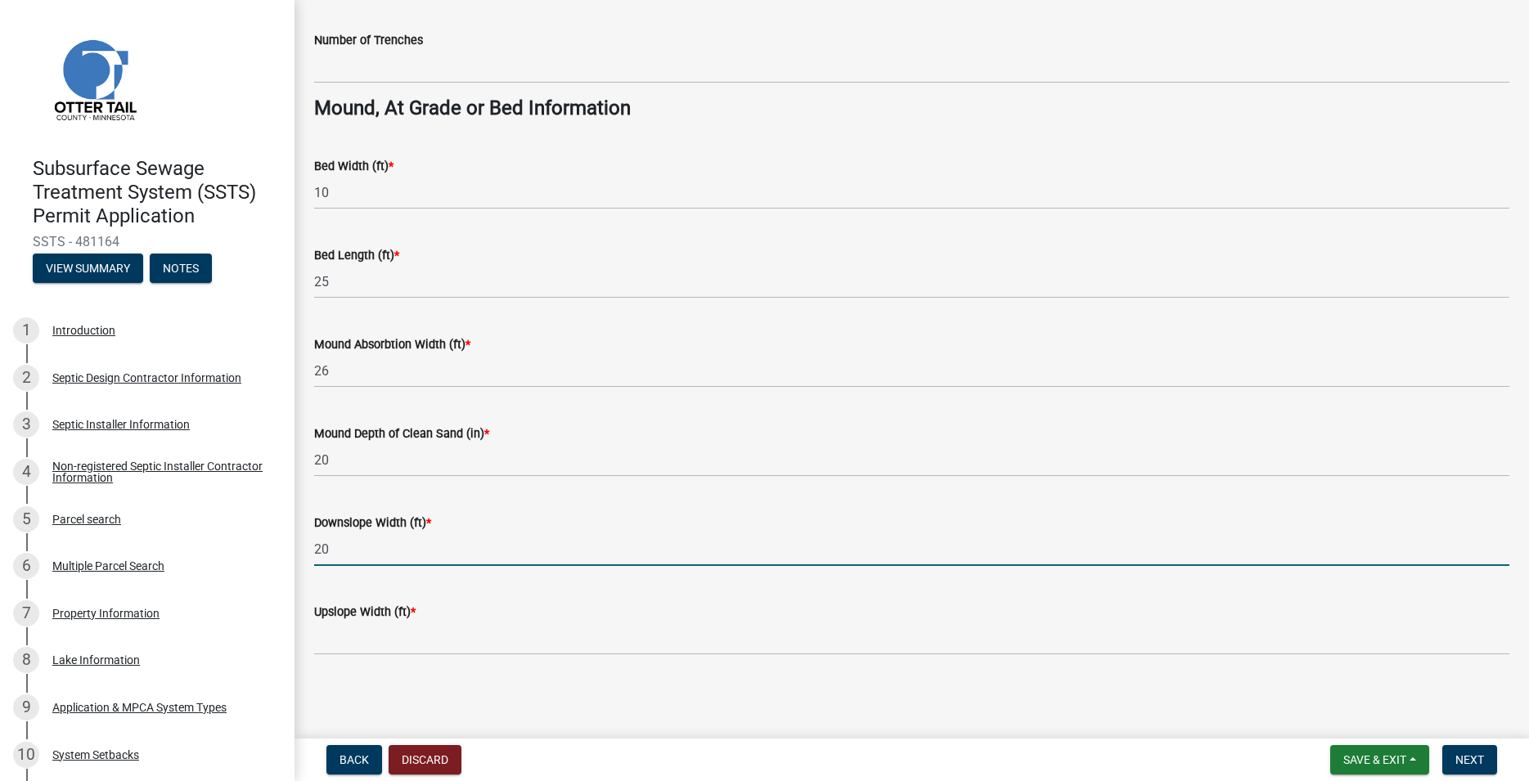
type input "20"
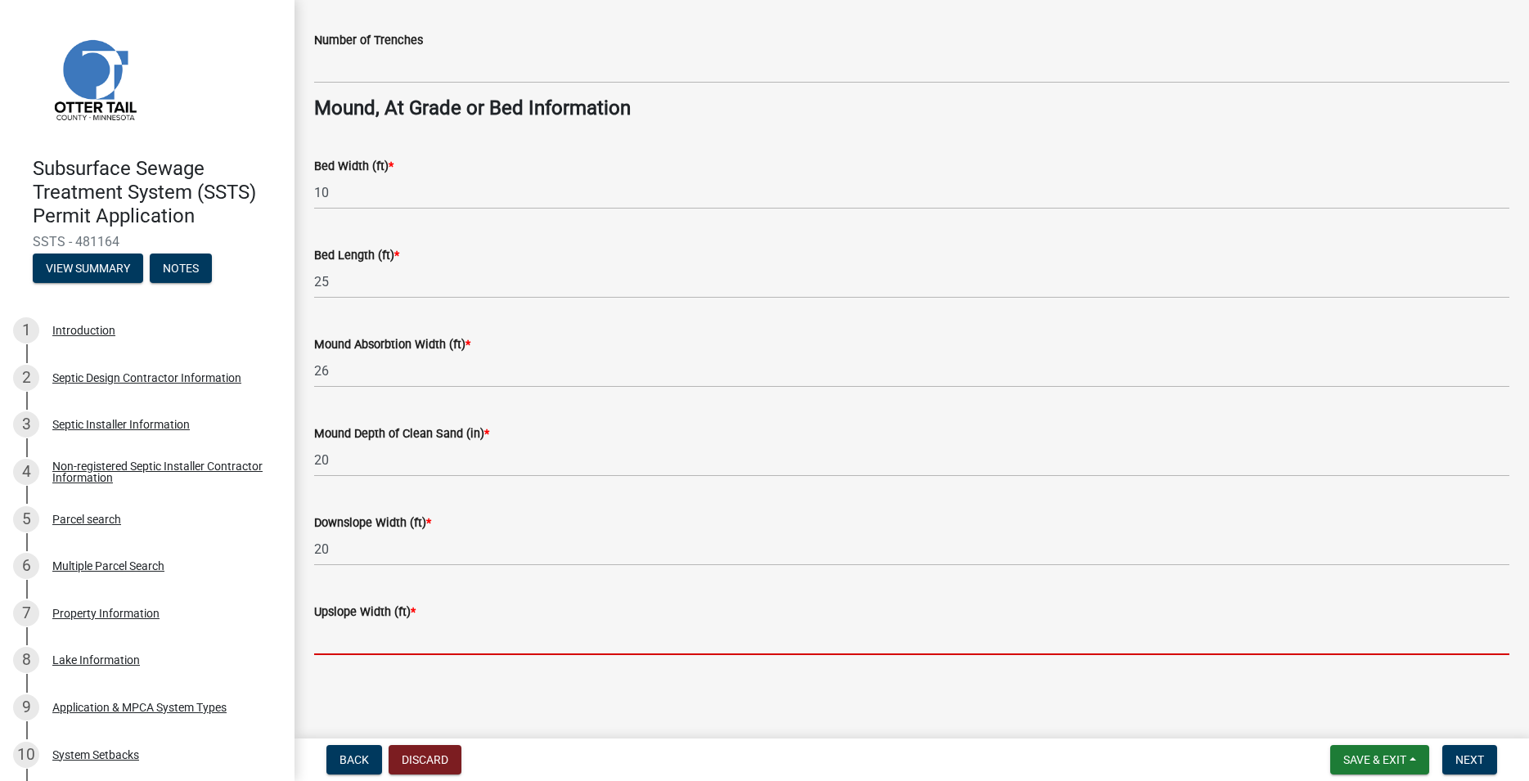
click at [346, 631] on input "Upslope Width (ft) *" at bounding box center [911, 639] width 1195 height 34
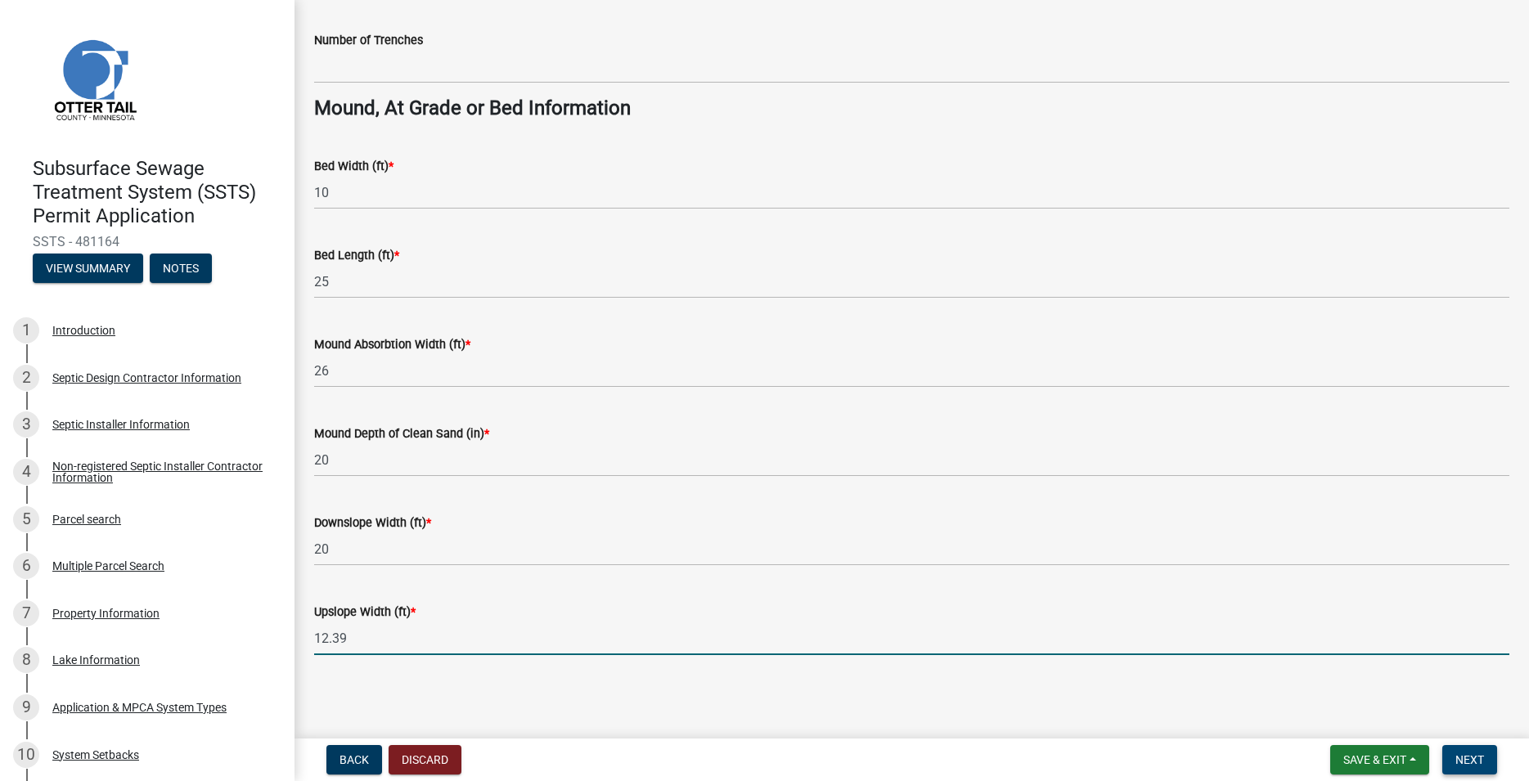
type input "12.39"
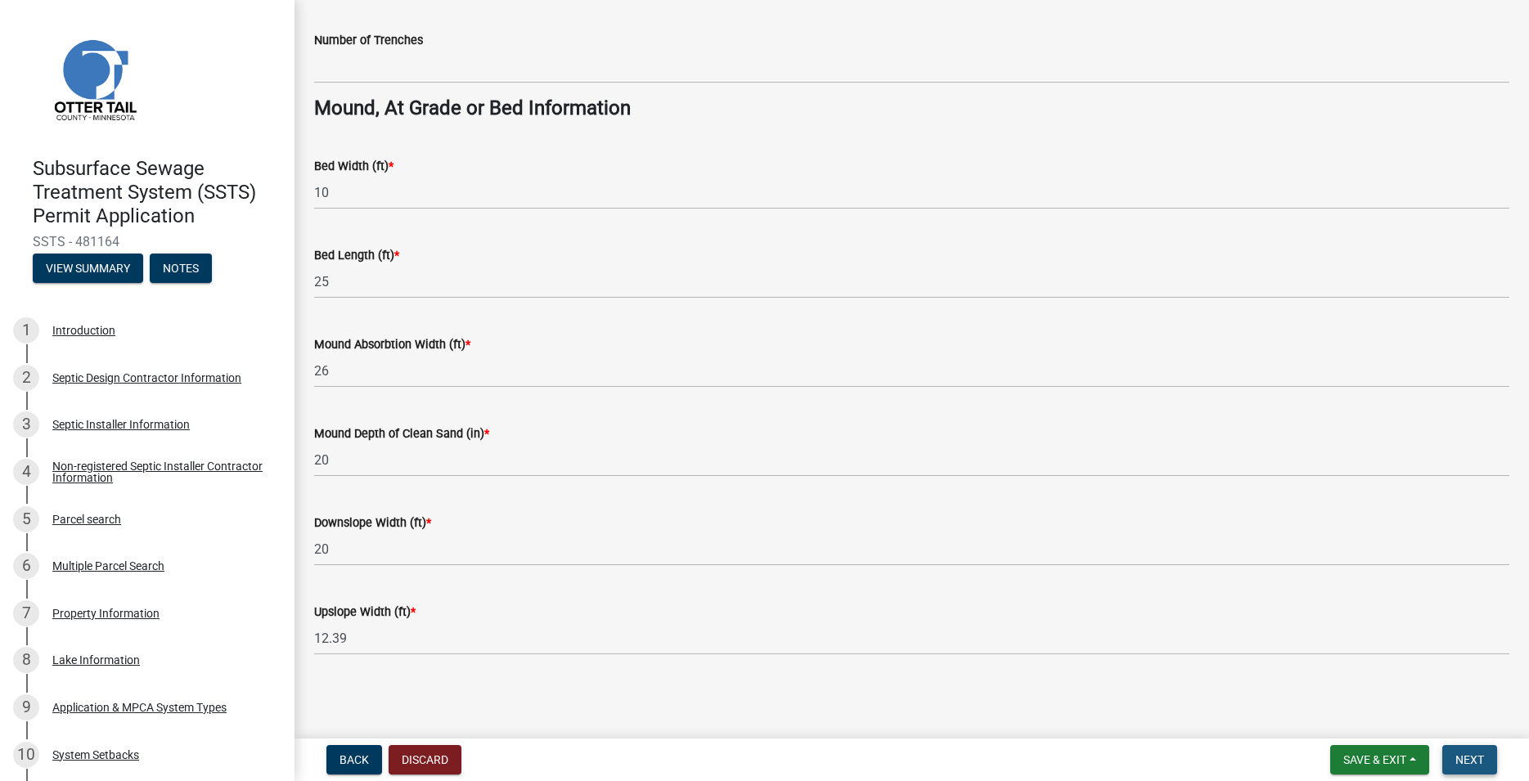
click at [1479, 762] on span "Next" at bounding box center [1470, 760] width 29 height 13
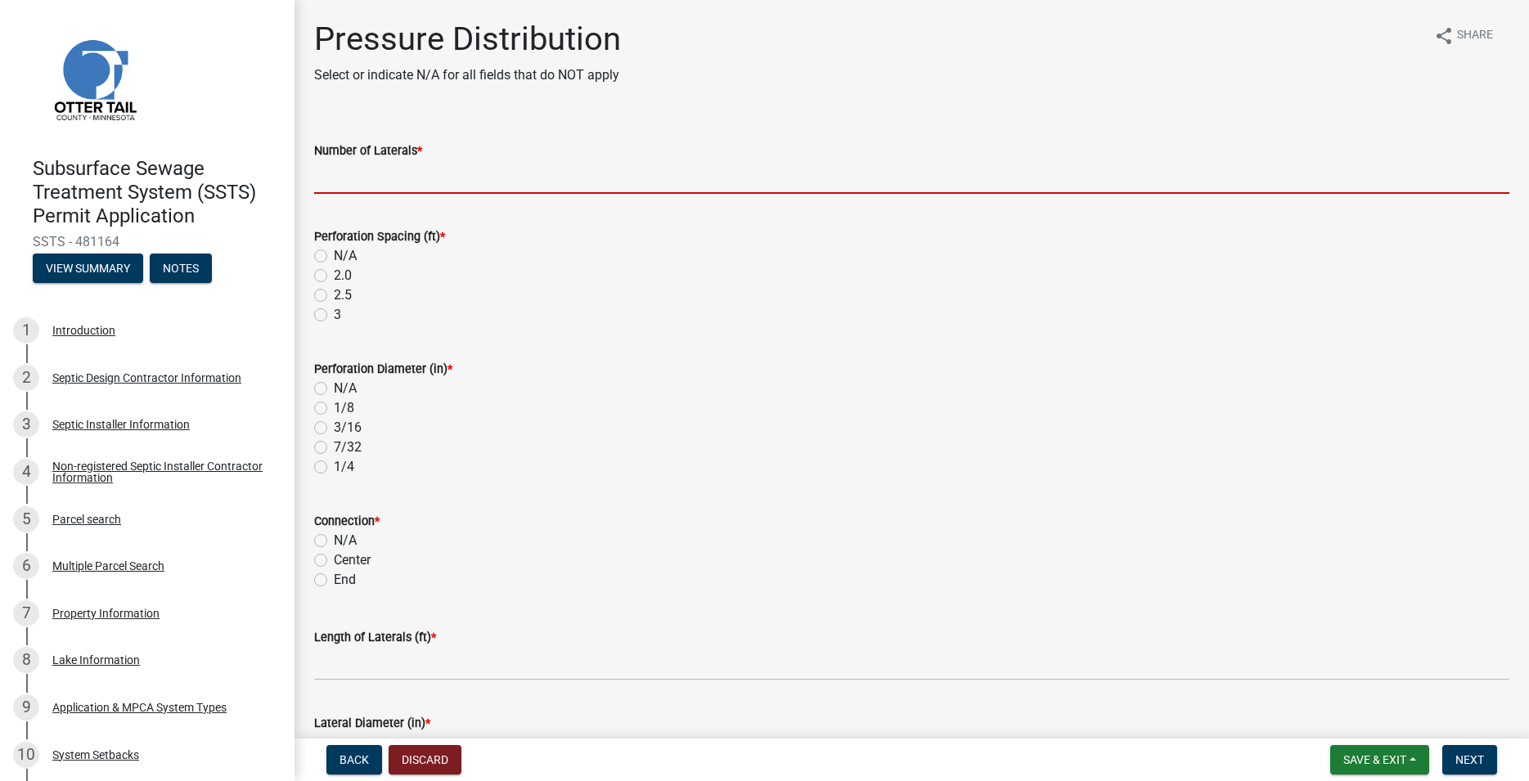
click at [358, 175] on input "Number of Laterals *" at bounding box center [911, 177] width 1195 height 34
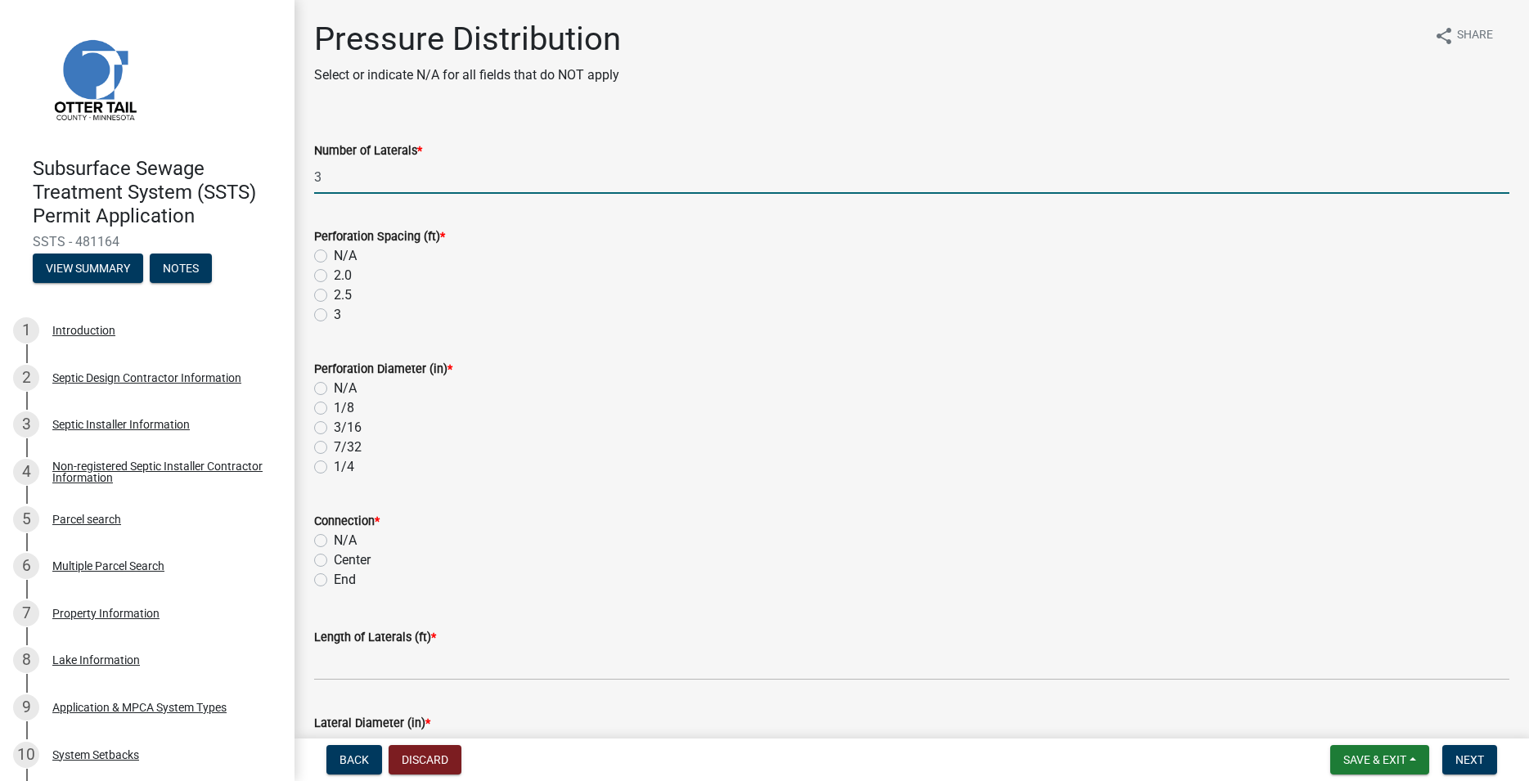
type input "3"
click at [334, 313] on label "3" at bounding box center [337, 315] width 7 height 20
click at [334, 313] on input "3" at bounding box center [339, 310] width 11 height 11
radio input "true"
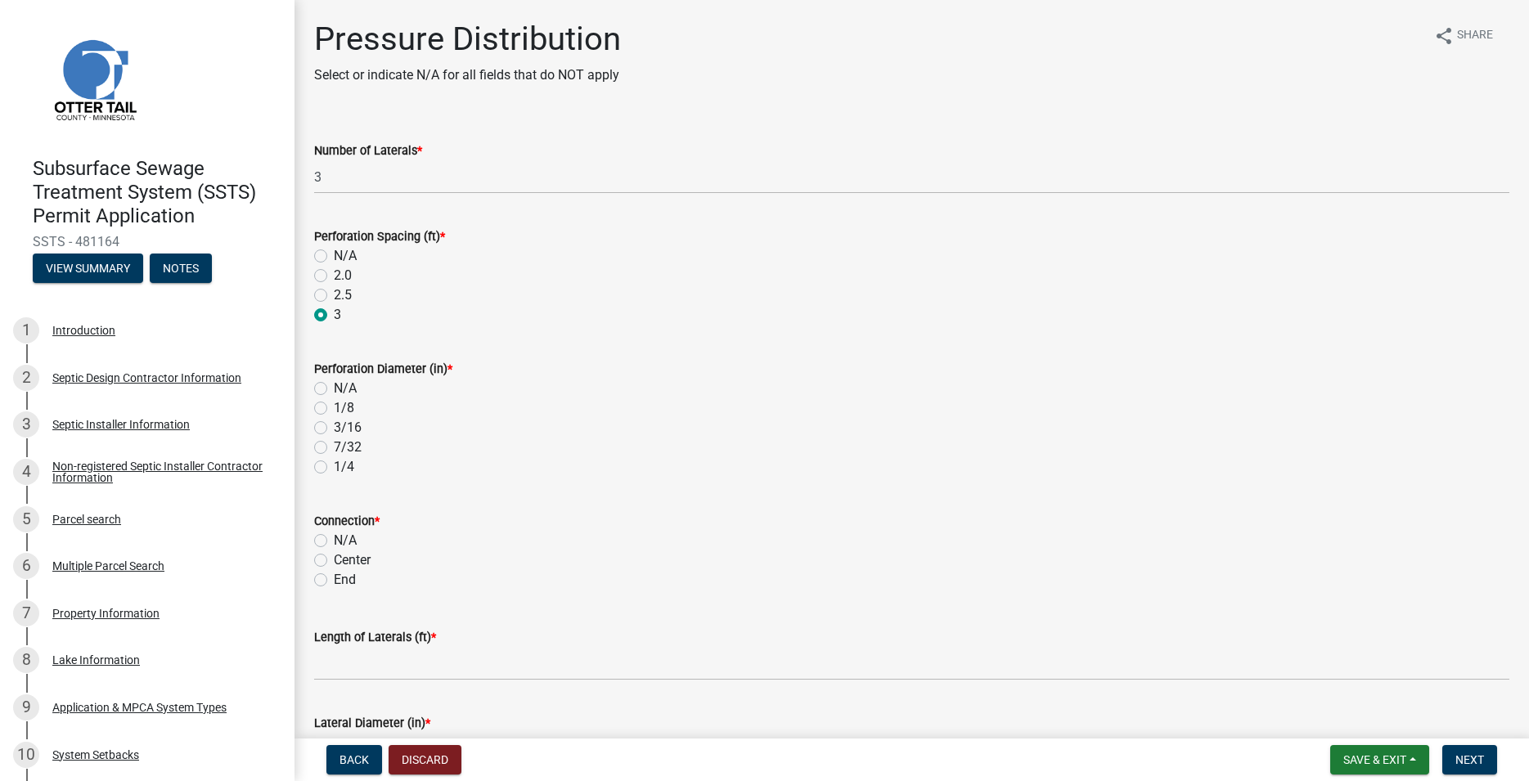
click at [334, 467] on label "1/4" at bounding box center [344, 467] width 20 height 20
click at [334, 467] on input "1/4" at bounding box center [339, 462] width 11 height 11
radio input "true"
click at [334, 586] on label "End" at bounding box center [345, 580] width 22 height 20
click at [334, 581] on input "End" at bounding box center [339, 575] width 11 height 11
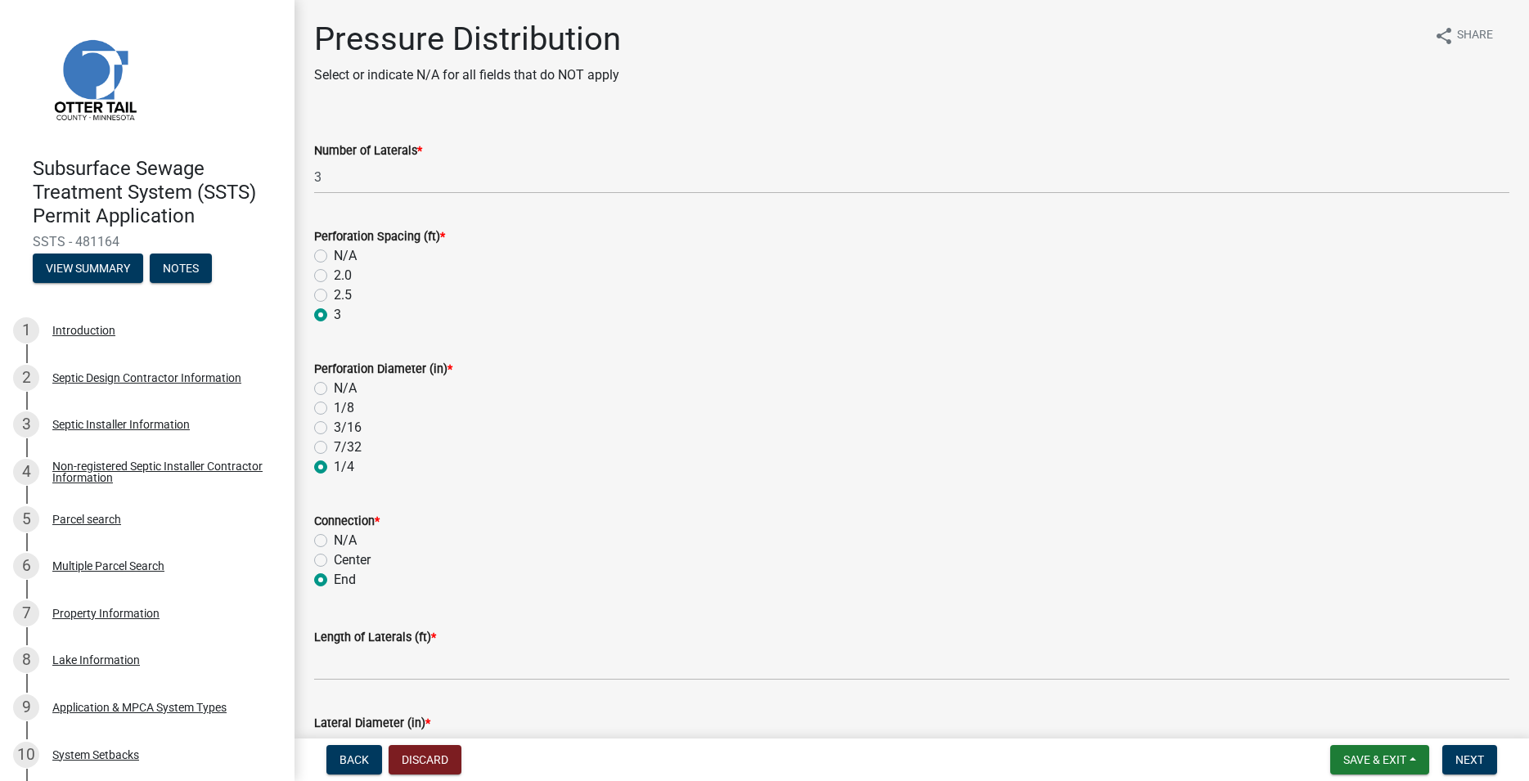
radio input "true"
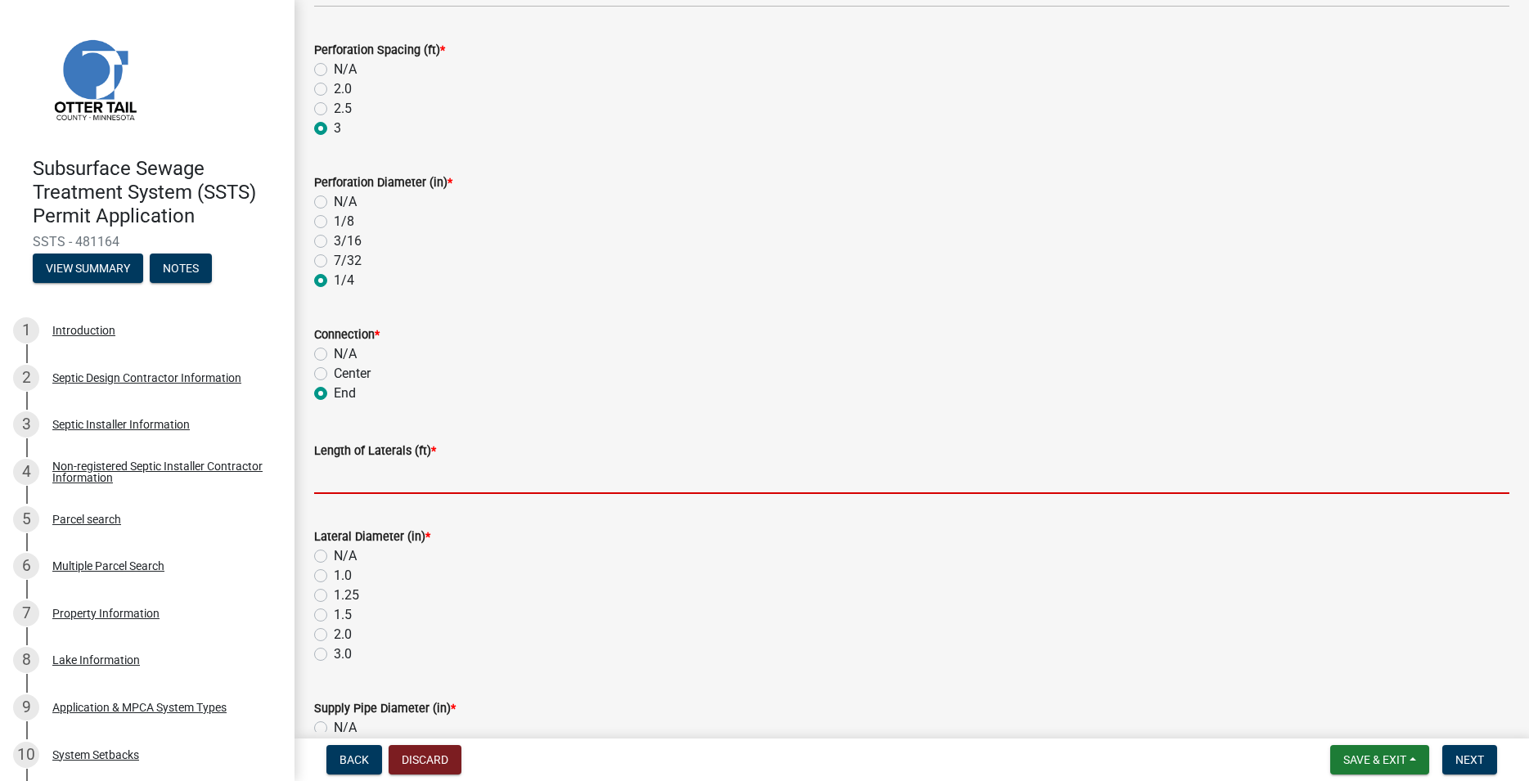
click at [354, 483] on input "Length of Laterals (ft) *" at bounding box center [911, 478] width 1195 height 34
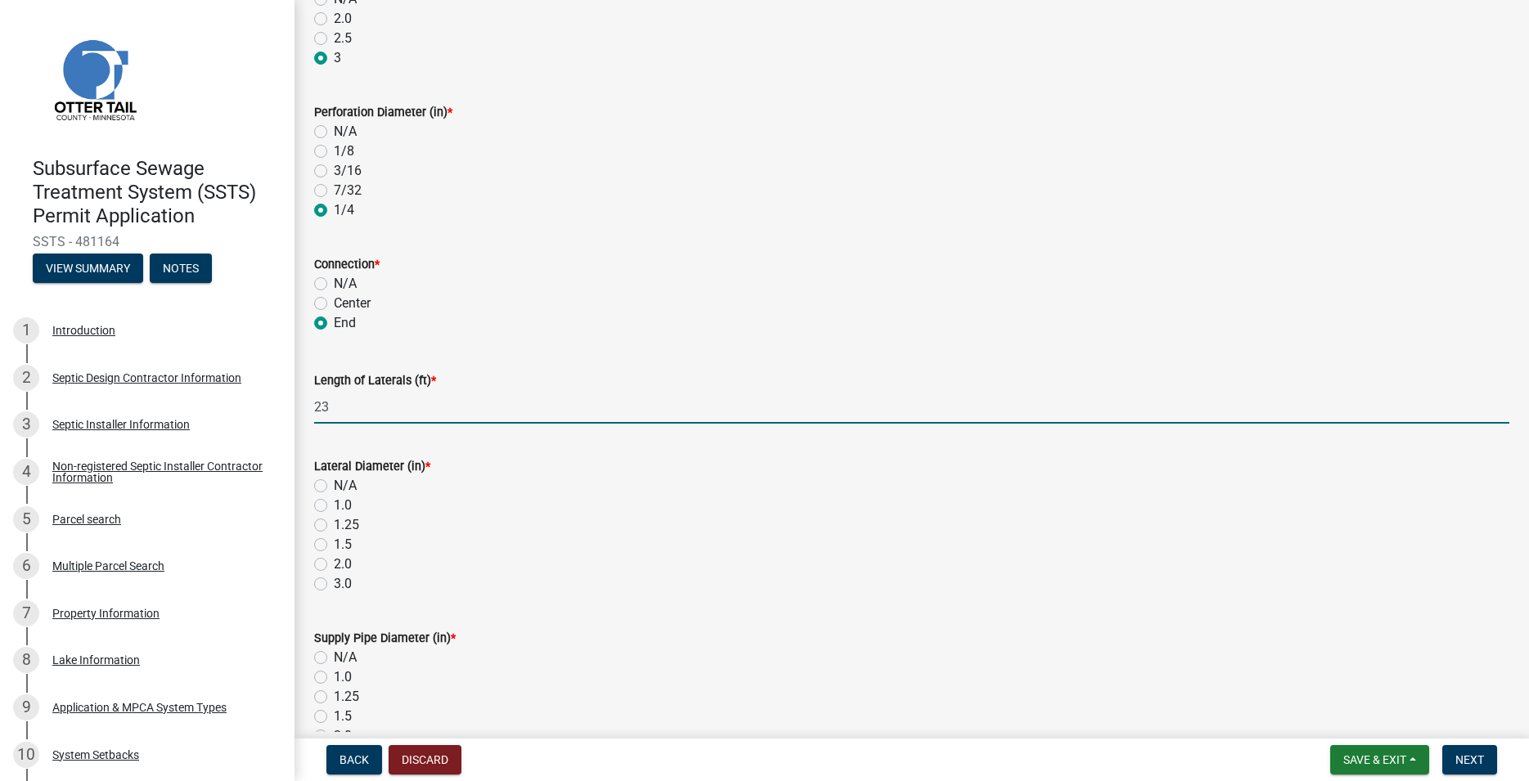
scroll to position [280, 0]
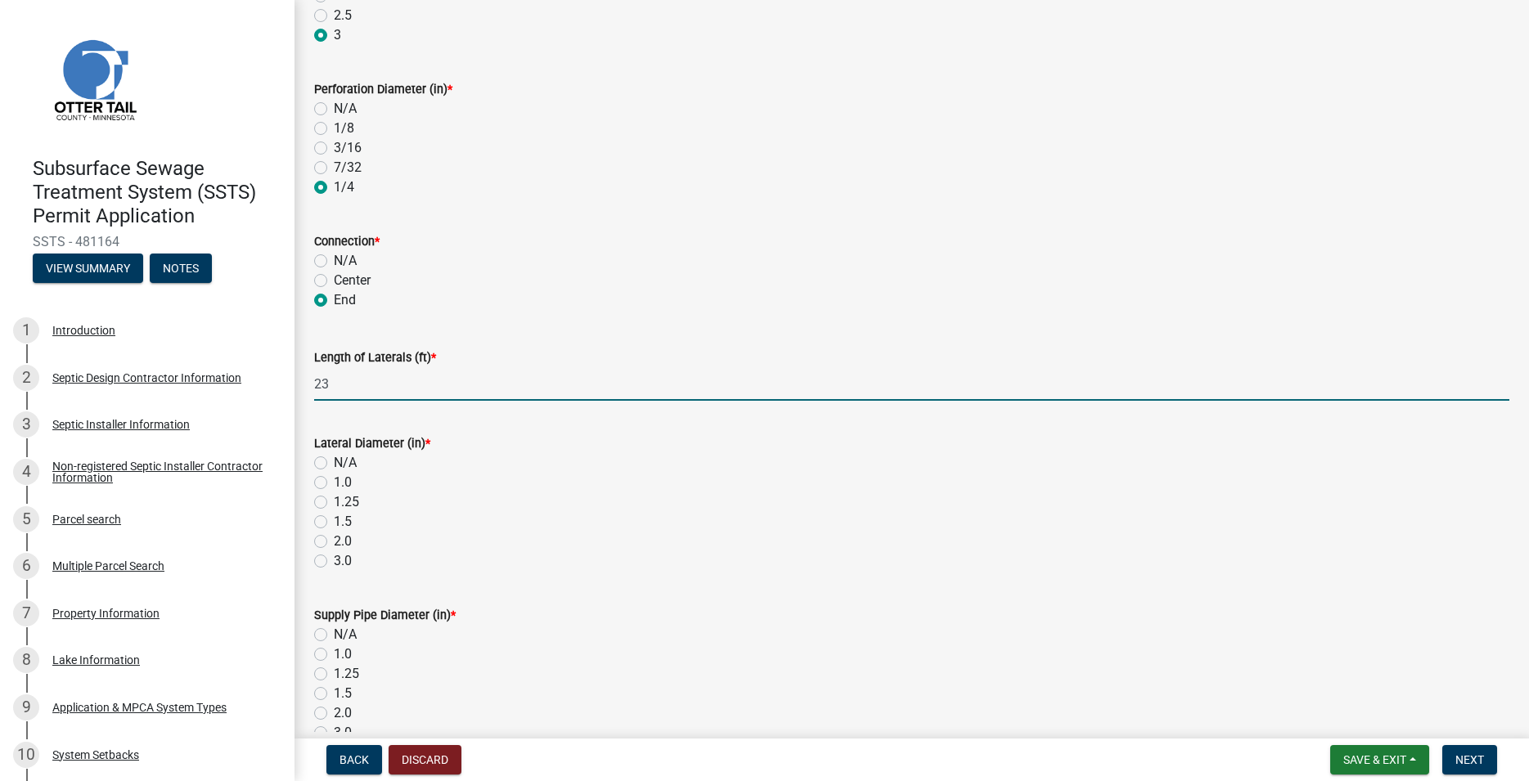
type input "23"
click at [334, 538] on label "2.0" at bounding box center [343, 542] width 18 height 20
click at [334, 538] on input "2.0" at bounding box center [339, 537] width 11 height 11
radio input "true"
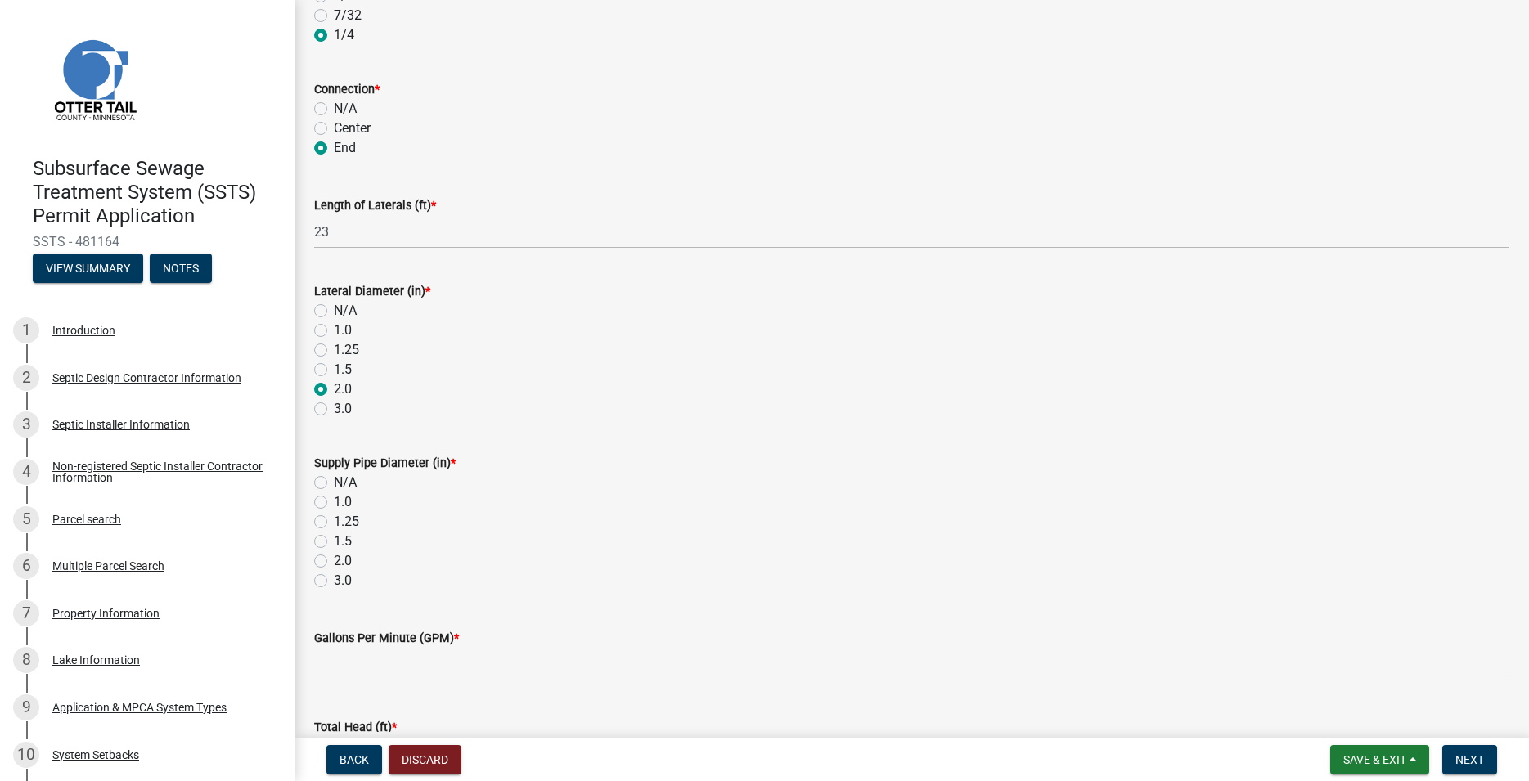
scroll to position [466, 0]
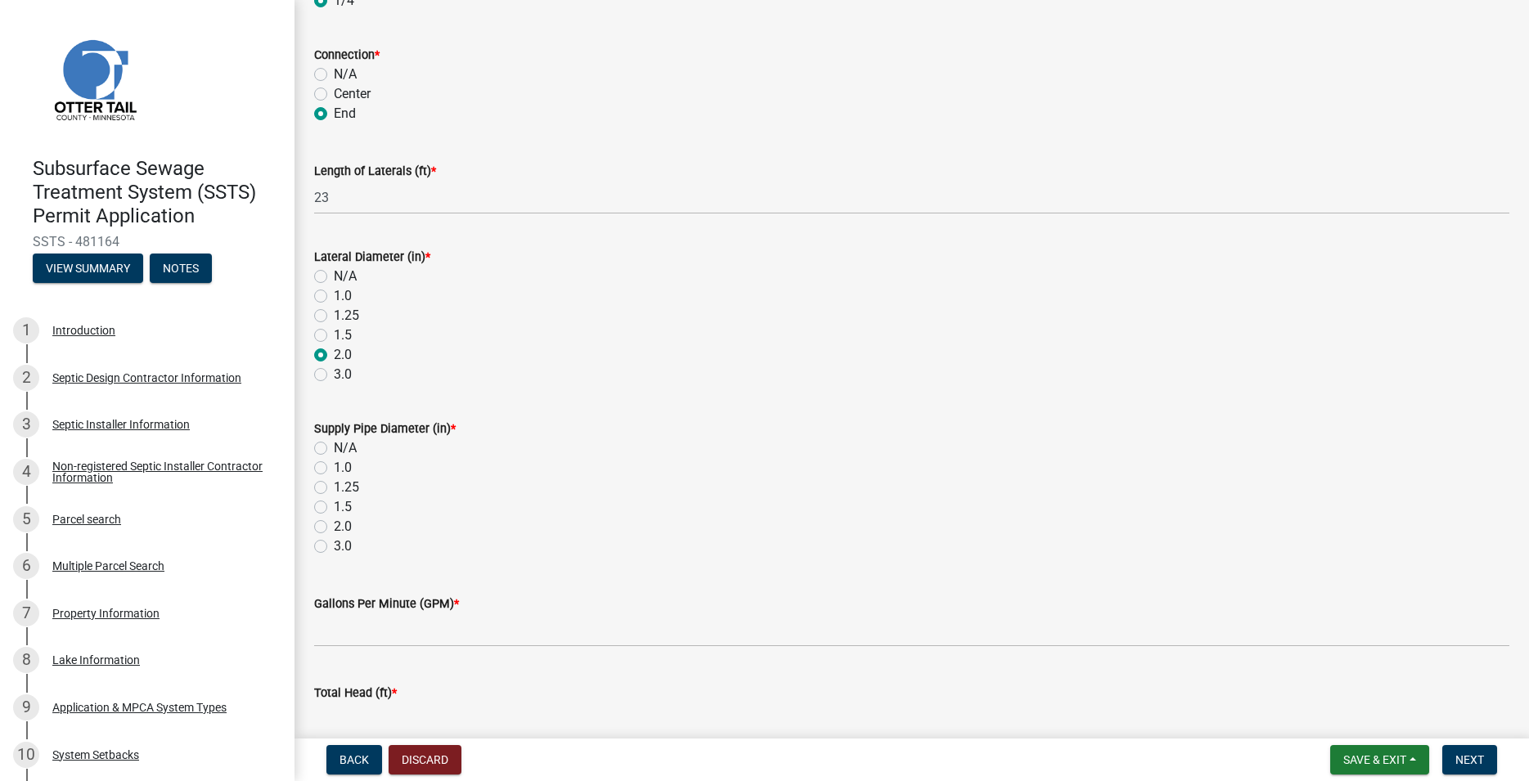
click at [334, 531] on label "2.0" at bounding box center [343, 527] width 18 height 20
click at [334, 528] on input "2.0" at bounding box center [339, 522] width 11 height 11
radio input "true"
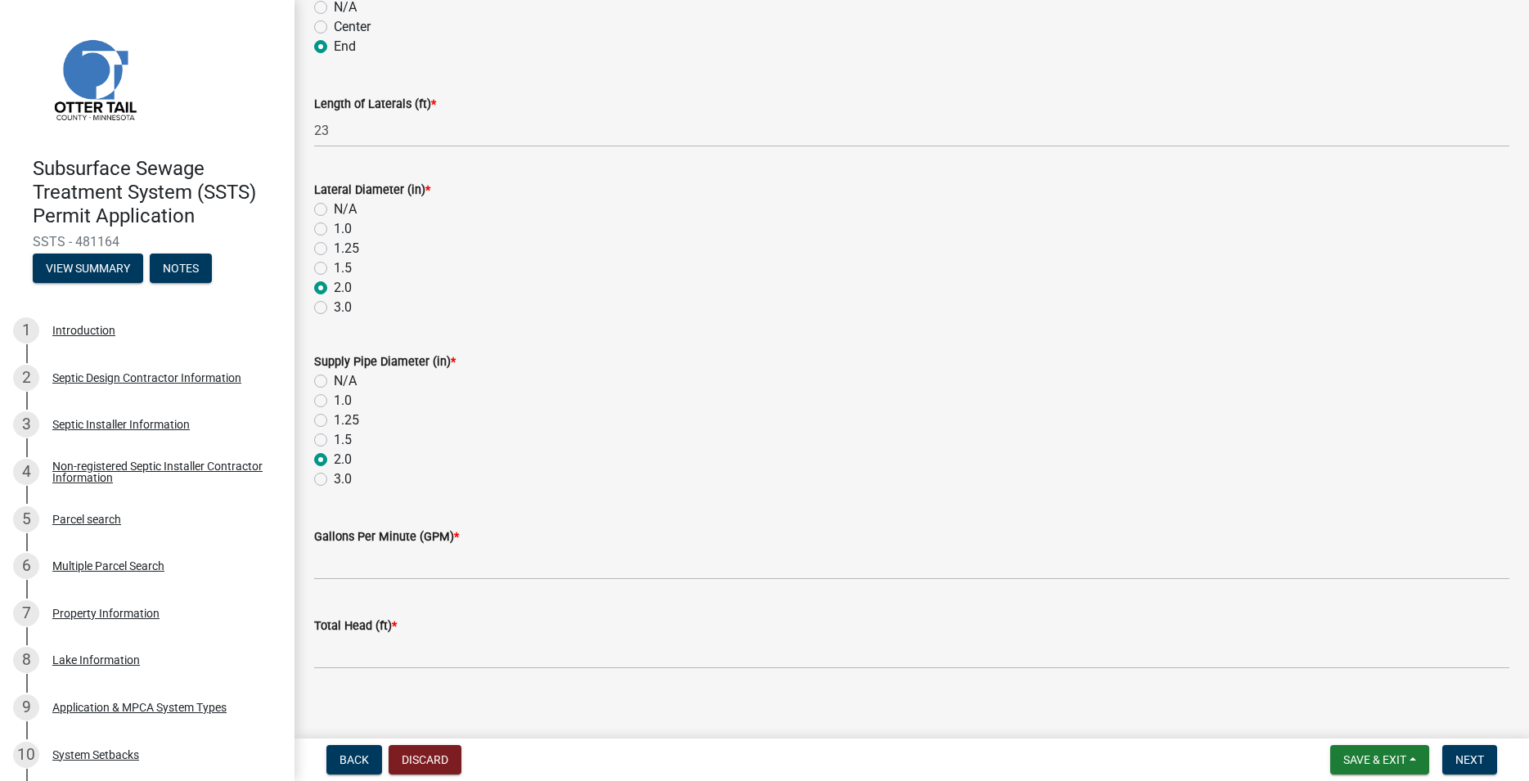
scroll to position [547, 0]
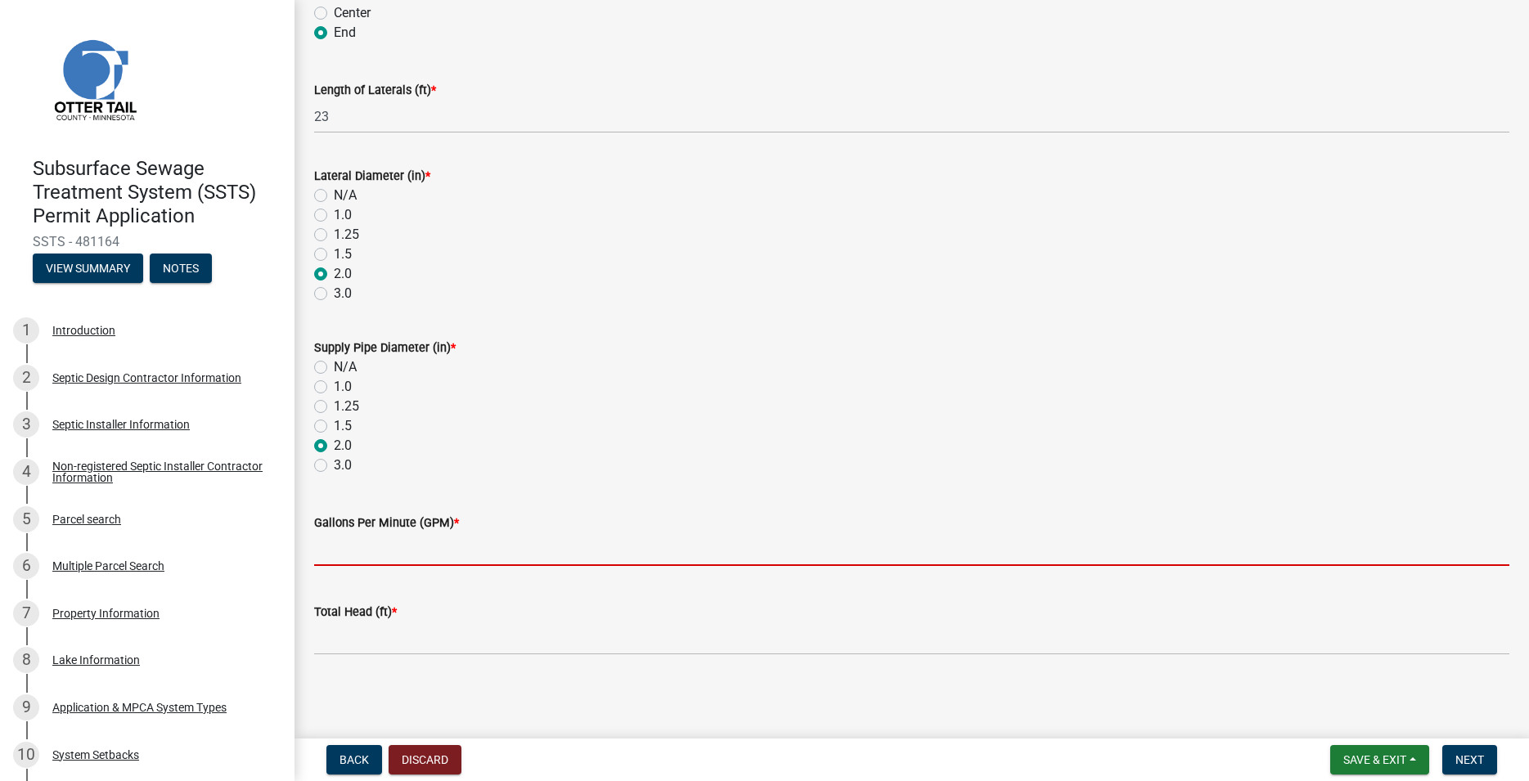
click at [337, 544] on input "Gallons Per Minute (GPM) *" at bounding box center [911, 550] width 1195 height 34
click at [320, 558] on input "Gallons Per Minute (GPM) *" at bounding box center [911, 550] width 1195 height 34
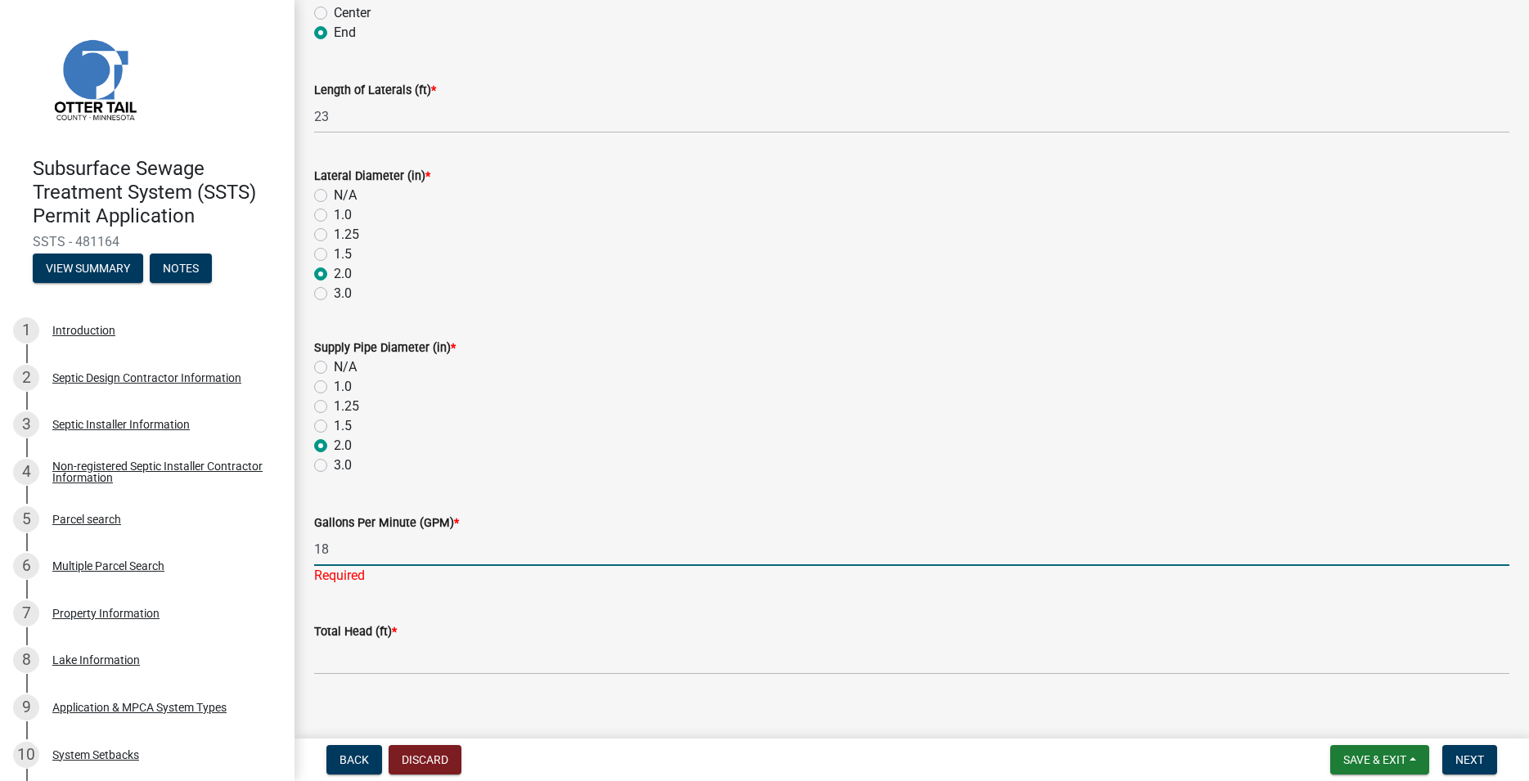
type input "18"
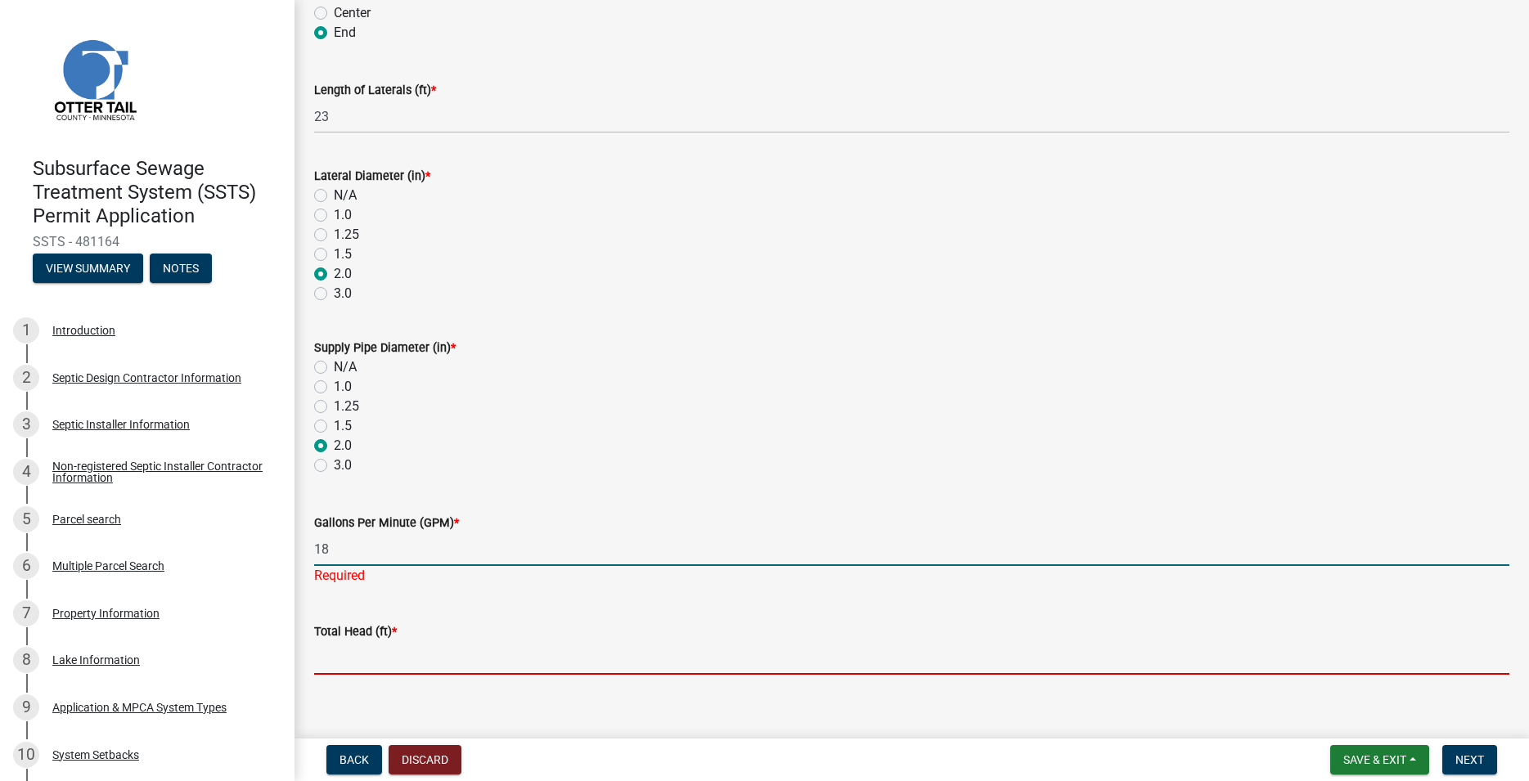
click at [333, 674] on input "Total Head (ft) *" at bounding box center [911, 658] width 1195 height 34
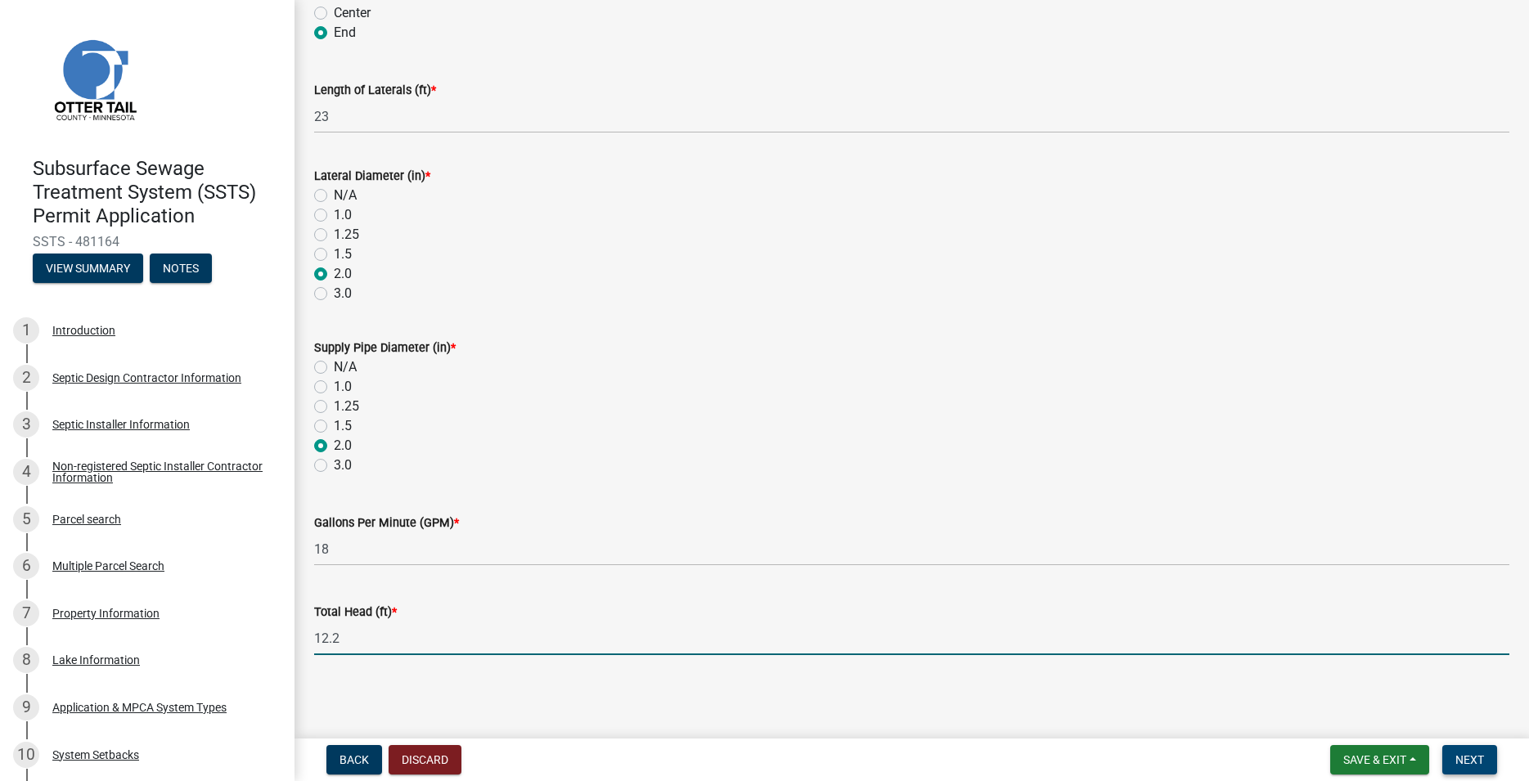
type input "12.2"
click at [1465, 762] on span "Next" at bounding box center [1470, 760] width 29 height 13
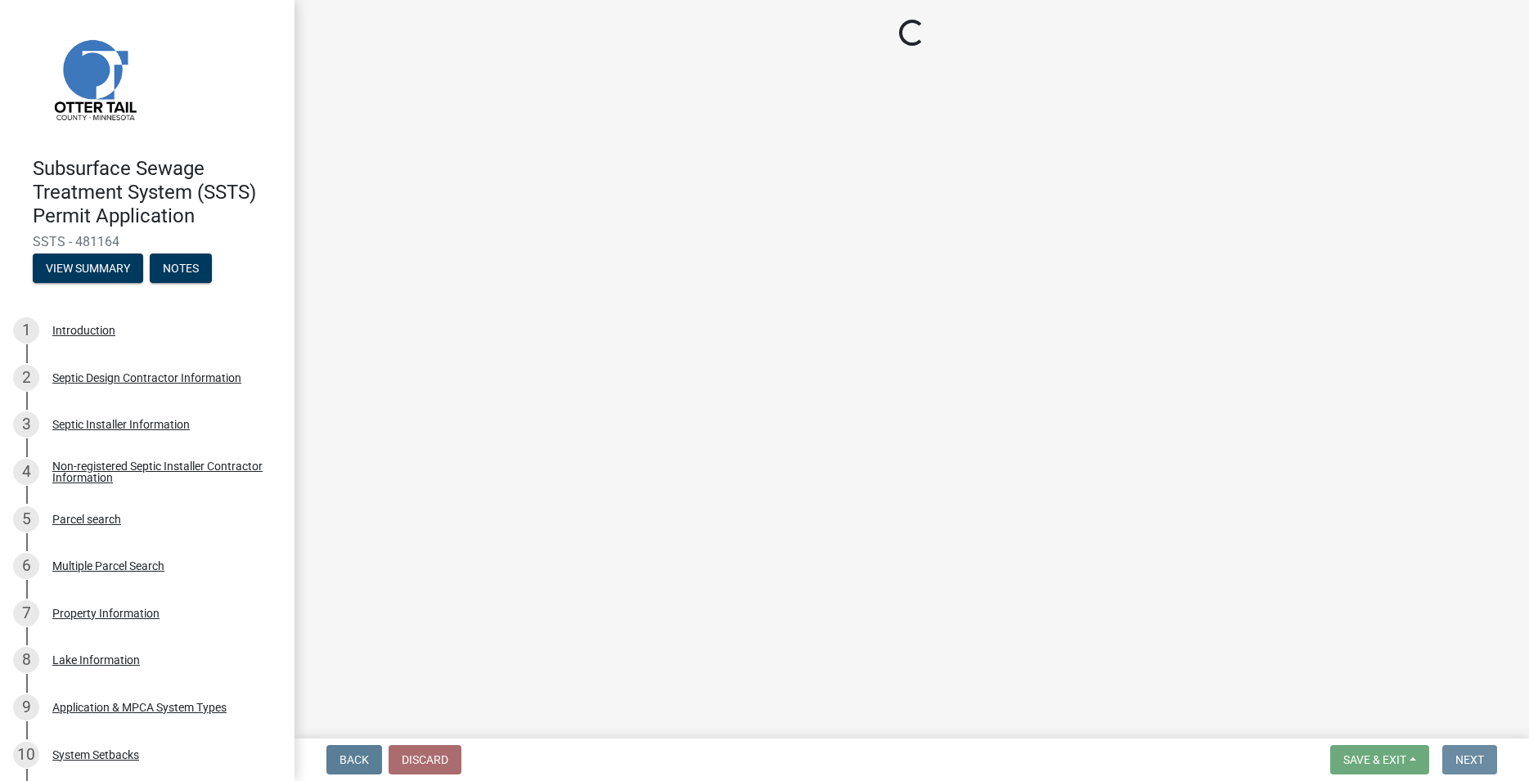
scroll to position [0, 0]
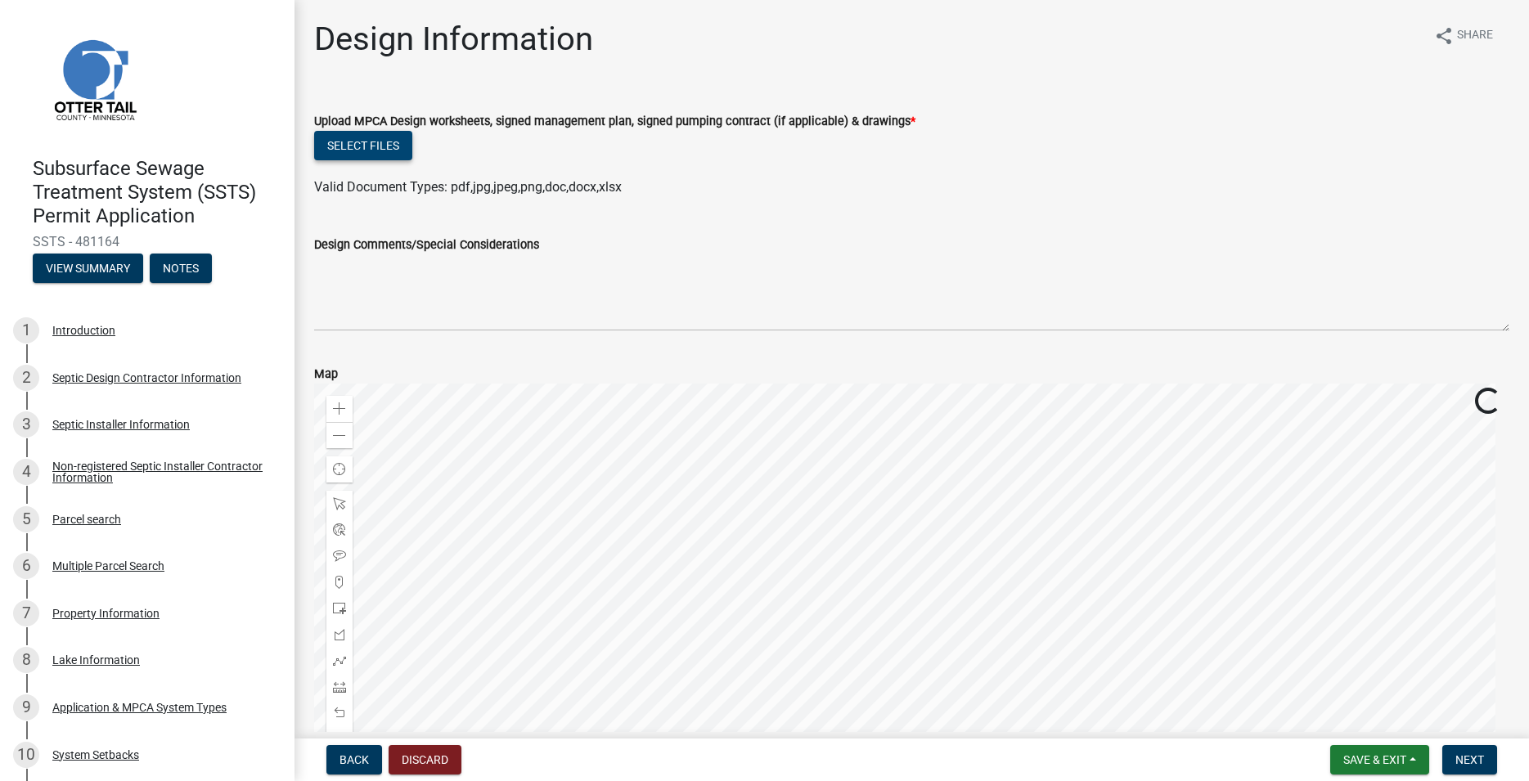
click at [391, 137] on button "Select files" at bounding box center [363, 145] width 98 height 29
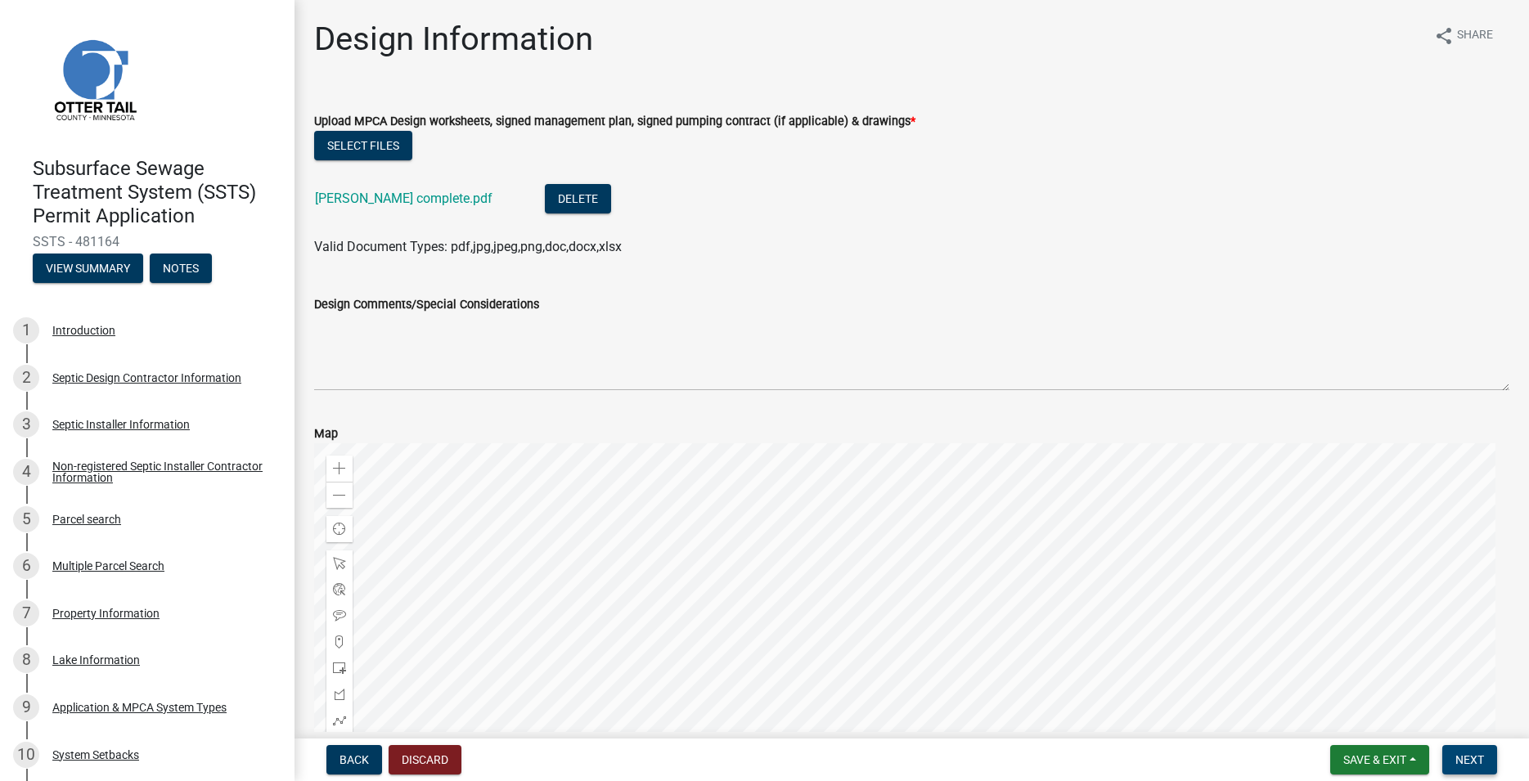
click at [1474, 758] on span "Next" at bounding box center [1470, 760] width 29 height 13
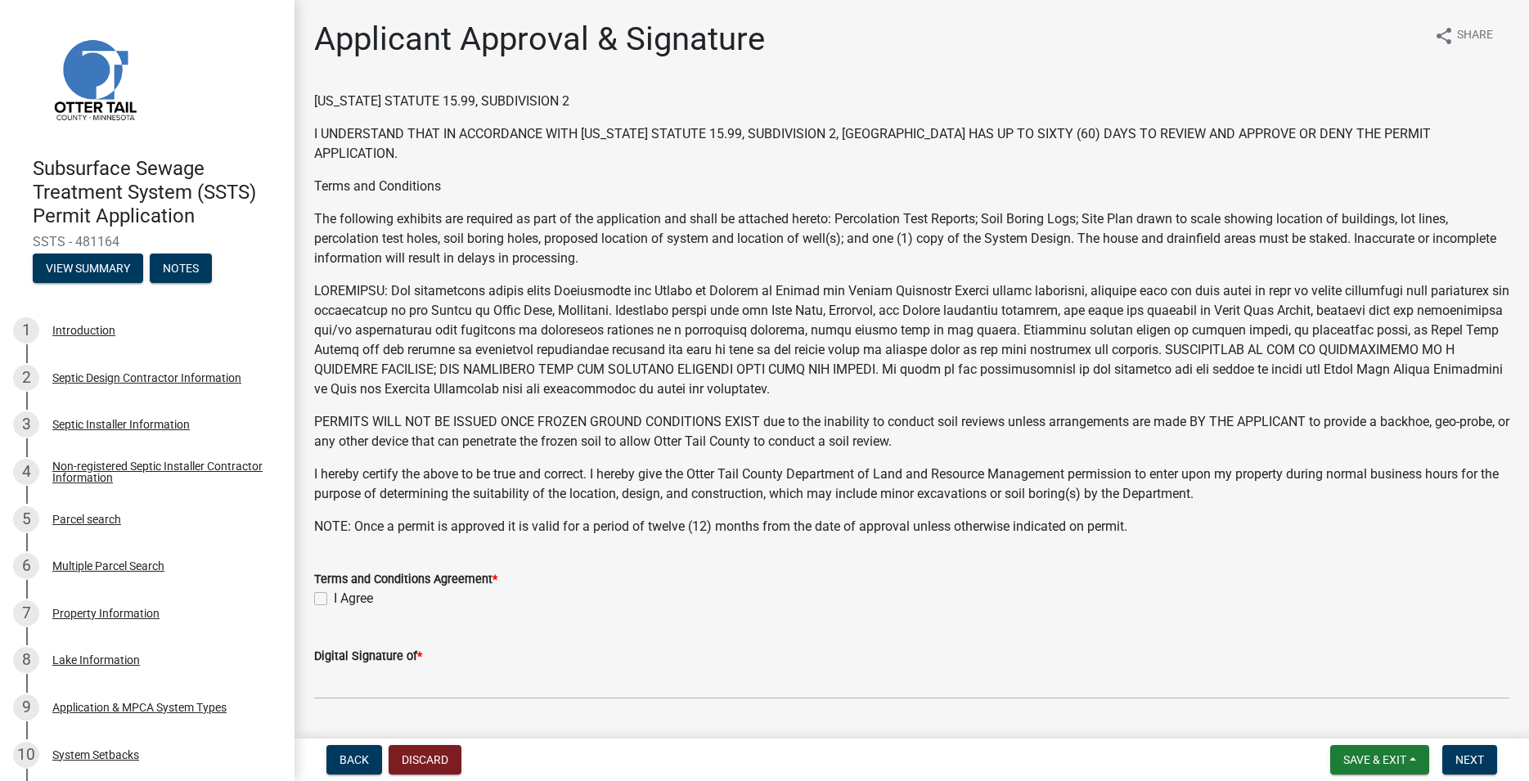
click at [334, 595] on label "I Agree" at bounding box center [353, 599] width 39 height 20
click at [334, 595] on input "I Agree" at bounding box center [339, 594] width 11 height 11
checkbox input "true"
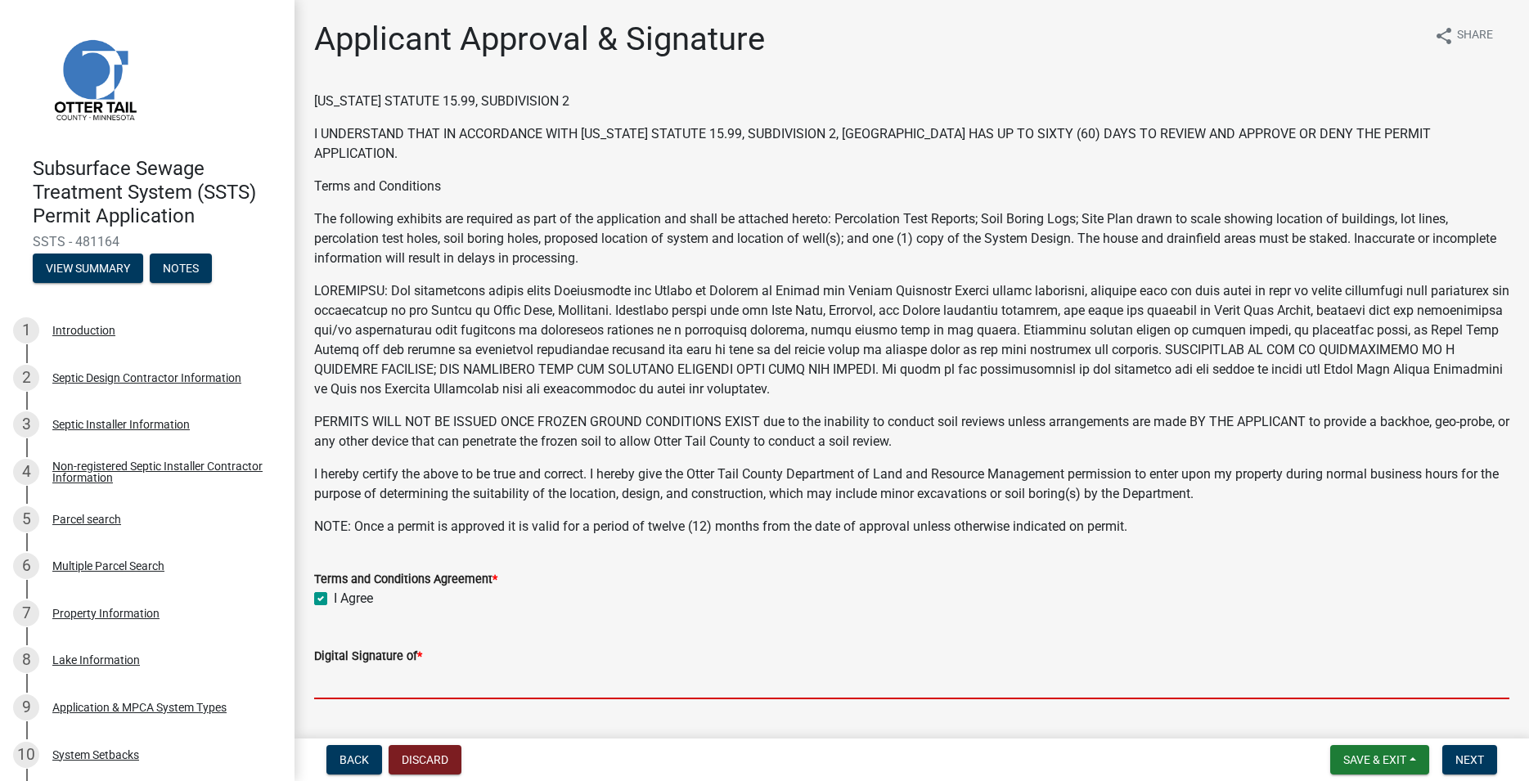
click at [345, 673] on input "Digital Signature of *" at bounding box center [911, 683] width 1195 height 34
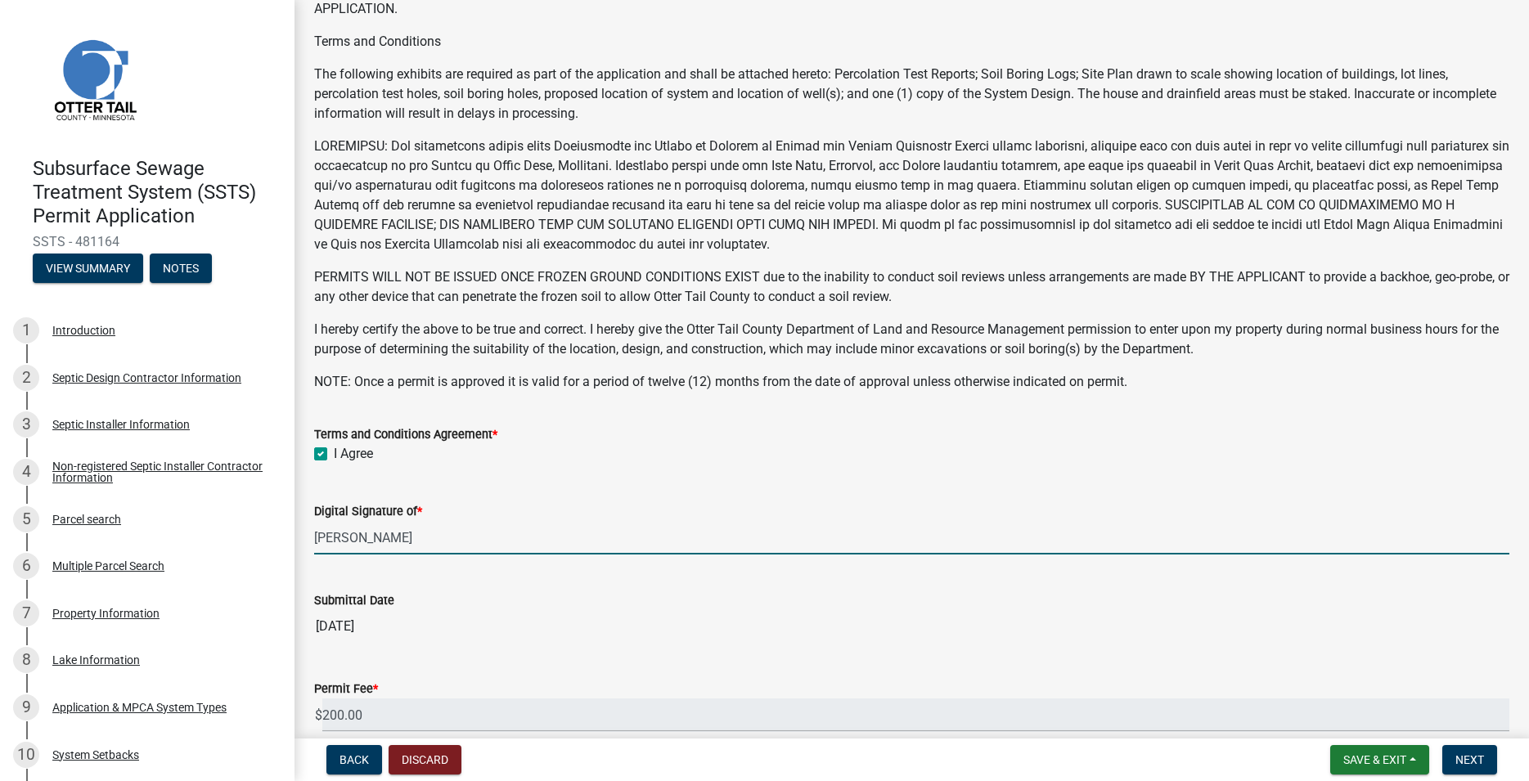
scroll to position [308, 0]
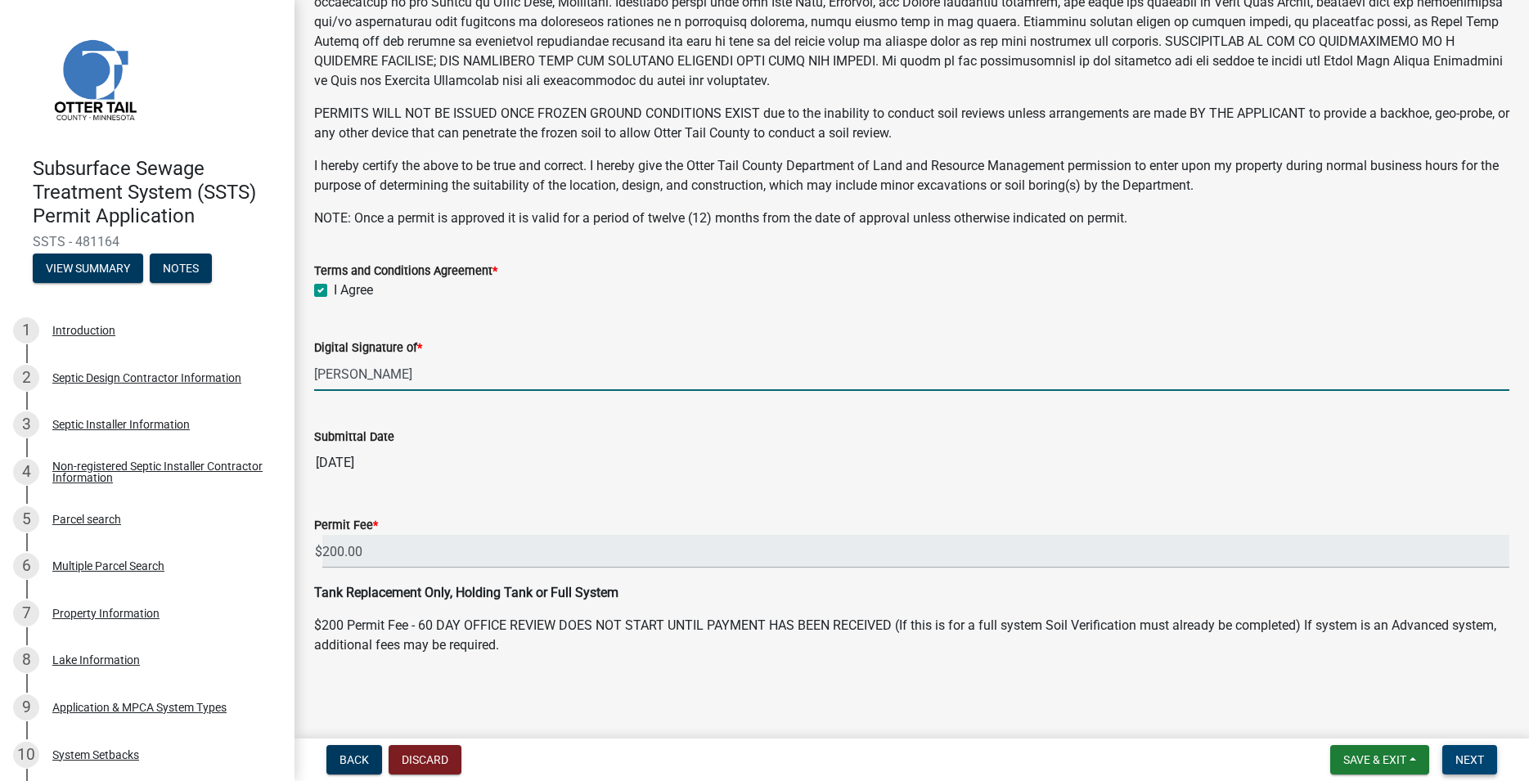
type input "Trevor Roisum"
click at [1467, 758] on span "Next" at bounding box center [1470, 760] width 29 height 13
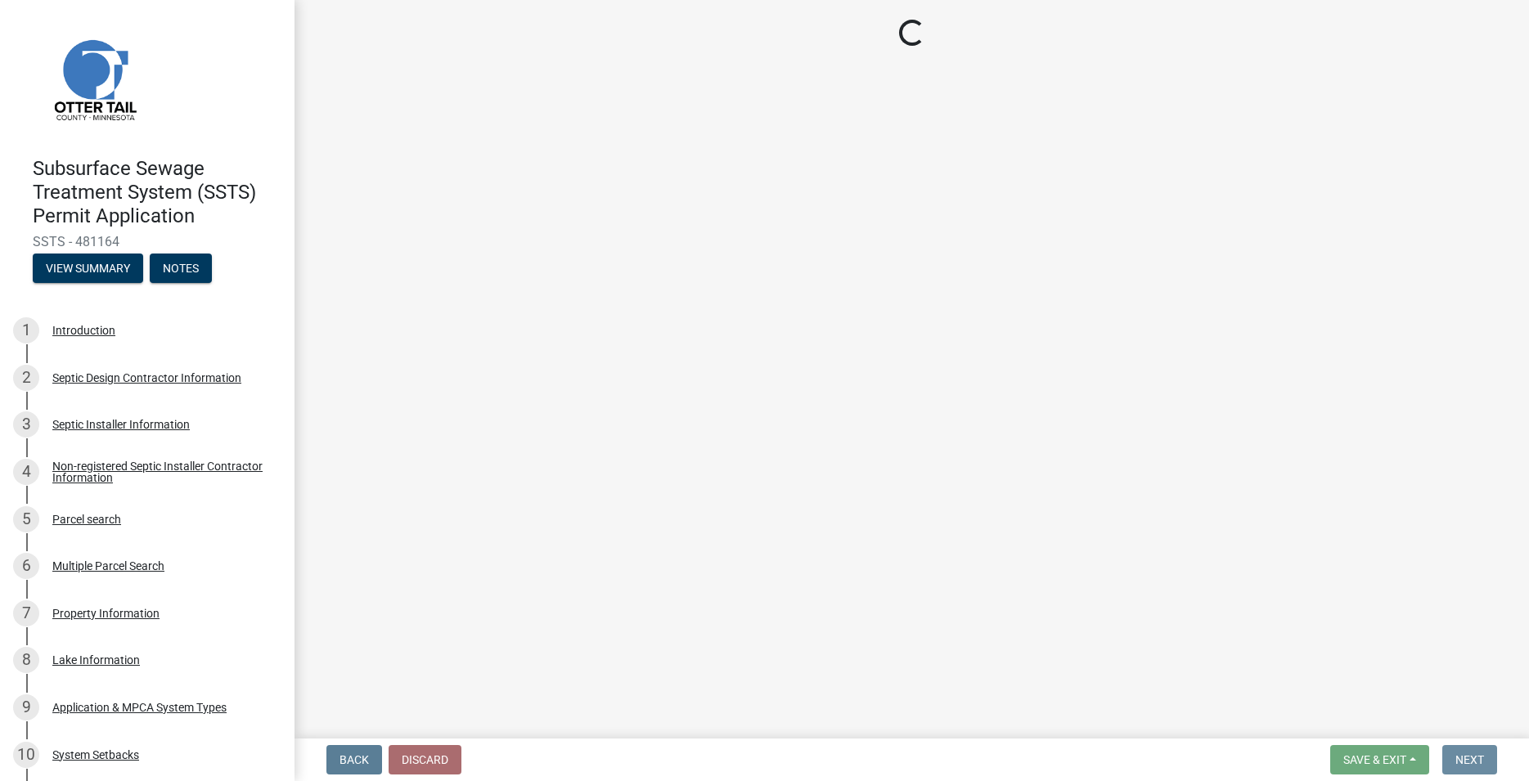
scroll to position [0, 0]
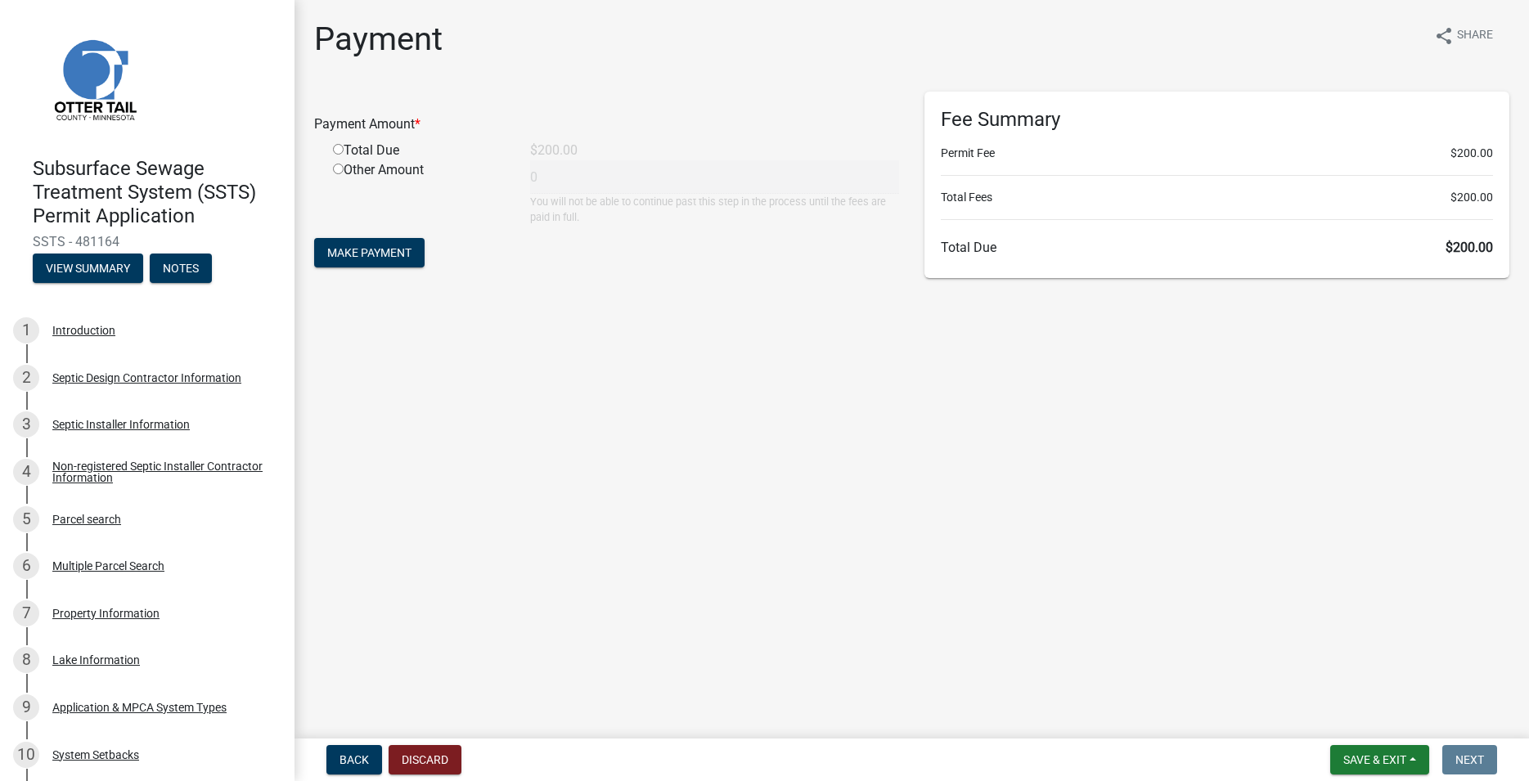
click at [342, 150] on input "radio" at bounding box center [338, 149] width 11 height 11
radio input "true"
type input "200"
click at [407, 248] on span "Make Payment" at bounding box center [369, 252] width 84 height 13
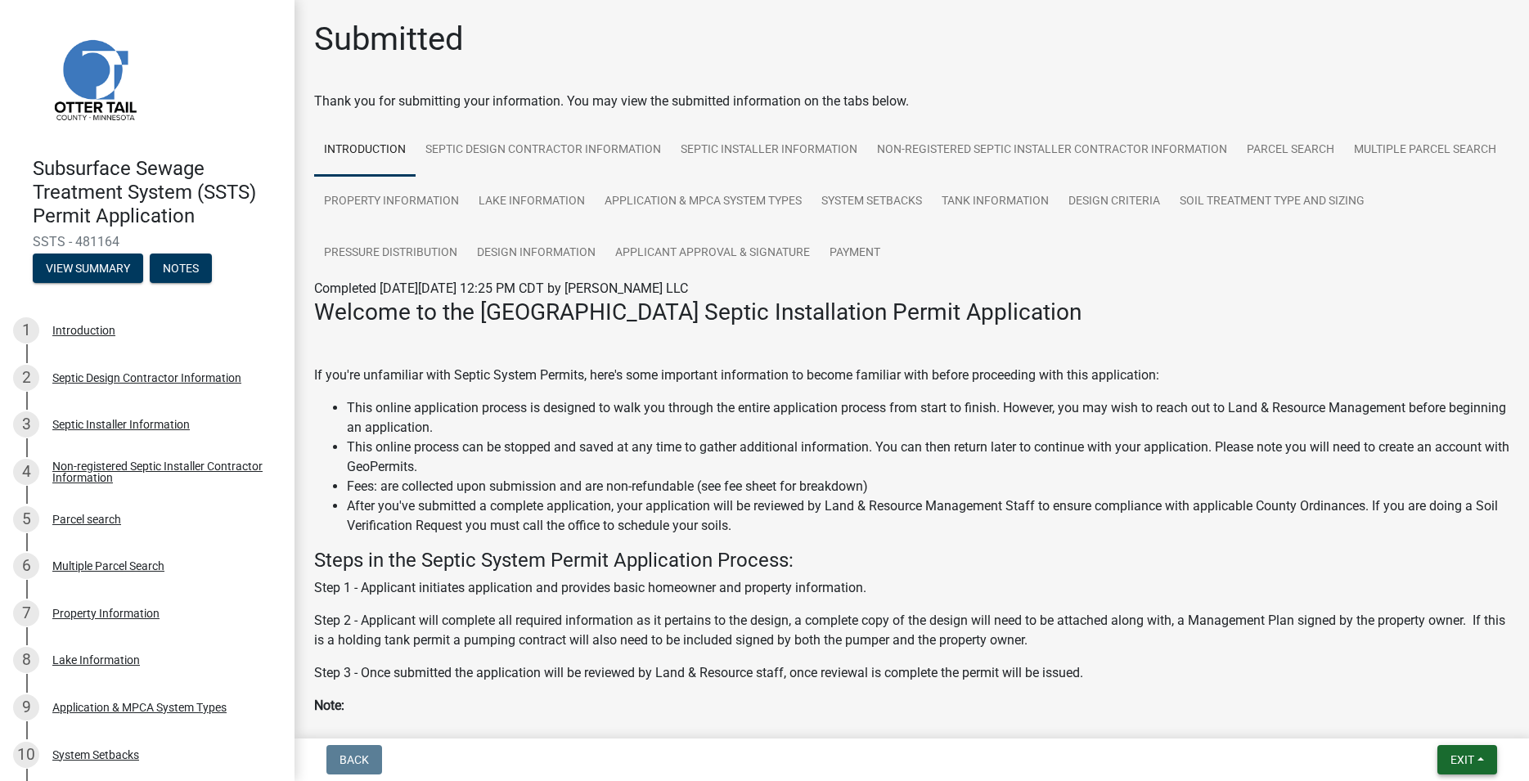
click at [1478, 771] on button "Exit" at bounding box center [1468, 759] width 60 height 29
click at [1447, 720] on button "Save & Exit" at bounding box center [1431, 717] width 131 height 39
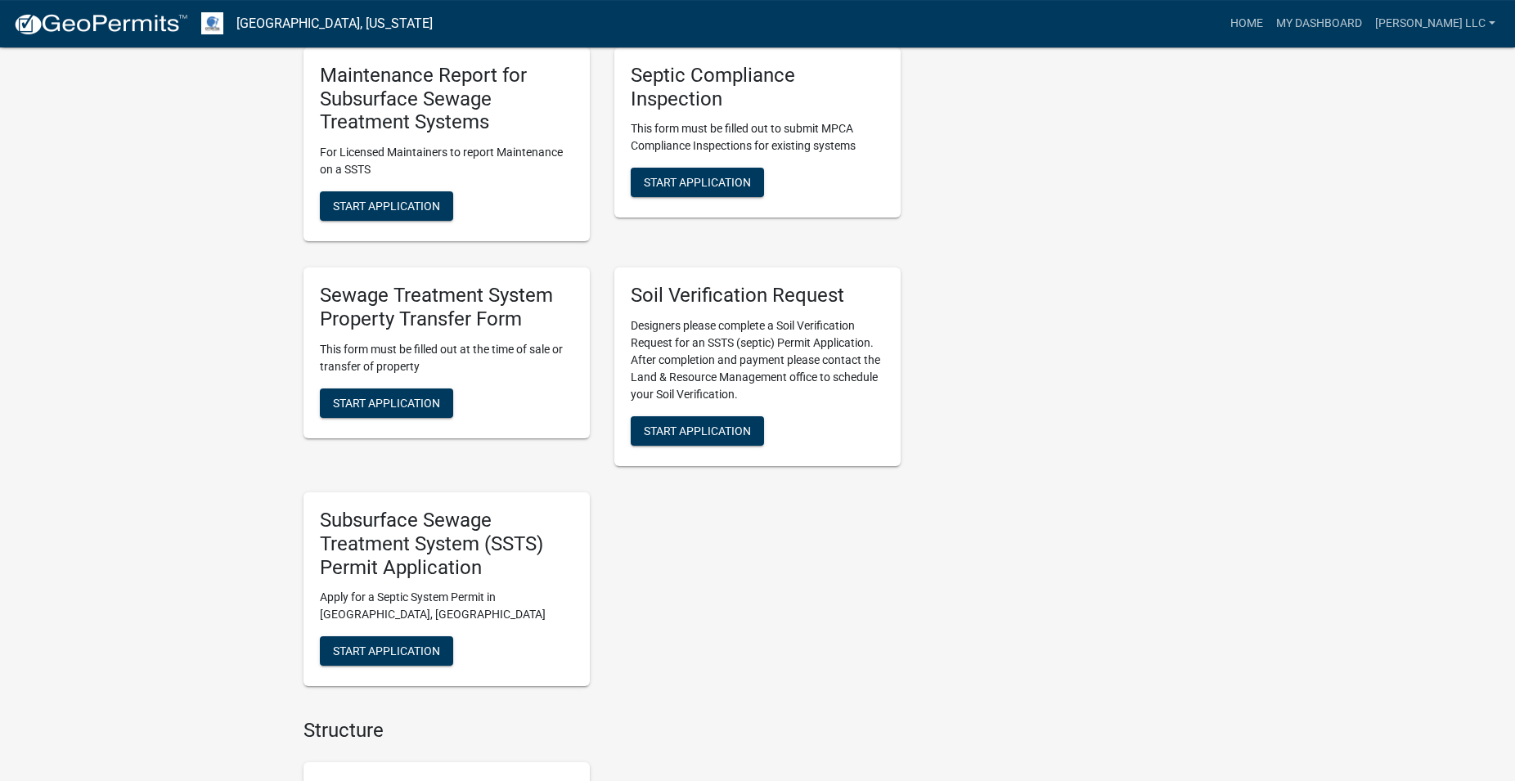
scroll to position [1168, 0]
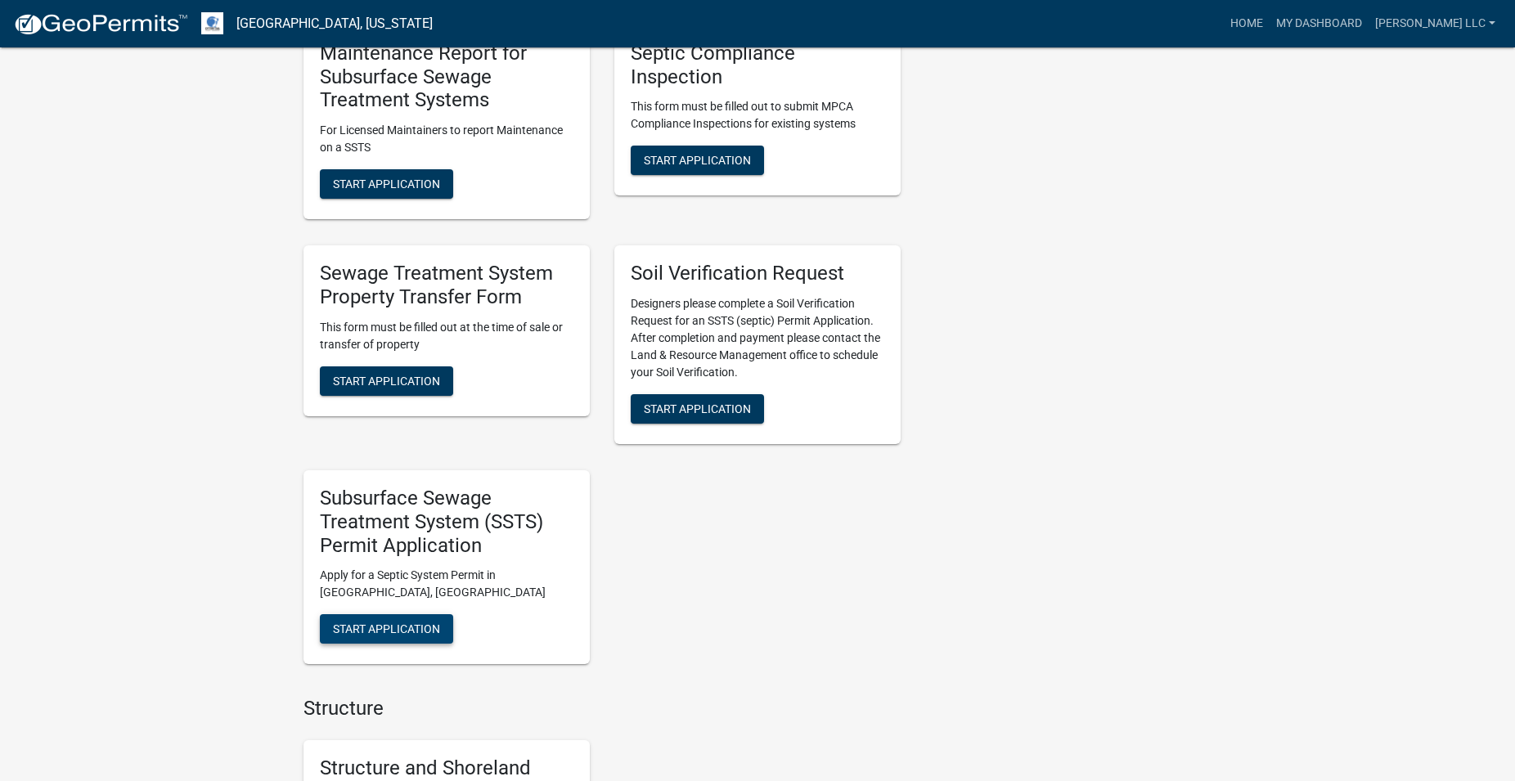
click at [412, 623] on button "Start Application" at bounding box center [386, 628] width 133 height 29
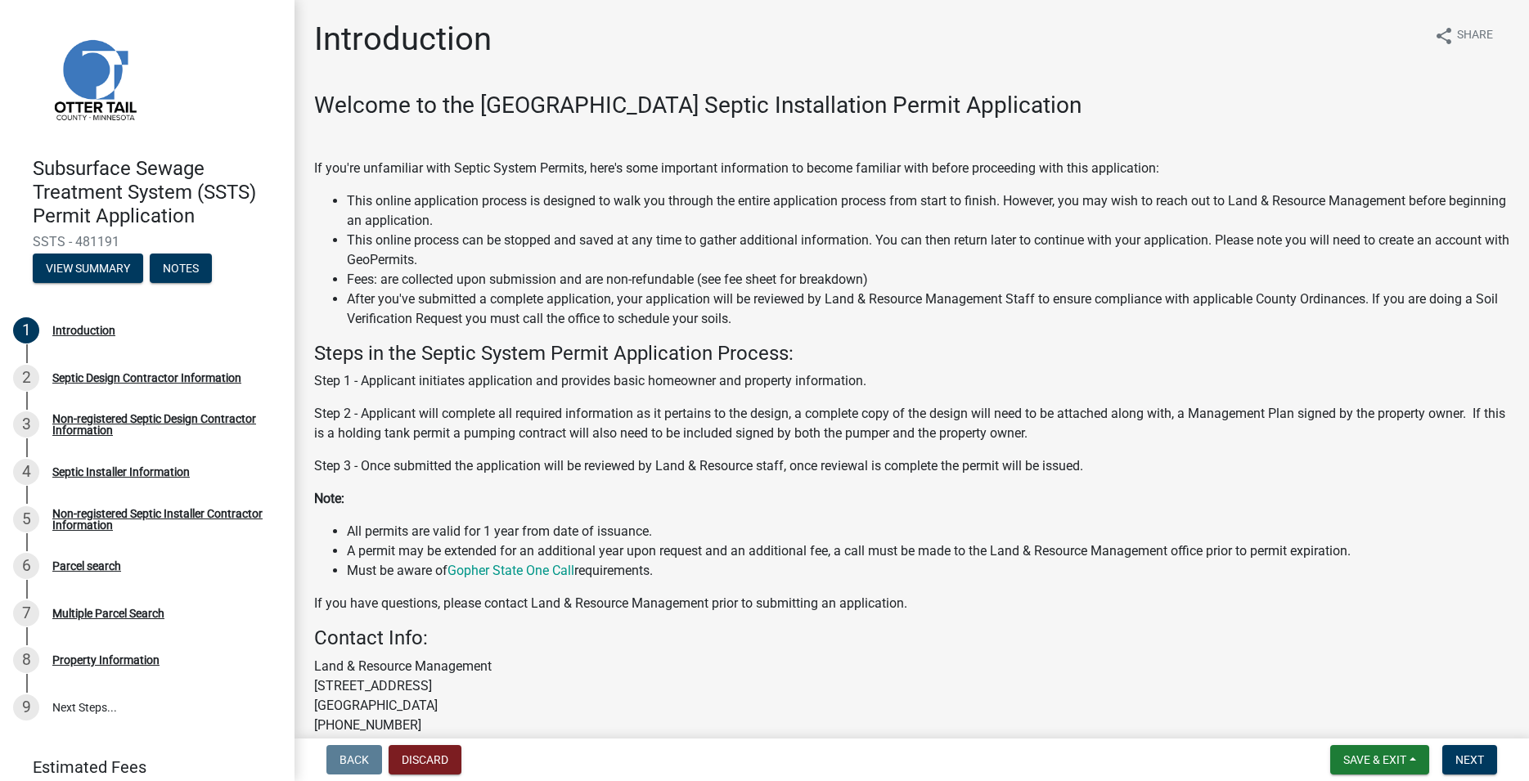
scroll to position [155, 0]
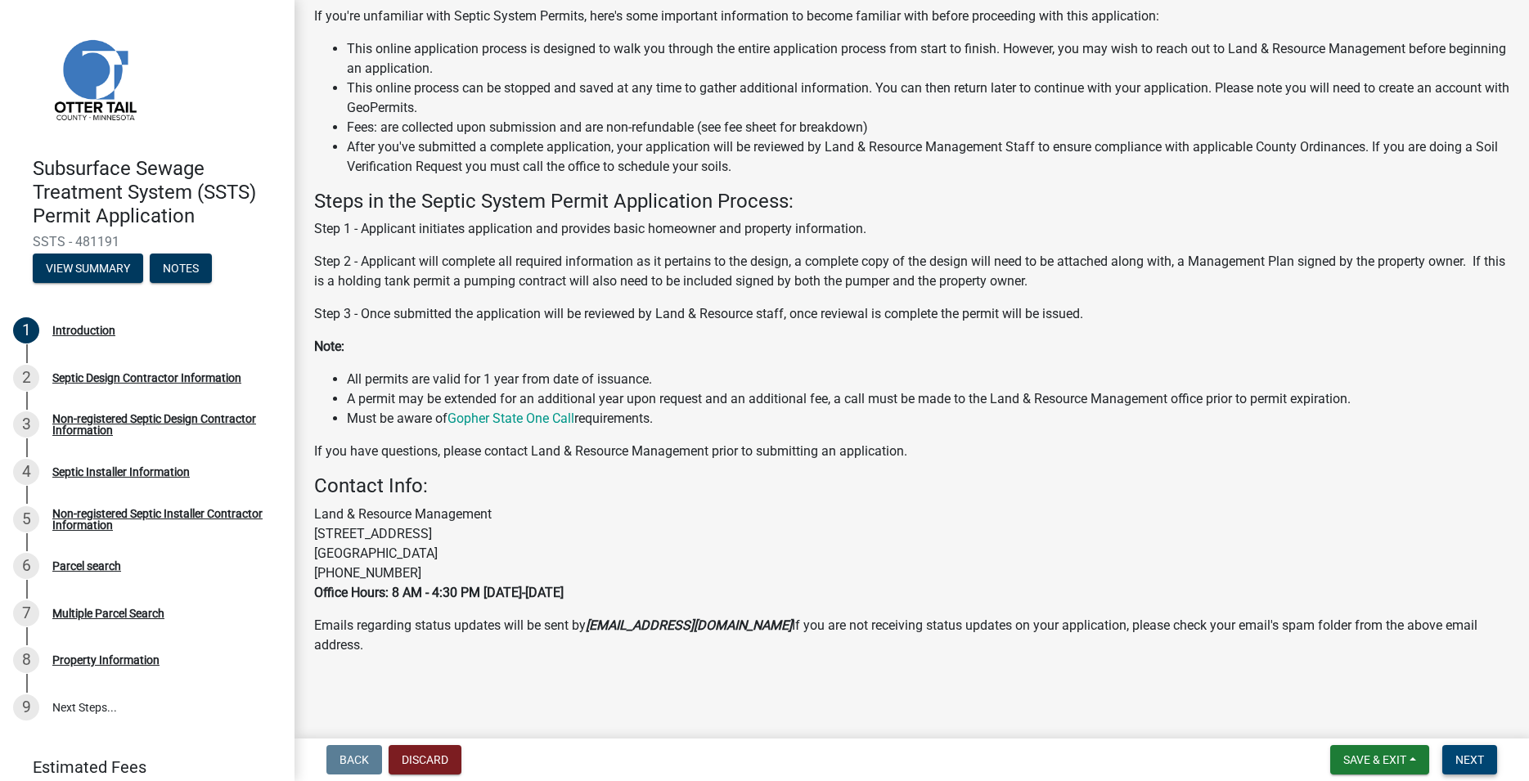
click at [1483, 754] on span "Next" at bounding box center [1470, 760] width 29 height 13
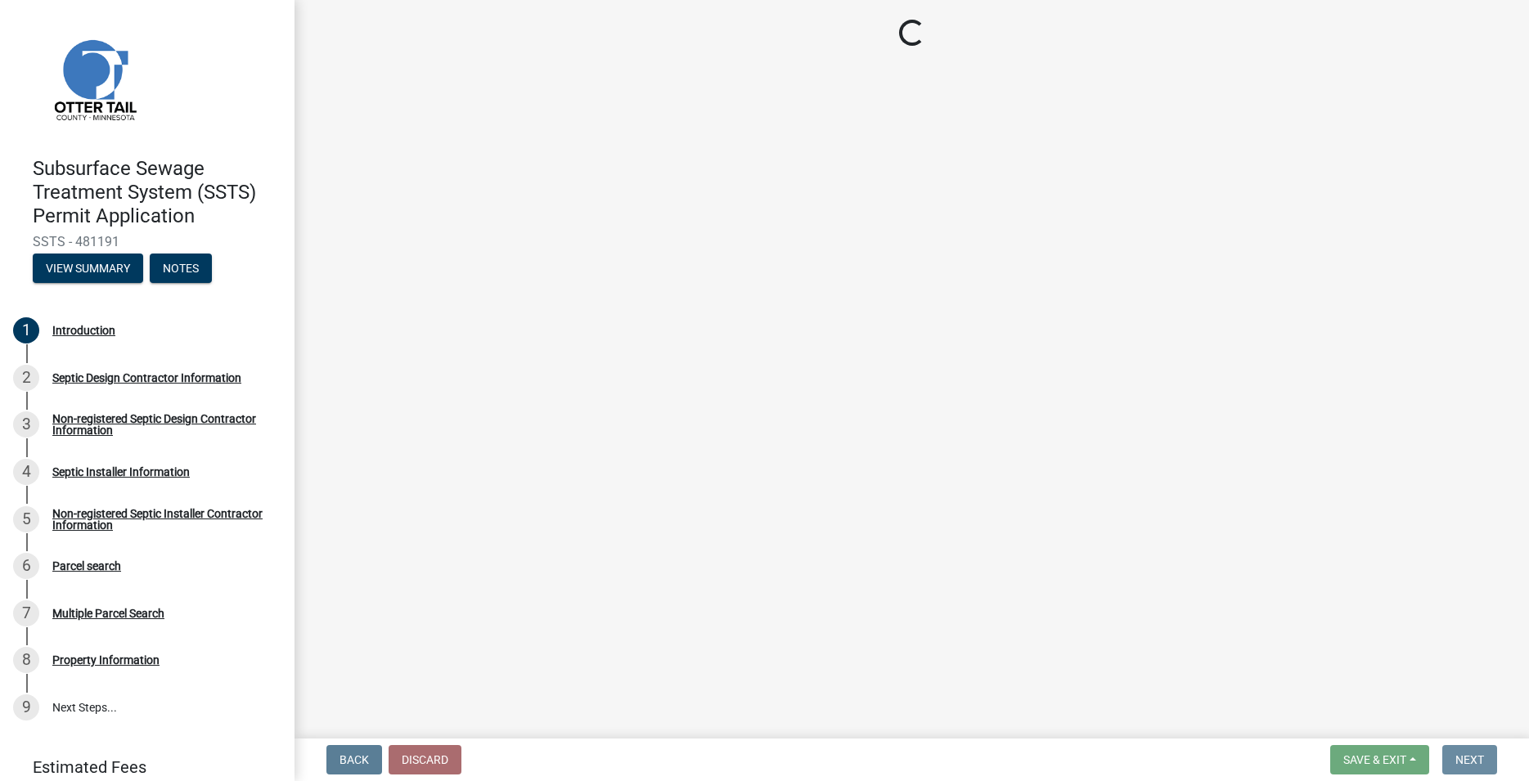
scroll to position [0, 0]
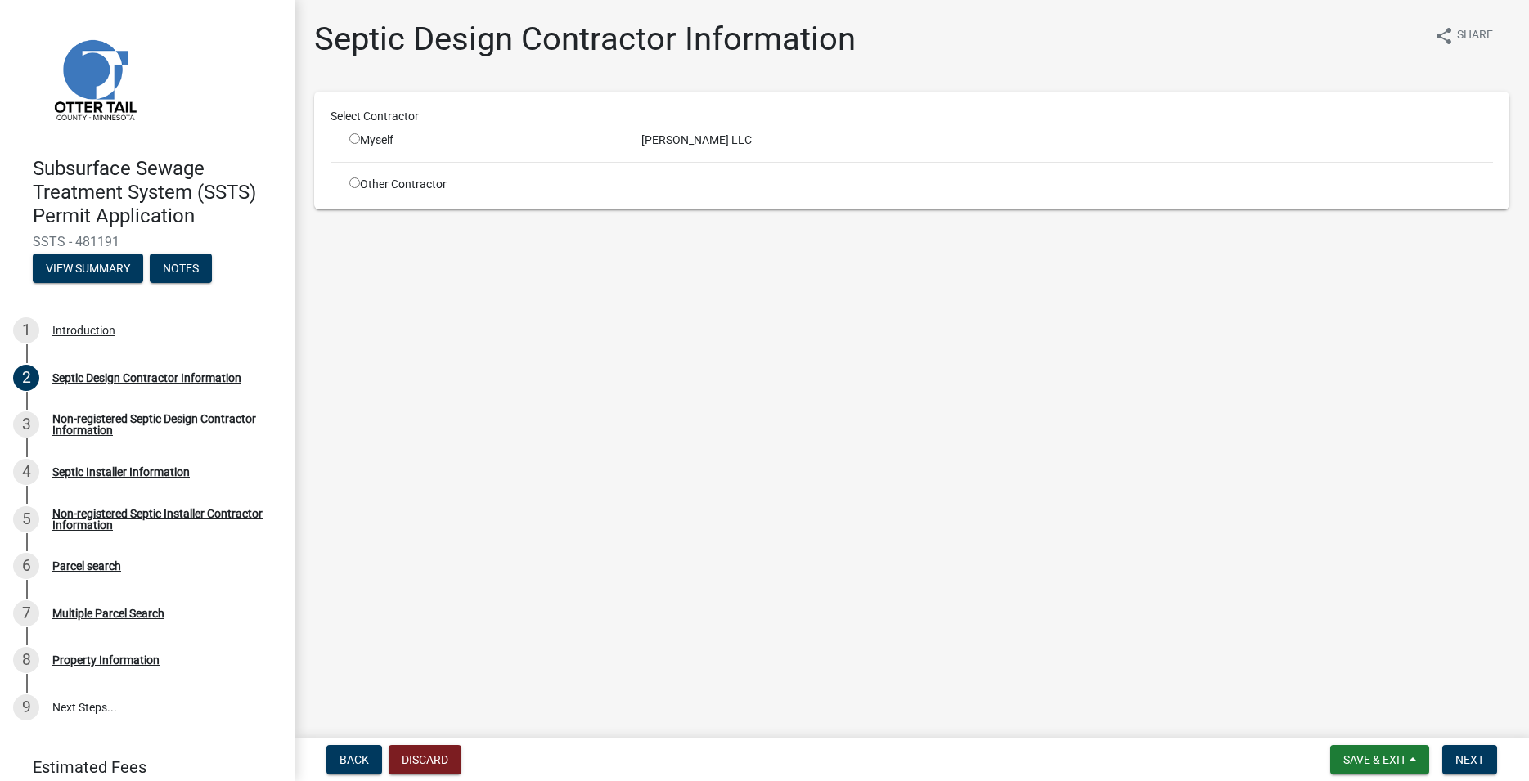
click at [353, 136] on input "radio" at bounding box center [354, 138] width 11 height 11
radio input "true"
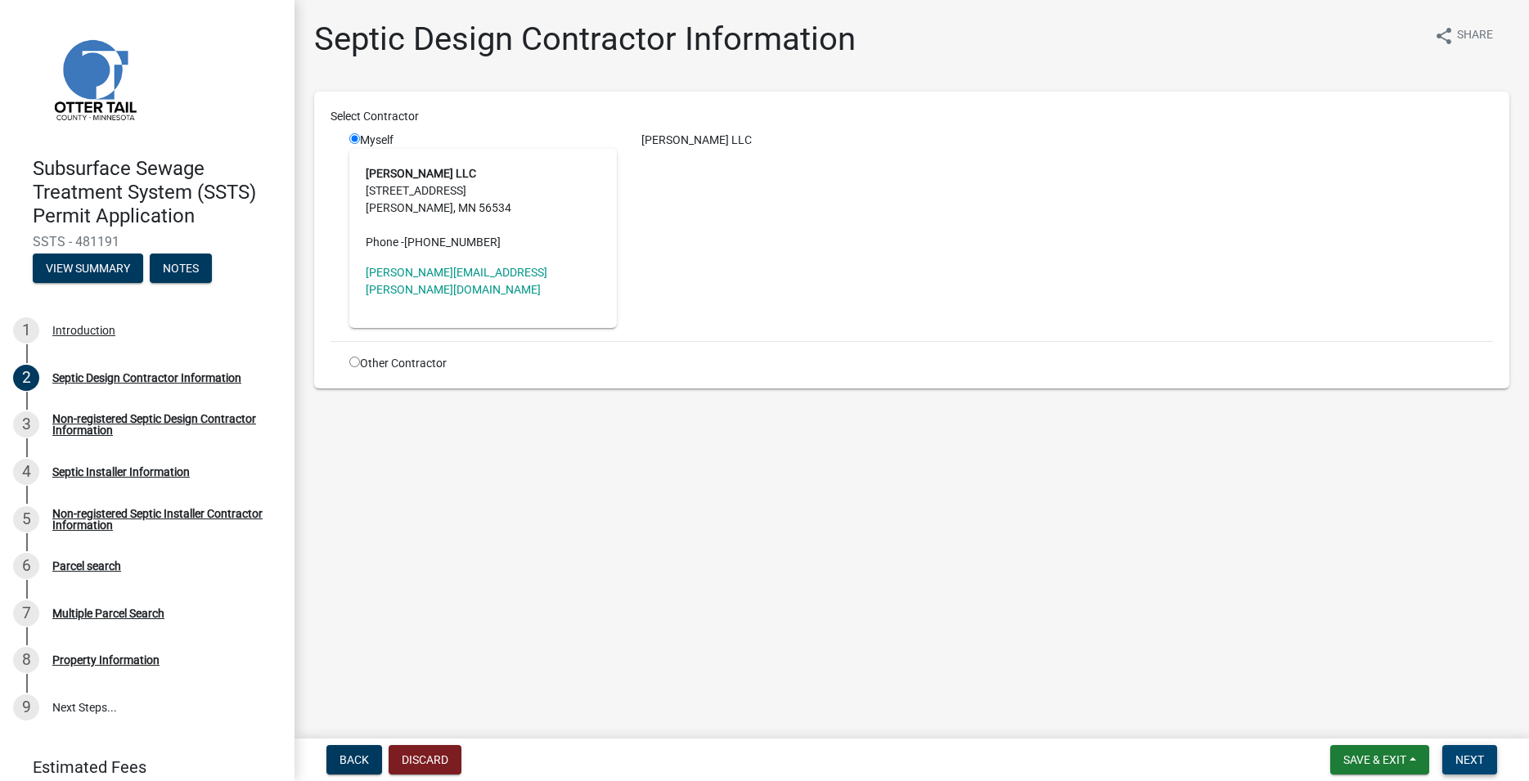
click at [1469, 758] on span "Next" at bounding box center [1470, 760] width 29 height 13
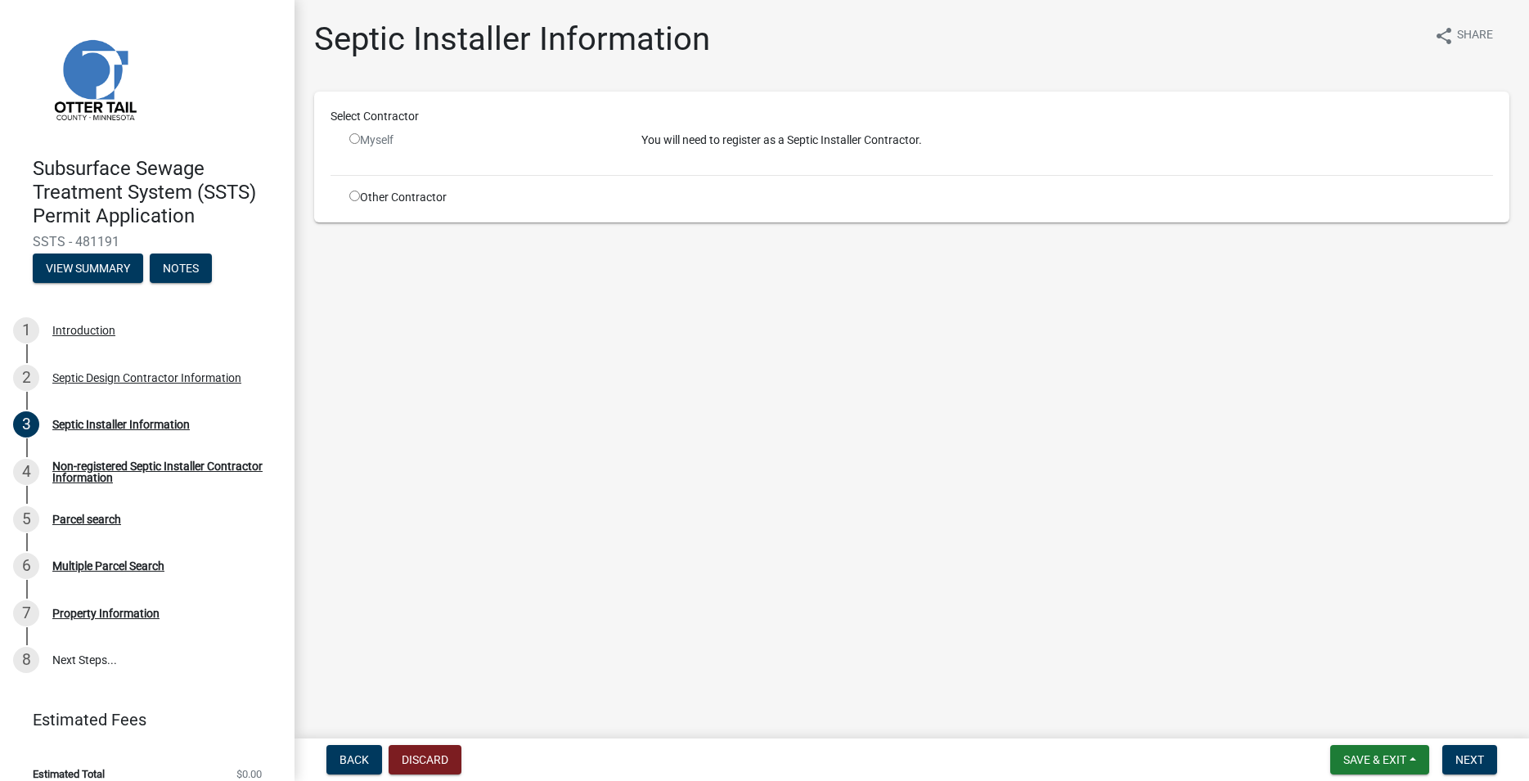
click at [358, 194] on input "radio" at bounding box center [354, 196] width 11 height 11
radio input "true"
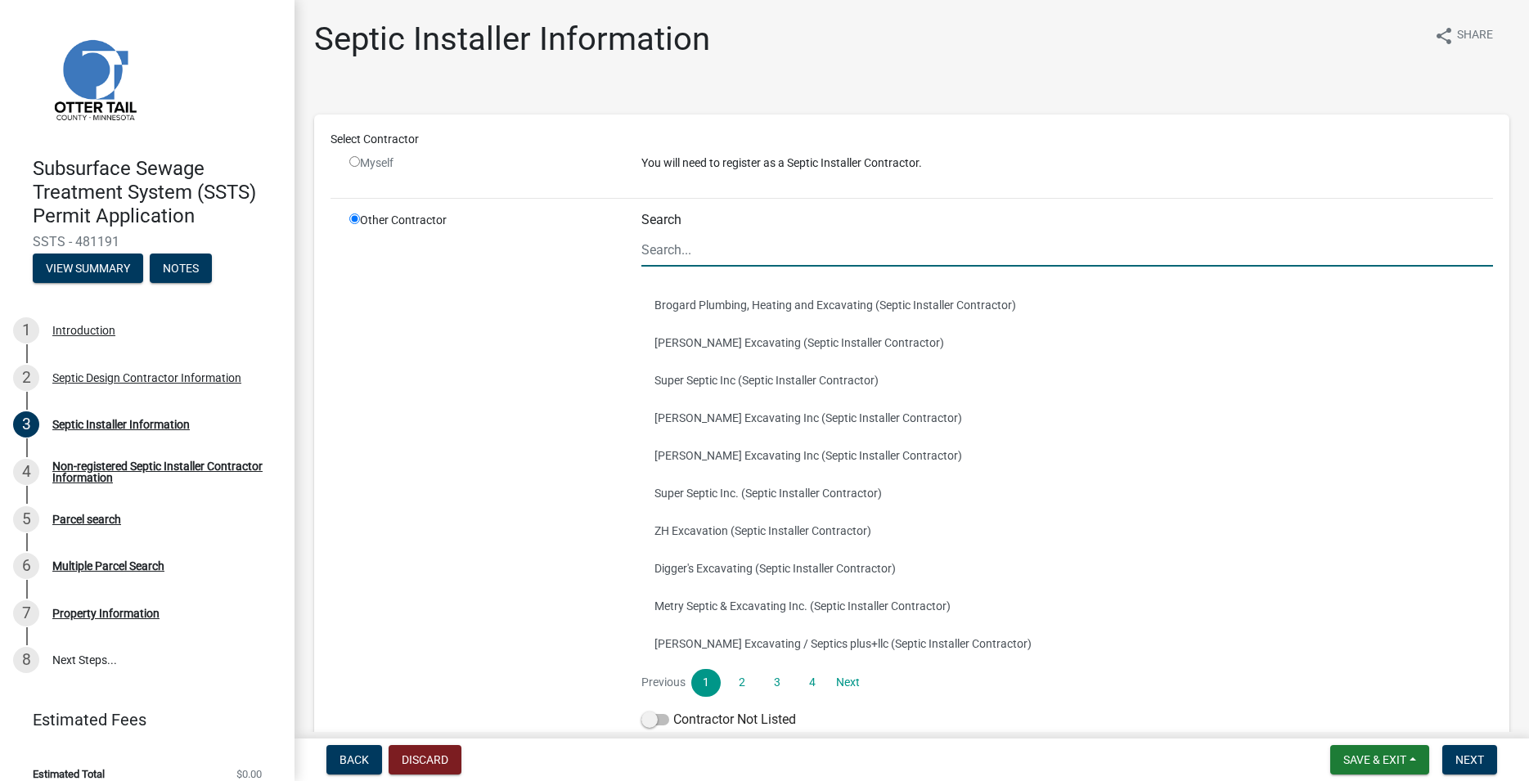
click at [682, 259] on input "Search" at bounding box center [1067, 250] width 852 height 34
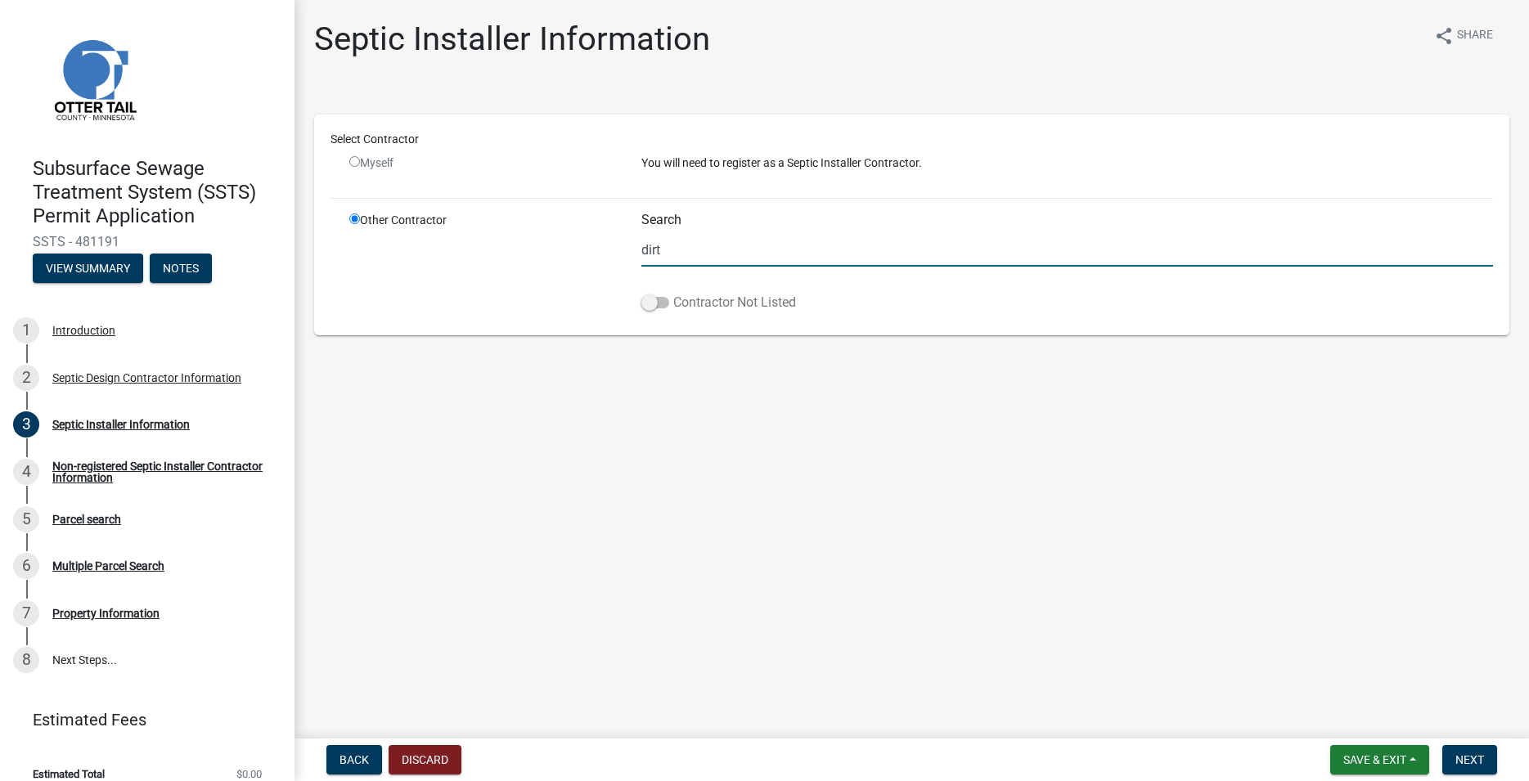
type input "dirt"
click at [655, 296] on label "Contractor Not Listed" at bounding box center [718, 303] width 155 height 20
click at [673, 293] on input "Contractor Not Listed" at bounding box center [673, 293] width 0 height 0
click at [1459, 766] on span "Next" at bounding box center [1470, 760] width 29 height 13
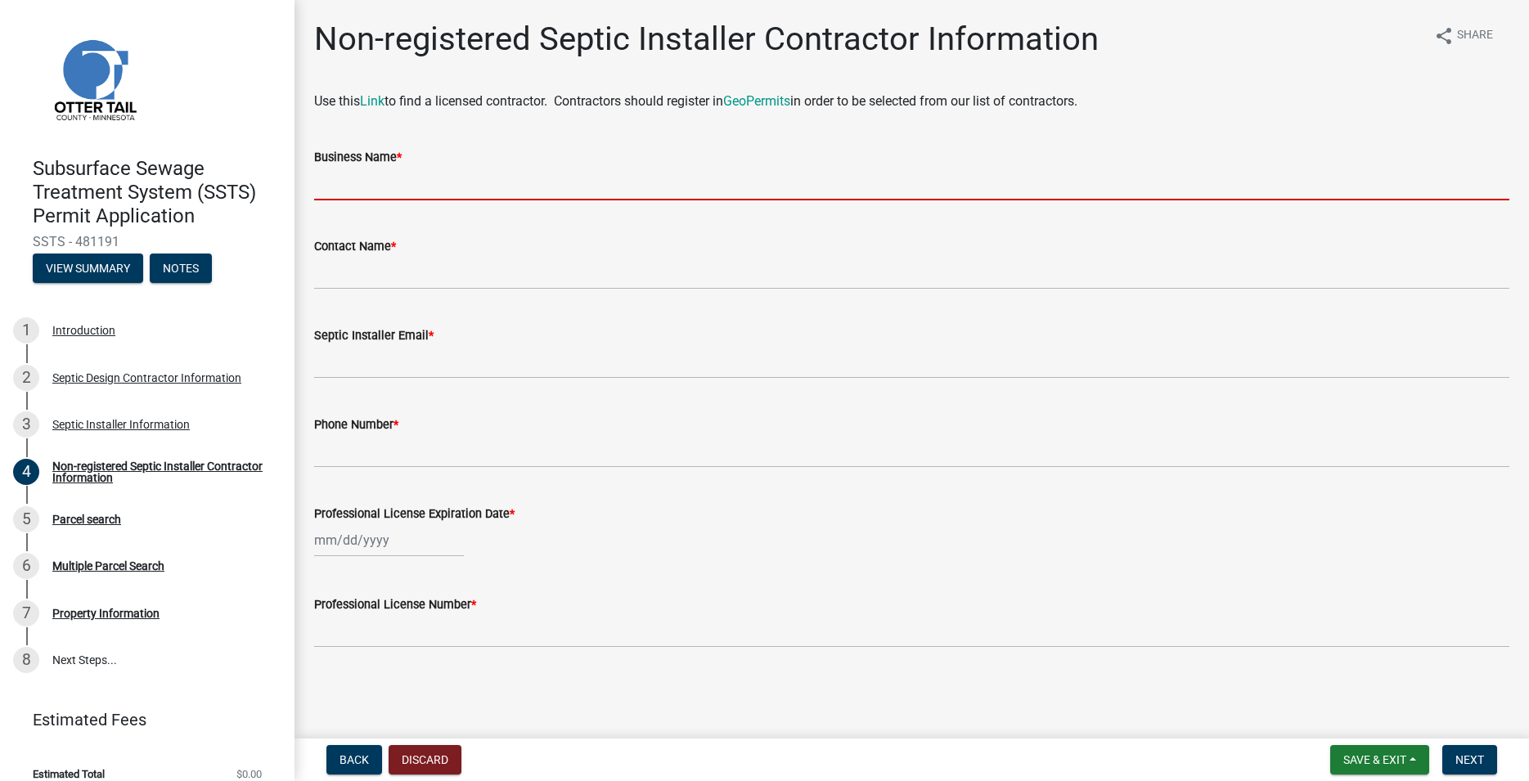
click at [336, 191] on input "Business Name *" at bounding box center [911, 184] width 1195 height 34
click at [336, 190] on input "Business Name *" at bounding box center [911, 184] width 1195 height 34
paste input "Dirtworx Excavating LLC"
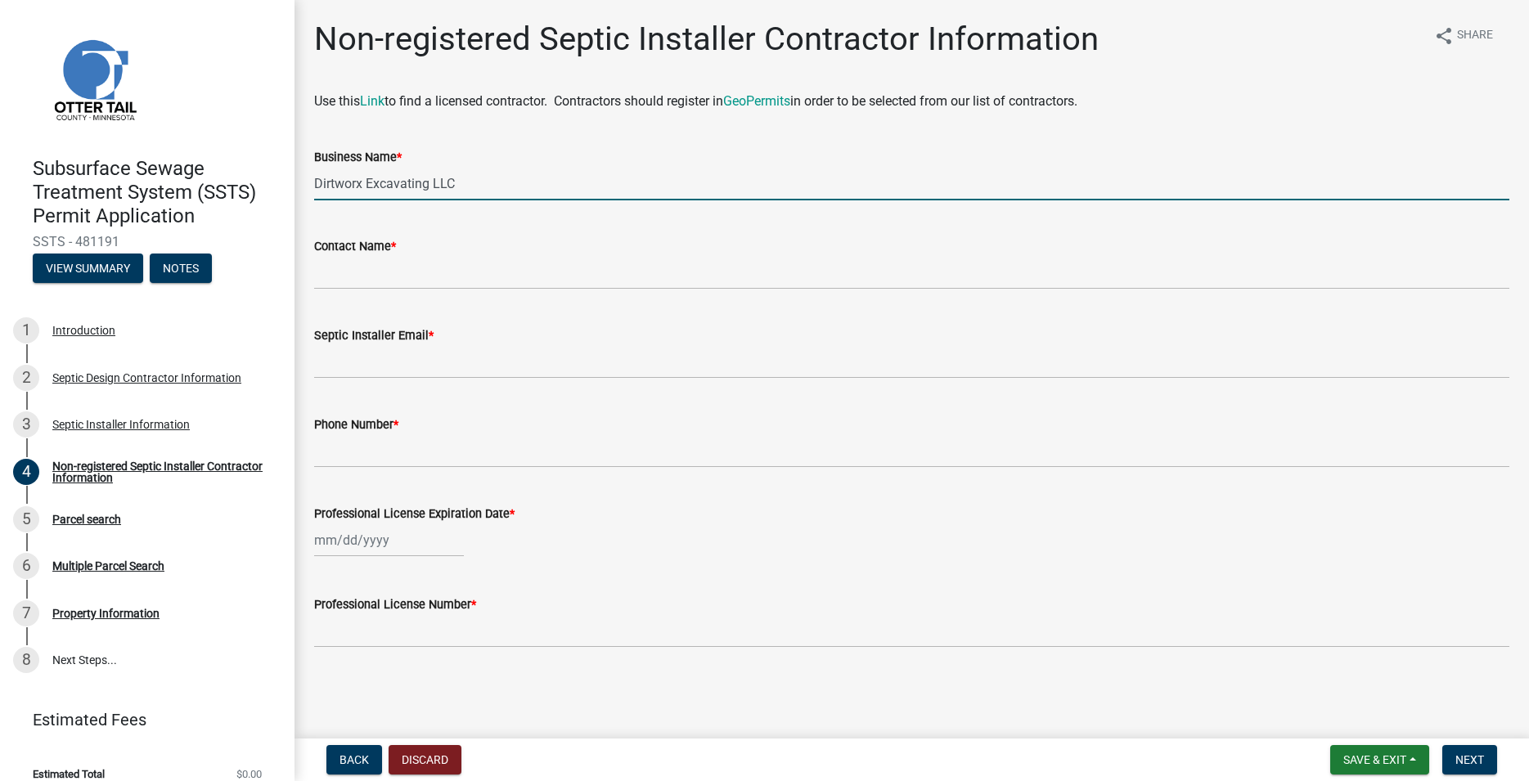
type input "Dirtworx Excavating LLC"
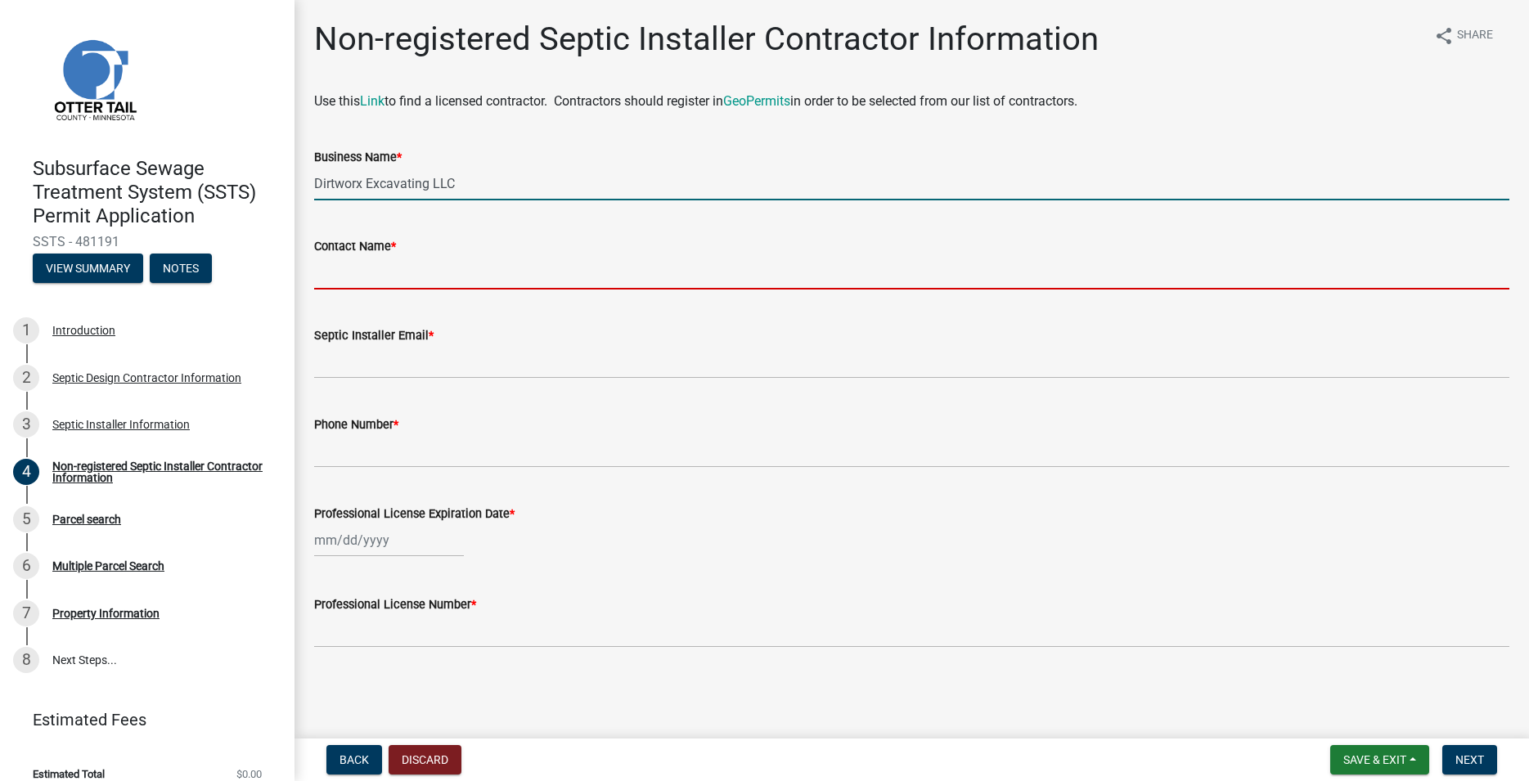
click at [367, 271] on input "Contact Name *" at bounding box center [911, 273] width 1195 height 34
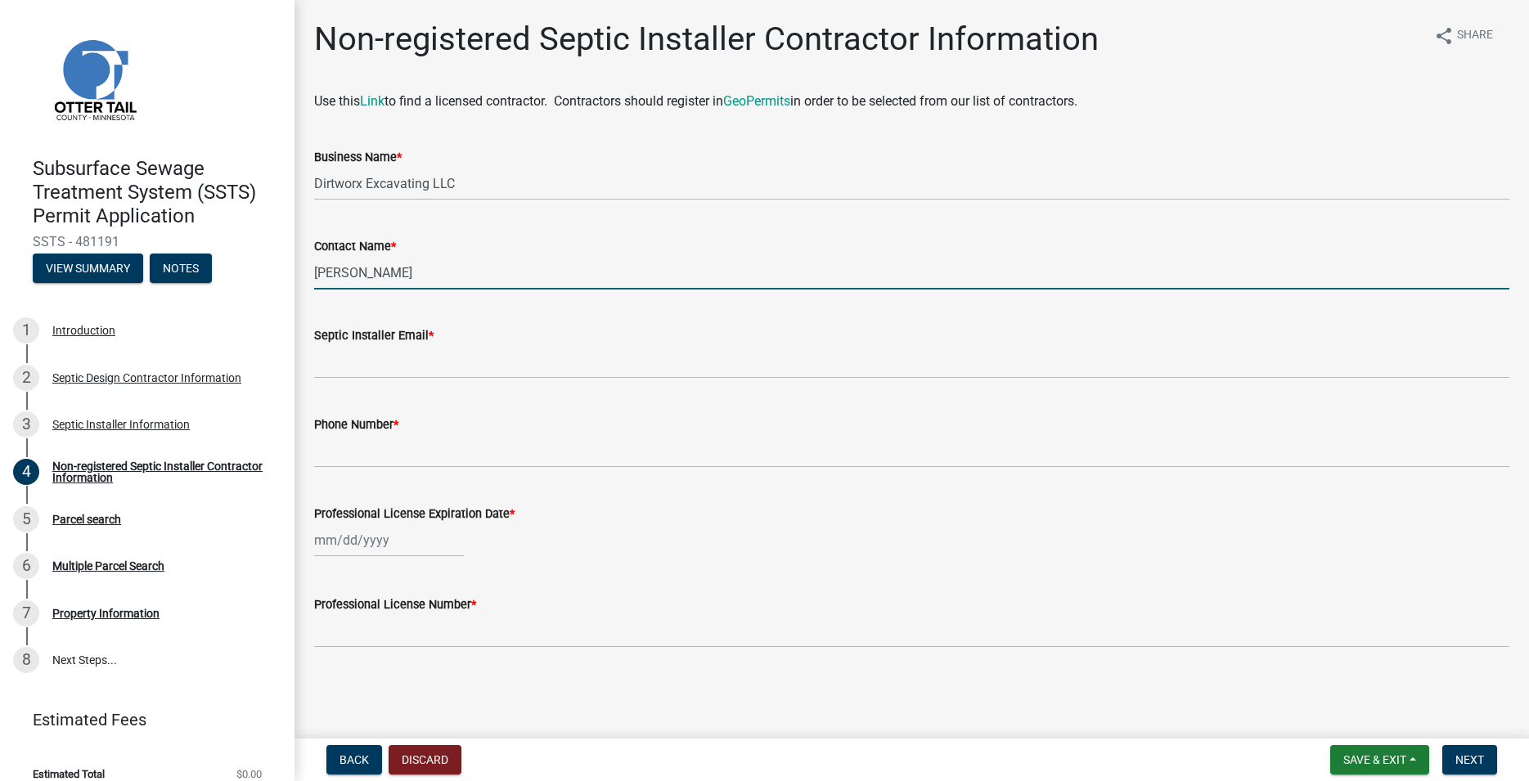
type input "Kyle Schlitsch"
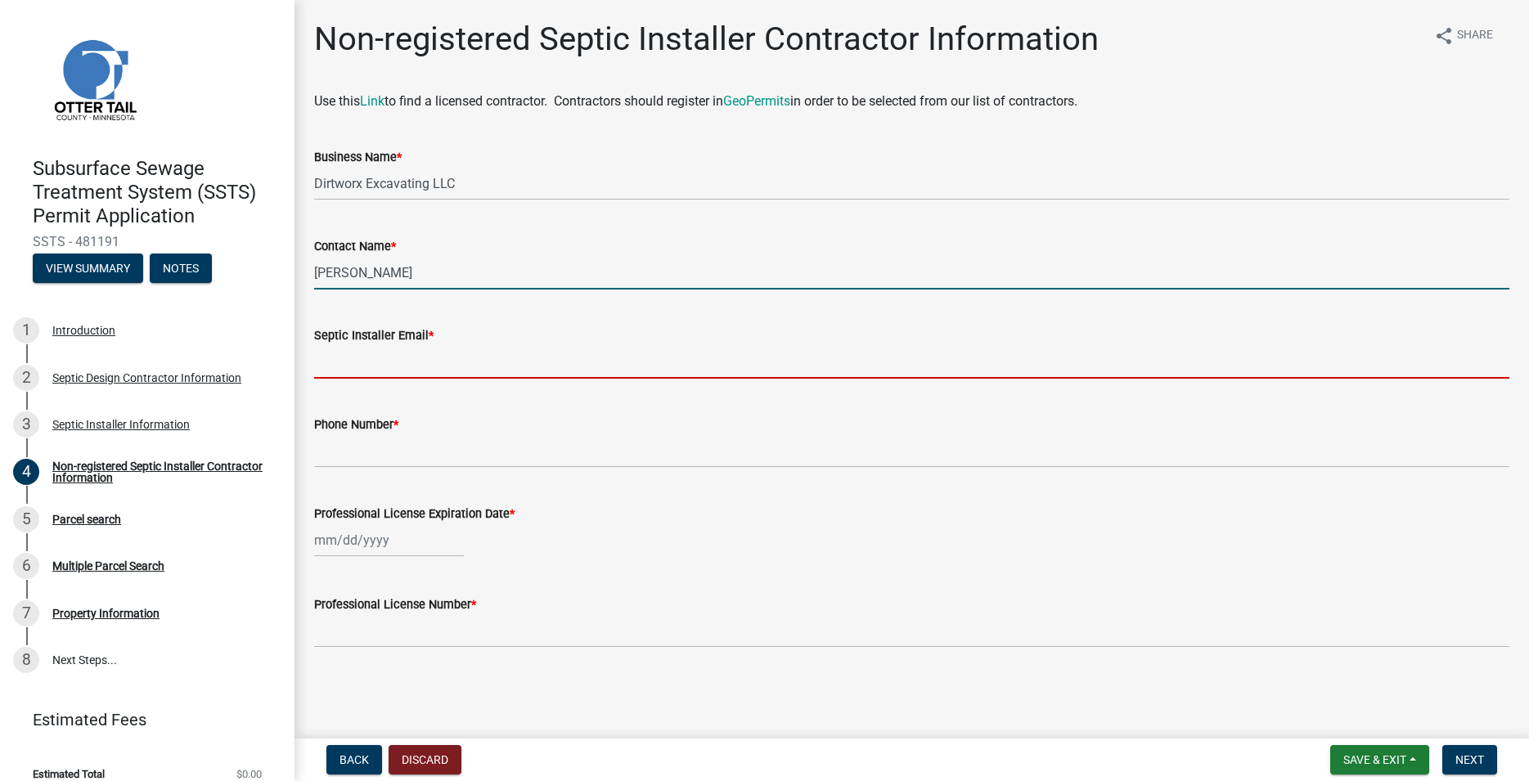
click at [351, 357] on input "Septic Installer Email *" at bounding box center [911, 362] width 1195 height 34
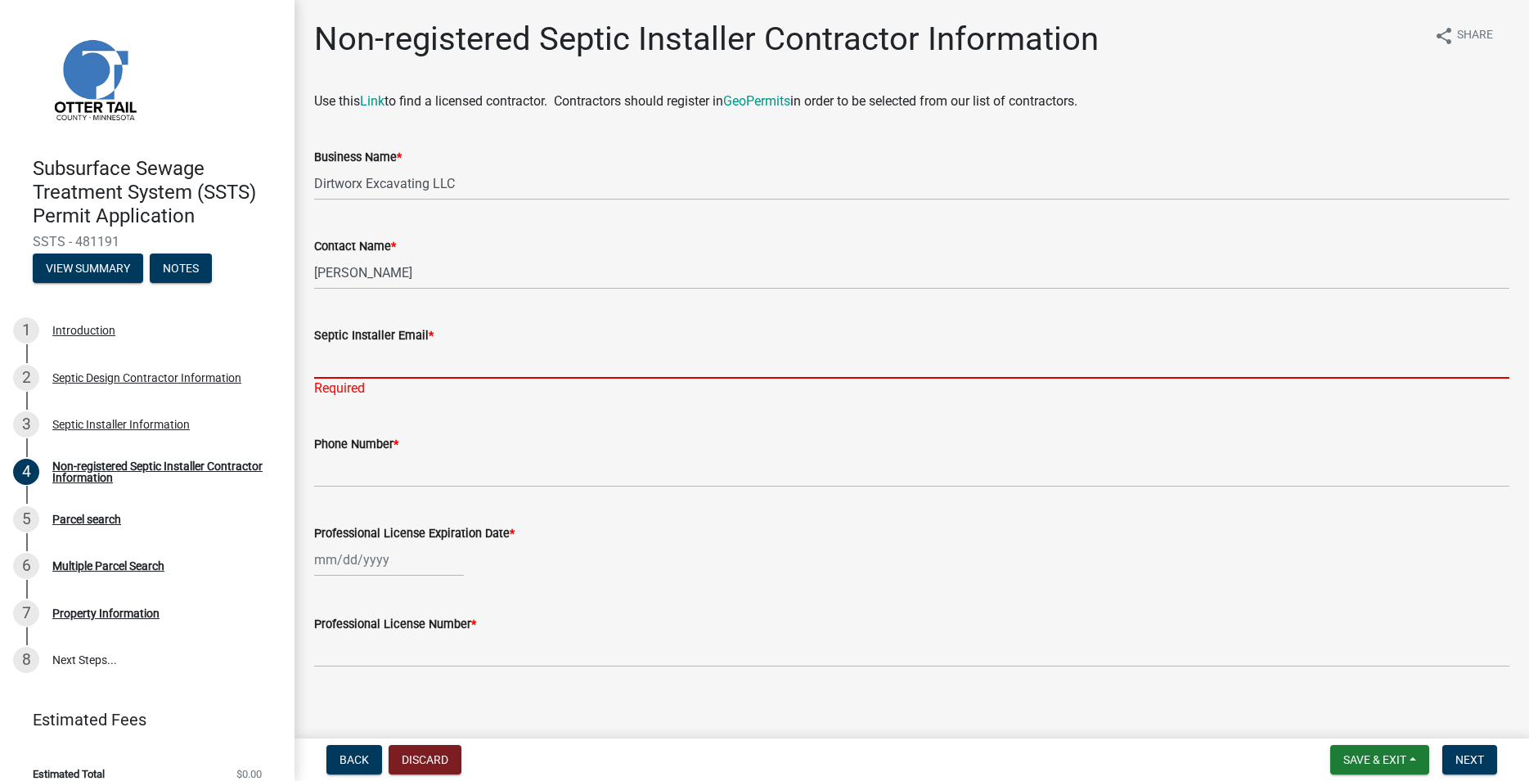
click at [354, 371] on input "Septic Installer Email *" at bounding box center [911, 362] width 1195 height 34
paste input "dirtworxex@gmail.com"
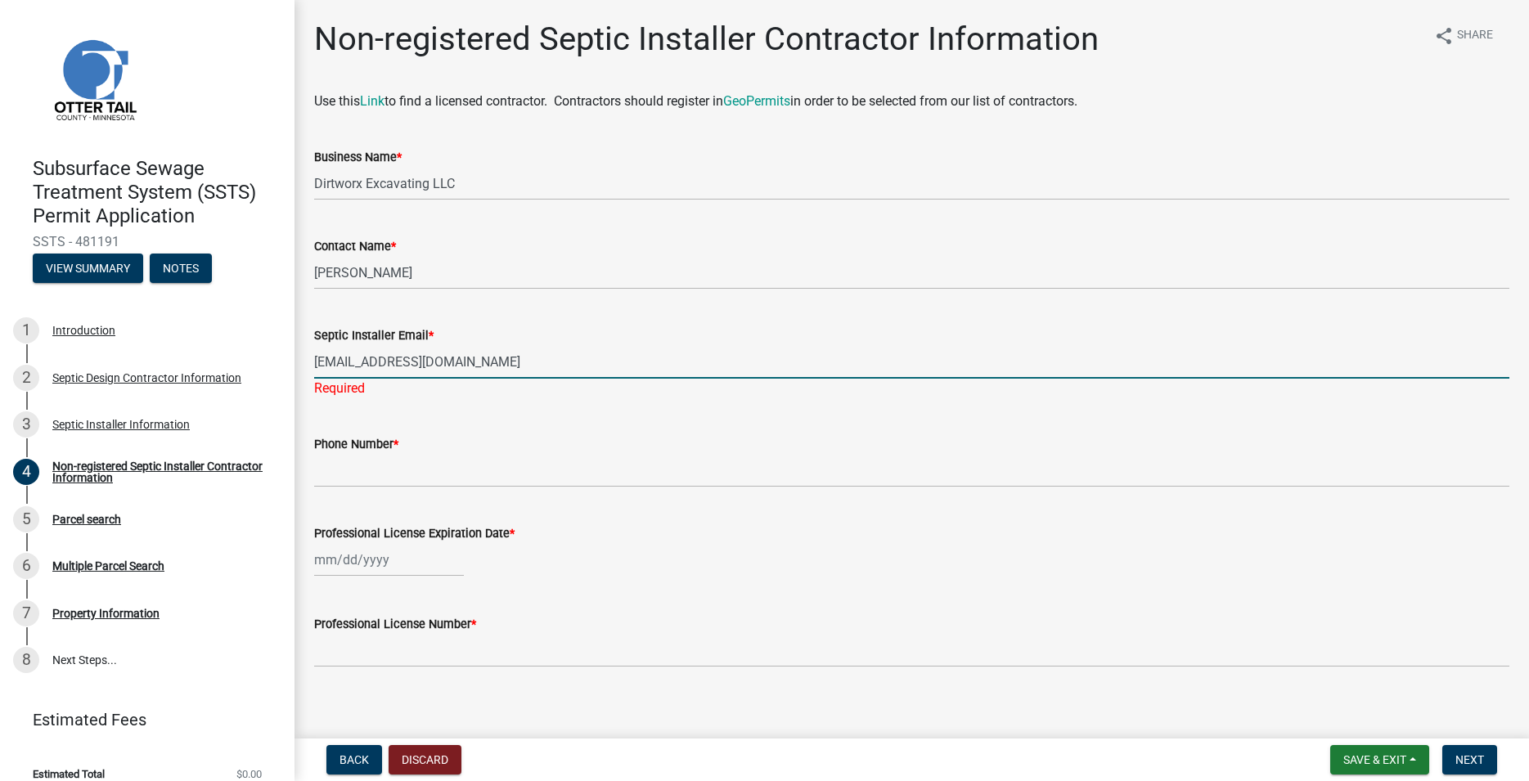
type input "dirtworxex@gmail.com"
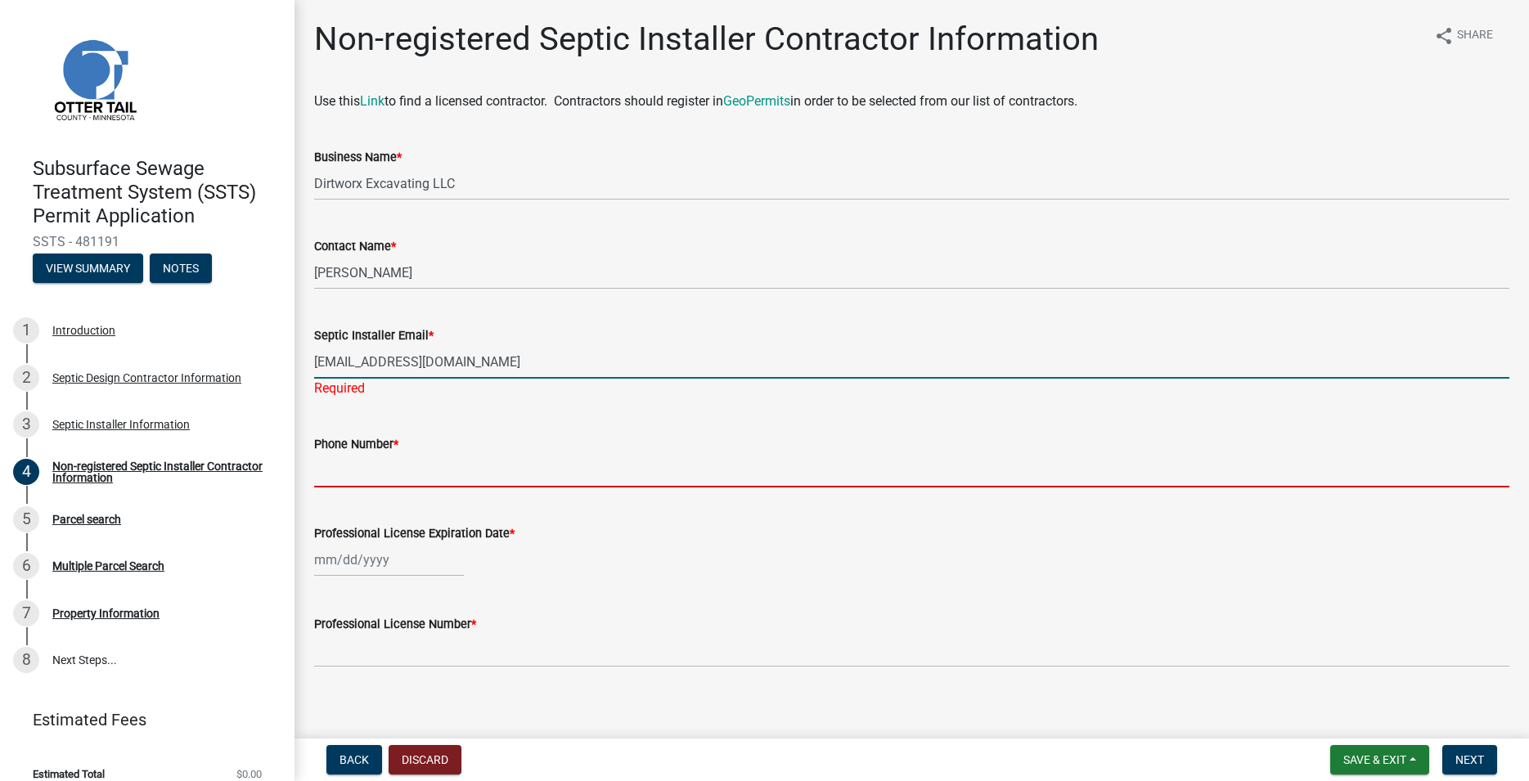
click at [381, 469] on input "Phone Number *" at bounding box center [911, 471] width 1195 height 34
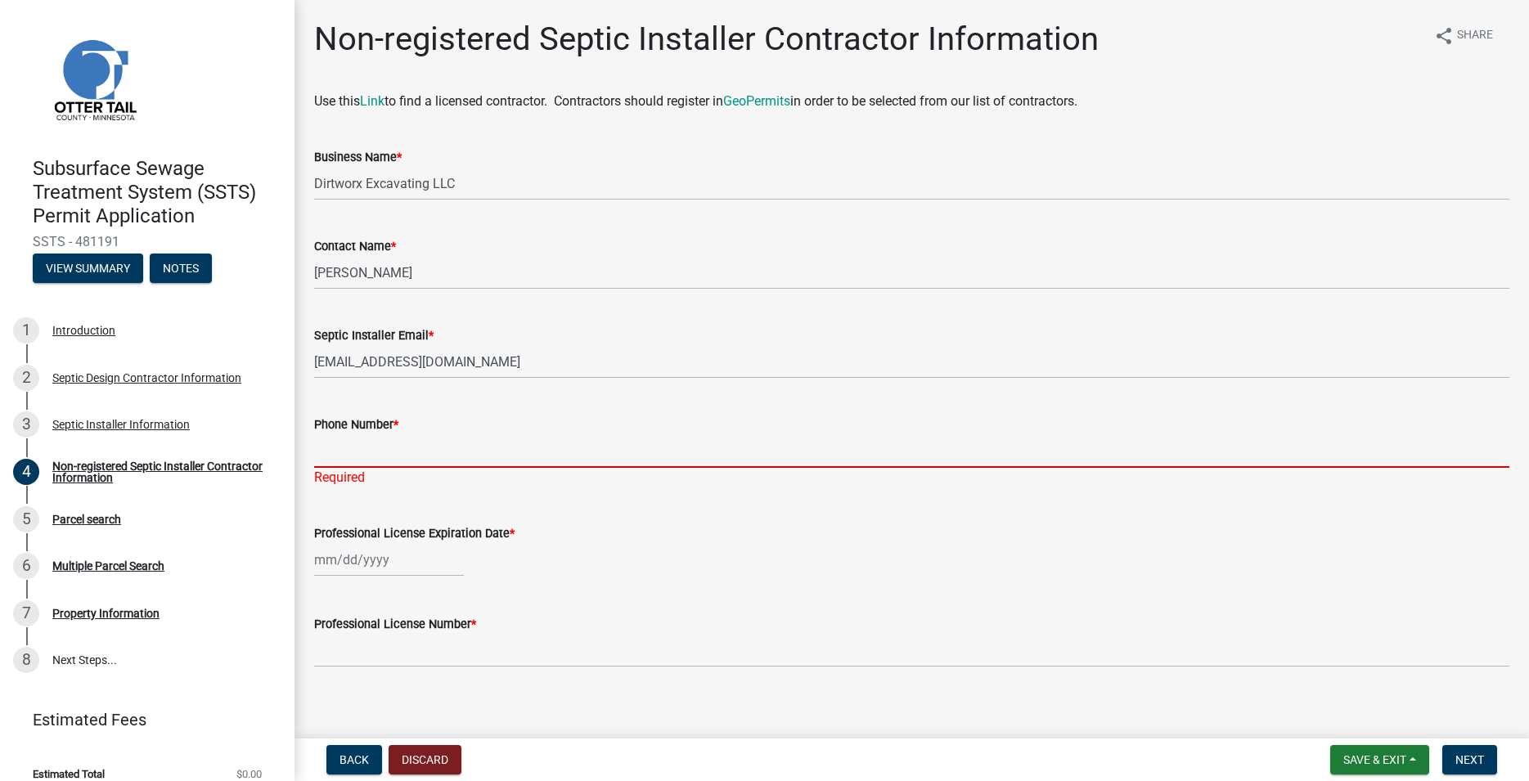
click at [368, 463] on input "Phone Number *" at bounding box center [911, 451] width 1195 height 34
paste input "701-552-5518"
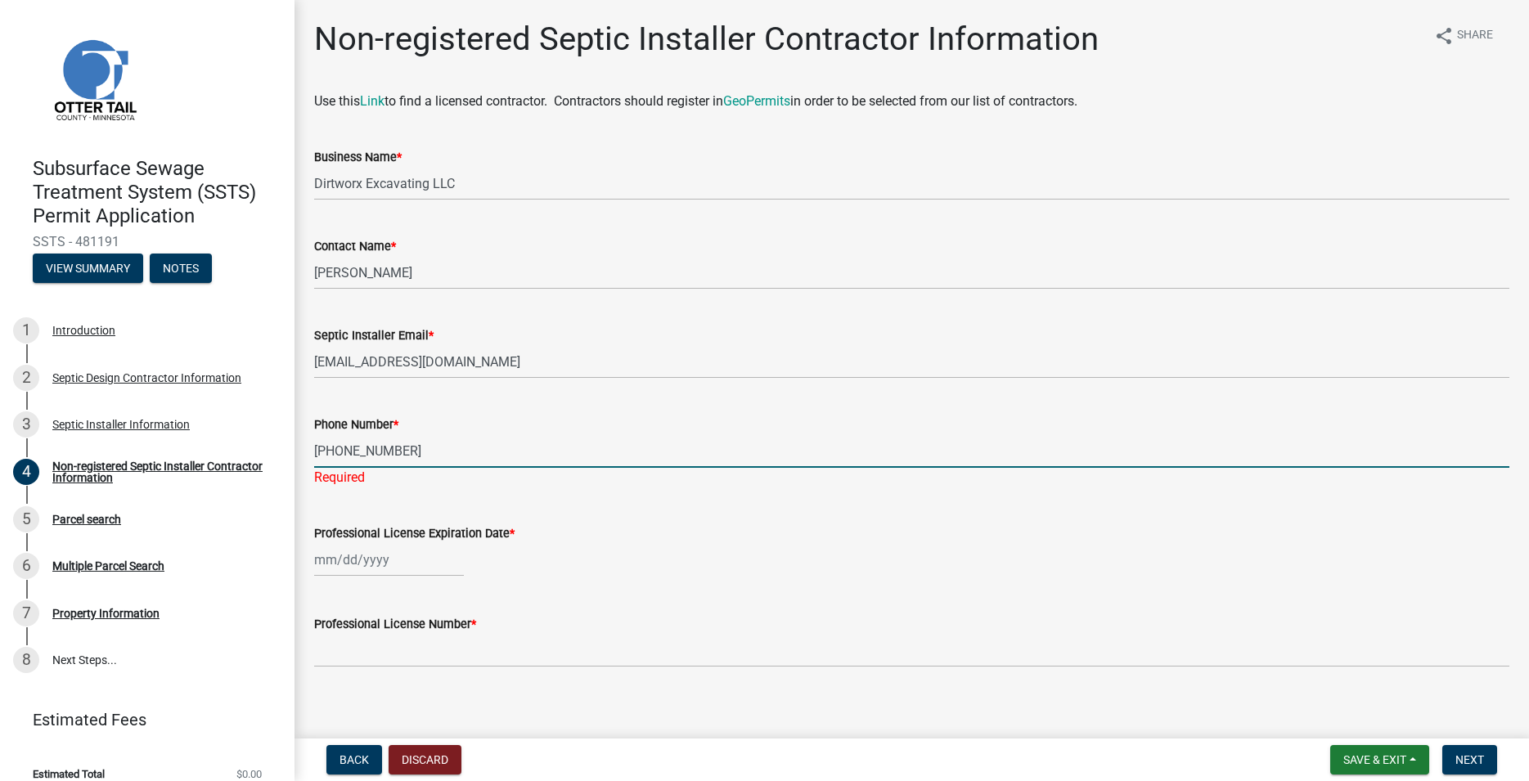
type input "701-552-5518"
click at [376, 561] on input "Professional License Expiration Date *" at bounding box center [389, 560] width 150 height 34
select select "9"
select select "2025"
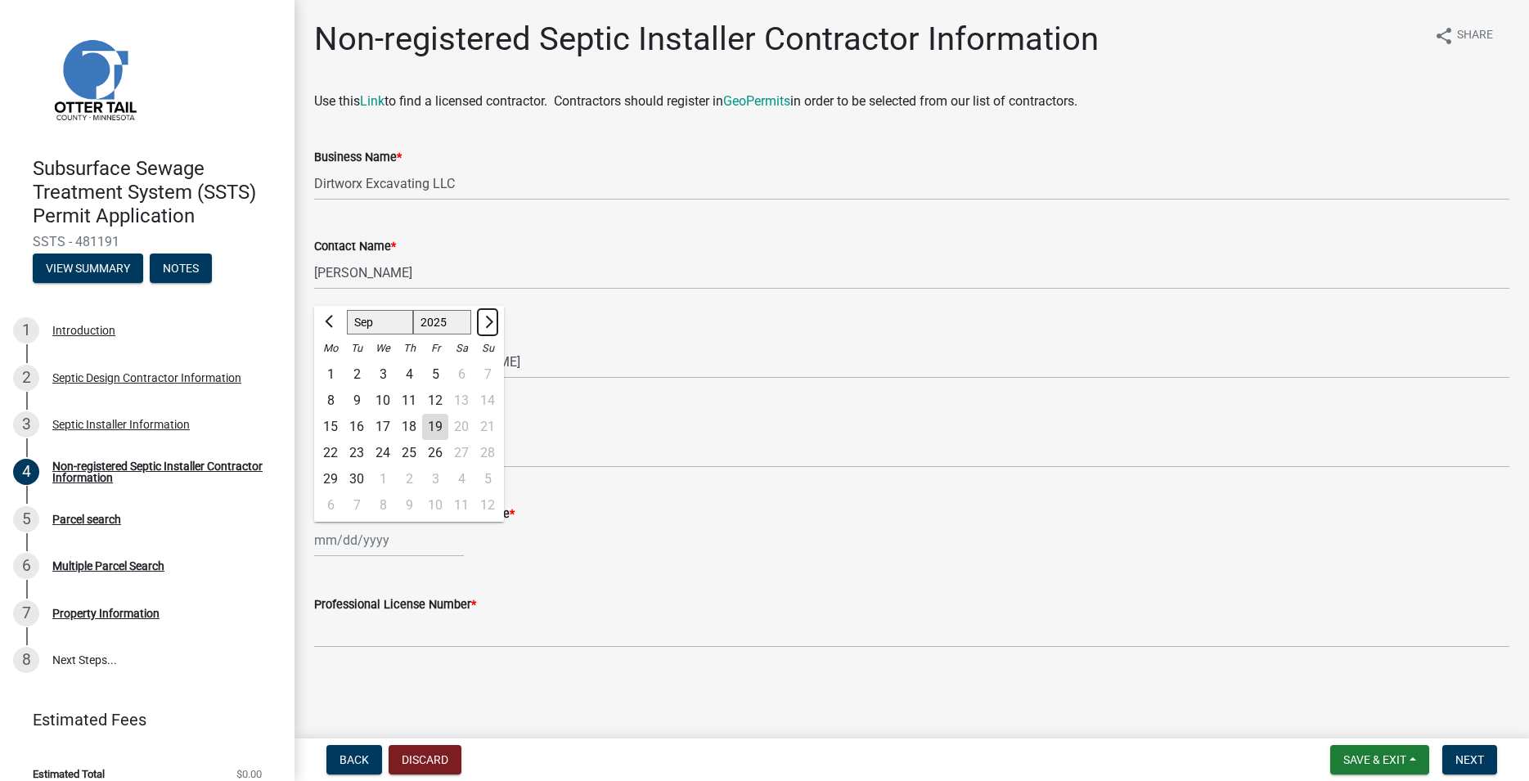
click at [493, 317] on button "Next month" at bounding box center [488, 322] width 20 height 26
select select "1"
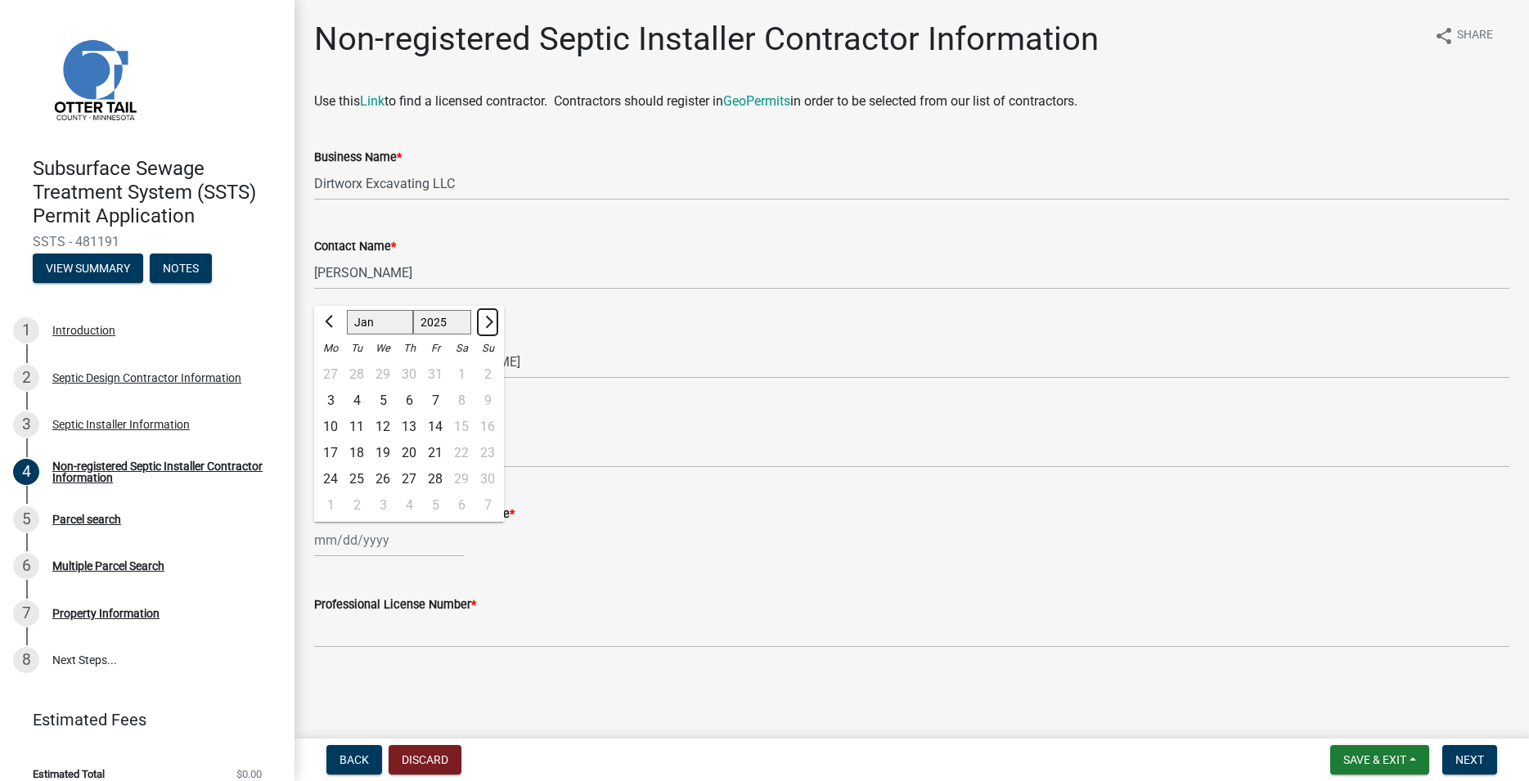
select select "2026"
click at [493, 317] on button "Next month" at bounding box center [488, 322] width 20 height 26
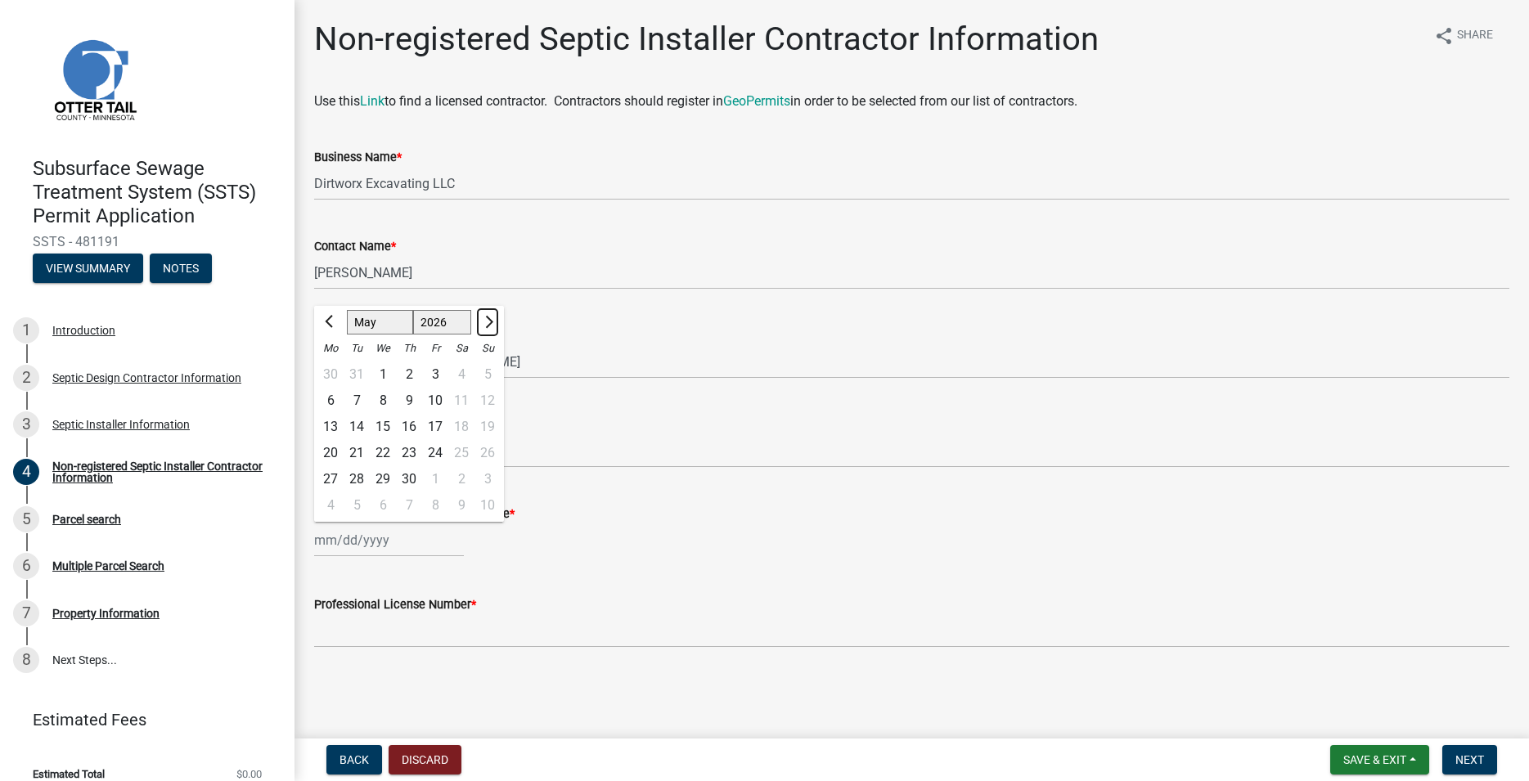
click at [493, 317] on button "Next month" at bounding box center [488, 322] width 20 height 26
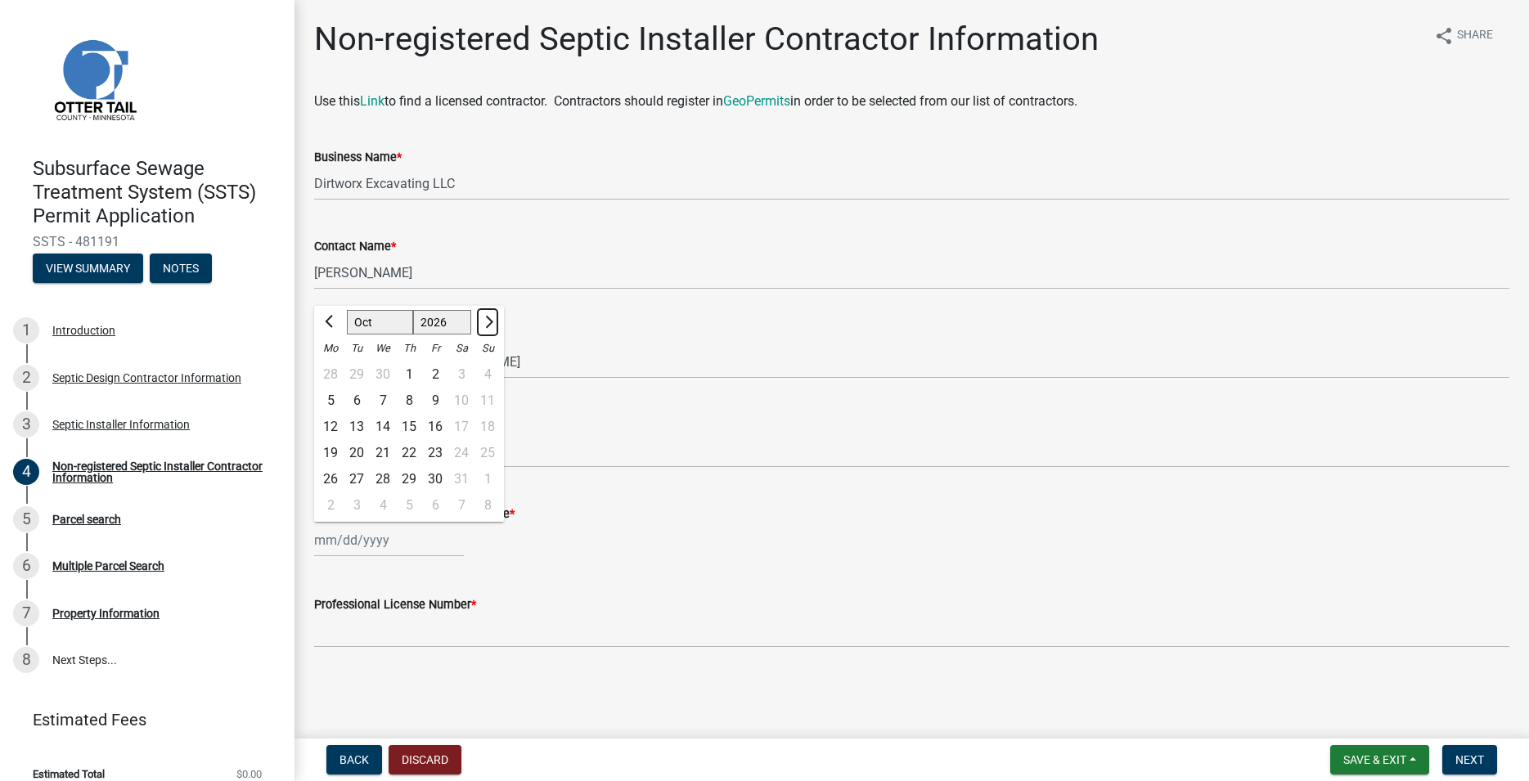
click at [493, 317] on button "Next month" at bounding box center [488, 322] width 20 height 26
select select "1"
select select "2027"
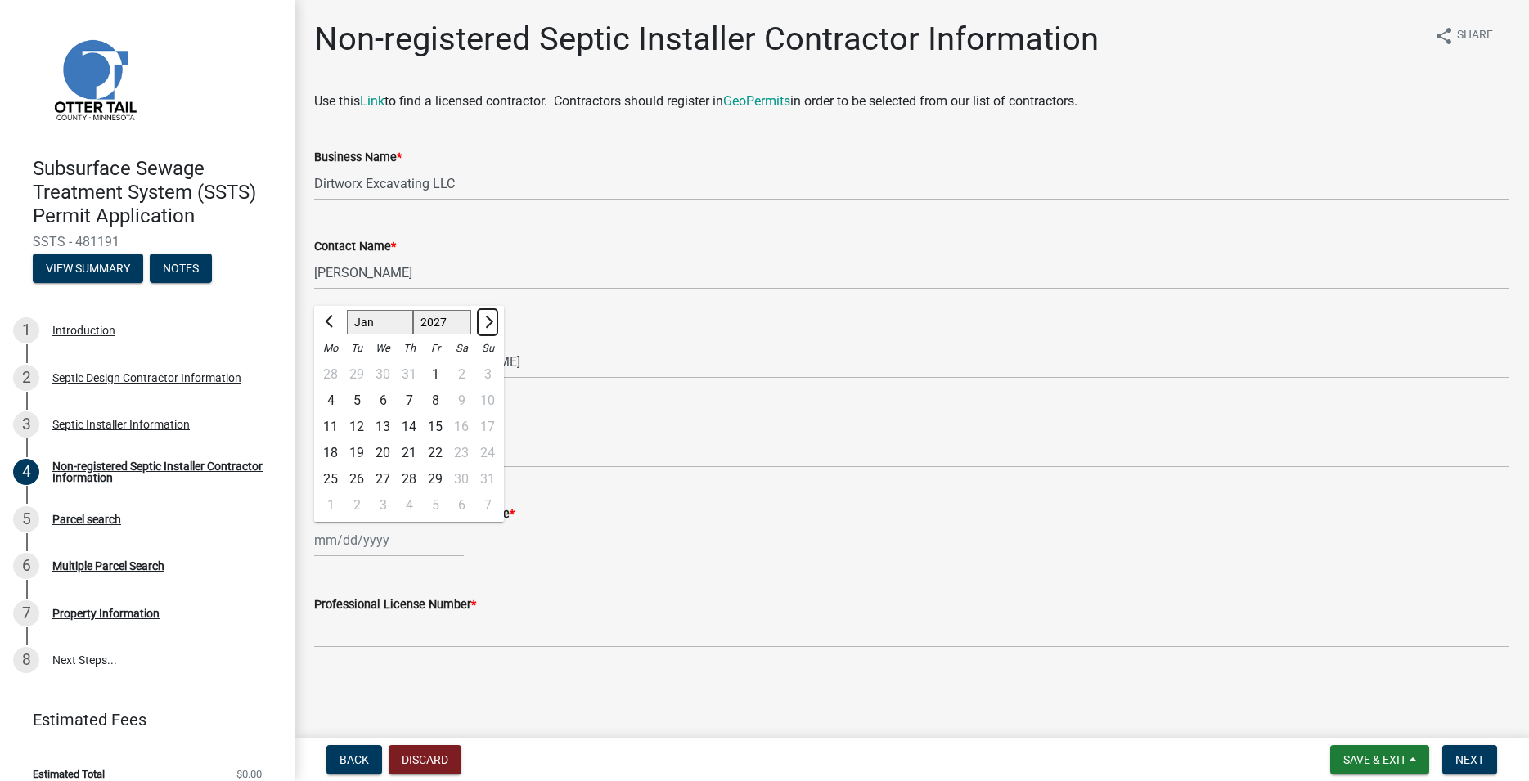
click at [493, 317] on button "Next month" at bounding box center [488, 322] width 20 height 26
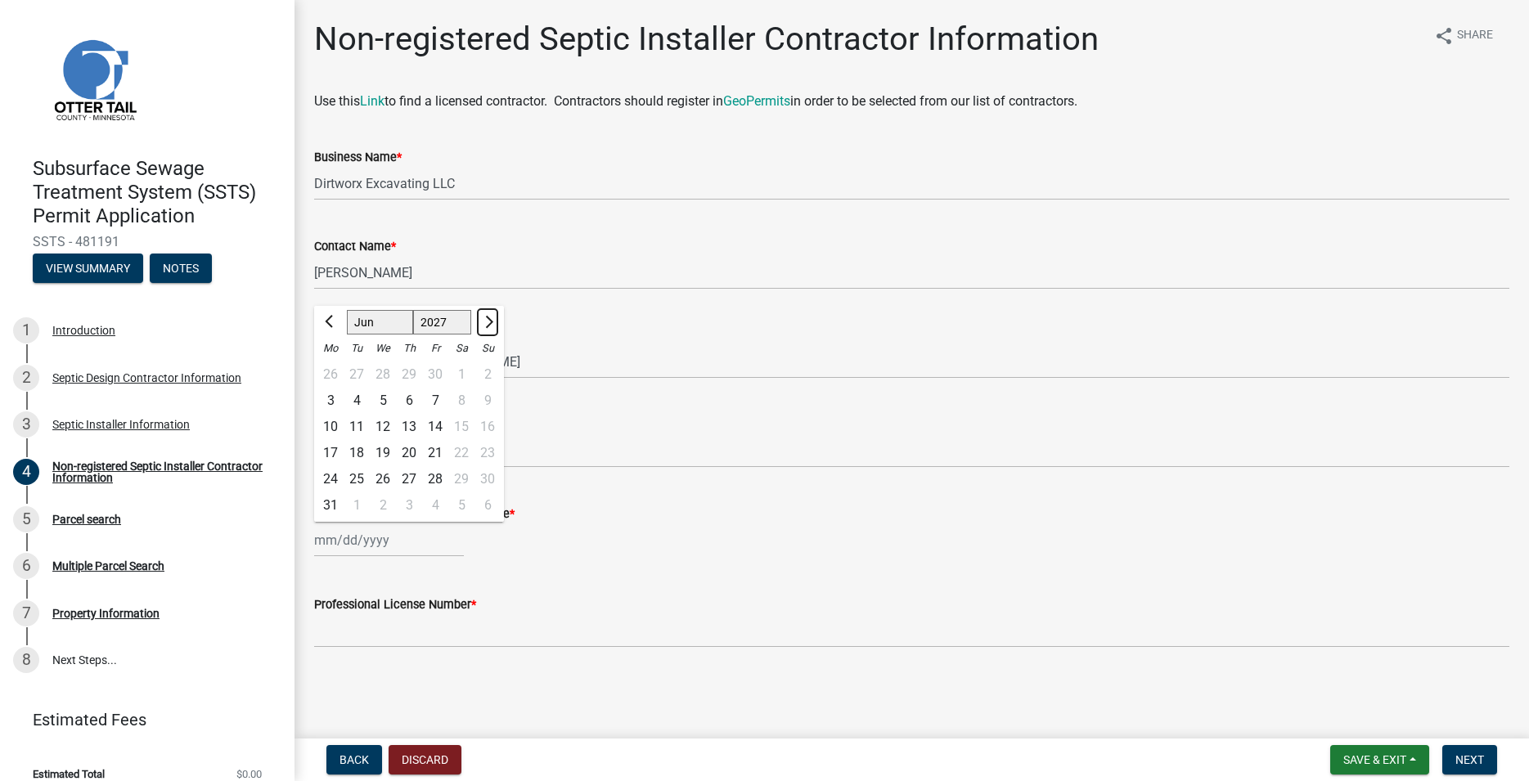
click at [493, 317] on button "Next month" at bounding box center [488, 322] width 20 height 26
click at [327, 321] on button "Previous month" at bounding box center [331, 322] width 20 height 26
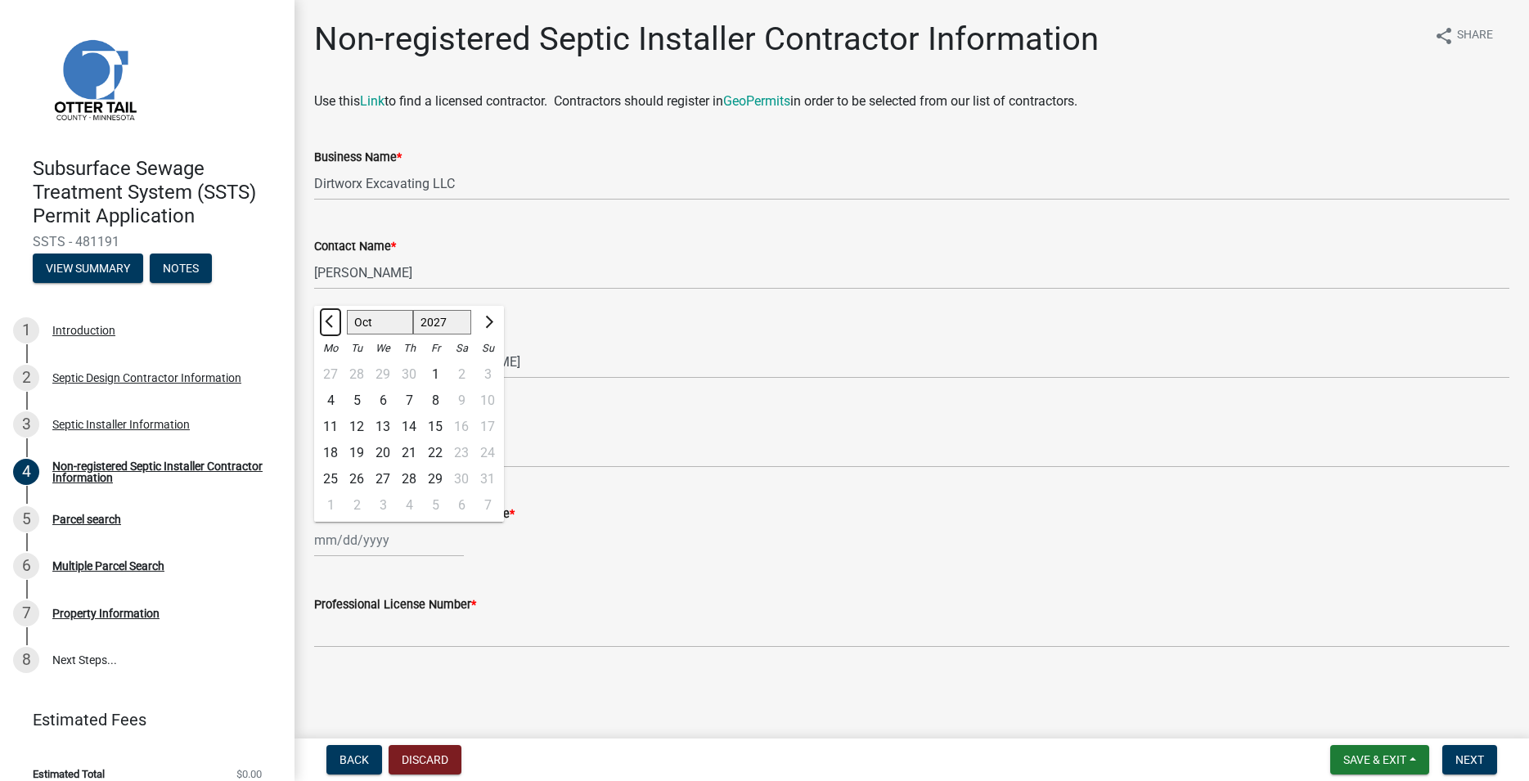
select select "9"
click at [407, 458] on div "23" at bounding box center [409, 453] width 26 height 26
type input "09/23/2027"
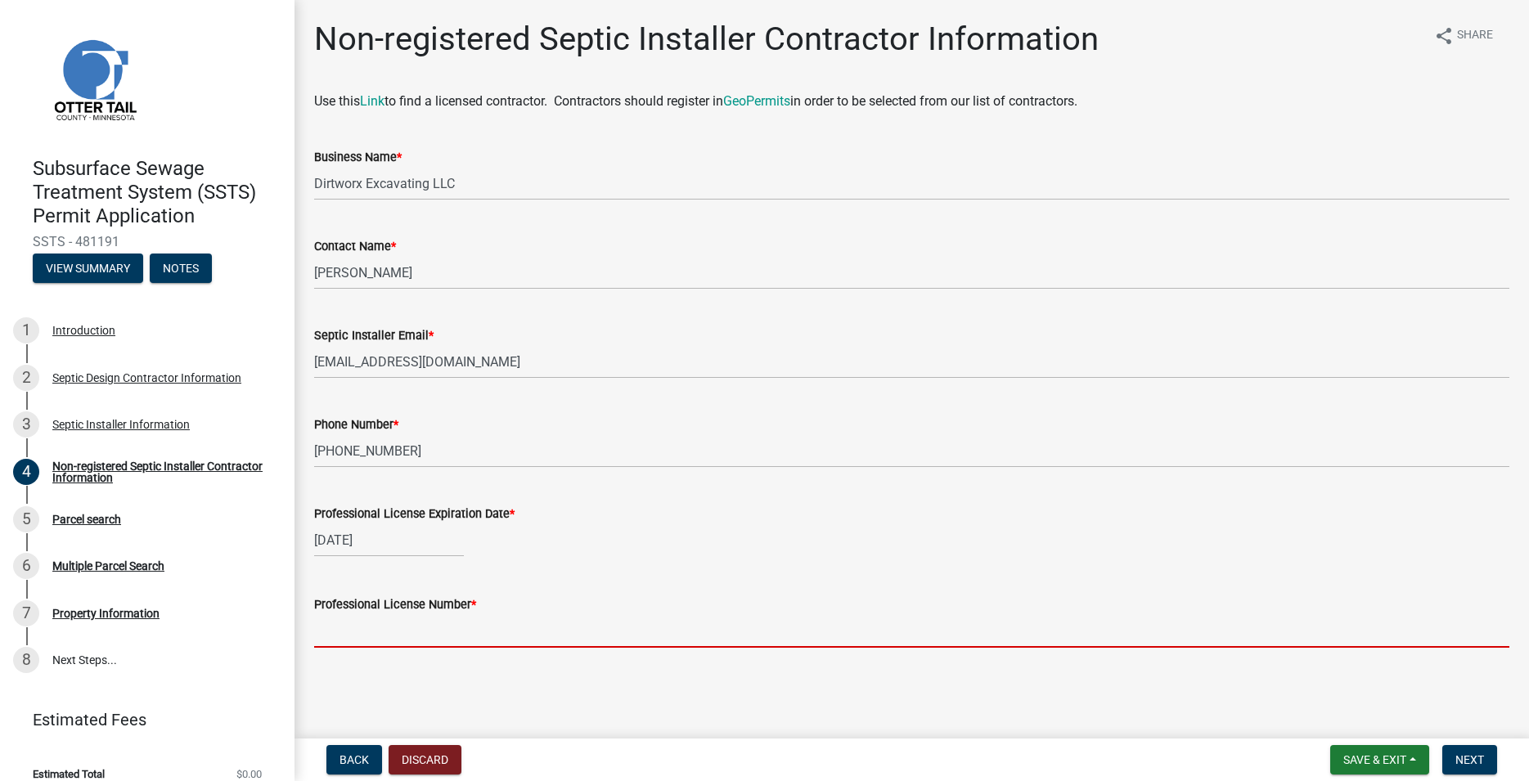
click at [401, 622] on input "Professional License Number *" at bounding box center [911, 631] width 1195 height 34
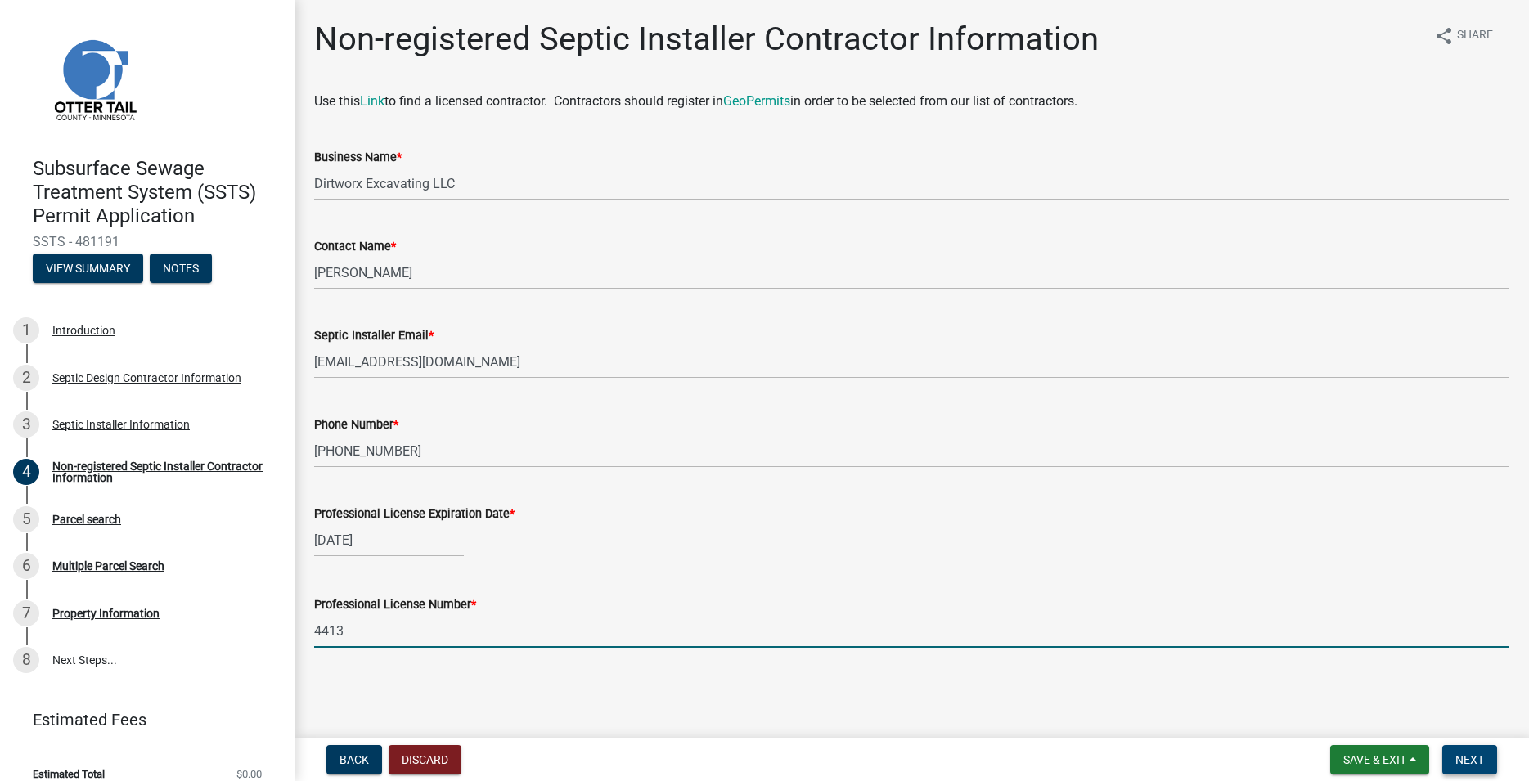
type input "4413"
click at [1466, 763] on span "Next" at bounding box center [1470, 760] width 29 height 13
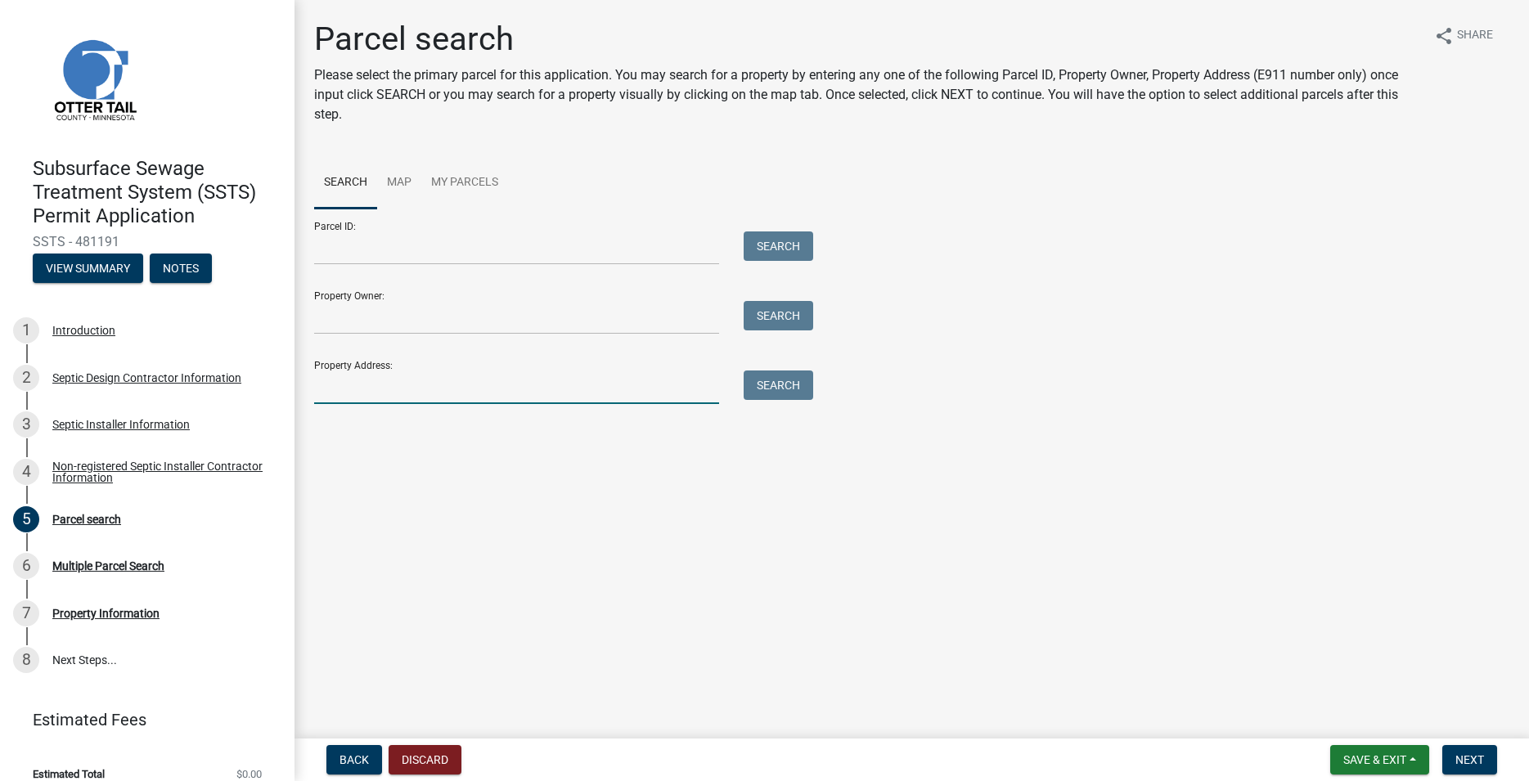
click at [395, 384] on input "Property Address:" at bounding box center [516, 388] width 405 height 34
click at [344, 389] on input "Property Address:" at bounding box center [516, 388] width 405 height 34
type input "38622"
click at [785, 383] on button "Search" at bounding box center [779, 385] width 70 height 29
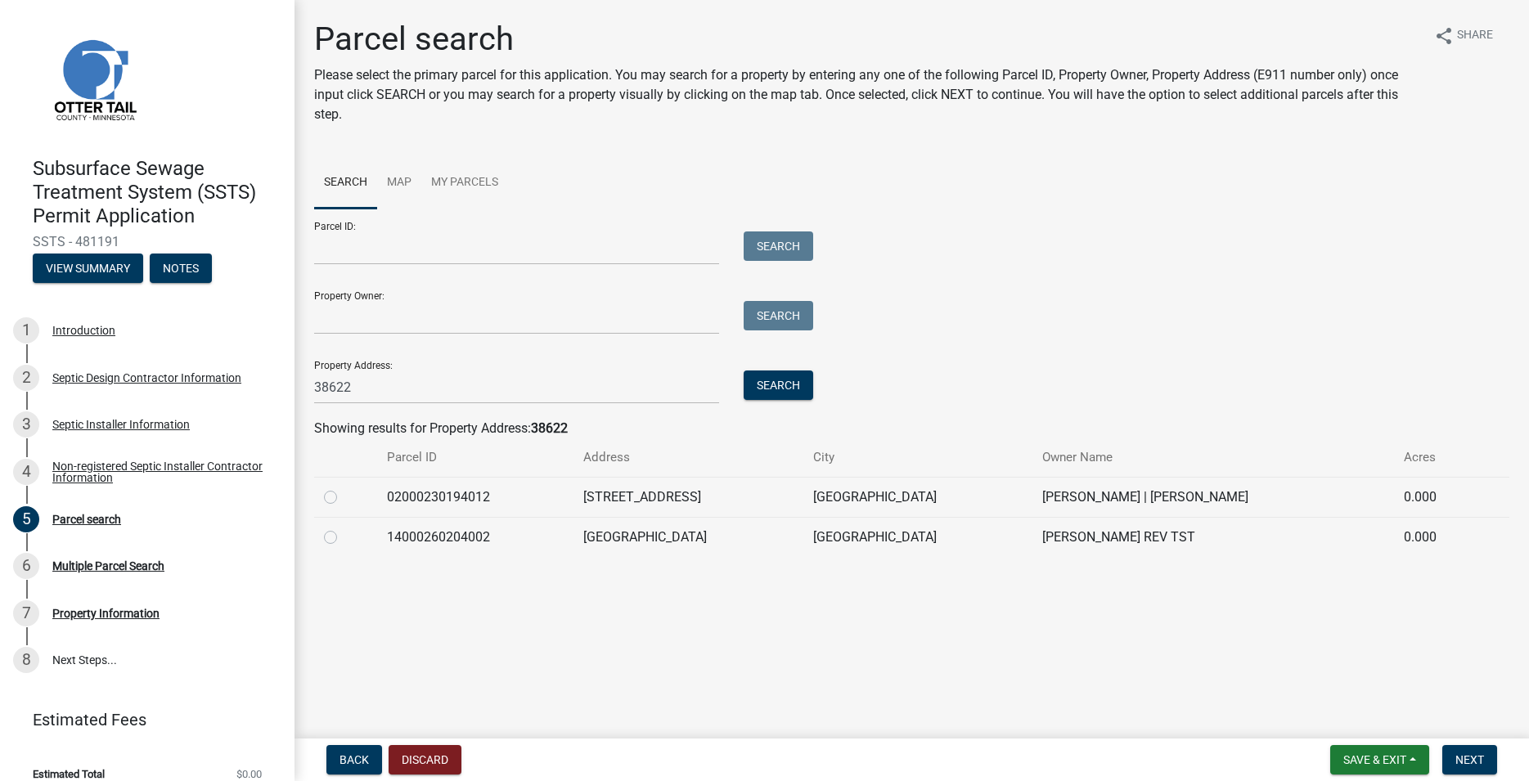
click at [344, 528] on label at bounding box center [344, 528] width 0 height 0
click at [344, 537] on input "radio" at bounding box center [349, 533] width 11 height 11
radio input "true"
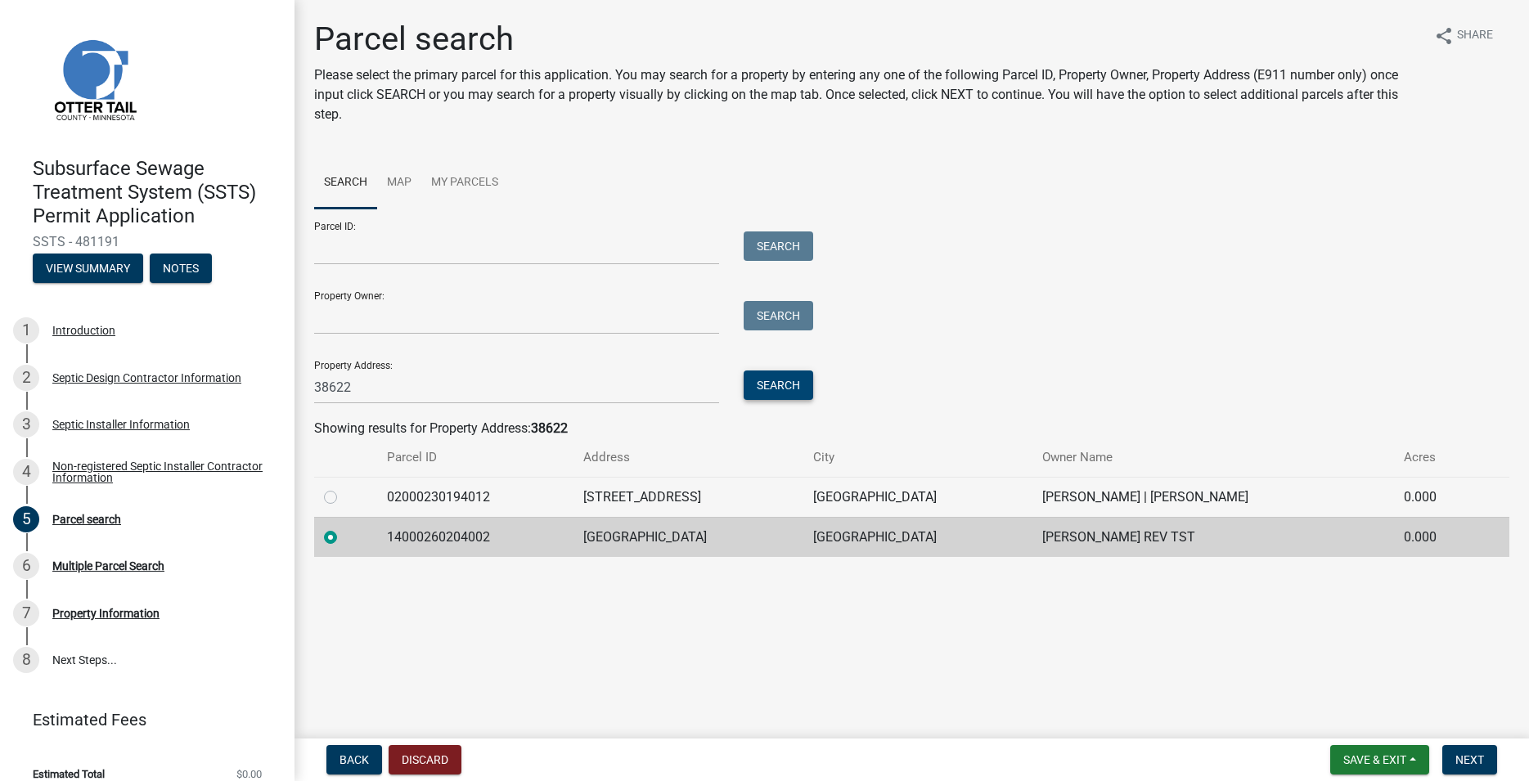
click at [775, 384] on button "Search" at bounding box center [779, 385] width 70 height 29
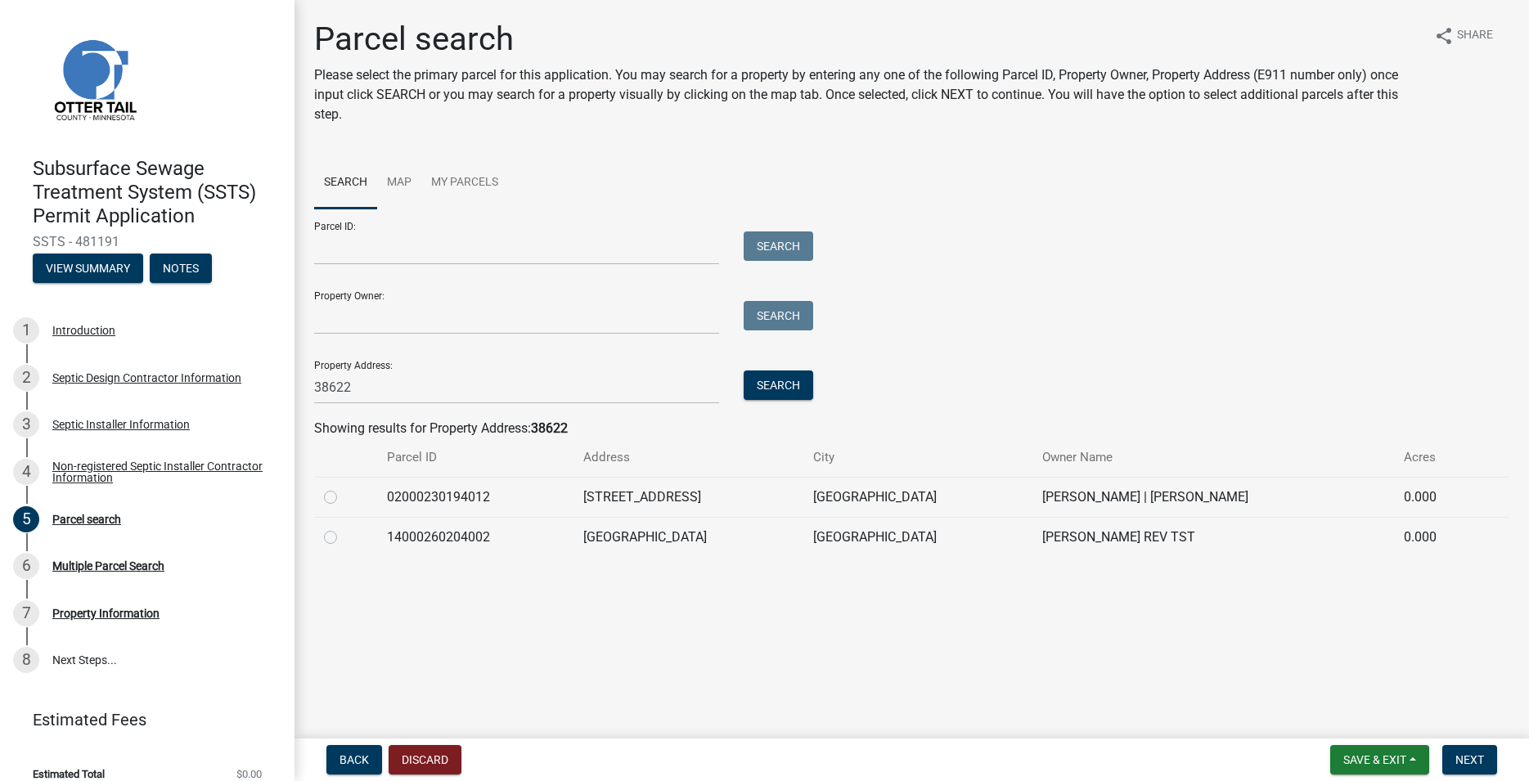
click at [344, 528] on label at bounding box center [344, 528] width 0 height 0
click at [344, 538] on input "radio" at bounding box center [349, 533] width 11 height 11
radio input "true"
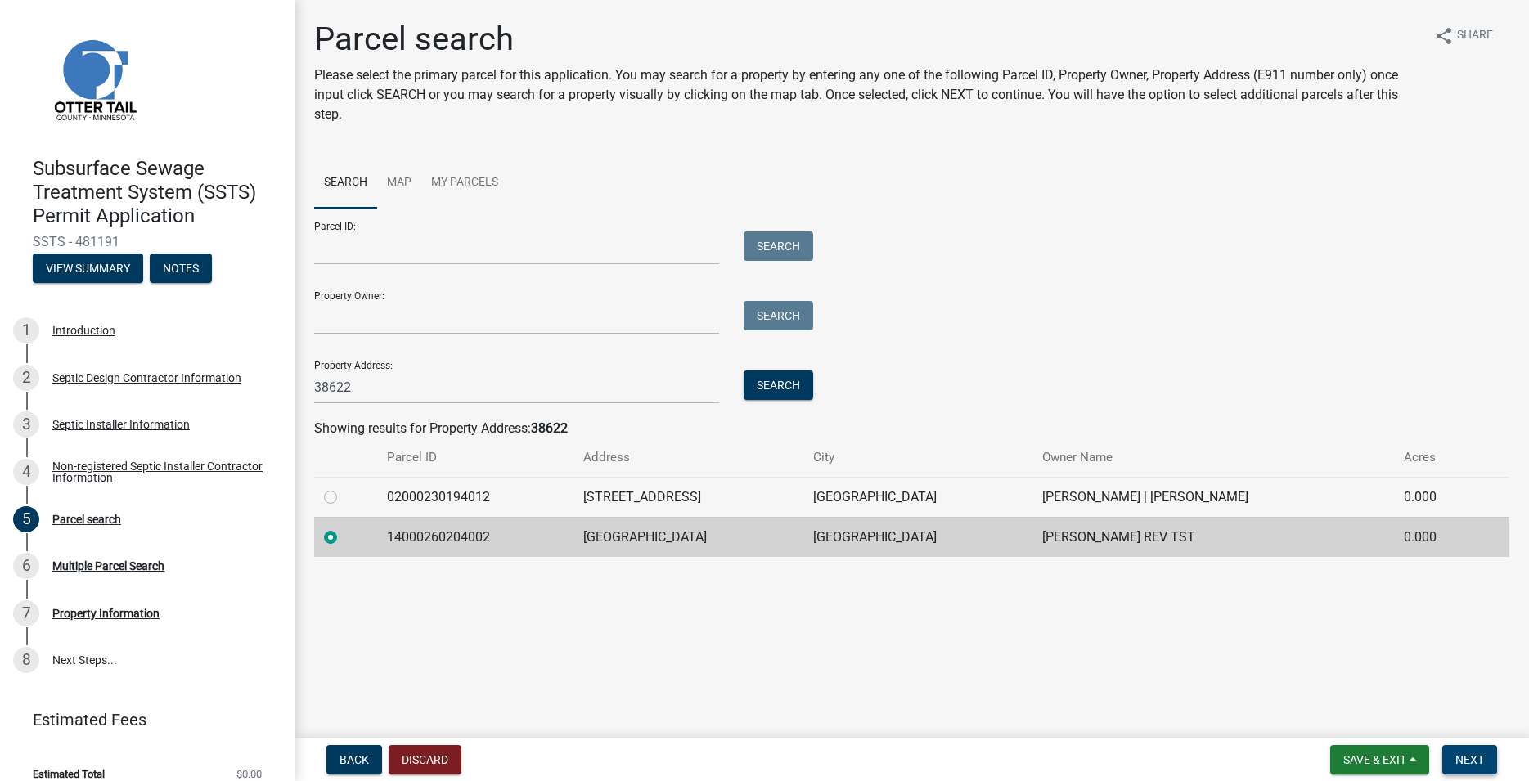
click at [1467, 765] on span "Next" at bounding box center [1470, 760] width 29 height 13
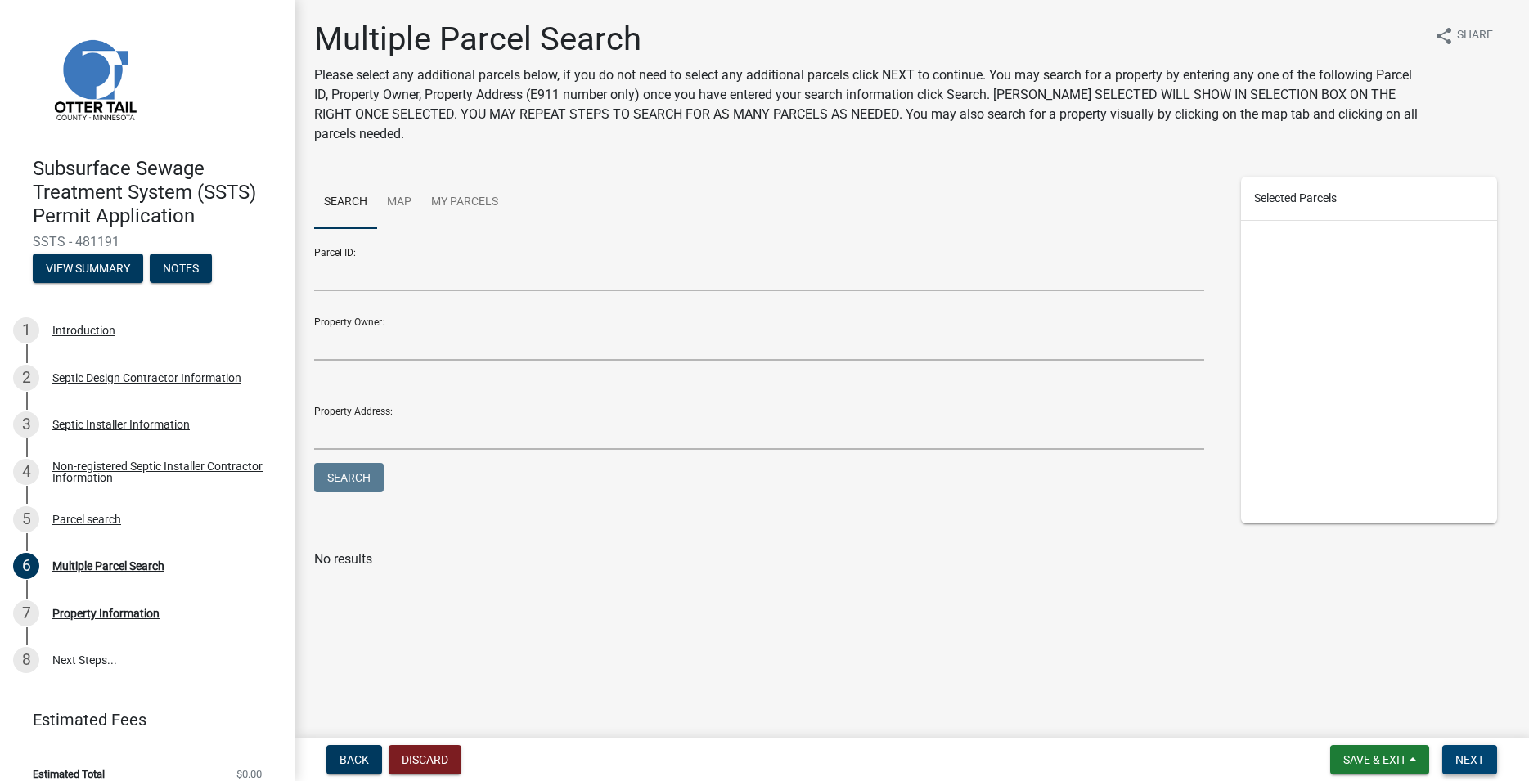
click at [1465, 766] on button "Next" at bounding box center [1469, 759] width 55 height 29
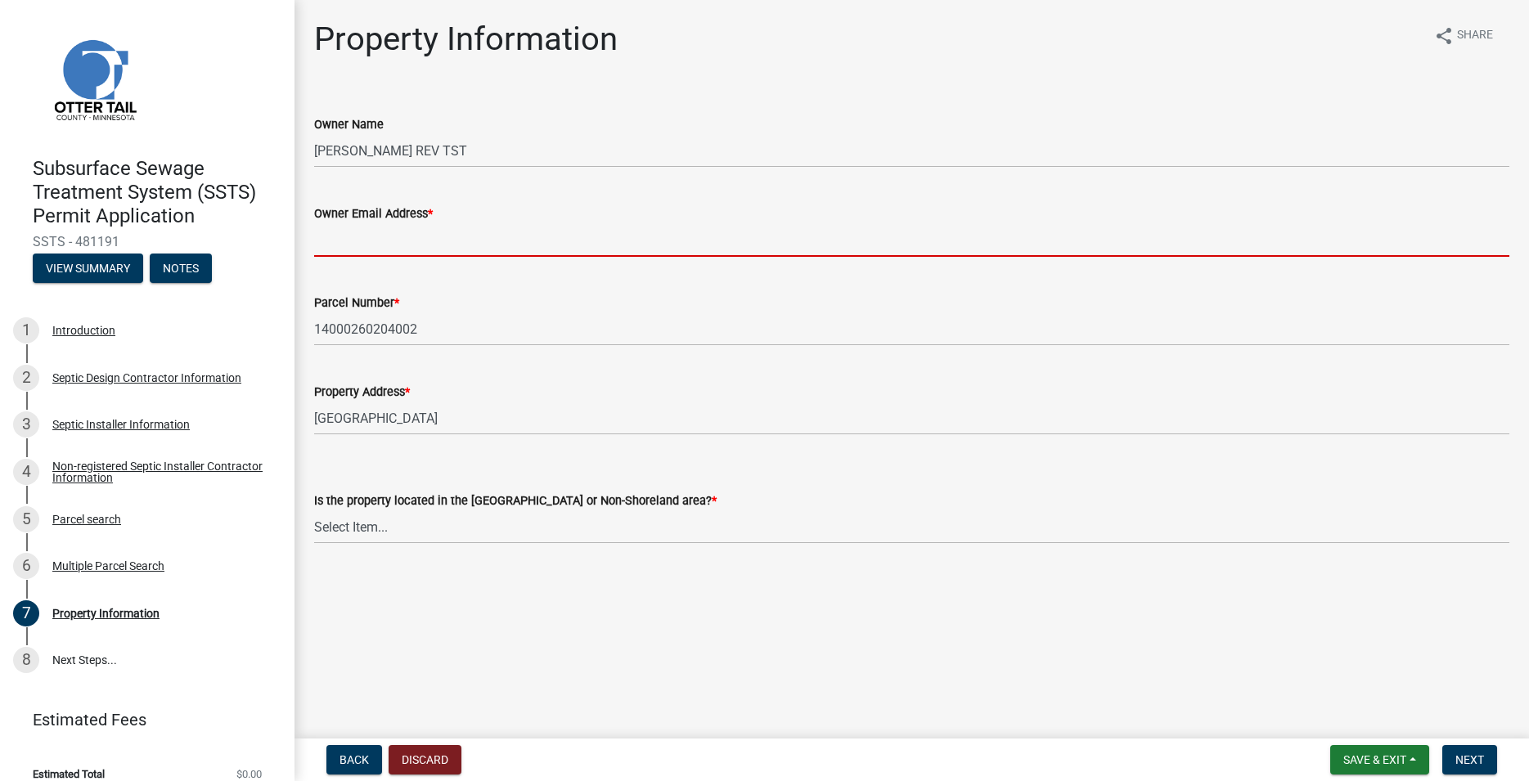
click at [355, 233] on input "Owner Email Address *" at bounding box center [911, 240] width 1195 height 34
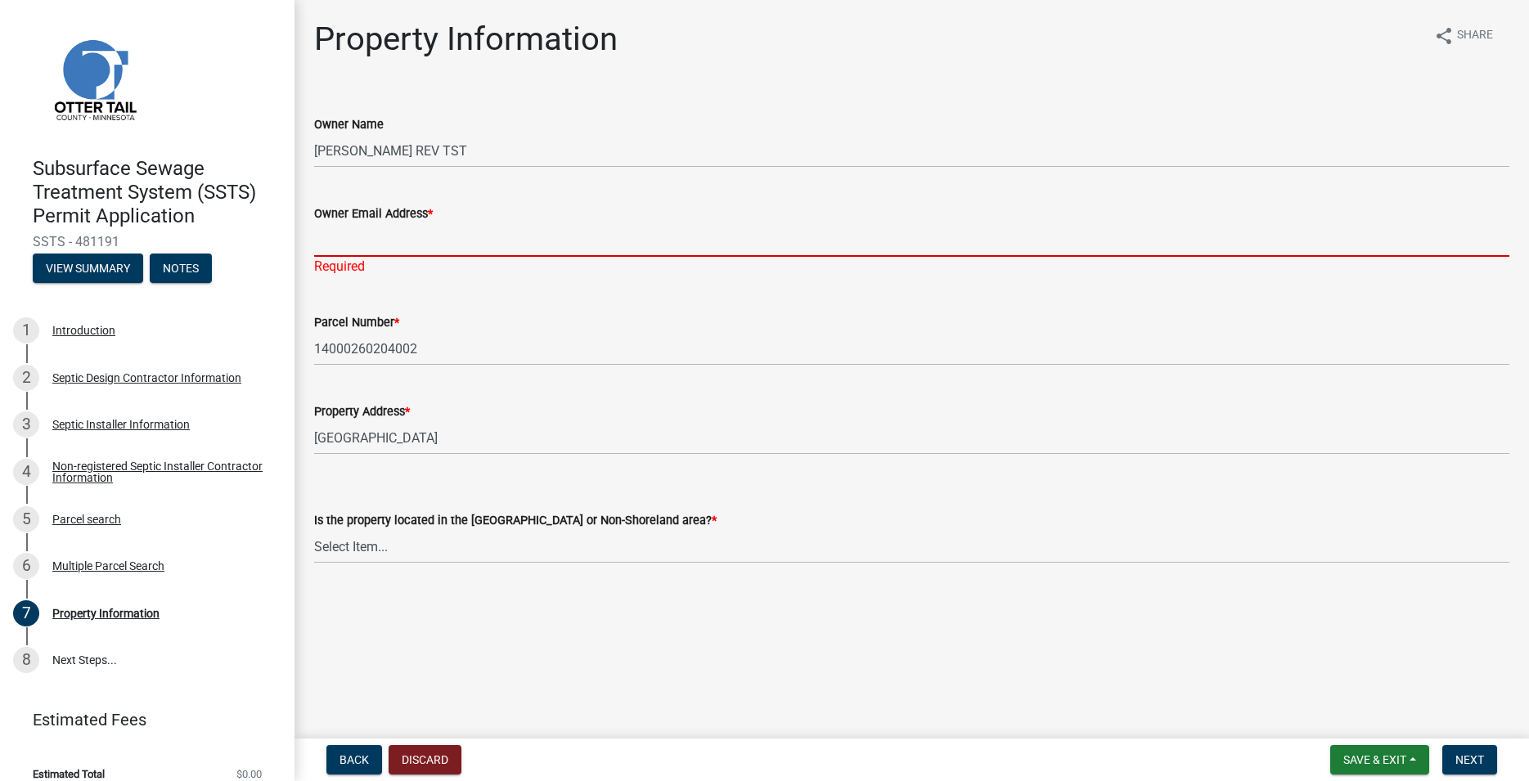
click at [354, 250] on input "Owner Email Address *" at bounding box center [911, 240] width 1195 height 34
paste input "ingarm2@aol.com"
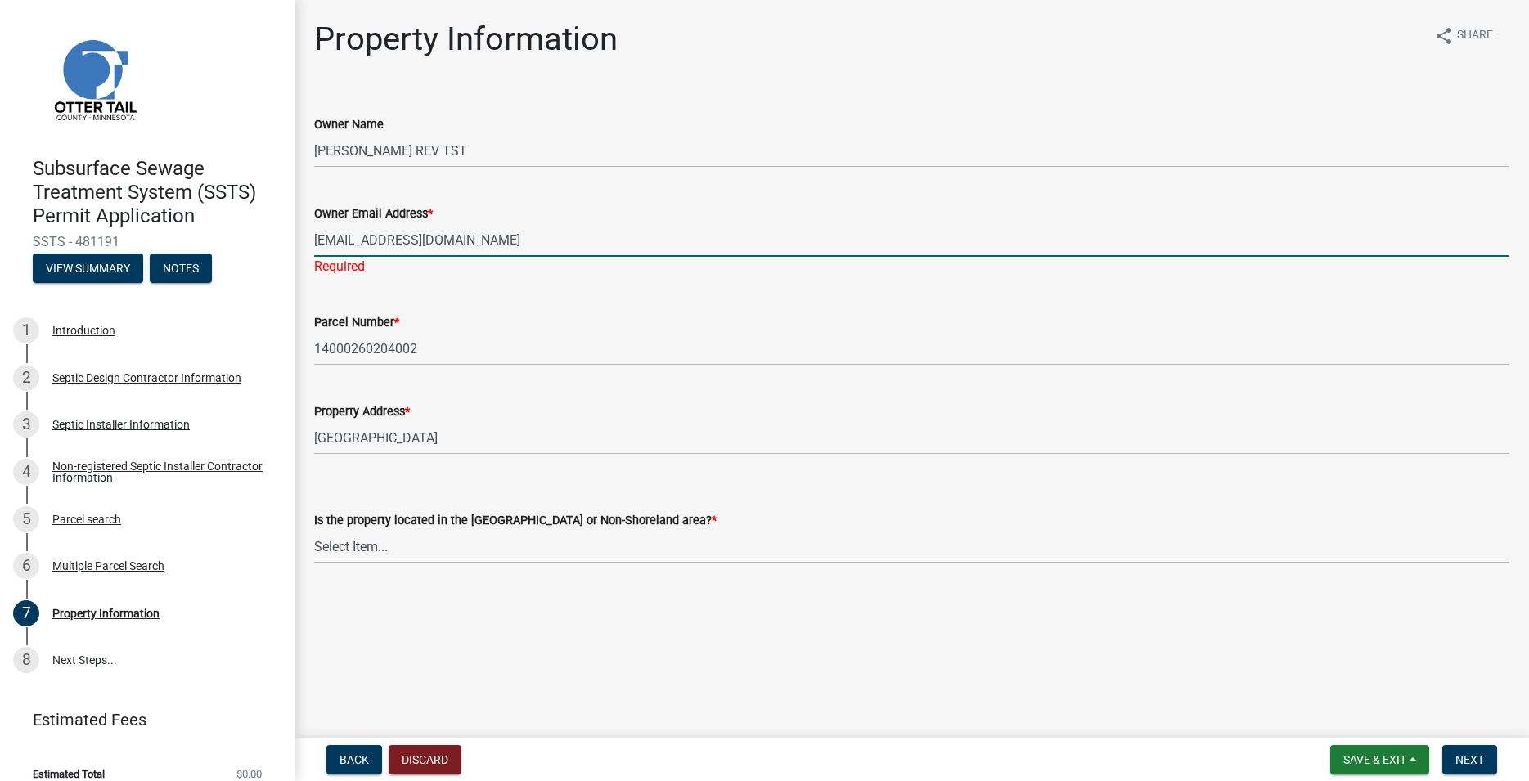
type input "ingarm2@aol.com"
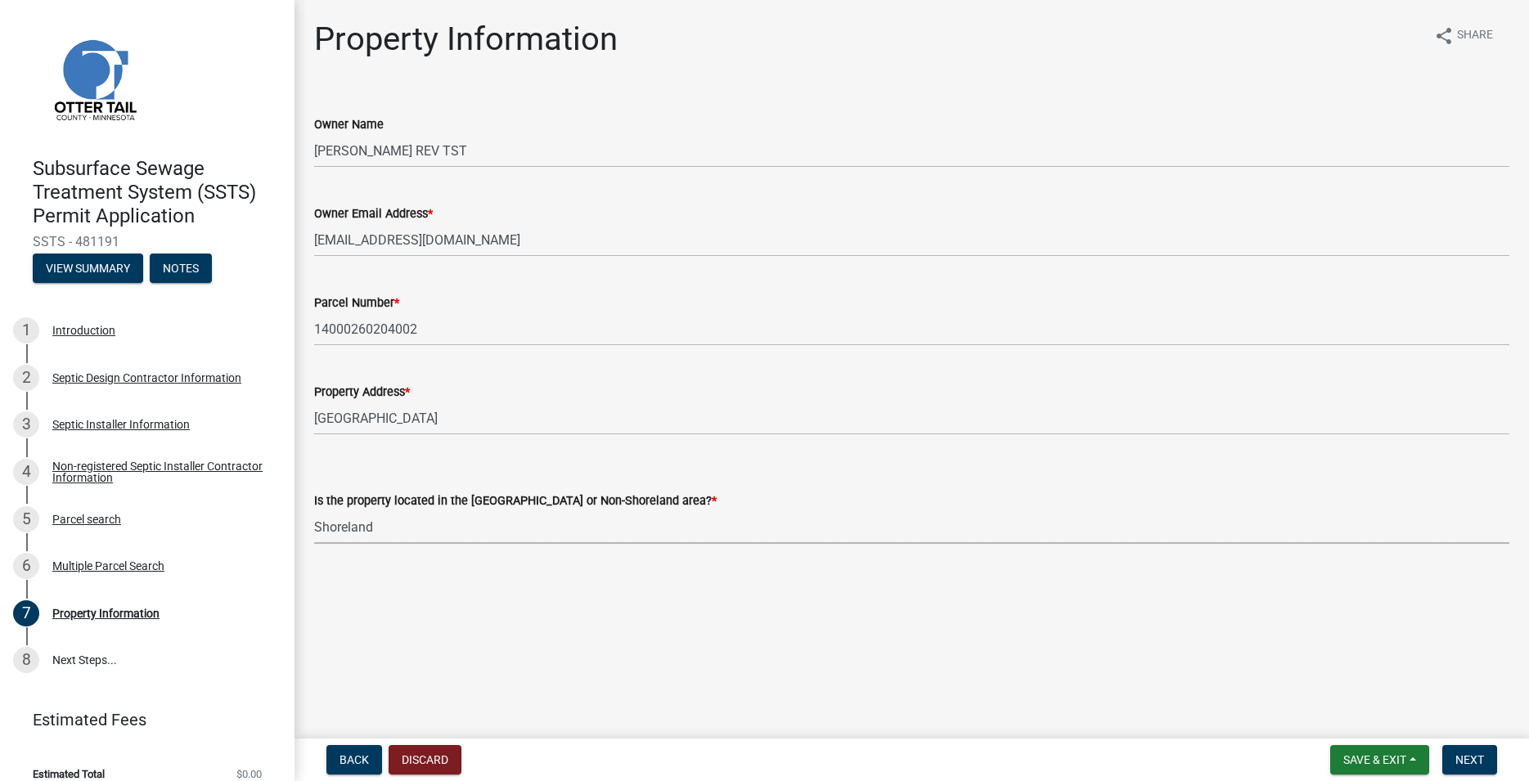
click option "Shoreland" at bounding box center [0, 0] width 0 height 0
select select "f91142e6-e911-469c-9754-896c7e7f9e05"
click at [1460, 754] on span "Next" at bounding box center [1470, 760] width 29 height 13
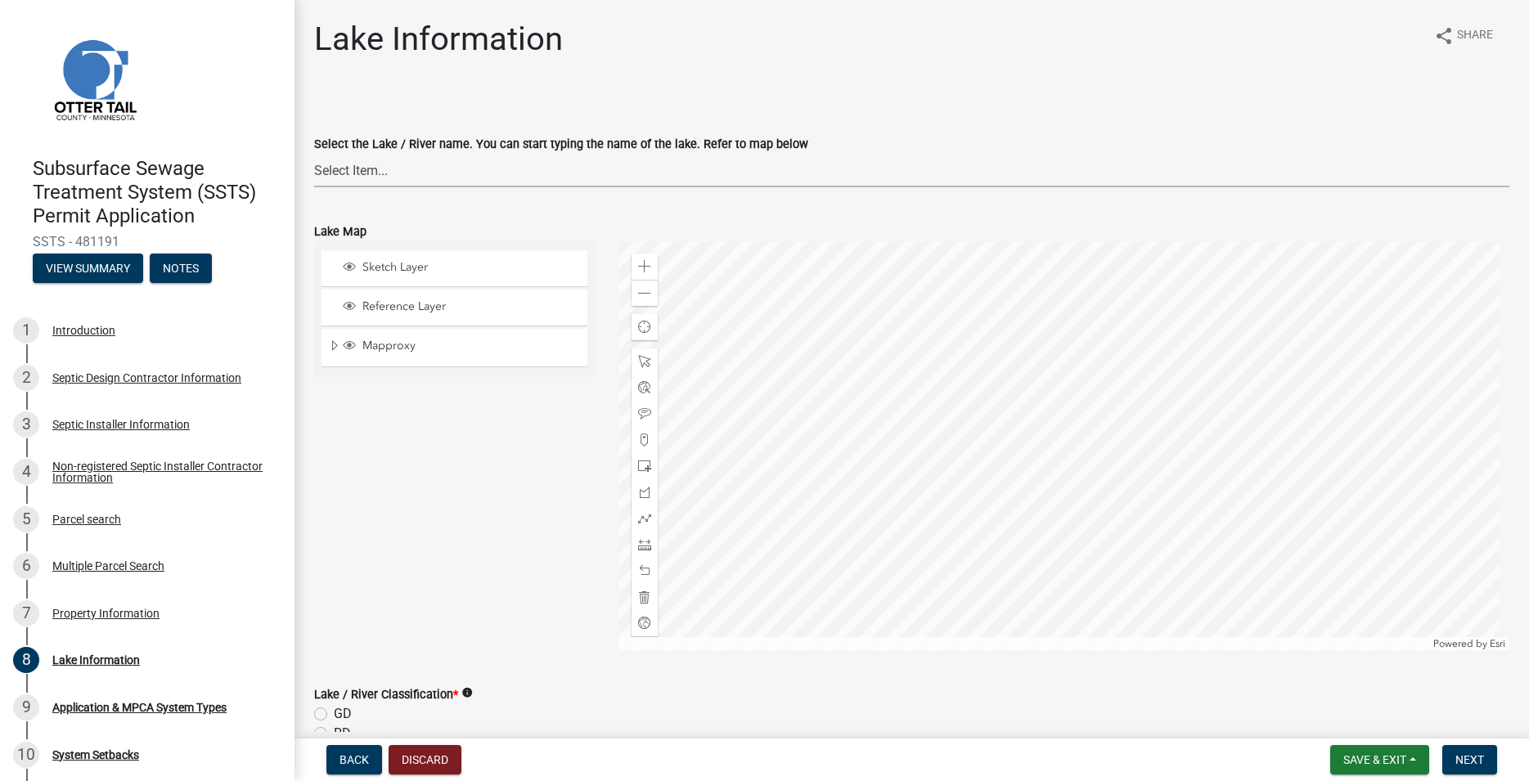
click at [970, 78] on div "Lake Information share Share Select the Lake / River name. You can start typing…" at bounding box center [912, 577] width 1220 height 1114
click option "Dead 56-383" at bounding box center [0, 0] width 0 height 0
select select "da3f784e-0010-43cd-bd09-4cbc046e05e4"
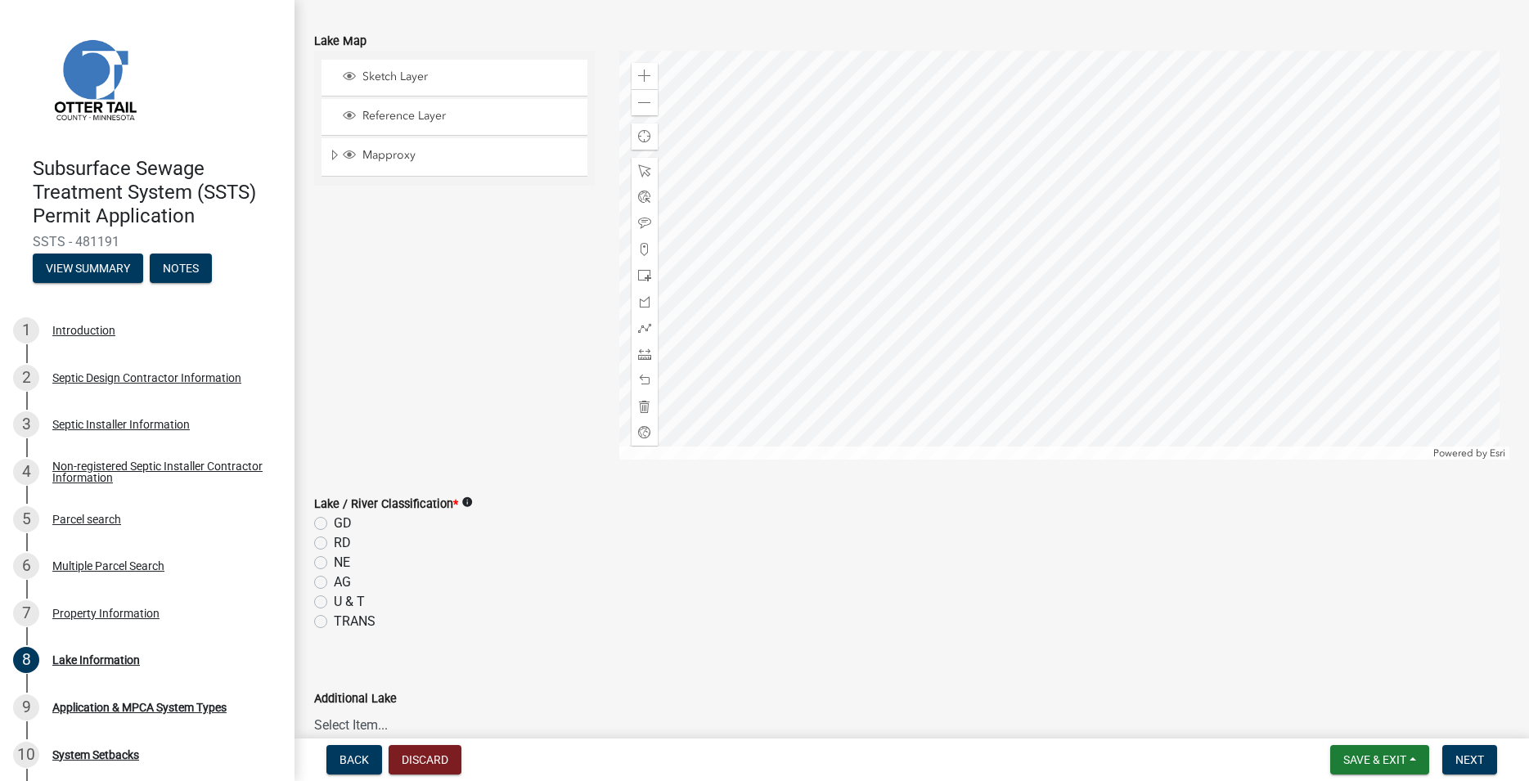
scroll to position [280, 0]
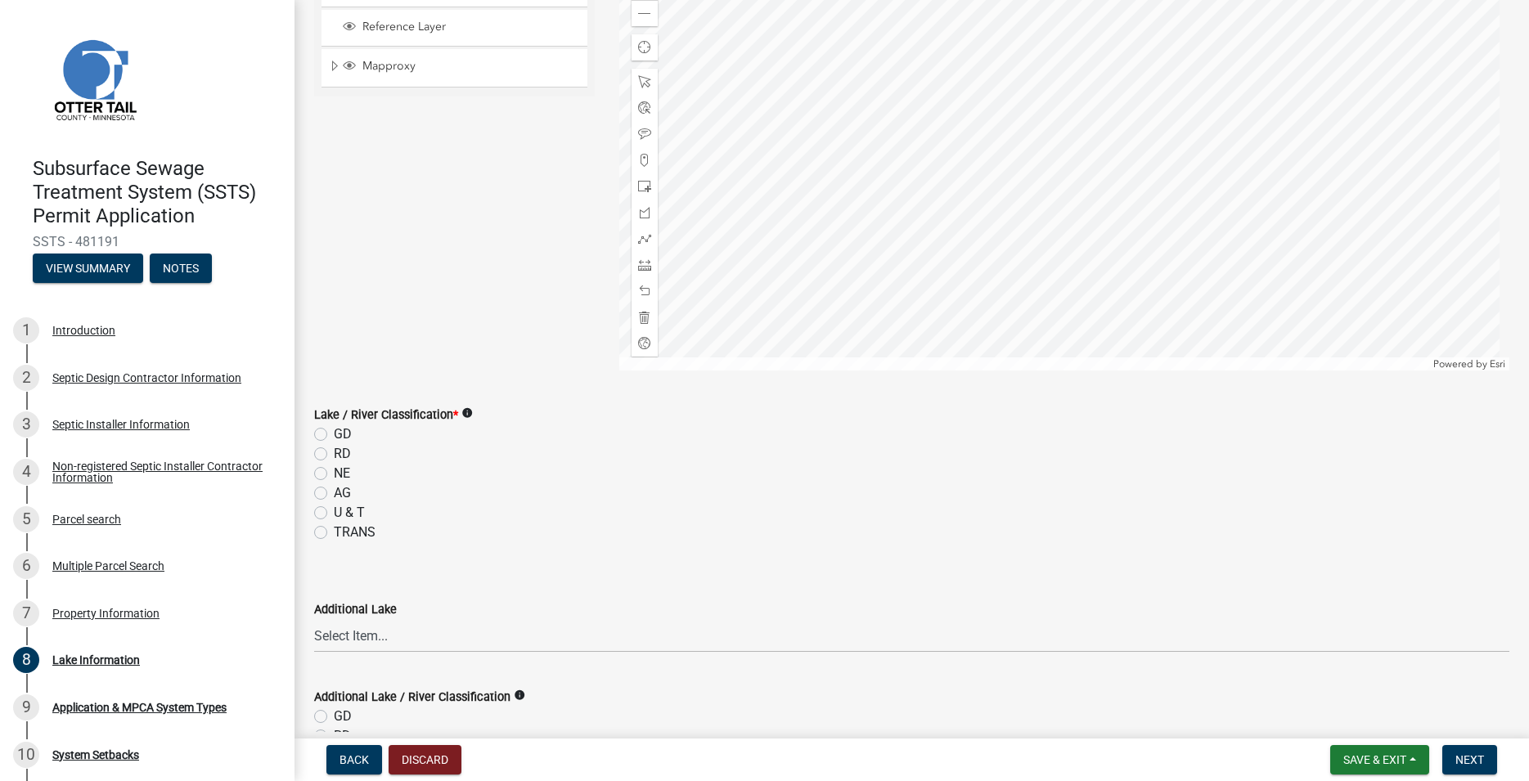
click at [334, 475] on label "NE" at bounding box center [342, 474] width 16 height 20
click at [334, 475] on input "NE" at bounding box center [339, 469] width 11 height 11
radio input "true"
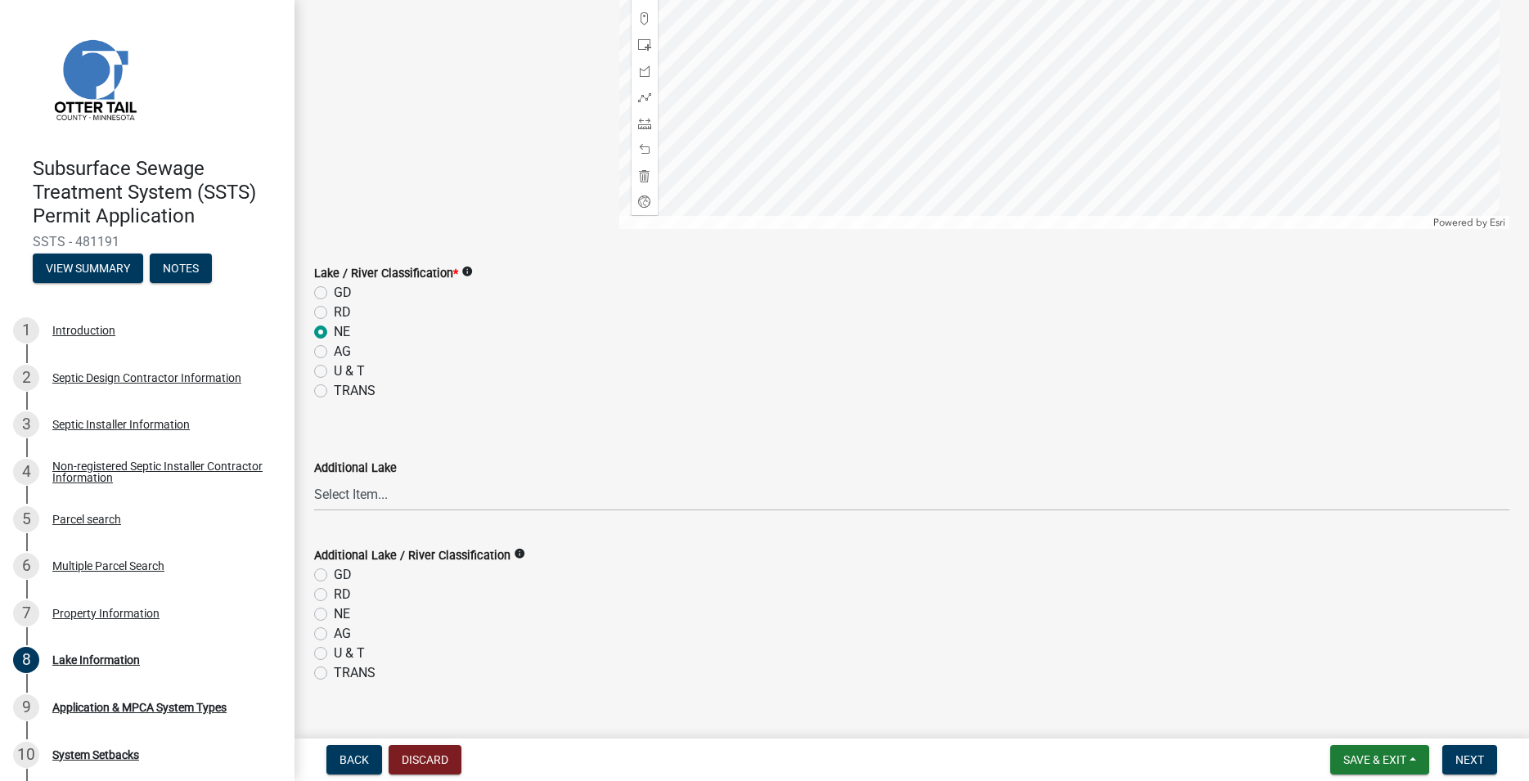
scroll to position [451, 0]
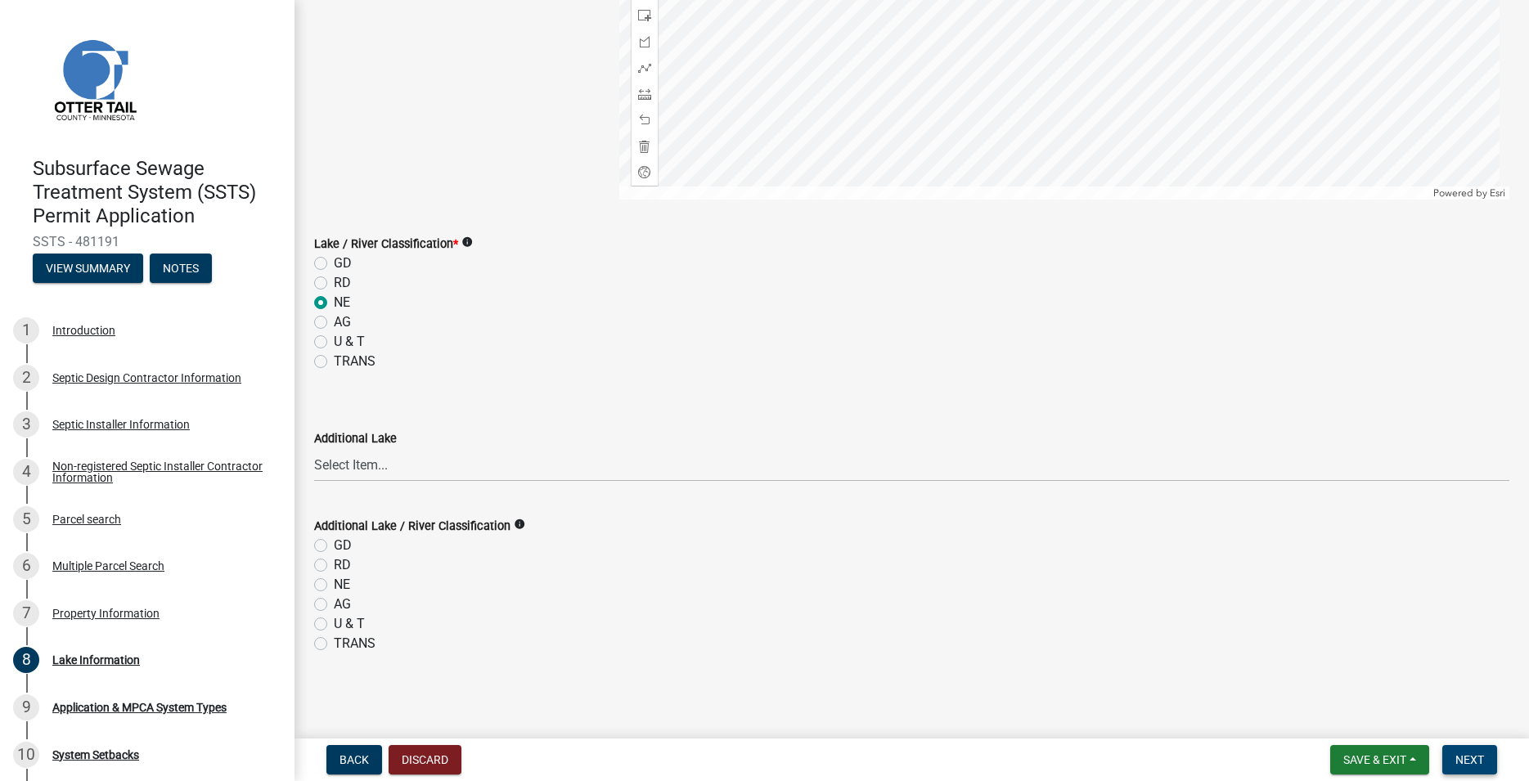
click at [1469, 763] on span "Next" at bounding box center [1470, 760] width 29 height 13
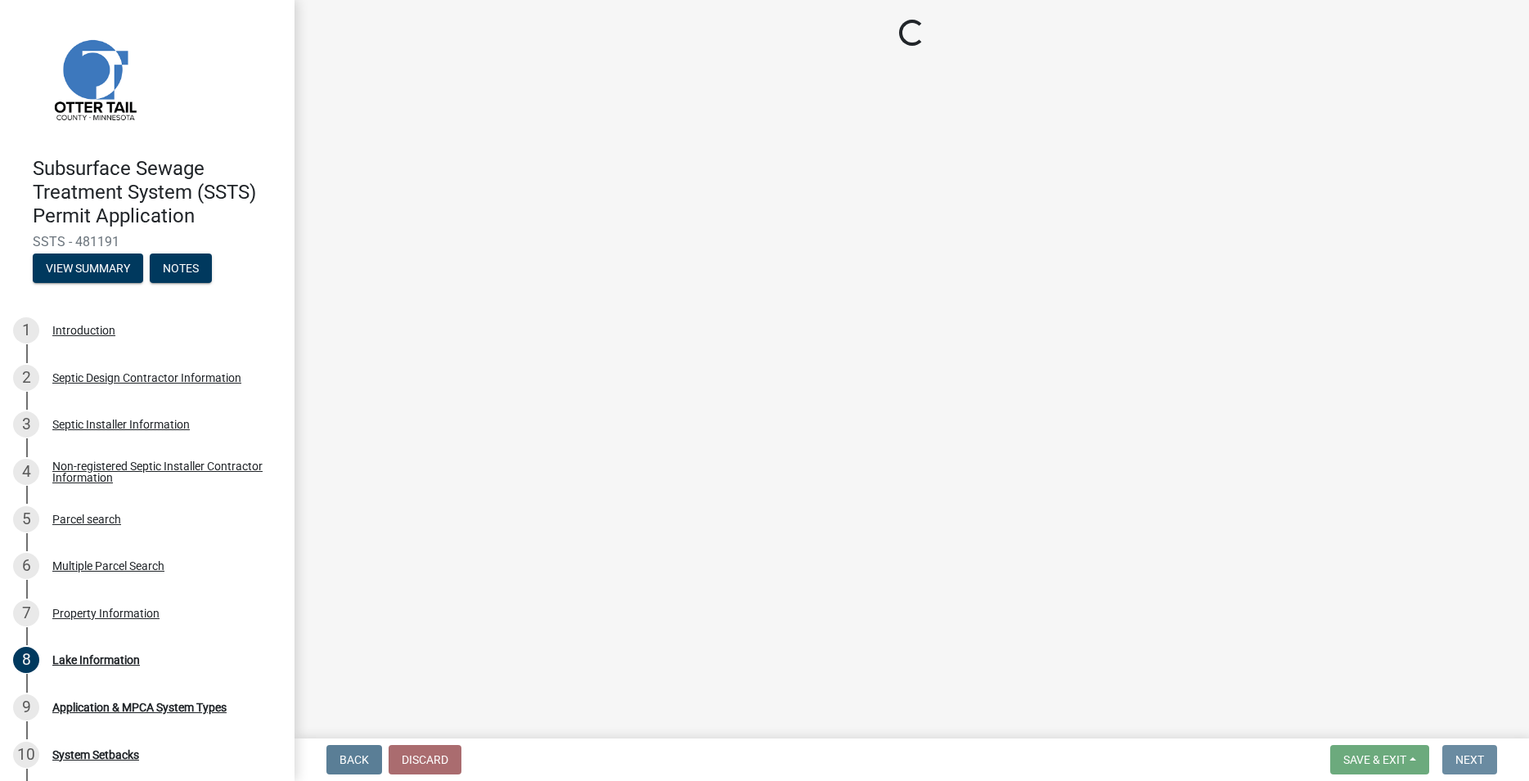
scroll to position [0, 0]
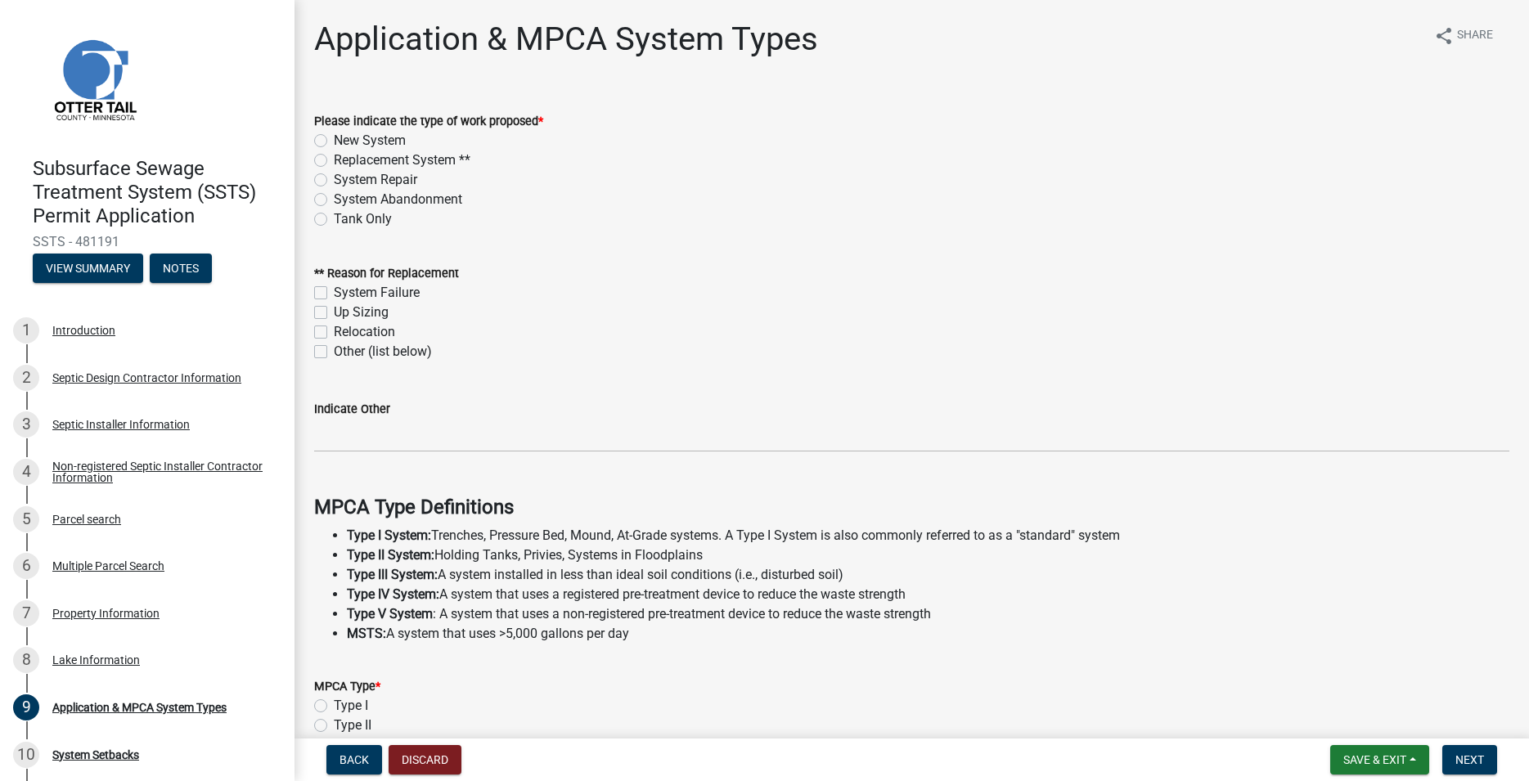
click at [334, 159] on label "Replacement System **" at bounding box center [402, 161] width 137 height 20
click at [334, 159] on input "Replacement System **" at bounding box center [339, 156] width 11 height 11
radio input "true"
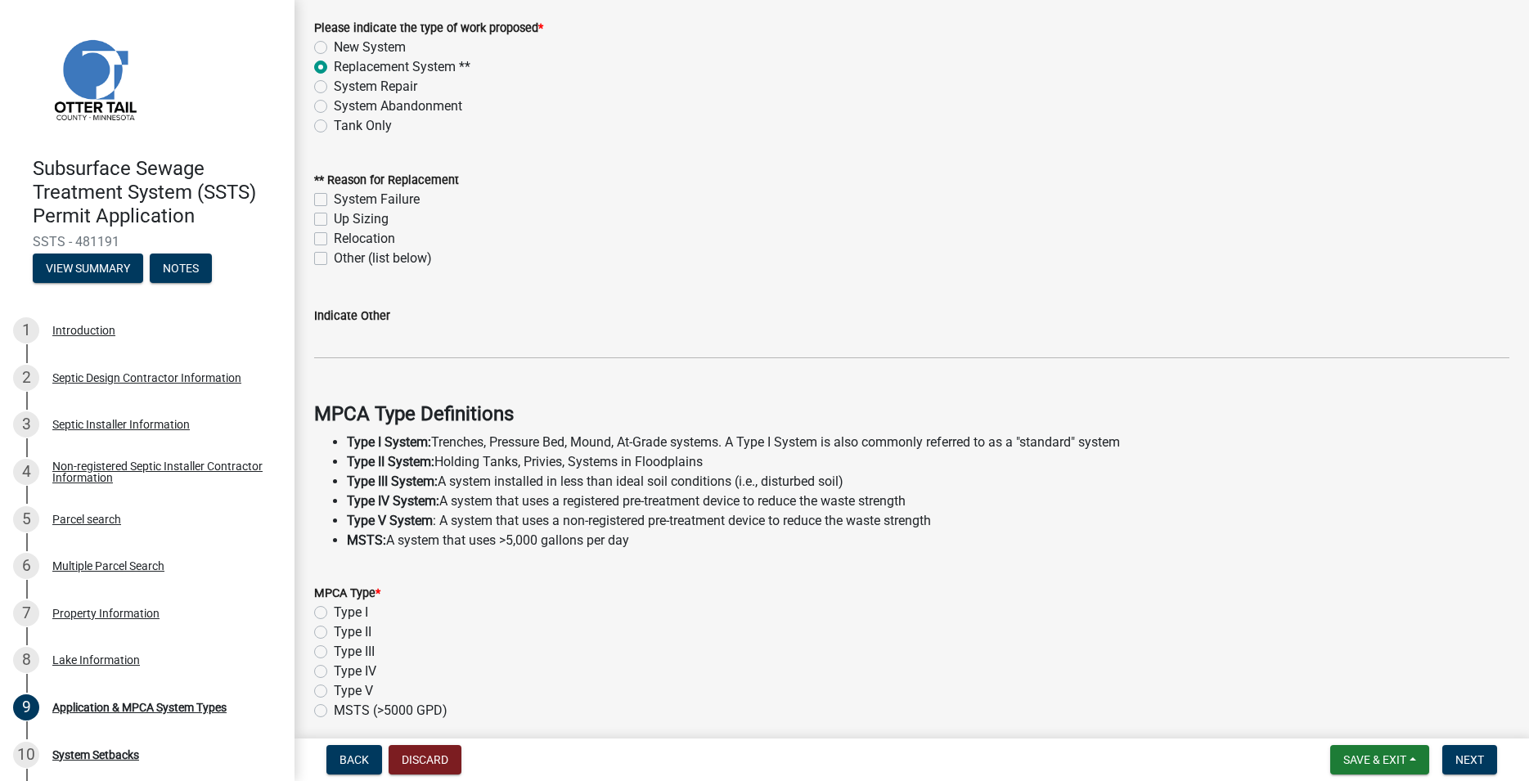
click at [334, 214] on label "Up Sizing" at bounding box center [361, 219] width 55 height 20
click at [334, 214] on input "Up Sizing" at bounding box center [339, 214] width 11 height 11
checkbox input "true"
checkbox input "false"
checkbox input "true"
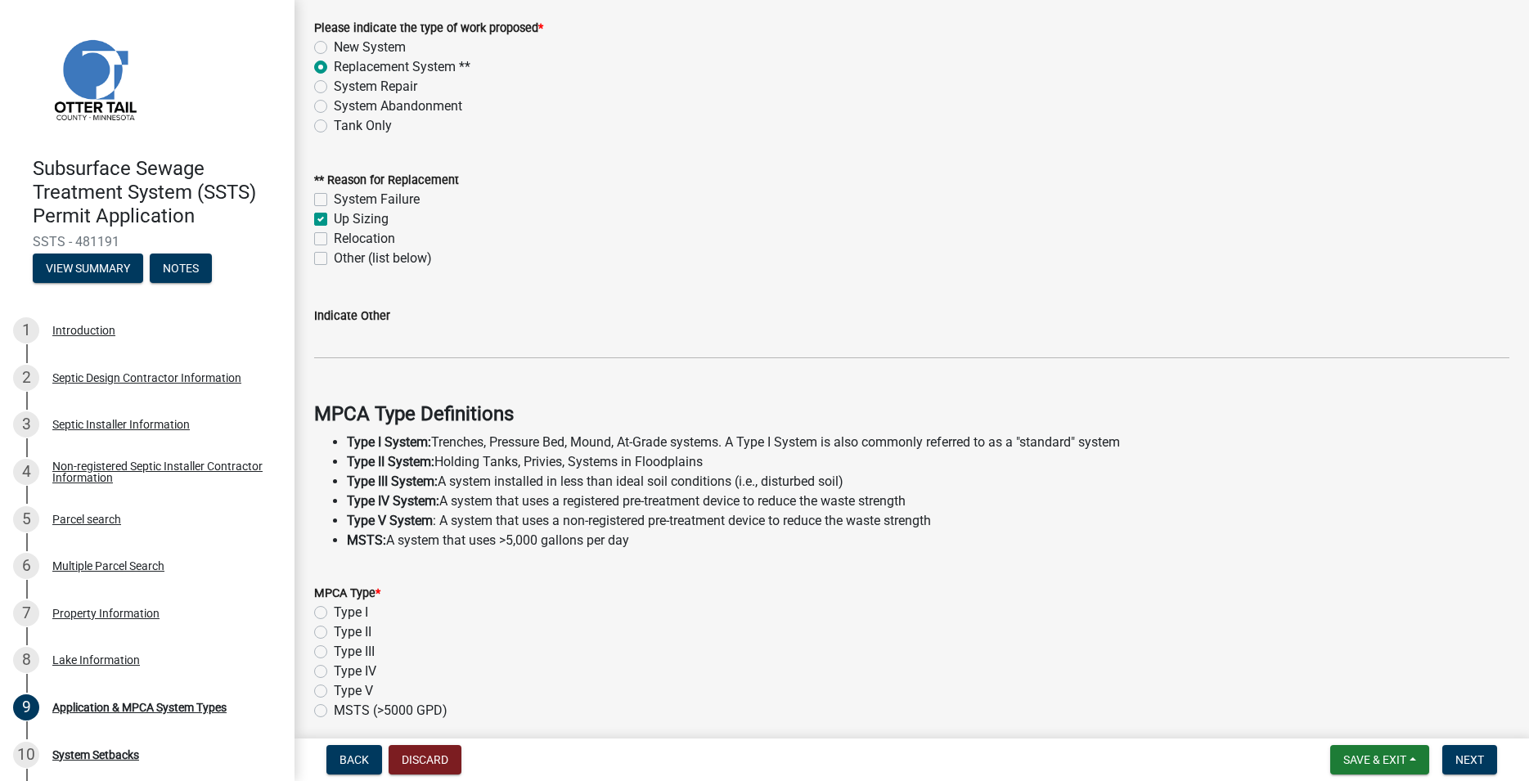
checkbox input "false"
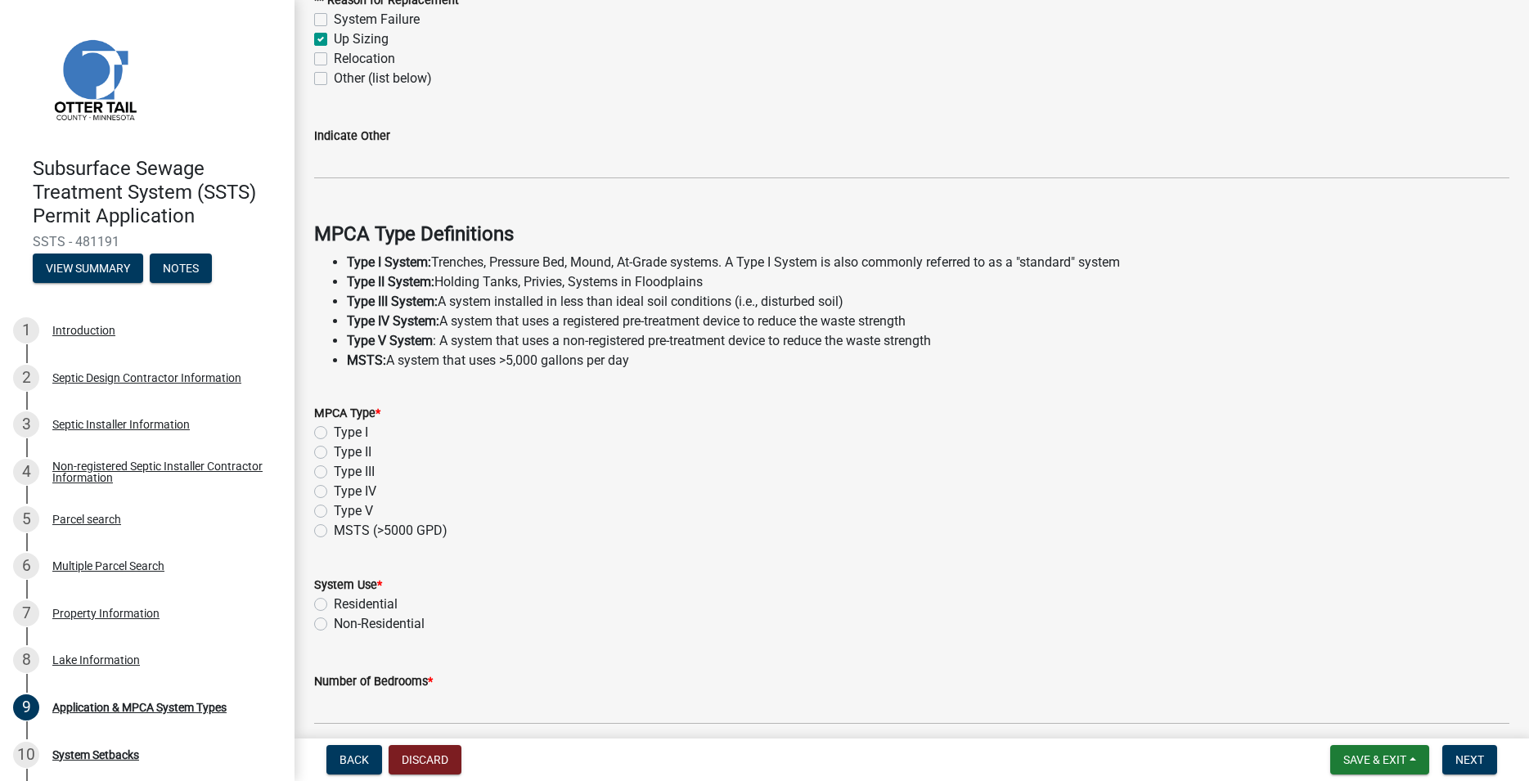
scroll to position [280, 0]
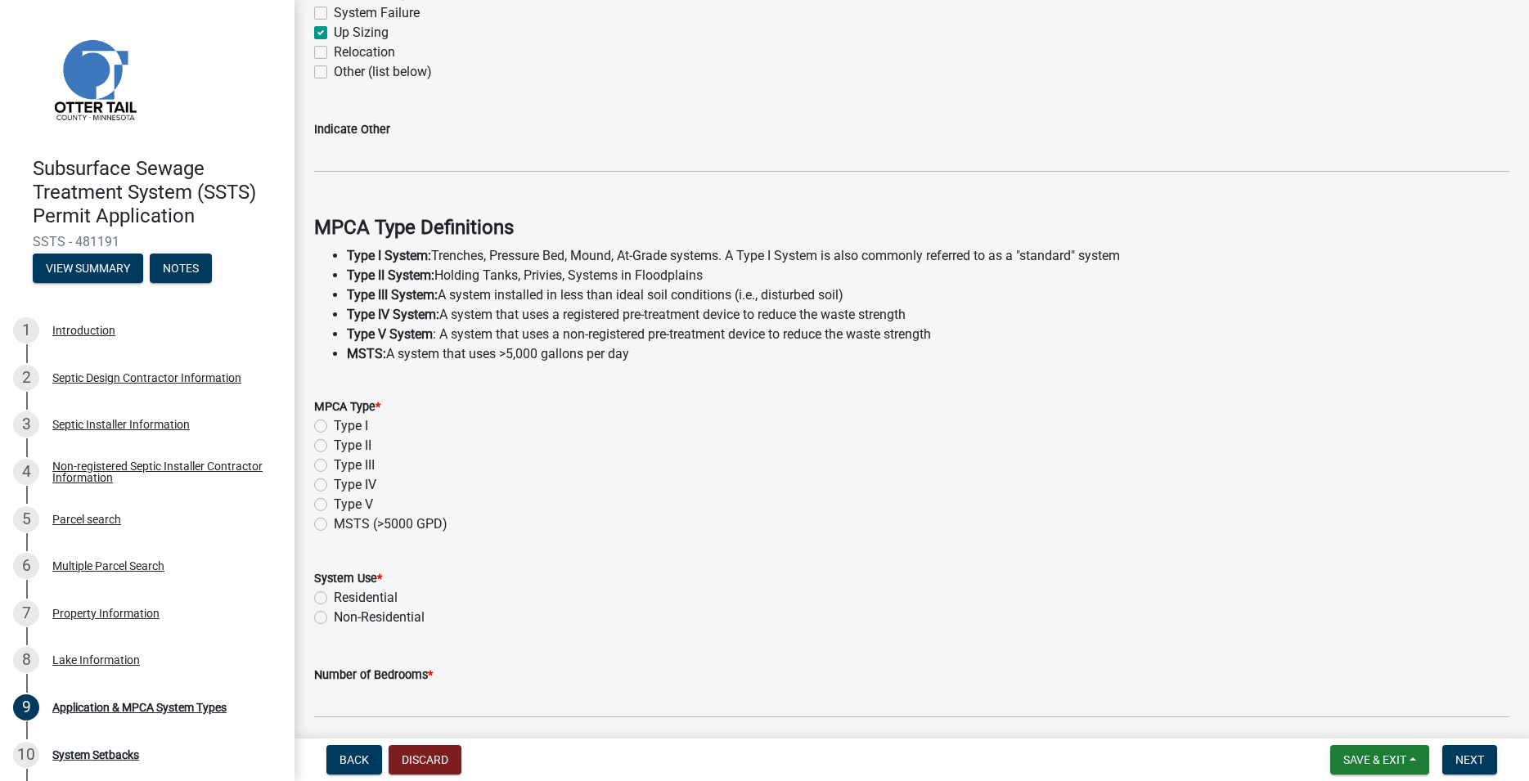
click at [334, 428] on label "Type I" at bounding box center [351, 426] width 34 height 20
click at [334, 427] on input "Type I" at bounding box center [339, 421] width 11 height 11
radio input "true"
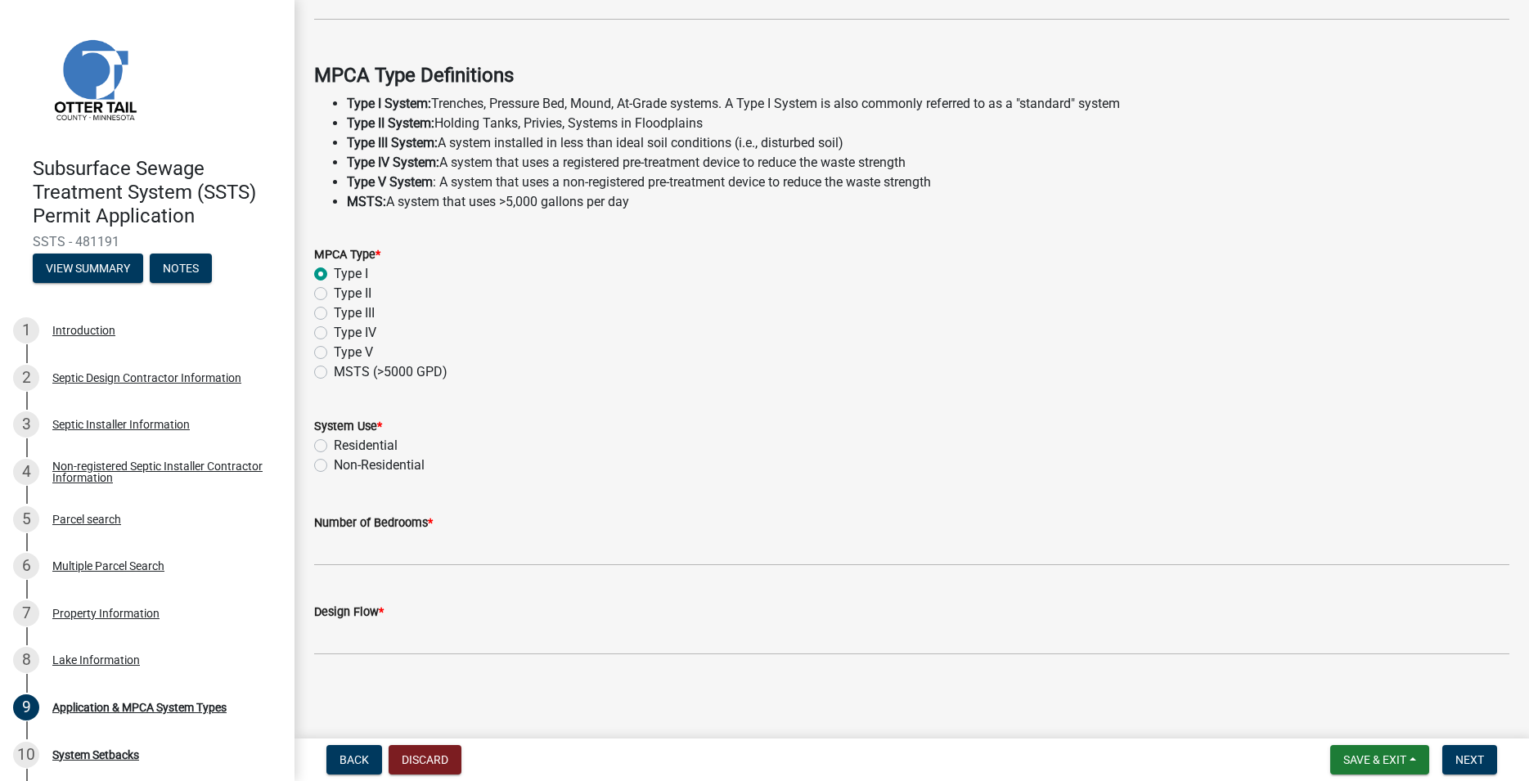
click at [334, 444] on label "Residential" at bounding box center [366, 446] width 64 height 20
click at [334, 444] on input "Residential" at bounding box center [339, 441] width 11 height 11
radio input "true"
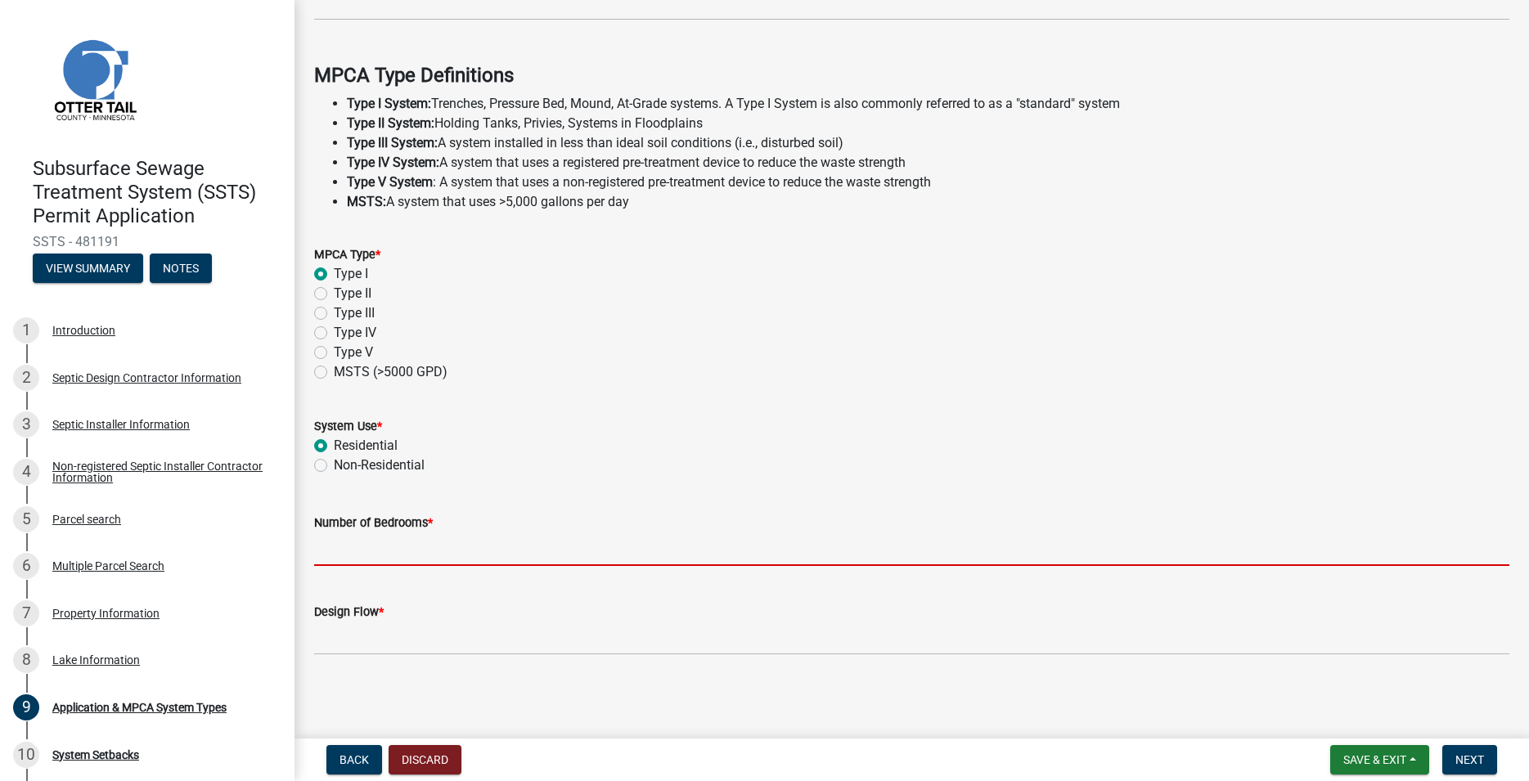
click at [364, 547] on input "Number of Bedrooms *" at bounding box center [911, 550] width 1195 height 34
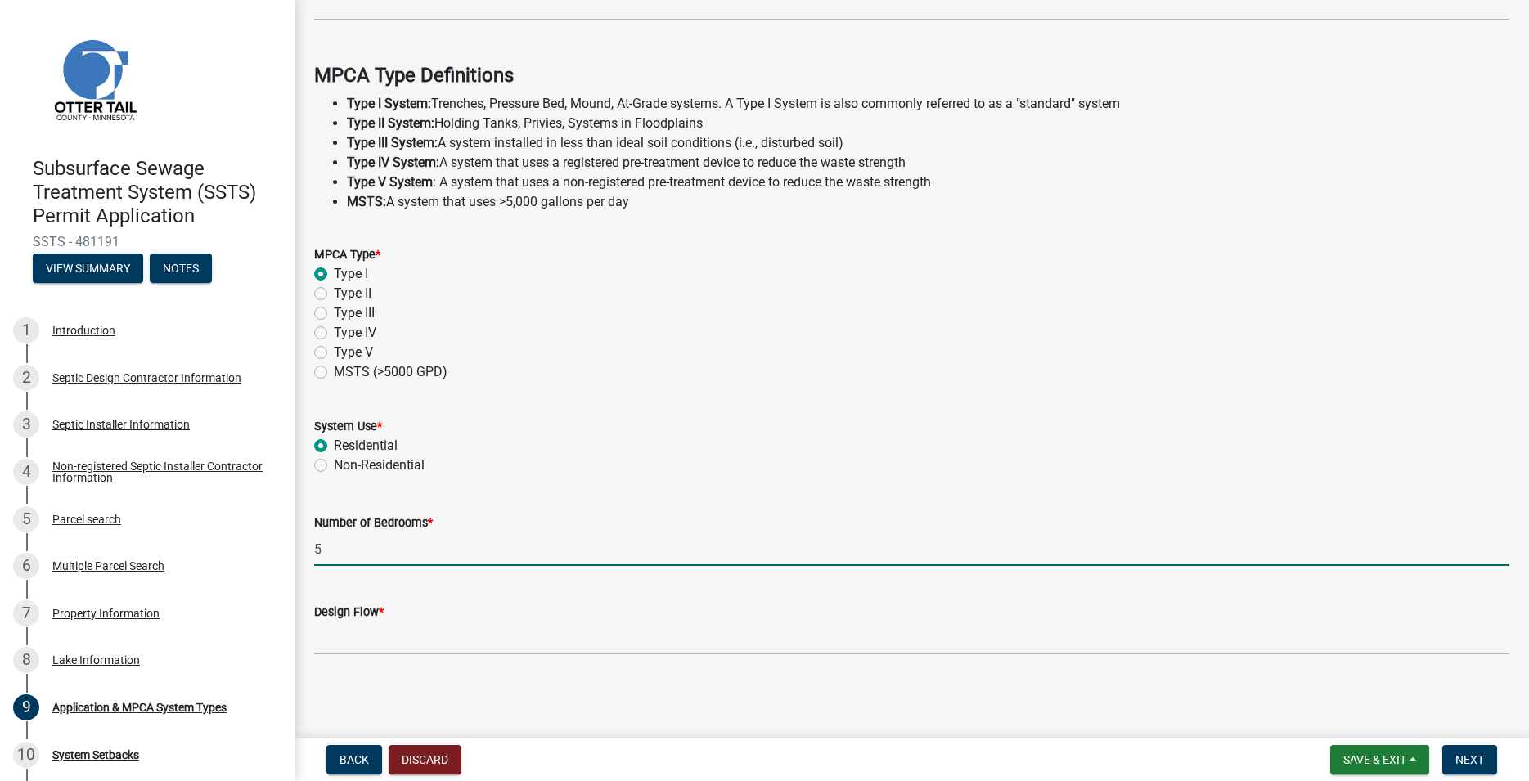
type input "5"
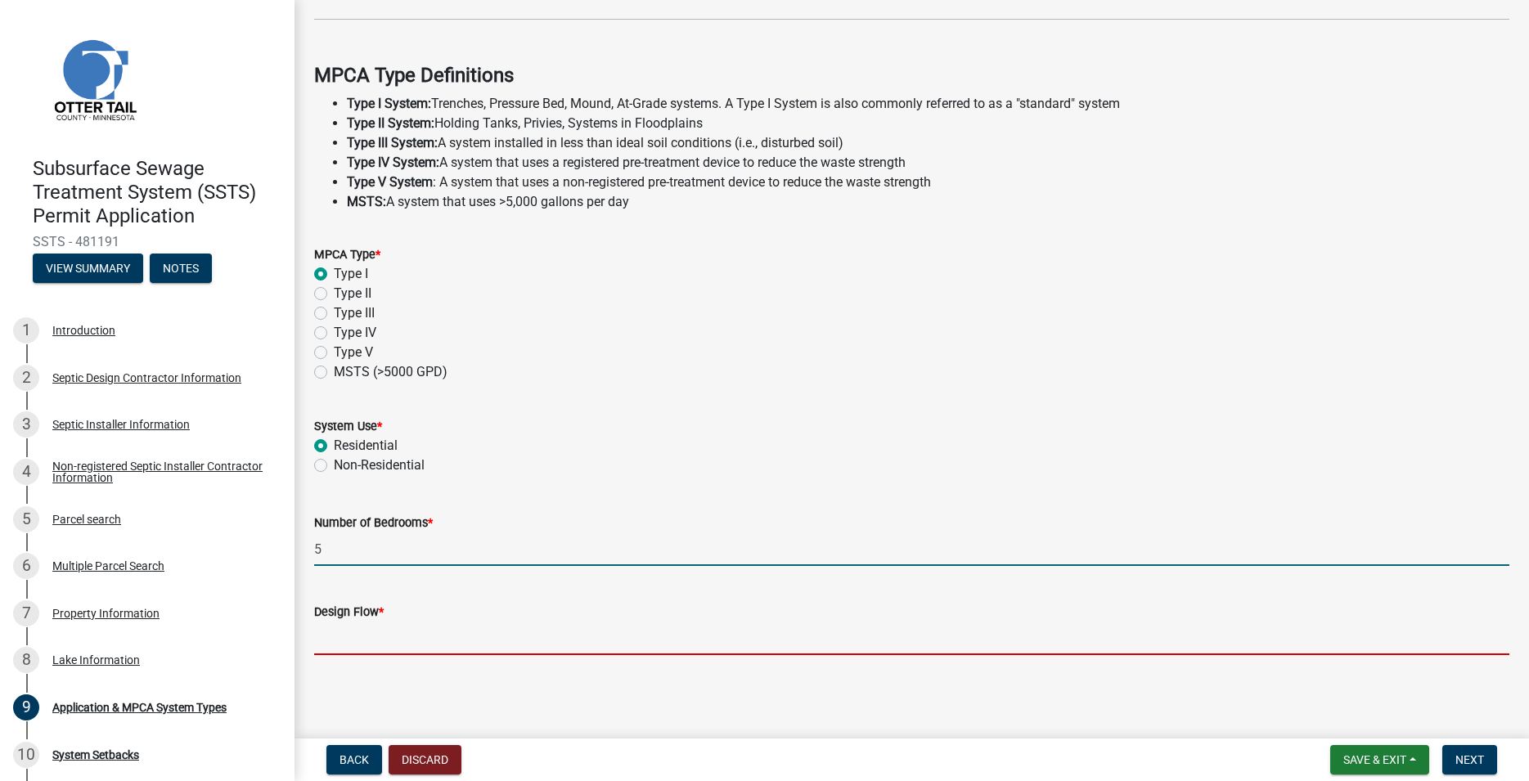
click at [338, 632] on input "Design Flow *" at bounding box center [911, 639] width 1195 height 34
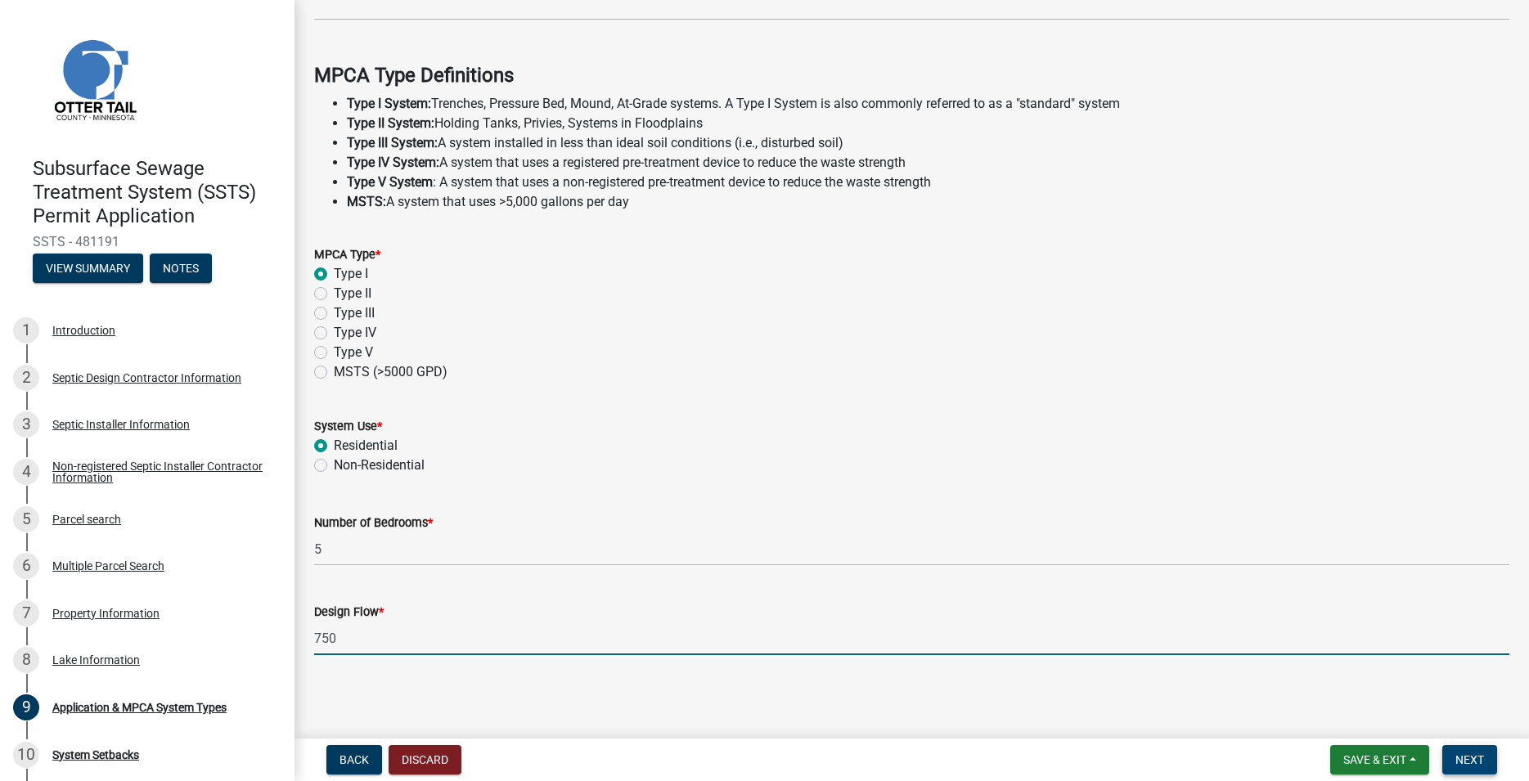
type input "750"
click at [1457, 757] on span "Next" at bounding box center [1470, 760] width 29 height 13
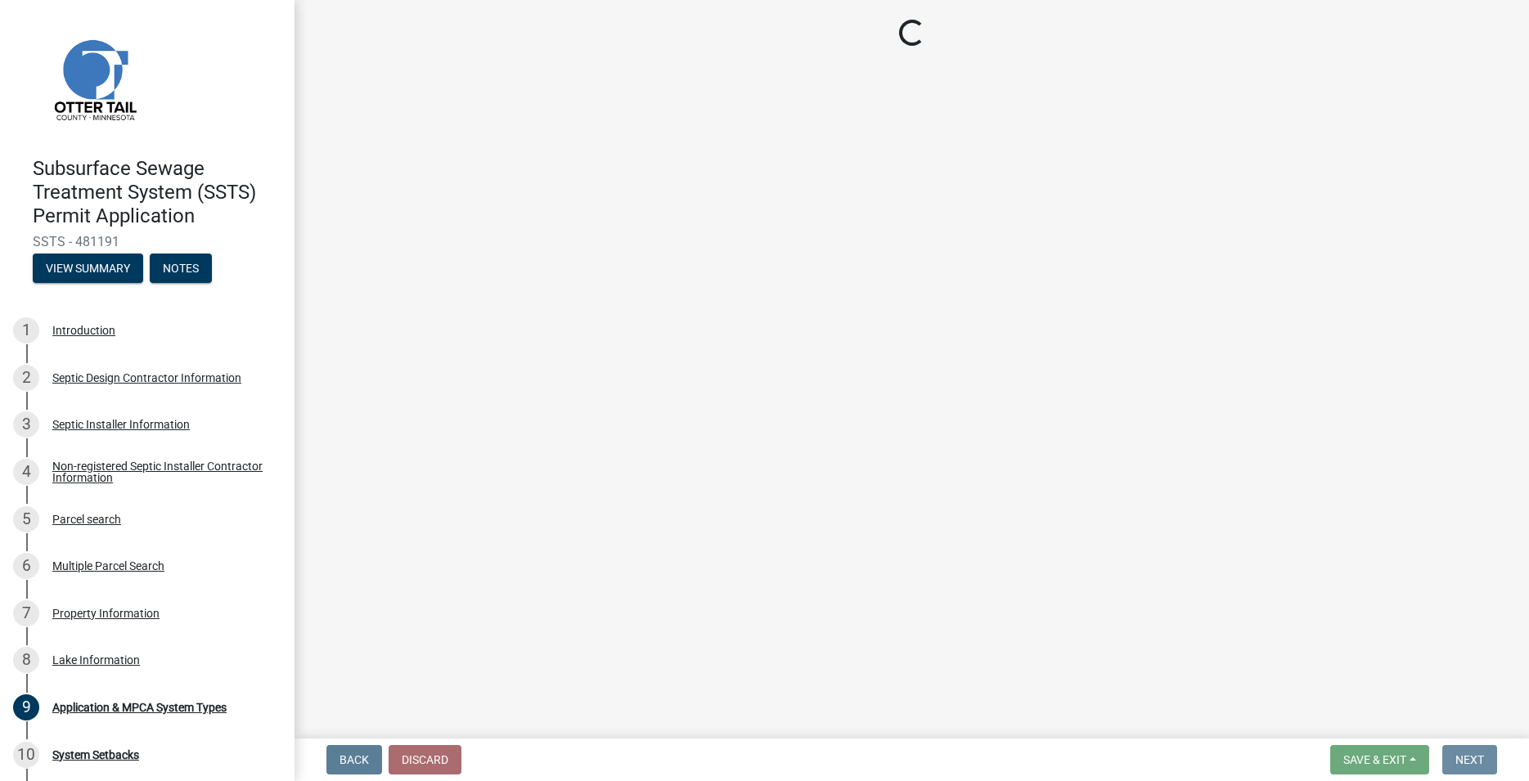
scroll to position [0, 0]
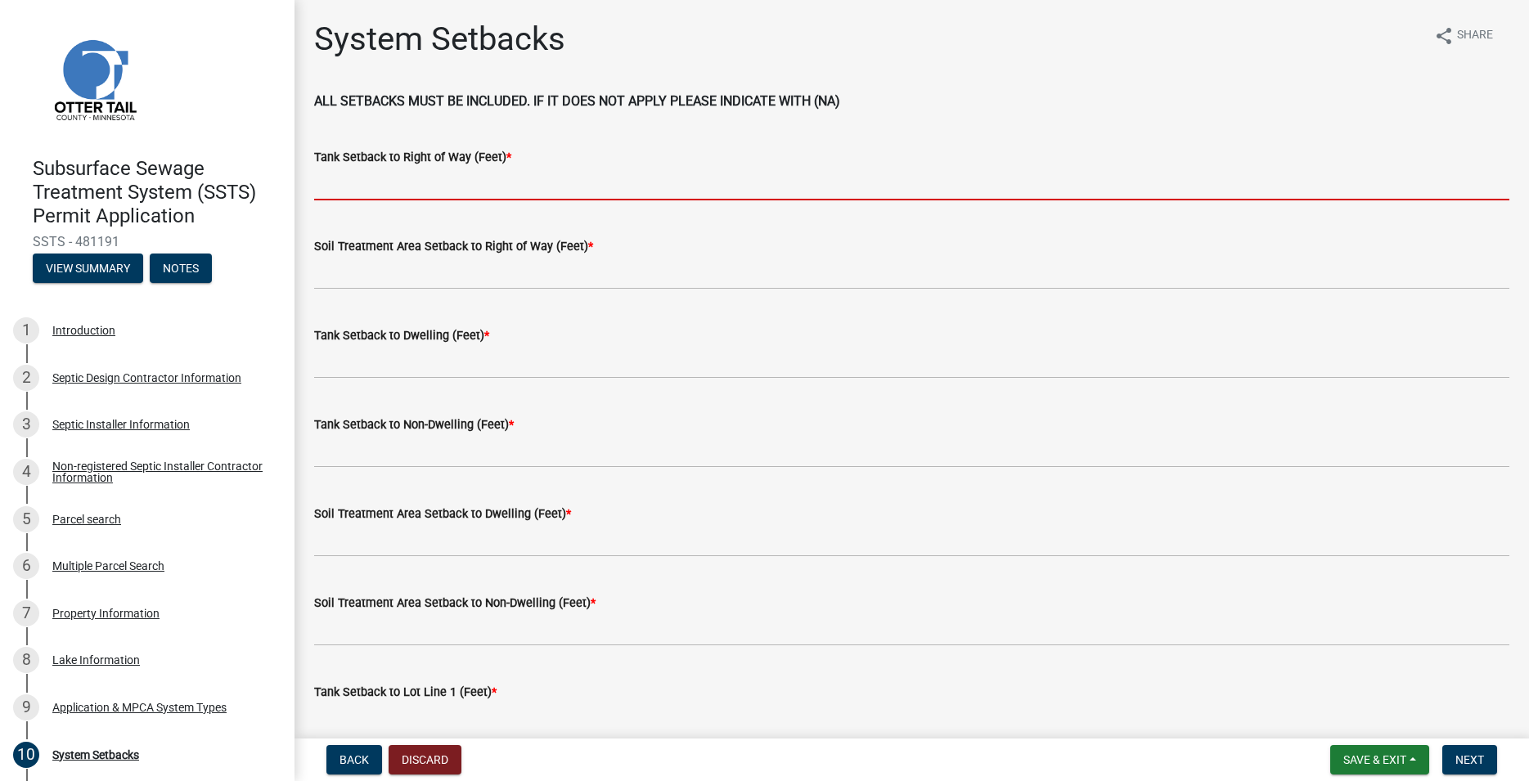
click at [345, 187] on input "Tank Setback to Right of Way (Feet) *" at bounding box center [911, 184] width 1195 height 34
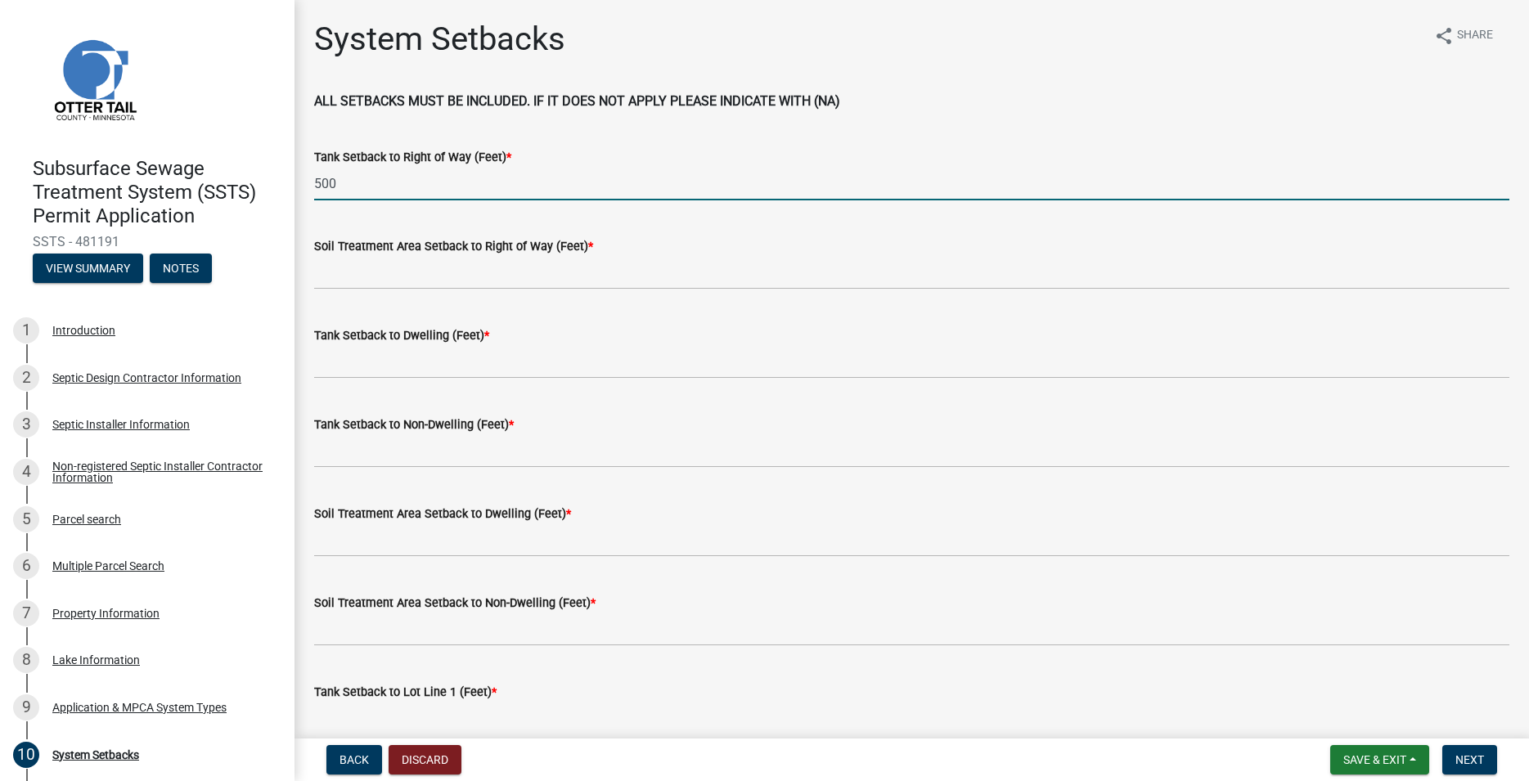
type input "500"
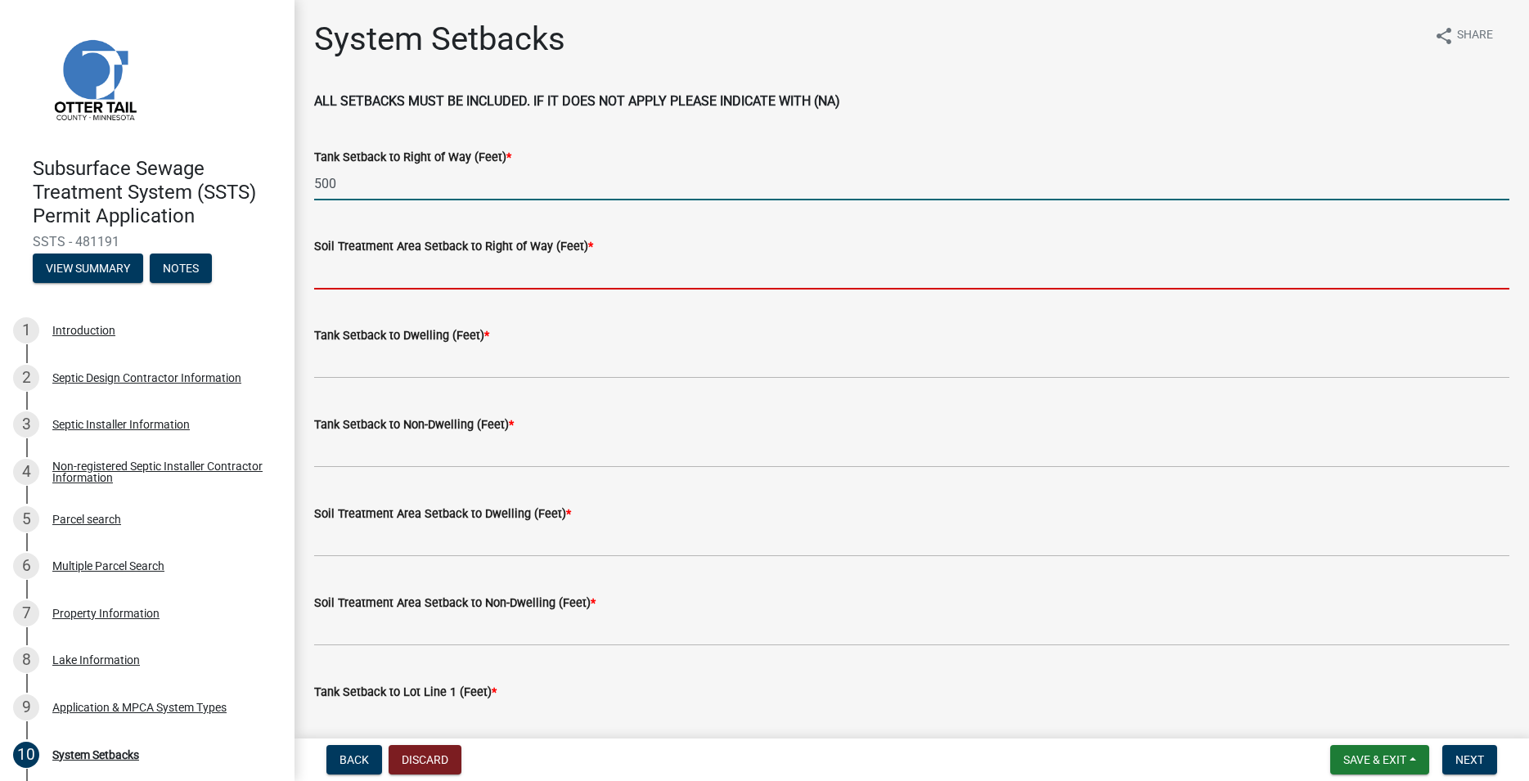
click at [347, 272] on input "Soil Treatment Area Setback to Right of Way (Feet) *" at bounding box center [911, 273] width 1195 height 34
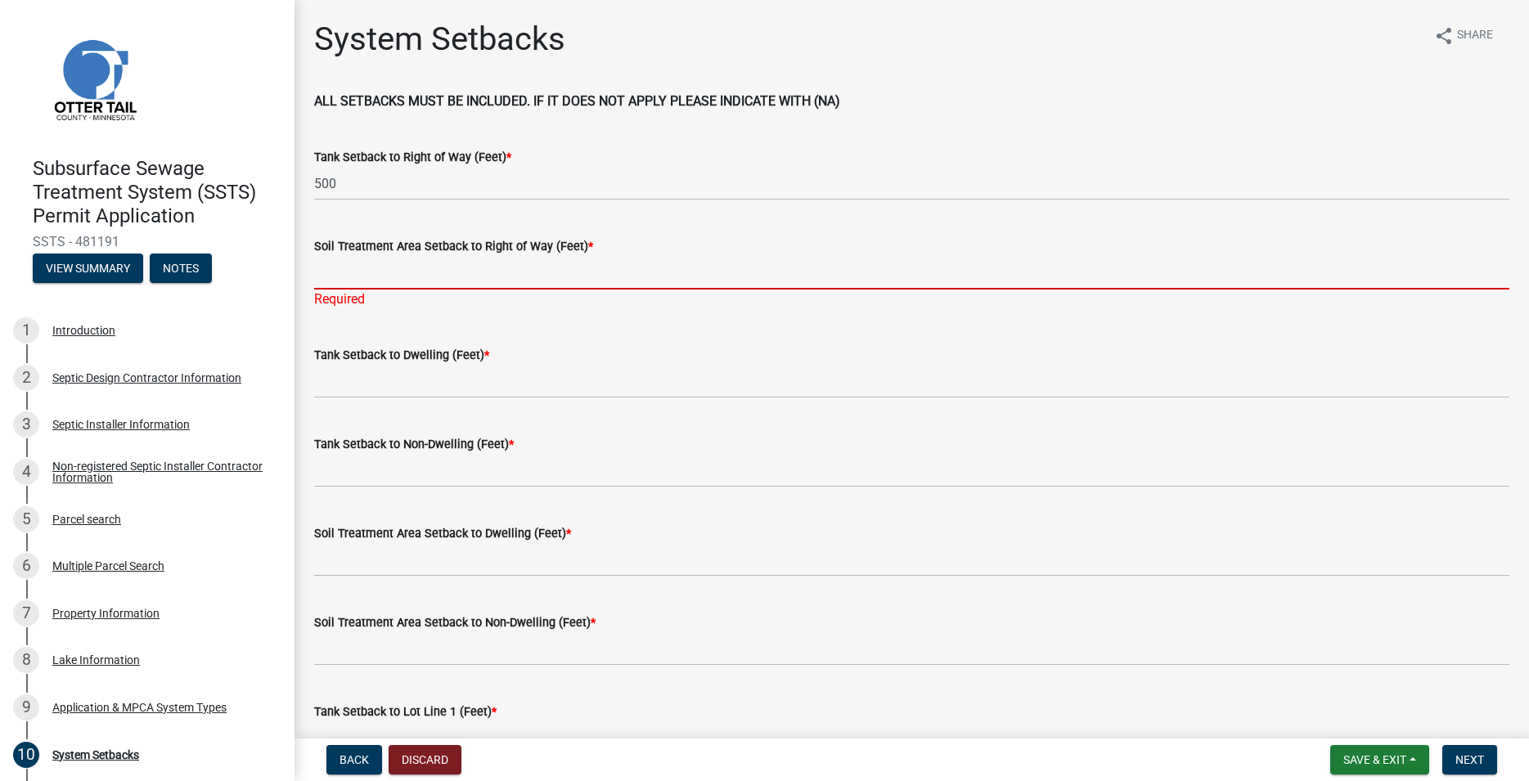
click at [389, 271] on input "Soil Treatment Area Setback to Right of Way (Feet) *" at bounding box center [911, 273] width 1195 height 34
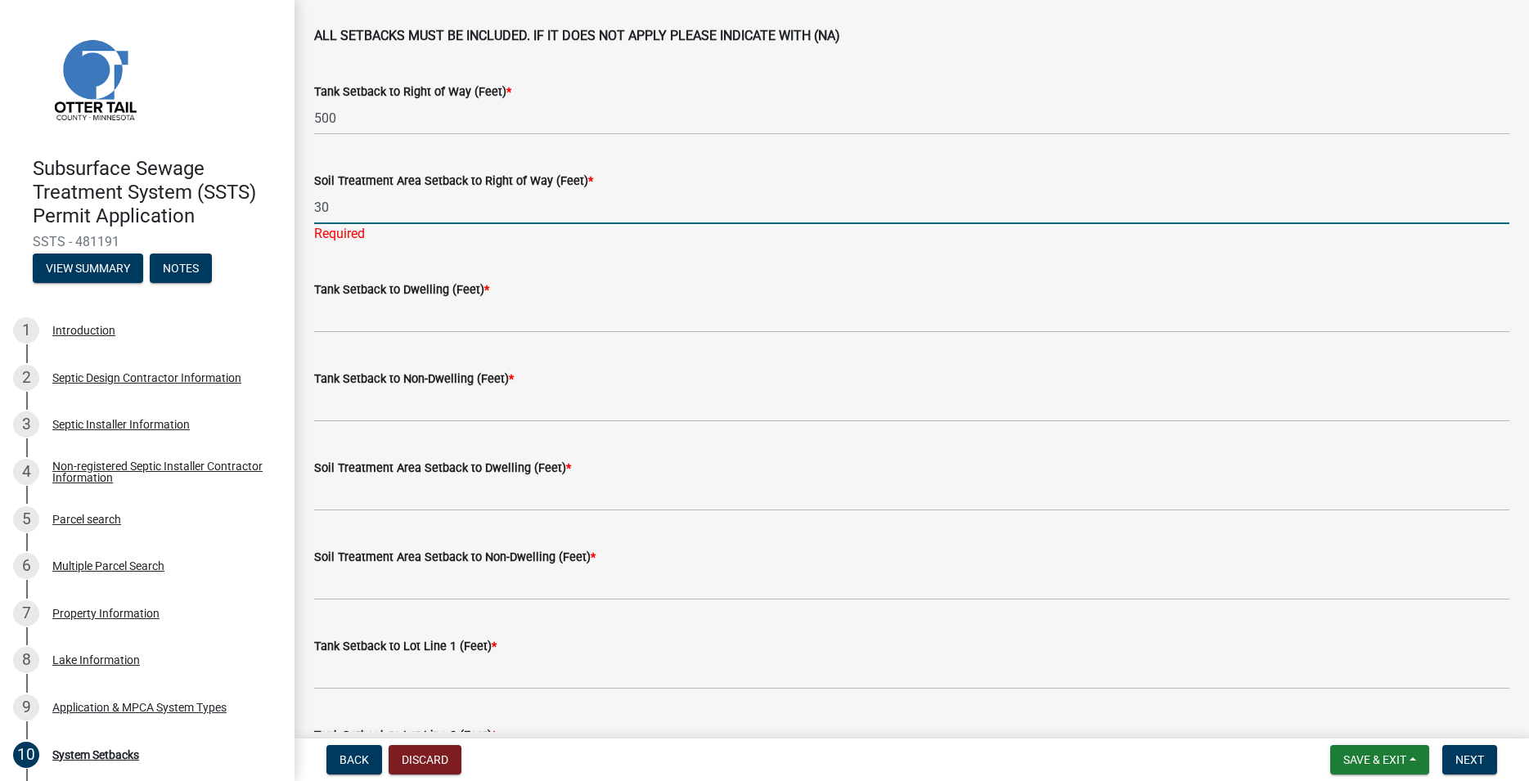
scroll to position [93, 0]
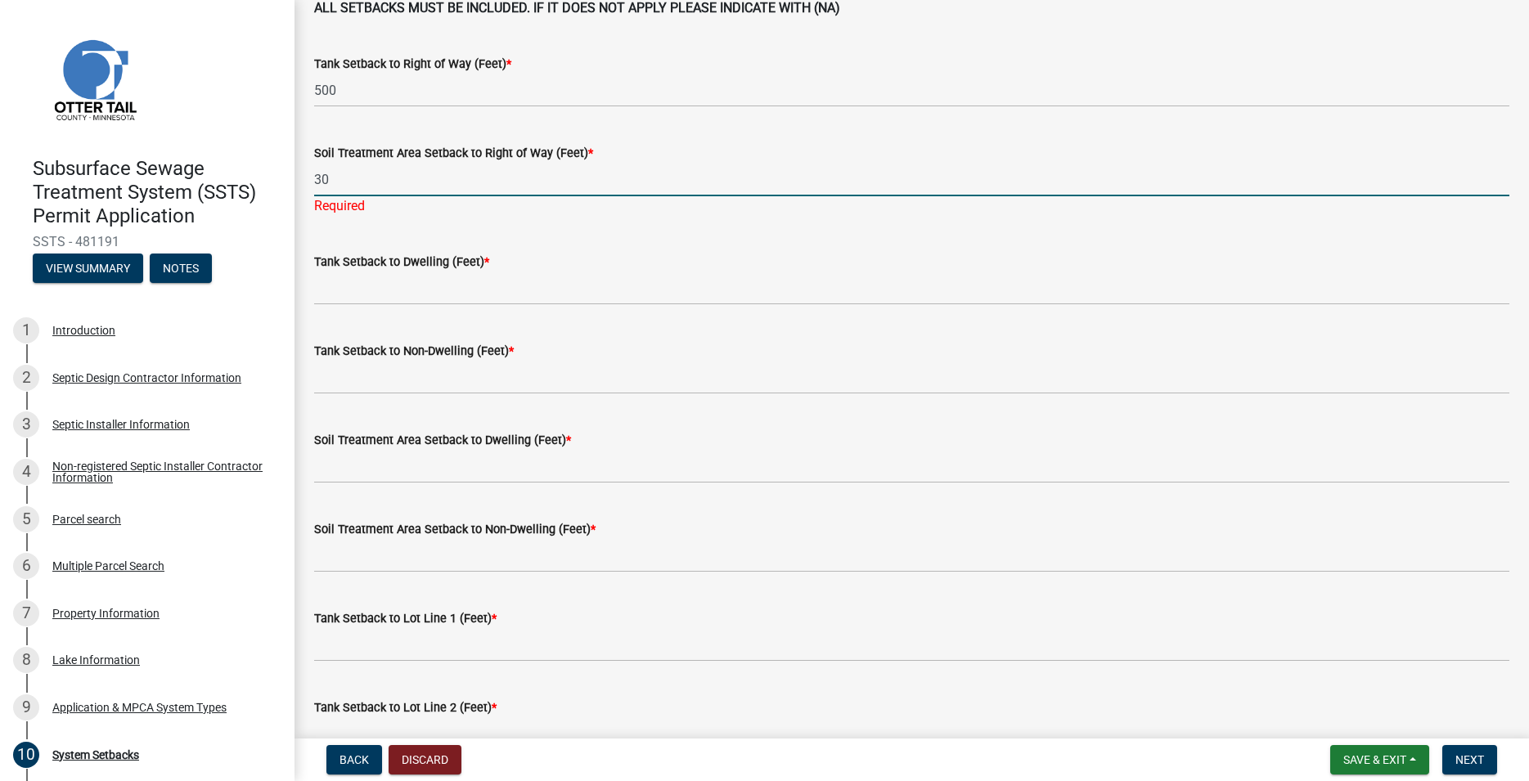
type input "30"
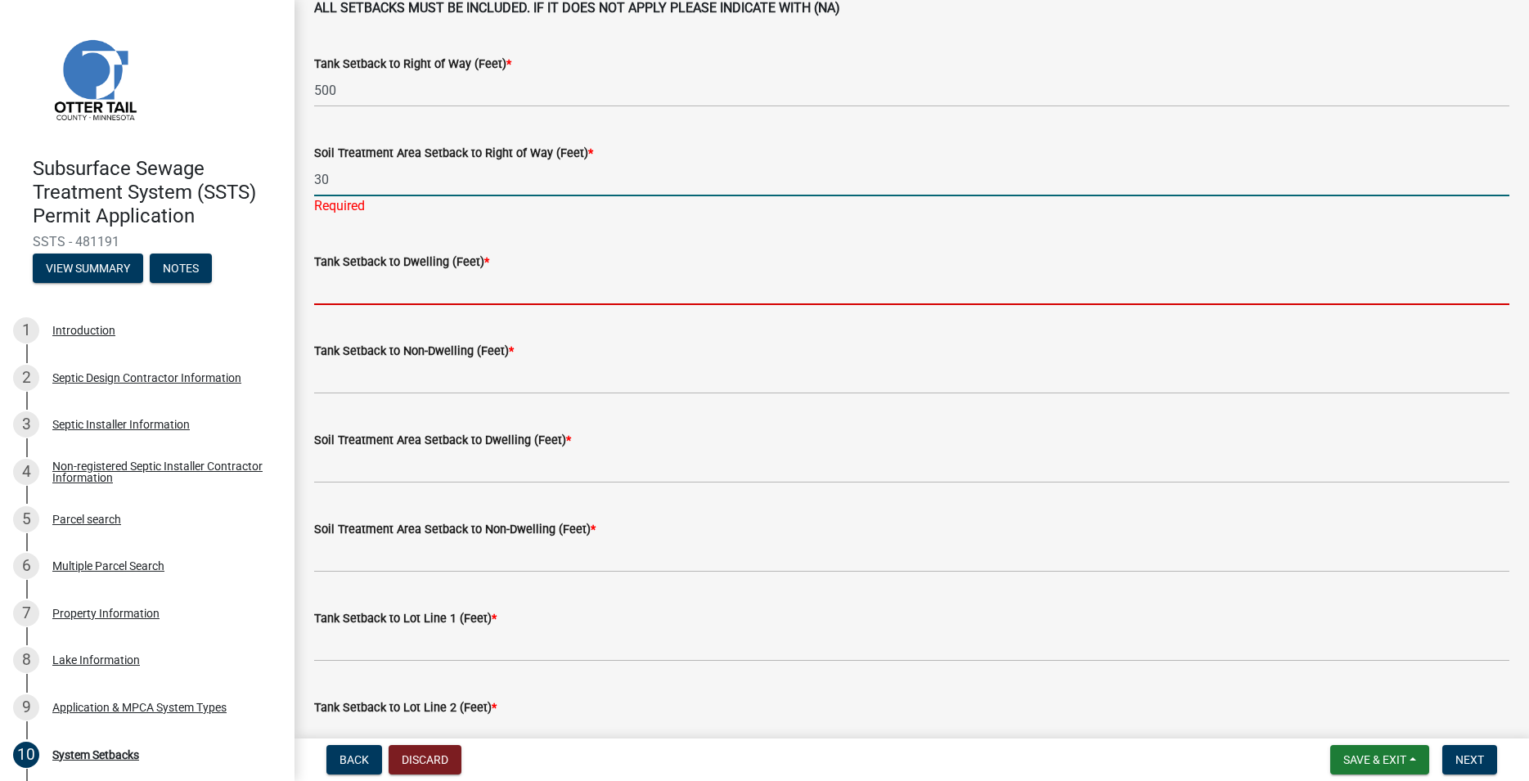
click at [412, 290] on input "Tank Setback to Dwelling (Feet) *" at bounding box center [911, 289] width 1195 height 34
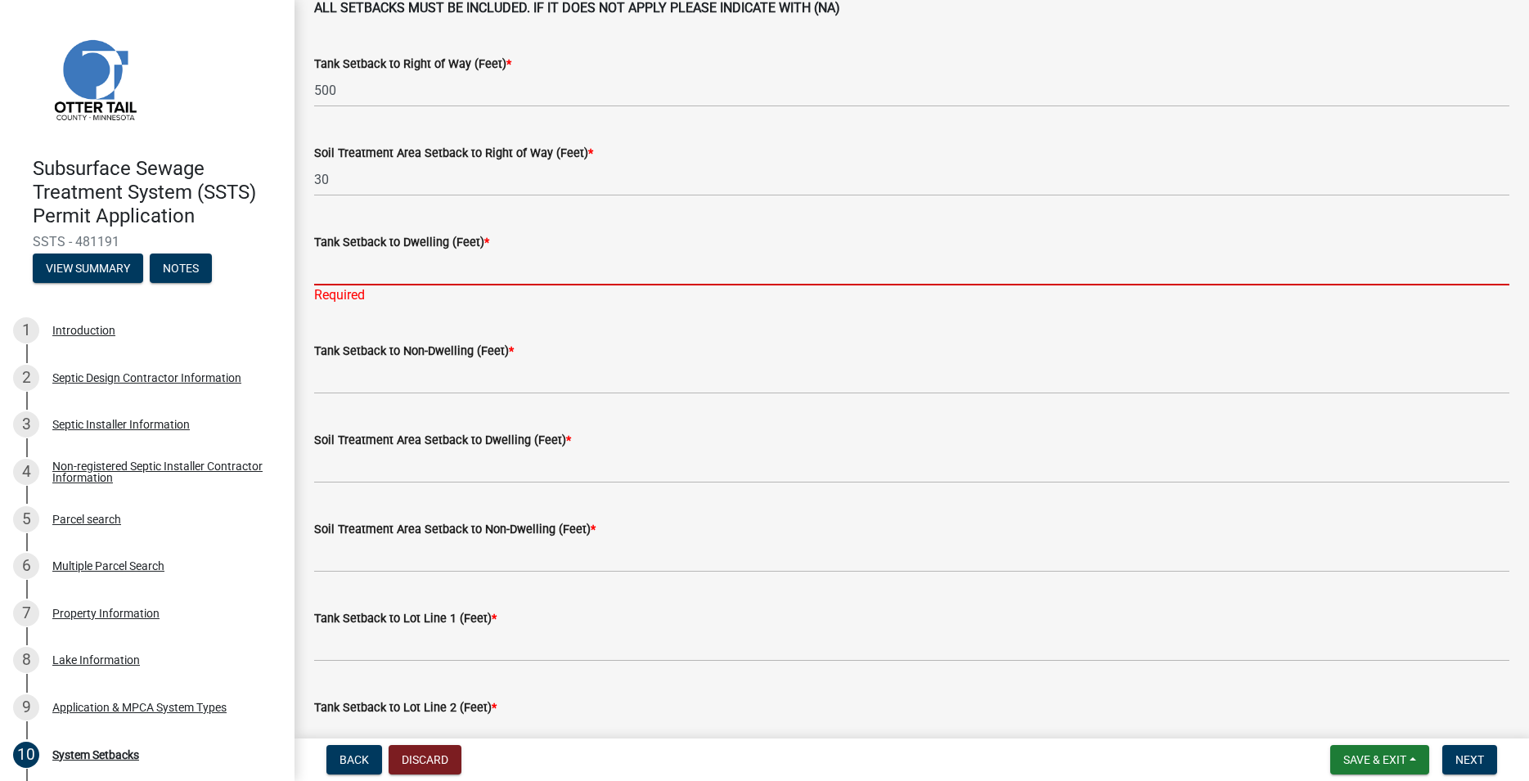
click at [345, 278] on input "Tank Setback to Dwelling (Feet) *" at bounding box center [911, 269] width 1195 height 34
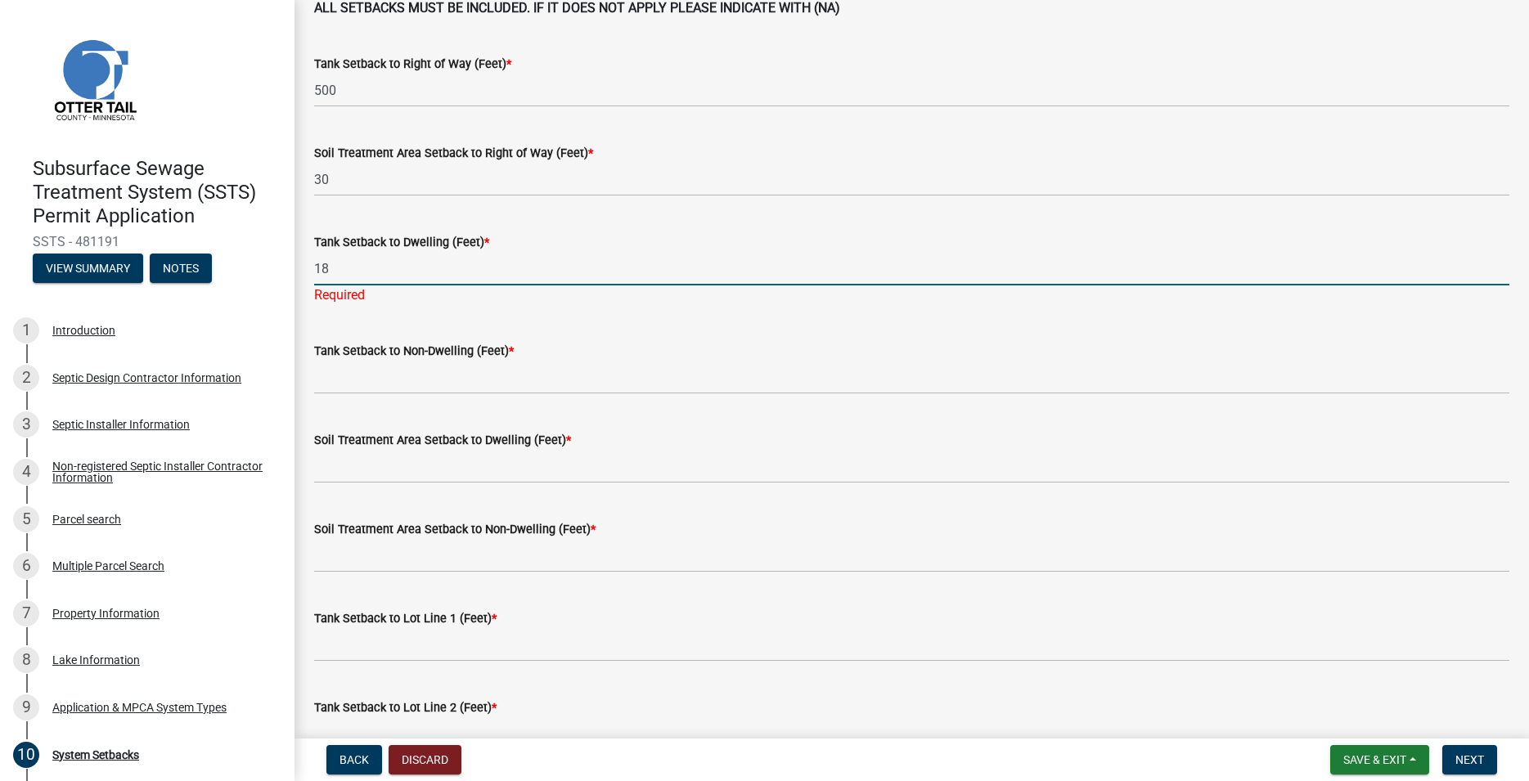
type input "18"
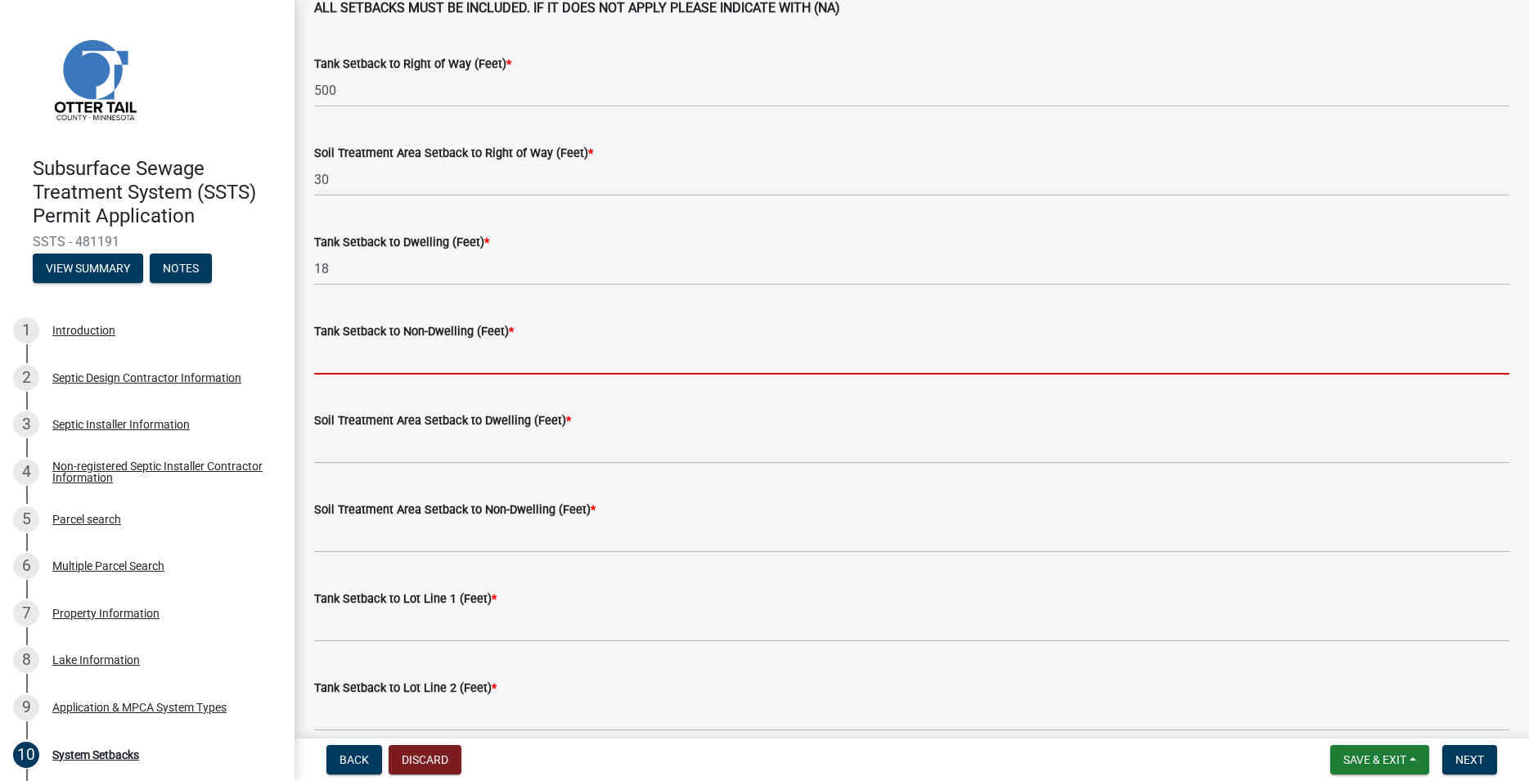
click at [352, 368] on input "Tank Setback to Non-Dwelling (Feet) *" at bounding box center [911, 358] width 1195 height 34
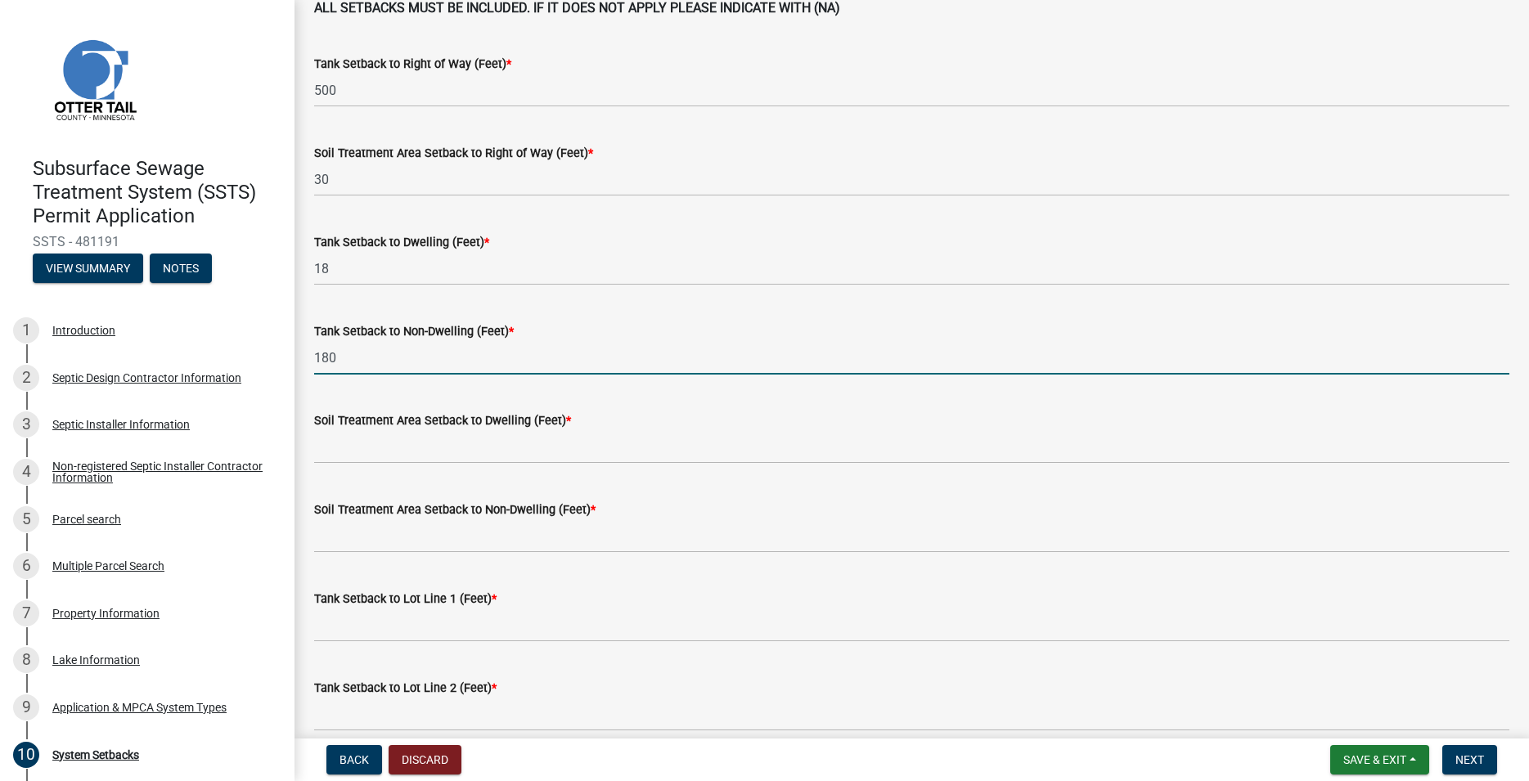
type input "180"
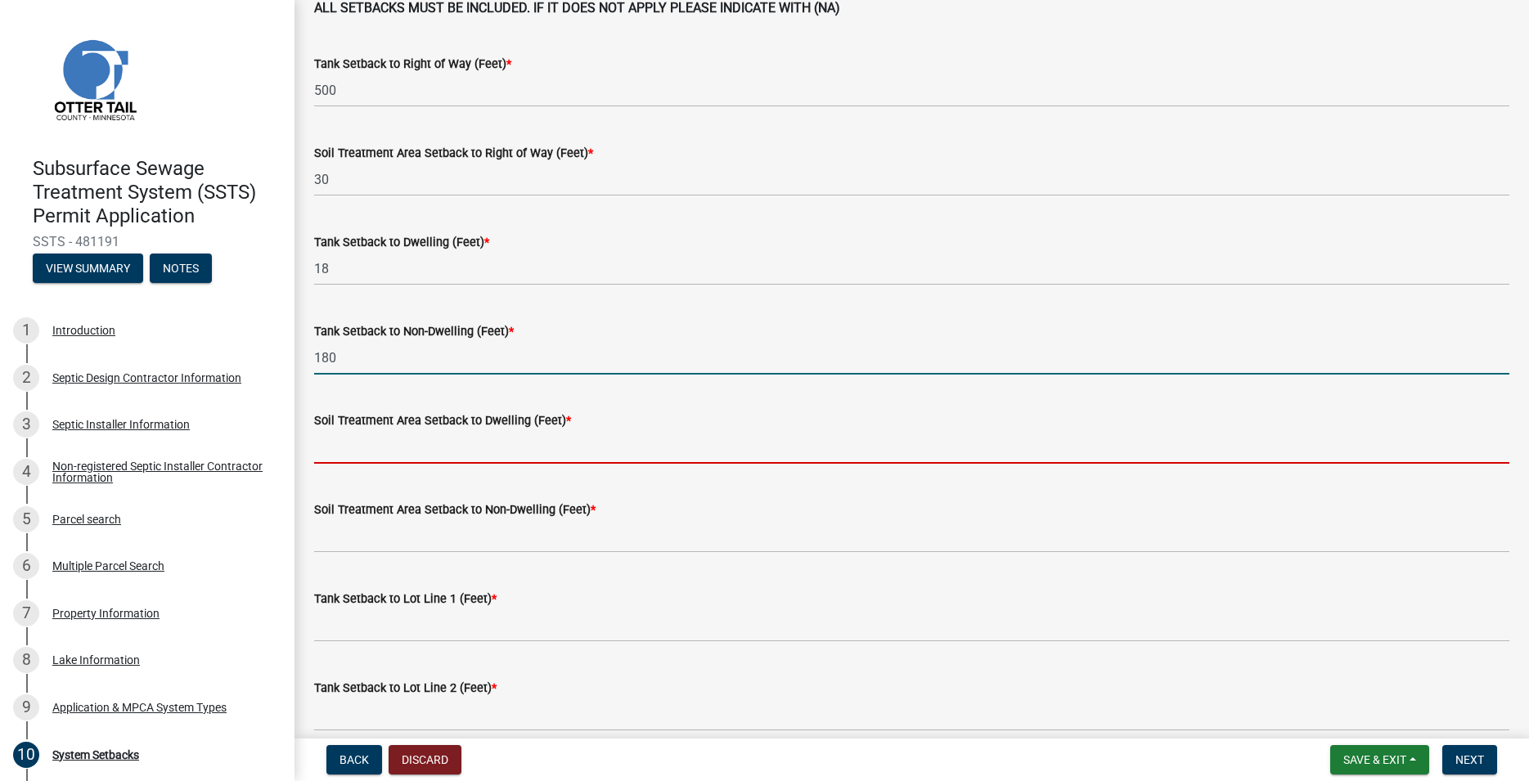
click at [373, 446] on input "Soil Treatment Area Setback to Dwelling (Feet) *" at bounding box center [911, 447] width 1195 height 34
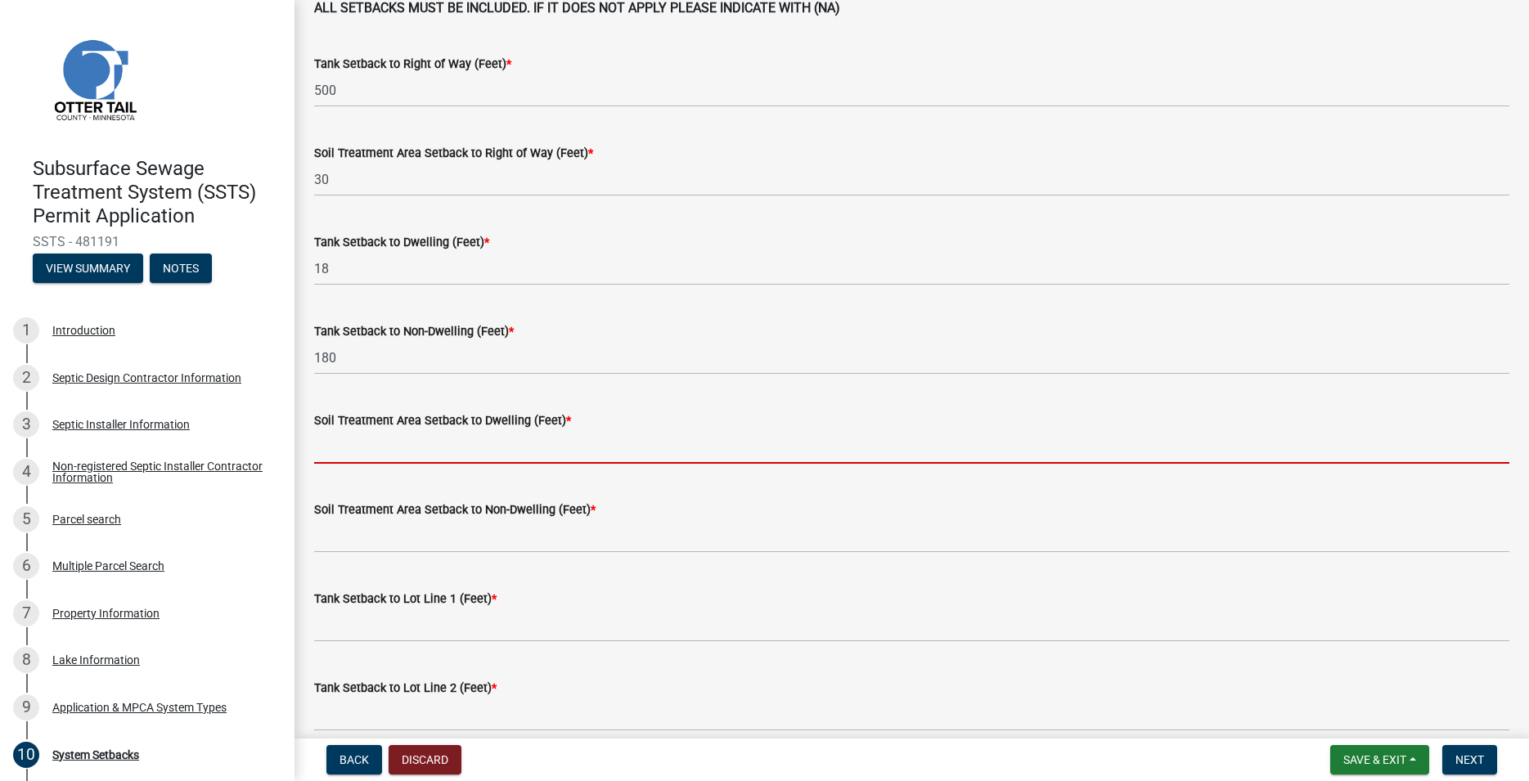
click at [377, 448] on input "Soil Treatment Area Setback to Dwelling (Feet) *" at bounding box center [911, 447] width 1195 height 34
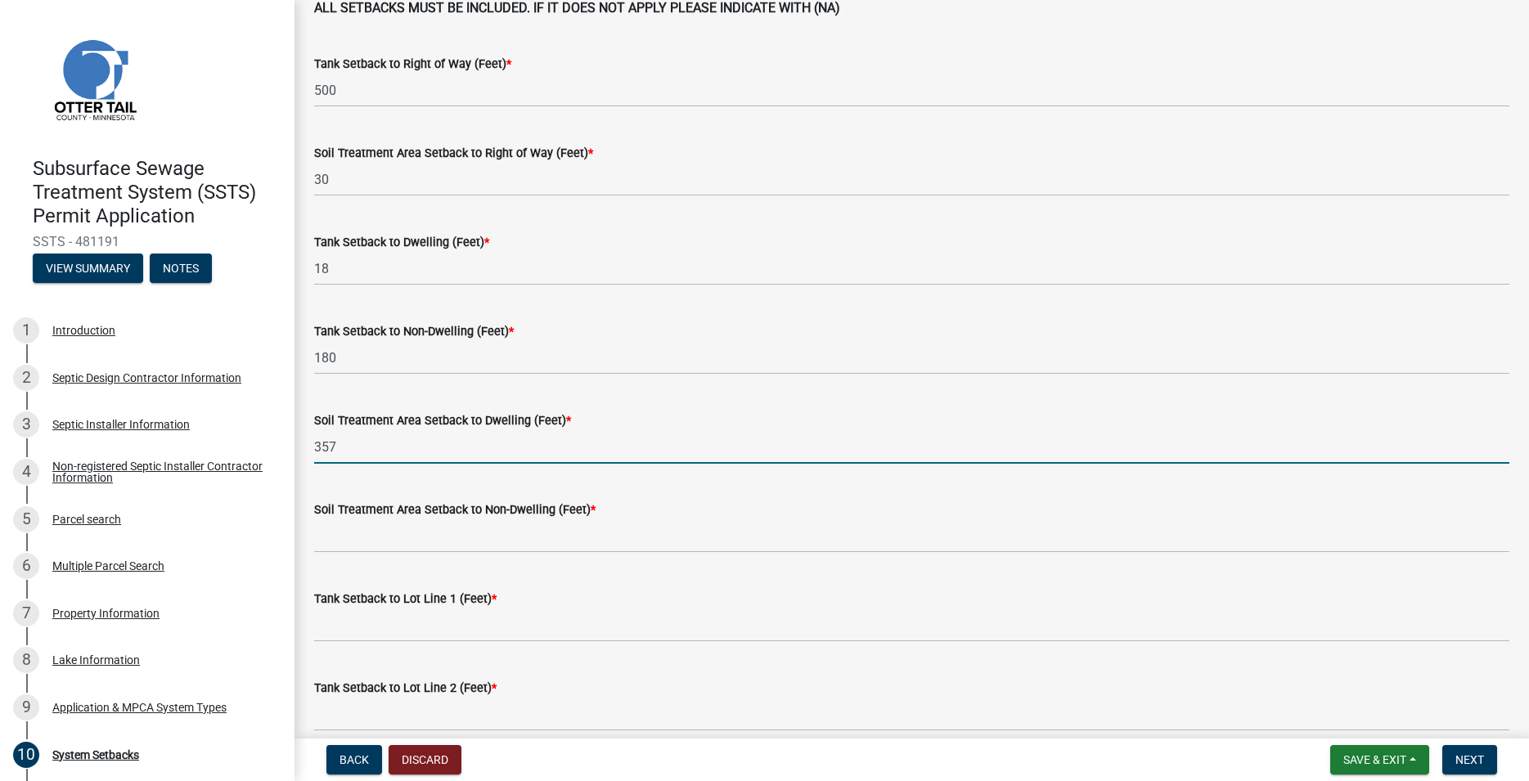
type input "357"
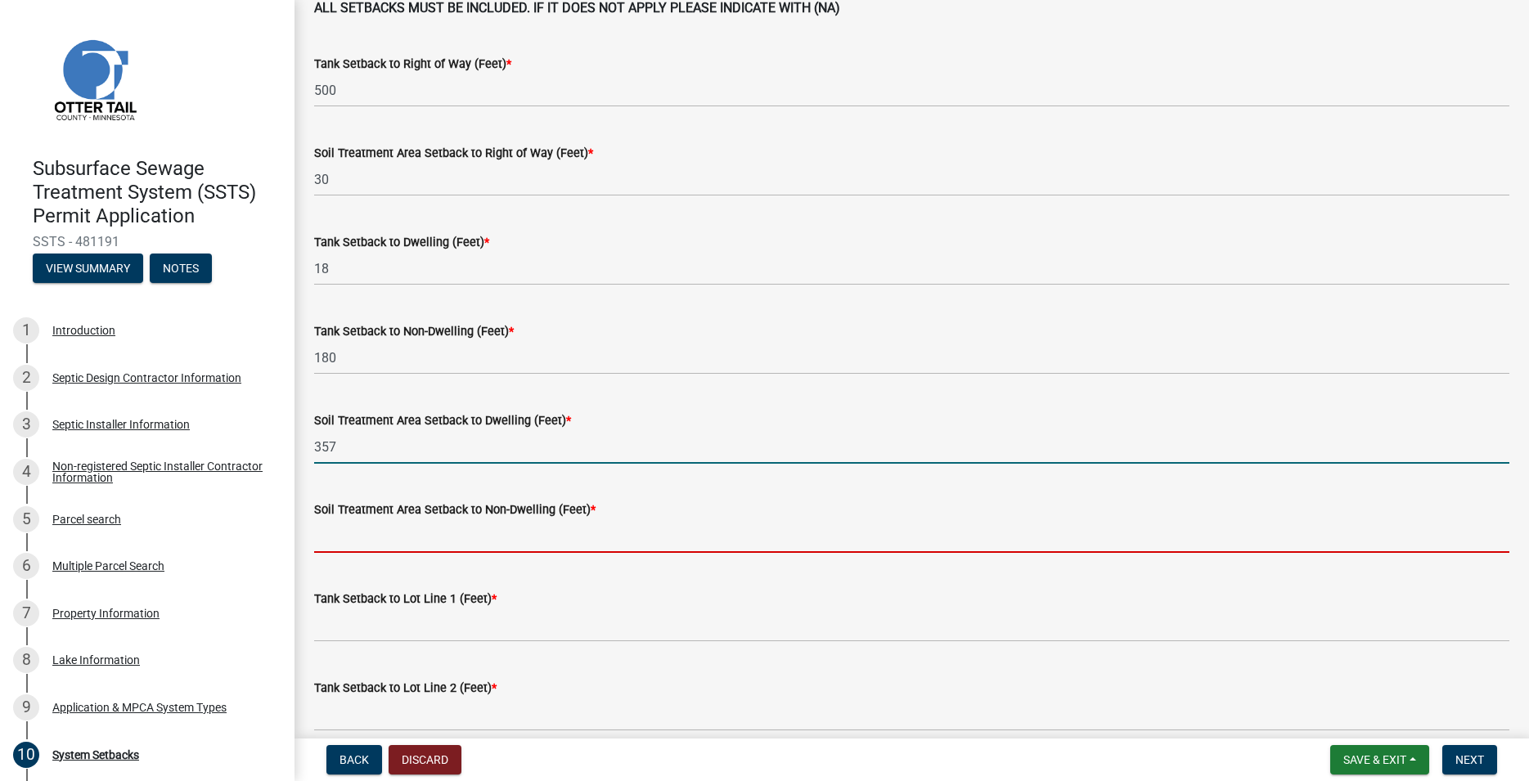
click at [359, 529] on input "Soil Treatment Area Setback to Non-Dwelling (Feet) *" at bounding box center [911, 537] width 1195 height 34
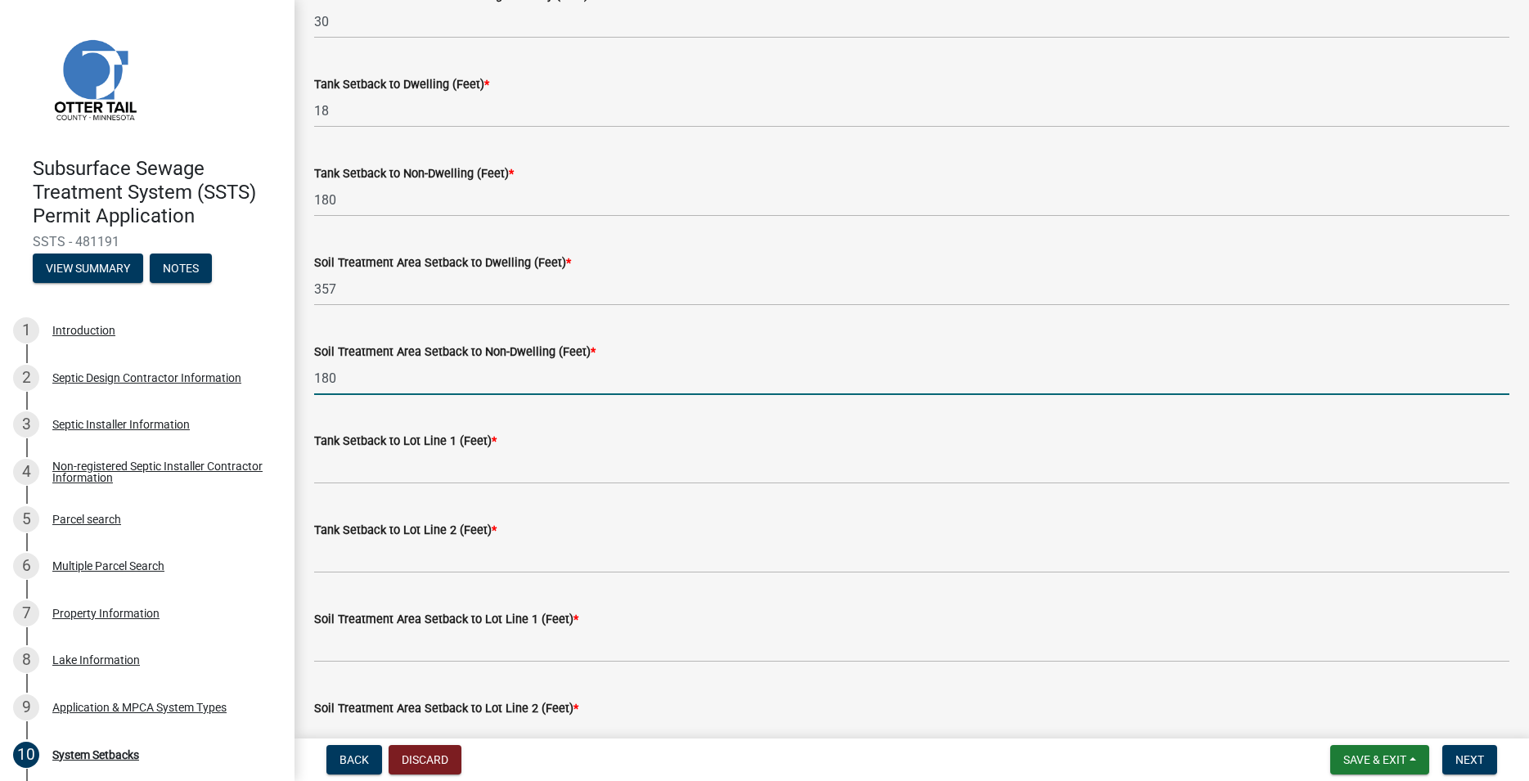
scroll to position [280, 0]
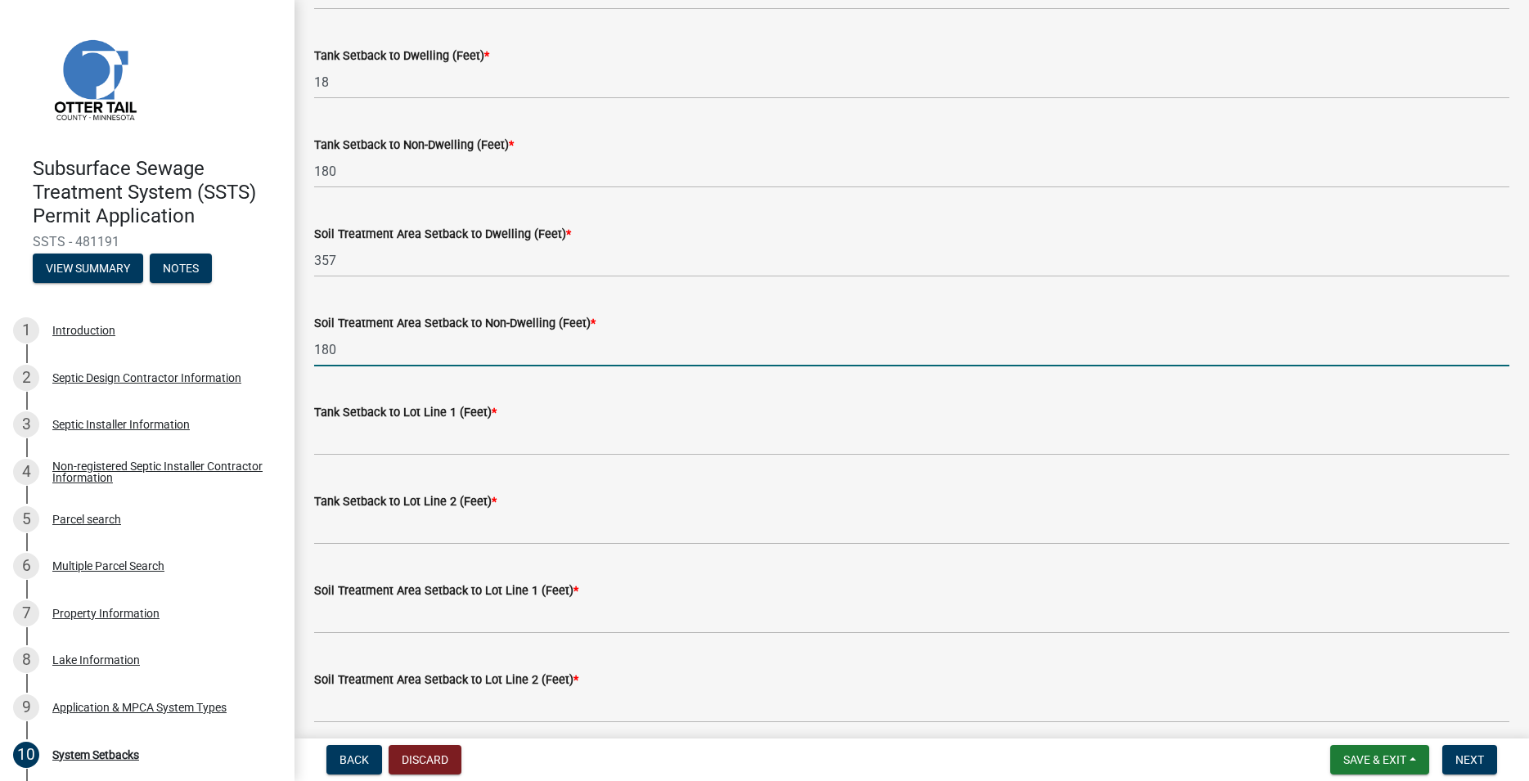
type input "180"
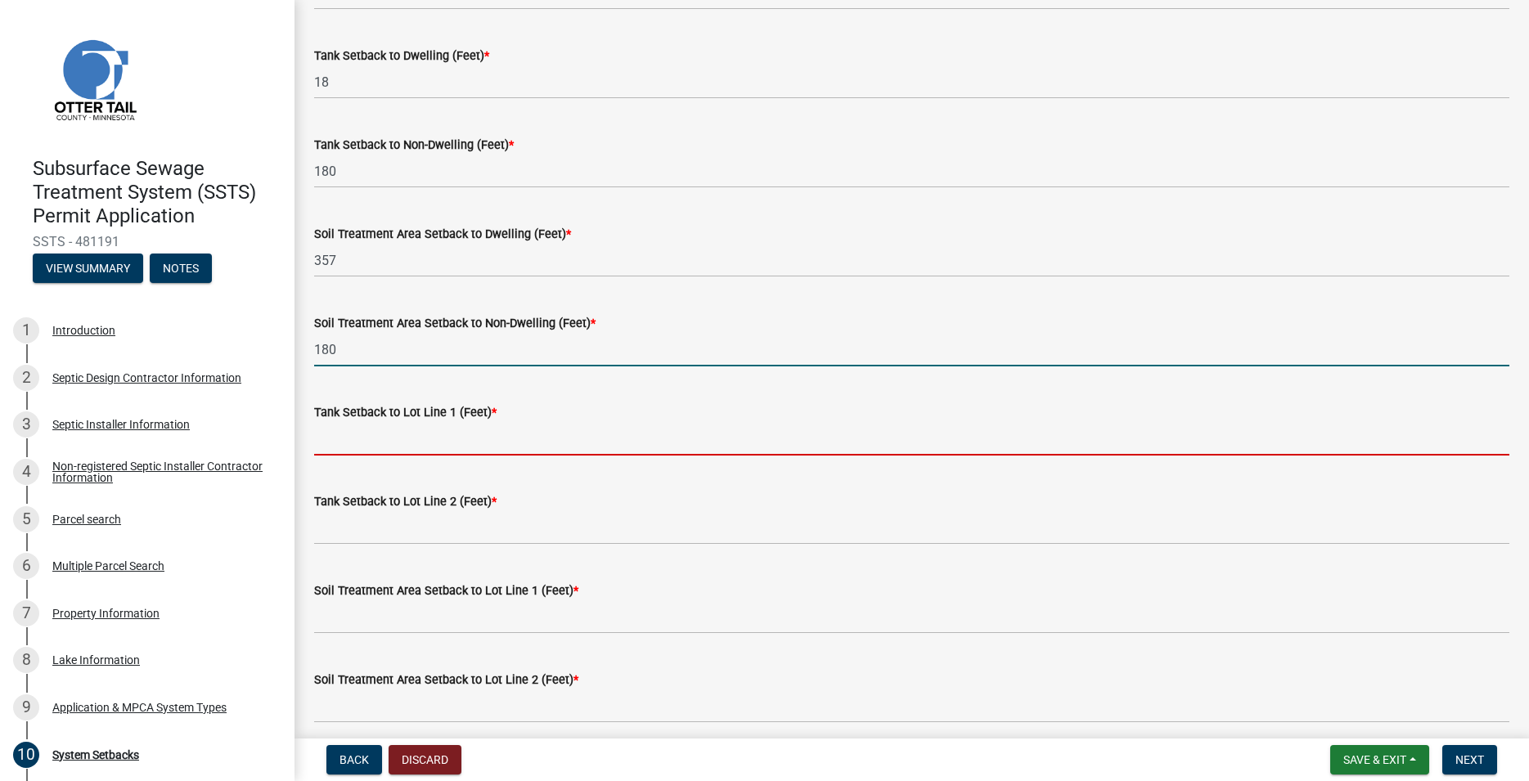
click at [371, 437] on input "Tank Setback to Lot Line 1 (Feet) *" at bounding box center [911, 439] width 1195 height 34
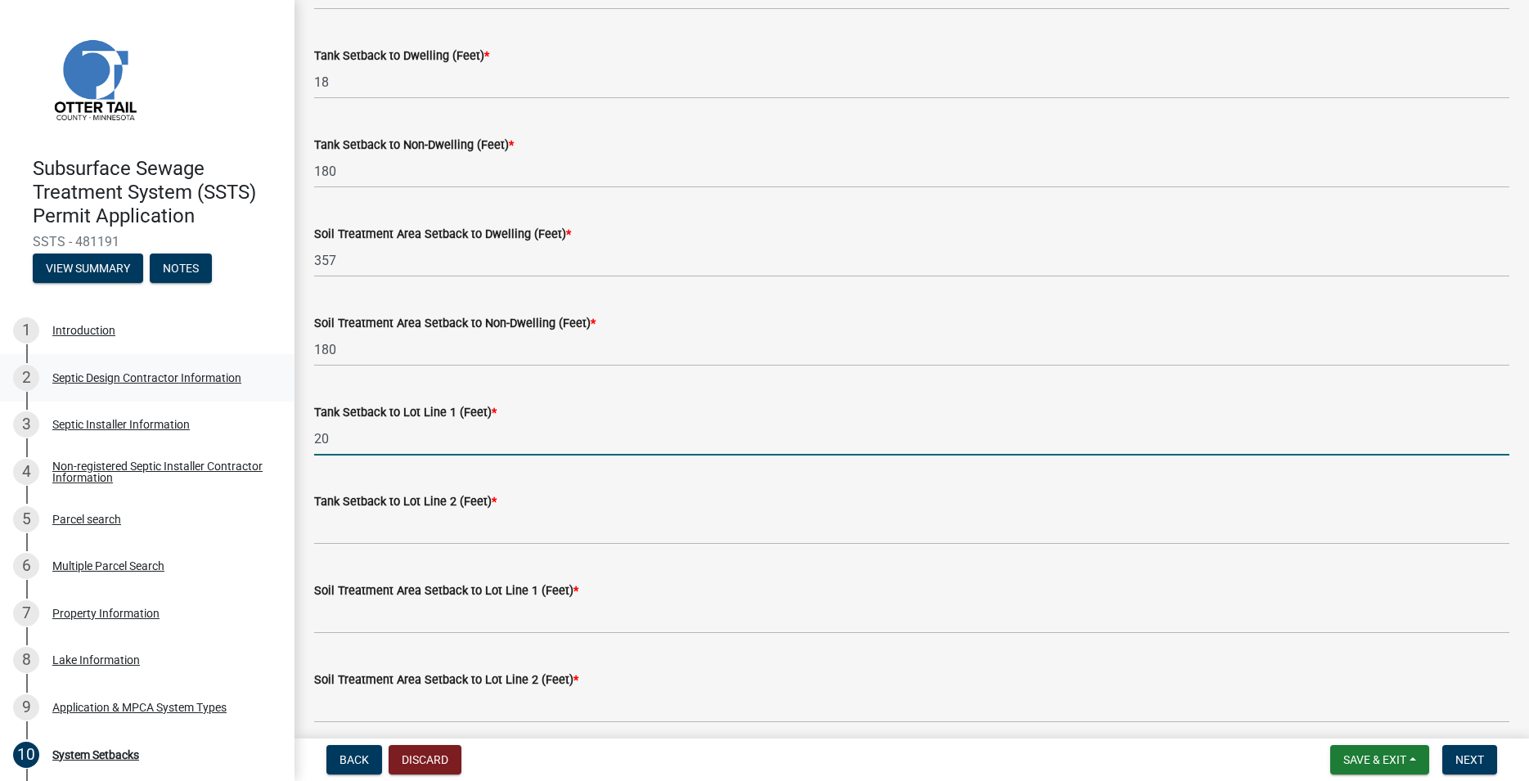
type input "20"
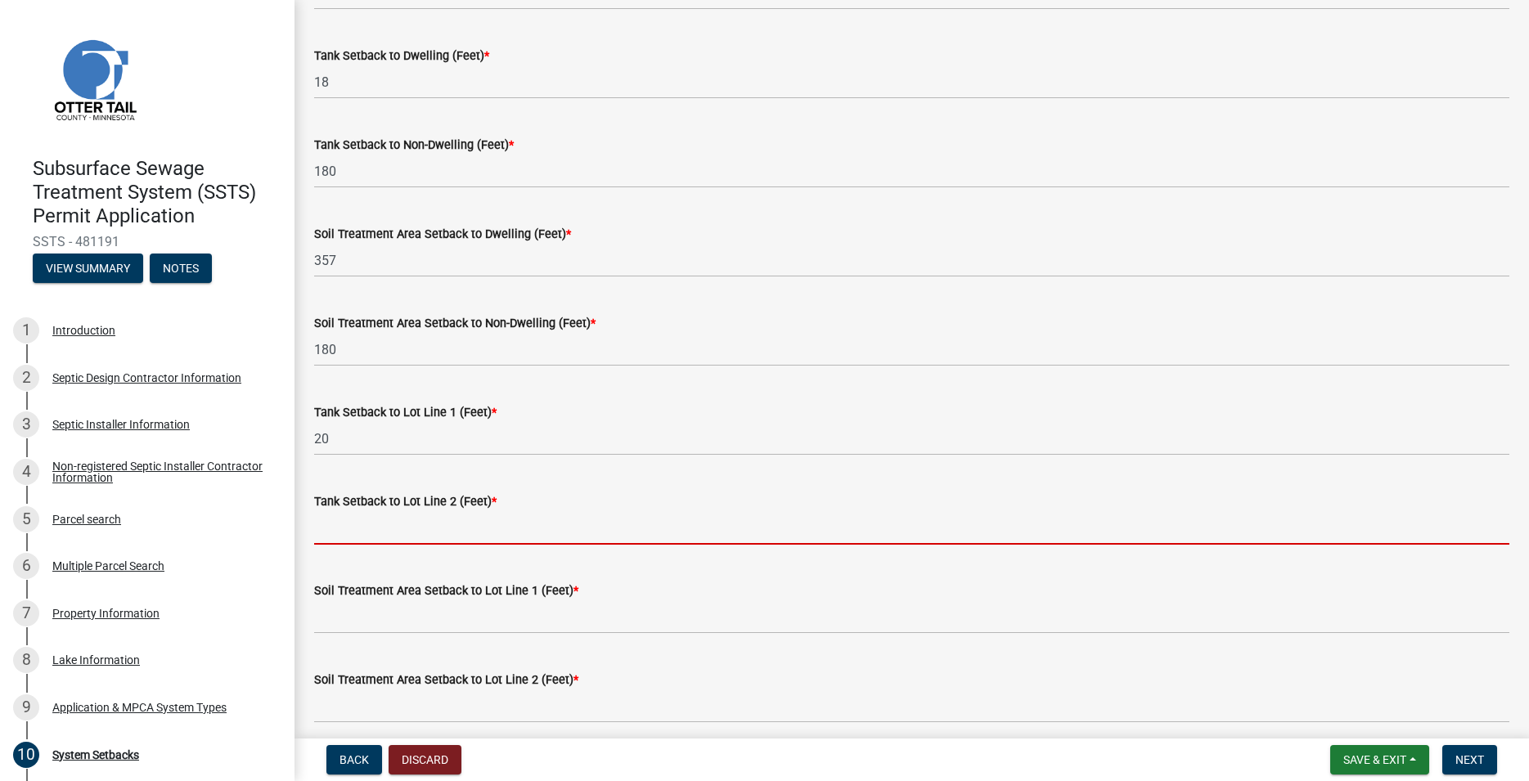
click at [349, 530] on input "Tank Setback to Lot Line 2 (Feet) *" at bounding box center [911, 528] width 1195 height 34
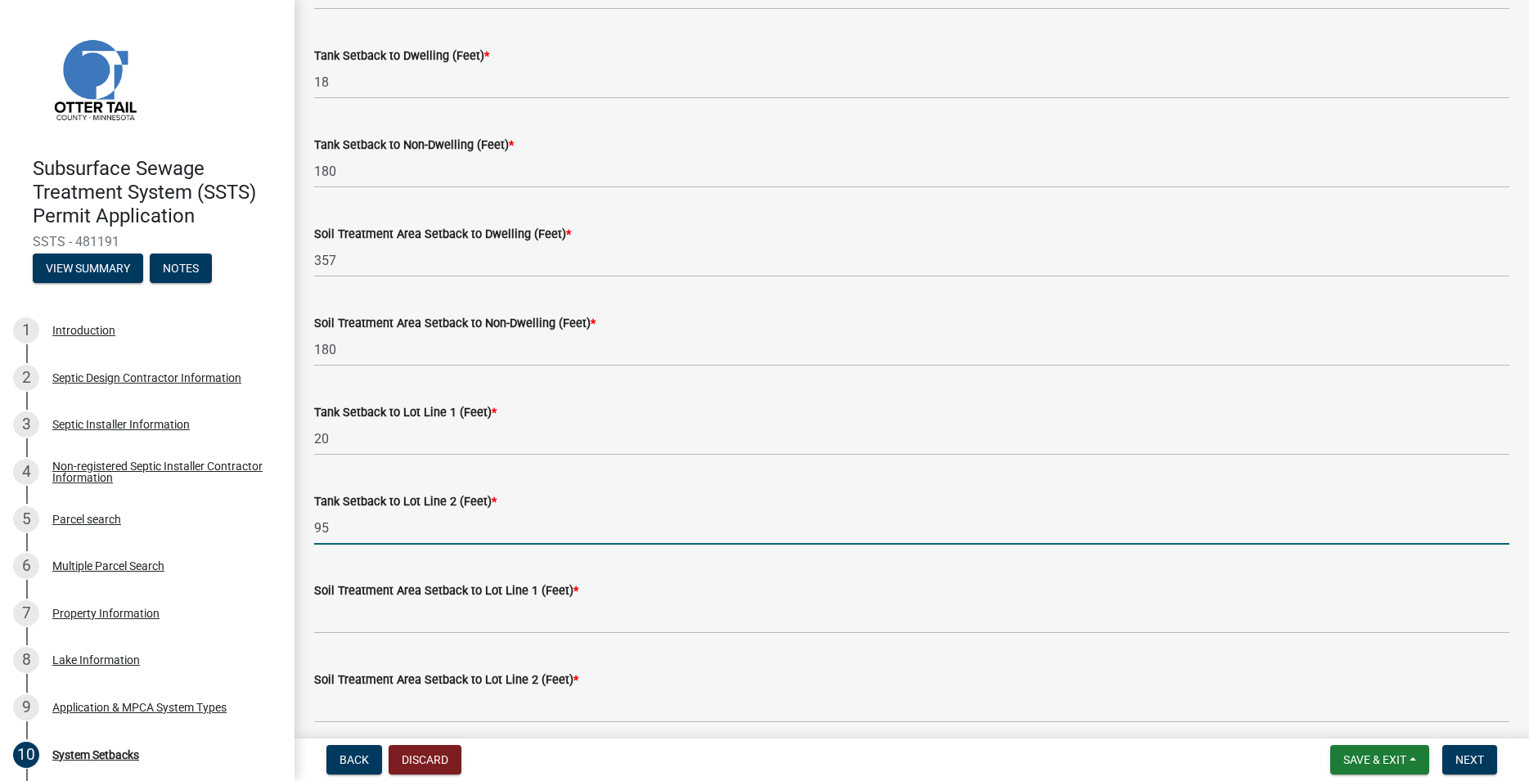
scroll to position [373, 0]
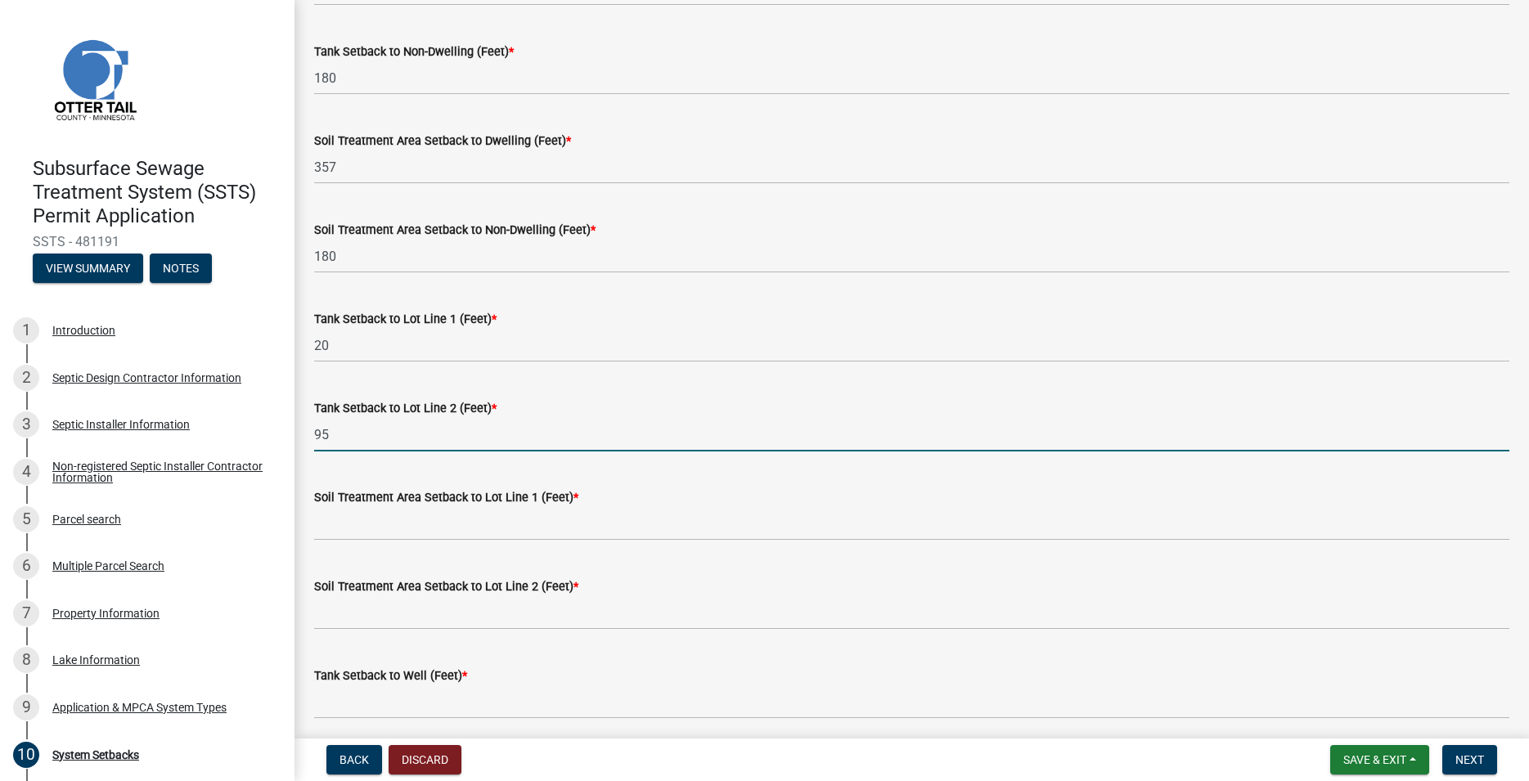
type input "95"
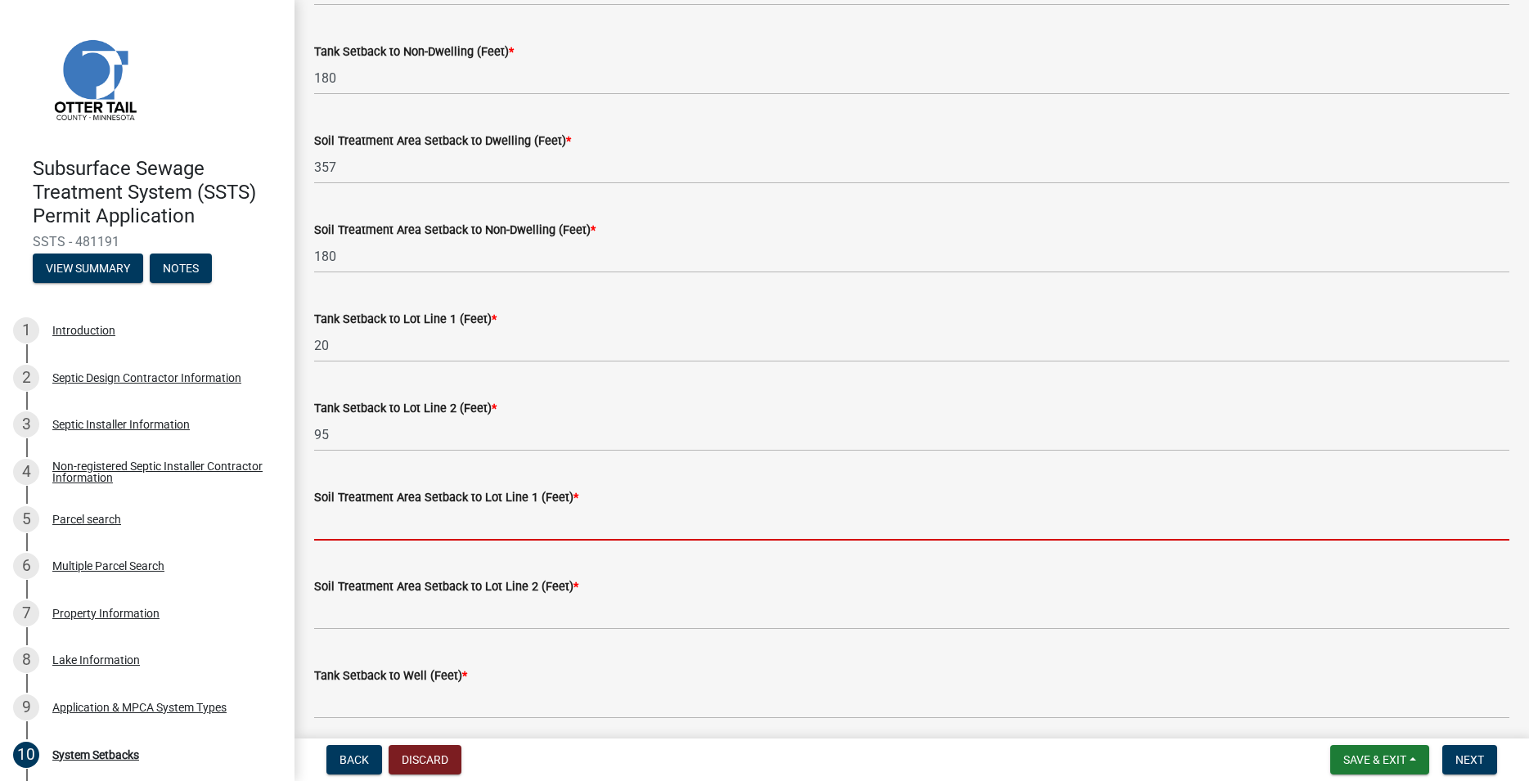
click at [380, 531] on input "Soil Treatment Area Setback to Lot Line 1 (Feet) *" at bounding box center [911, 524] width 1195 height 34
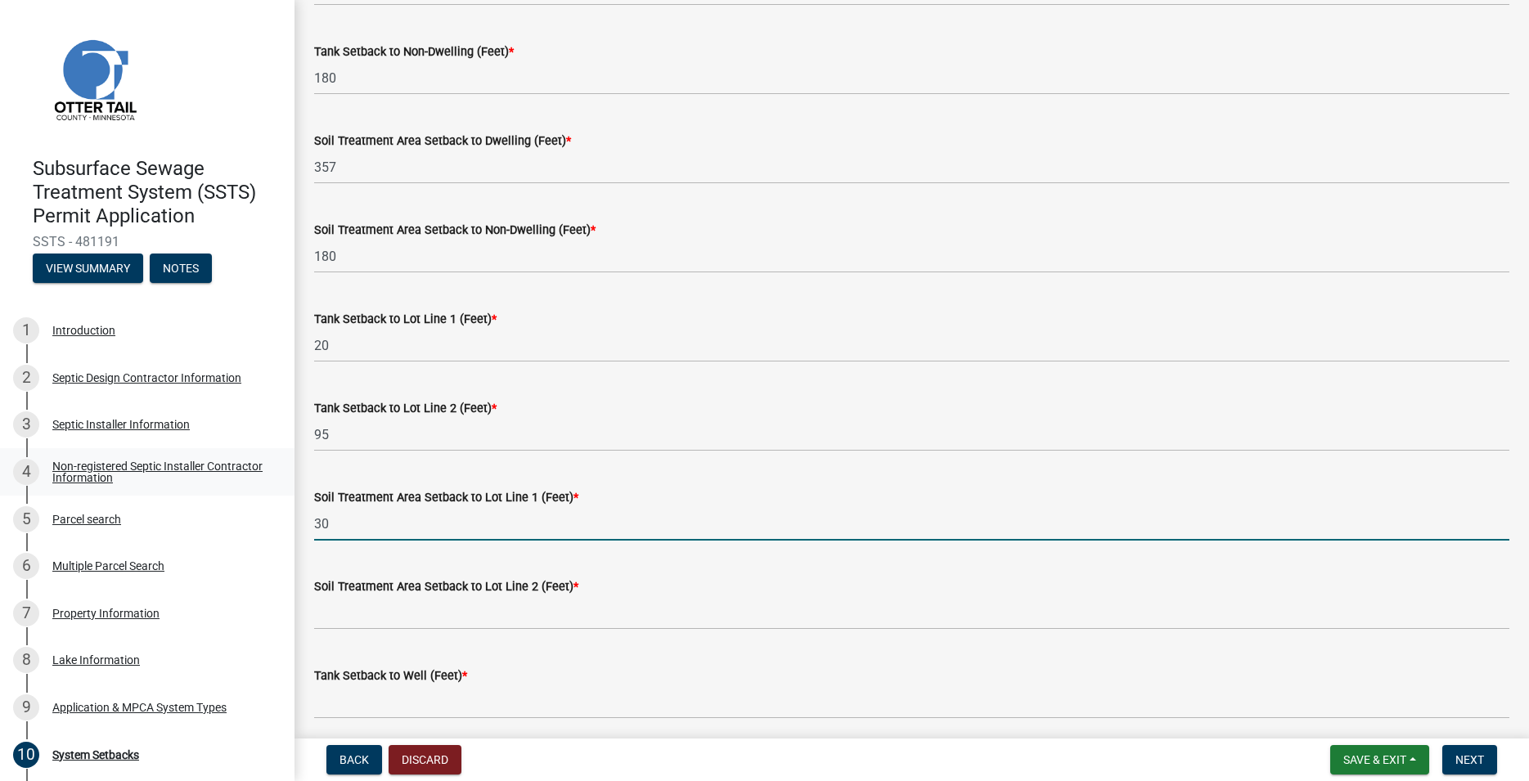
type input "30"
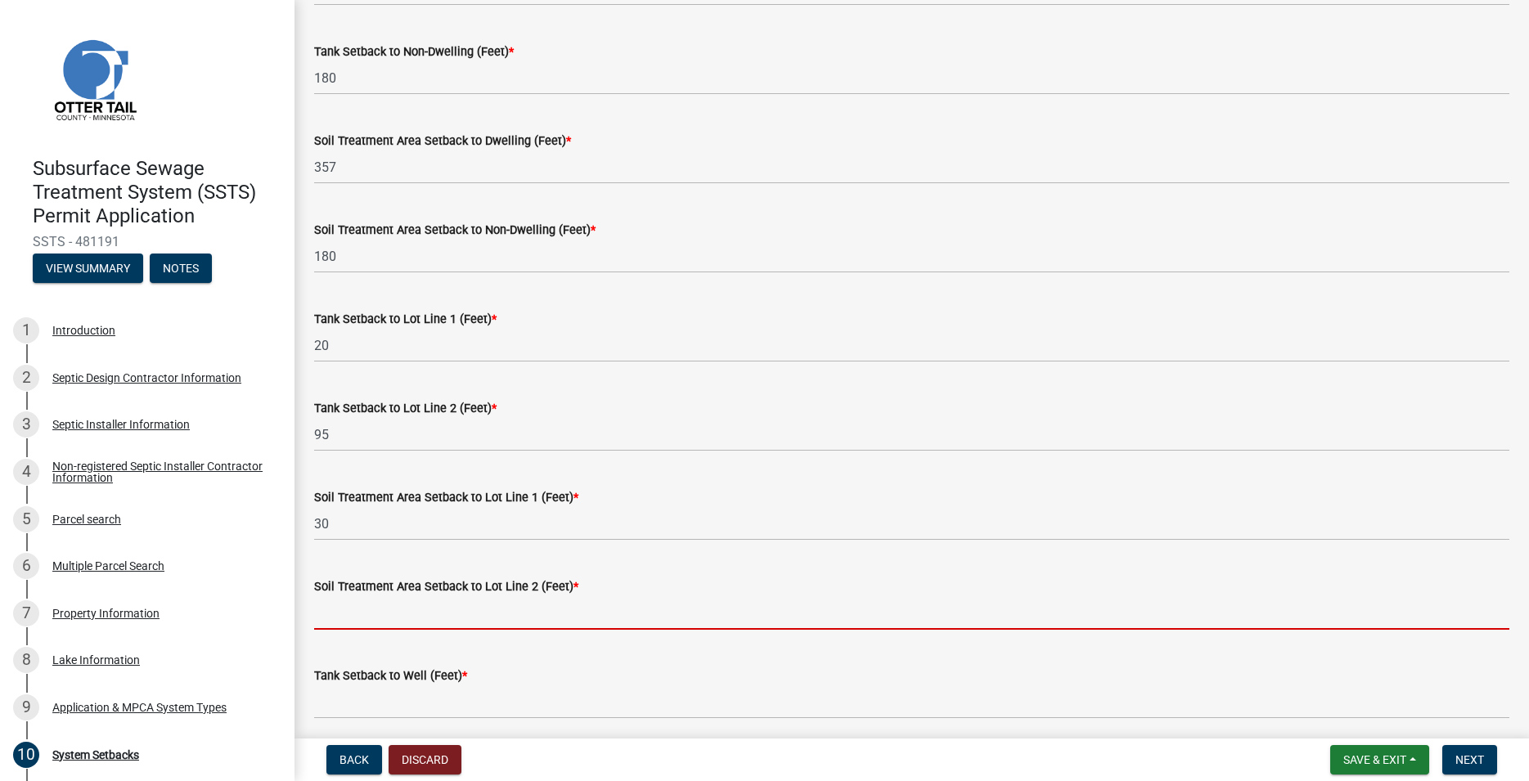
click at [360, 604] on input "Soil Treatment Area Setback to Lot Line 2 (Feet) *" at bounding box center [911, 613] width 1195 height 34
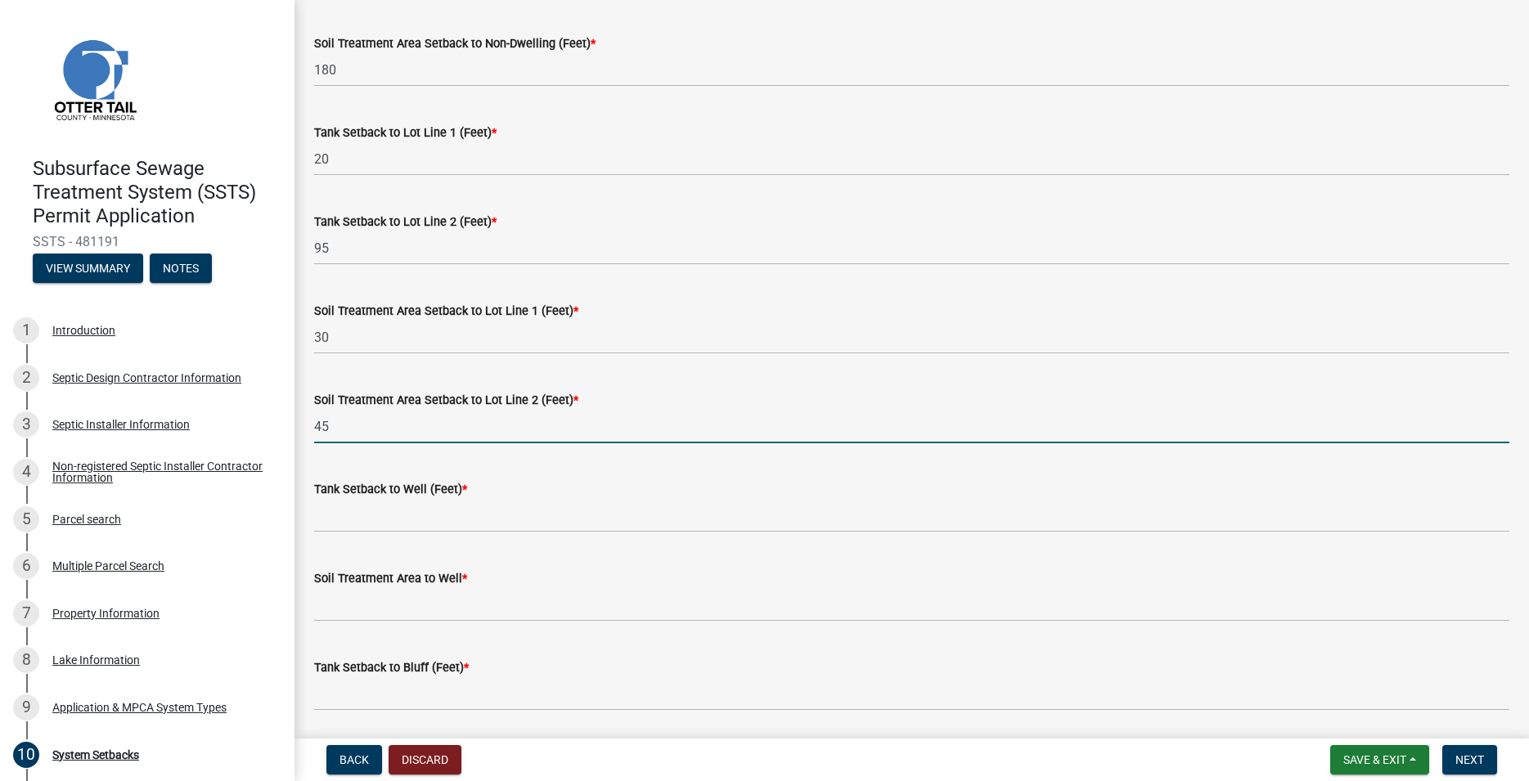
scroll to position [653, 0]
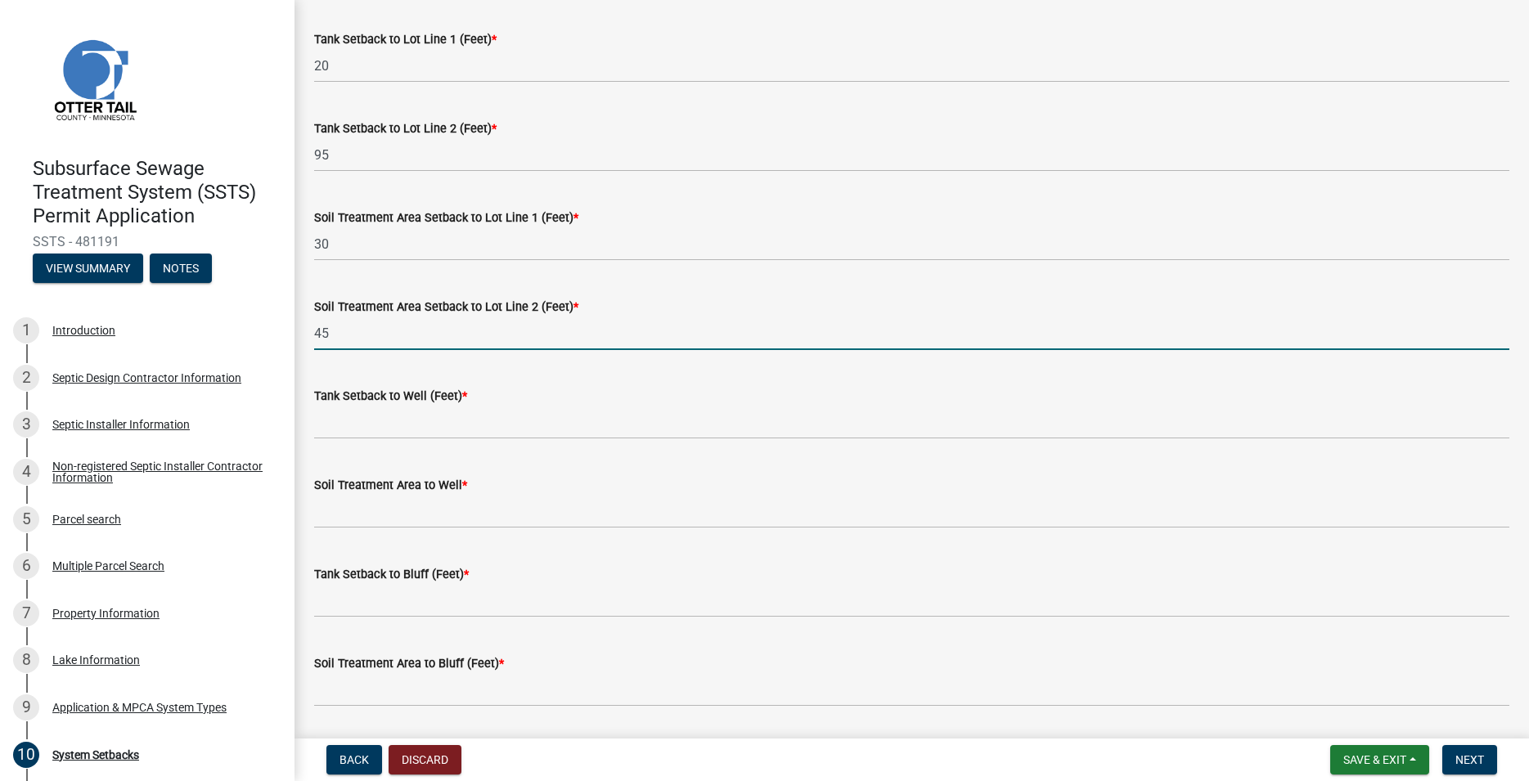
type input "45"
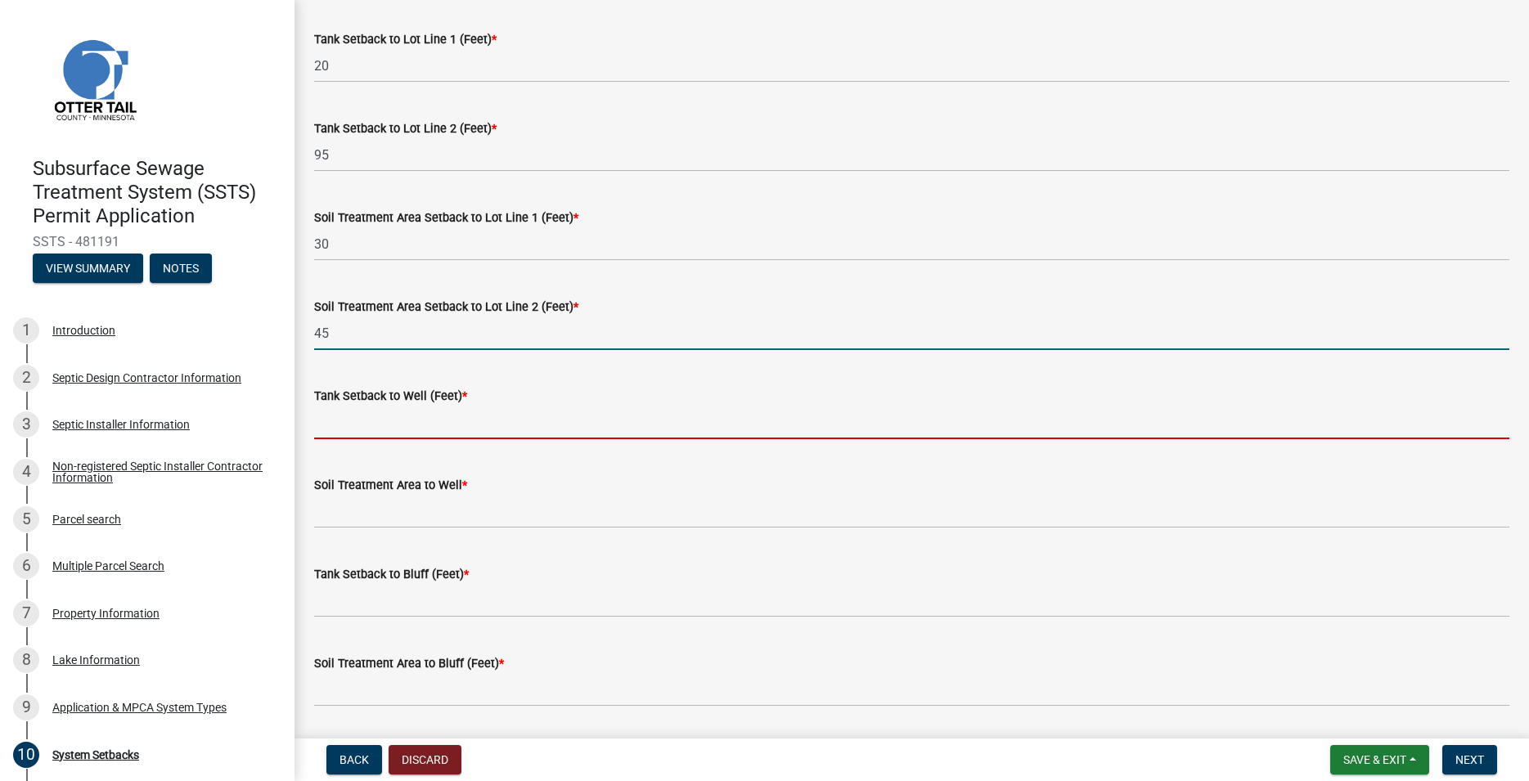
click at [367, 422] on input "Tank Setback to Well (Feet) *" at bounding box center [911, 423] width 1195 height 34
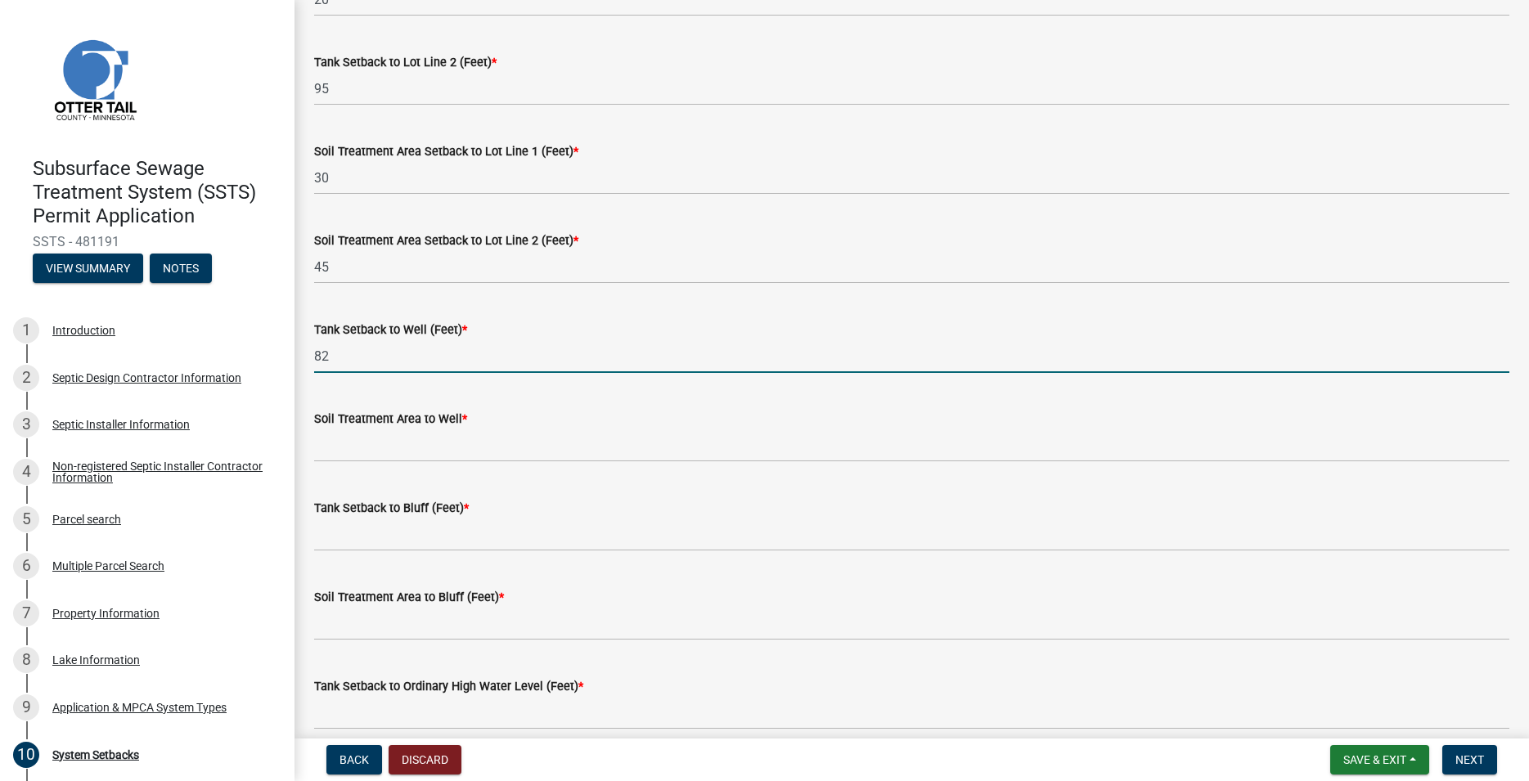
scroll to position [839, 0]
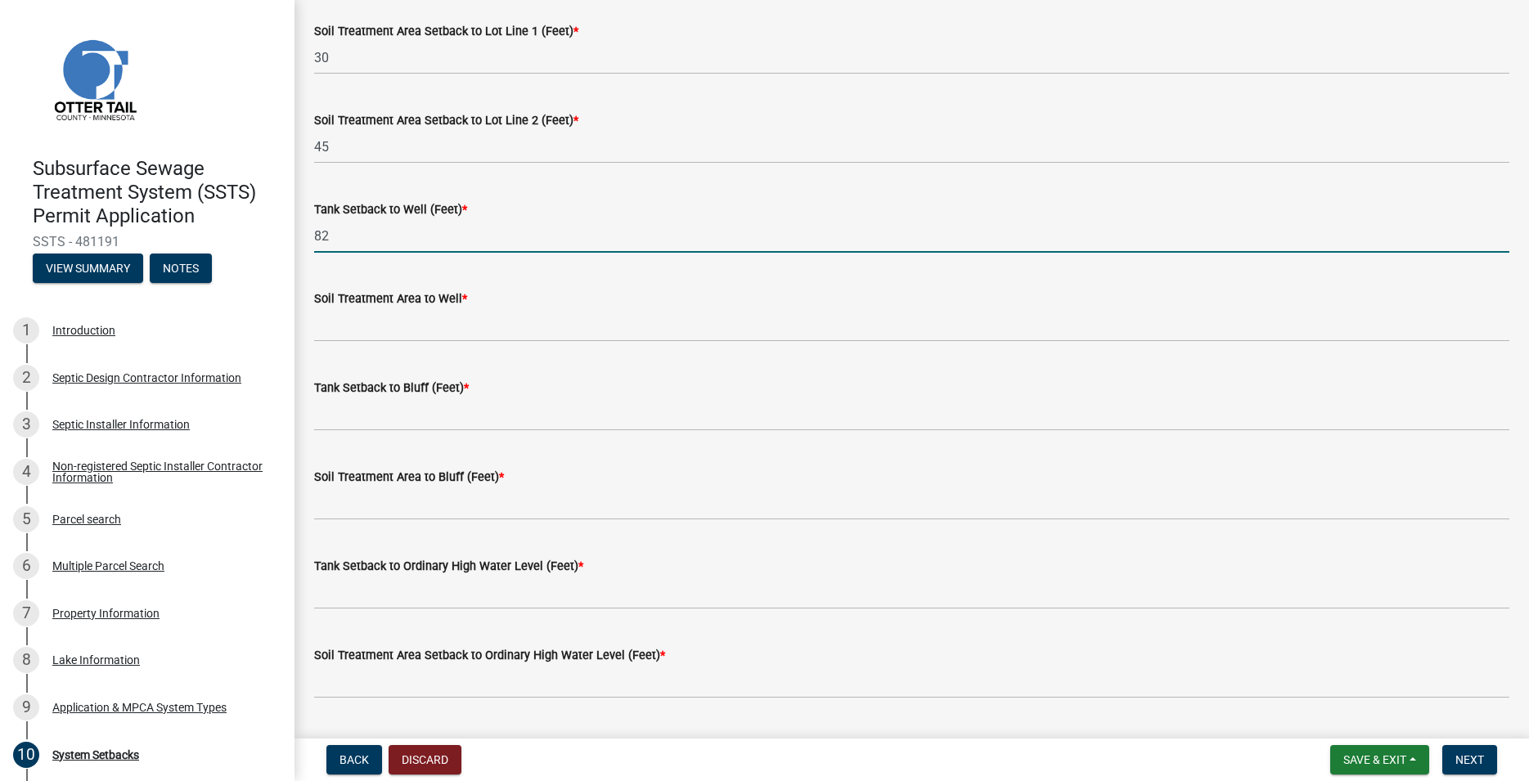
type input "82"
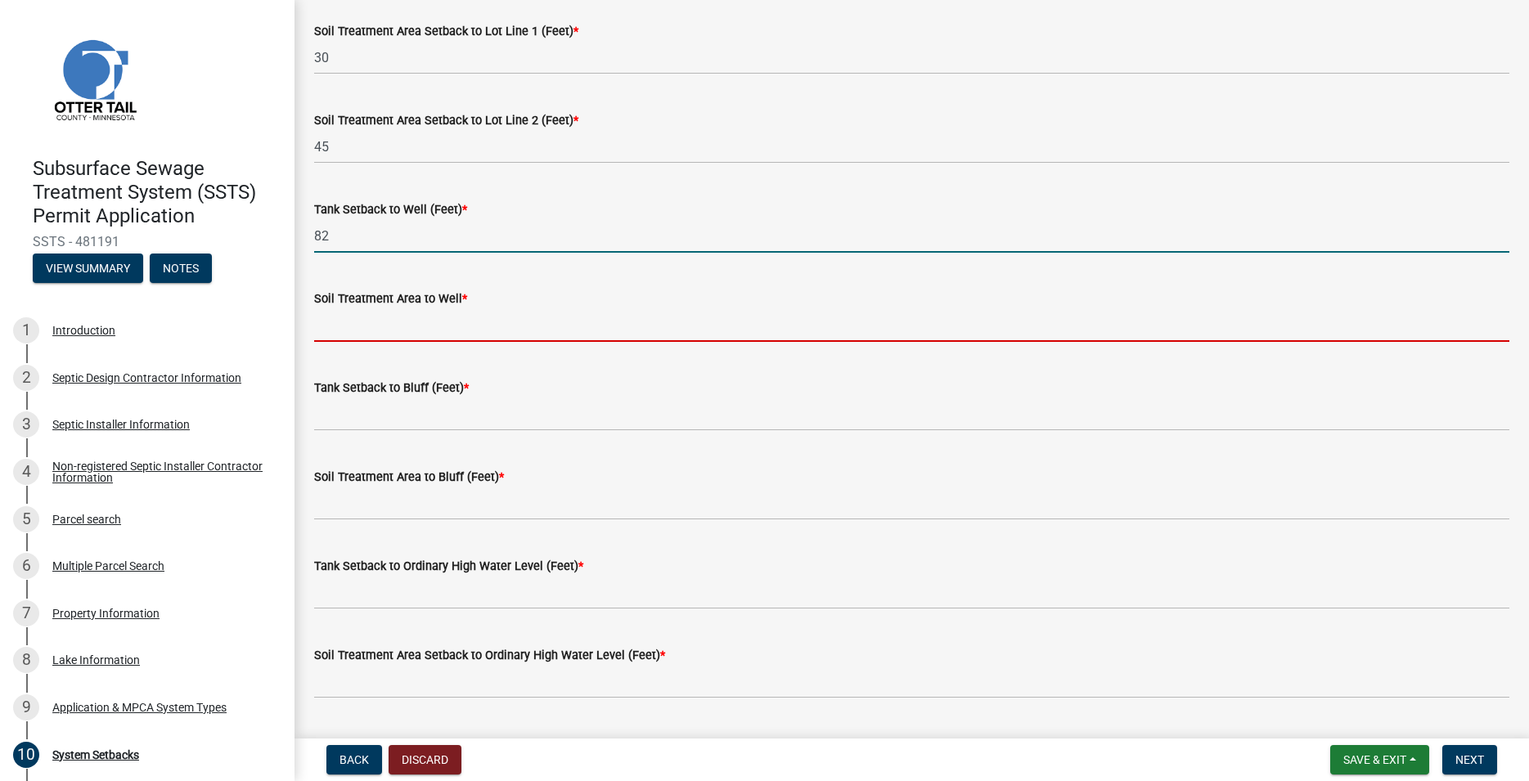
click at [328, 333] on input "Soil Treatment Area to Well *" at bounding box center [911, 325] width 1195 height 34
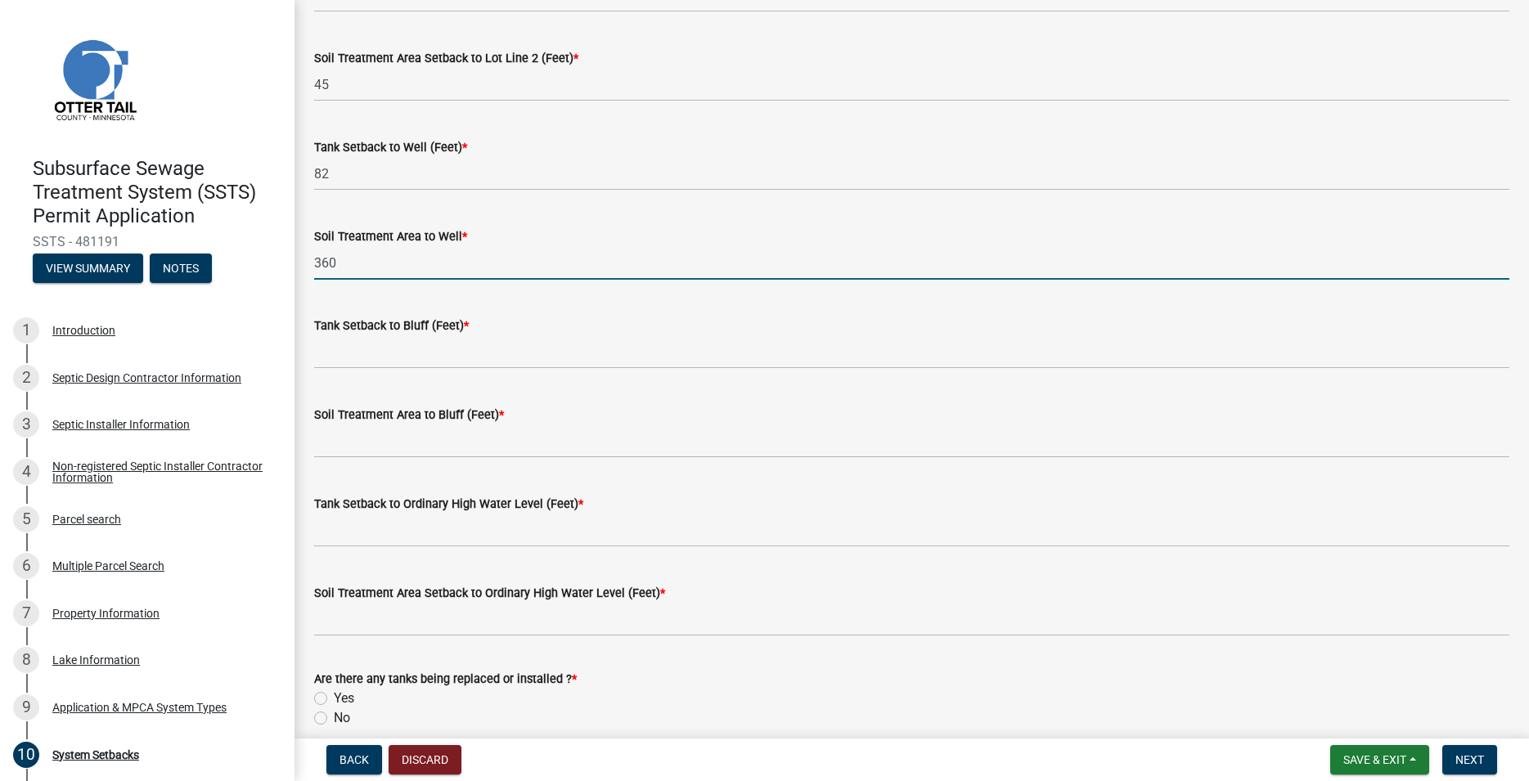
scroll to position [933, 0]
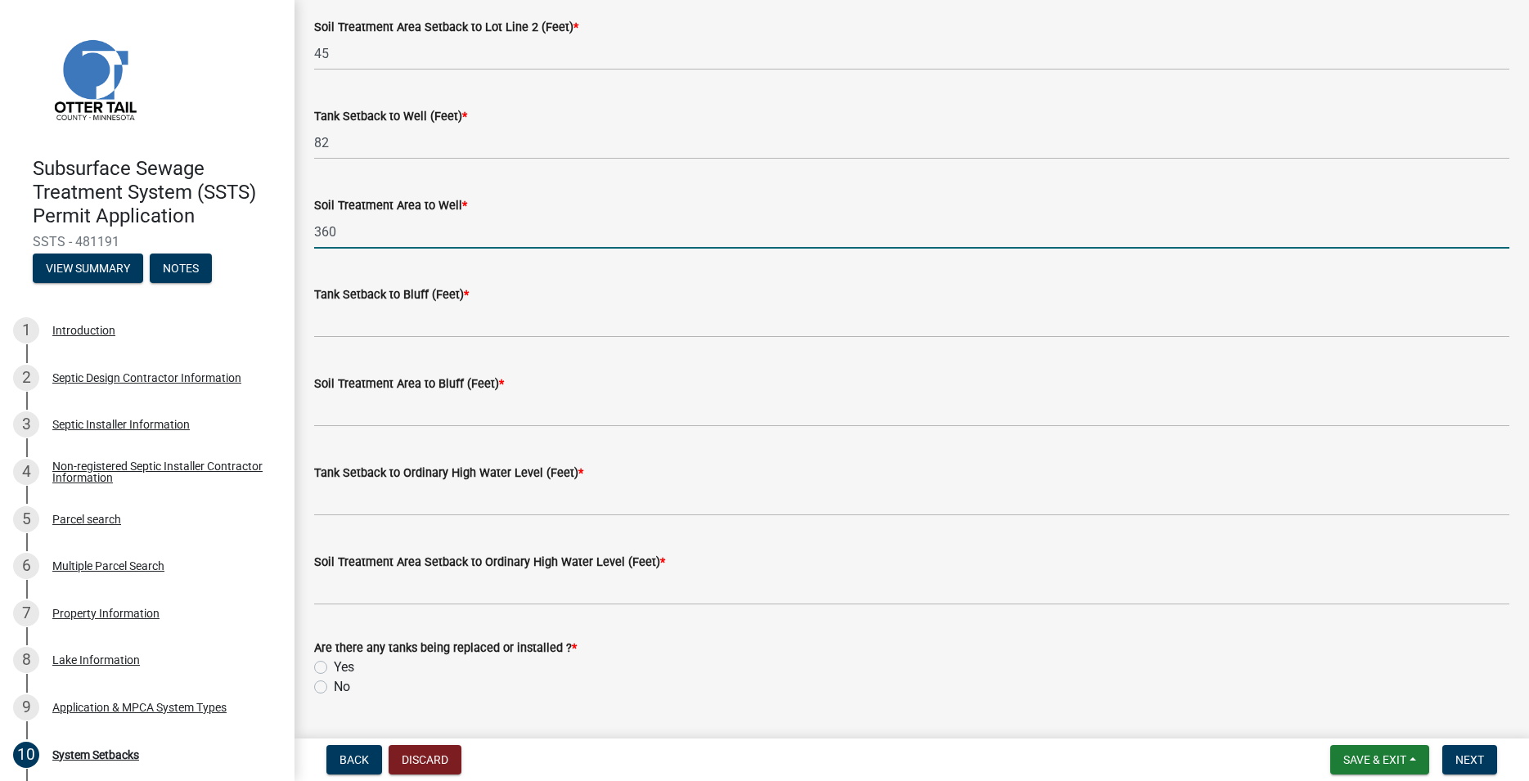
type input "360"
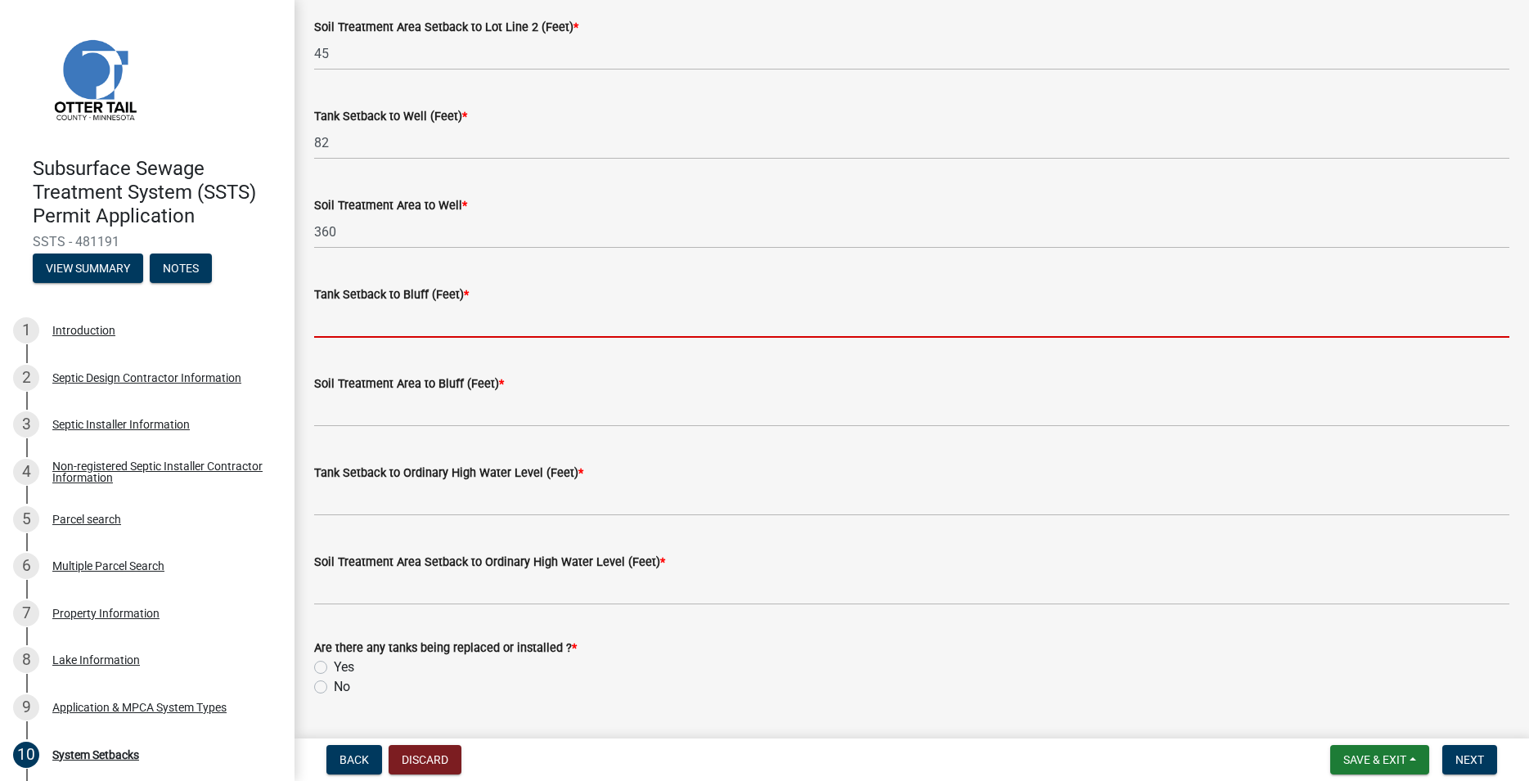
click at [330, 326] on input "Tank Setback to Bluff (Feet) *" at bounding box center [911, 321] width 1195 height 34
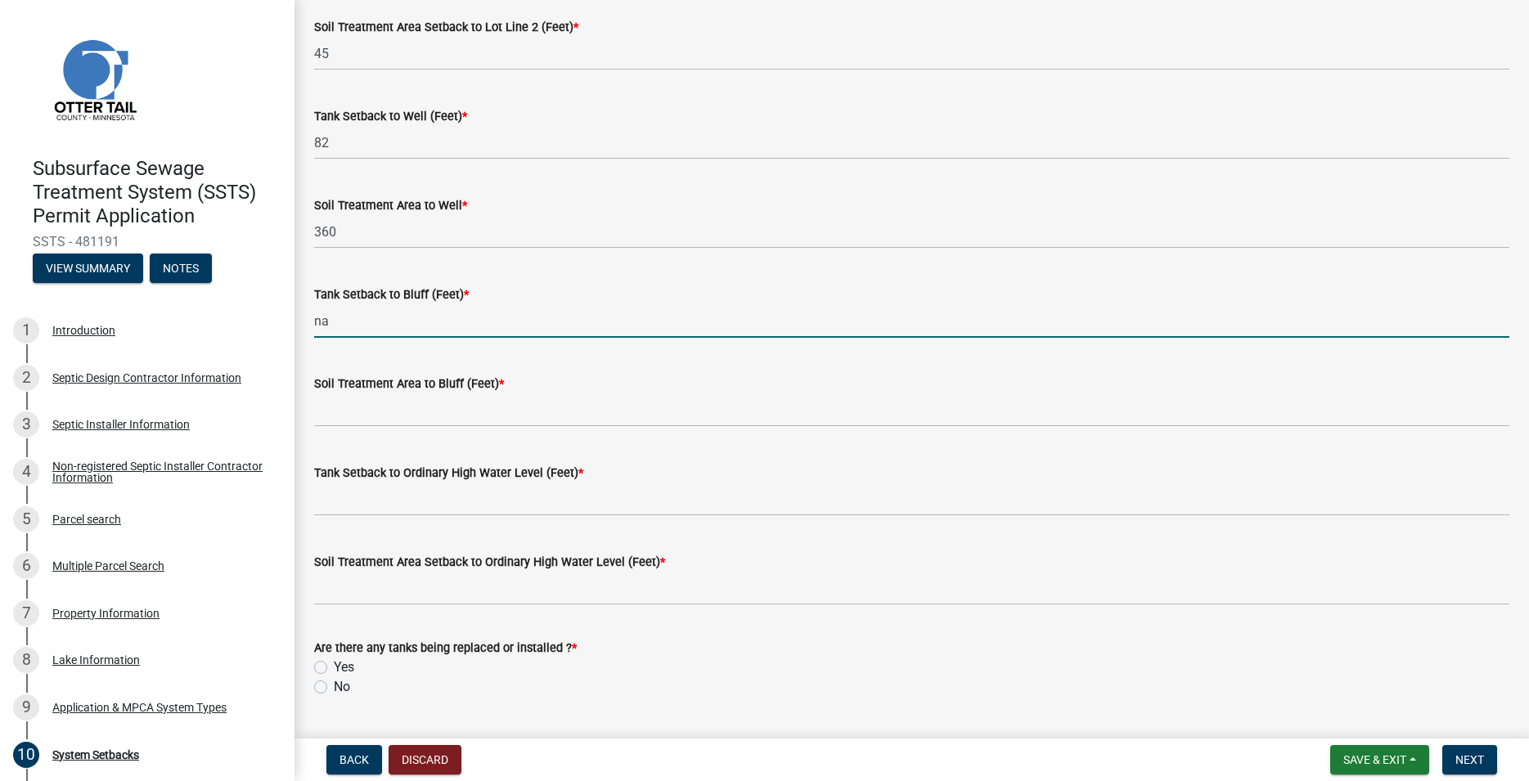
type input "na"
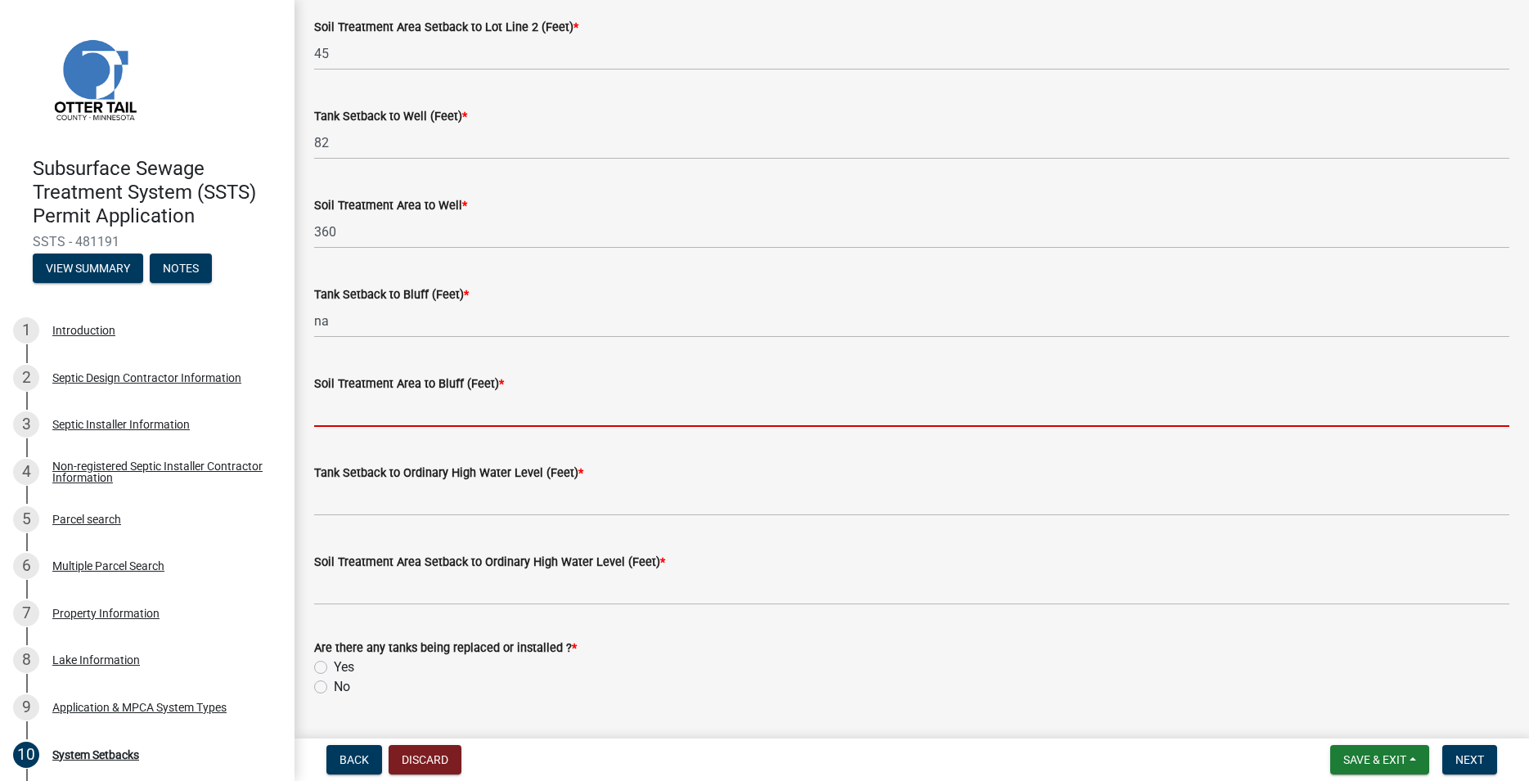
click at [337, 406] on input "Soil Treatment Area to Bluff (Feet) *" at bounding box center [911, 411] width 1195 height 34
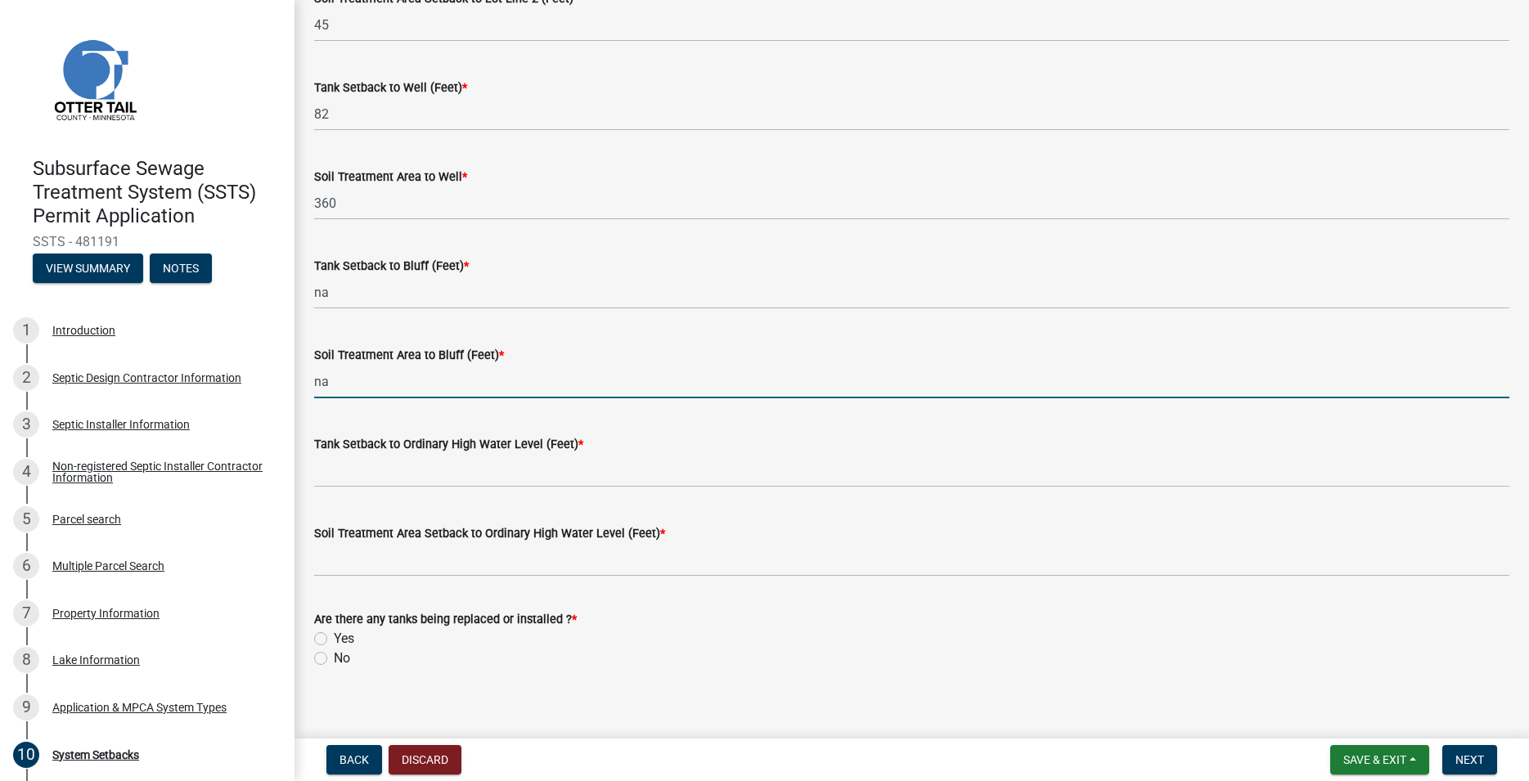
scroll to position [976, 0]
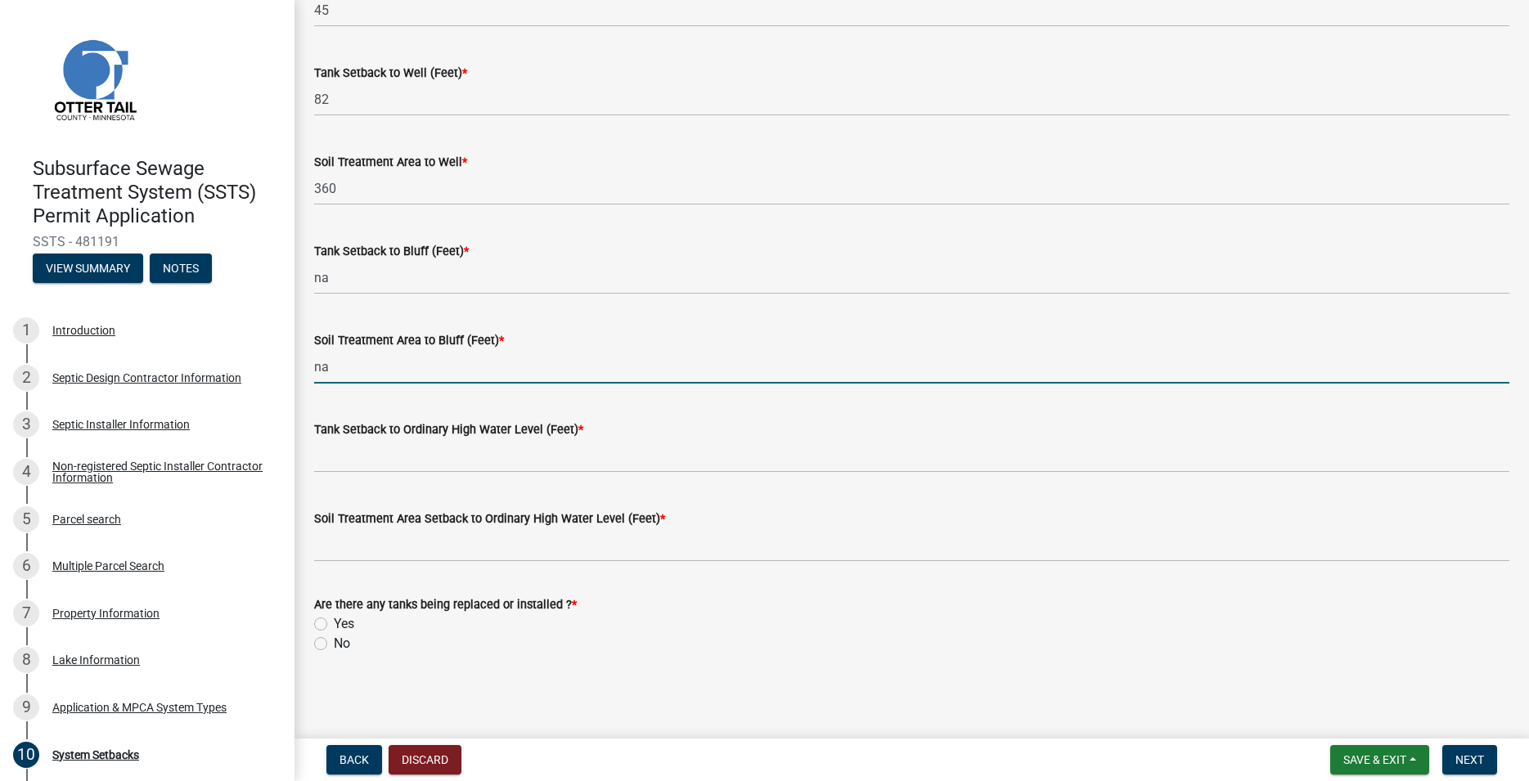
type input "na"
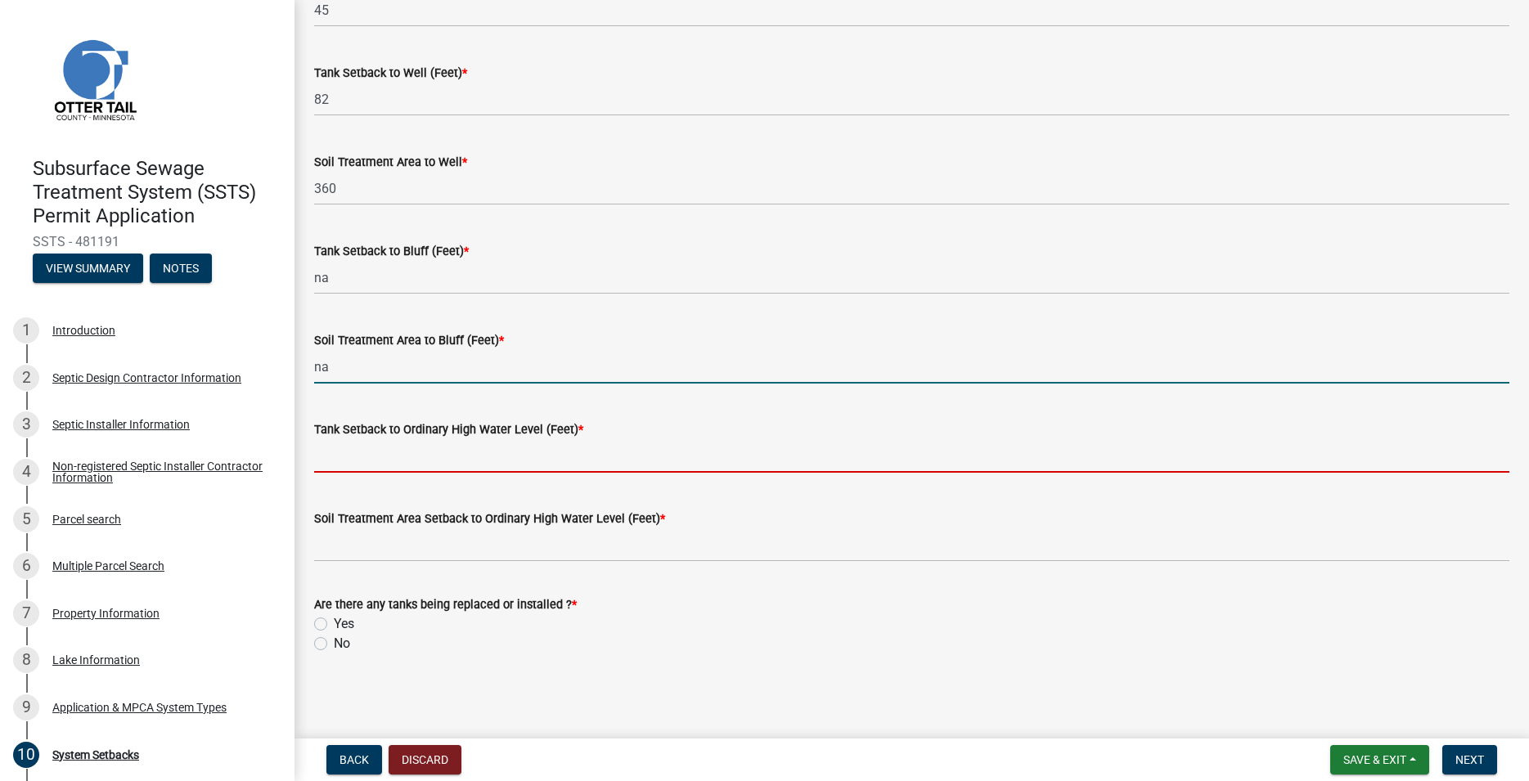
click at [363, 448] on input "Tank Setback to Ordinary High Water Level (Feet) *" at bounding box center [911, 456] width 1195 height 34
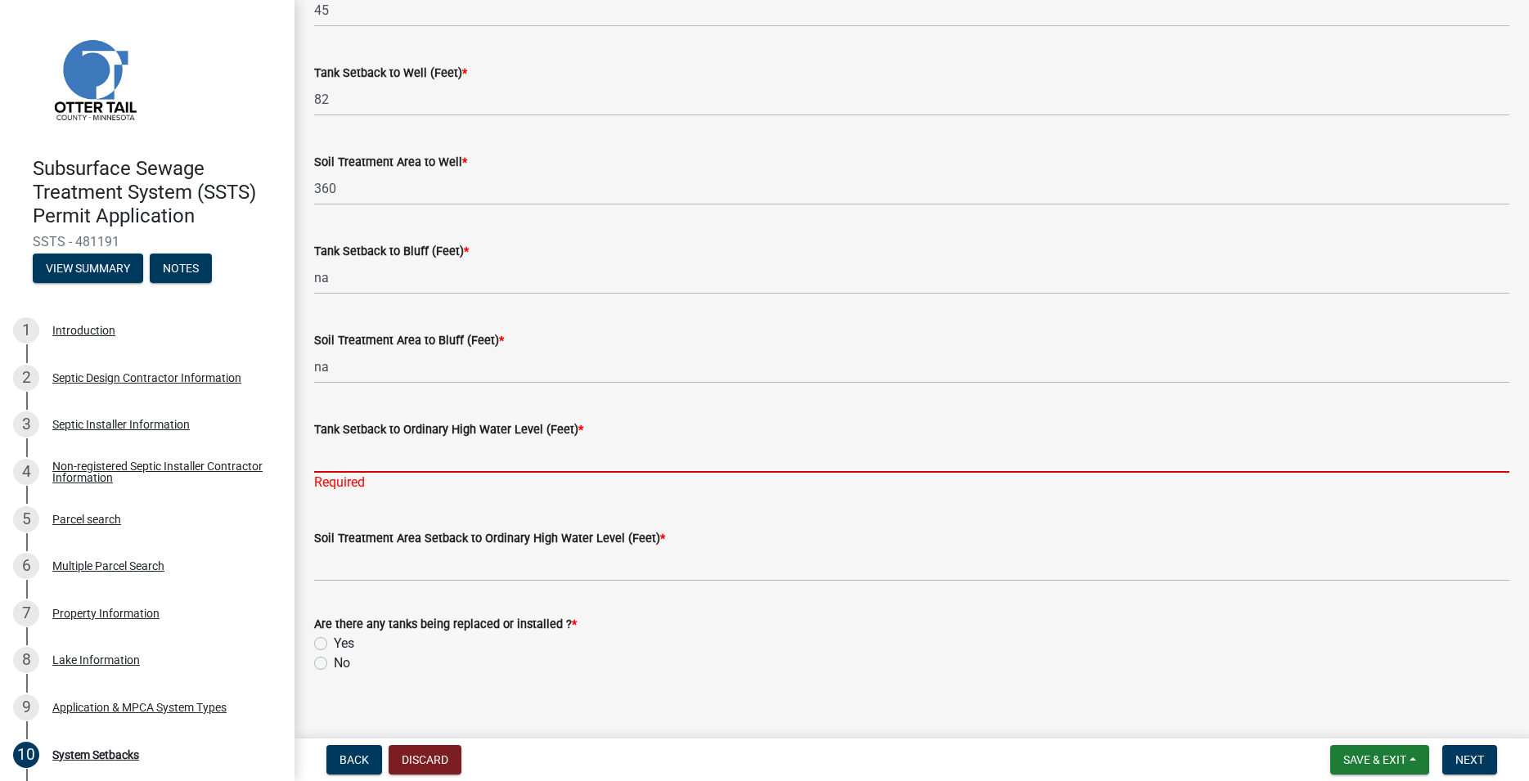
click at [361, 458] on input "Tank Setback to Ordinary High Water Level (Feet) *" at bounding box center [911, 456] width 1195 height 34
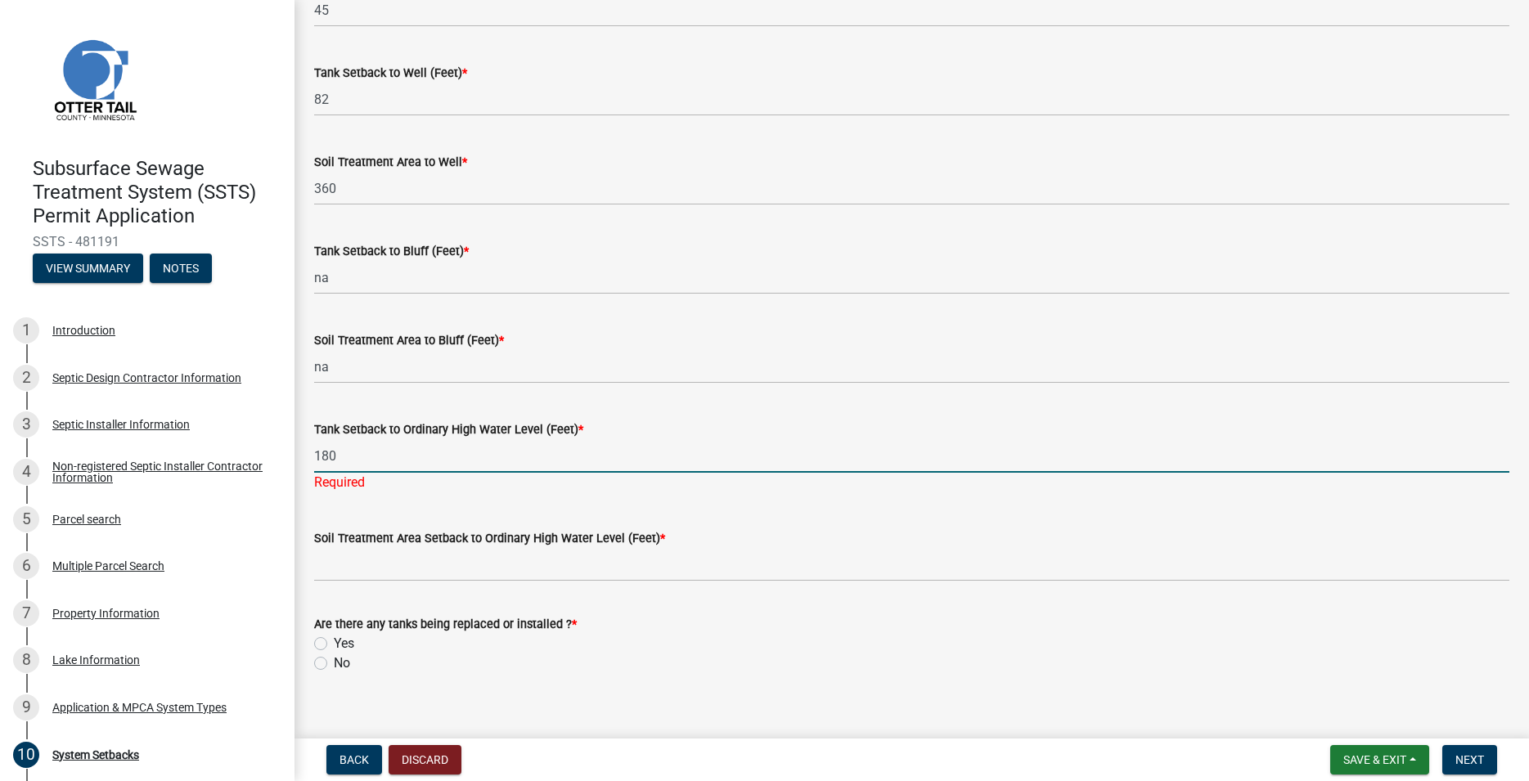
type input "180"
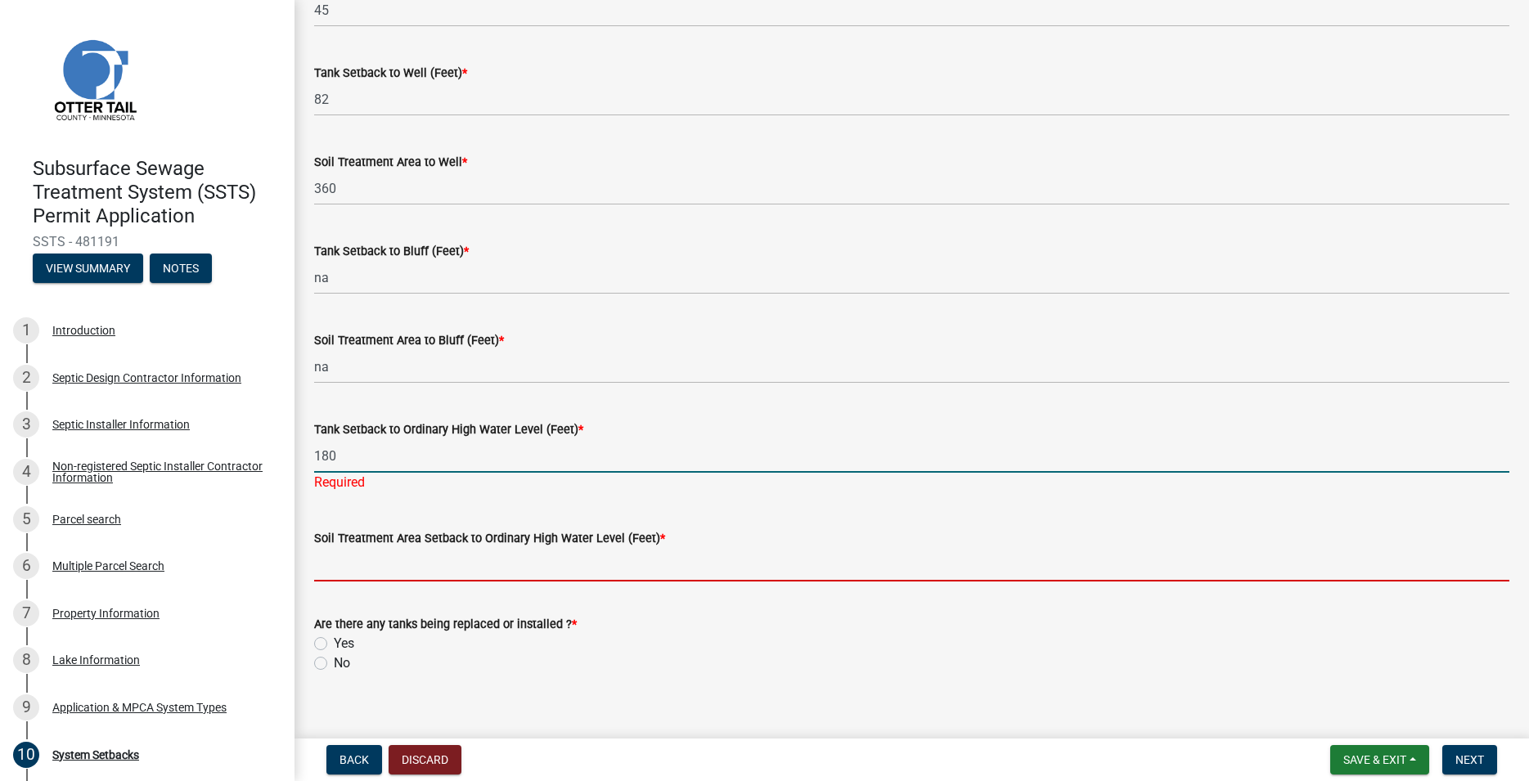
click at [373, 561] on input "Soil Treatment Area Setback to Ordinary High Water Level (Feet) *" at bounding box center [911, 565] width 1195 height 34
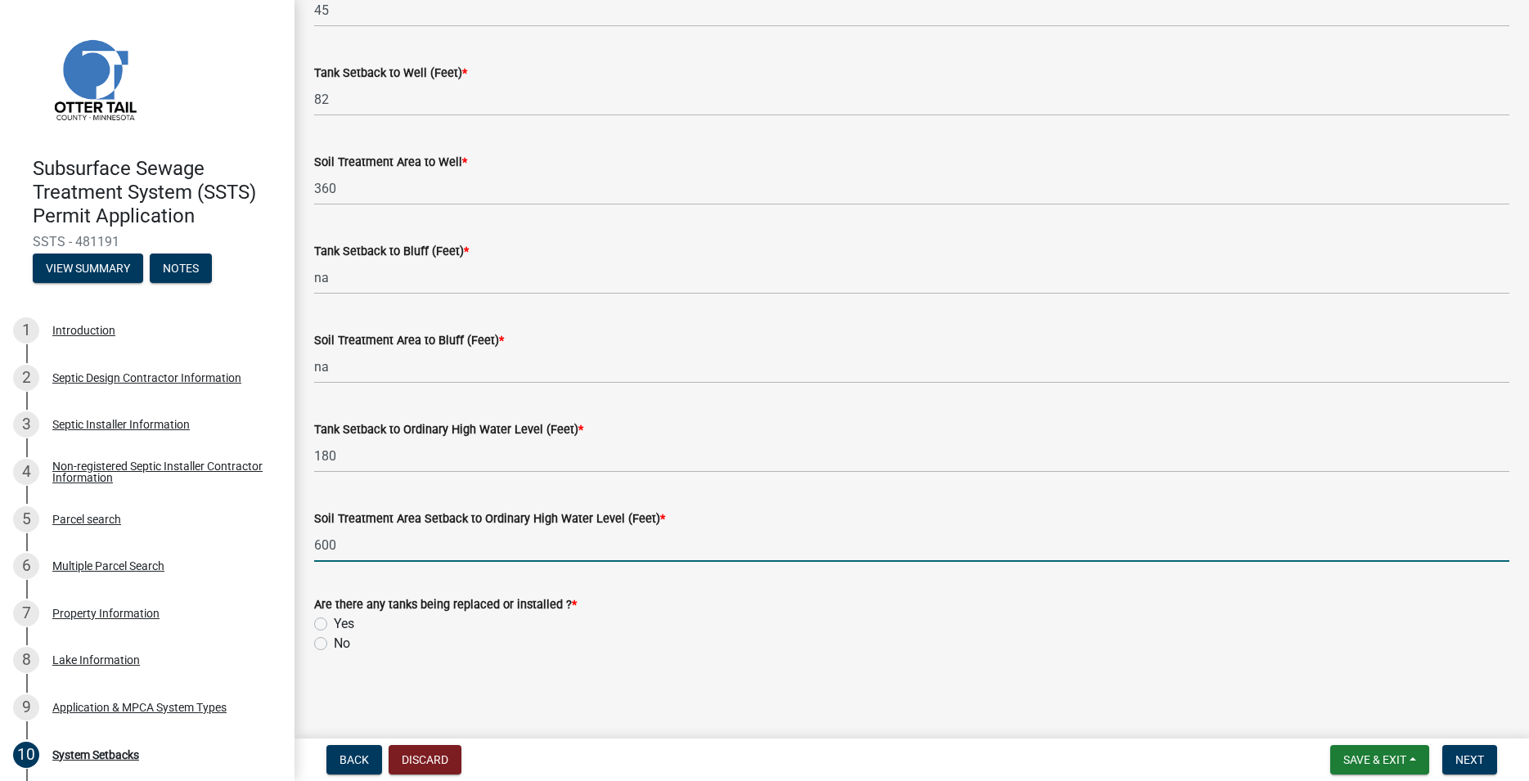
type input "600"
click at [334, 623] on label "Yes" at bounding box center [344, 624] width 20 height 20
click at [334, 623] on input "Yes" at bounding box center [339, 619] width 11 height 11
radio input "true"
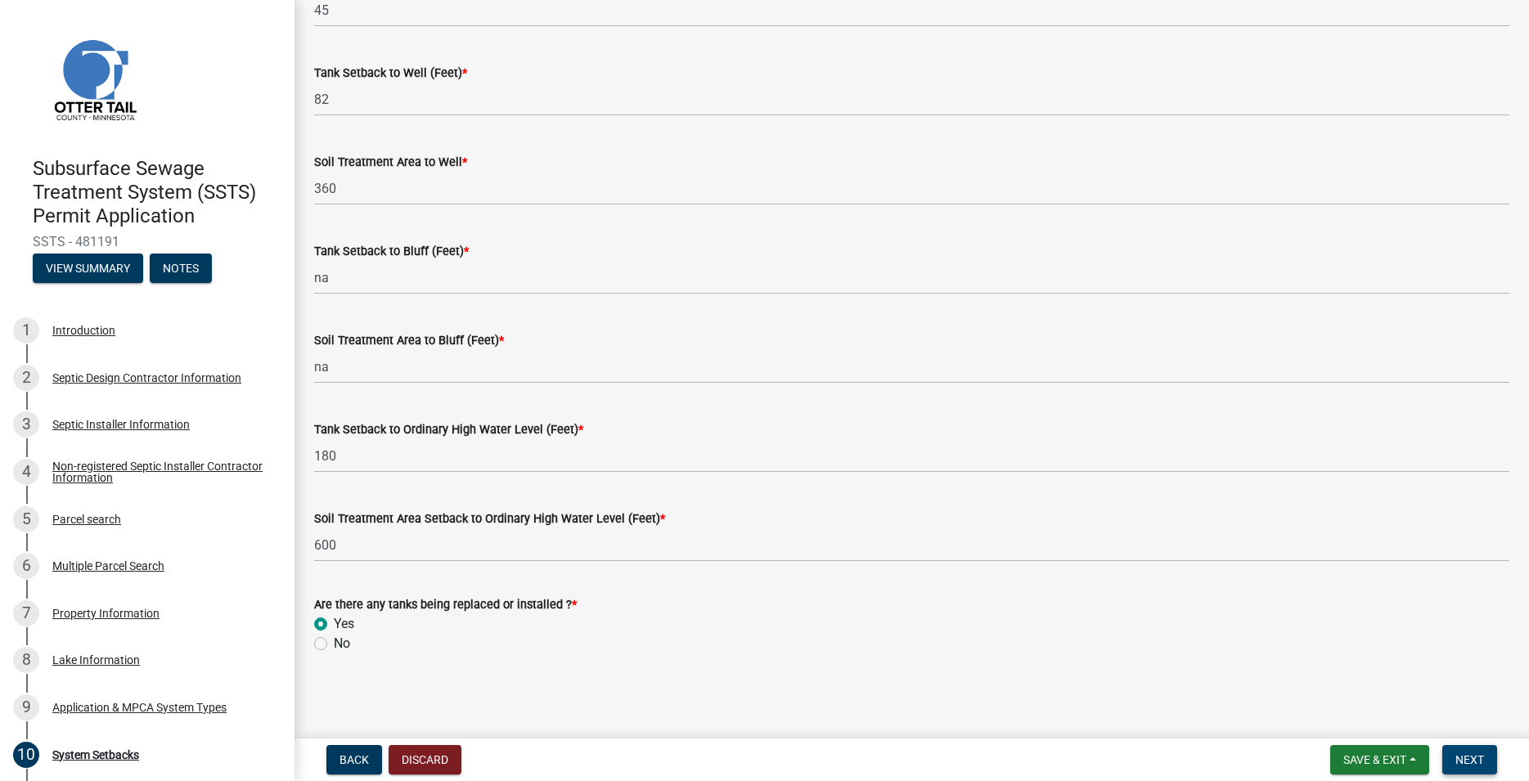
click at [1460, 757] on span "Next" at bounding box center [1470, 760] width 29 height 13
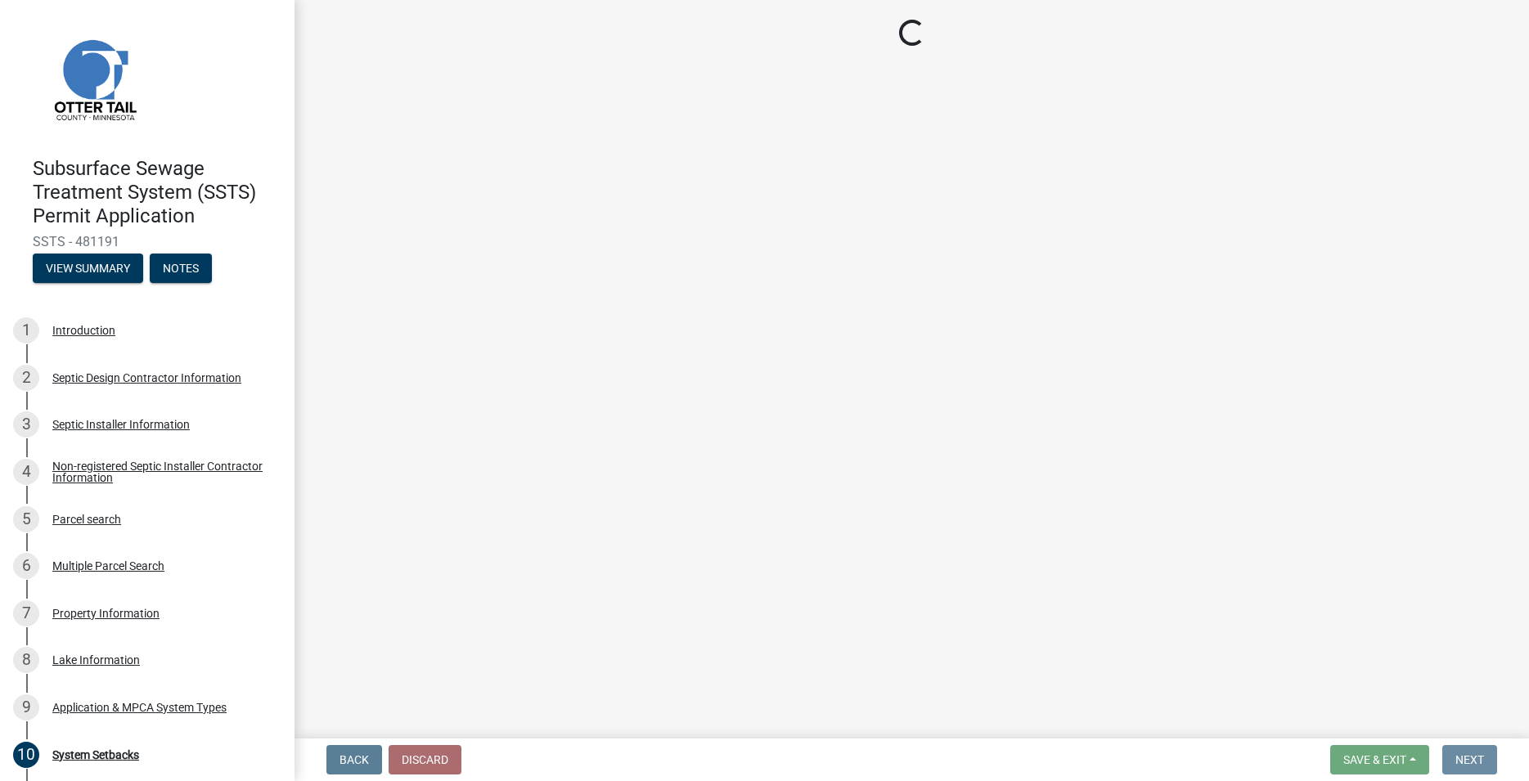
scroll to position [0, 0]
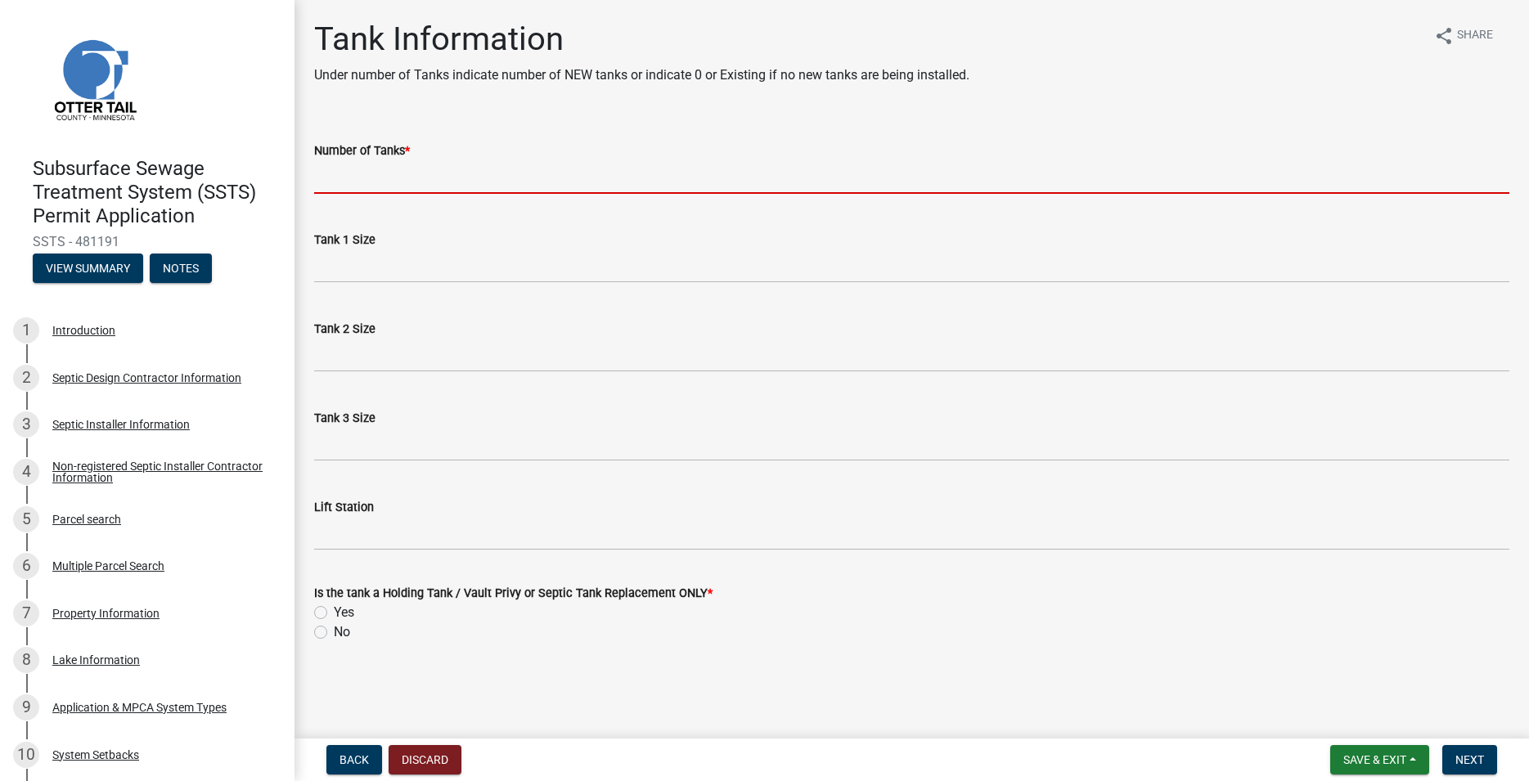
click at [357, 182] on input "Number of Tanks *" at bounding box center [911, 177] width 1195 height 34
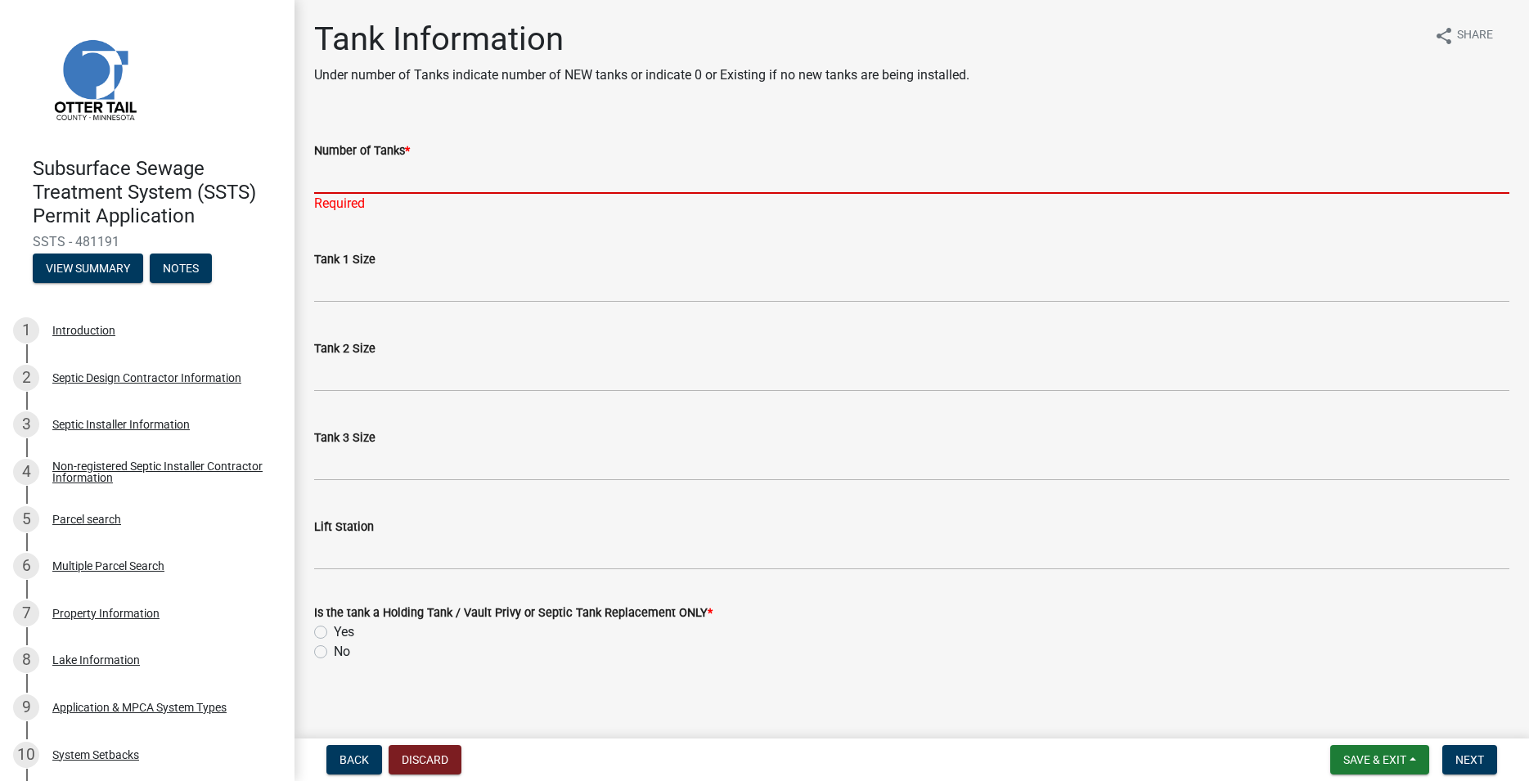
click at [326, 179] on input "Number of Tanks *" at bounding box center [911, 177] width 1195 height 34
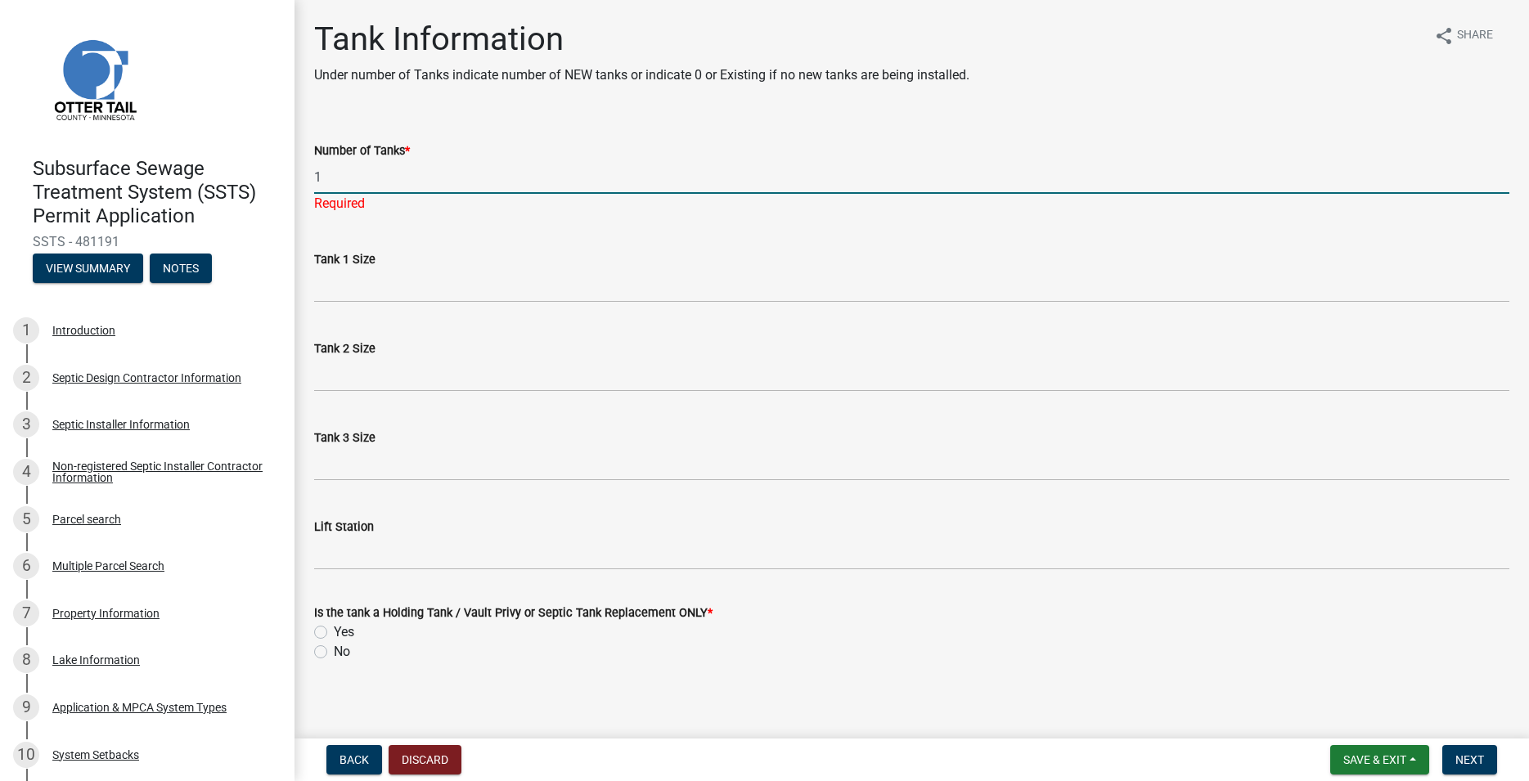
type input "1"
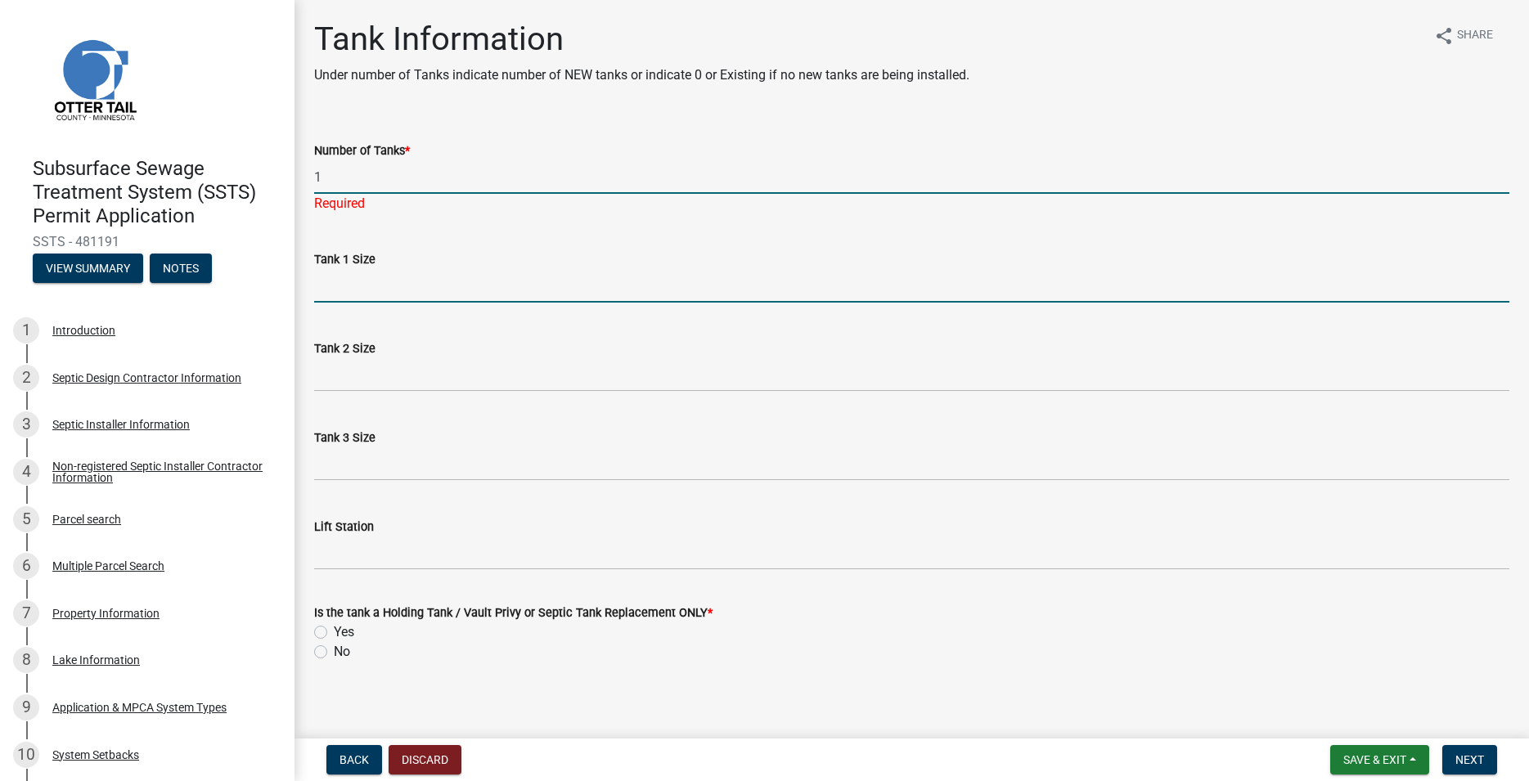
click at [334, 285] on input "Tank 1 Size" at bounding box center [911, 286] width 1195 height 34
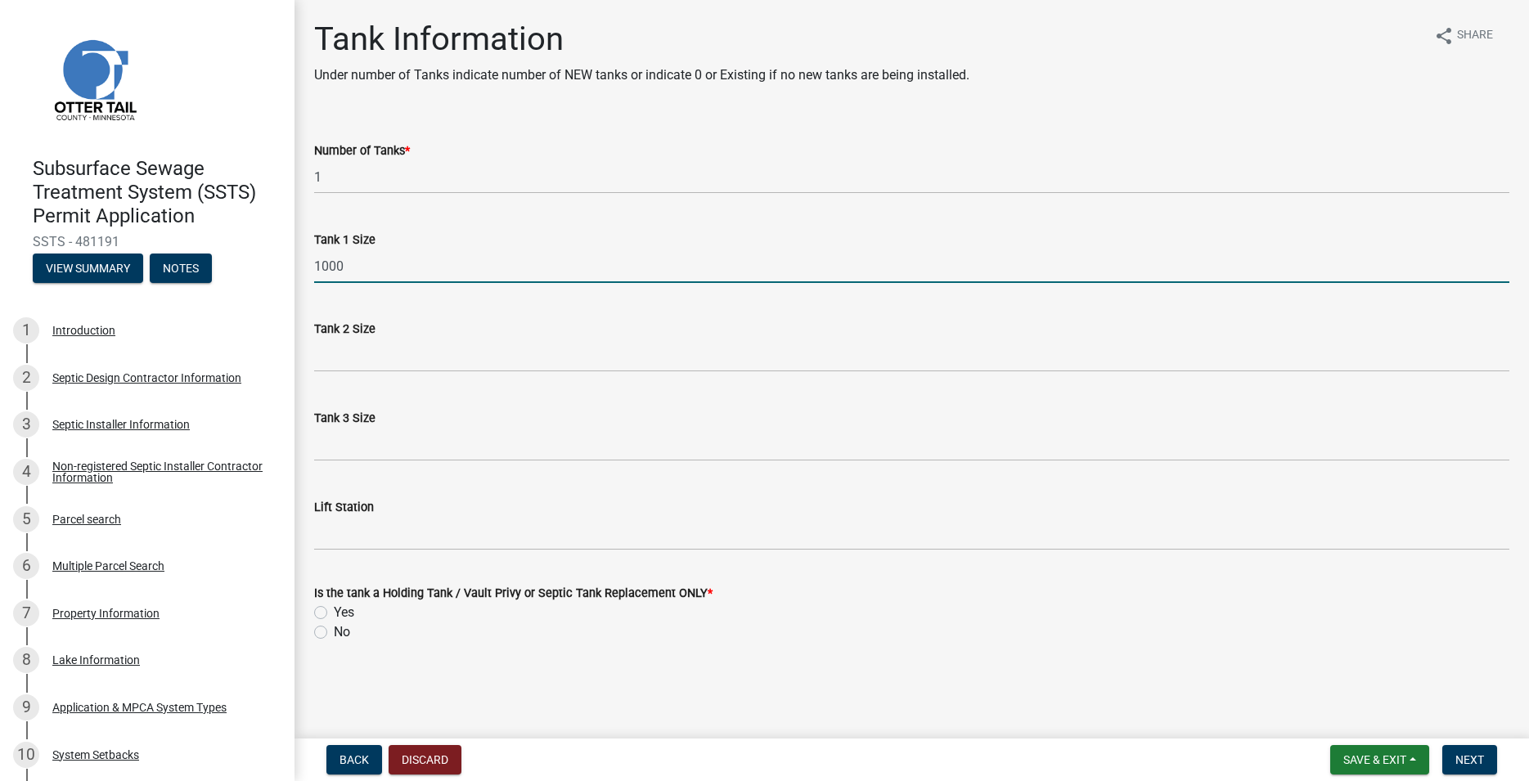
type input "1000"
click at [334, 633] on label "No" at bounding box center [342, 633] width 16 height 20
click at [334, 633] on input "No" at bounding box center [339, 628] width 11 height 11
radio input "true"
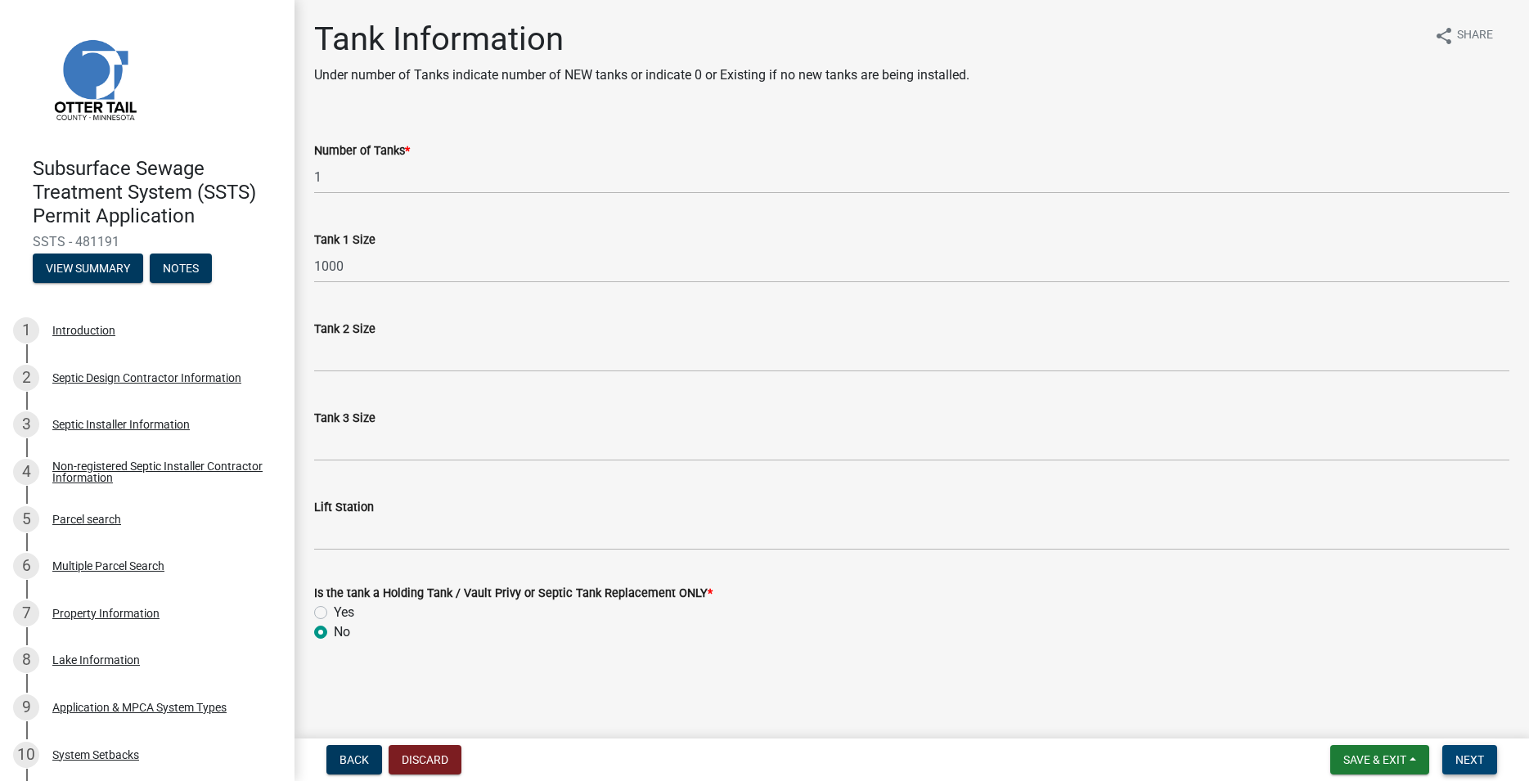
click at [1471, 755] on span "Next" at bounding box center [1470, 760] width 29 height 13
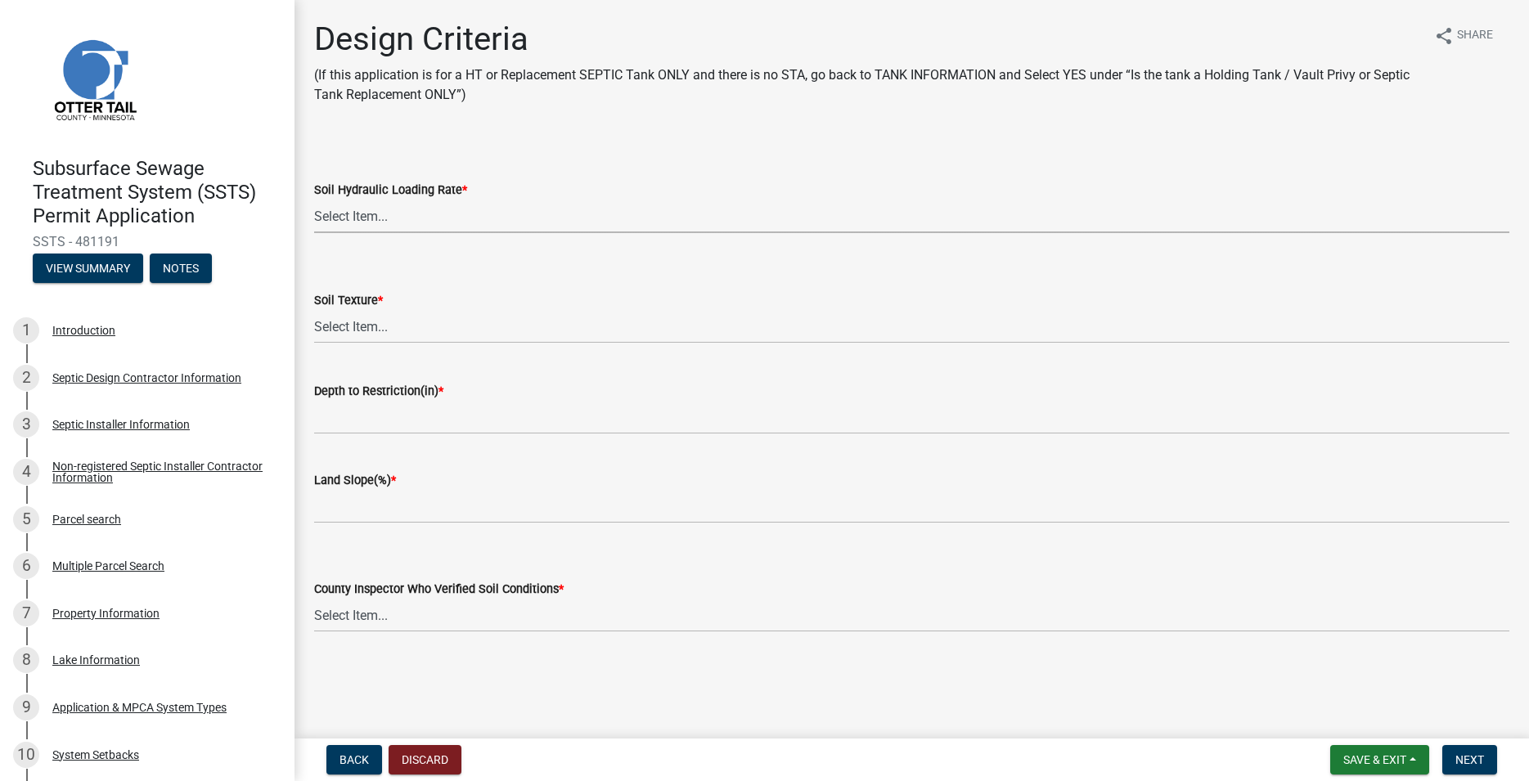
click at [314, 200] on select "Select Item... 1.6 gpd/ft2 1.2 gpd/ft2 1.0 gpd/ft2 0.87 gpd/ft2 0.78 gpd/ft2 0.…" at bounding box center [911, 217] width 1195 height 34
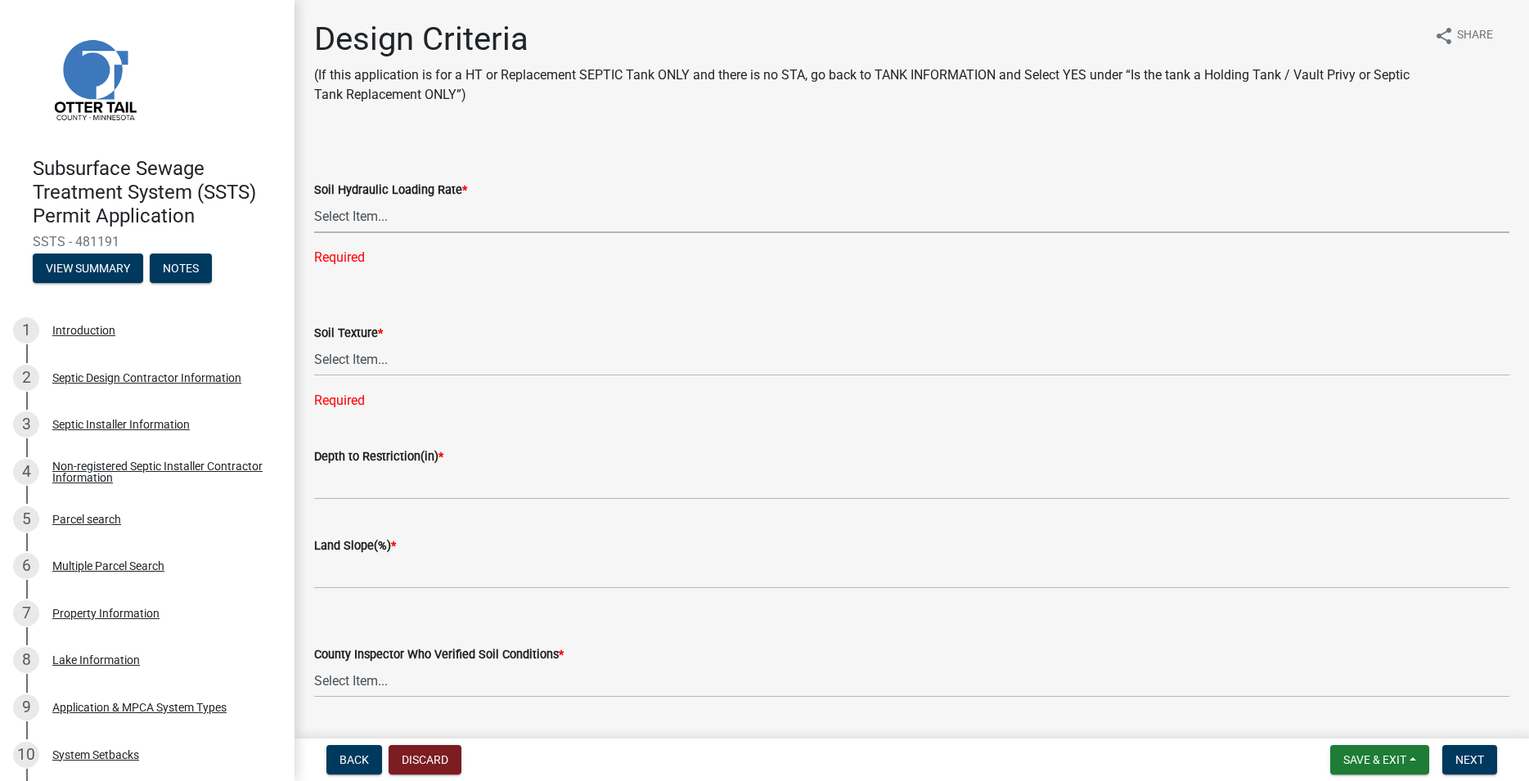
click at [314, 200] on select "Select Item... 1.6 gpd/ft2 1.2 gpd/ft2 1.0 gpd/ft2 0.87 gpd/ft2 0.78 gpd/ft2 0.…" at bounding box center [911, 217] width 1195 height 34
click option "0.45 gpd/ft2" at bounding box center [0, 0] width 0 height 0
select select "161dc003-2926-44f5-9717-bc9d566eecc1"
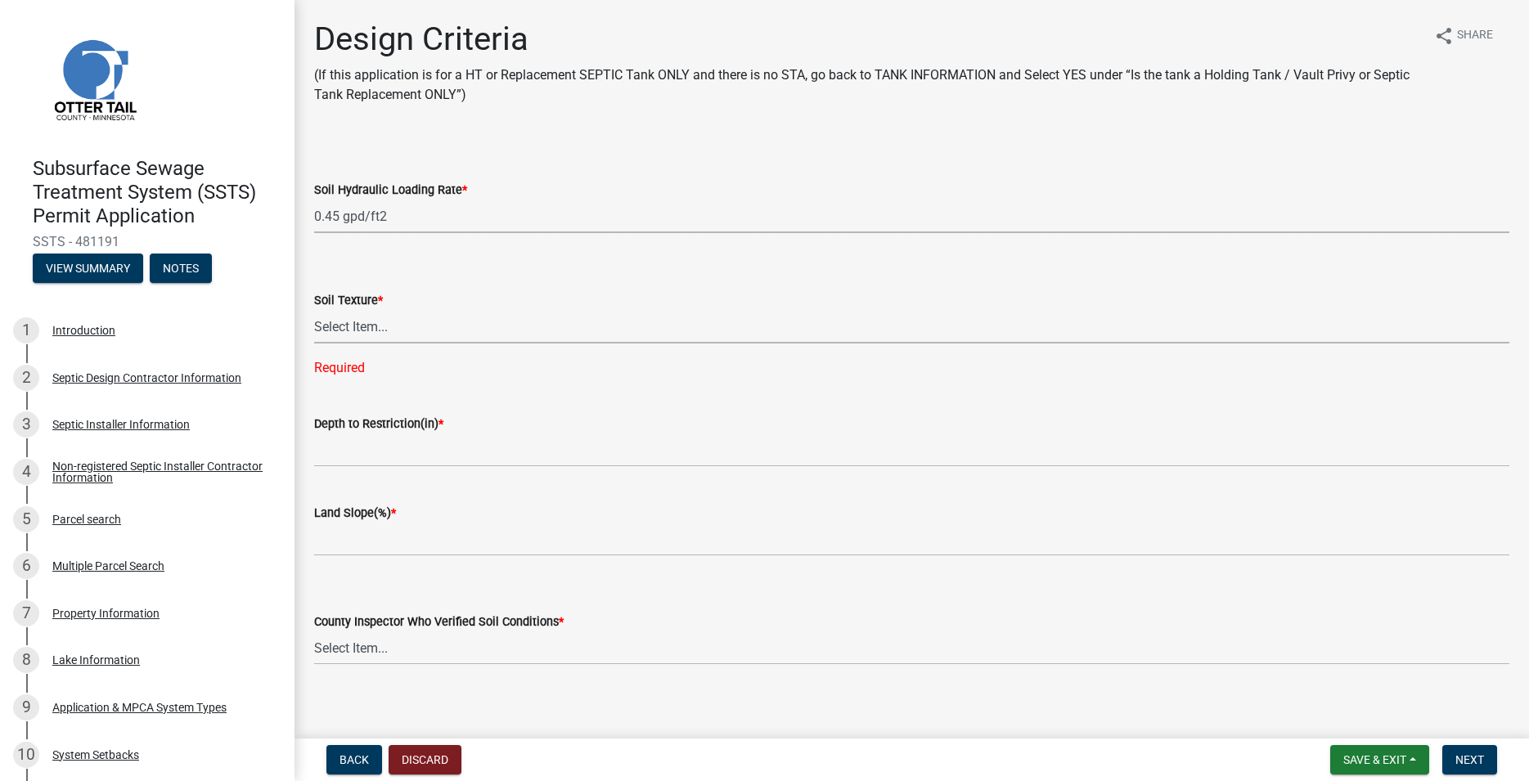
click at [314, 310] on select "Select Item... Coarse Sand (COS) Sand (S) Fine Sand (FS) Very Fine Sand (VFS) L…" at bounding box center [911, 327] width 1195 height 34
click option "Sandy Clay Loam (SCL)" at bounding box center [0, 0] width 0 height 0
select select "3153871a-0646-45c0-8d36-98762e1aaded"
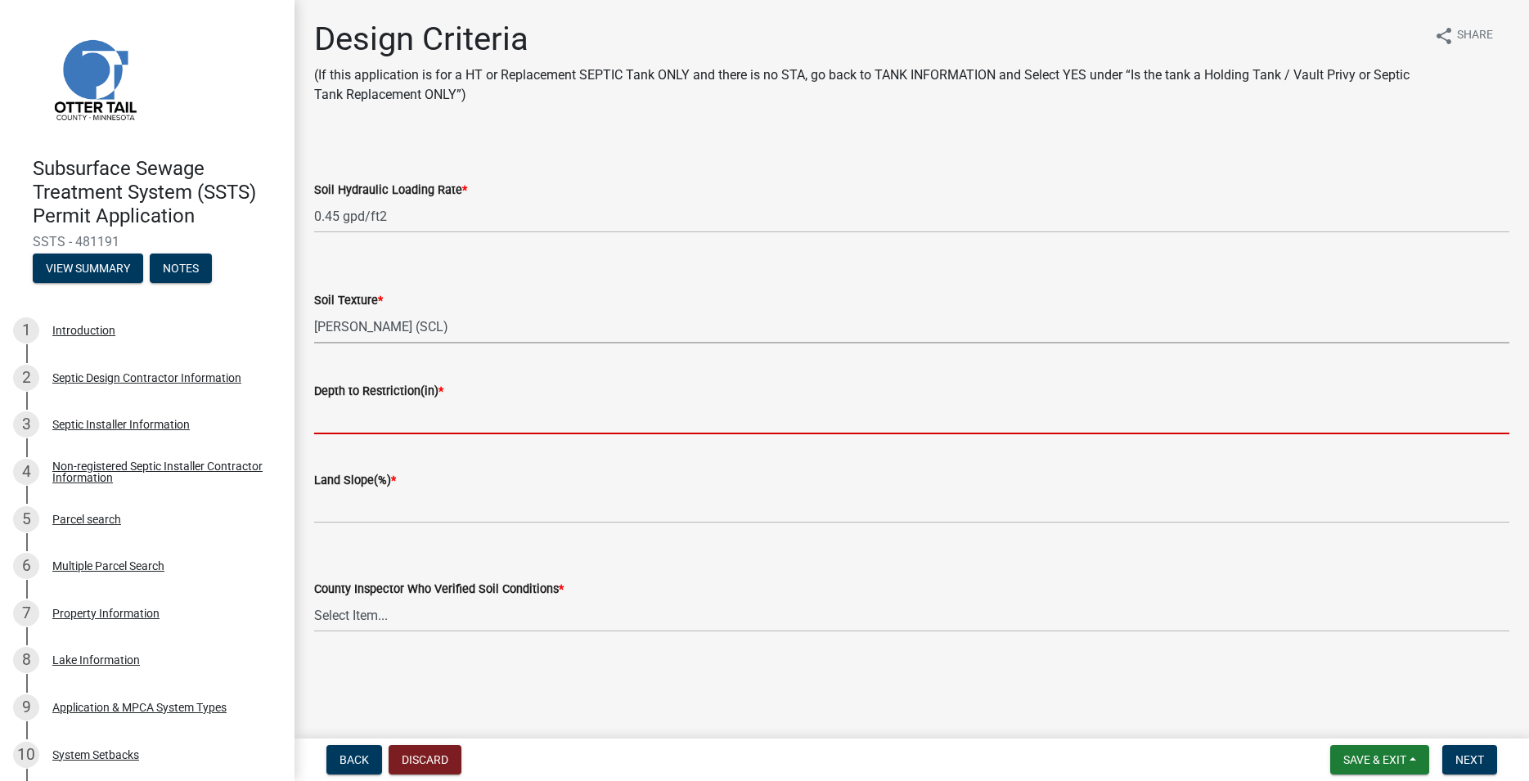
click at [385, 421] on input "Depth to Restriction(in) *" at bounding box center [911, 418] width 1195 height 34
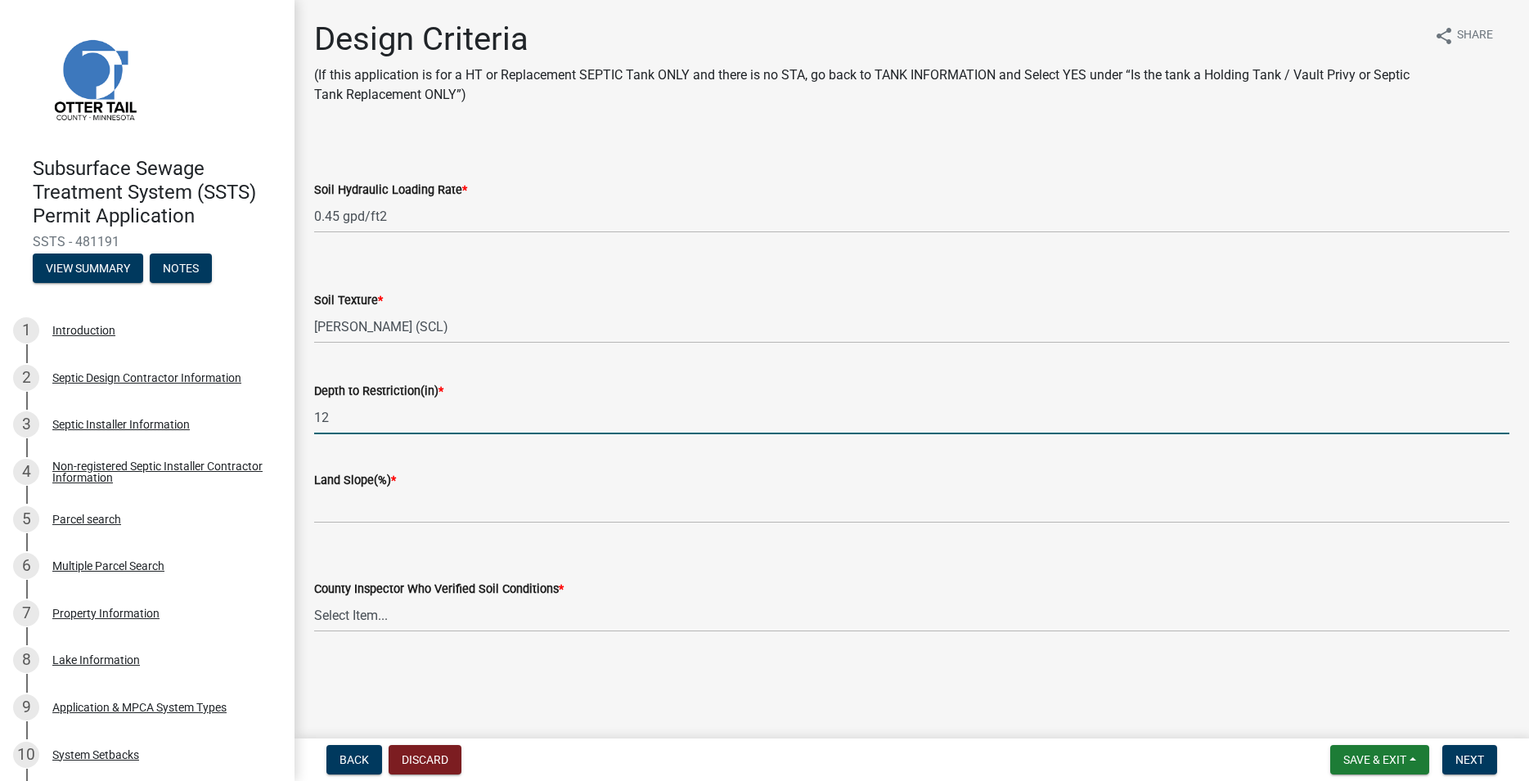
type input "12"
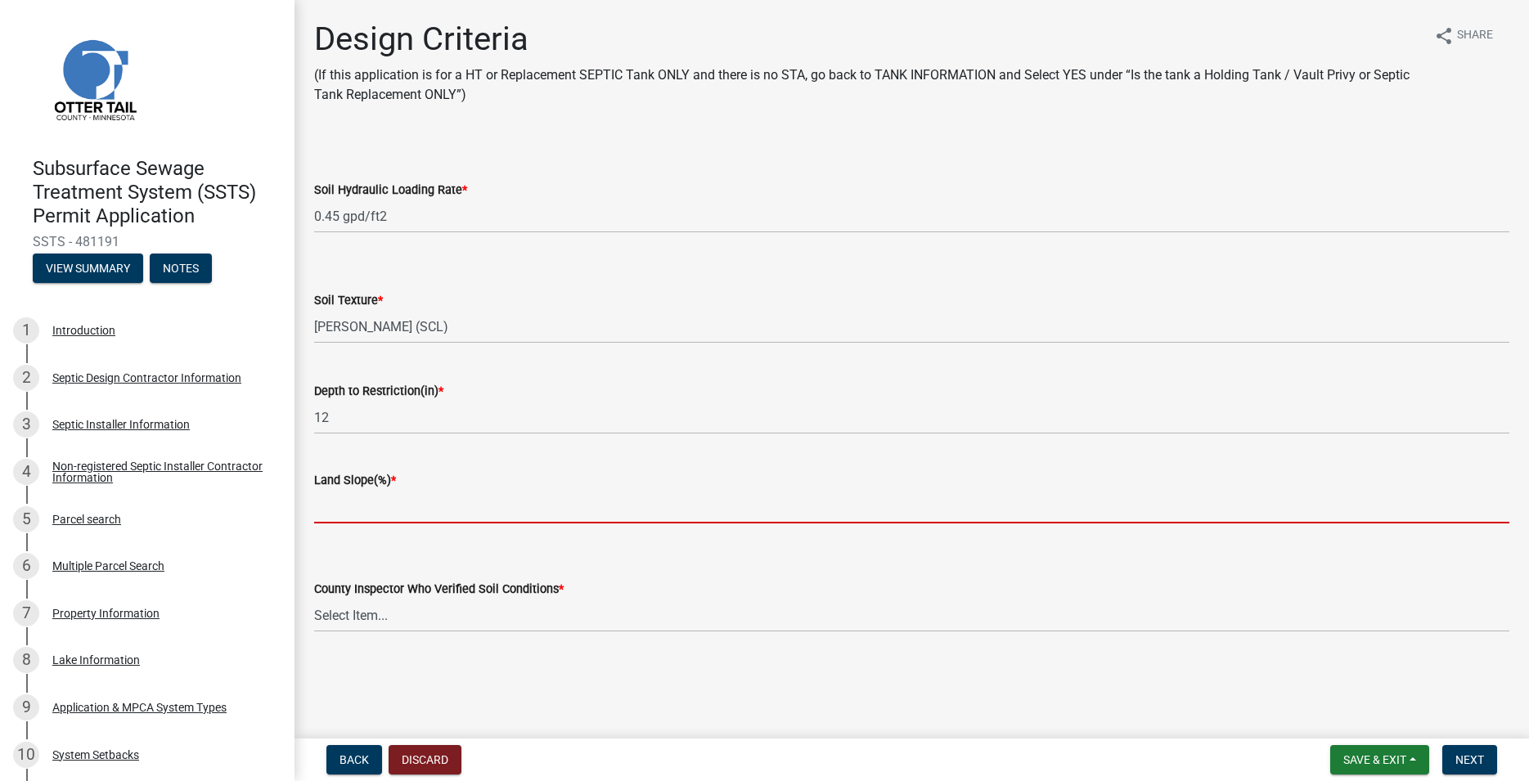
click at [331, 502] on input "Land Slope(%) *" at bounding box center [911, 507] width 1195 height 34
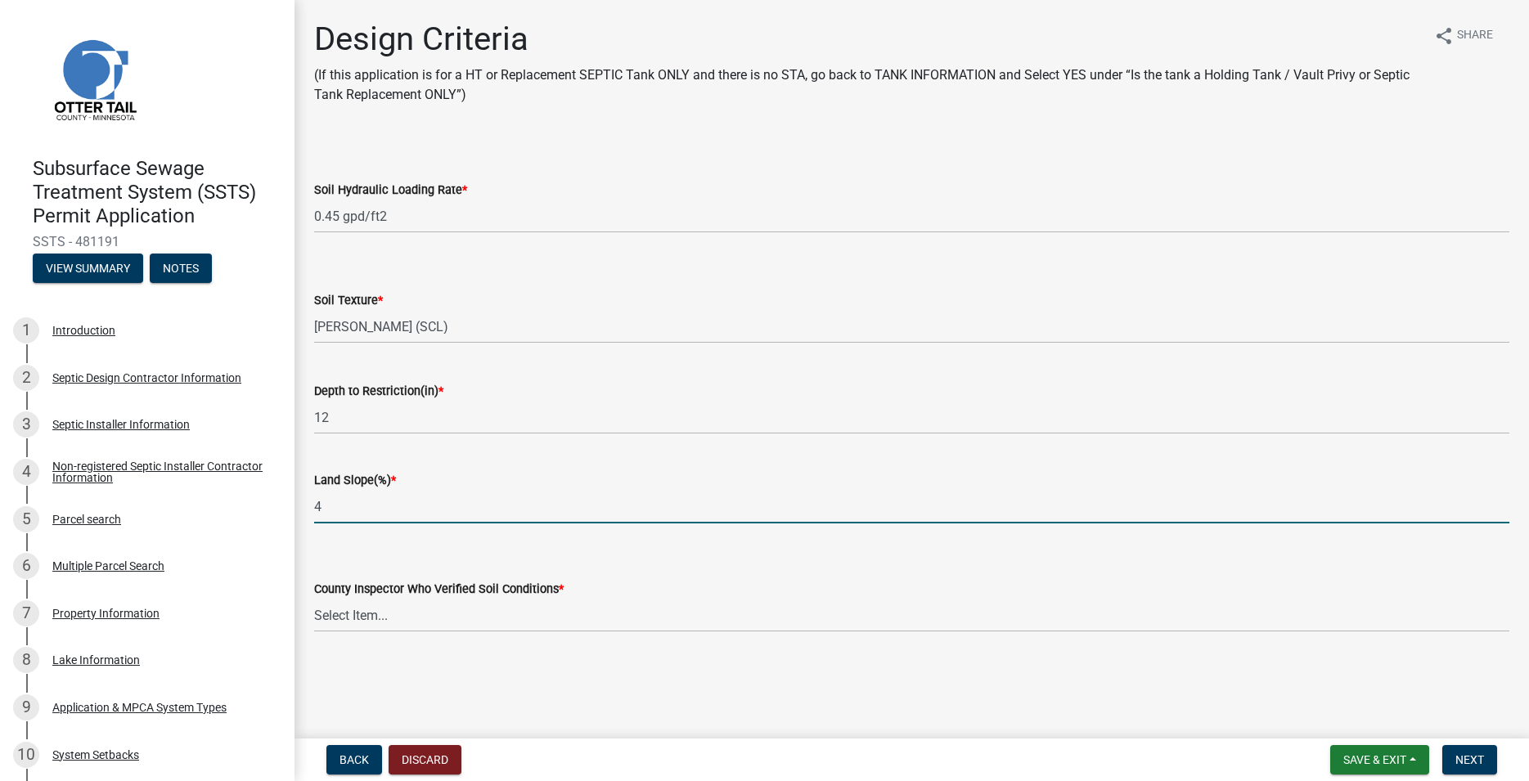
type input "4"
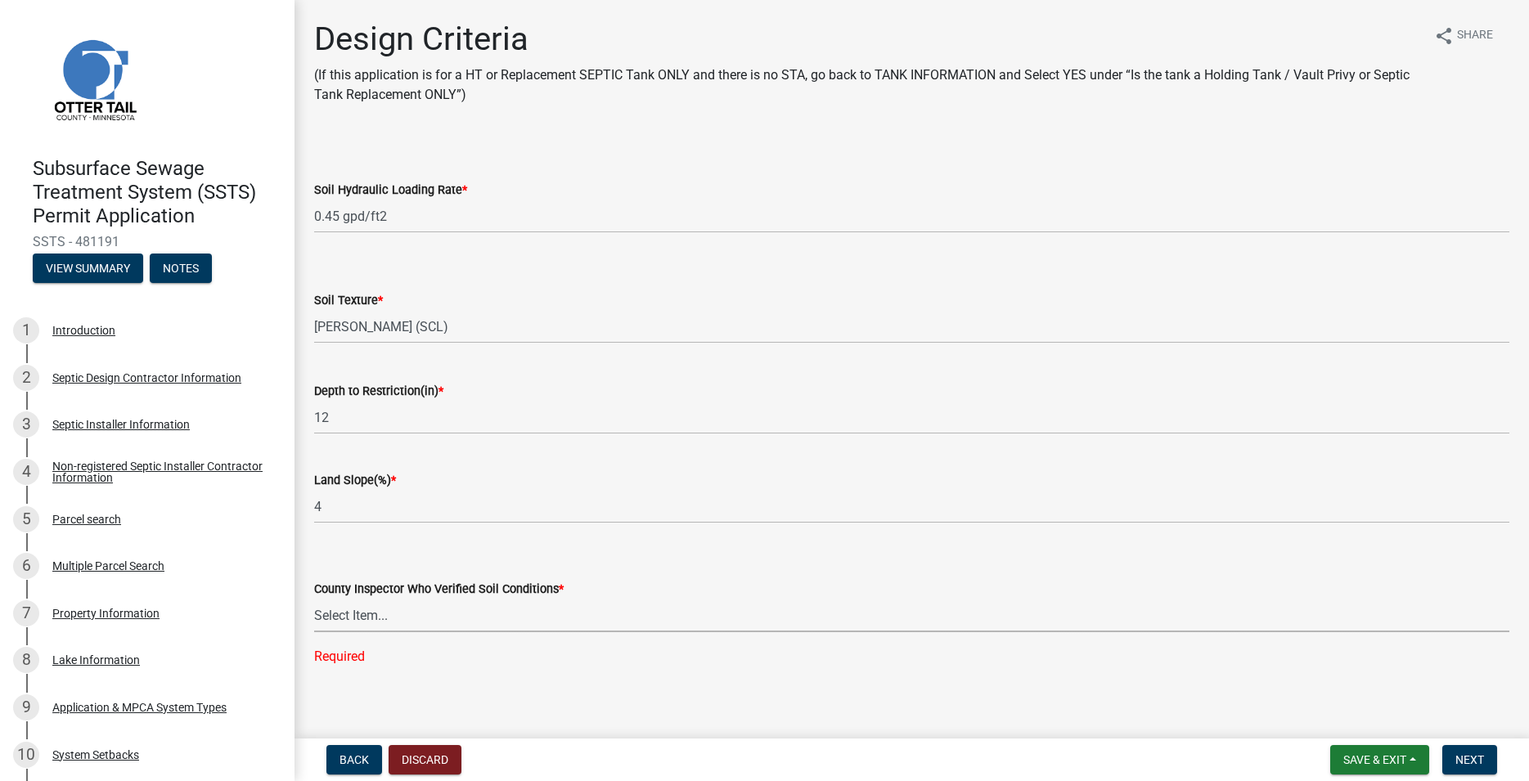
click at [314, 599] on select "Select Item... Alexis Newark Andrea Perales Brittany Tollefson Chris LeClair Co…" at bounding box center [911, 616] width 1195 height 34
click option "Elizabeth Plaster" at bounding box center [0, 0] width 0 height 0
select select "643267e1-855b-462d-a385-c521968adb40"
click at [1478, 767] on button "Next" at bounding box center [1469, 759] width 55 height 29
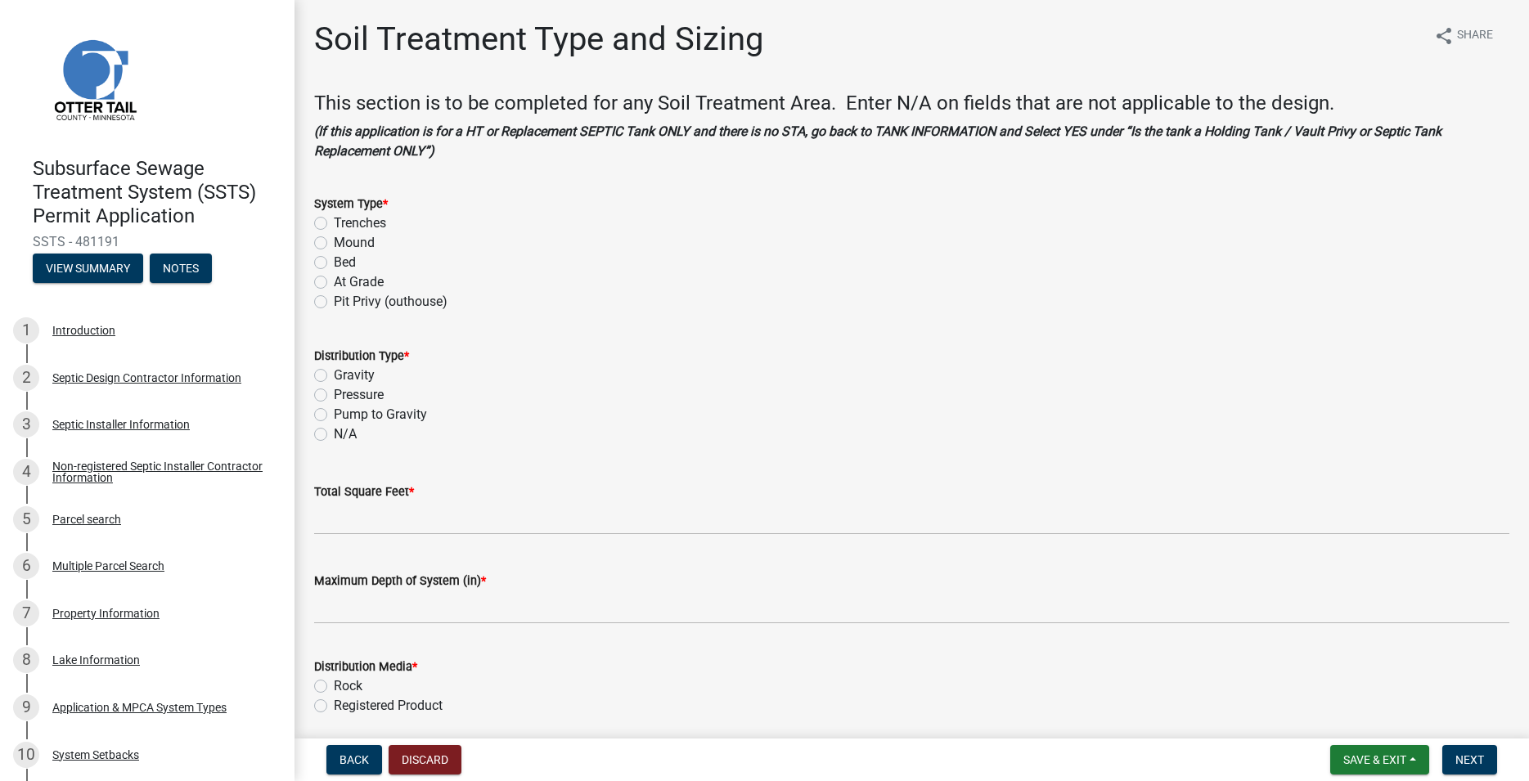
click at [334, 243] on label "Mound" at bounding box center [354, 243] width 41 height 20
click at [334, 243] on input "Mound" at bounding box center [339, 238] width 11 height 11
radio input "true"
click at [334, 393] on label "Pressure" at bounding box center [359, 395] width 50 height 20
click at [334, 393] on input "Pressure" at bounding box center [339, 390] width 11 height 11
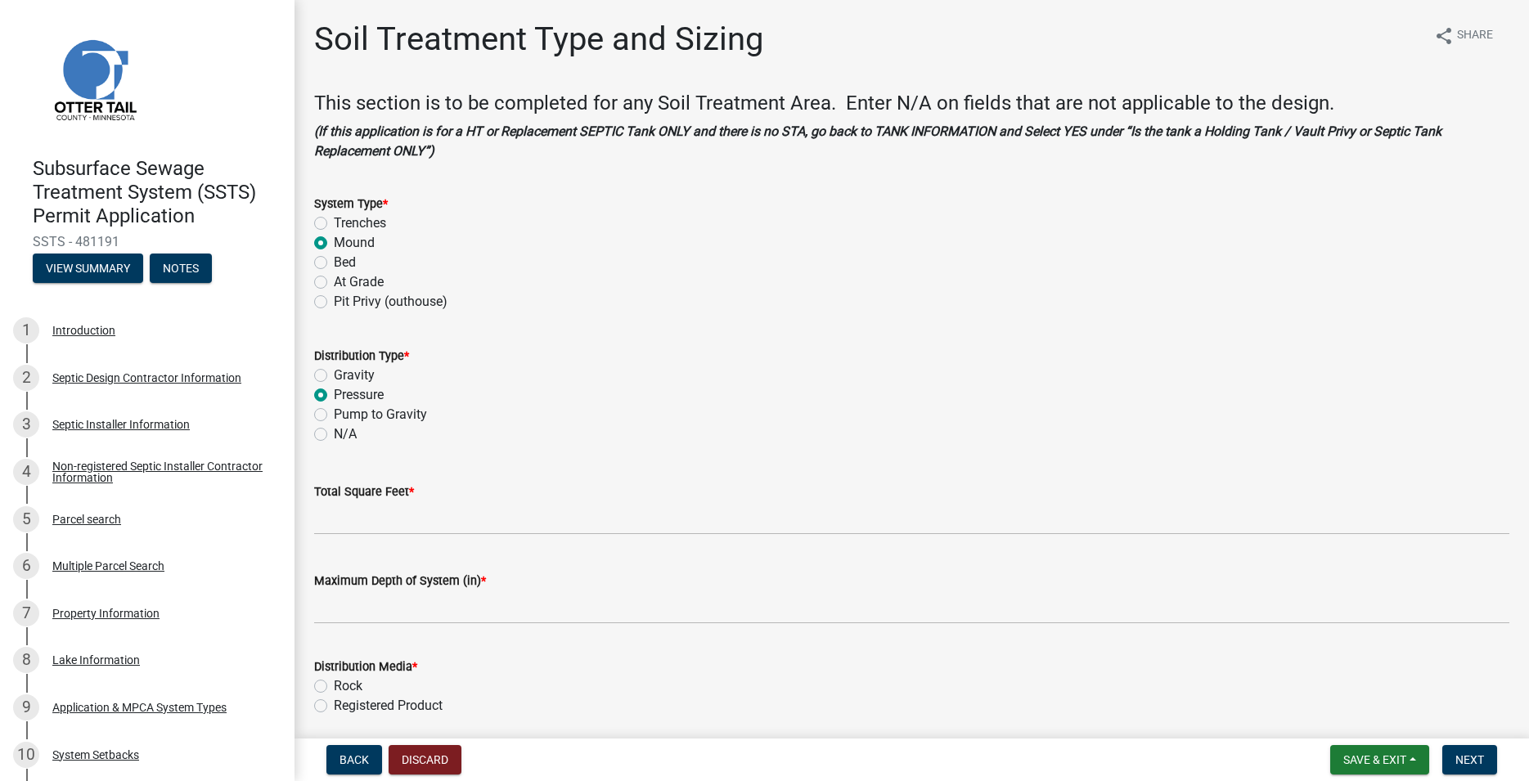
radio input "true"
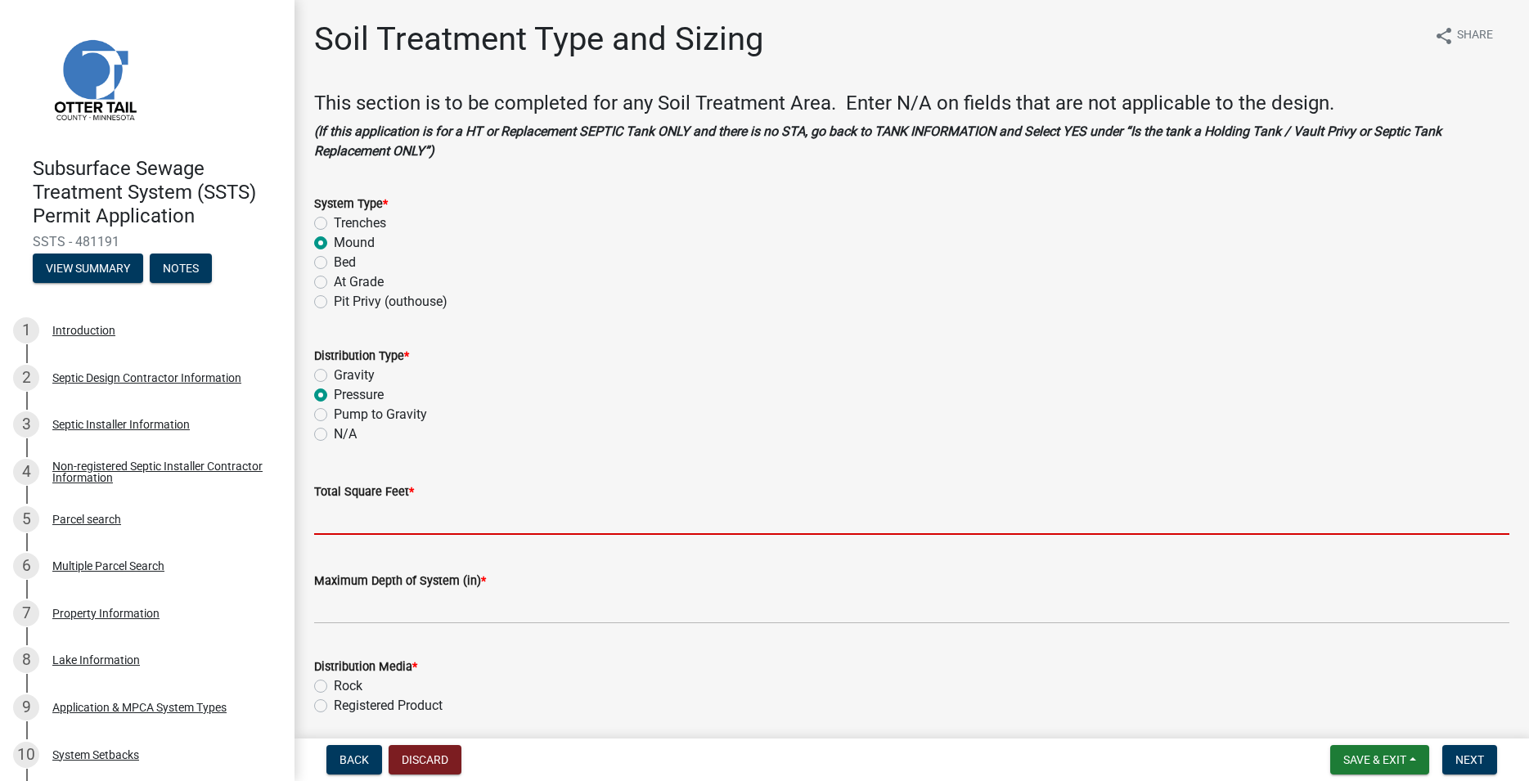
drag, startPoint x: 349, startPoint y: 511, endPoint x: 349, endPoint y: 520, distance: 9.0
click at [349, 511] on input "Total Square Feet *" at bounding box center [911, 519] width 1195 height 34
click at [362, 521] on input "Total Square Feet *" at bounding box center [911, 519] width 1195 height 34
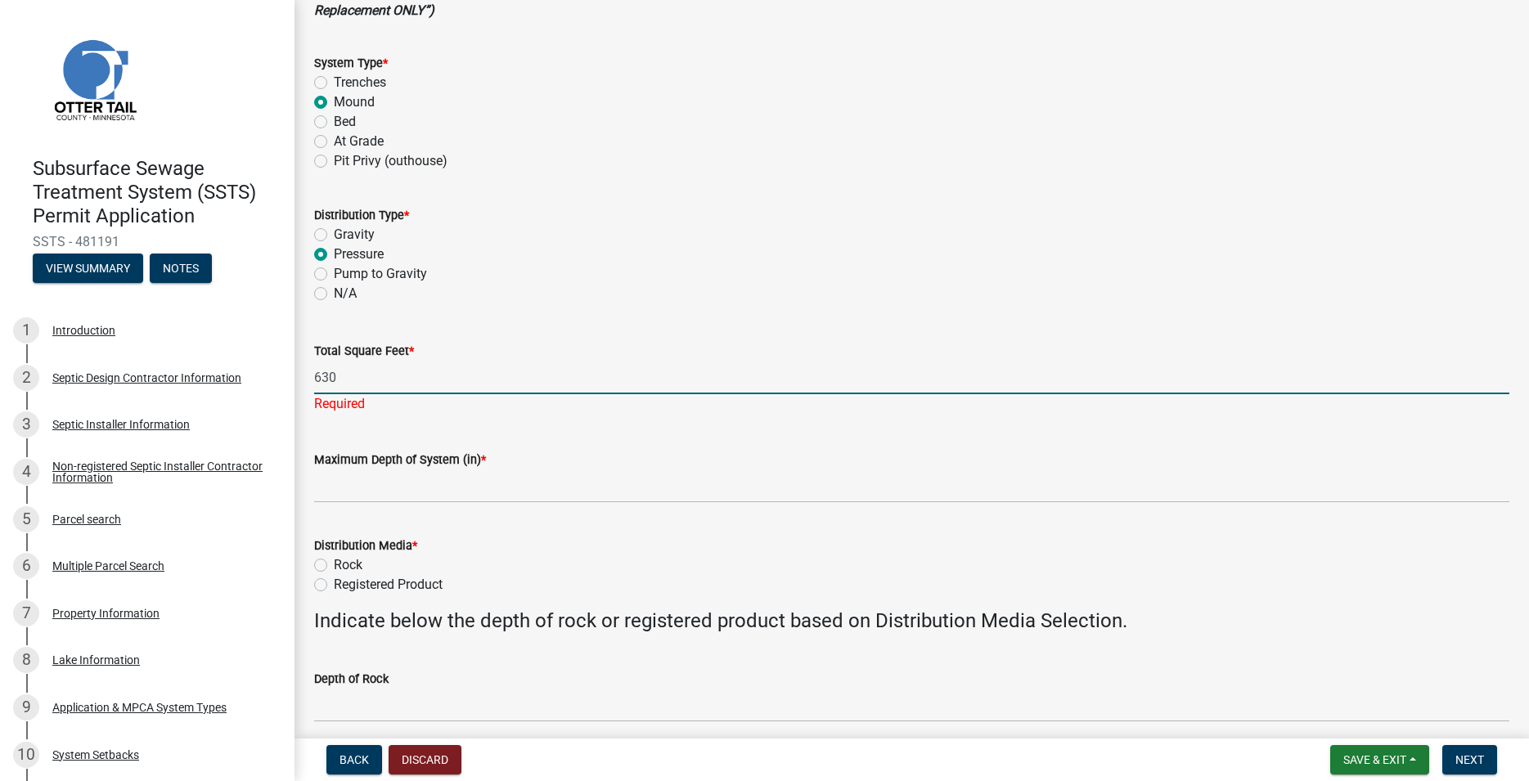
scroll to position [187, 0]
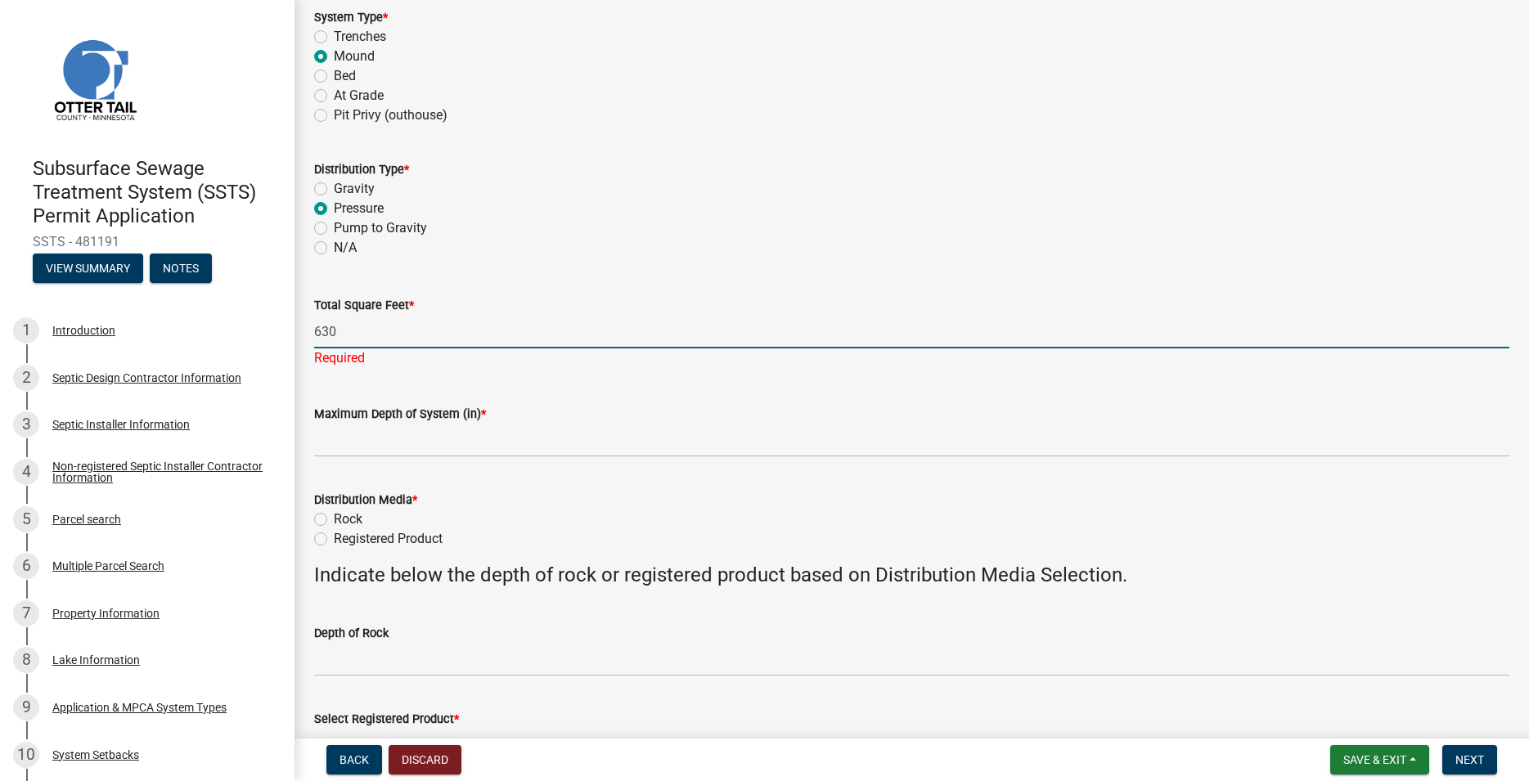
type input "630"
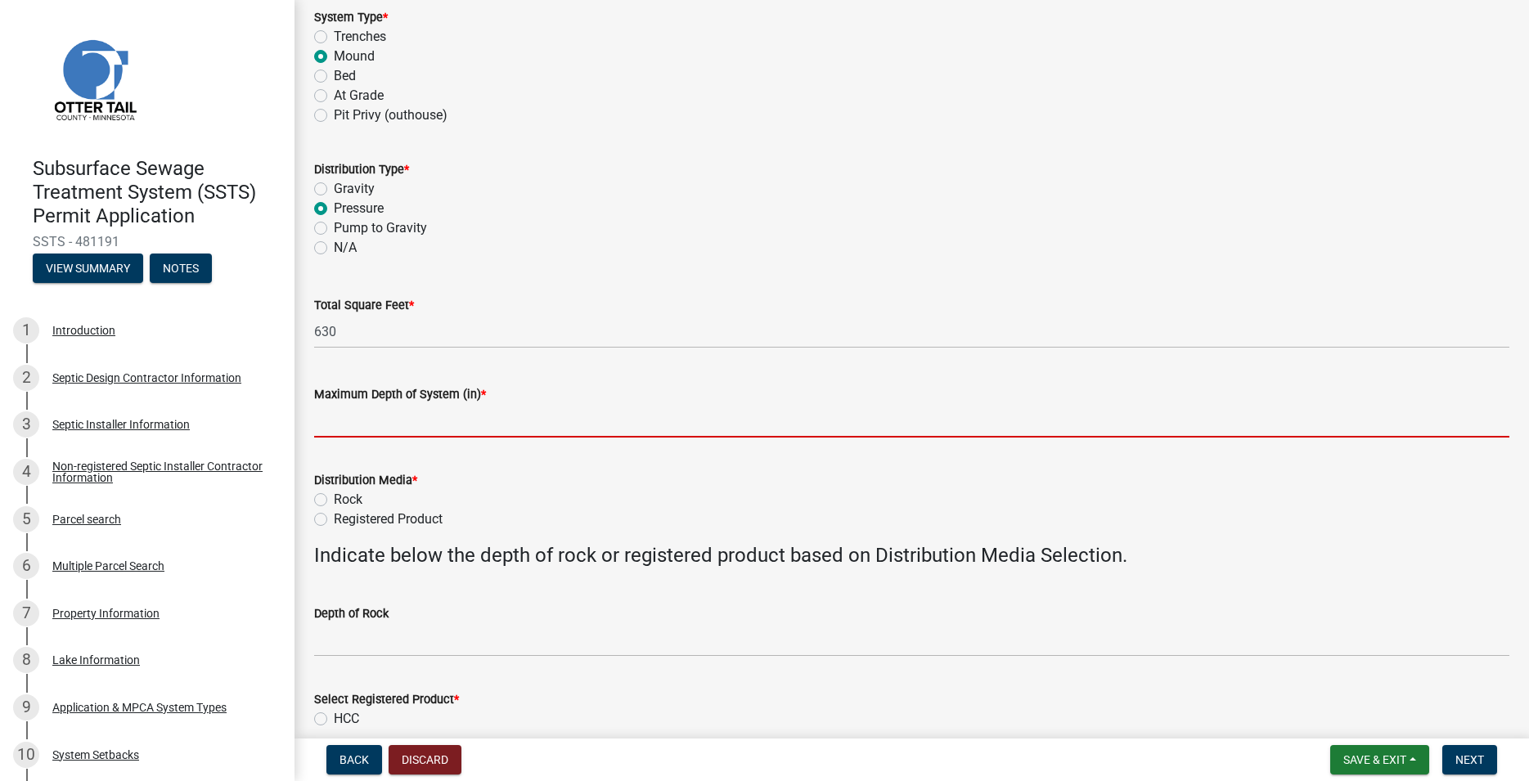
click at [367, 437] on input "Maximum Depth of System (in) *" at bounding box center [911, 421] width 1195 height 34
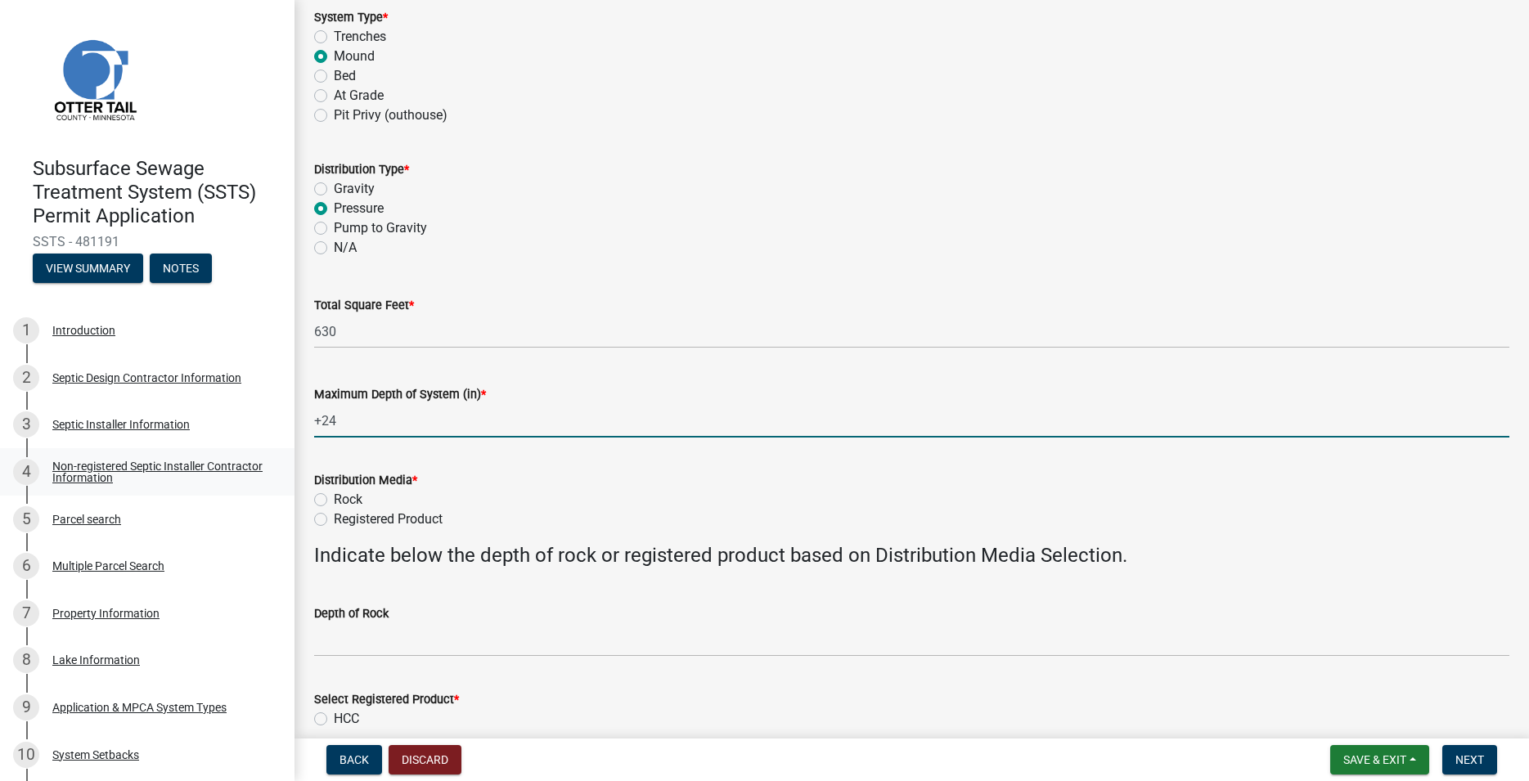
type input "+24"
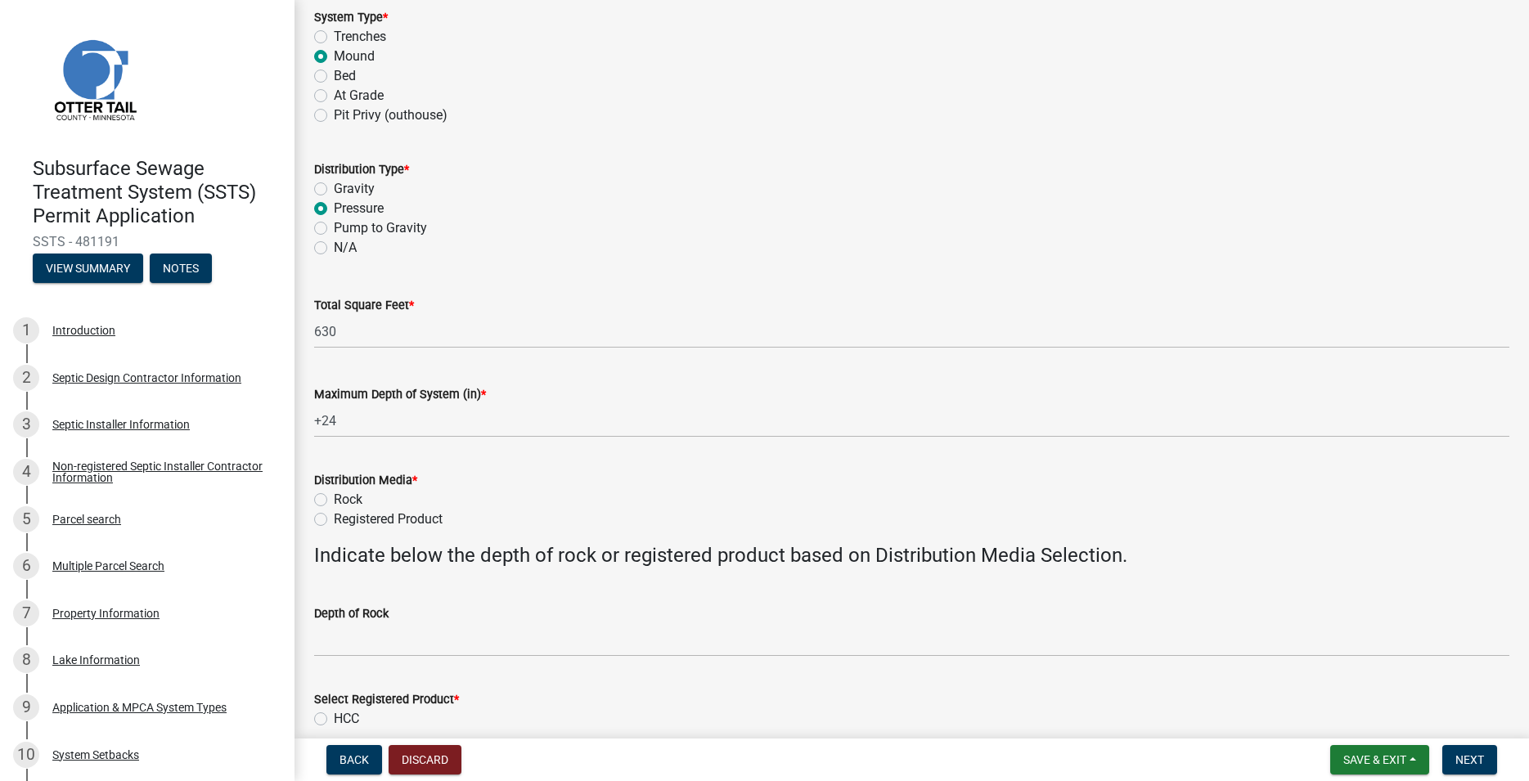
click at [334, 500] on label "Rock" at bounding box center [348, 500] width 29 height 20
click at [334, 500] on input "Rock" at bounding box center [339, 495] width 11 height 11
radio input "true"
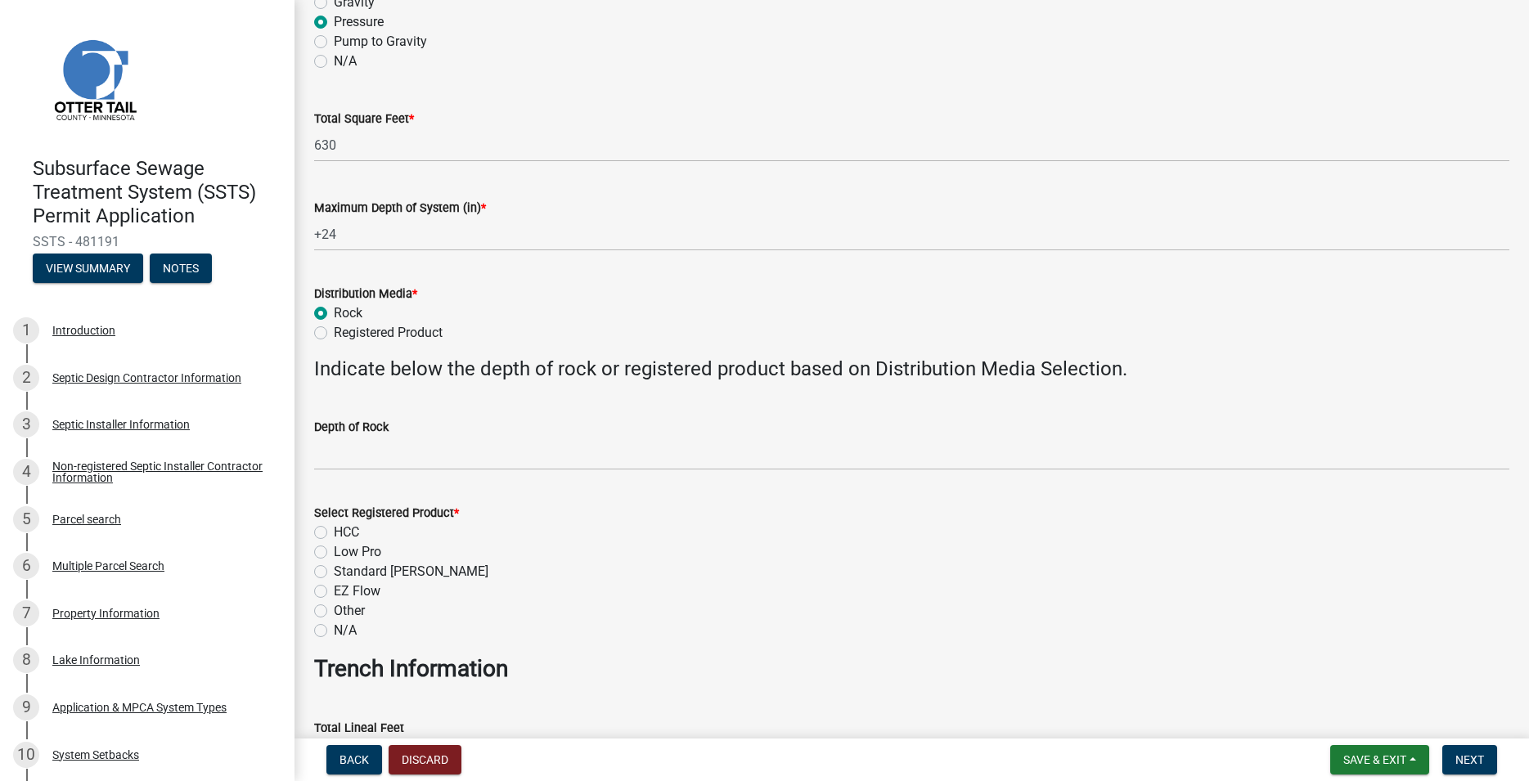
scroll to position [466, 0]
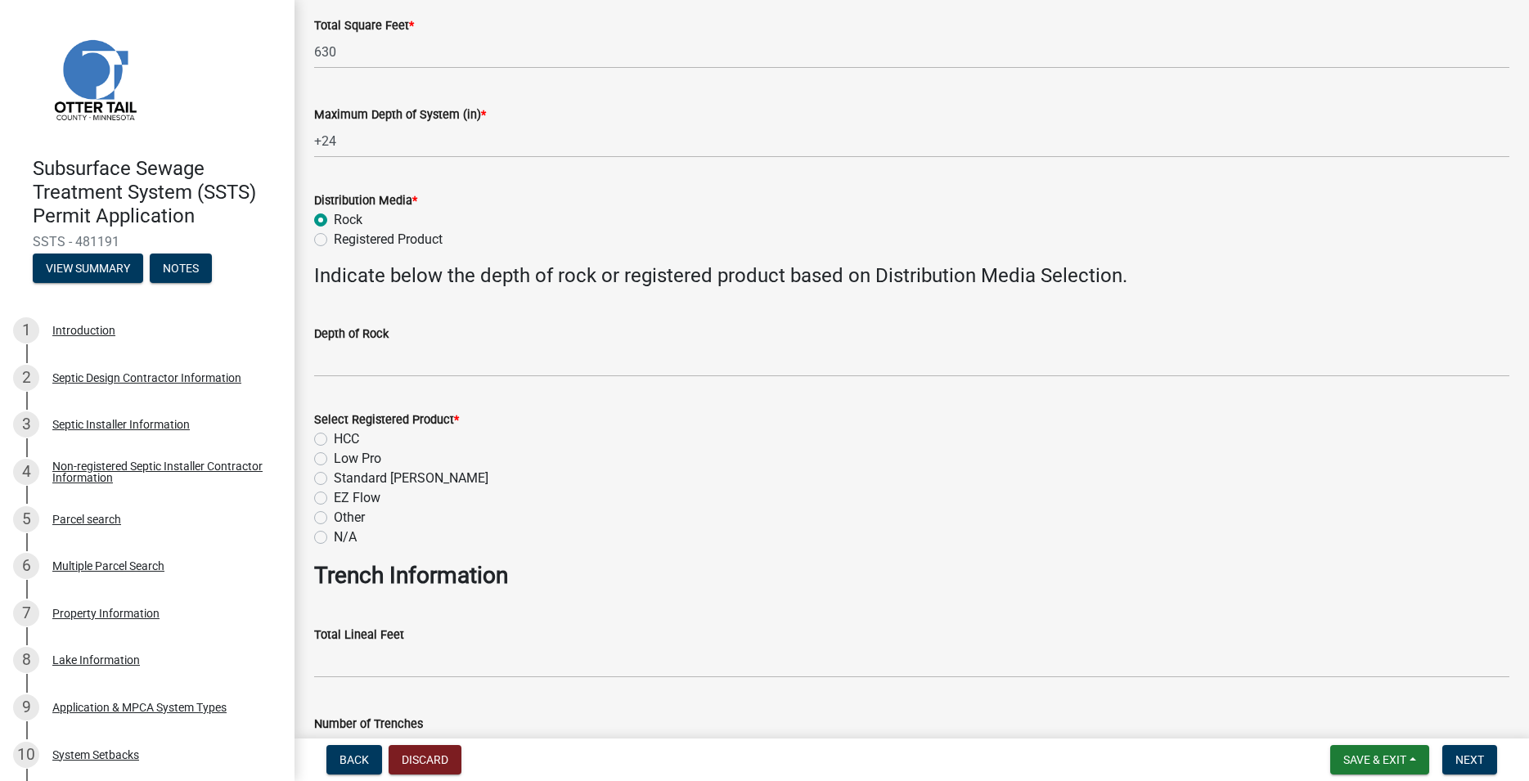
click at [334, 538] on label "N/A" at bounding box center [345, 538] width 23 height 20
click at [334, 538] on input "N/A" at bounding box center [339, 533] width 11 height 11
radio input "true"
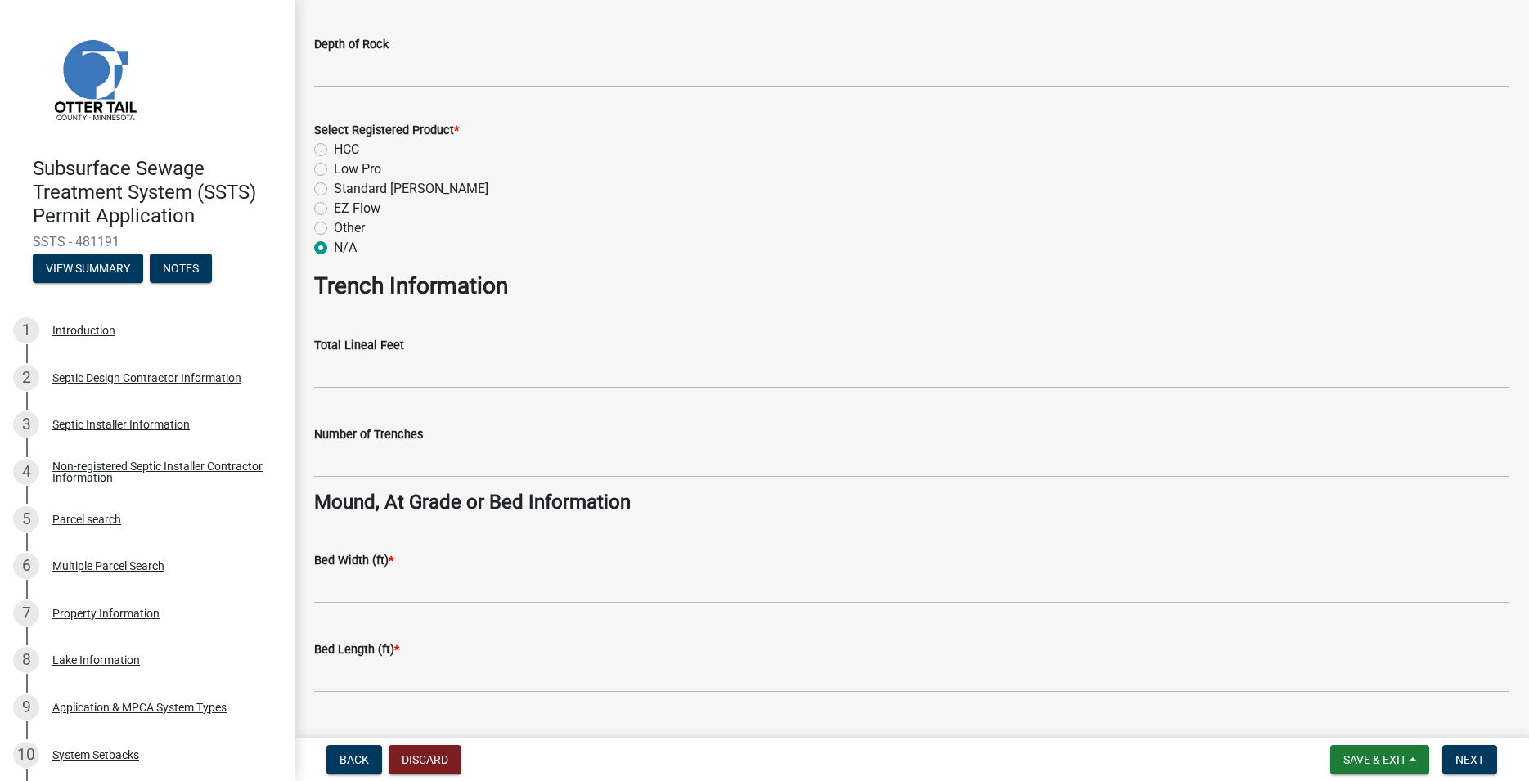
scroll to position [933, 0]
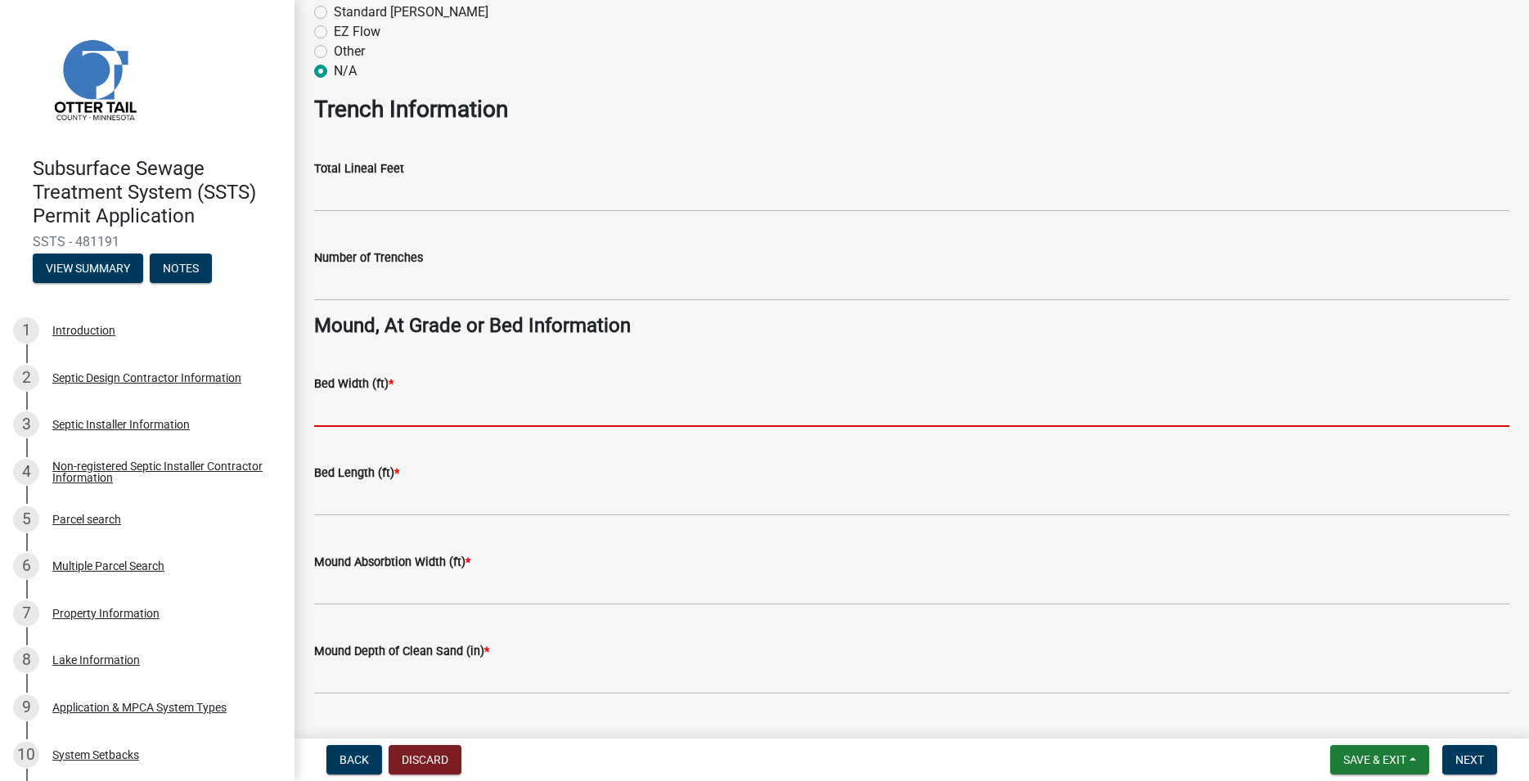
click at [348, 416] on input "Bed Width (ft) *" at bounding box center [911, 411] width 1195 height 34
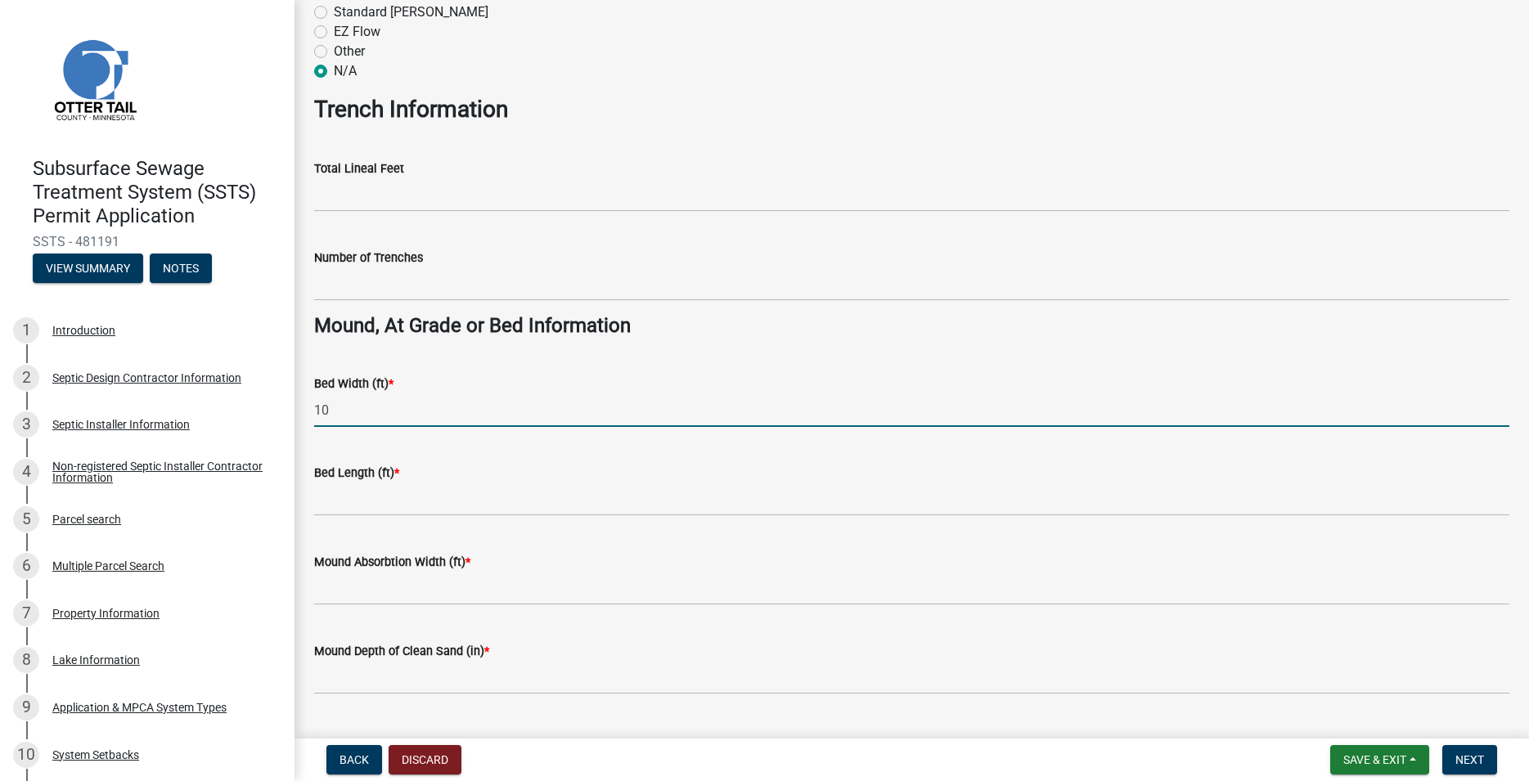
type input "10"
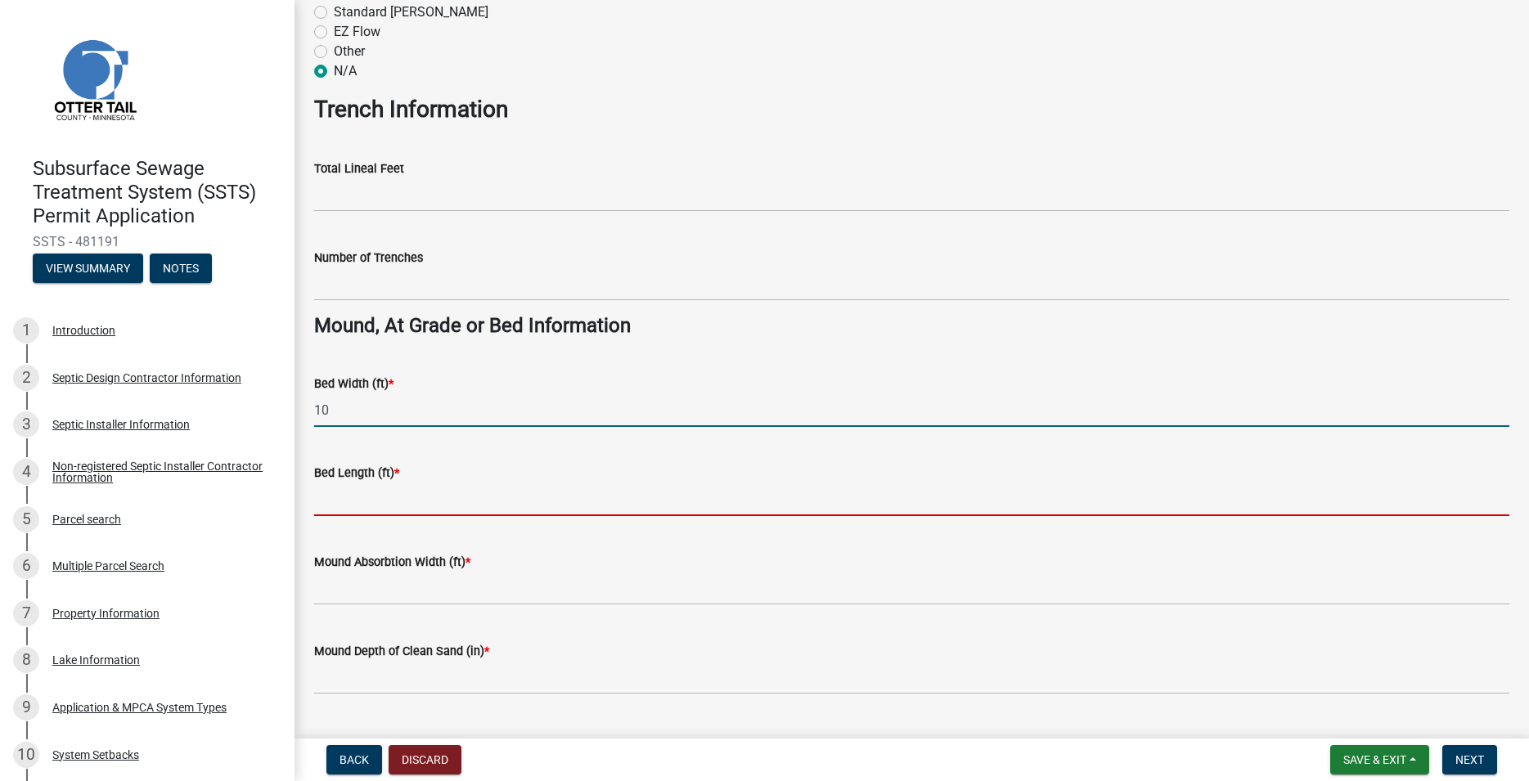
click at [353, 488] on input "Bed Length (ft) *" at bounding box center [911, 500] width 1195 height 34
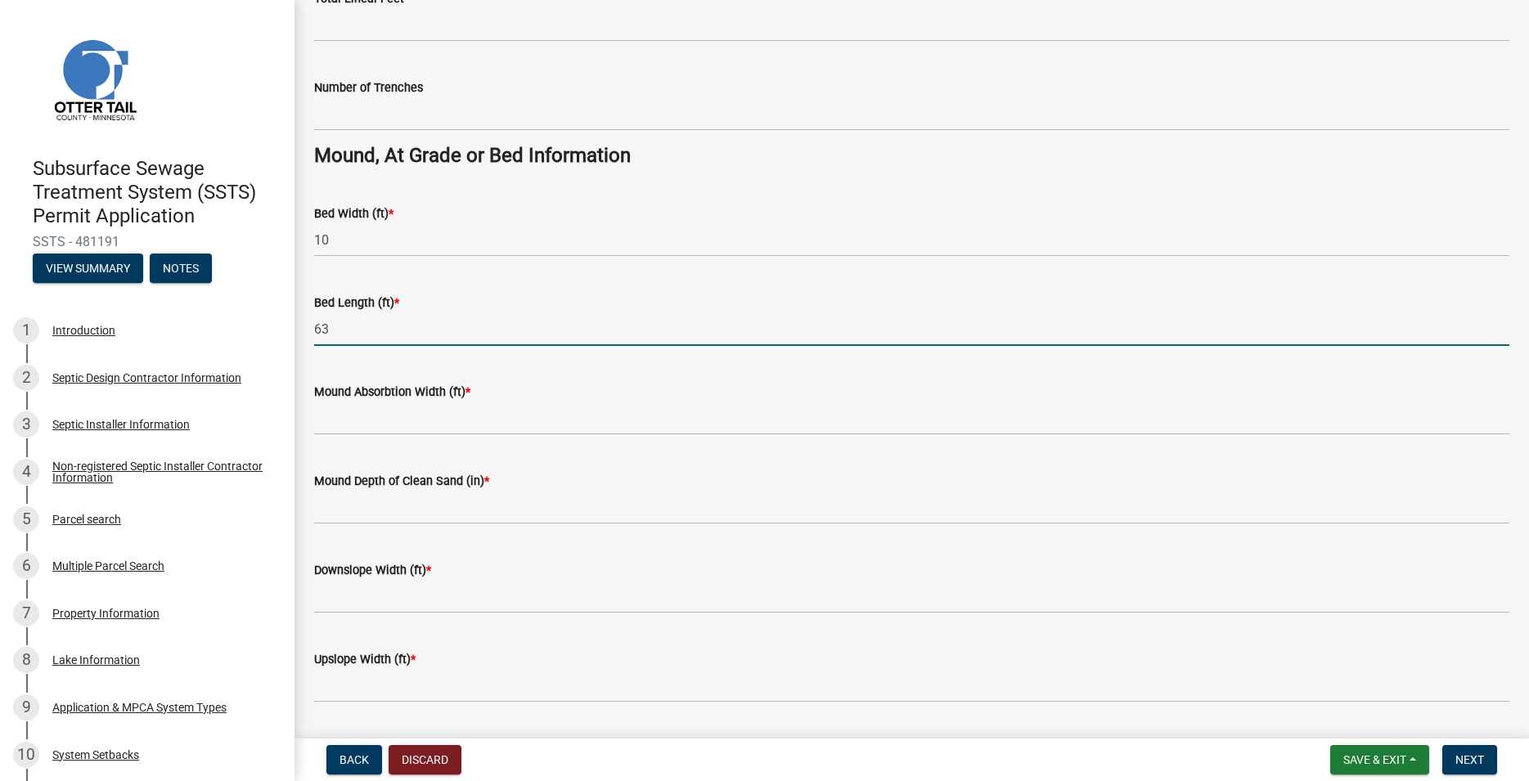
scroll to position [1119, 0]
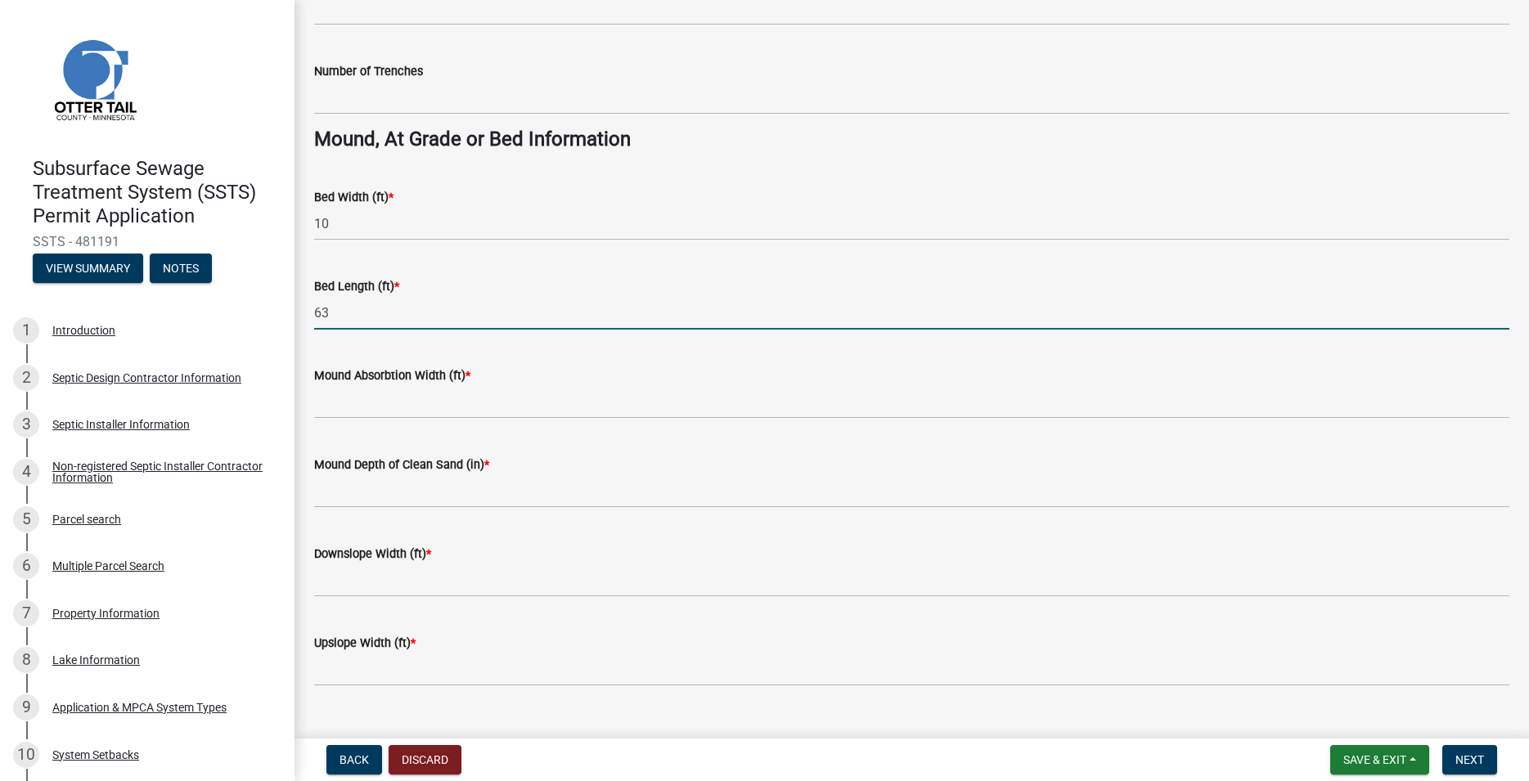
type input "63"
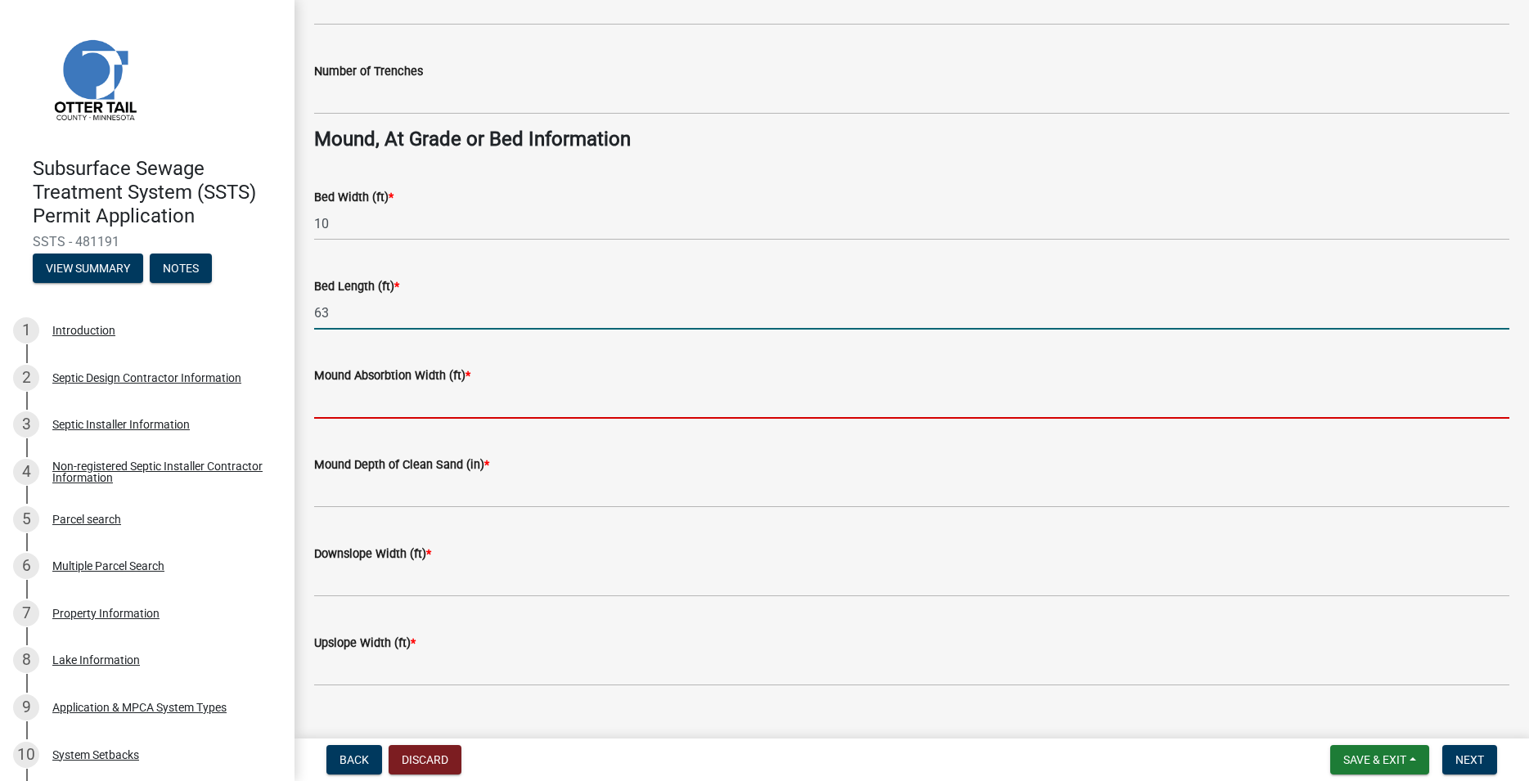
click at [335, 403] on input "Mound Absorbtion Width (ft) *" at bounding box center [911, 402] width 1195 height 34
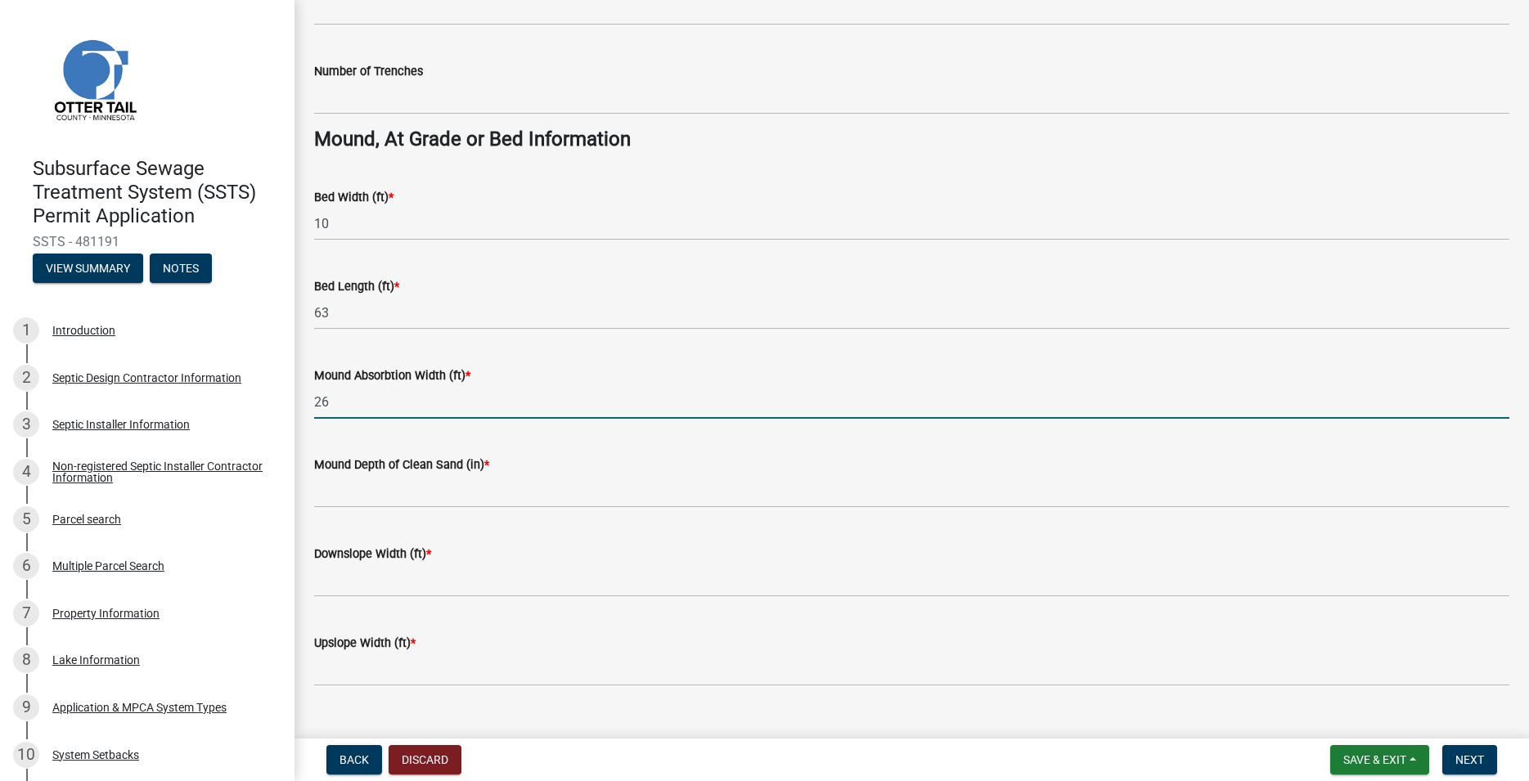
type input "26"
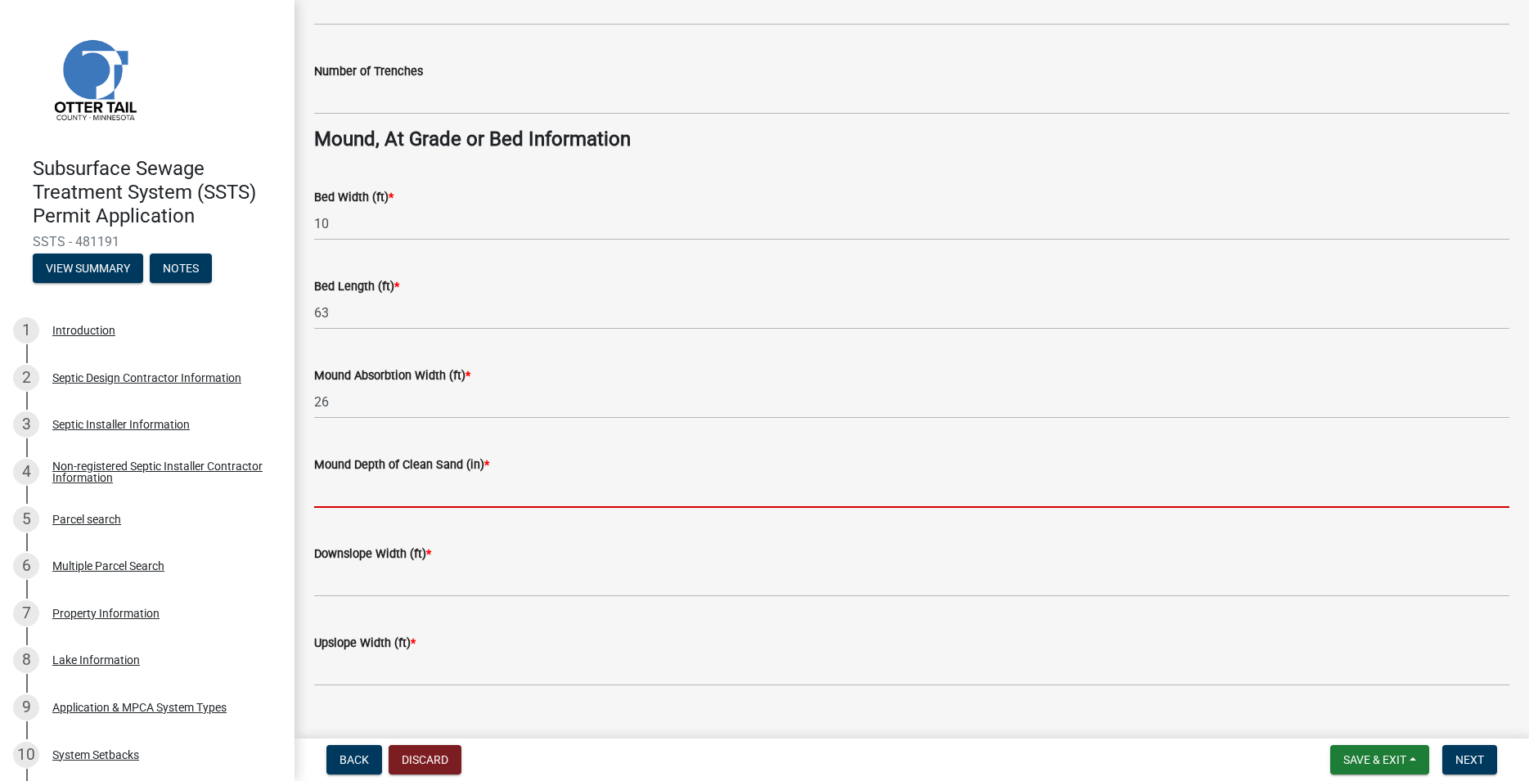
click at [374, 490] on input "Mound Depth of Clean Sand (in) *" at bounding box center [911, 492] width 1195 height 34
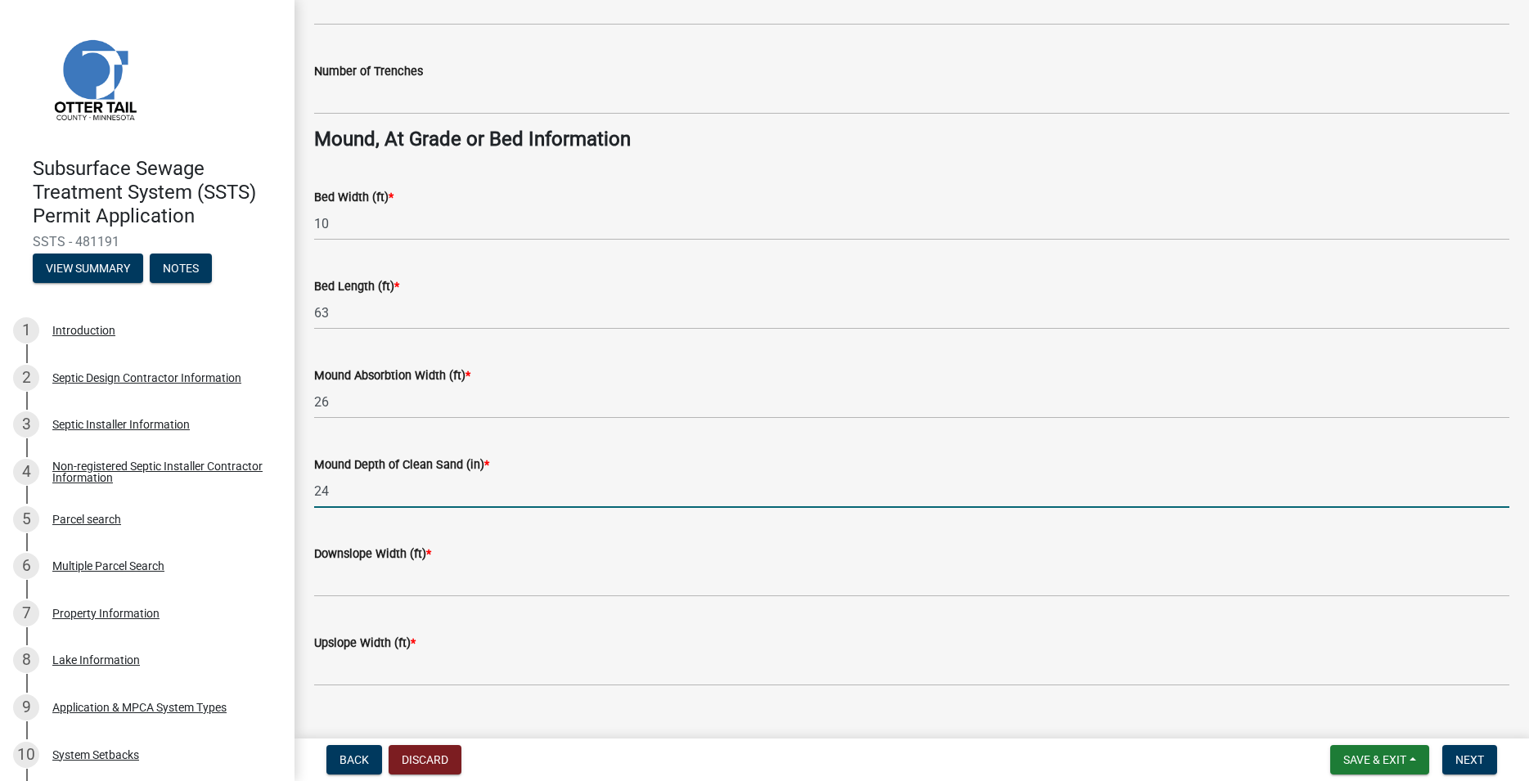
scroll to position [1150, 0]
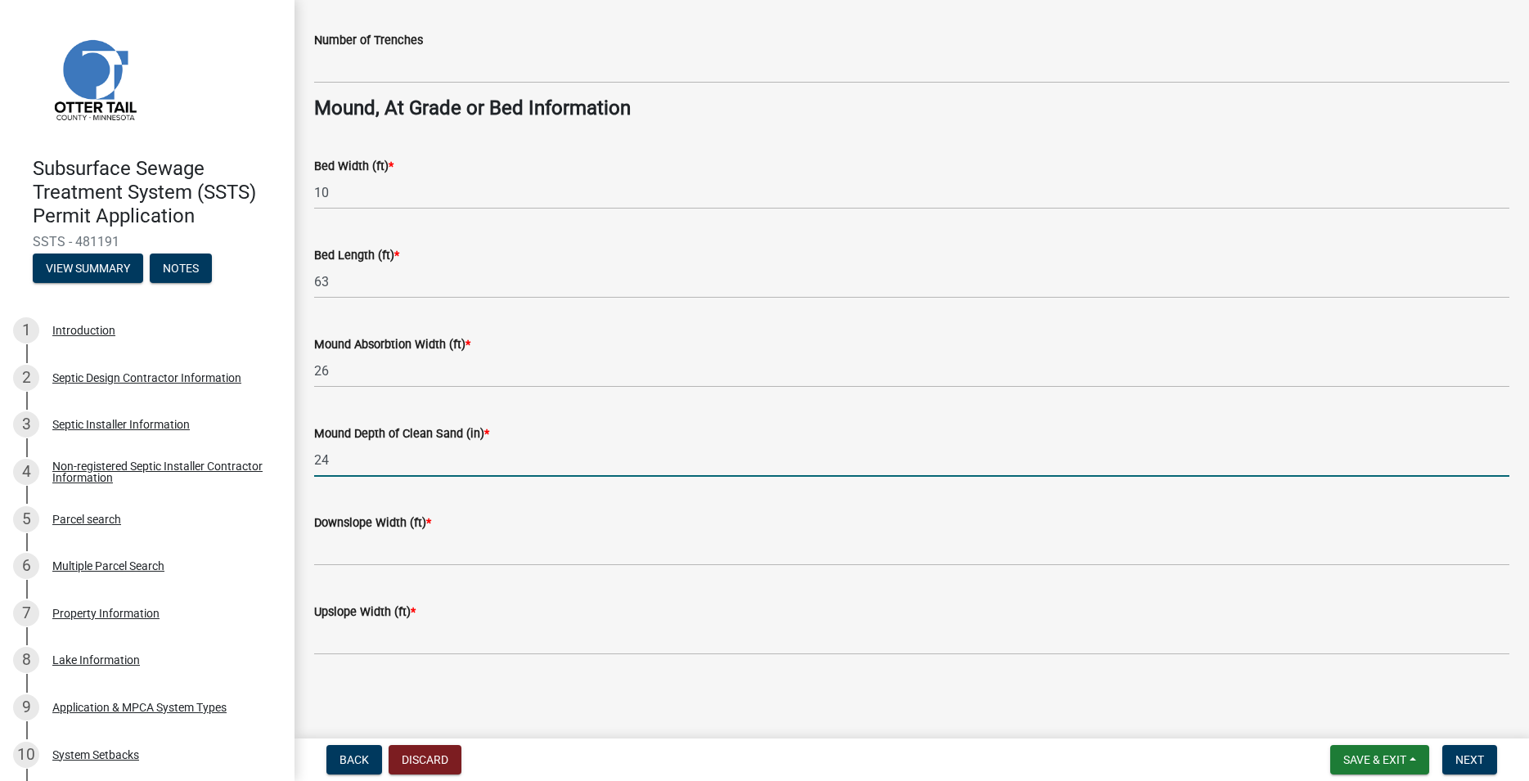
type input "24"
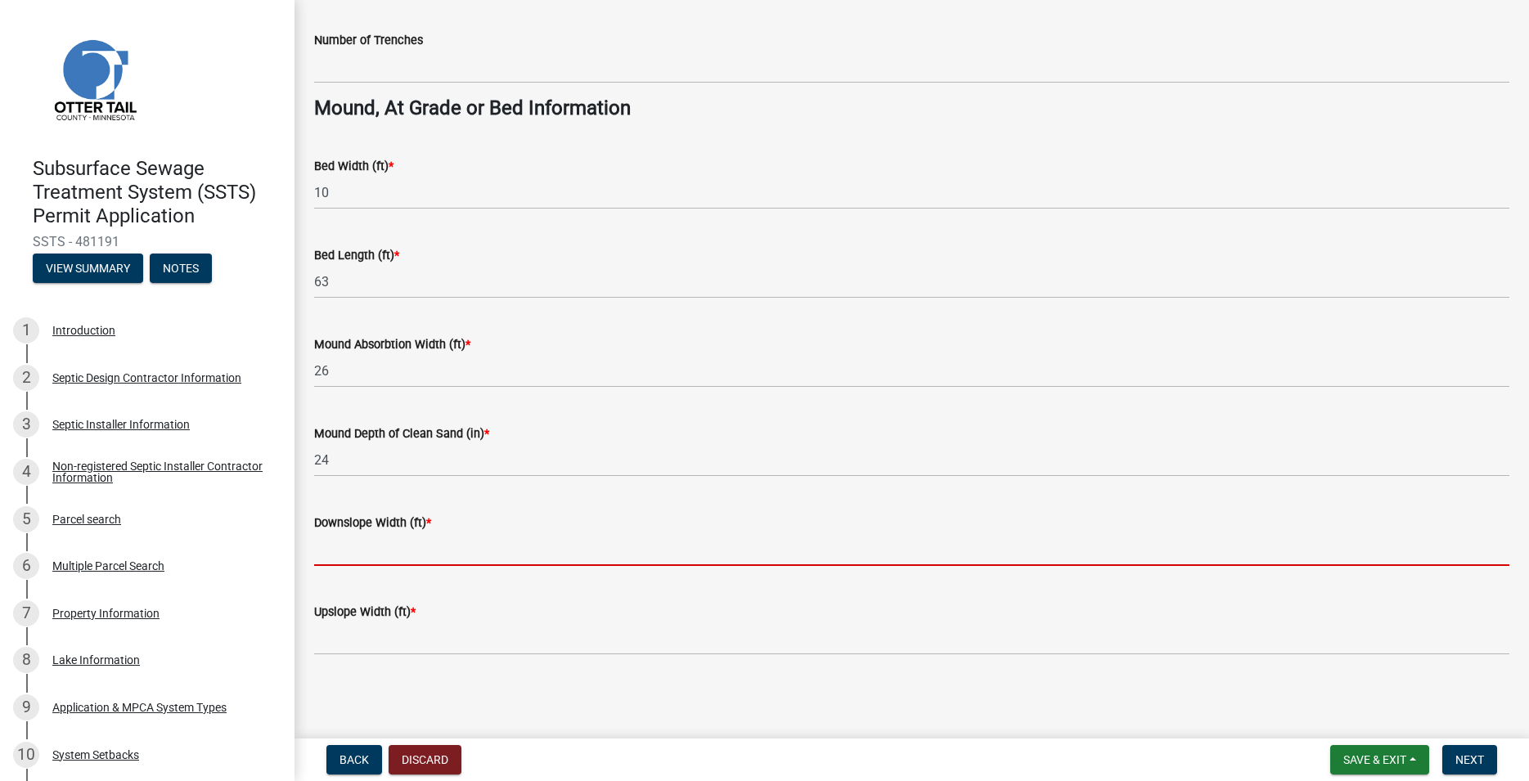
click at [410, 558] on input "Downslope Width (ft) *" at bounding box center [911, 550] width 1195 height 34
click at [348, 546] on input "Downslope Width (ft) *" at bounding box center [911, 550] width 1195 height 34
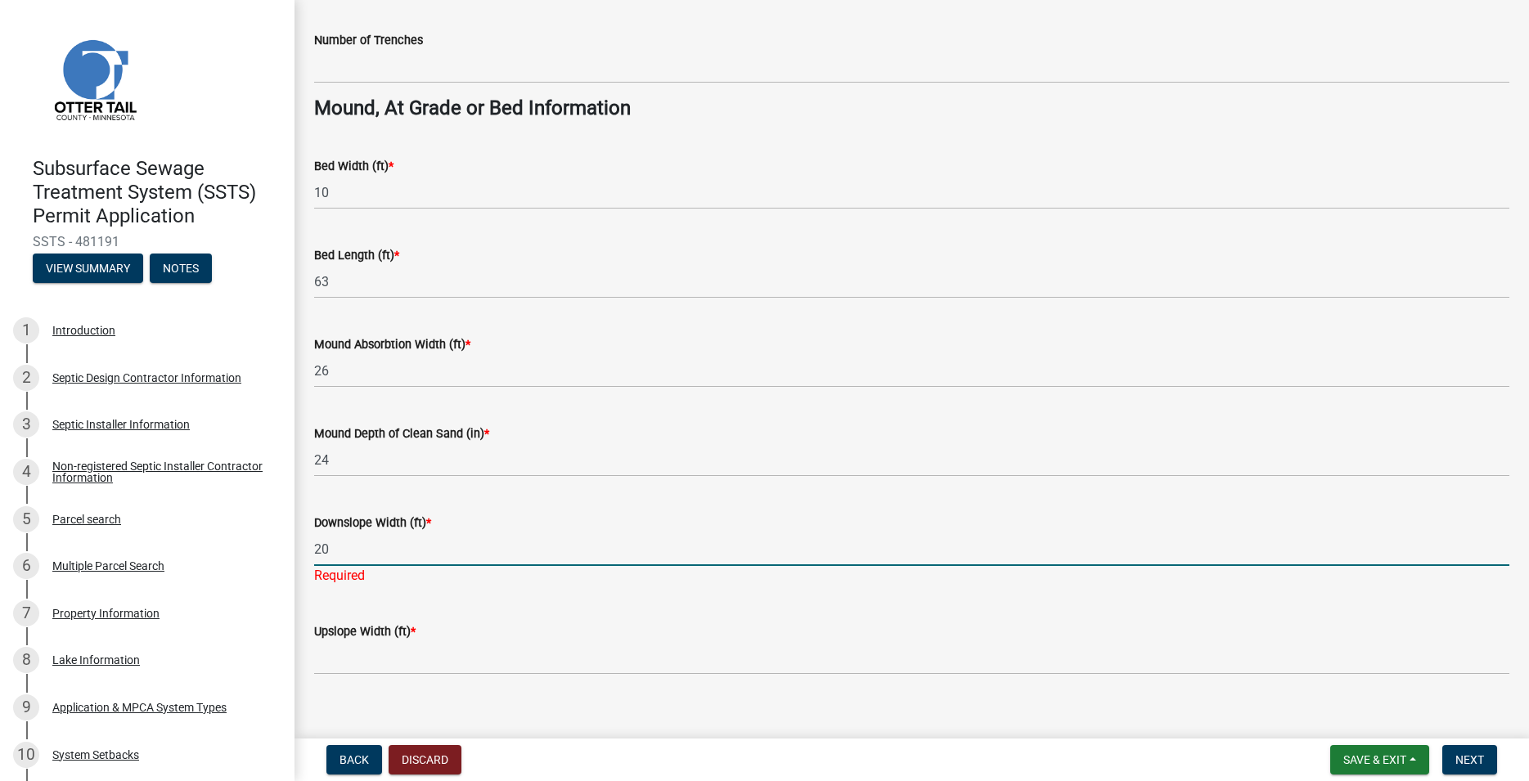
type input "20"
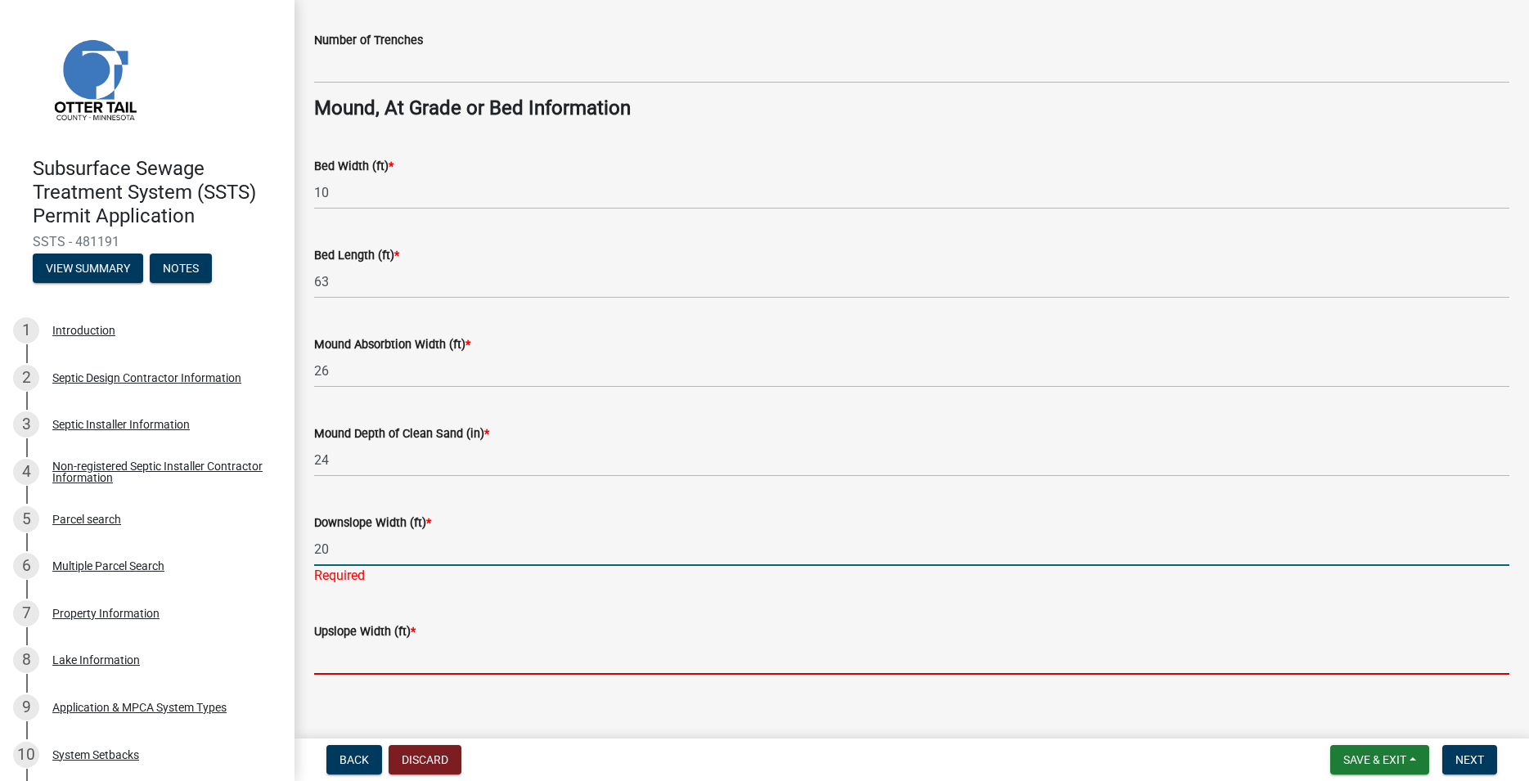
click at [353, 657] on input "Upslope Width (ft) *" at bounding box center [911, 658] width 1195 height 34
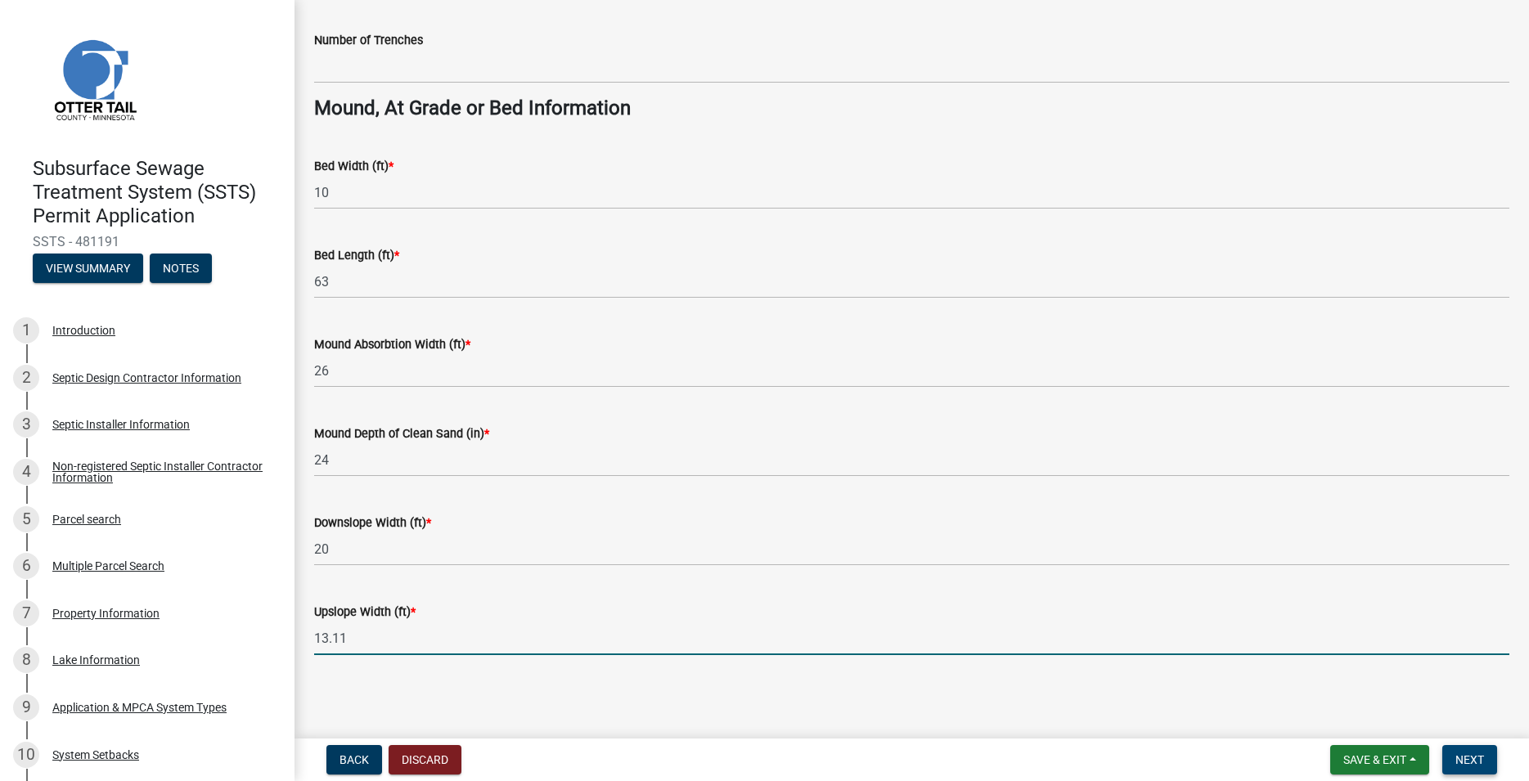
type input "13.11"
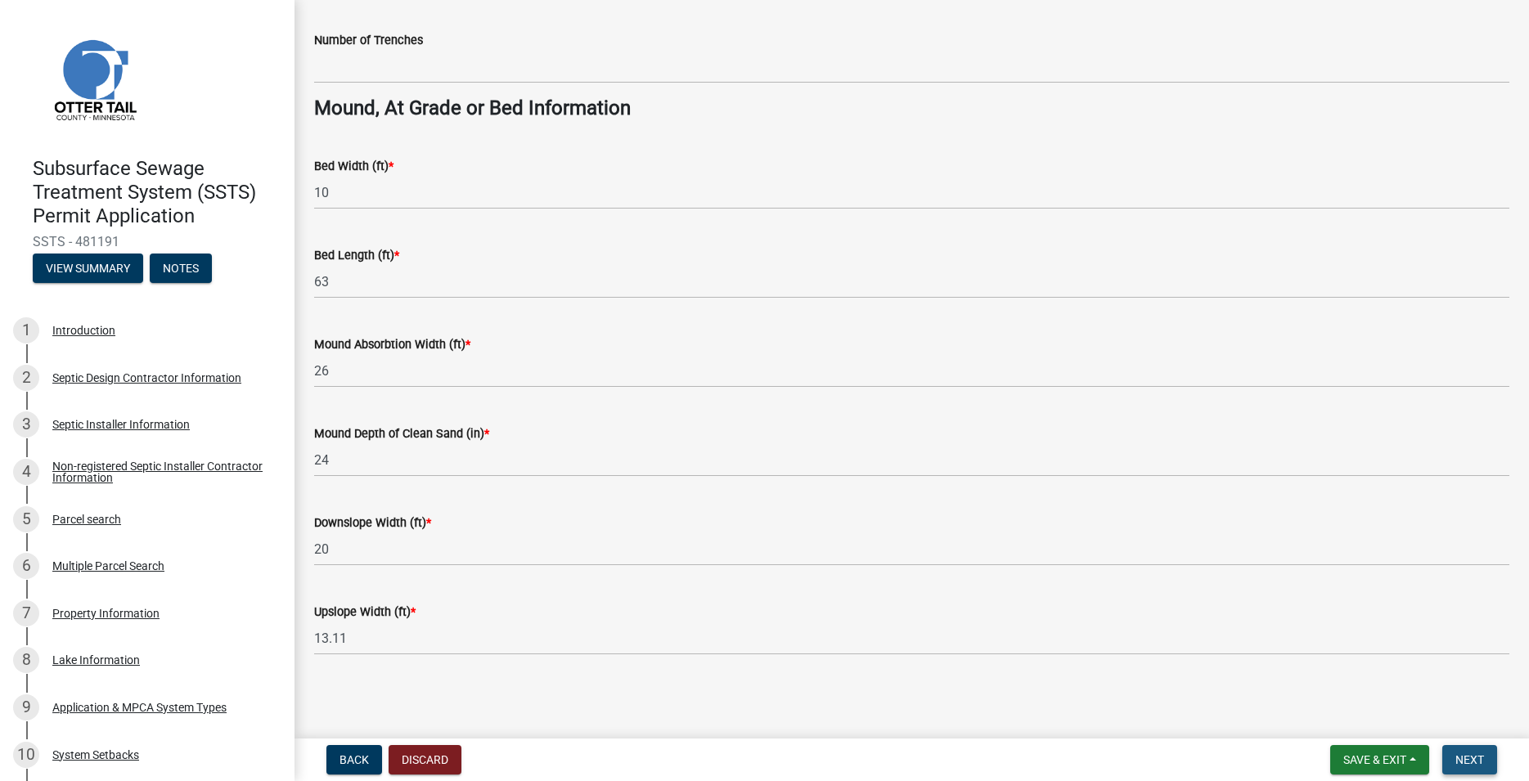
click at [1478, 760] on span "Next" at bounding box center [1470, 760] width 29 height 13
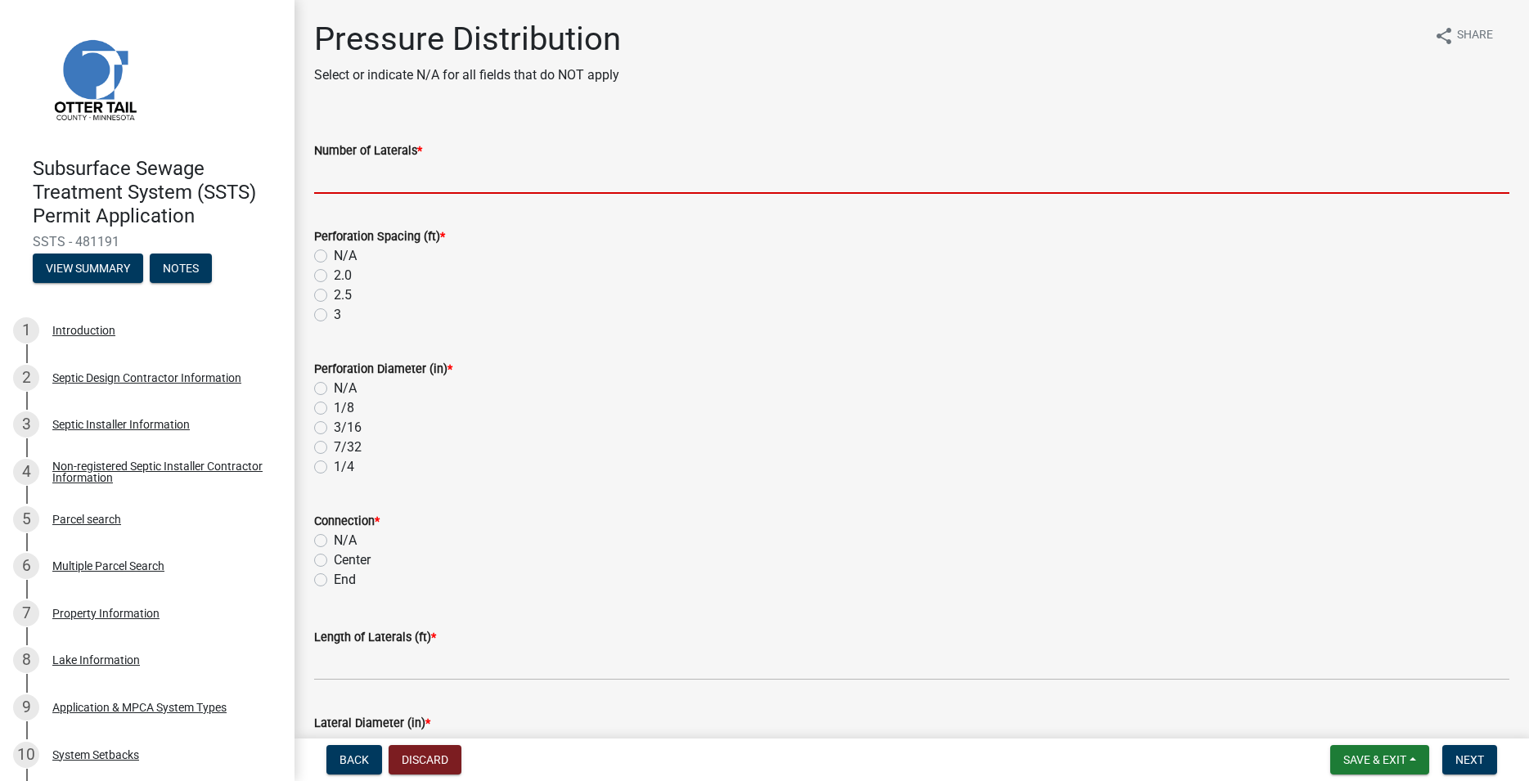
click at [369, 185] on input "Number of Laterals *" at bounding box center [911, 177] width 1195 height 34
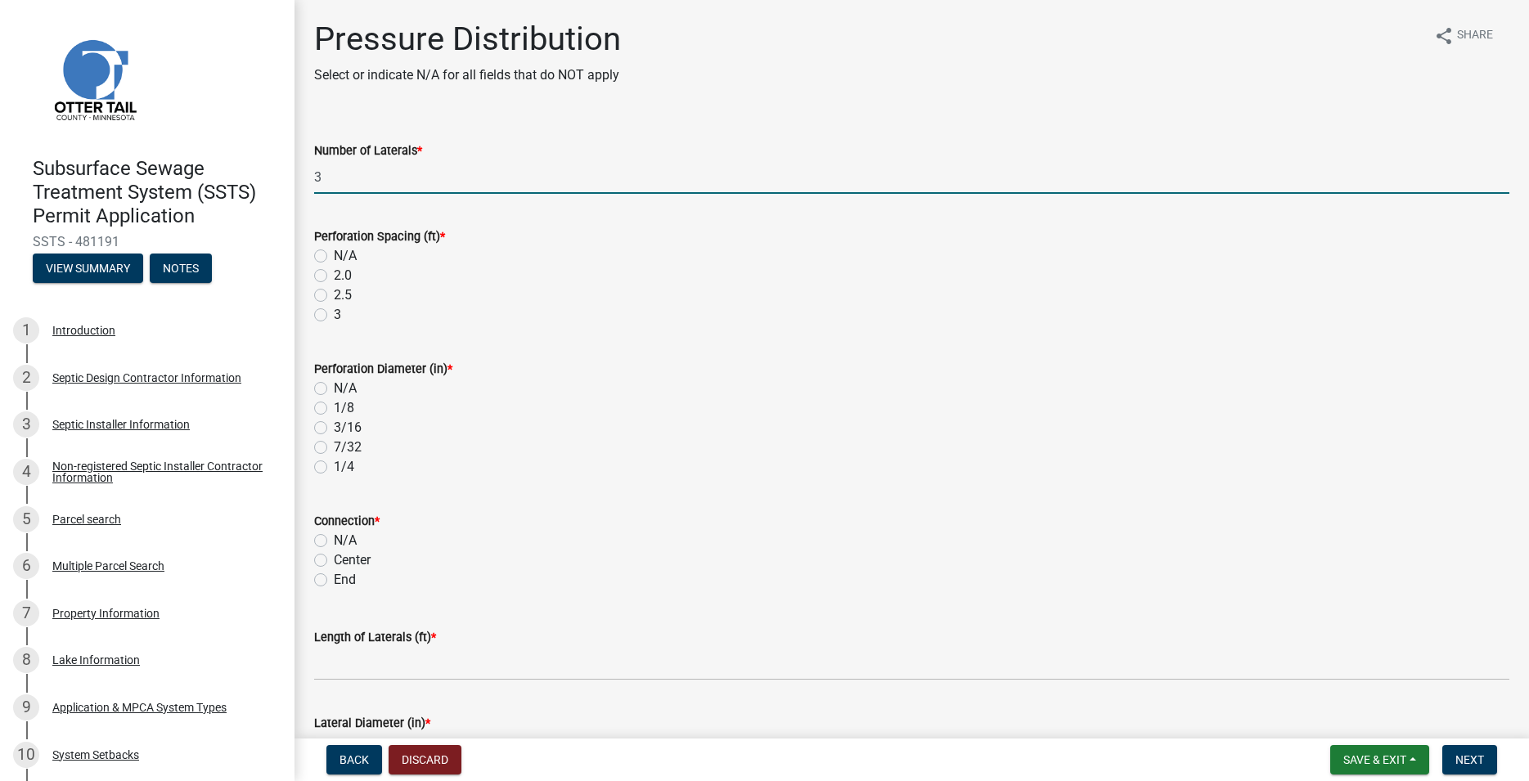
type input "3"
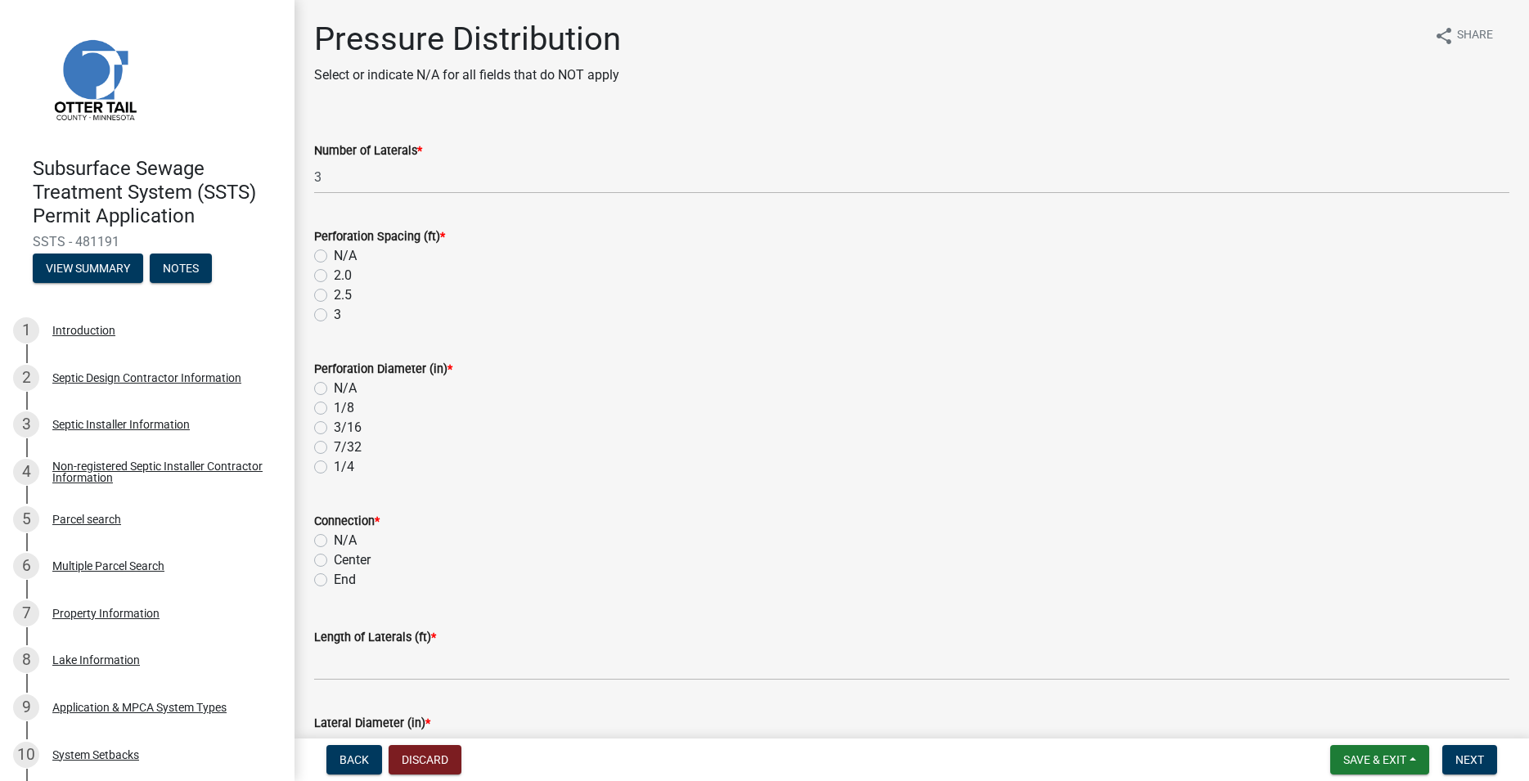
click at [334, 318] on label "3" at bounding box center [337, 315] width 7 height 20
click at [334, 316] on input "3" at bounding box center [339, 310] width 11 height 11
radio input "true"
click at [334, 469] on label "1/4" at bounding box center [344, 467] width 20 height 20
click at [334, 468] on input "1/4" at bounding box center [339, 462] width 11 height 11
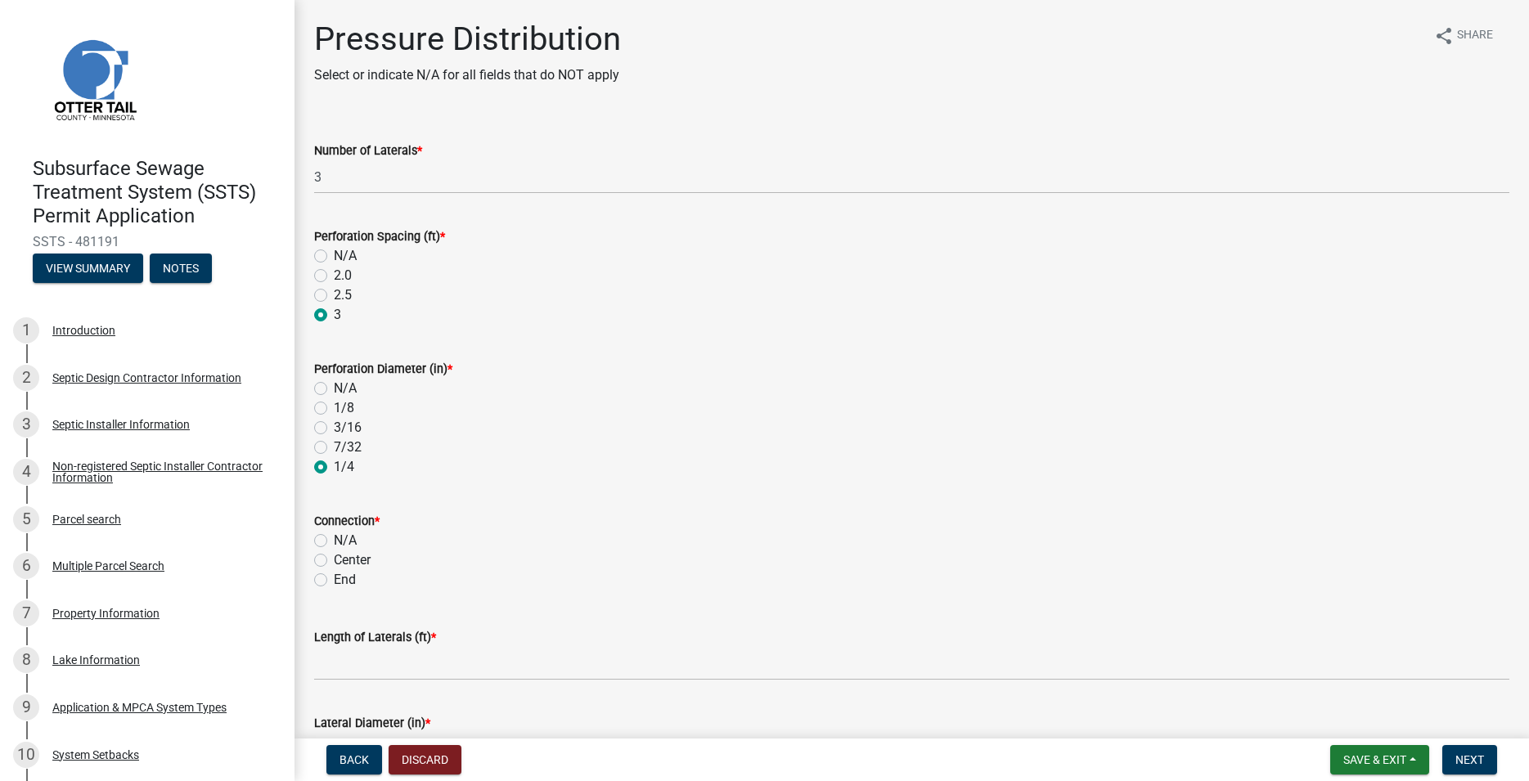
radio input "true"
click at [334, 580] on label "End" at bounding box center [345, 580] width 22 height 20
click at [334, 580] on input "End" at bounding box center [339, 575] width 11 height 11
radio input "true"
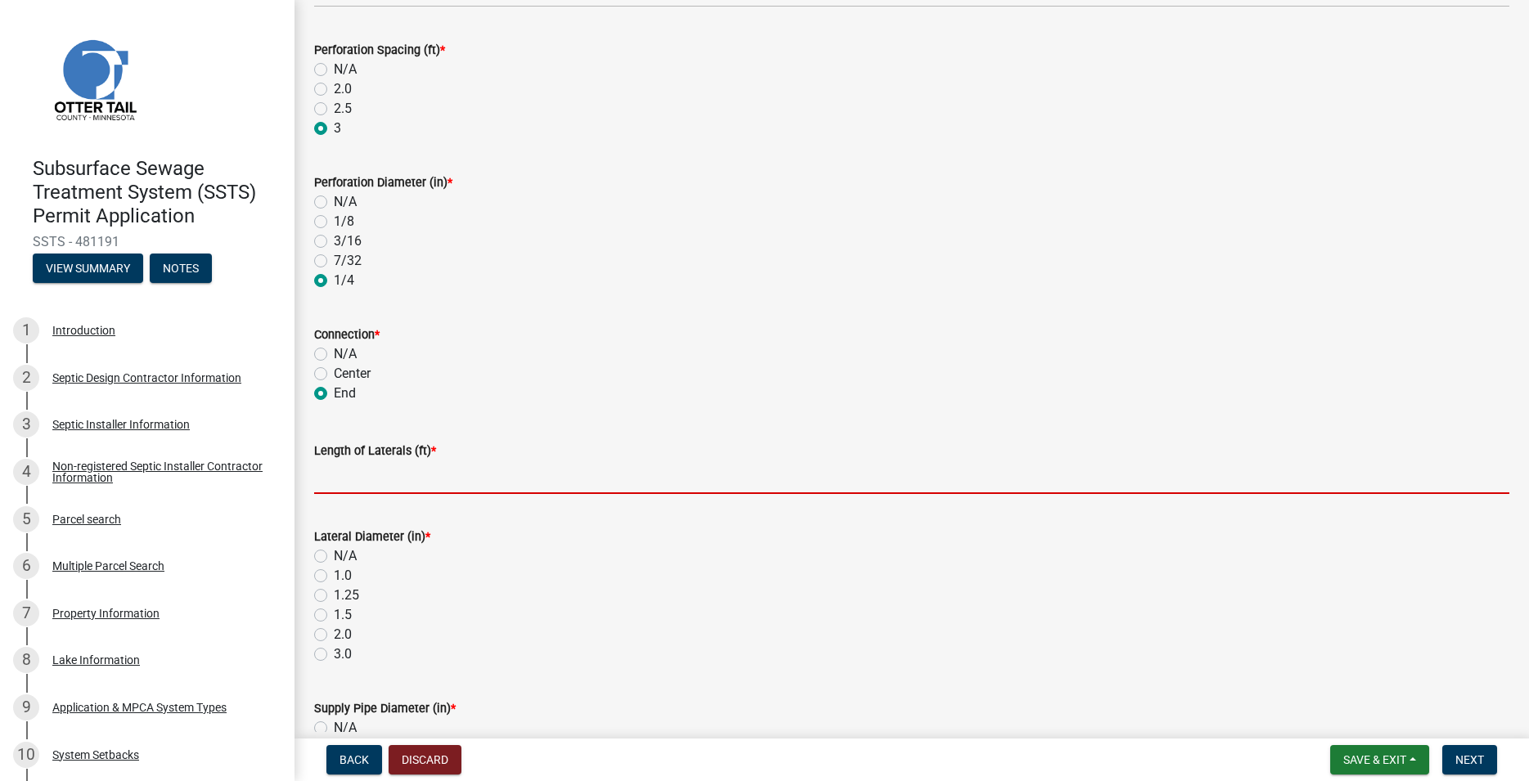
click at [362, 476] on input "Length of Laterals (ft) *" at bounding box center [911, 478] width 1195 height 34
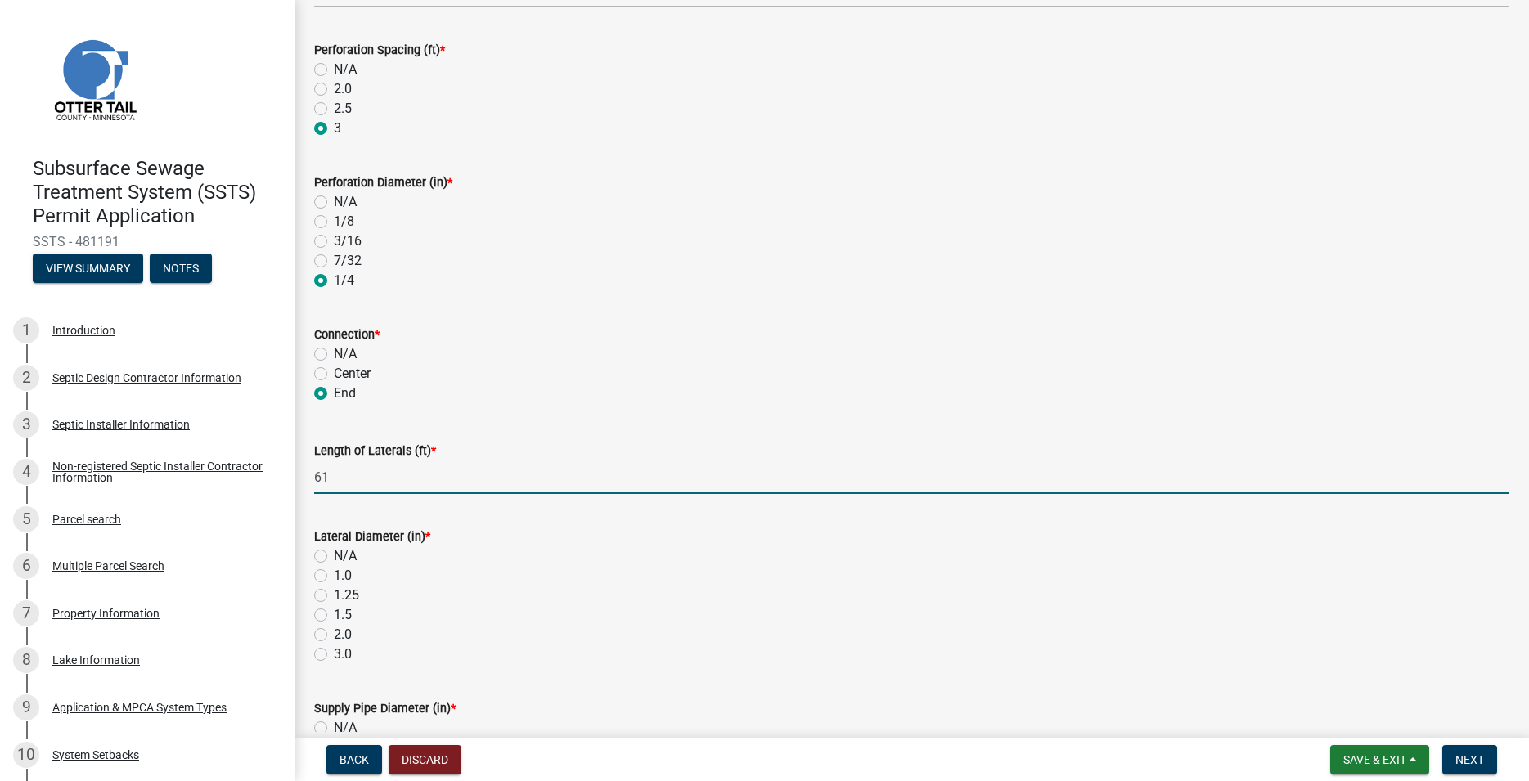
scroll to position [373, 0]
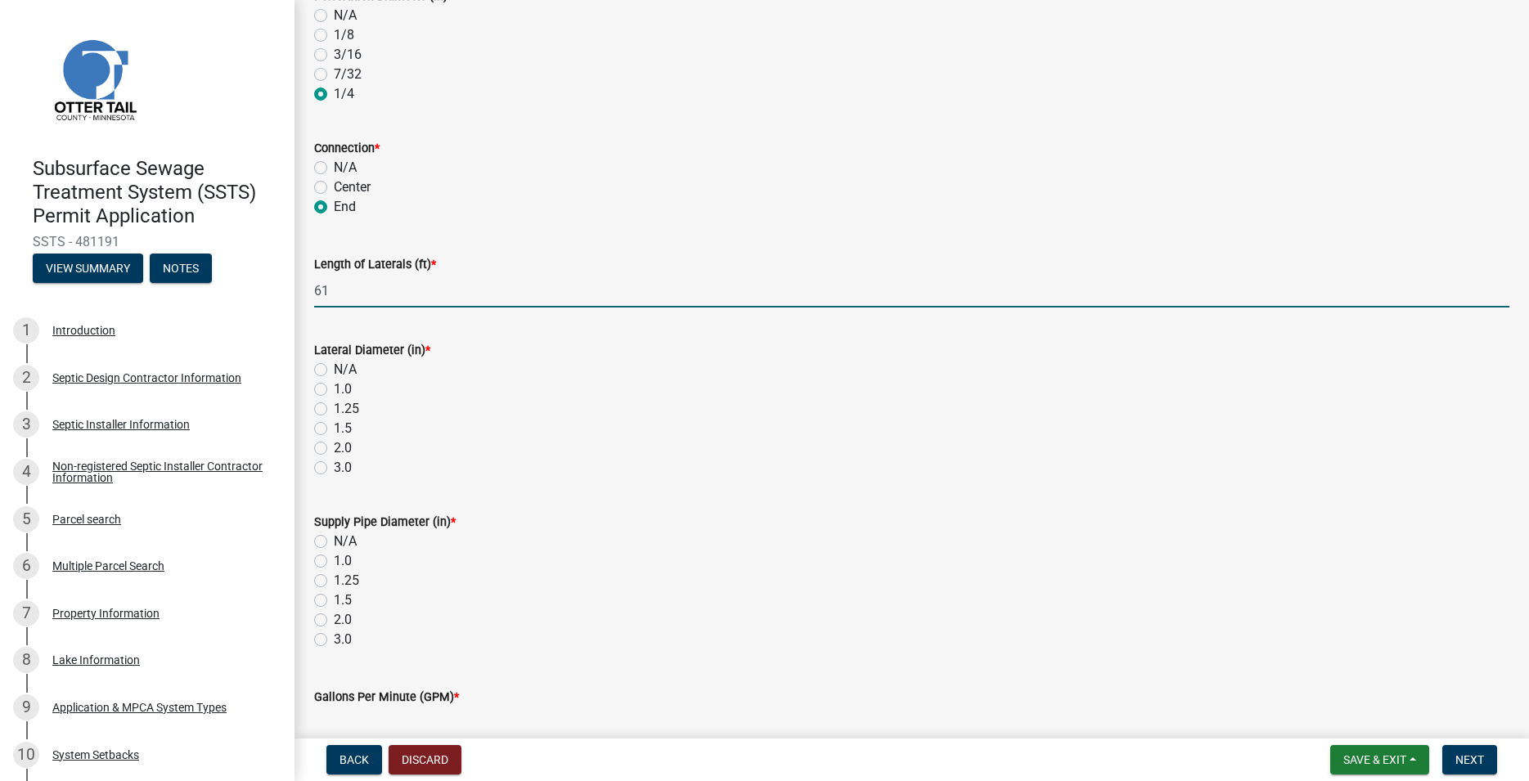
type input "61"
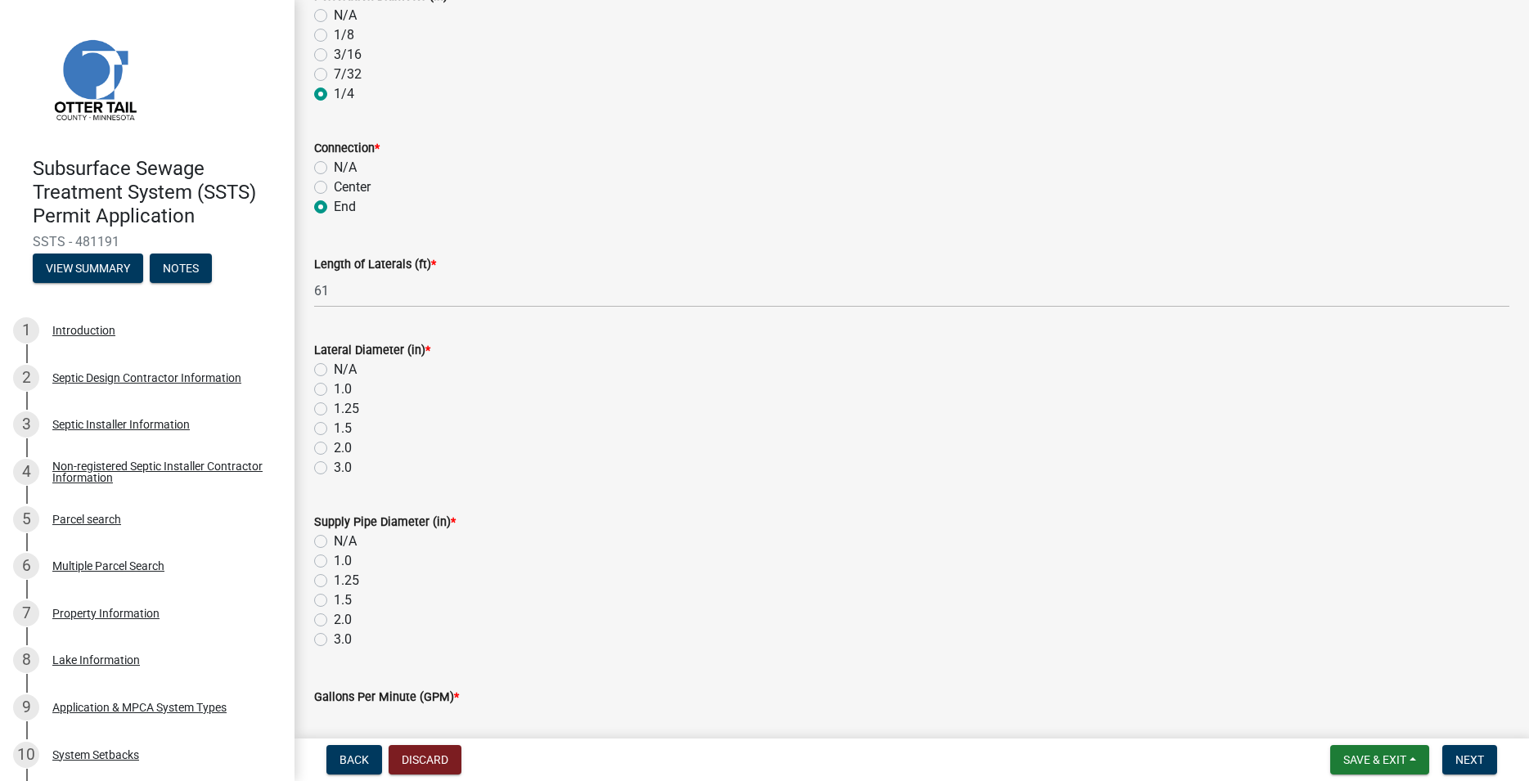
click at [334, 448] on label "2.0" at bounding box center [343, 449] width 18 height 20
click at [334, 448] on input "2.0" at bounding box center [339, 444] width 11 height 11
radio input "true"
click at [334, 614] on label "2.0" at bounding box center [343, 620] width 18 height 20
click at [334, 614] on input "2.0" at bounding box center [339, 615] width 11 height 11
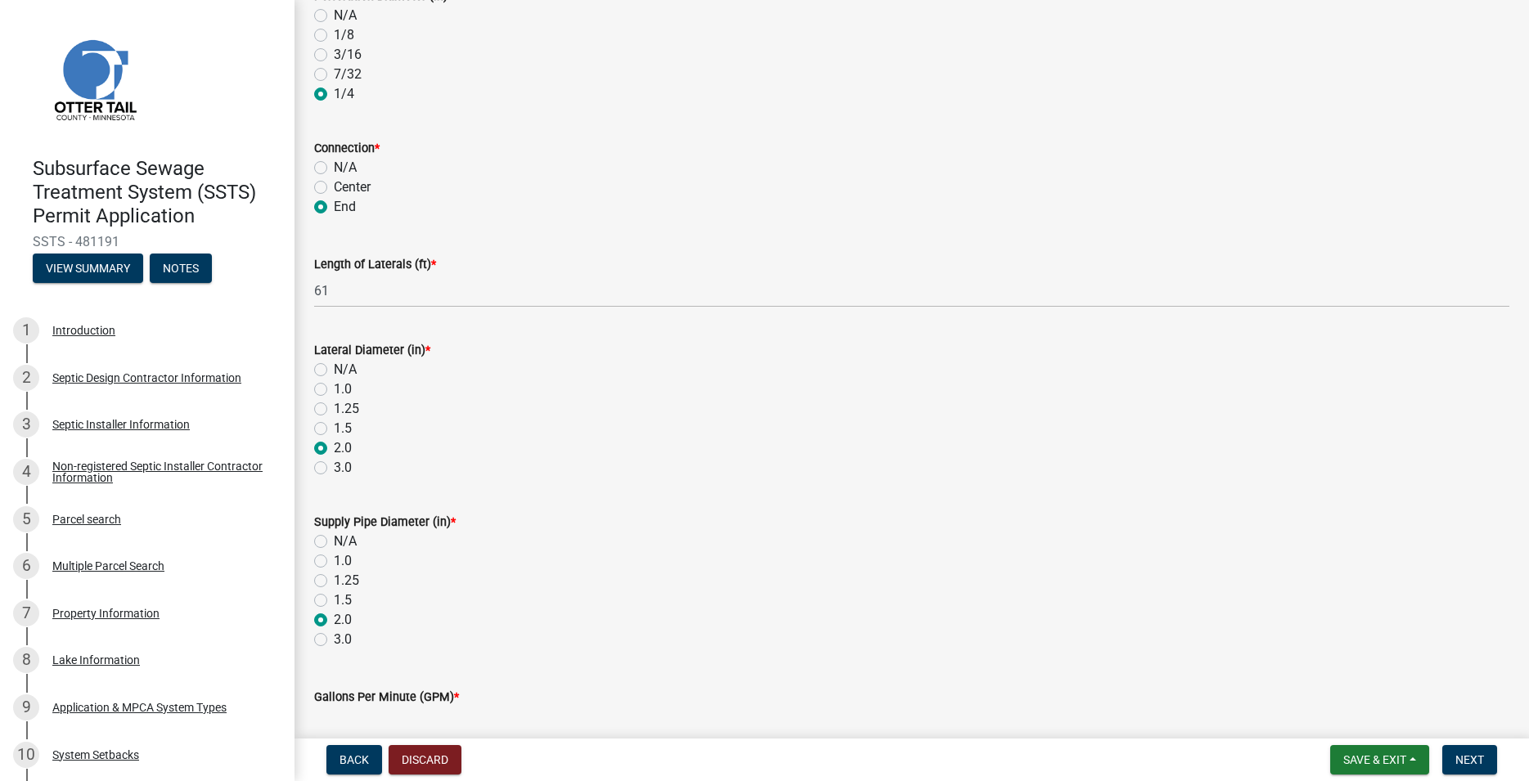
radio input "true"
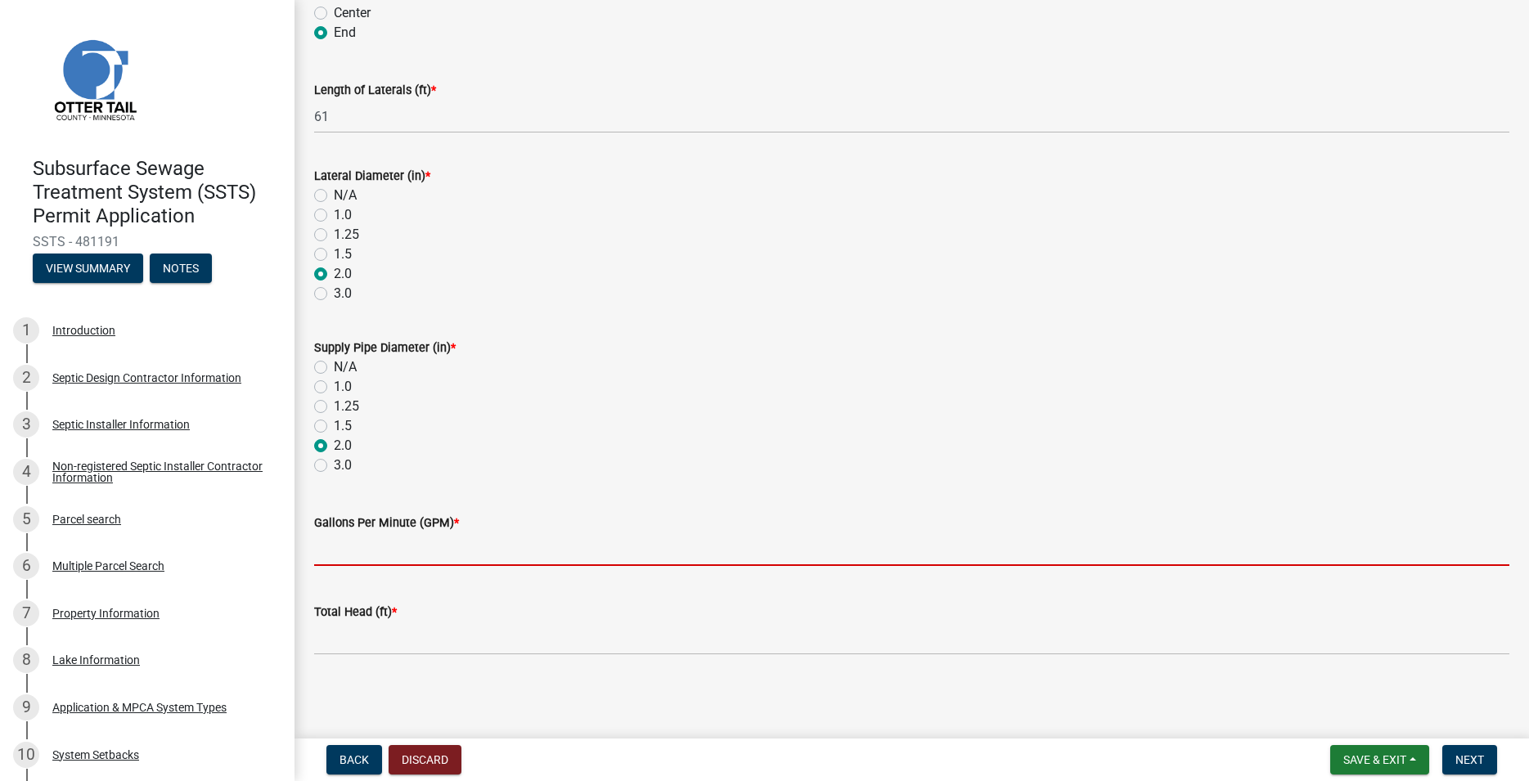
click at [340, 552] on input "Gallons Per Minute (GPM) *" at bounding box center [911, 550] width 1195 height 34
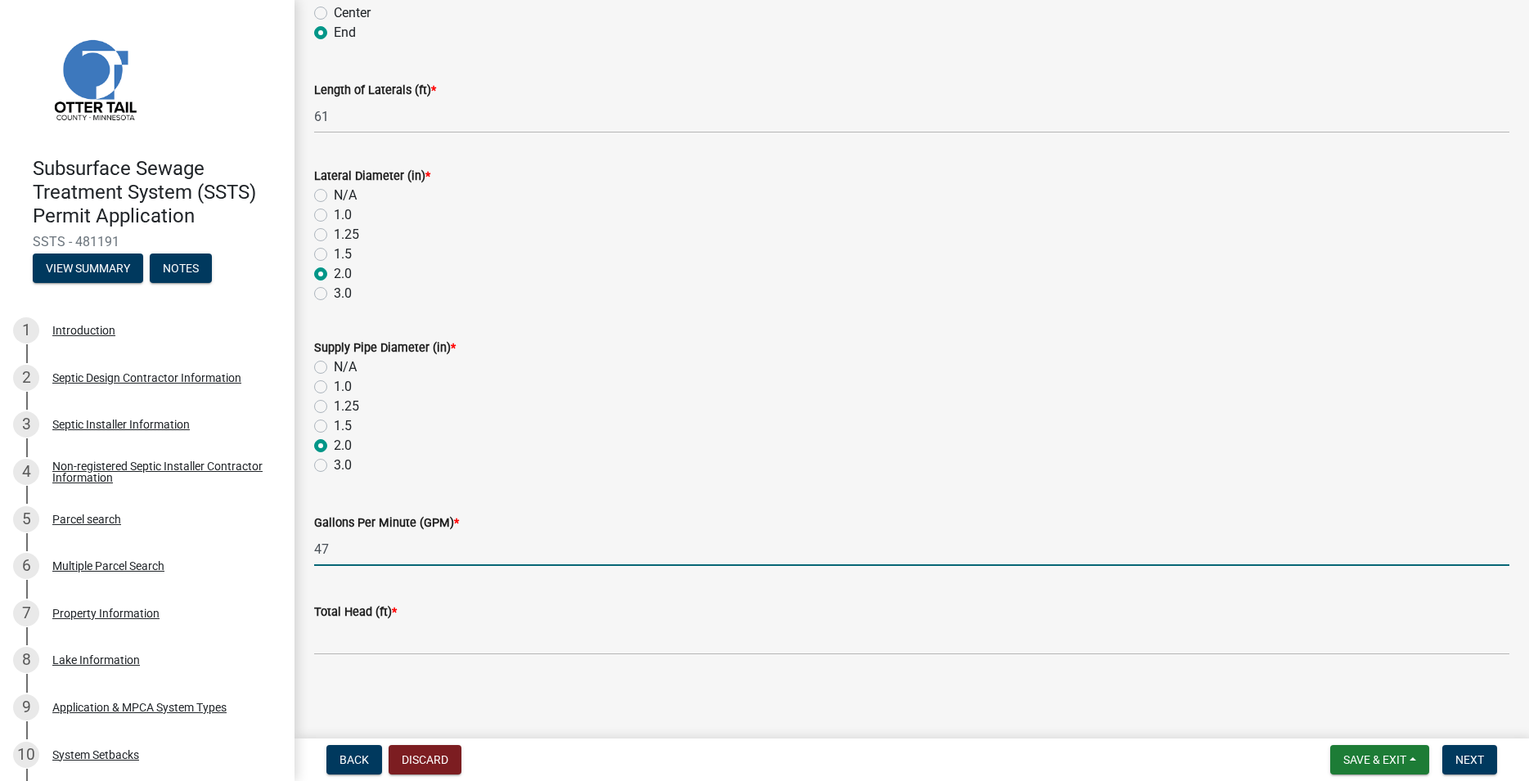
type input "47"
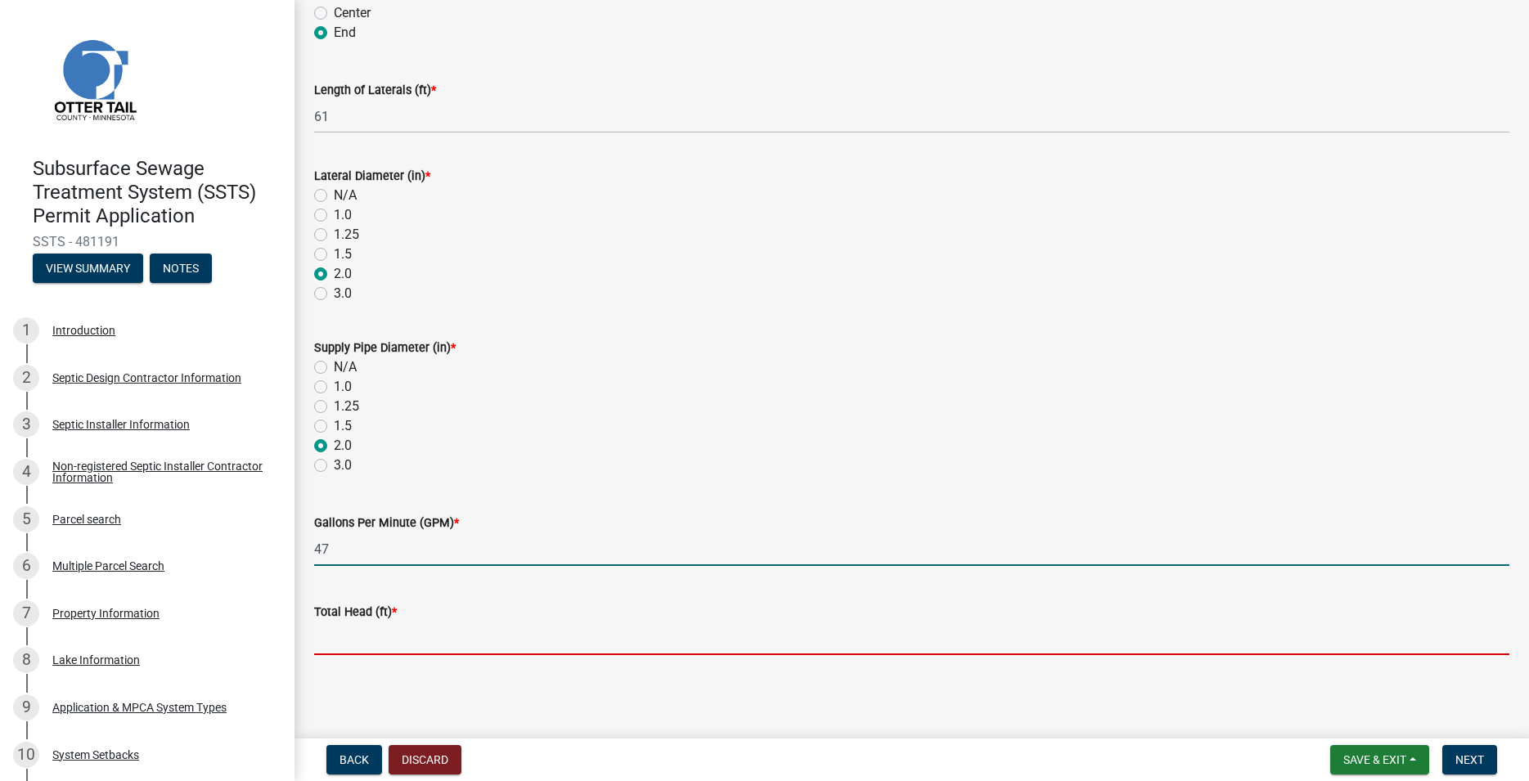
click at [362, 632] on input "Total Head (ft) *" at bounding box center [911, 639] width 1195 height 34
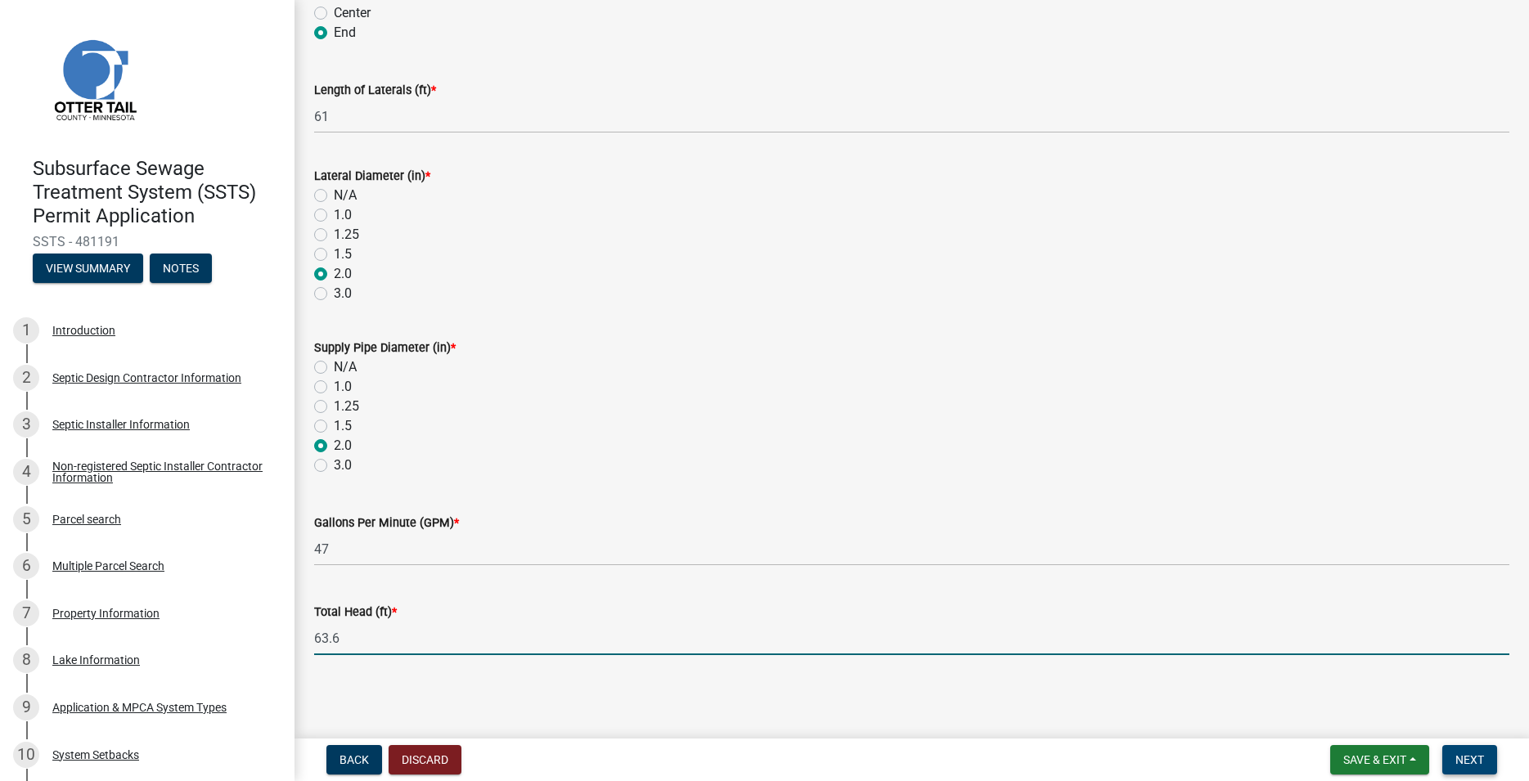
type input "63.6"
click at [1474, 760] on span "Next" at bounding box center [1470, 760] width 29 height 13
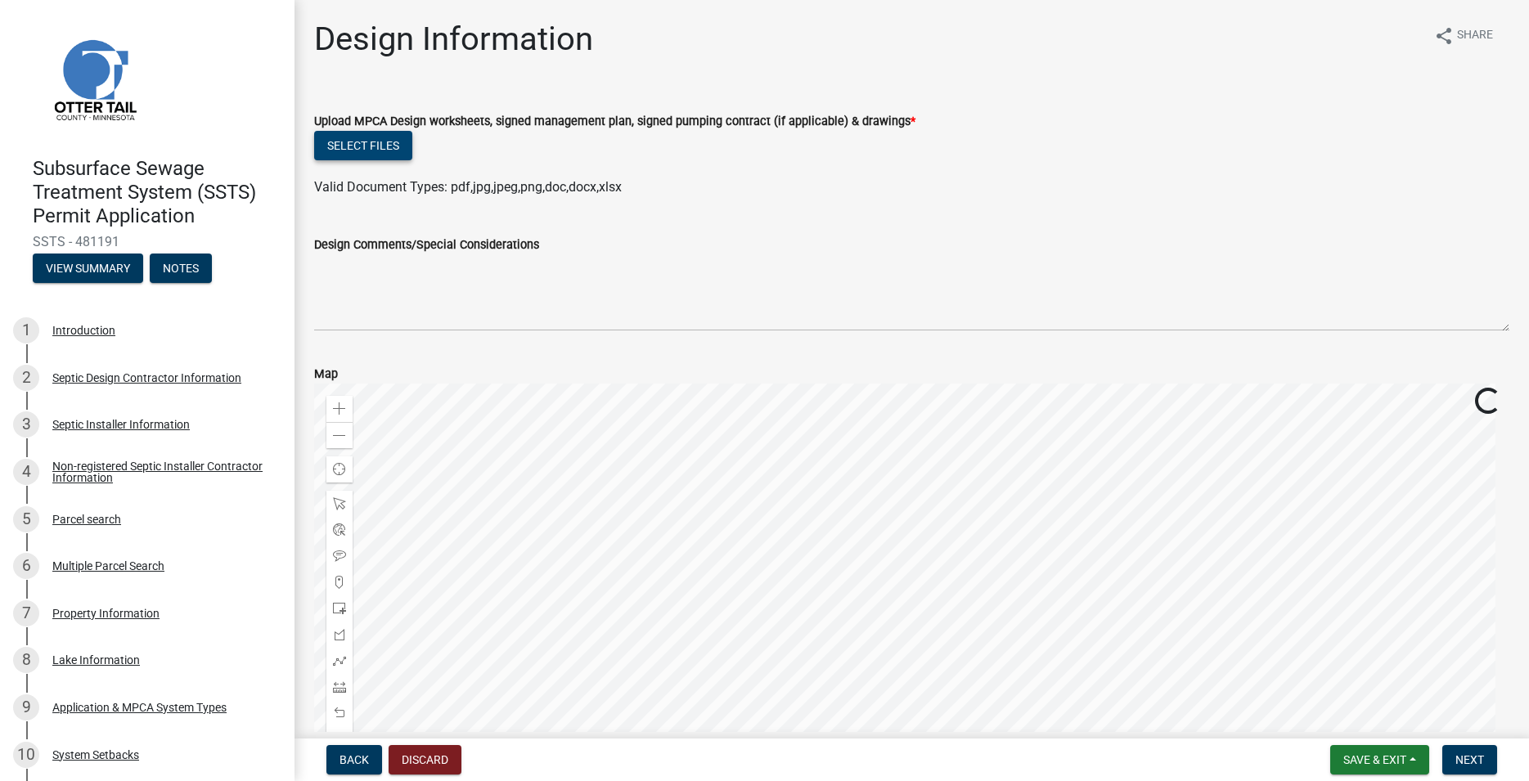
click at [340, 137] on button "Select files" at bounding box center [363, 145] width 98 height 29
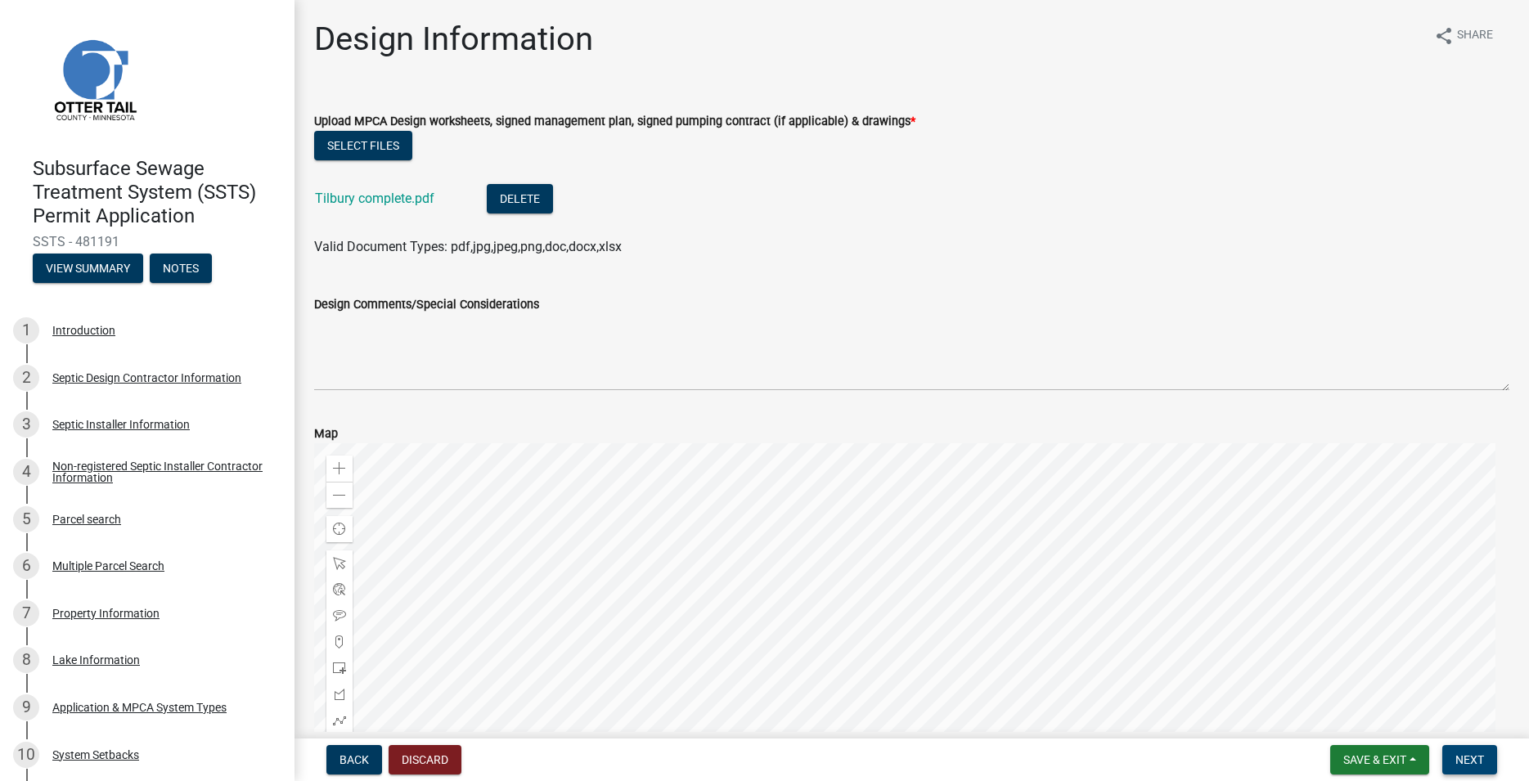
click at [1469, 760] on span "Next" at bounding box center [1470, 760] width 29 height 13
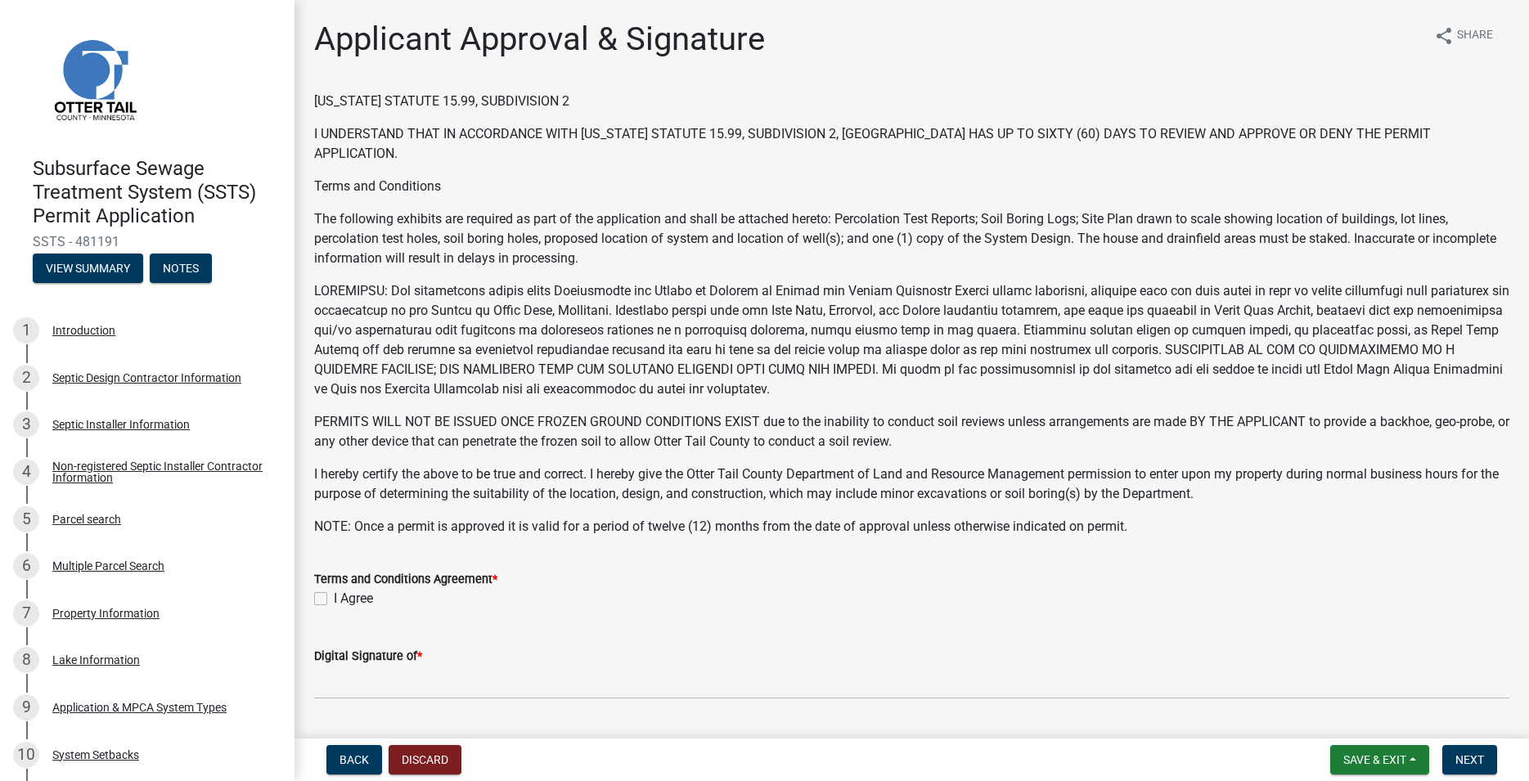
scroll to position [280, 0]
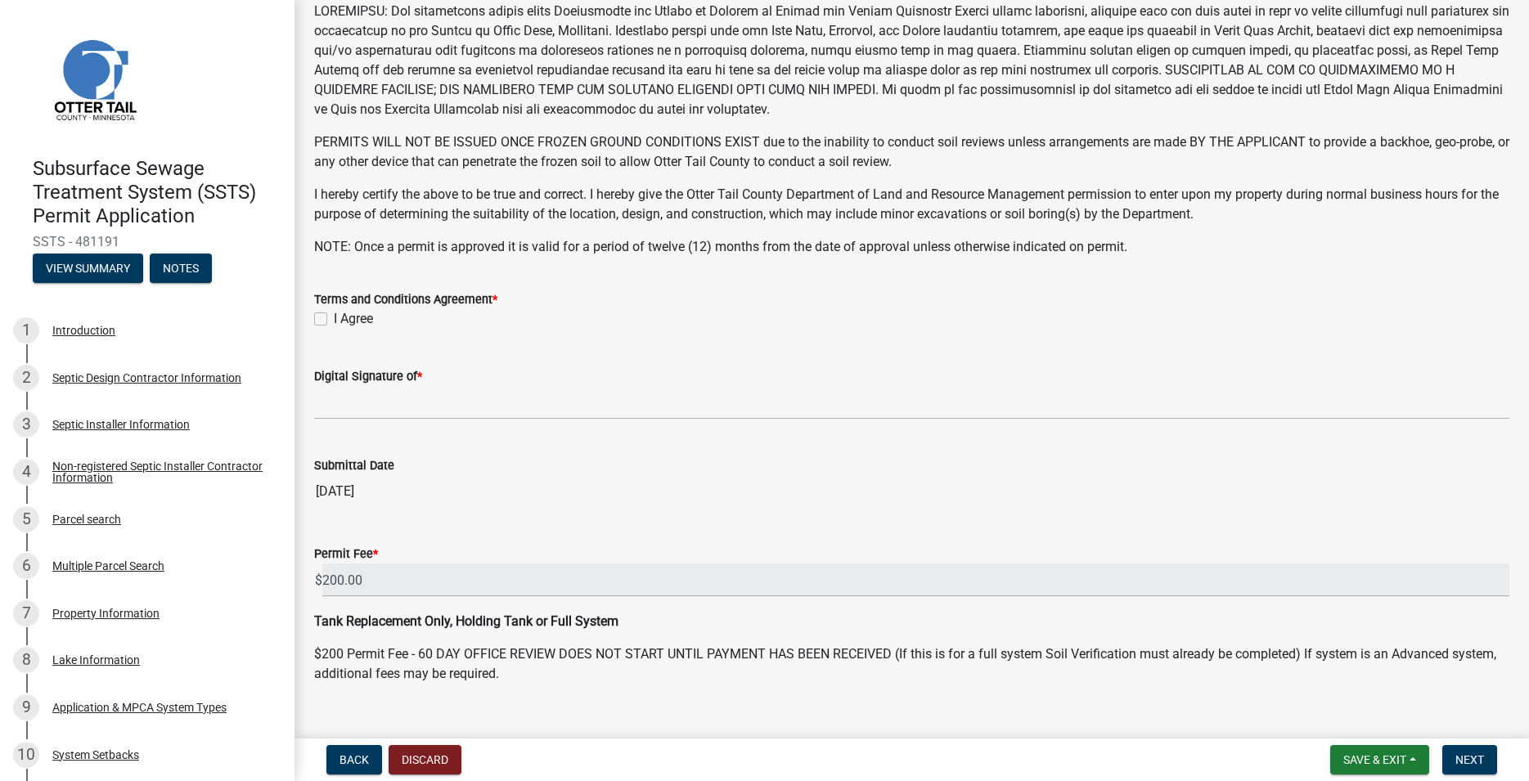
click at [334, 317] on label "I Agree" at bounding box center [353, 319] width 39 height 20
click at [334, 317] on input "I Agree" at bounding box center [339, 314] width 11 height 11
checkbox input "true"
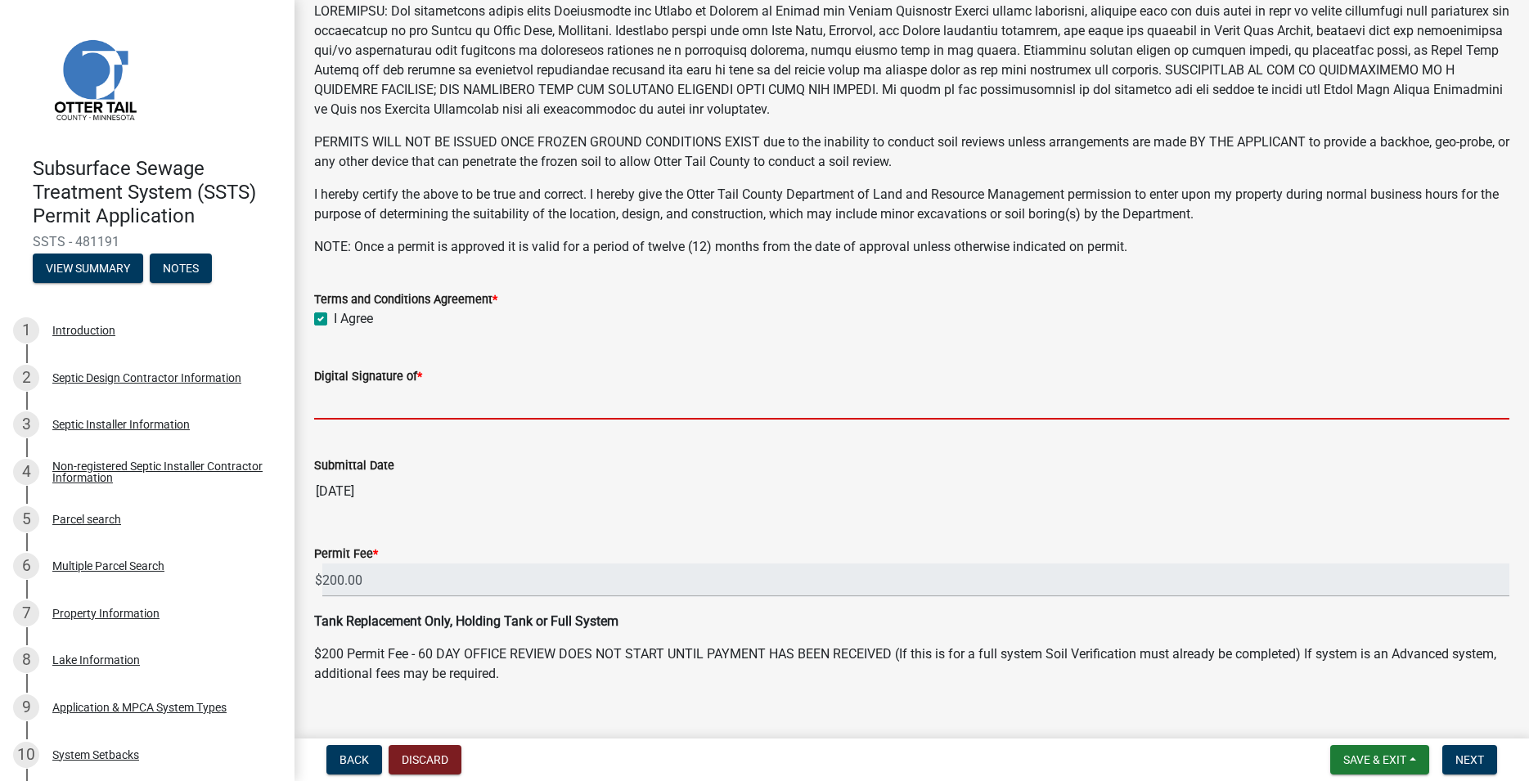
click at [383, 400] on input "Digital Signature of *" at bounding box center [911, 403] width 1195 height 34
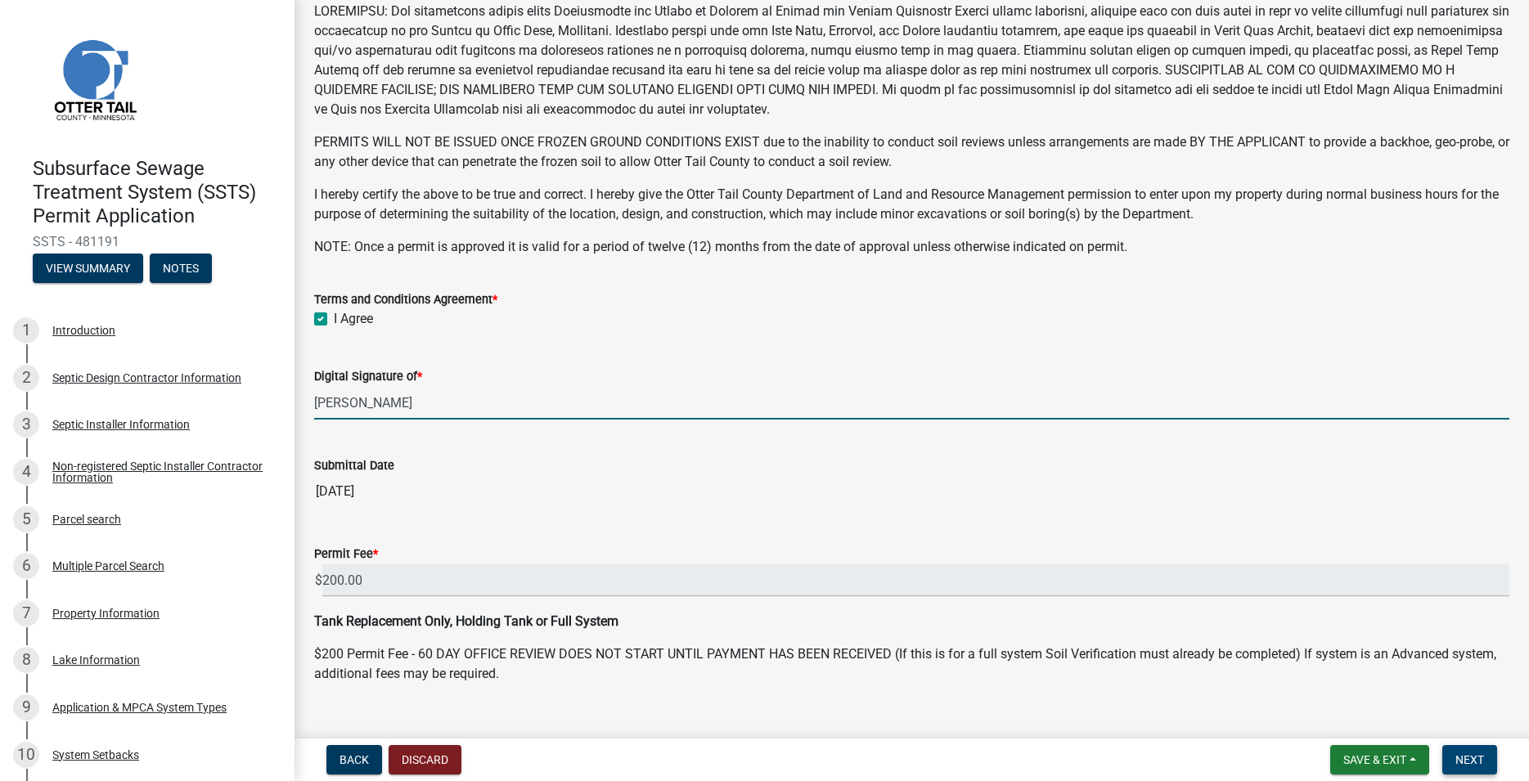
type input "Trevor Roisum"
click at [1485, 756] on button "Next" at bounding box center [1469, 759] width 55 height 29
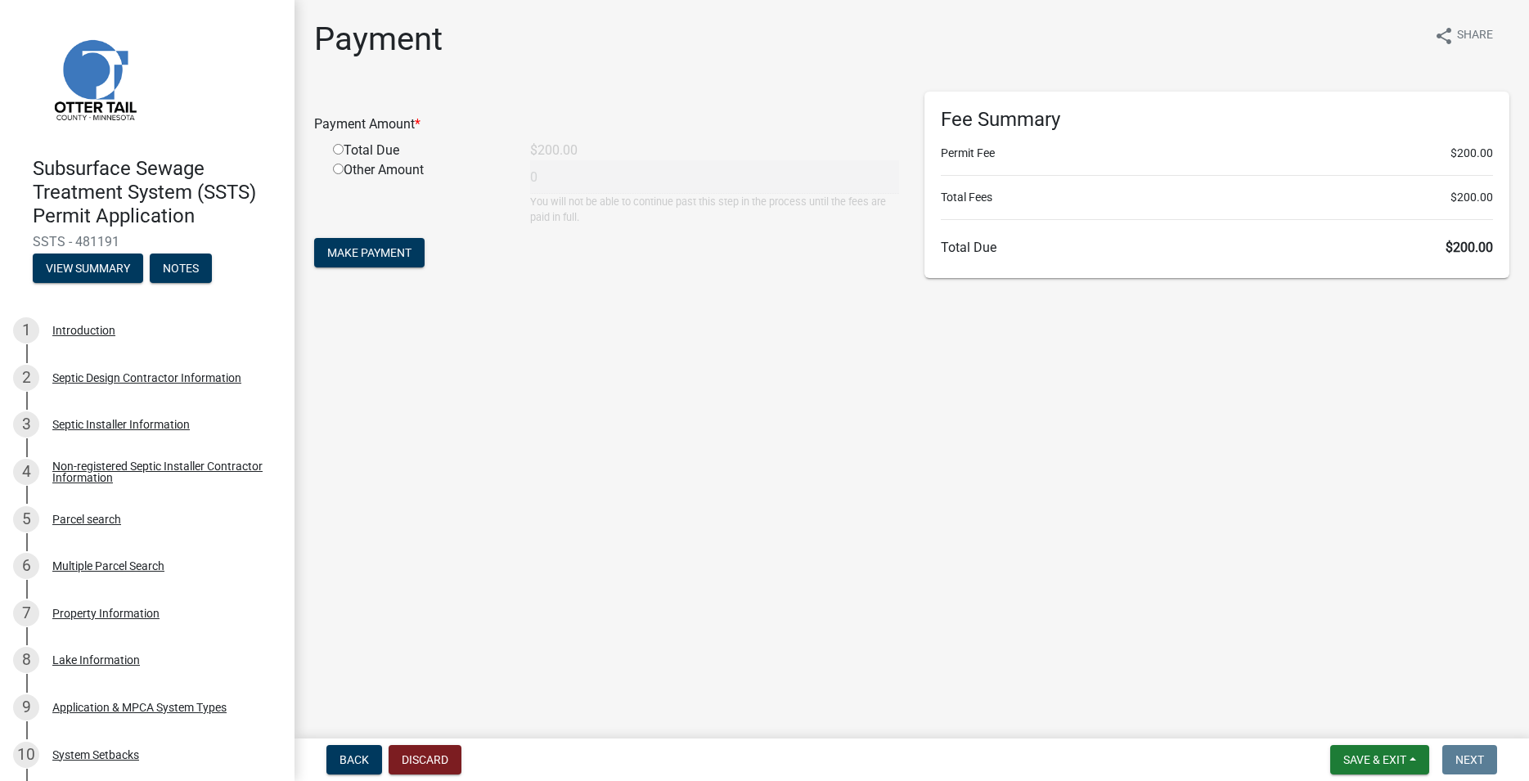
click at [339, 149] on input "radio" at bounding box center [338, 149] width 11 height 11
radio input "true"
type input "200"
click at [385, 254] on span "Make Payment" at bounding box center [369, 252] width 84 height 13
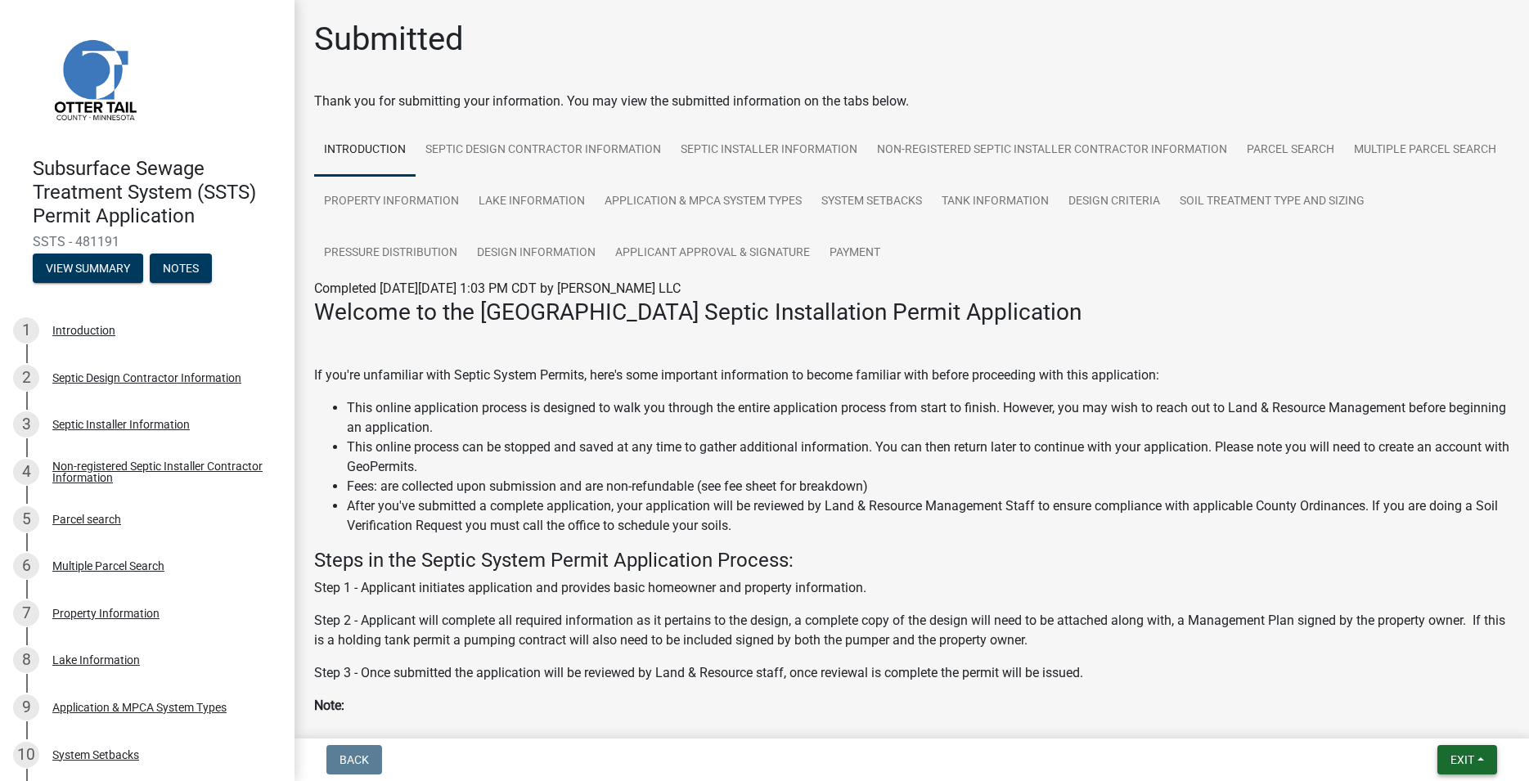
click at [1463, 758] on span "Exit" at bounding box center [1463, 760] width 24 height 13
click at [1445, 718] on button "Save & Exit" at bounding box center [1431, 717] width 131 height 39
